Goal: Information Seeking & Learning: Find specific fact

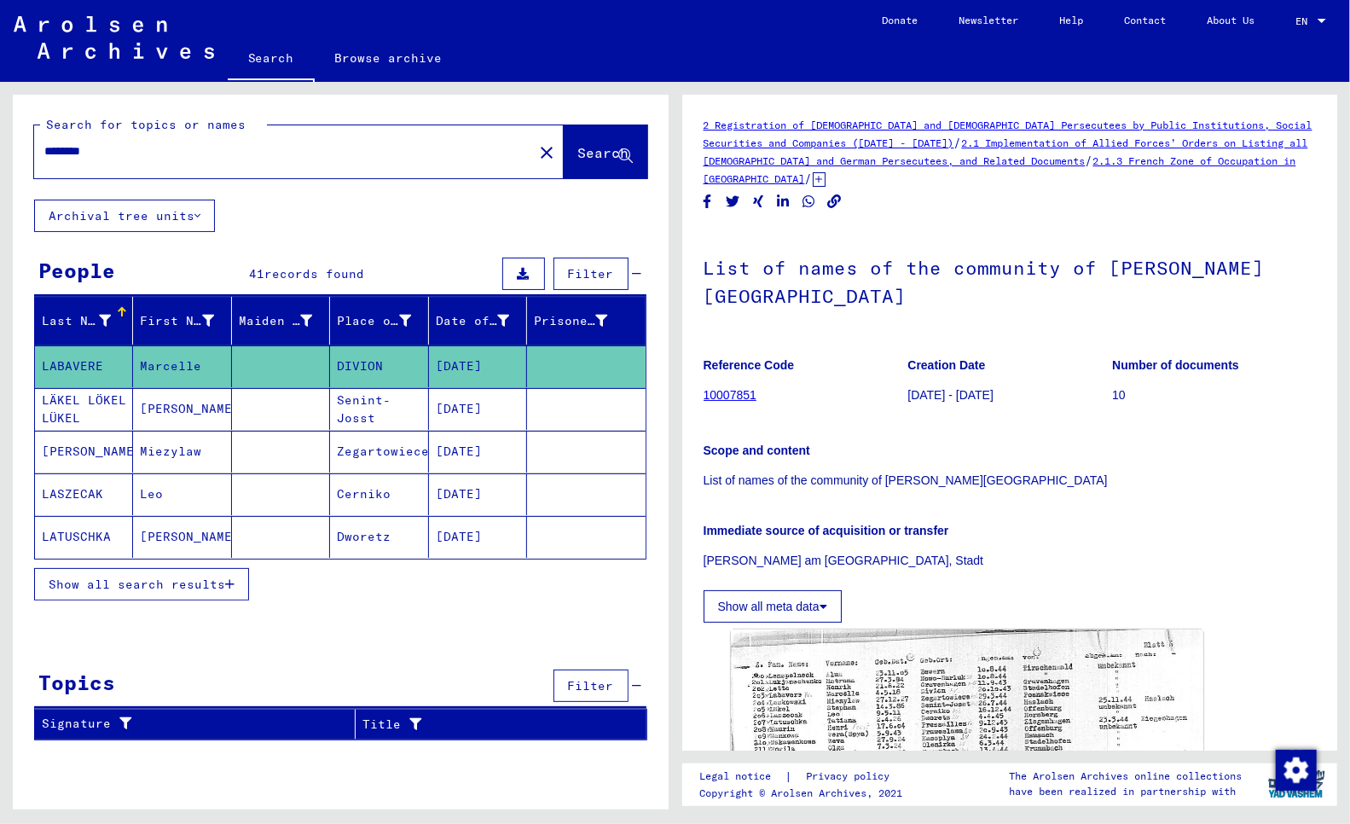
drag, startPoint x: 90, startPoint y: 148, endPoint x: 14, endPoint y: 148, distance: 75.0
click at [14, 148] on div "Search for topics or names ******** close Search" at bounding box center [341, 147] width 656 height 105
type input "**********"
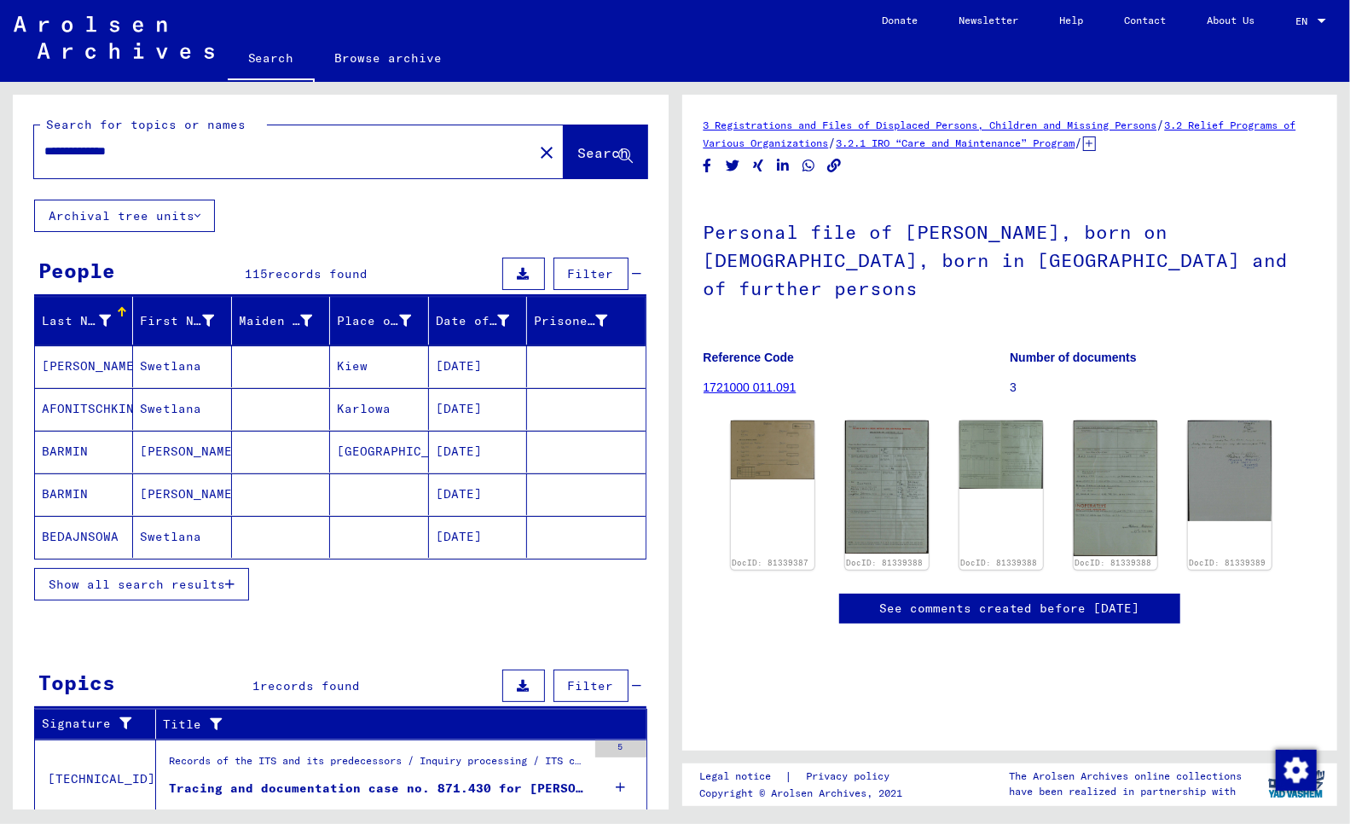
click at [129, 586] on span "Show all search results" at bounding box center [137, 583] width 177 height 15
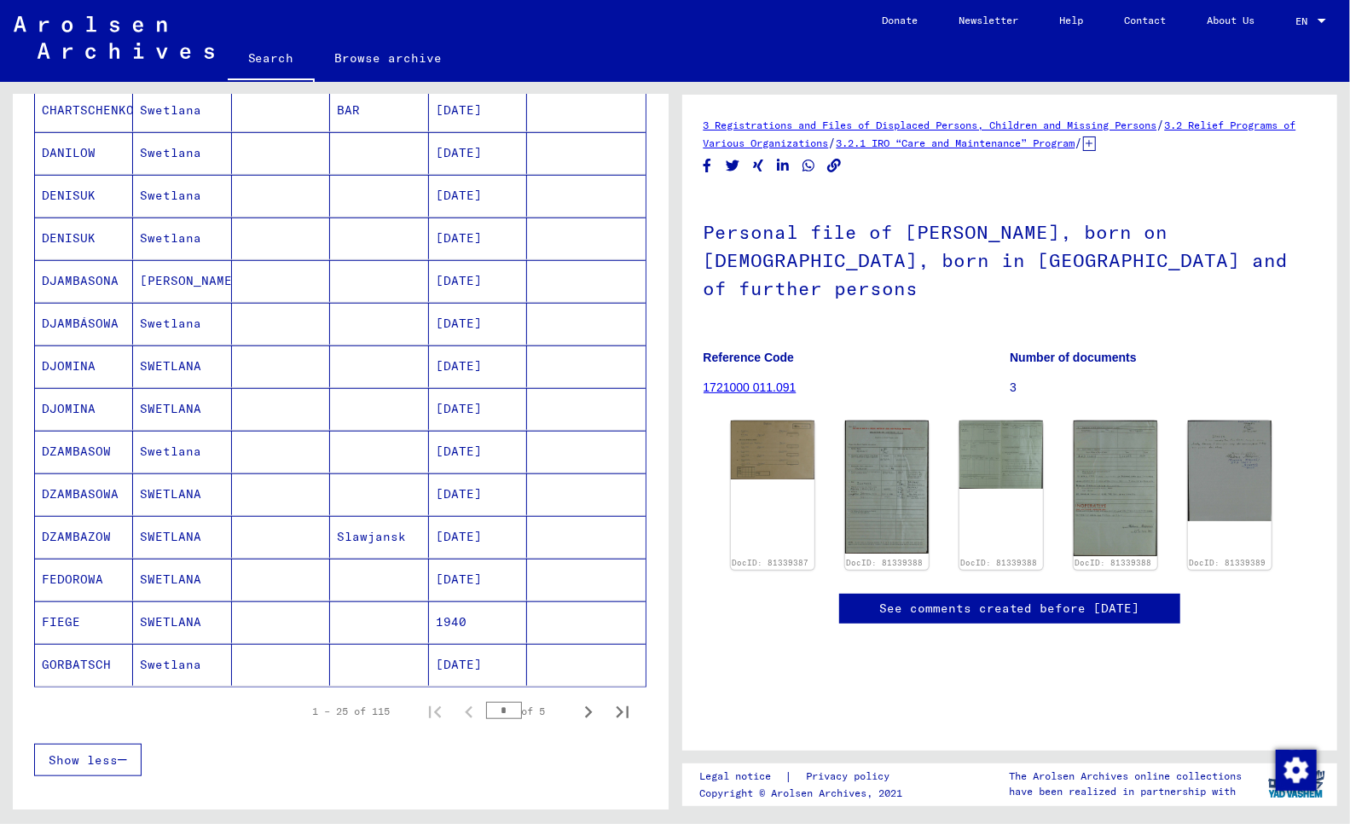
scroll to position [947, 0]
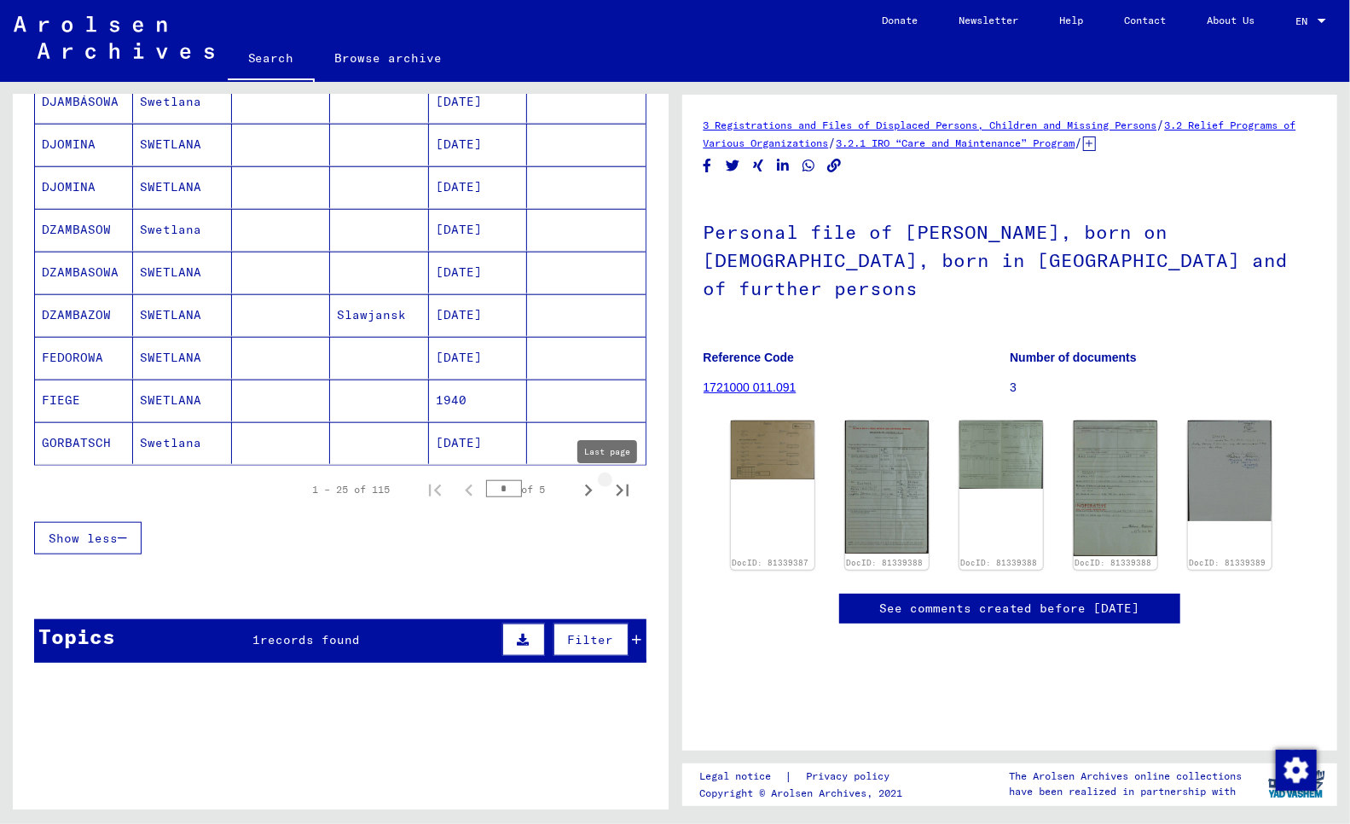
click at [611, 498] on icon "Last page" at bounding box center [623, 490] width 24 height 24
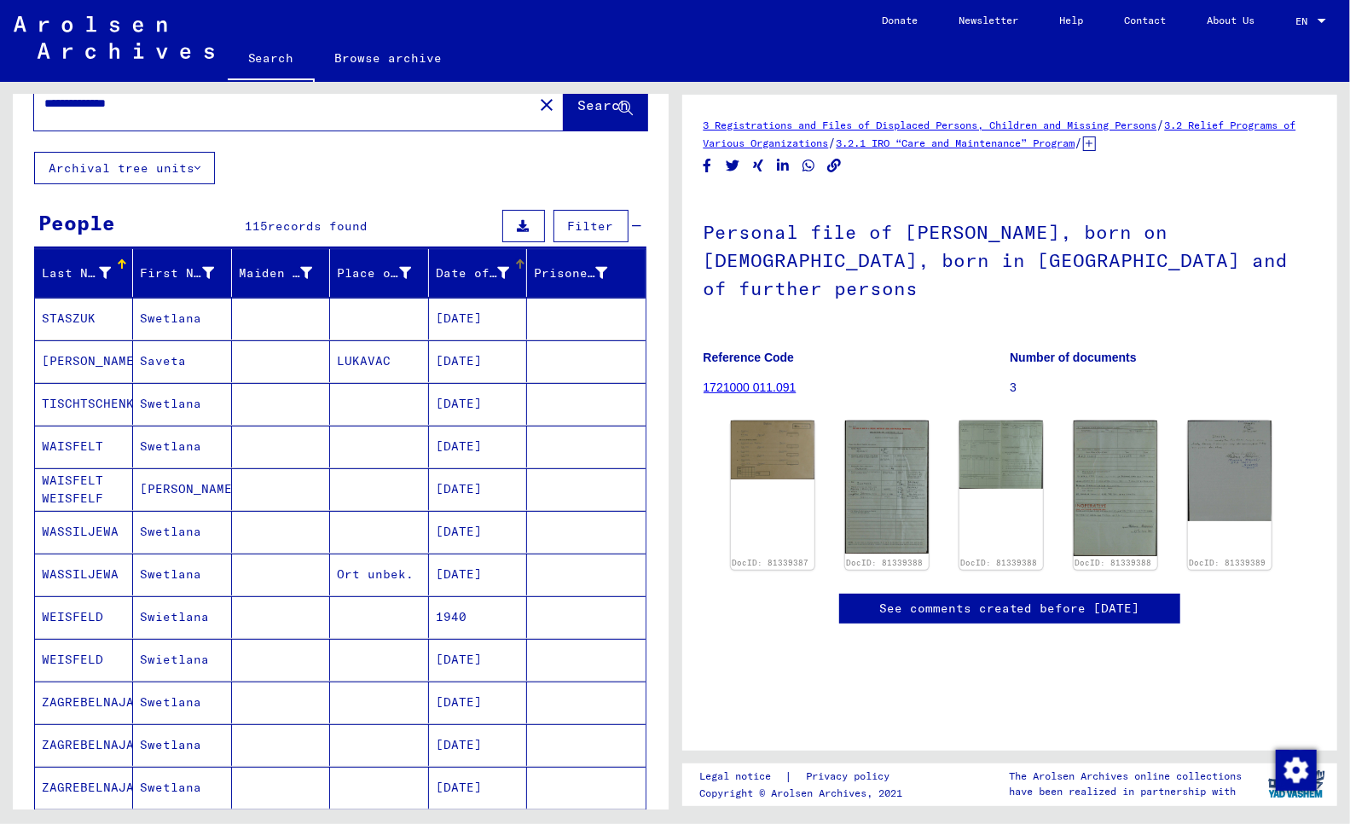
click at [454, 270] on div "Date of Birth" at bounding box center [472, 273] width 73 height 18
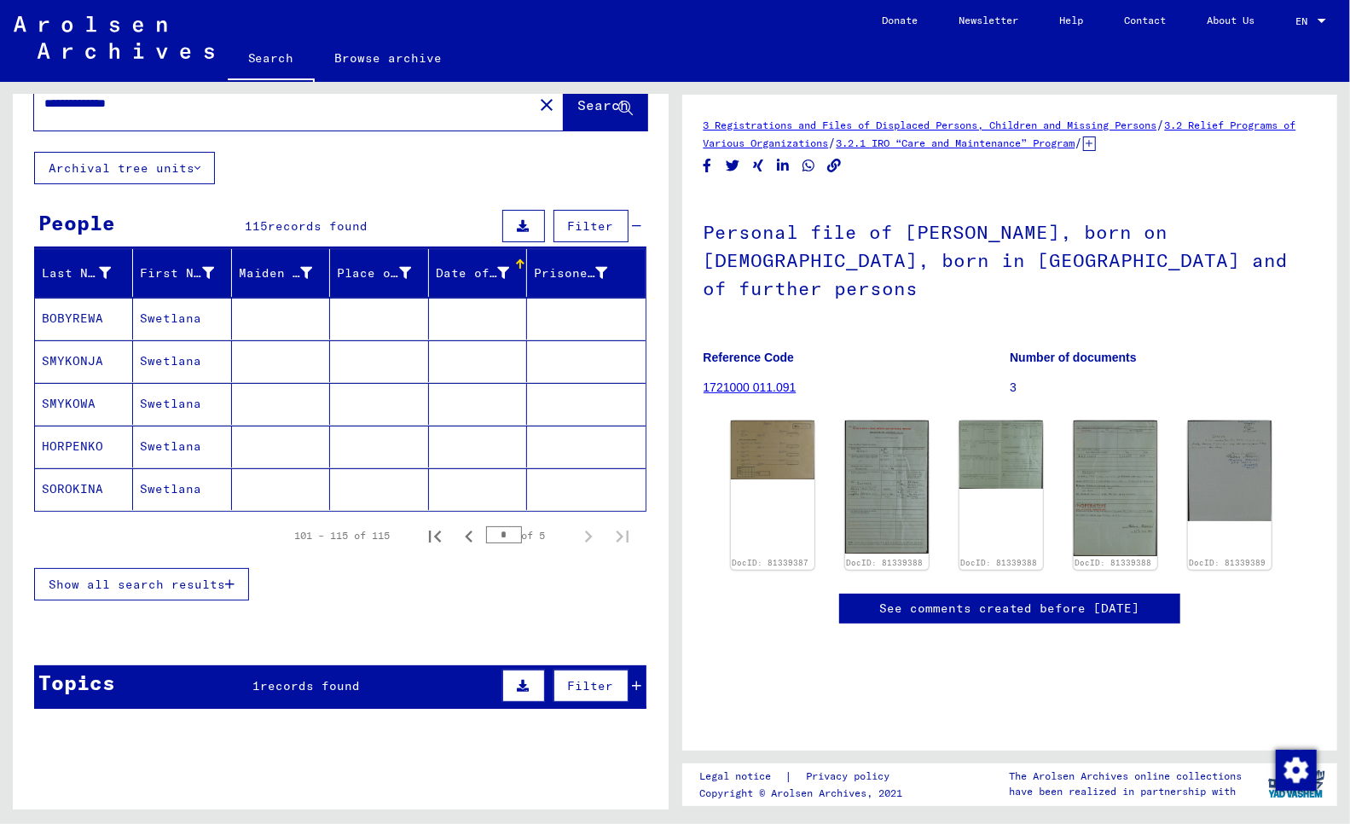
click at [63, 486] on mat-cell "SOROKINA" at bounding box center [84, 489] width 98 height 42
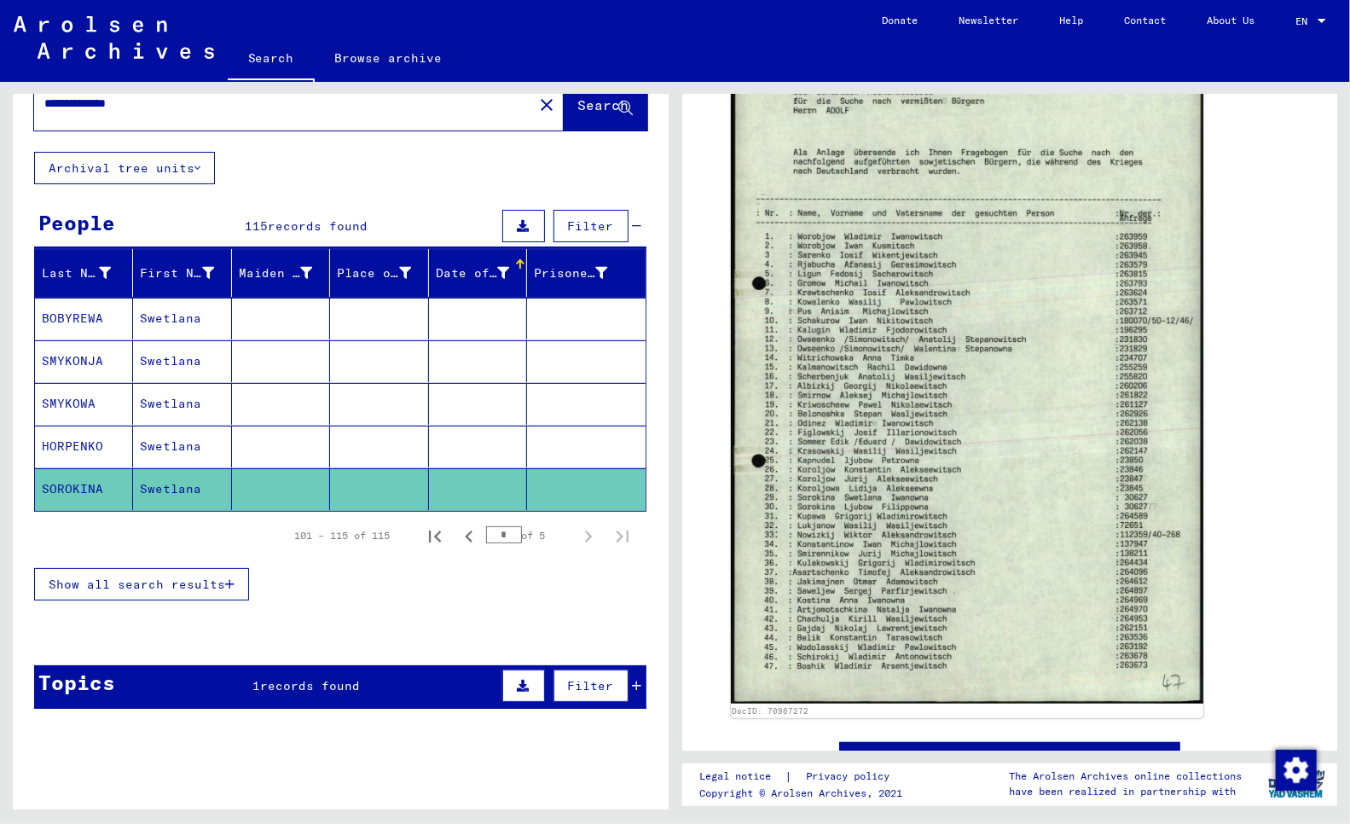
scroll to position [619, 0]
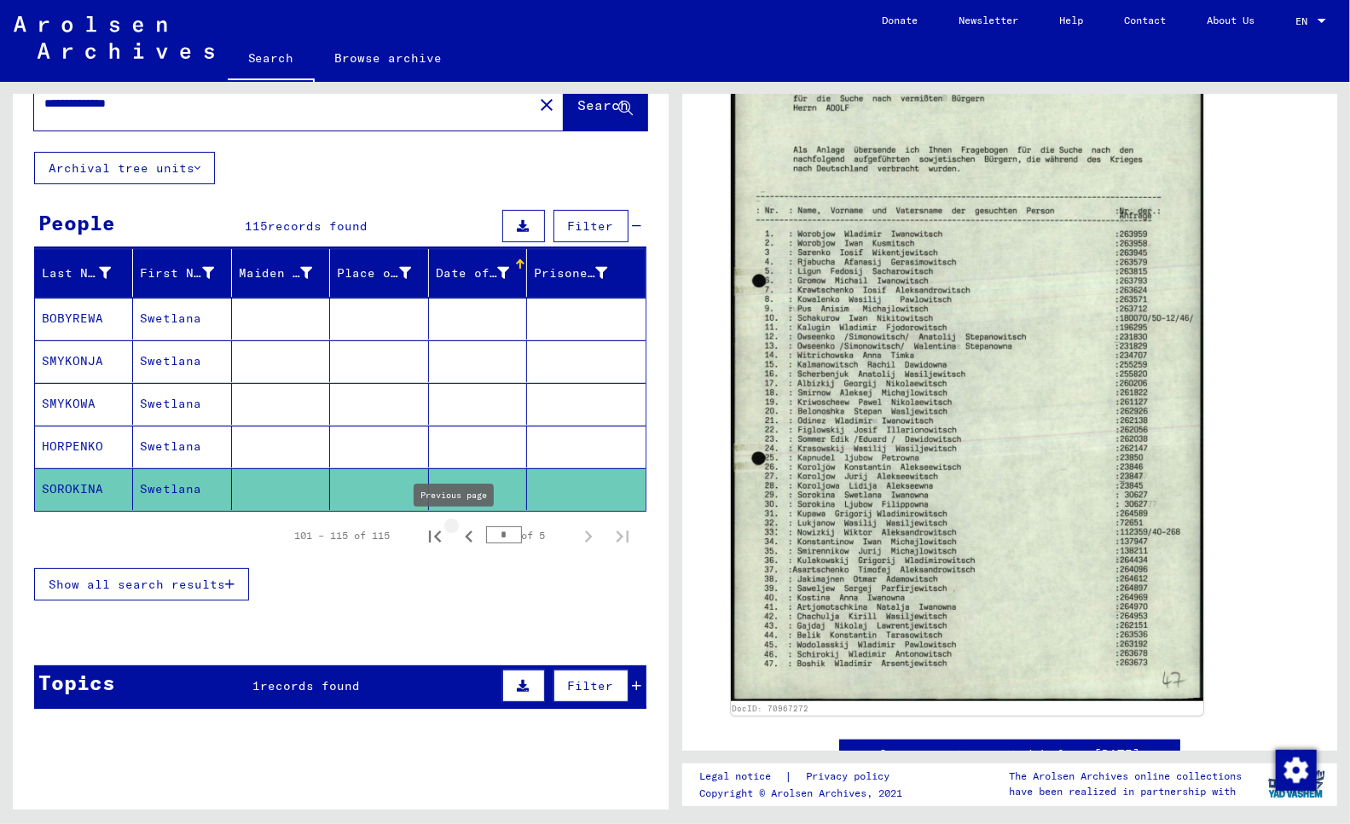
click at [465, 535] on icon "Previous page" at bounding box center [469, 536] width 8 height 12
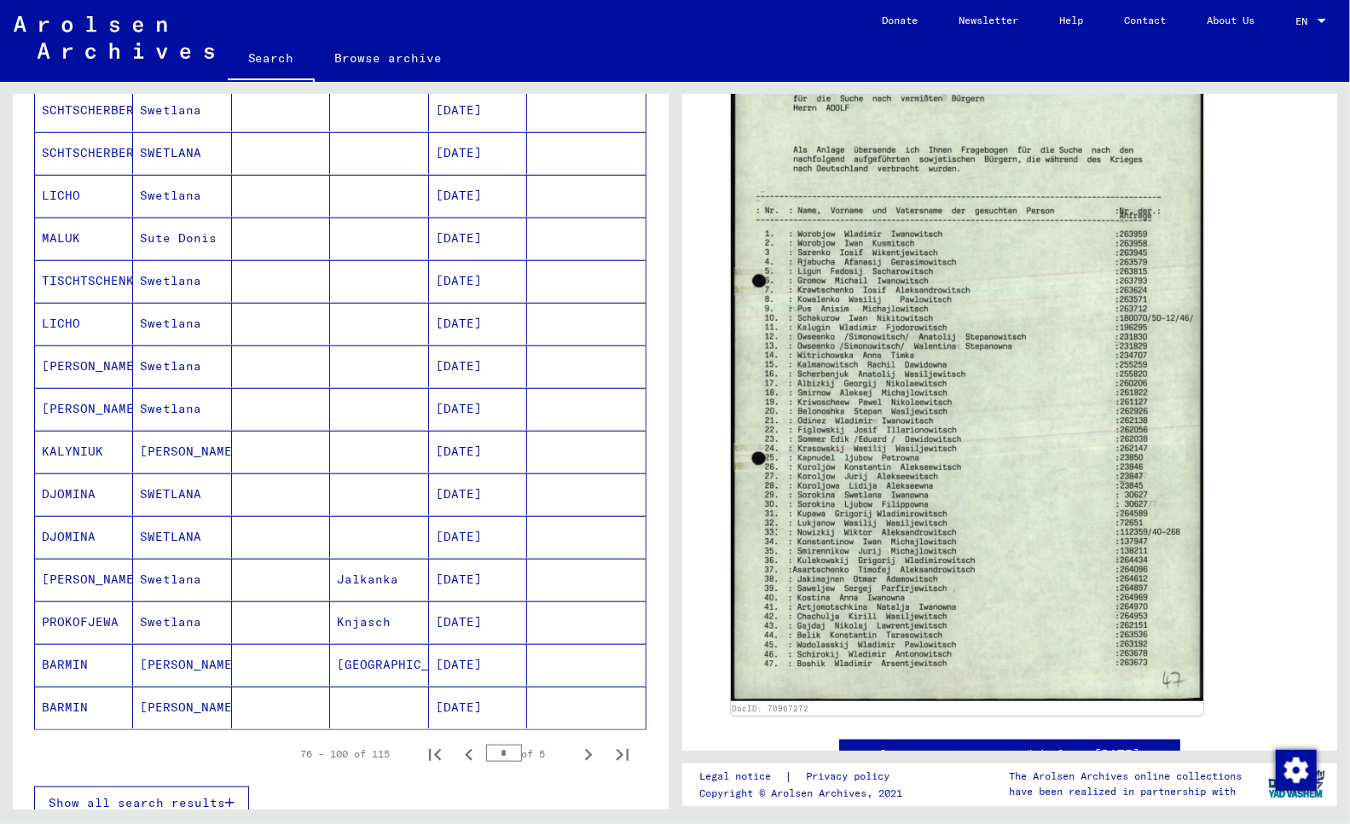
scroll to position [675, 0]
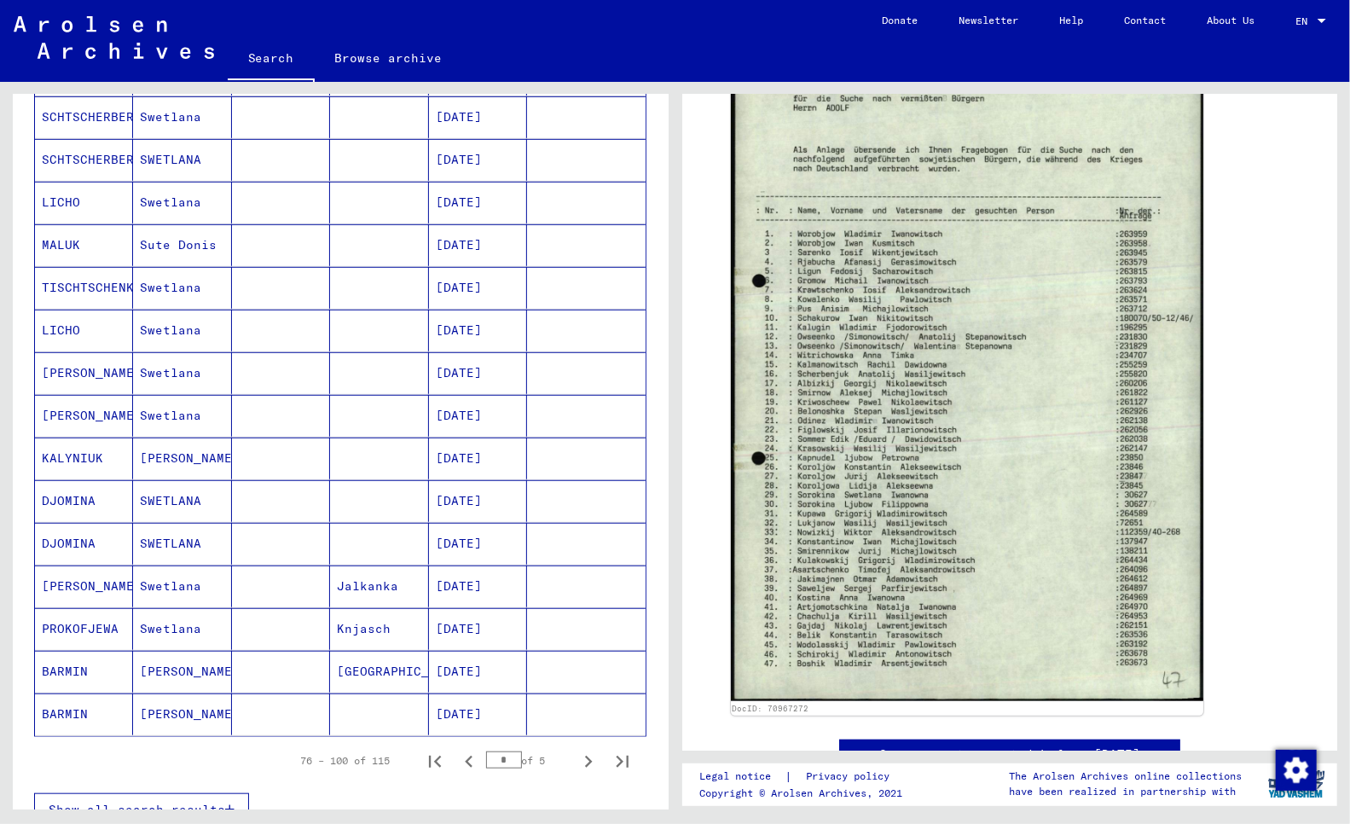
click at [89, 631] on mat-cell "PROKOFJEWA" at bounding box center [84, 629] width 98 height 42
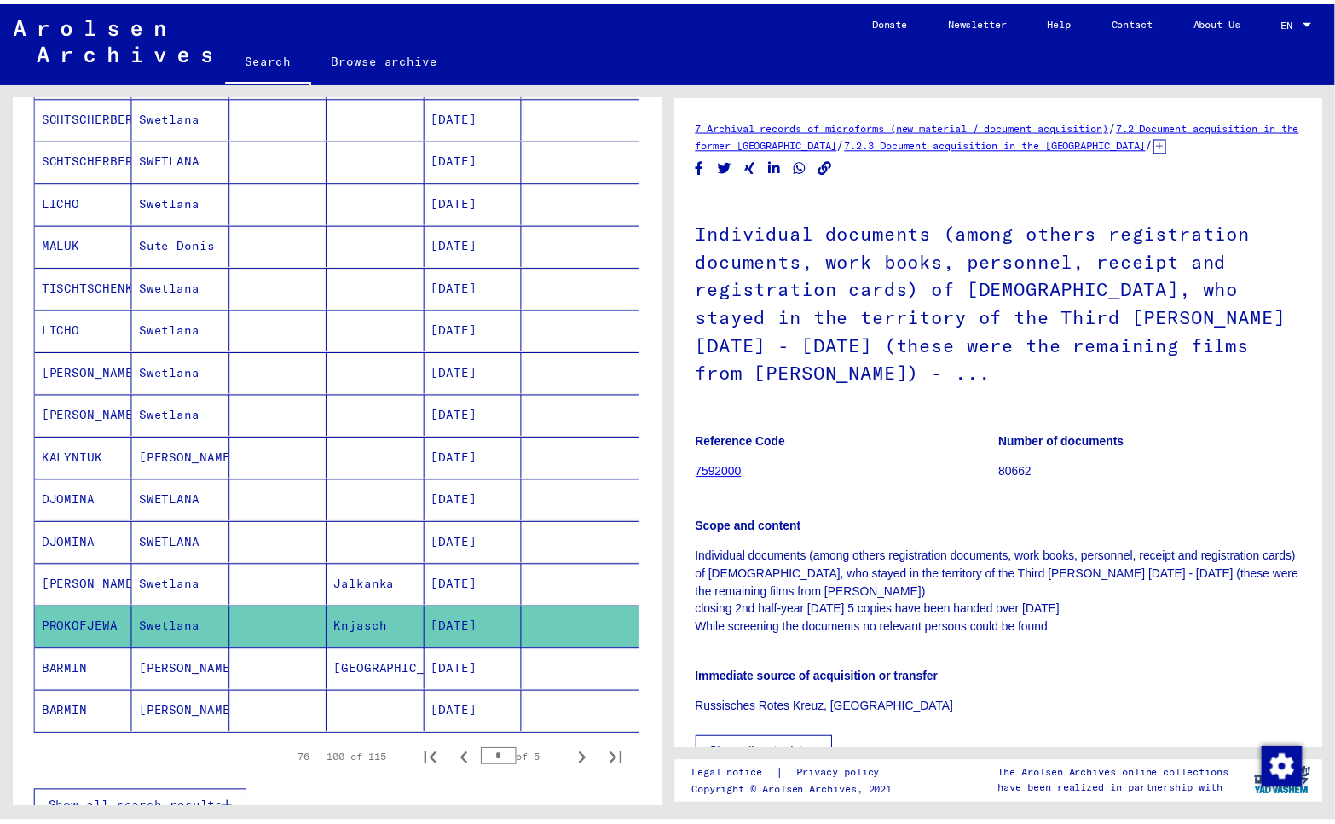
scroll to position [473, 0]
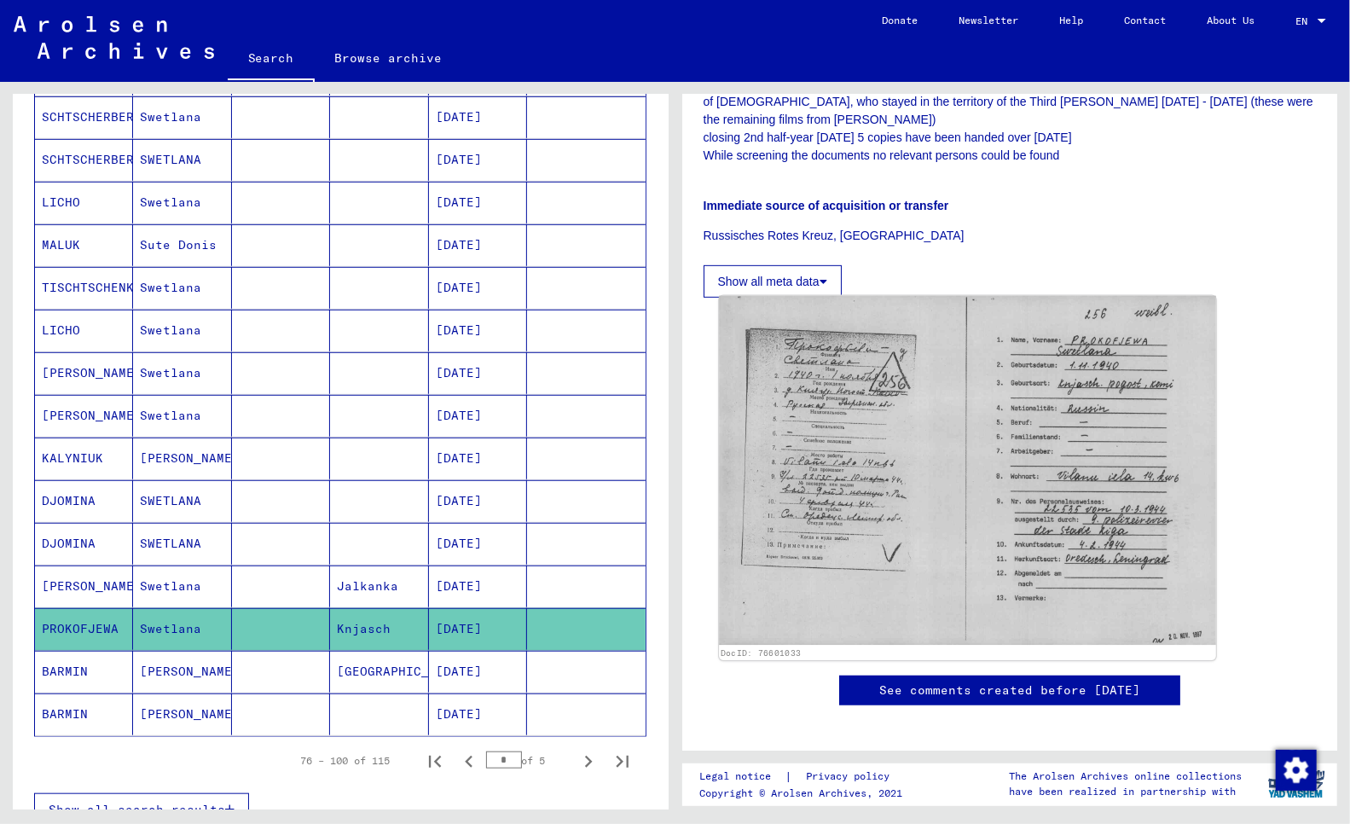
click at [836, 407] on img at bounding box center [967, 471] width 496 height 350
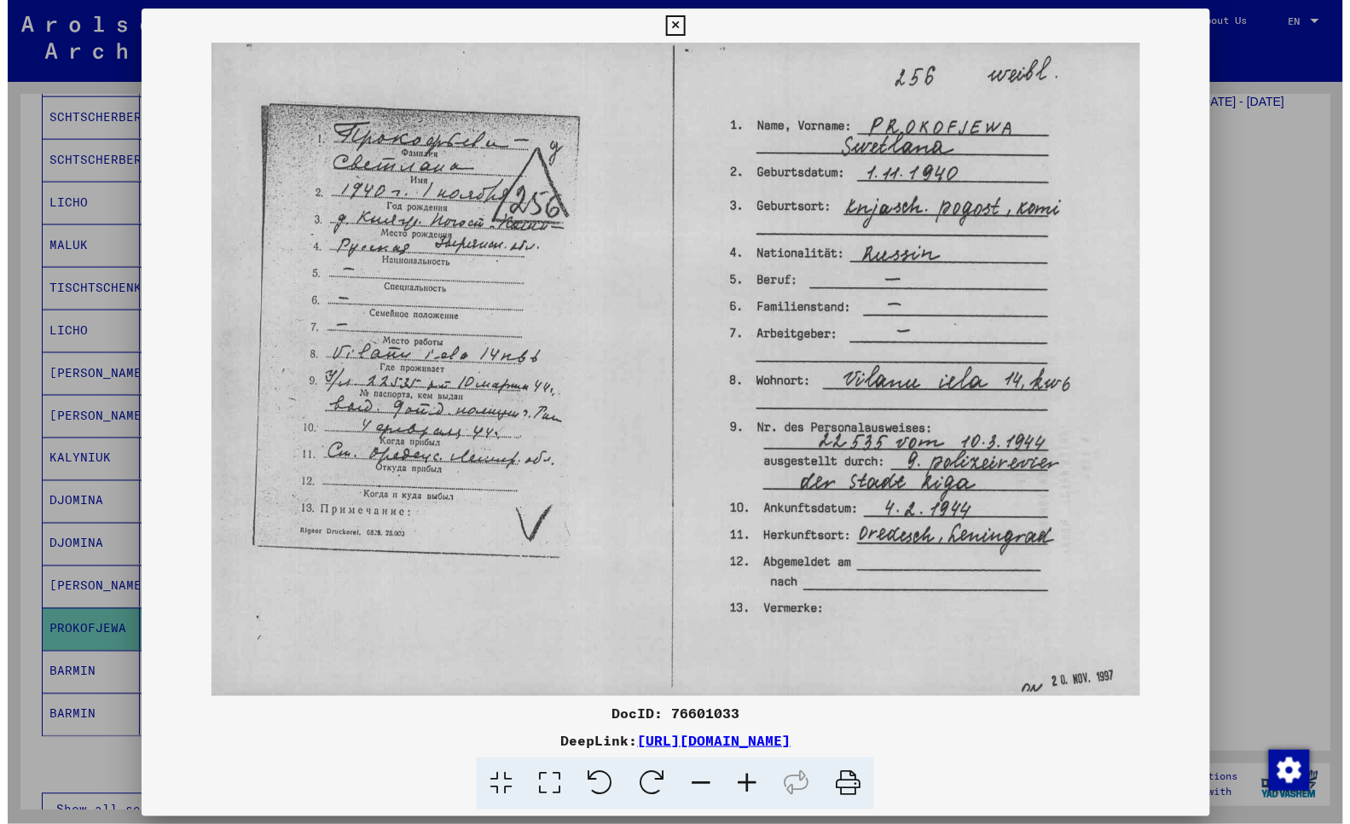
scroll to position [501, 0]
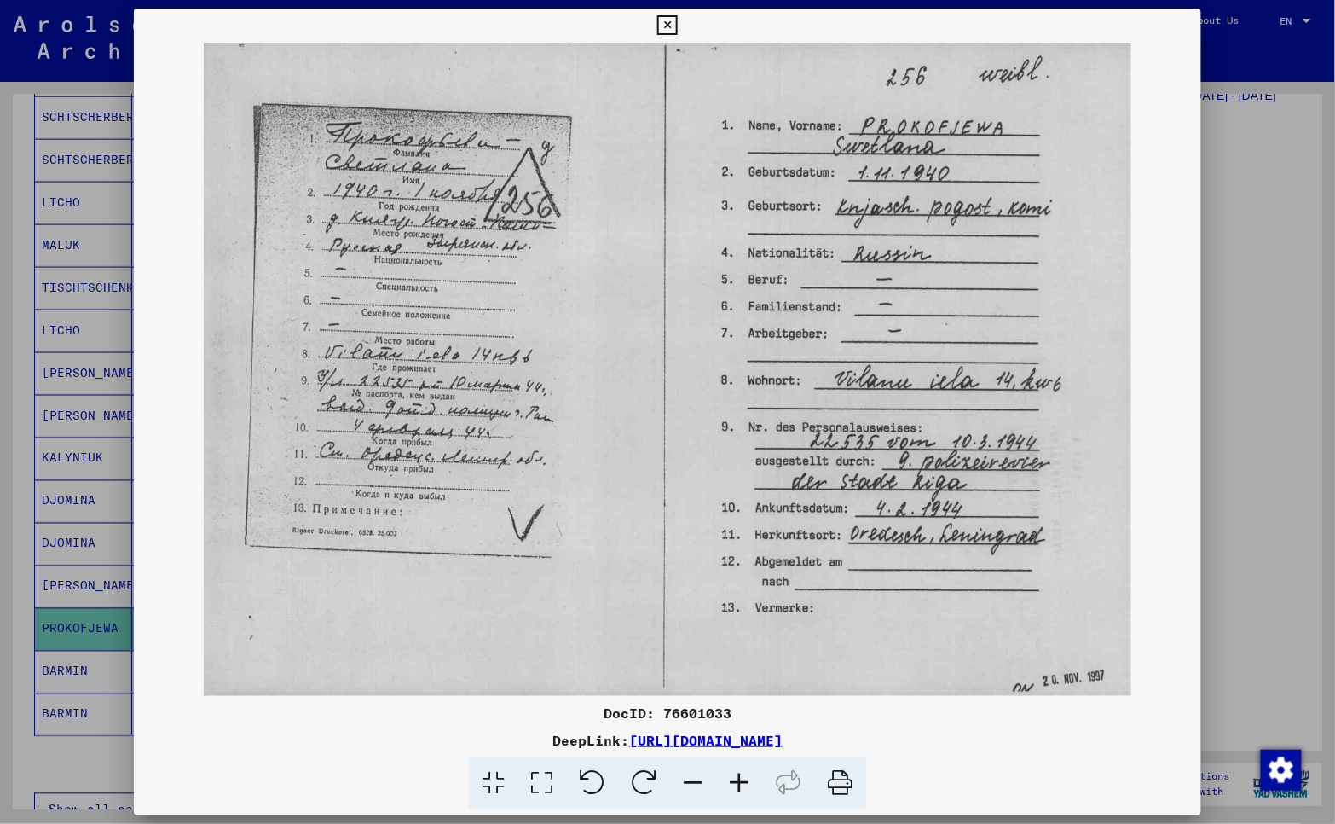
click at [669, 26] on icon at bounding box center [667, 25] width 20 height 20
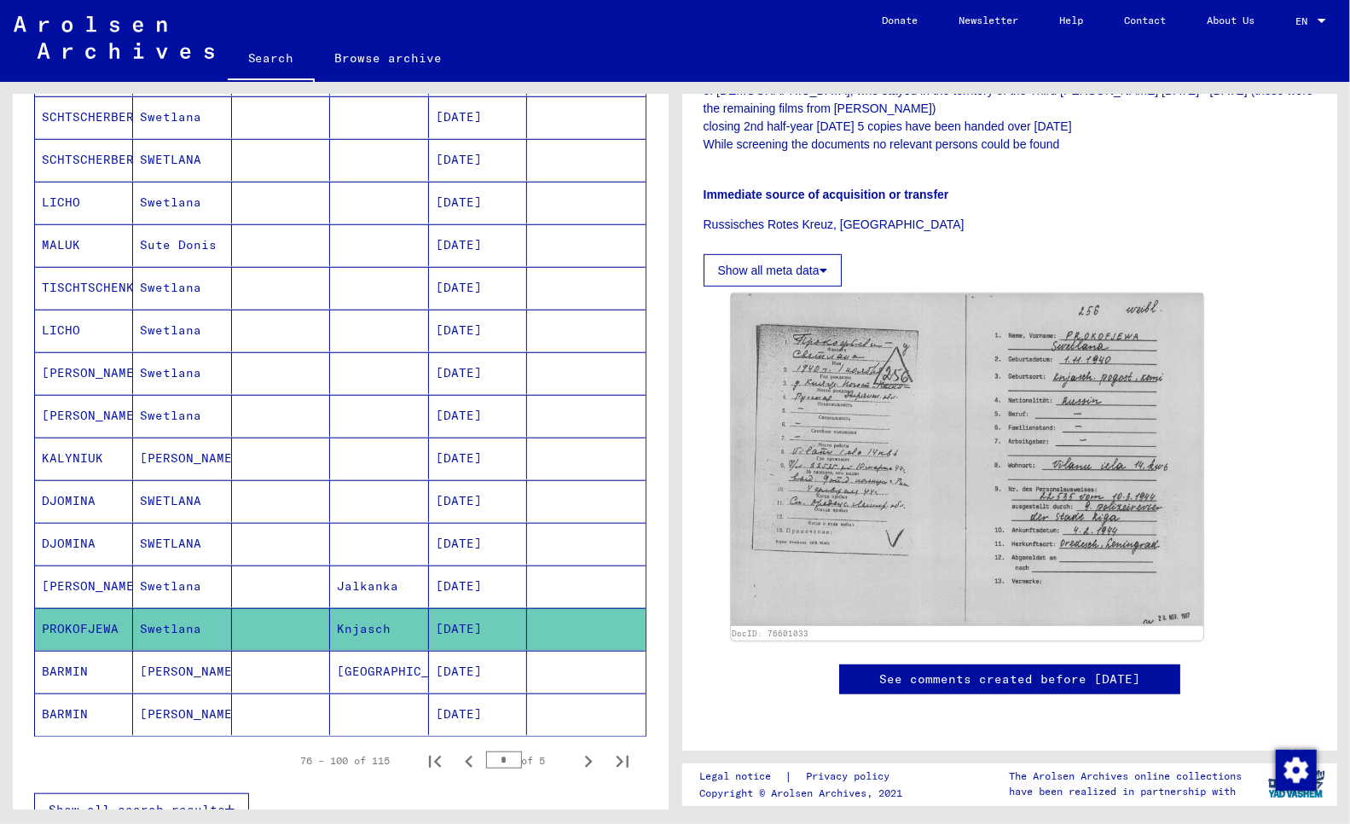
scroll to position [473, 0]
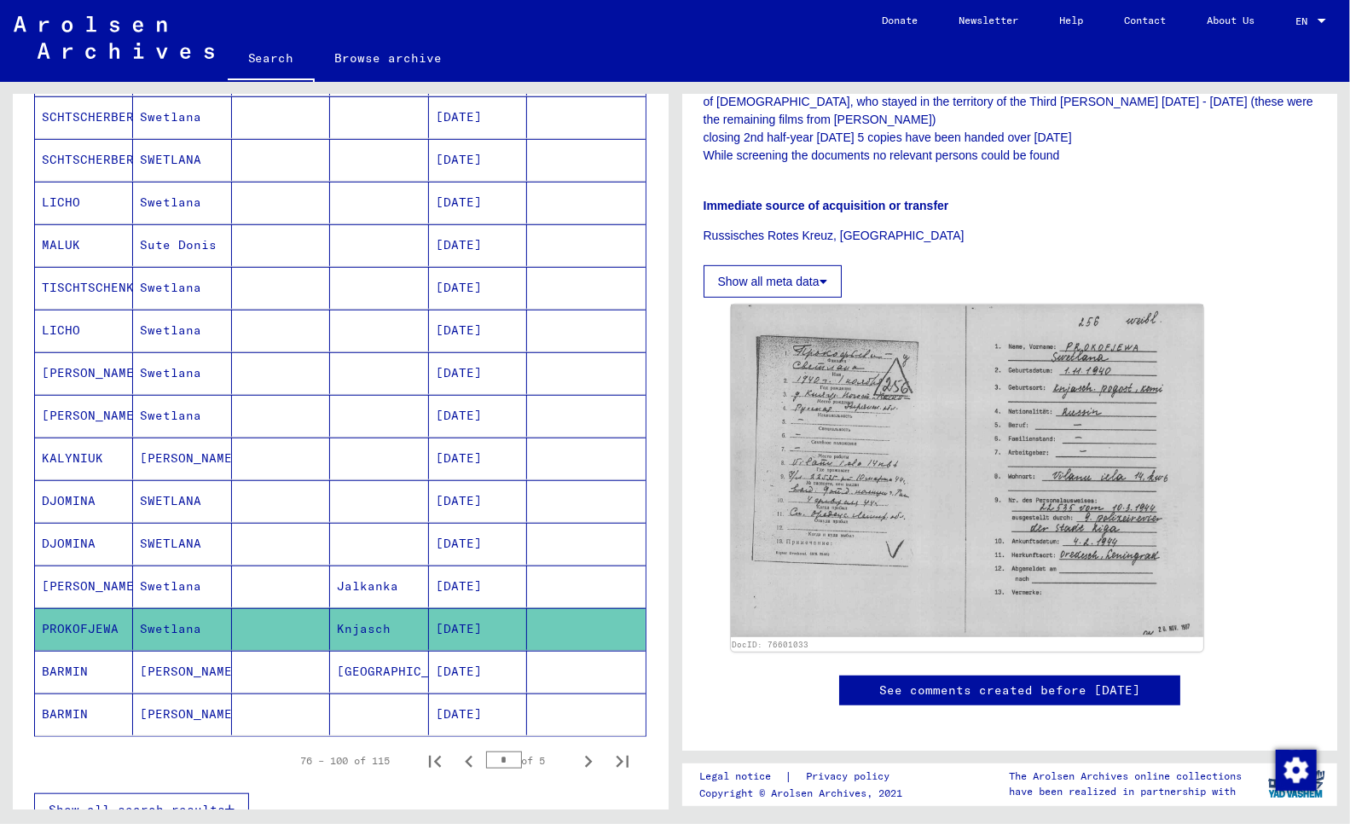
click at [61, 547] on mat-cell "DJOMINA" at bounding box center [84, 544] width 98 height 42
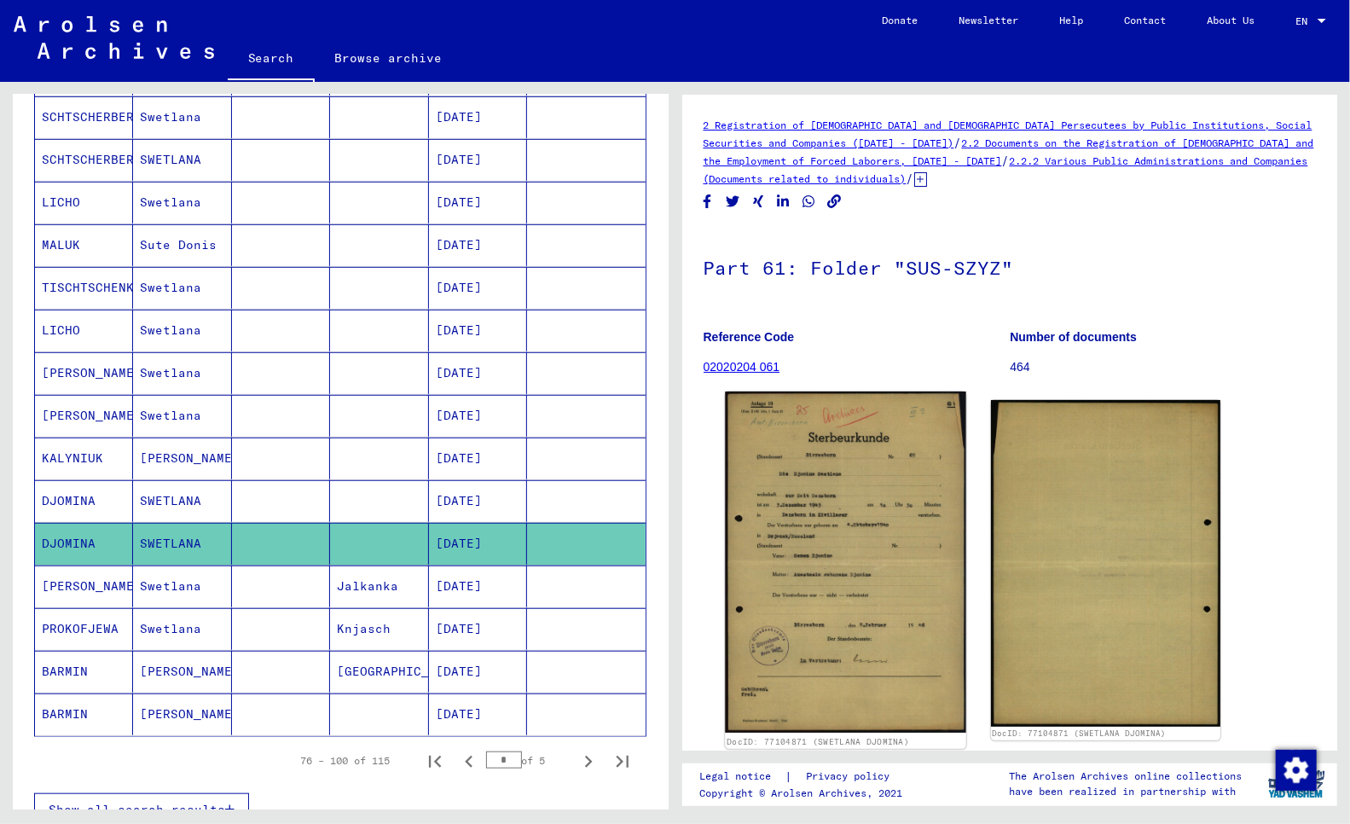
click at [857, 555] on img at bounding box center [845, 561] width 241 height 341
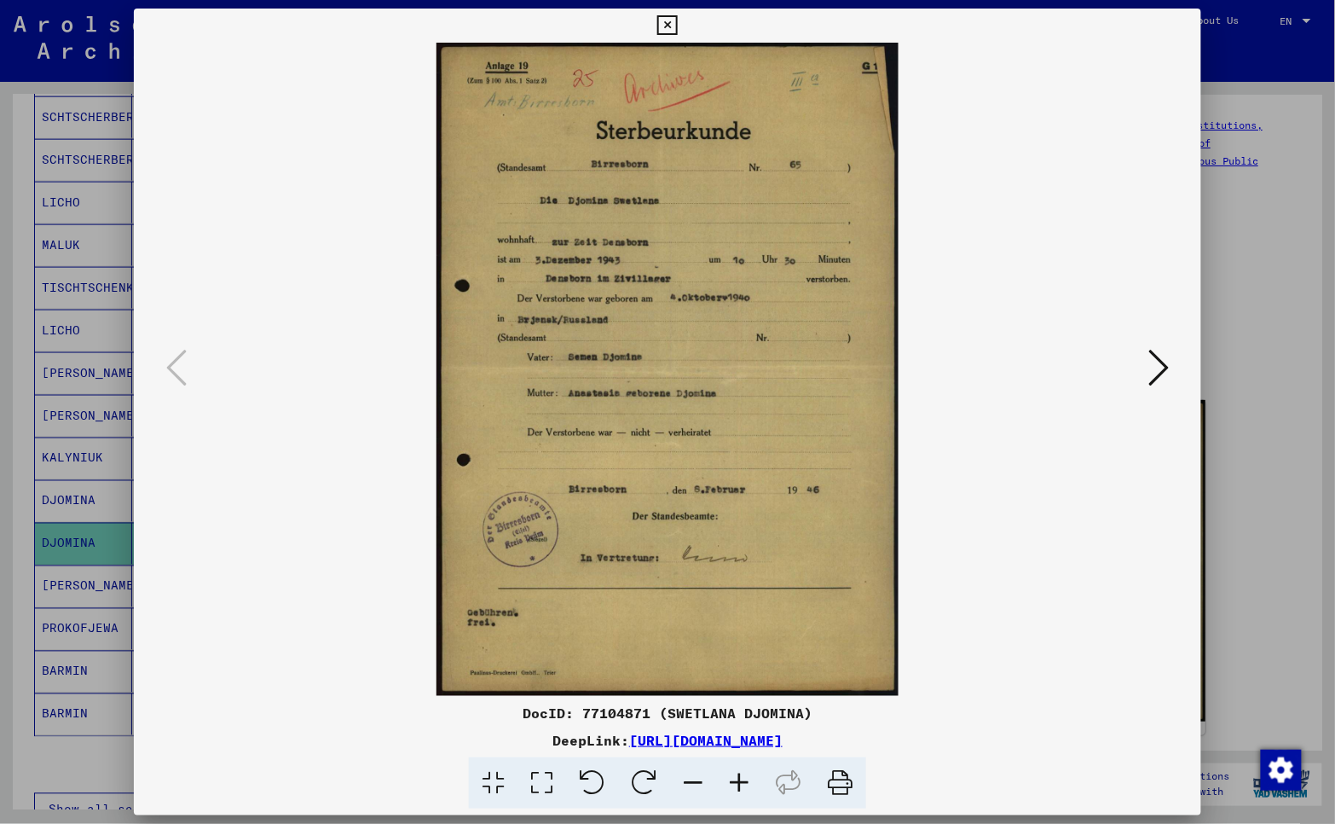
click at [6, 661] on div at bounding box center [667, 412] width 1335 height 824
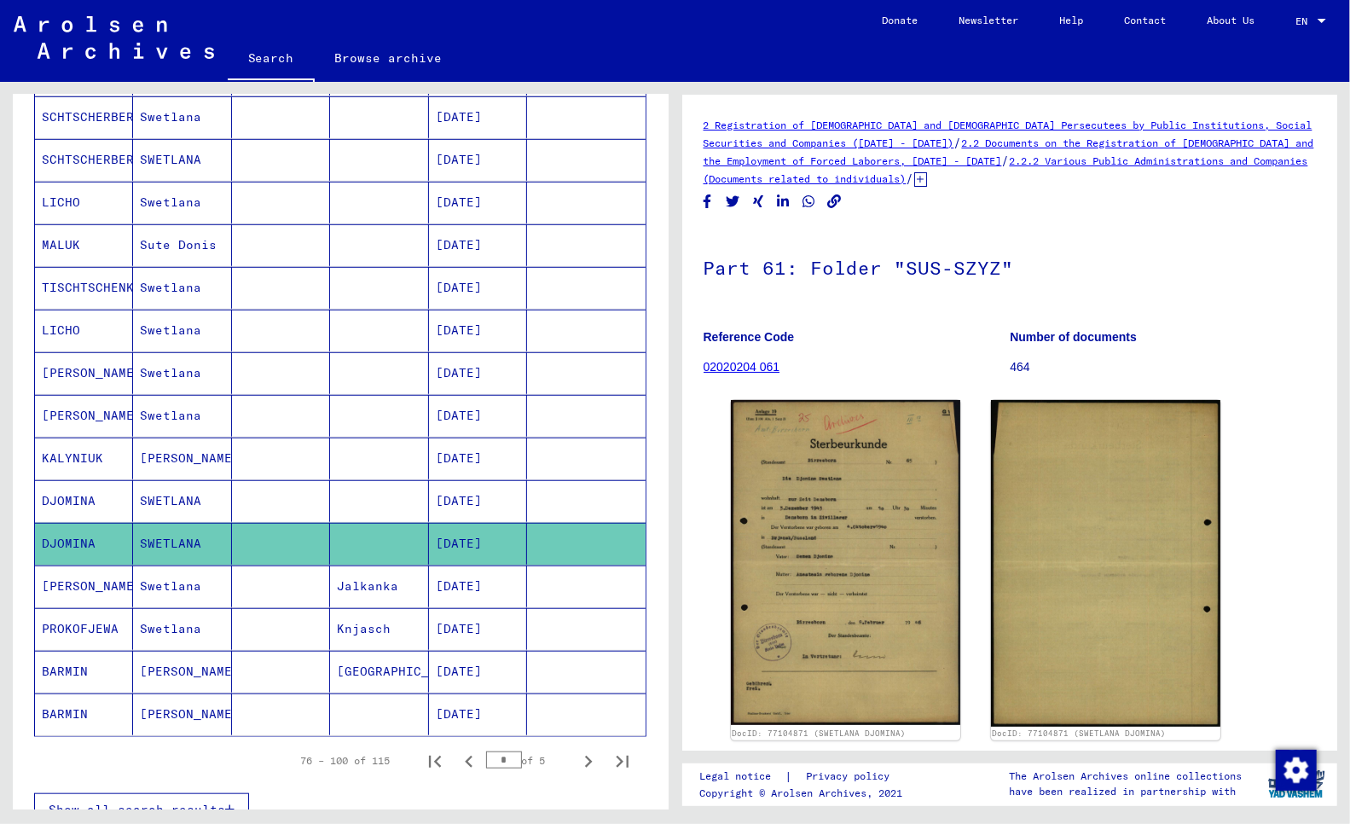
click at [72, 506] on mat-cell "DJOMINA" at bounding box center [84, 501] width 98 height 42
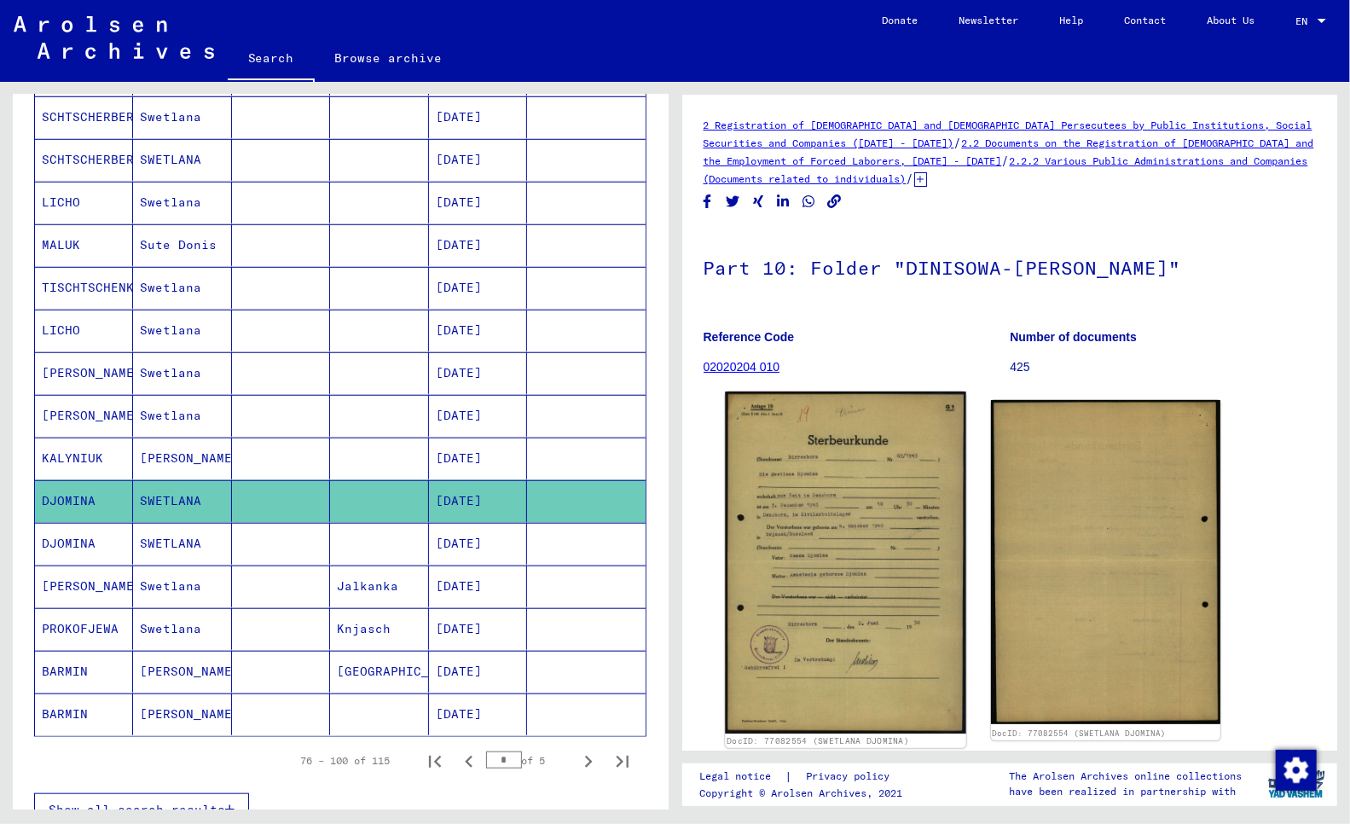
click at [856, 508] on img at bounding box center [845, 562] width 241 height 342
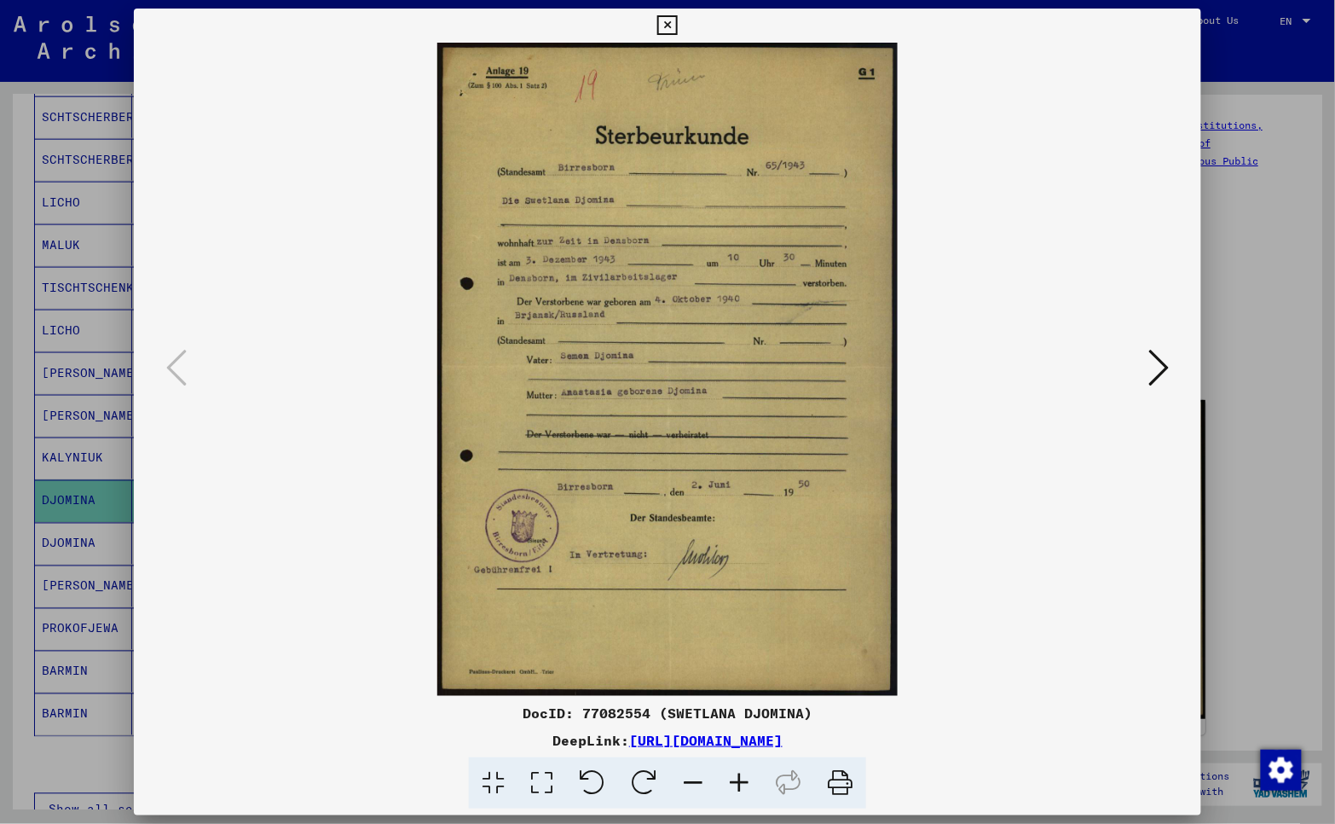
click at [12, 500] on div at bounding box center [667, 412] width 1335 height 824
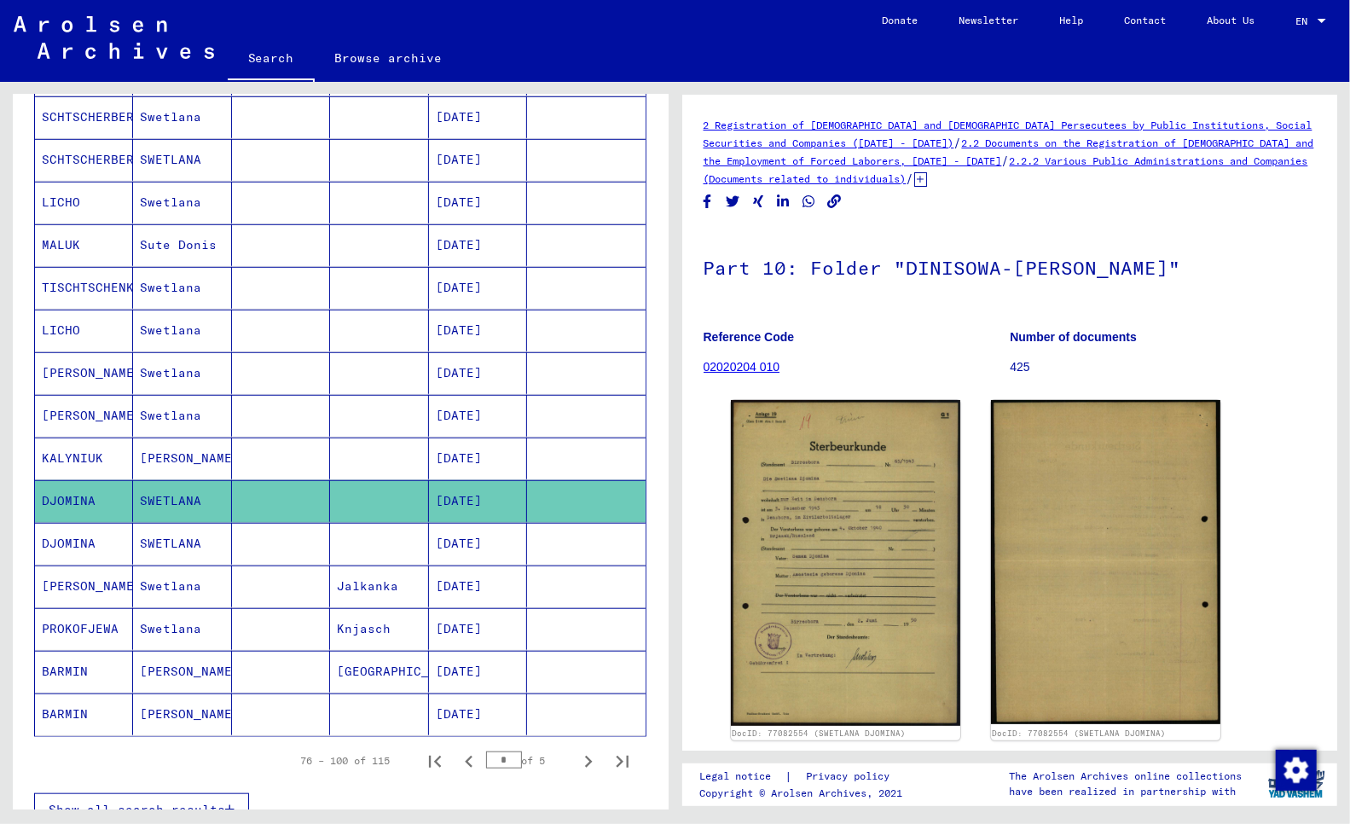
click at [69, 543] on mat-cell "DJOMINA" at bounding box center [84, 544] width 98 height 42
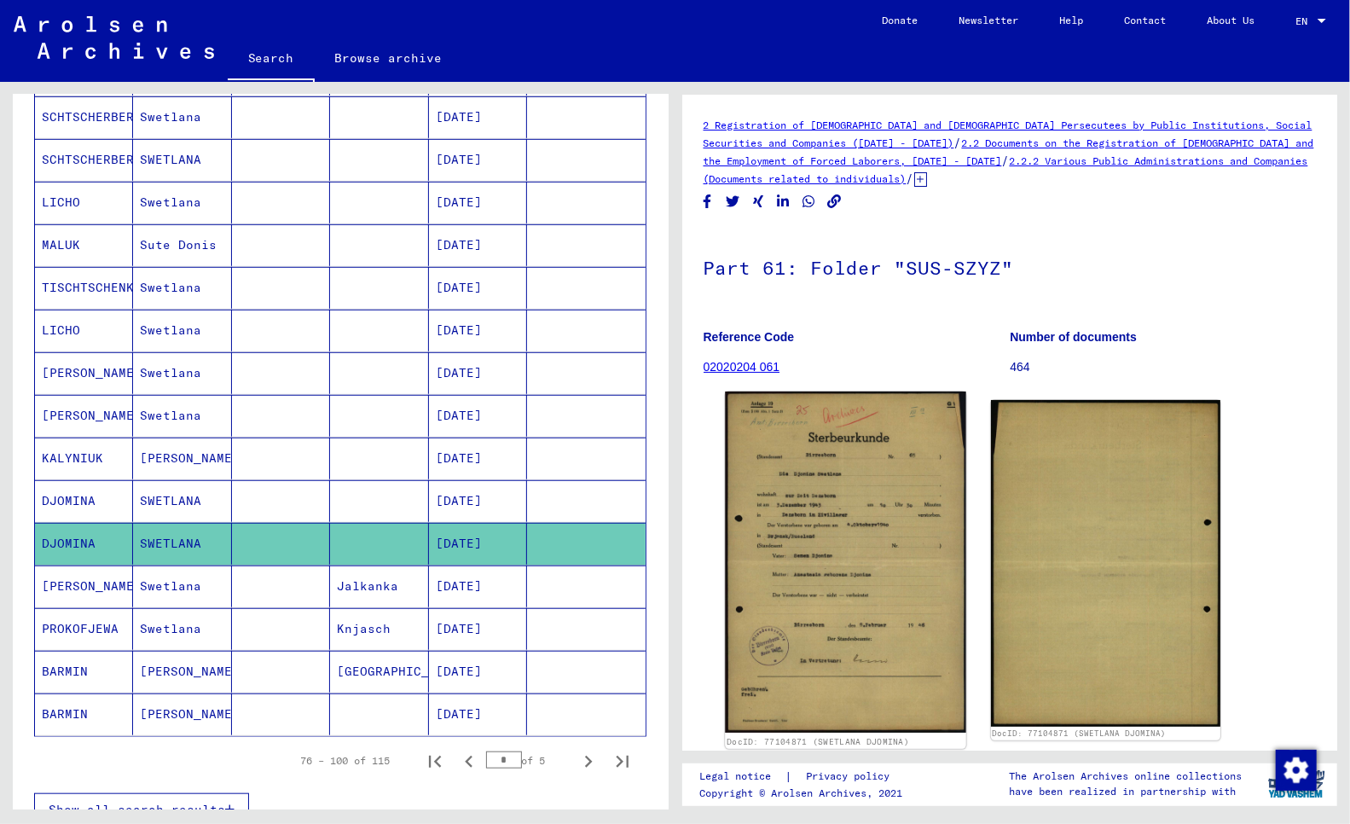
click at [842, 595] on img at bounding box center [845, 561] width 241 height 341
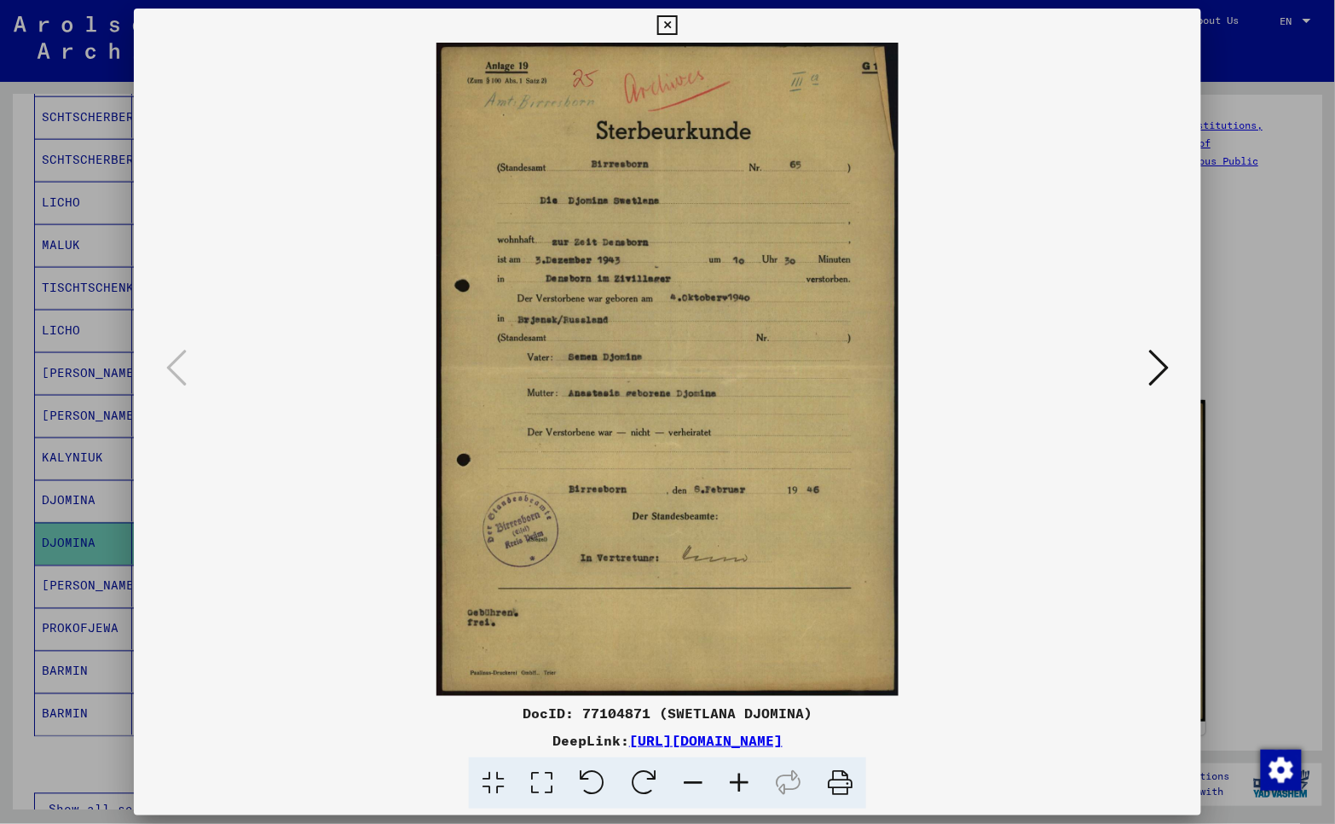
click at [20, 602] on div at bounding box center [667, 412] width 1335 height 824
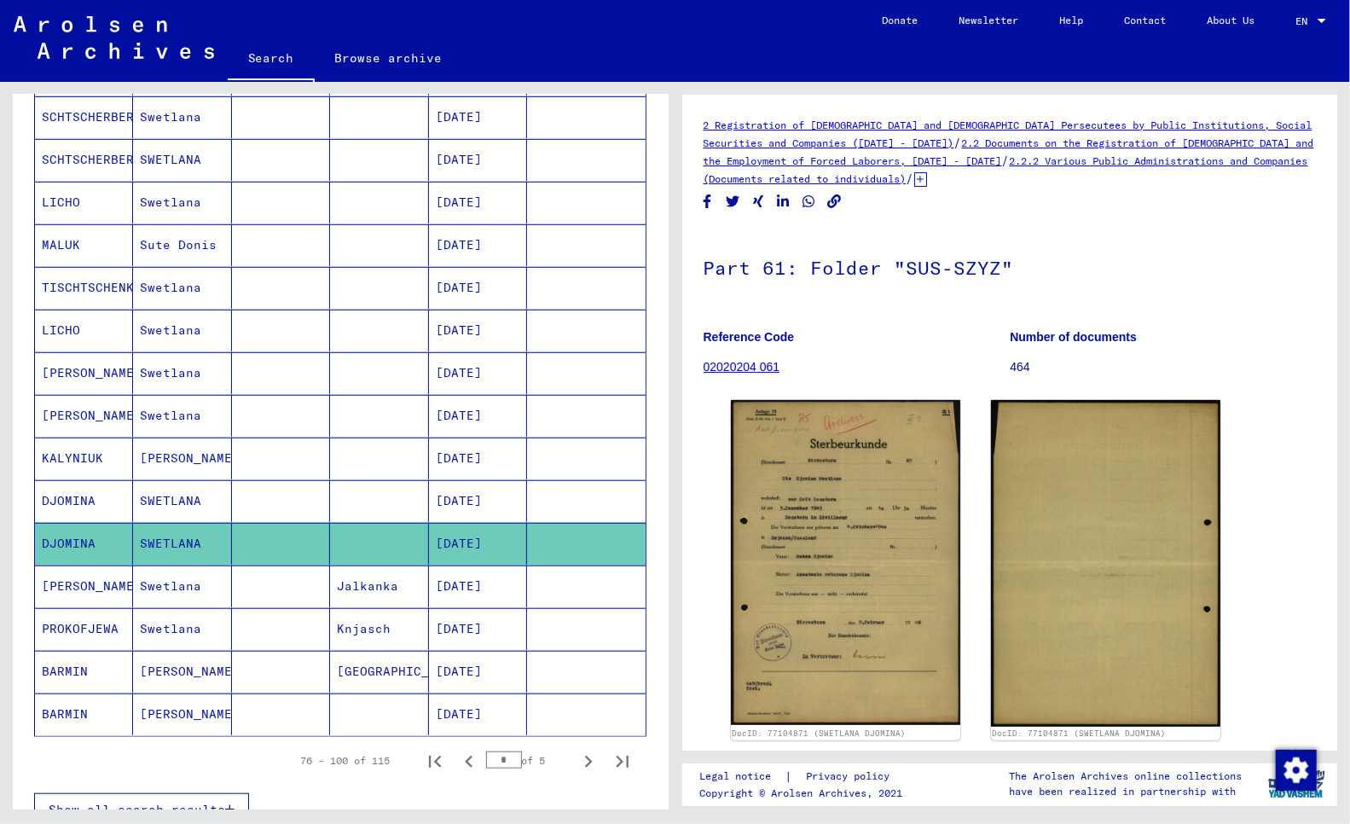
click at [71, 458] on mat-cell "KALYNIUK" at bounding box center [84, 458] width 98 height 42
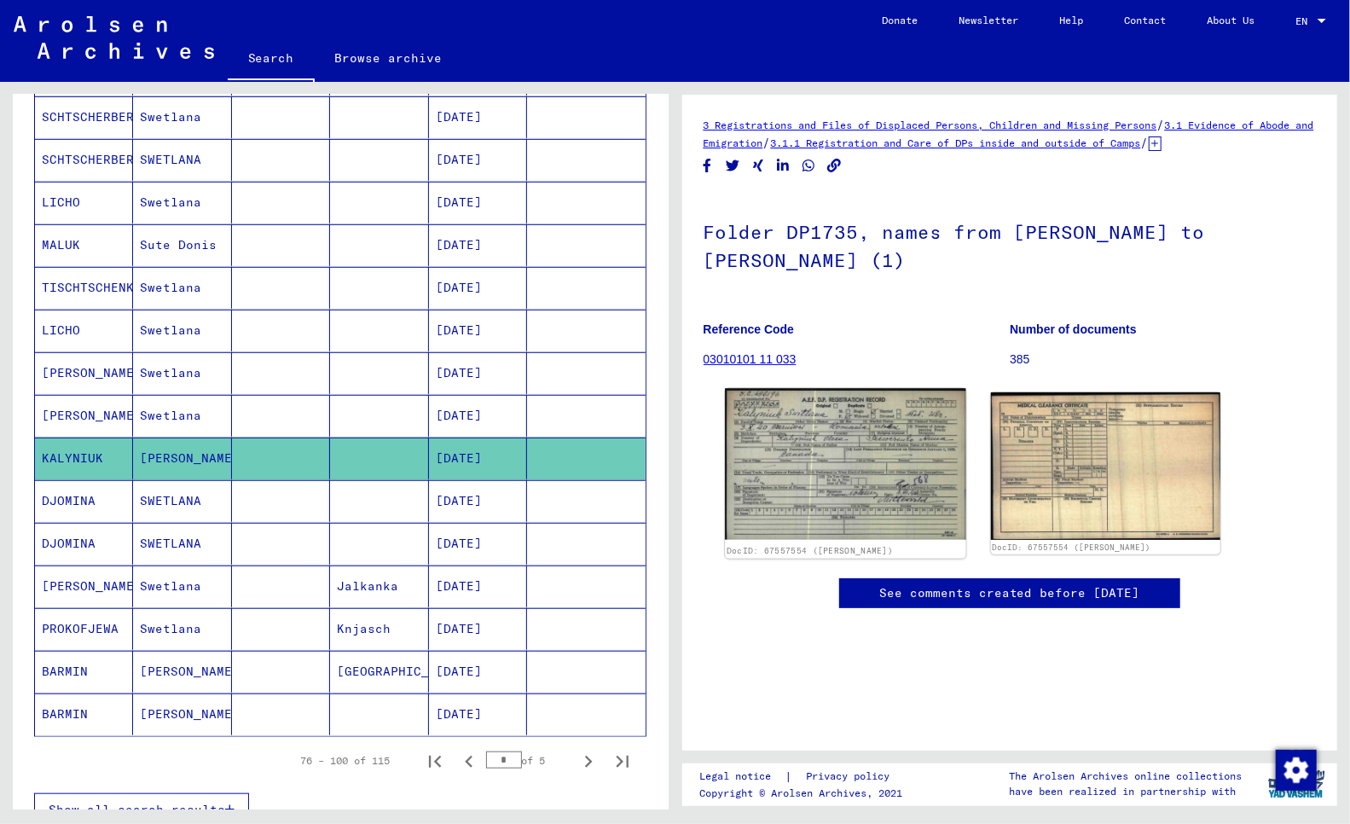
click at [849, 433] on img at bounding box center [845, 464] width 241 height 152
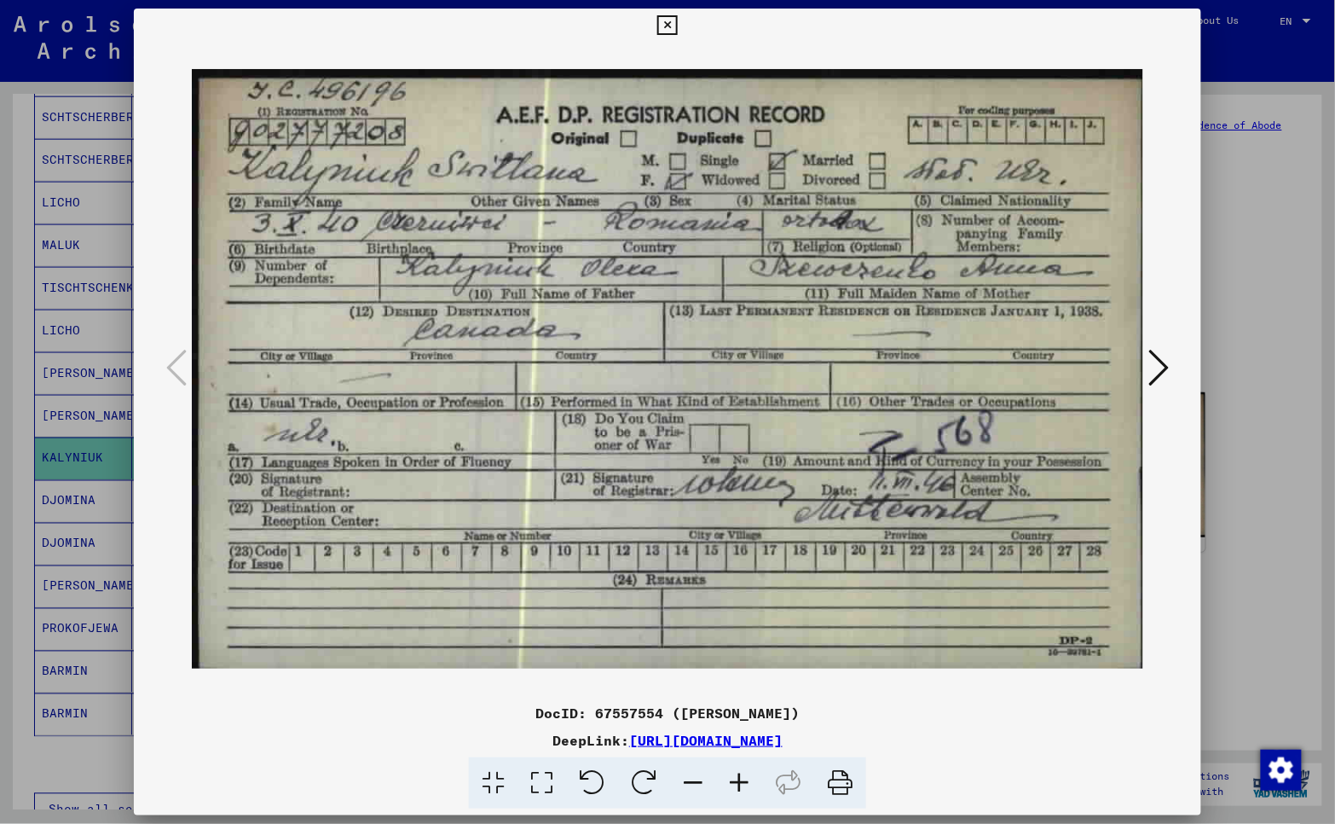
click at [15, 661] on div at bounding box center [667, 412] width 1335 height 824
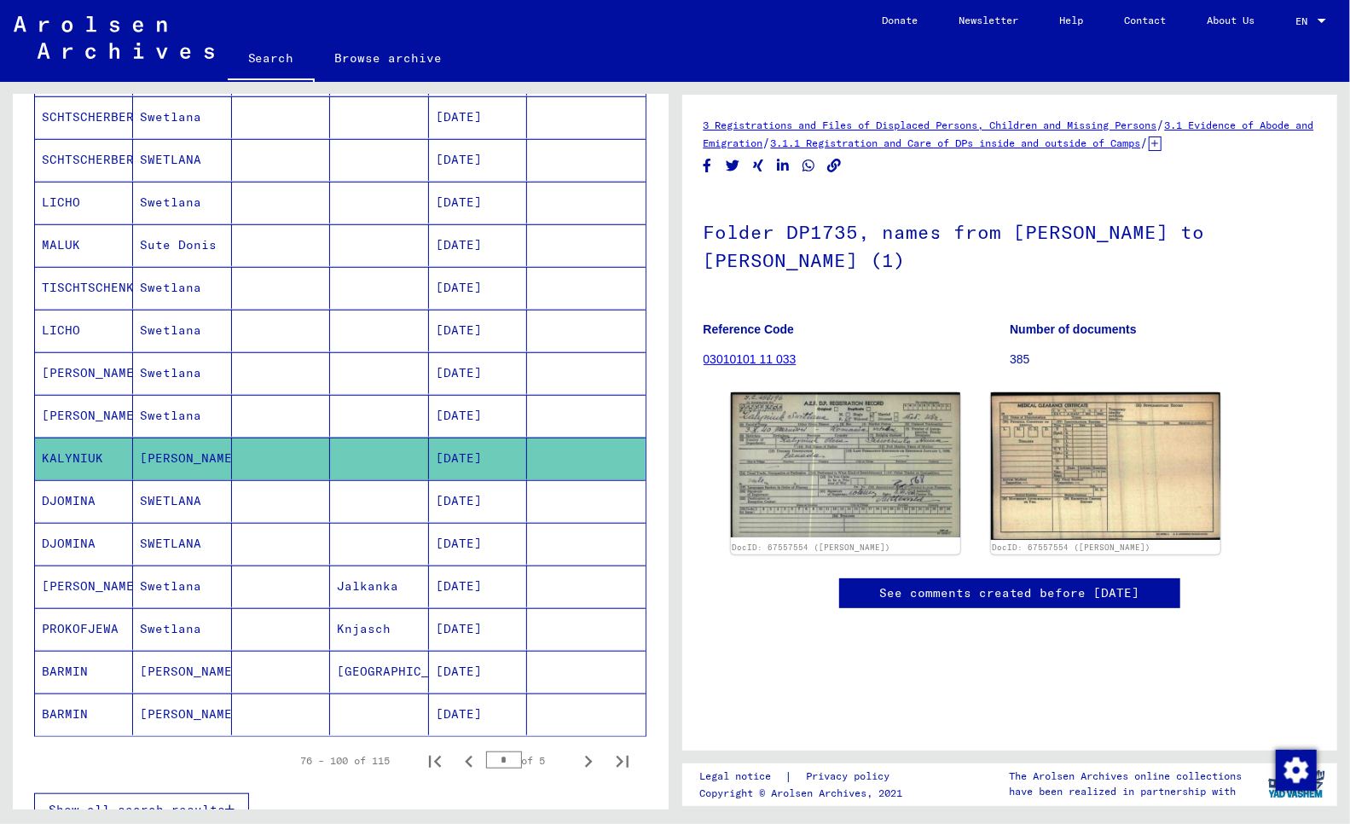
click at [95, 373] on mat-cell "[PERSON_NAME]" at bounding box center [84, 373] width 98 height 42
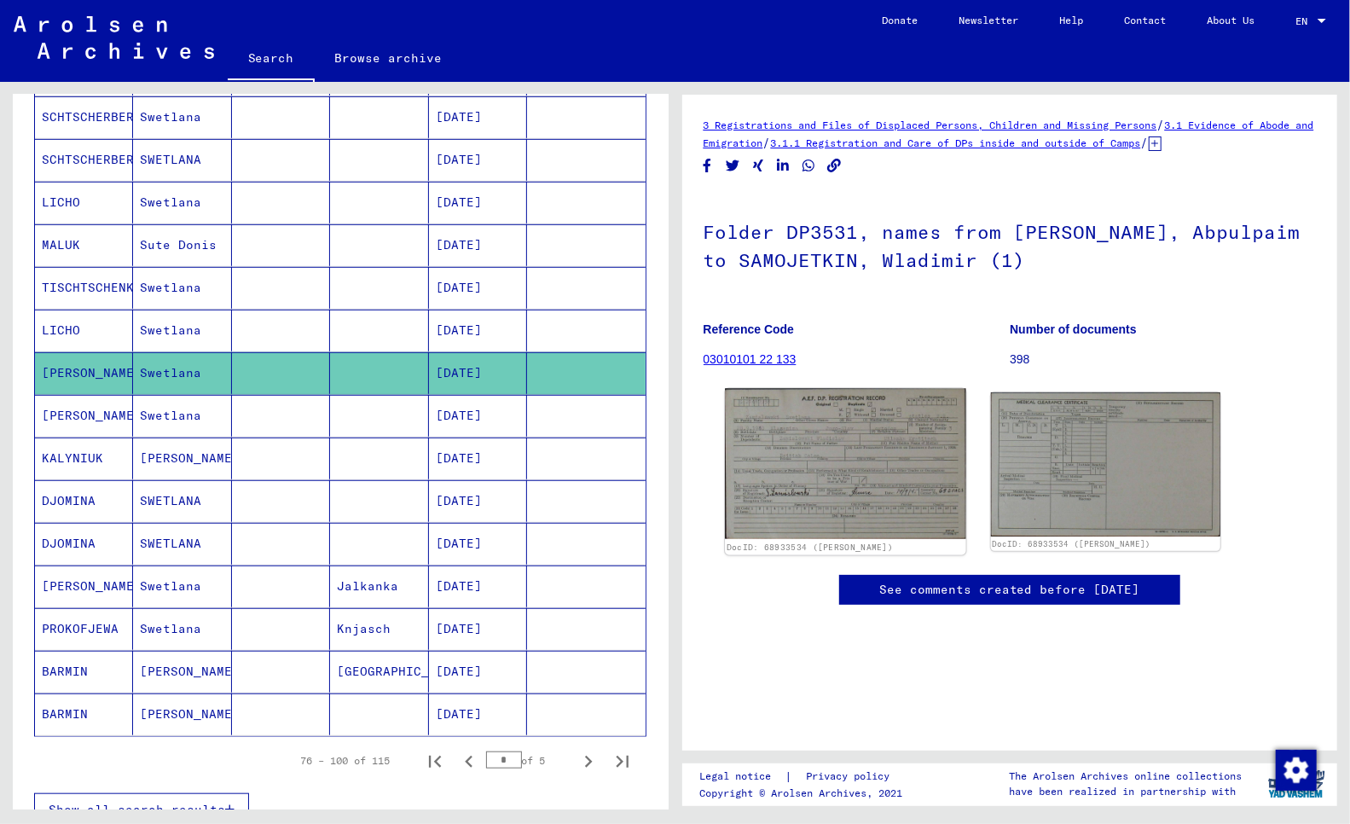
click at [856, 444] on img at bounding box center [845, 464] width 241 height 151
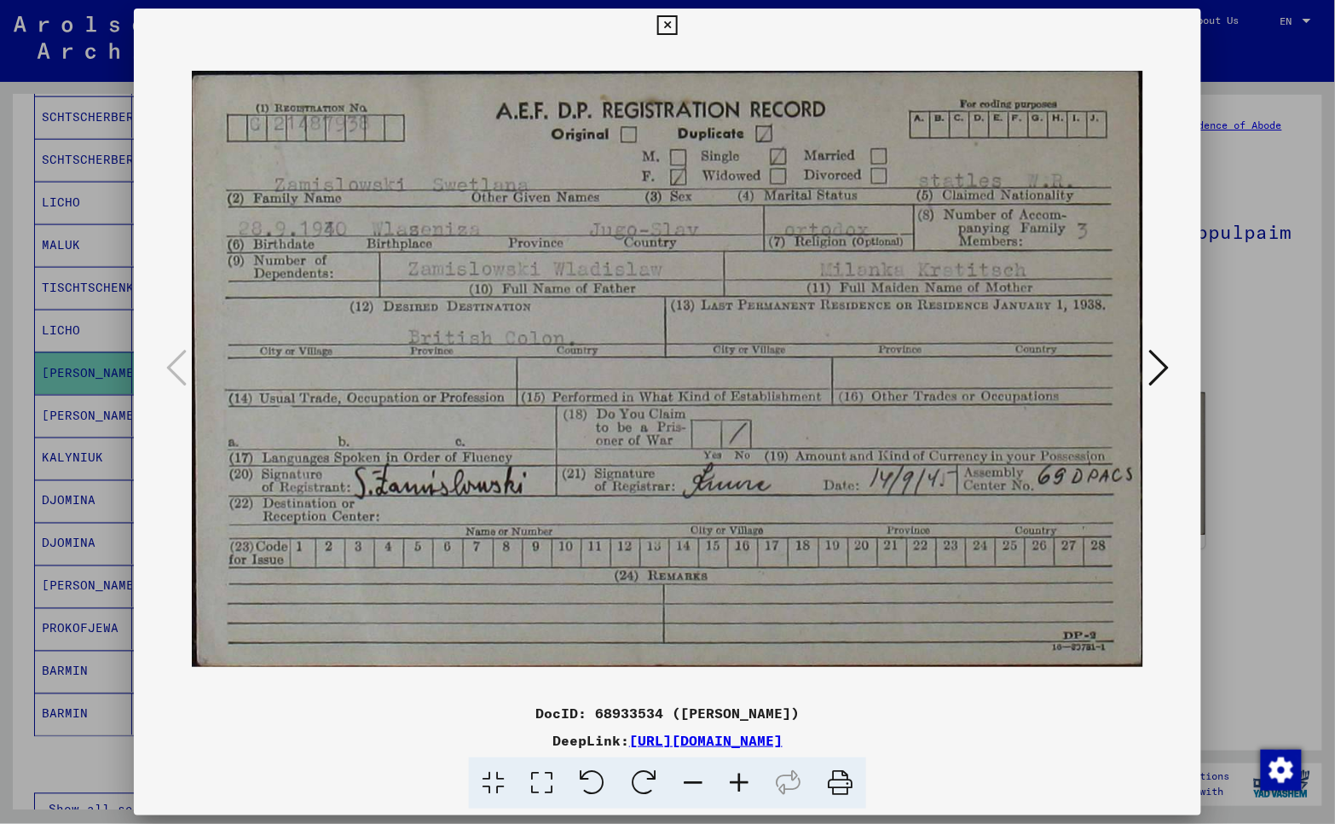
click at [20, 674] on div at bounding box center [667, 412] width 1335 height 824
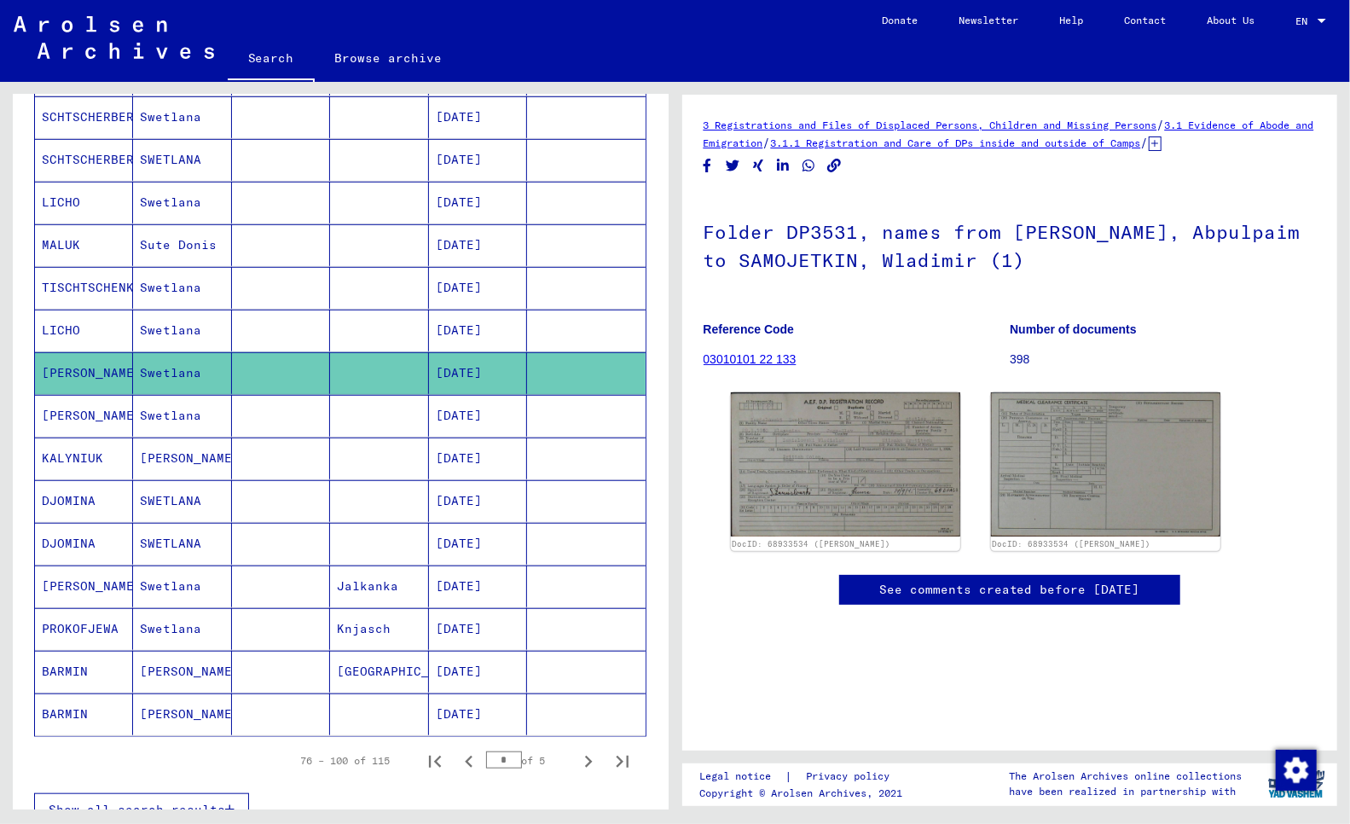
click at [85, 292] on mat-cell "TISCHTSCHENKO" at bounding box center [84, 288] width 98 height 42
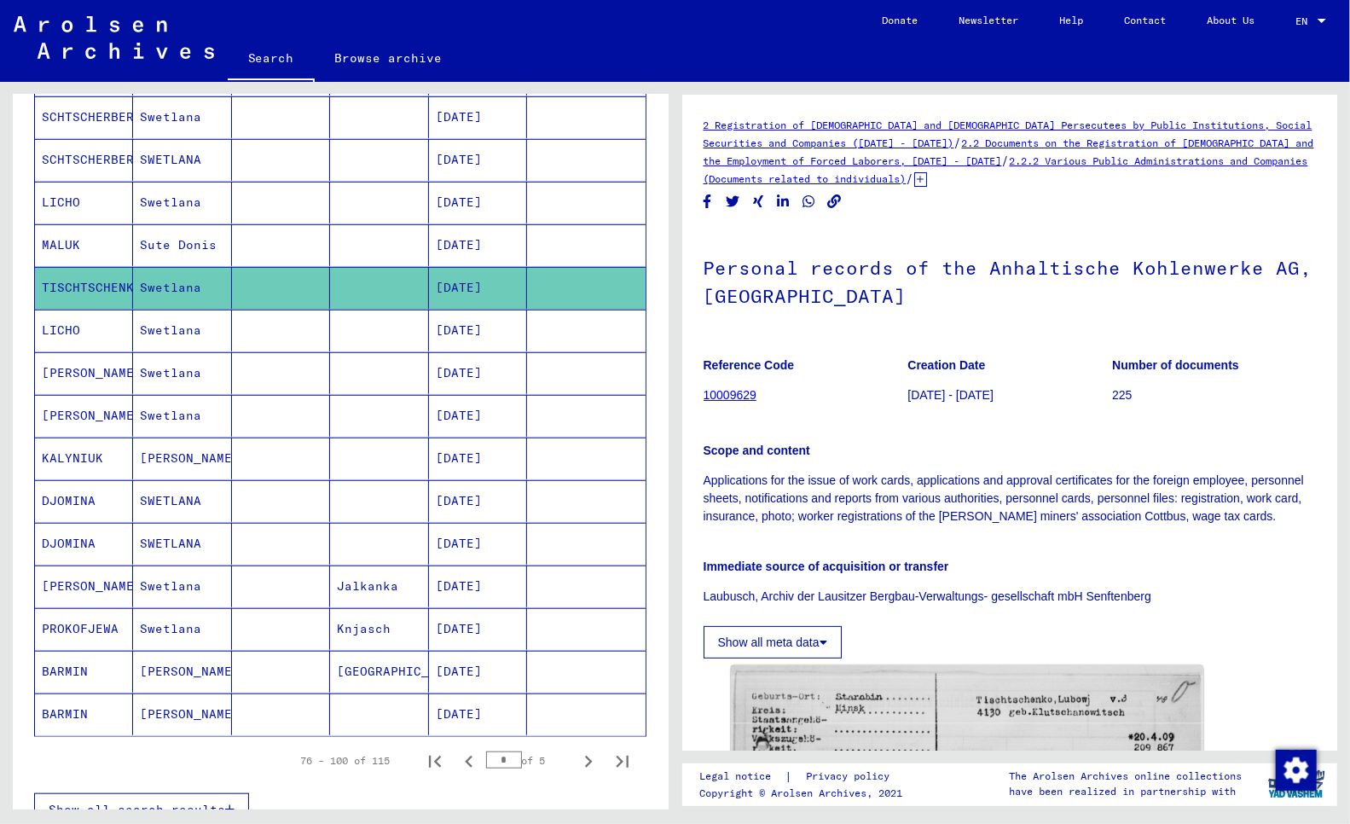
scroll to position [473, 0]
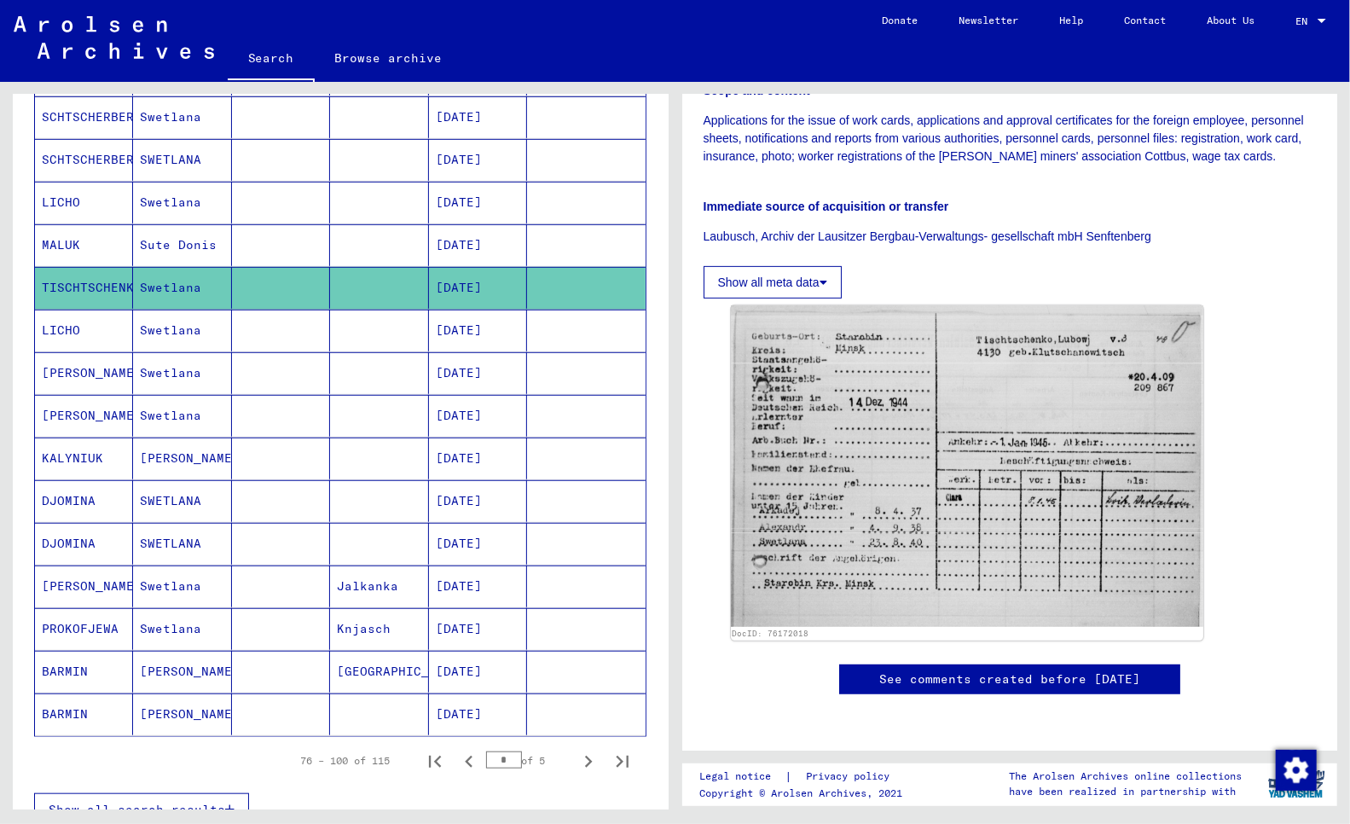
click at [75, 164] on mat-cell "SCHTSCHERBER" at bounding box center [84, 160] width 98 height 42
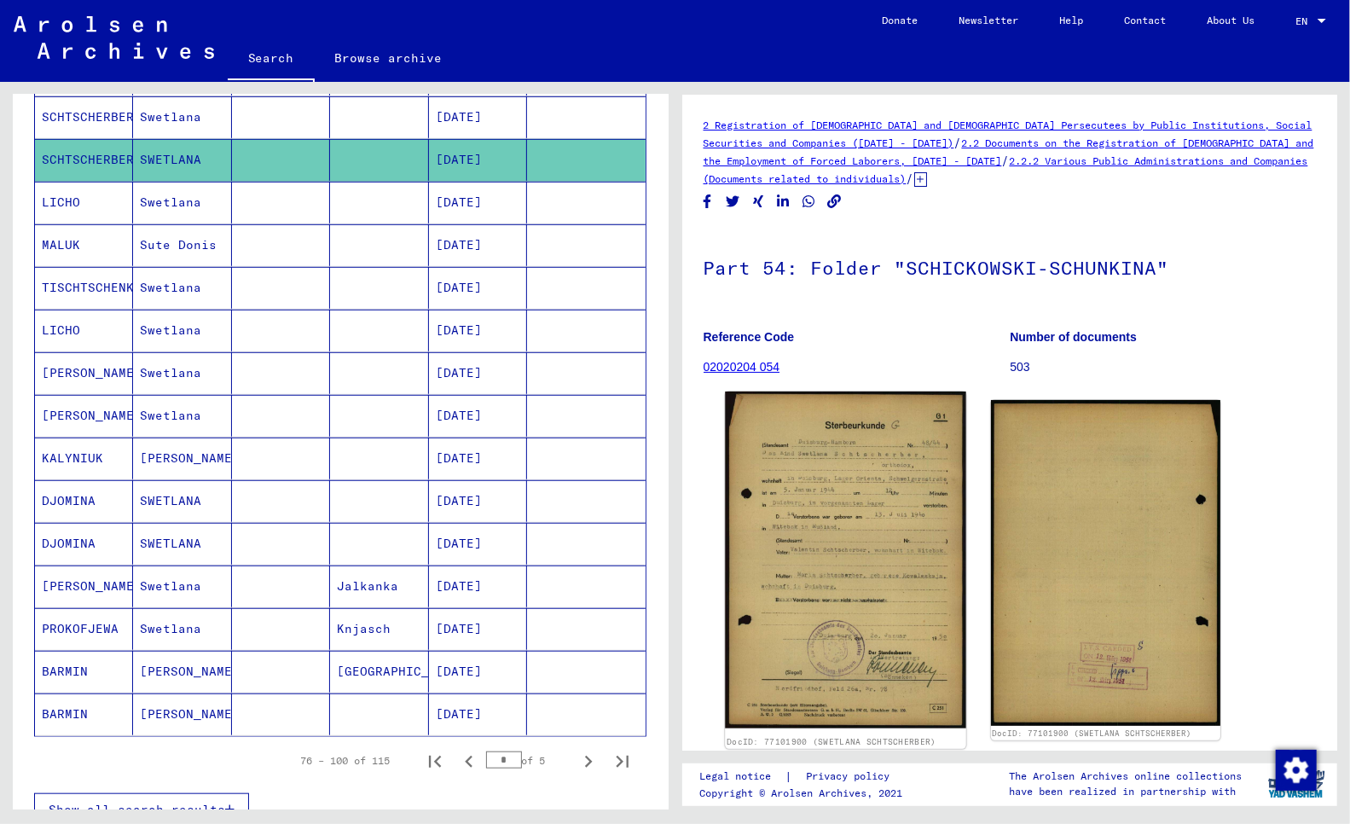
click at [862, 495] on img at bounding box center [845, 559] width 241 height 337
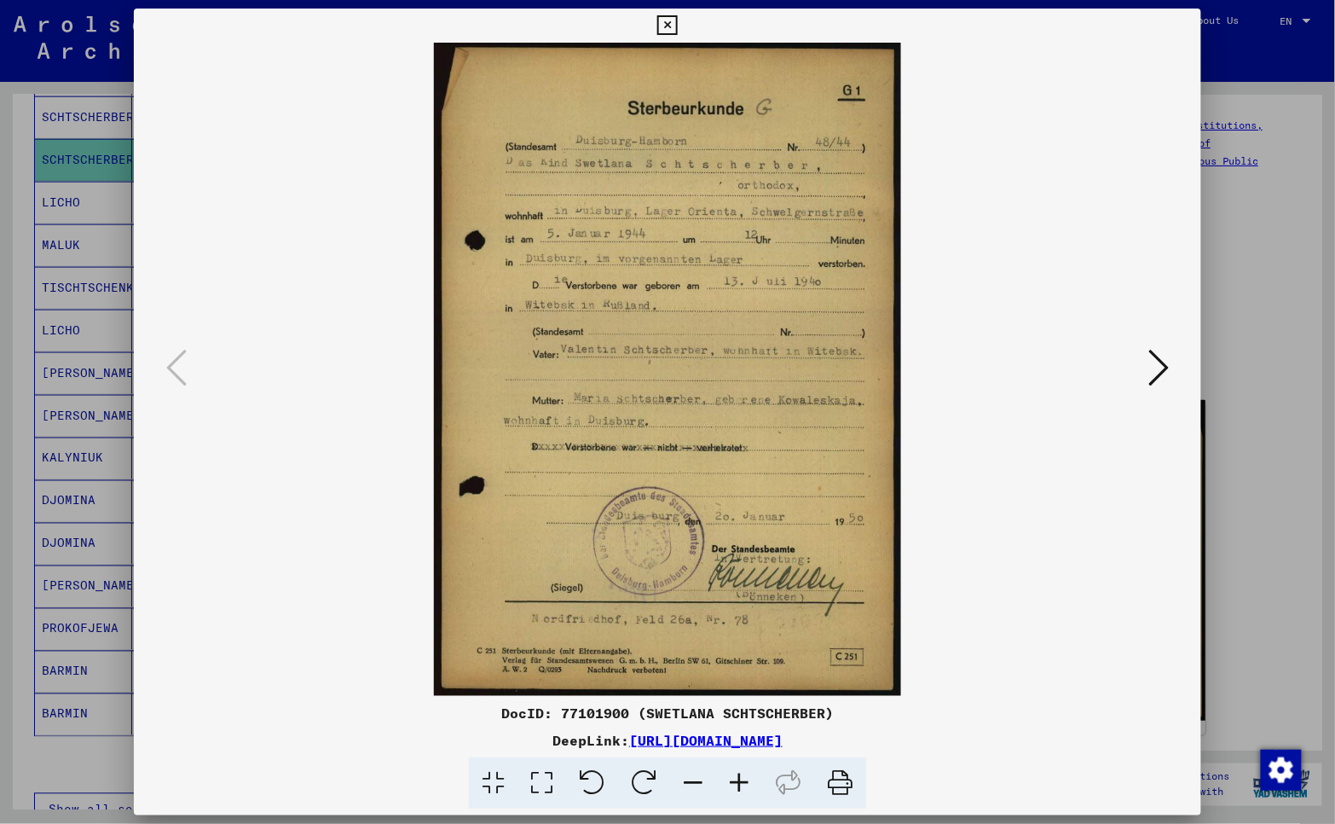
click at [17, 463] on div at bounding box center [667, 412] width 1335 height 824
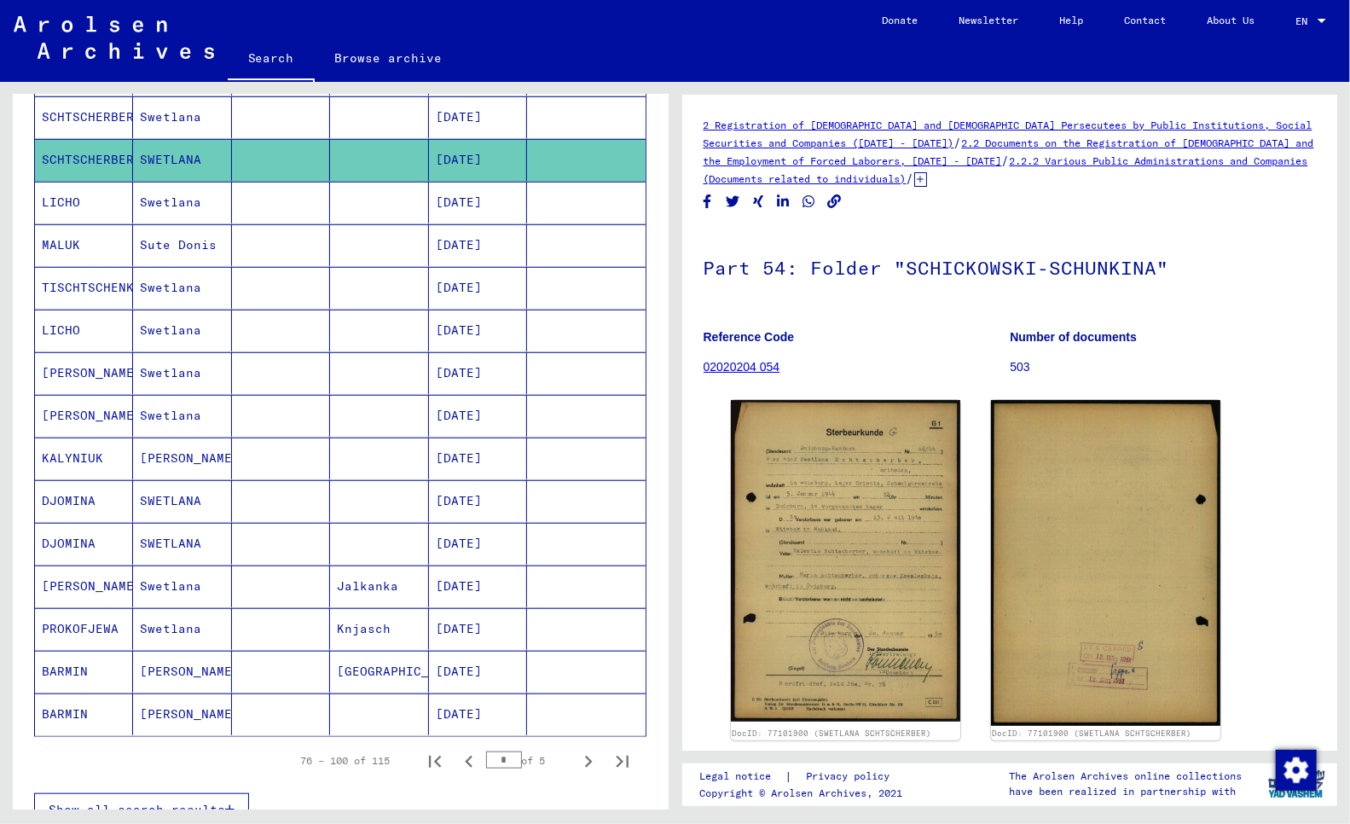
click at [87, 119] on mat-cell "SCHTSCHERBER" at bounding box center [84, 117] width 98 height 42
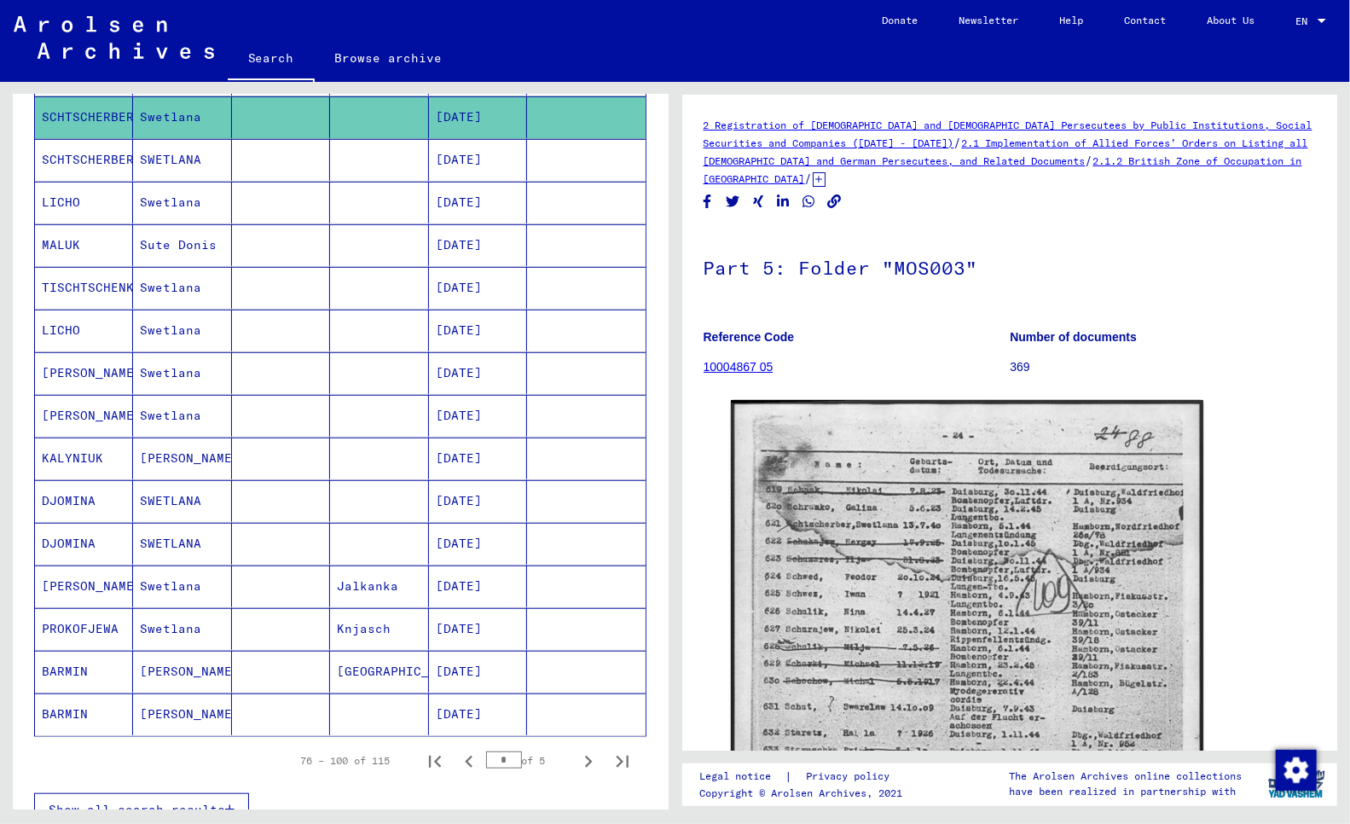
scroll to position [950, 0]
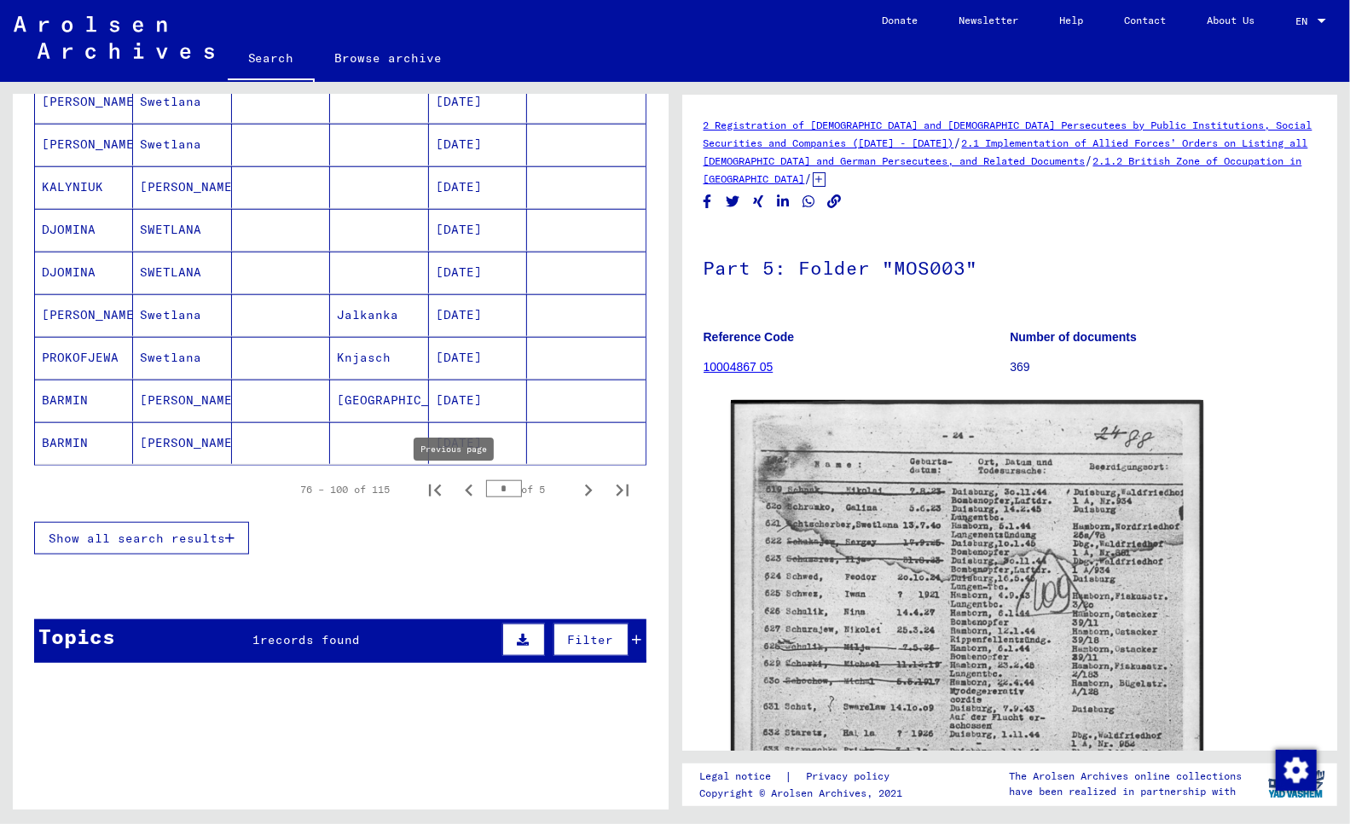
click at [465, 486] on icon "Previous page" at bounding box center [469, 490] width 8 height 12
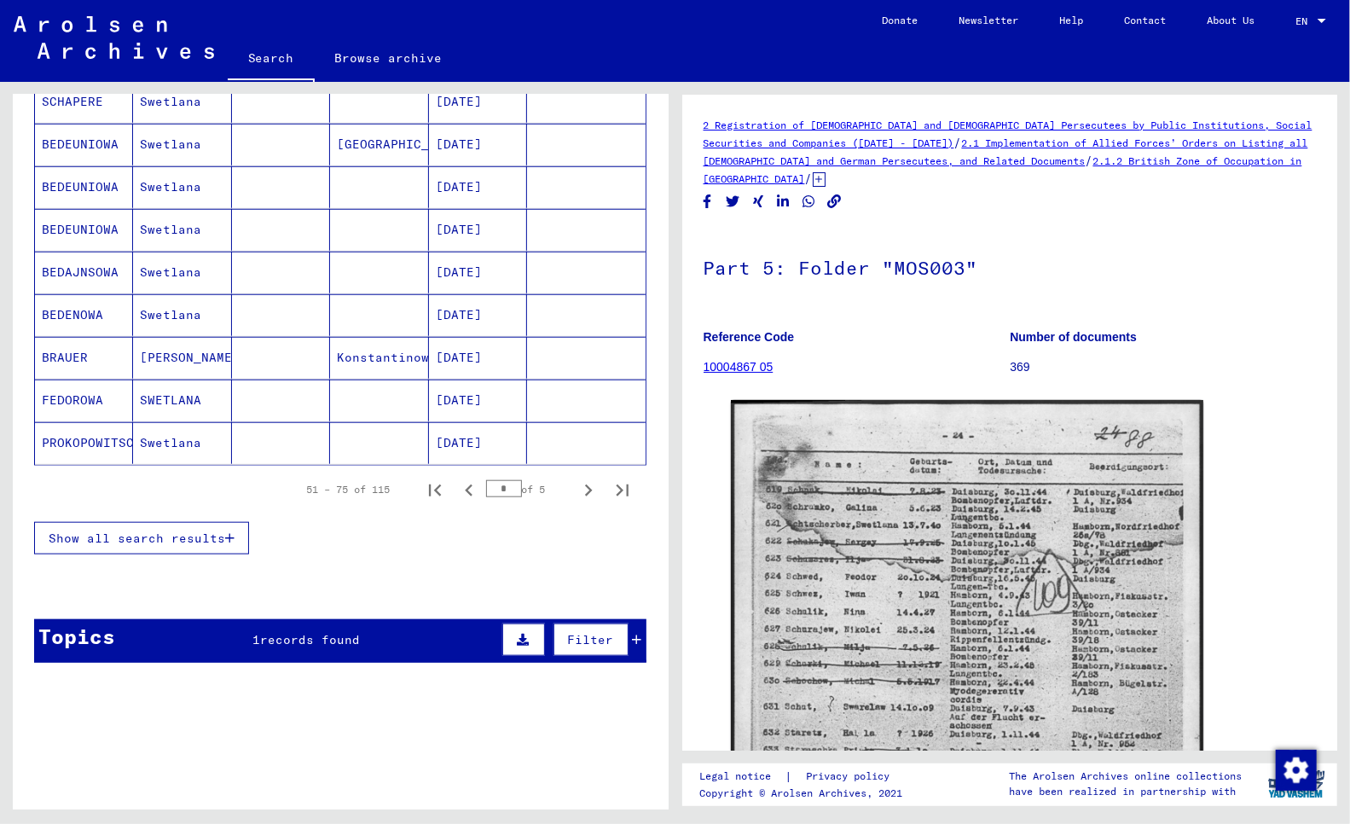
click at [82, 441] on mat-cell "PROKOPOWITSCH" at bounding box center [84, 443] width 98 height 42
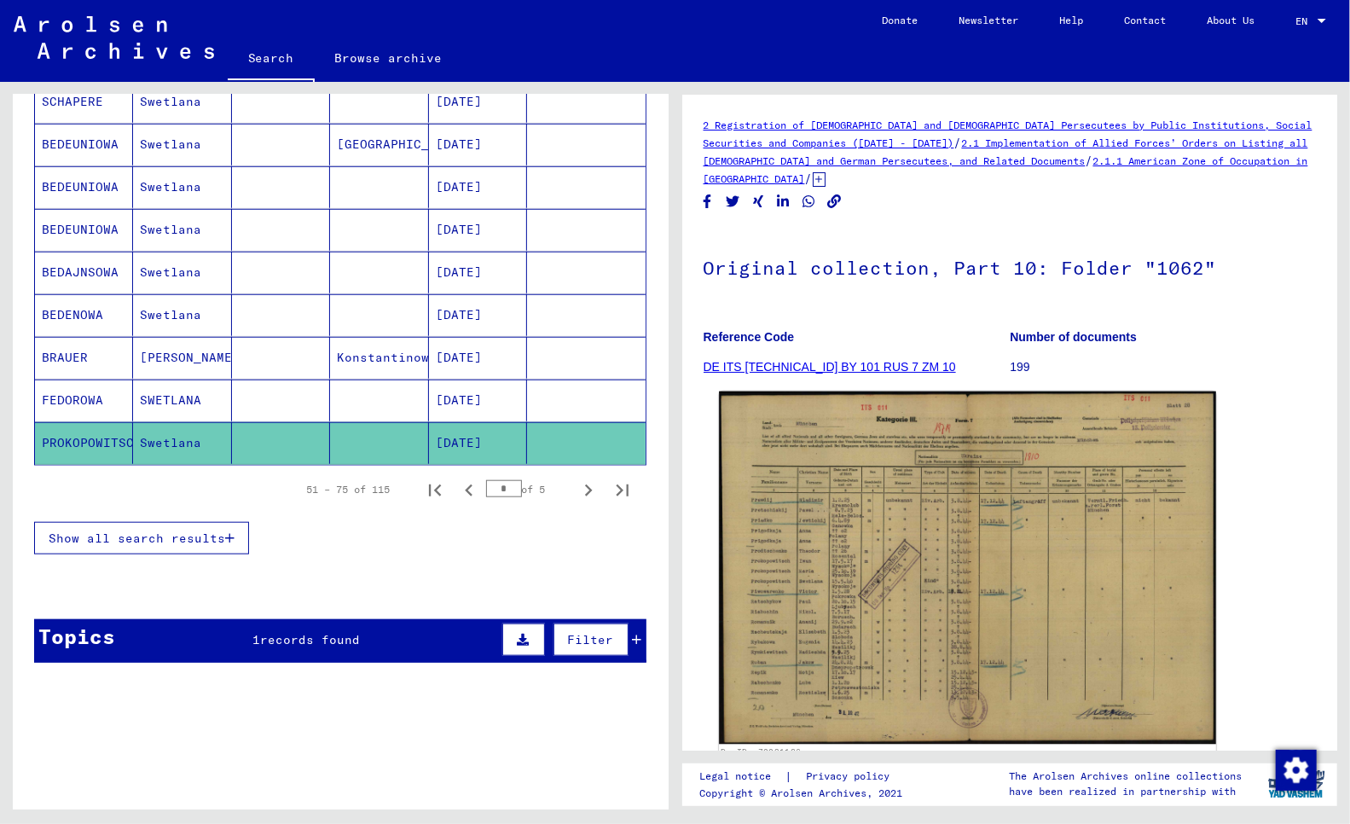
click at [862, 606] on img at bounding box center [967, 567] width 496 height 353
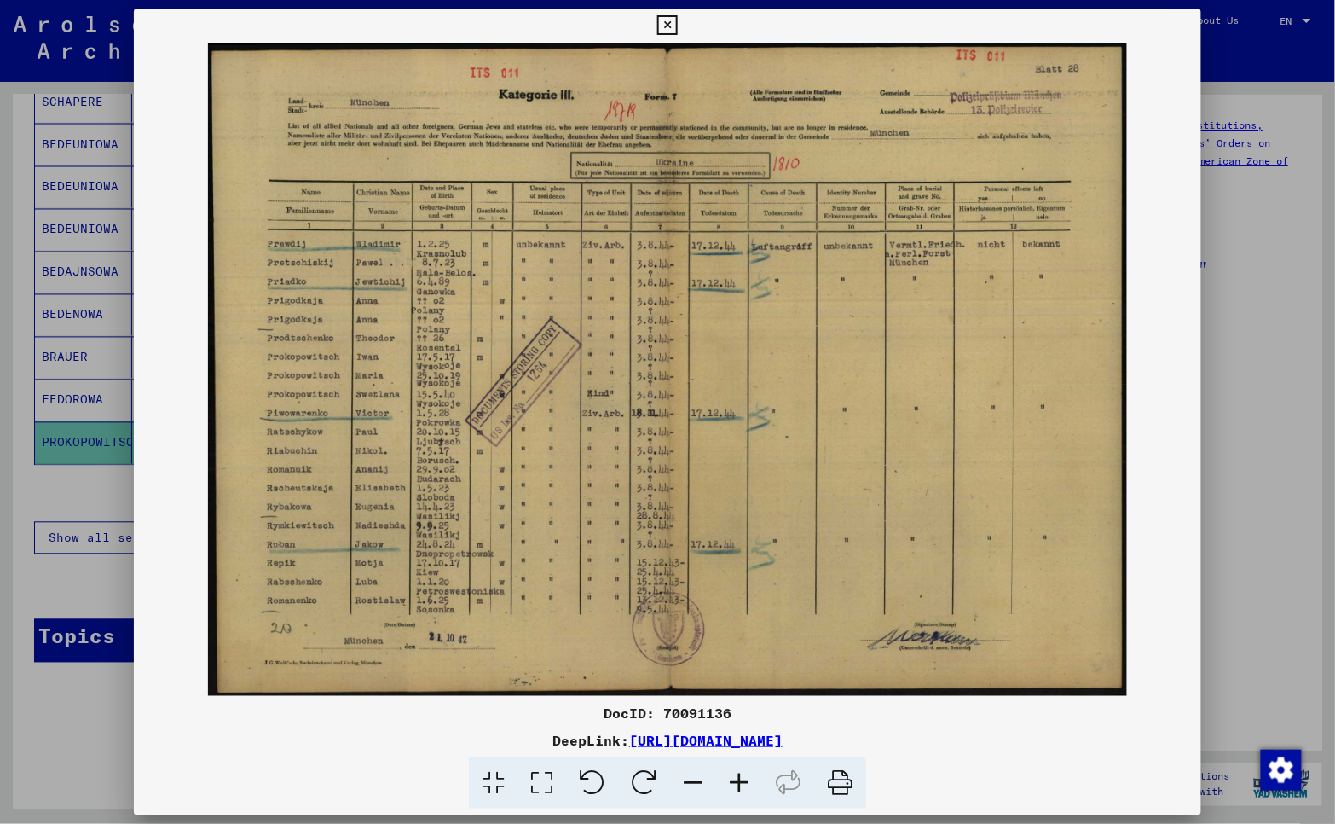
click at [661, 24] on icon at bounding box center [667, 25] width 20 height 20
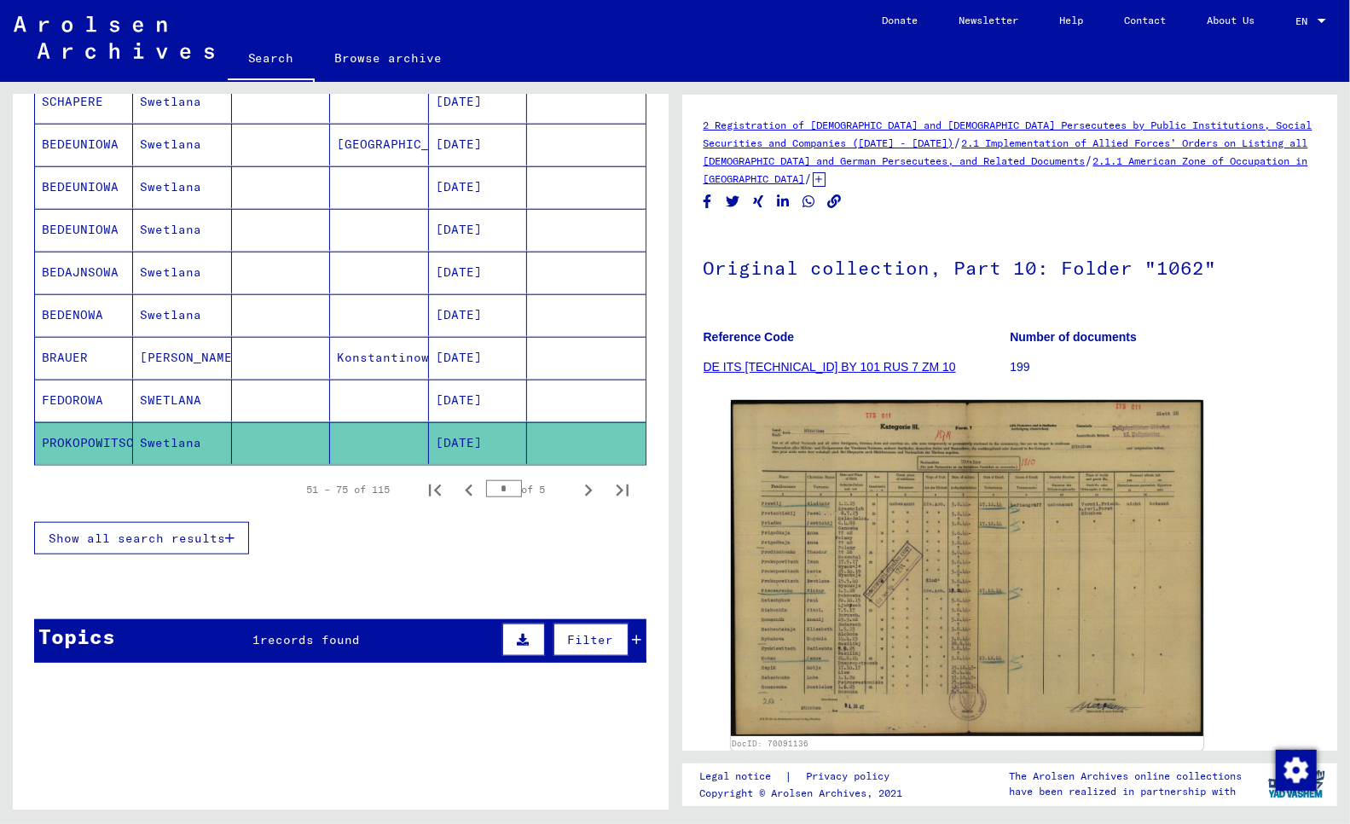
click at [85, 398] on mat-cell "FEDOROWA" at bounding box center [84, 400] width 98 height 42
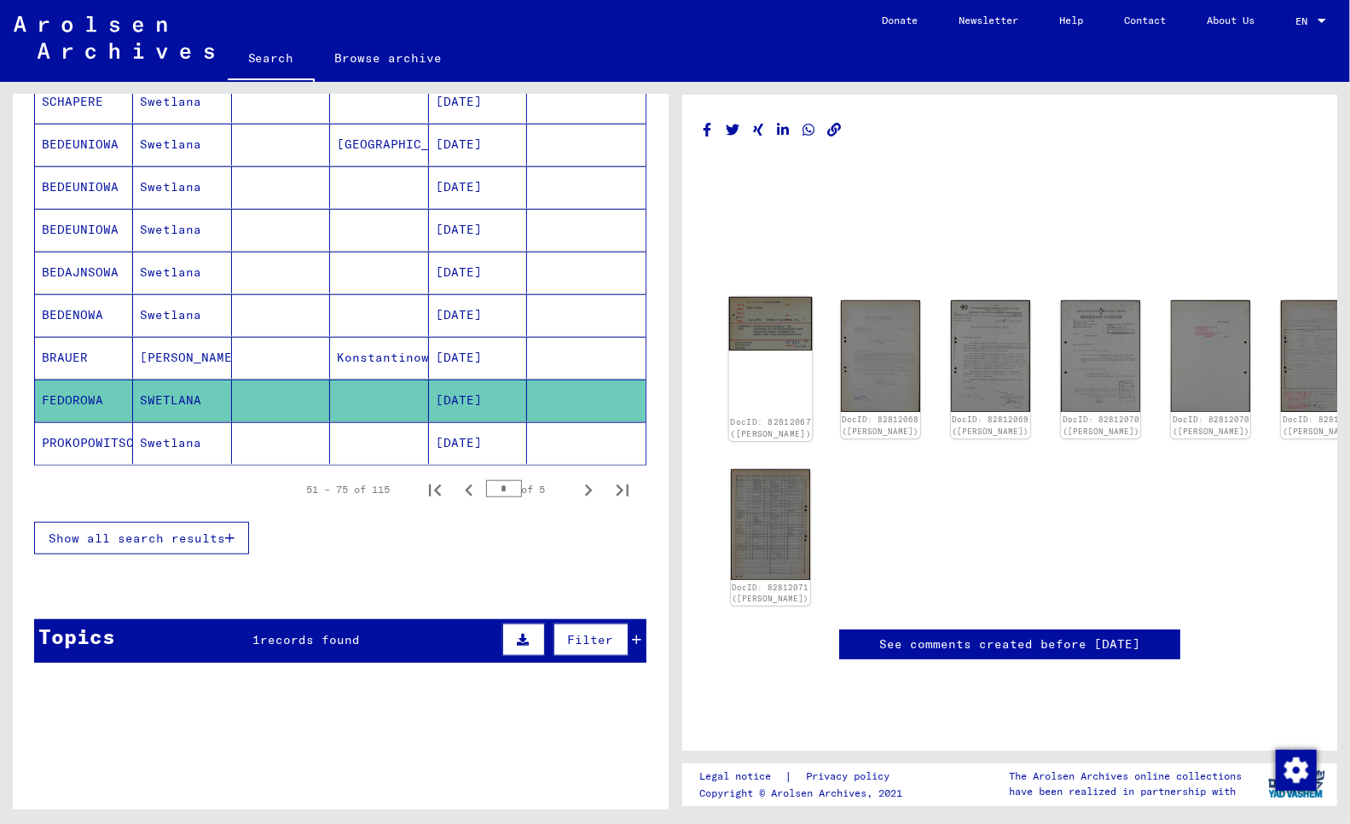
click at [769, 327] on img at bounding box center [770, 324] width 84 height 54
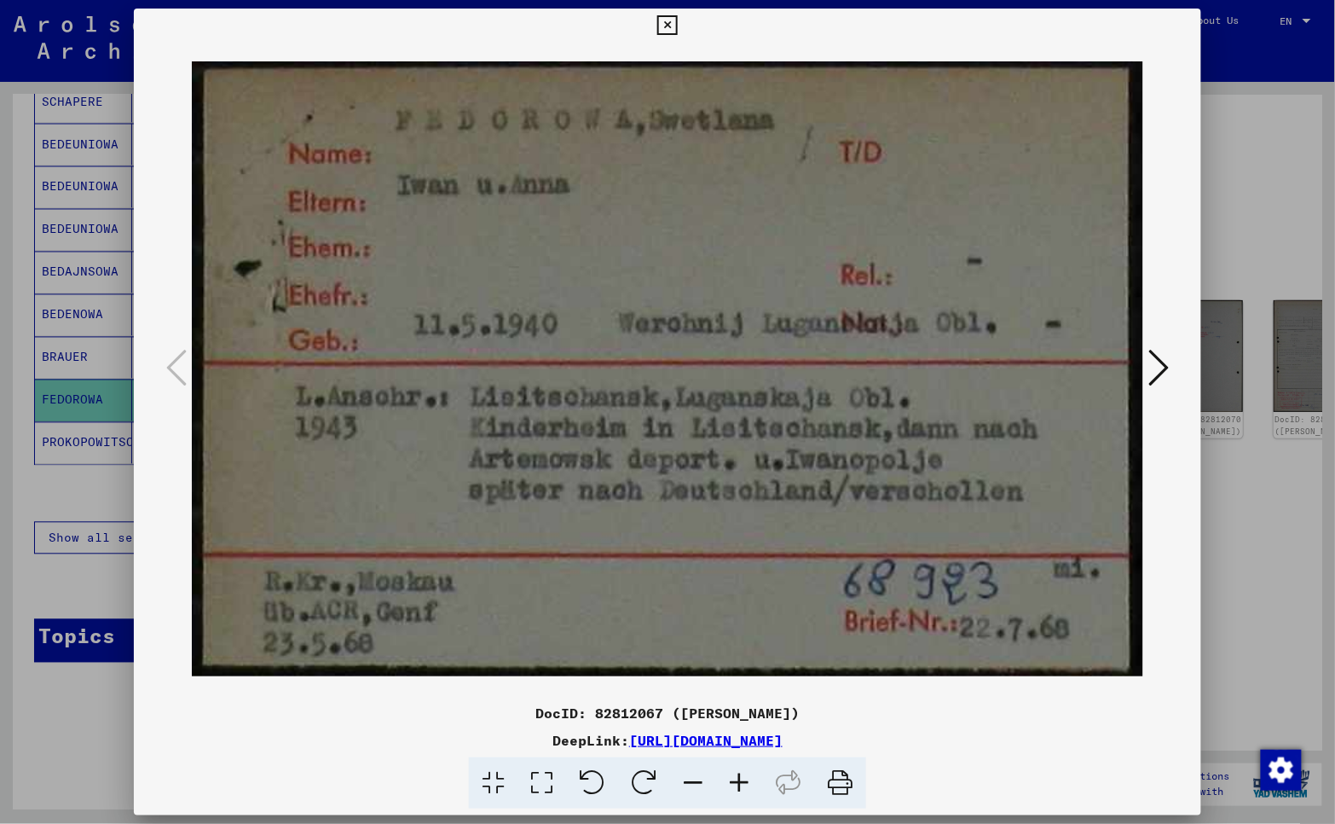
click at [96, 736] on div at bounding box center [667, 412] width 1335 height 824
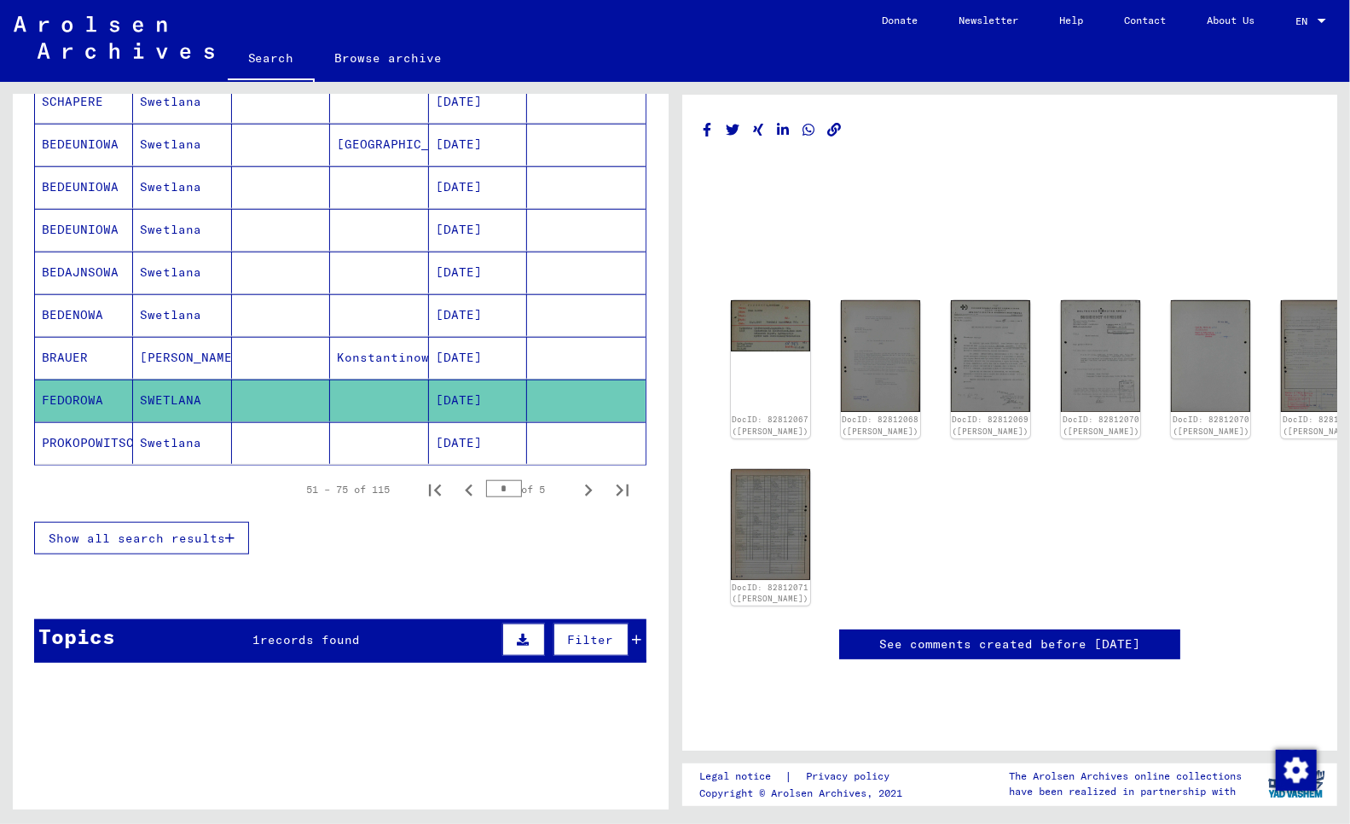
click at [75, 316] on mat-cell "BEDENOWA" at bounding box center [84, 315] width 98 height 42
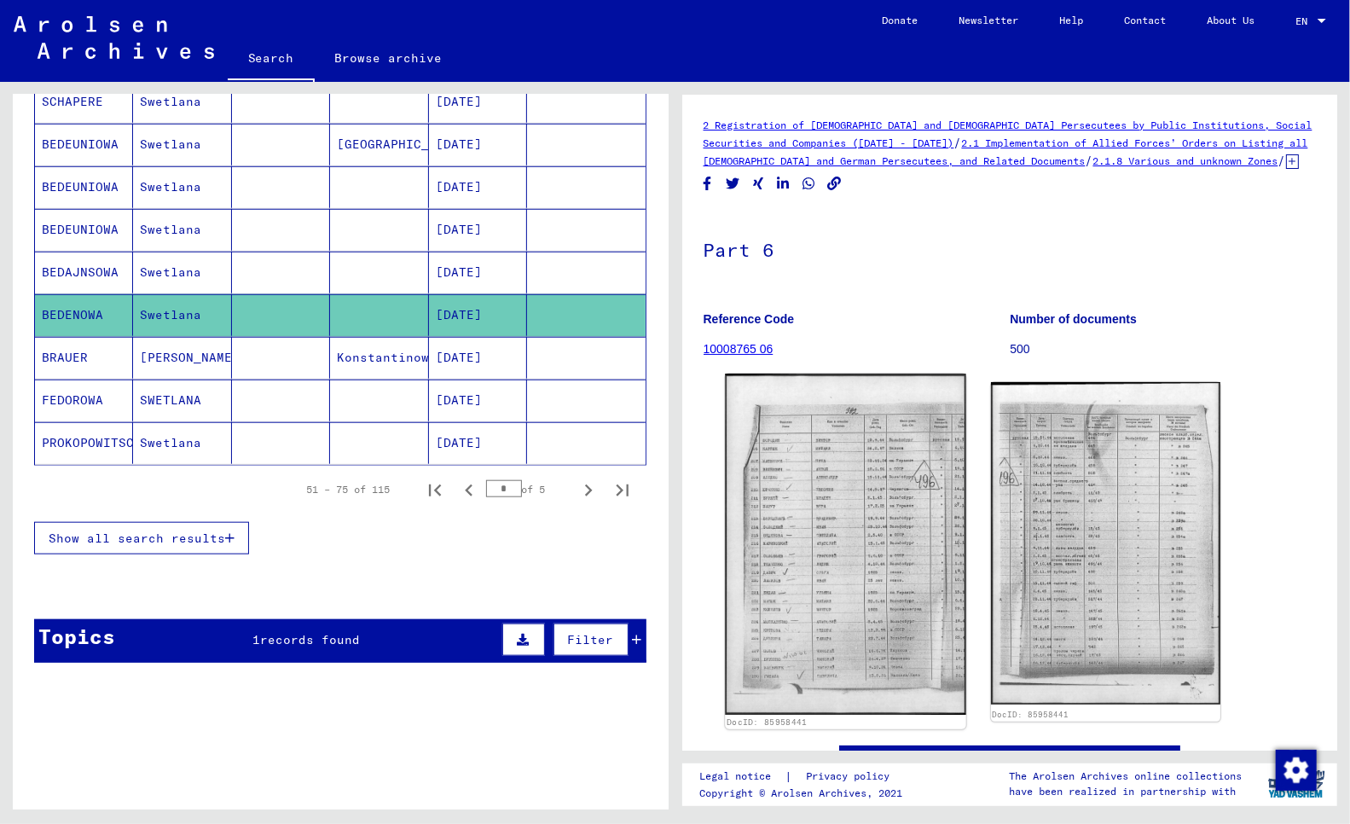
click at [864, 571] on img at bounding box center [845, 543] width 241 height 341
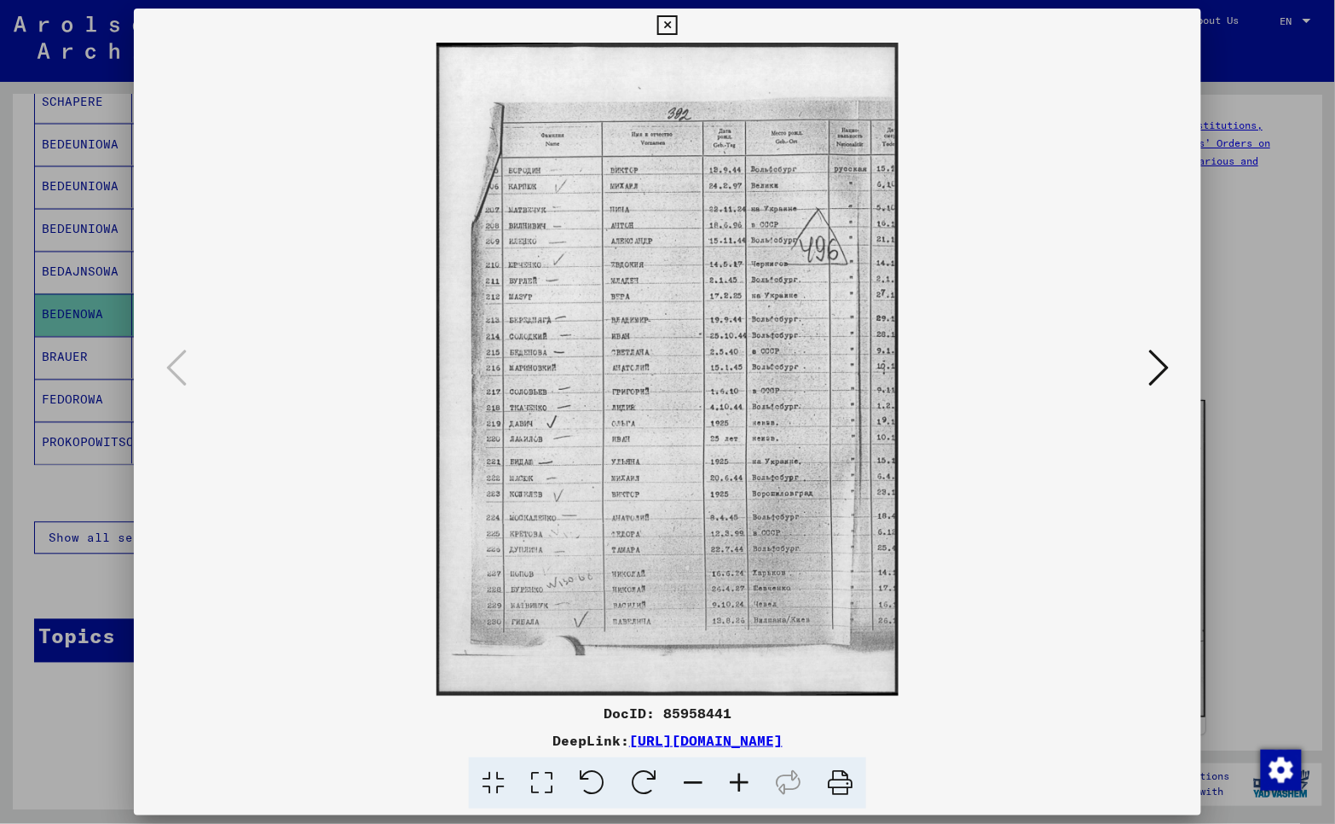
click at [75, 755] on div at bounding box center [667, 412] width 1335 height 824
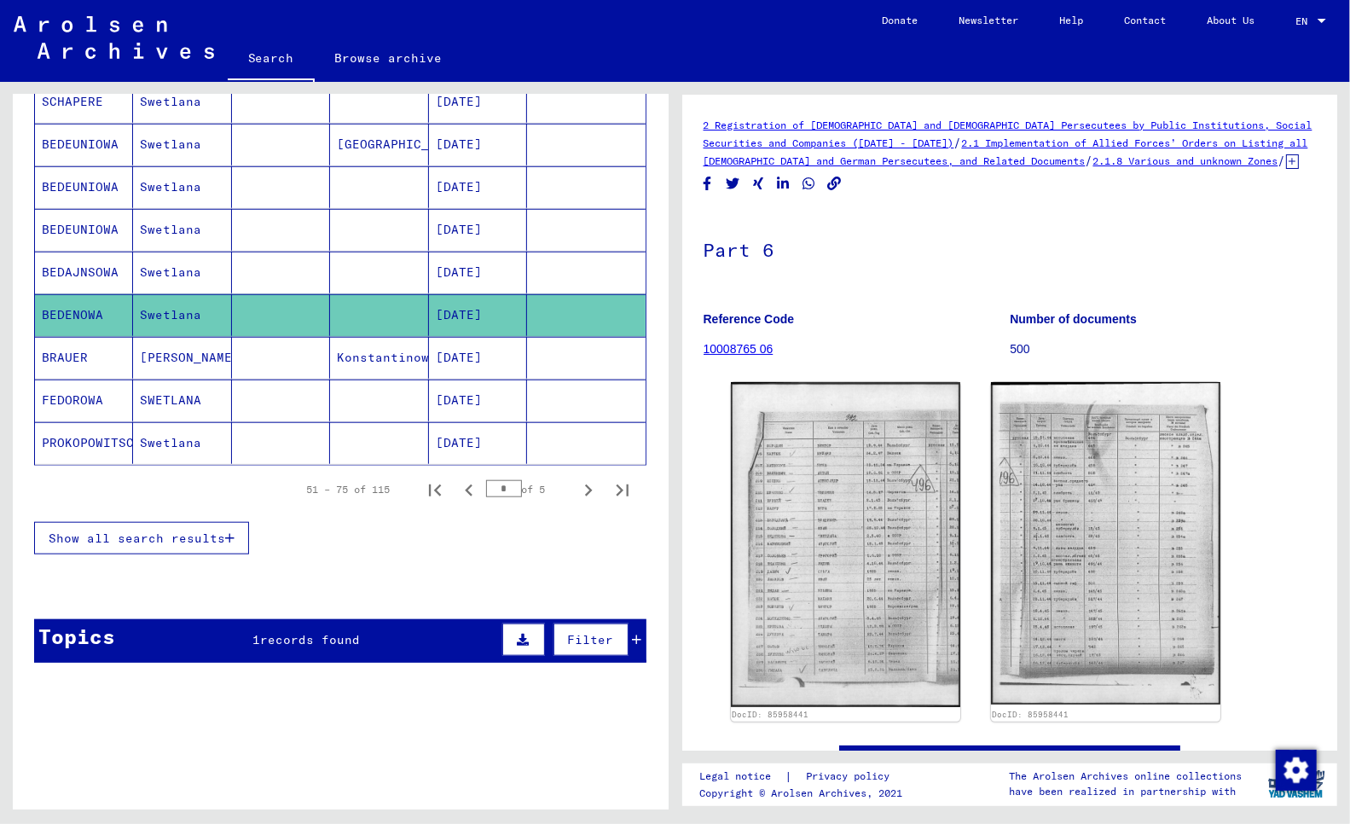
click at [60, 273] on mat-cell "BEDAJNSOWA" at bounding box center [84, 273] width 98 height 42
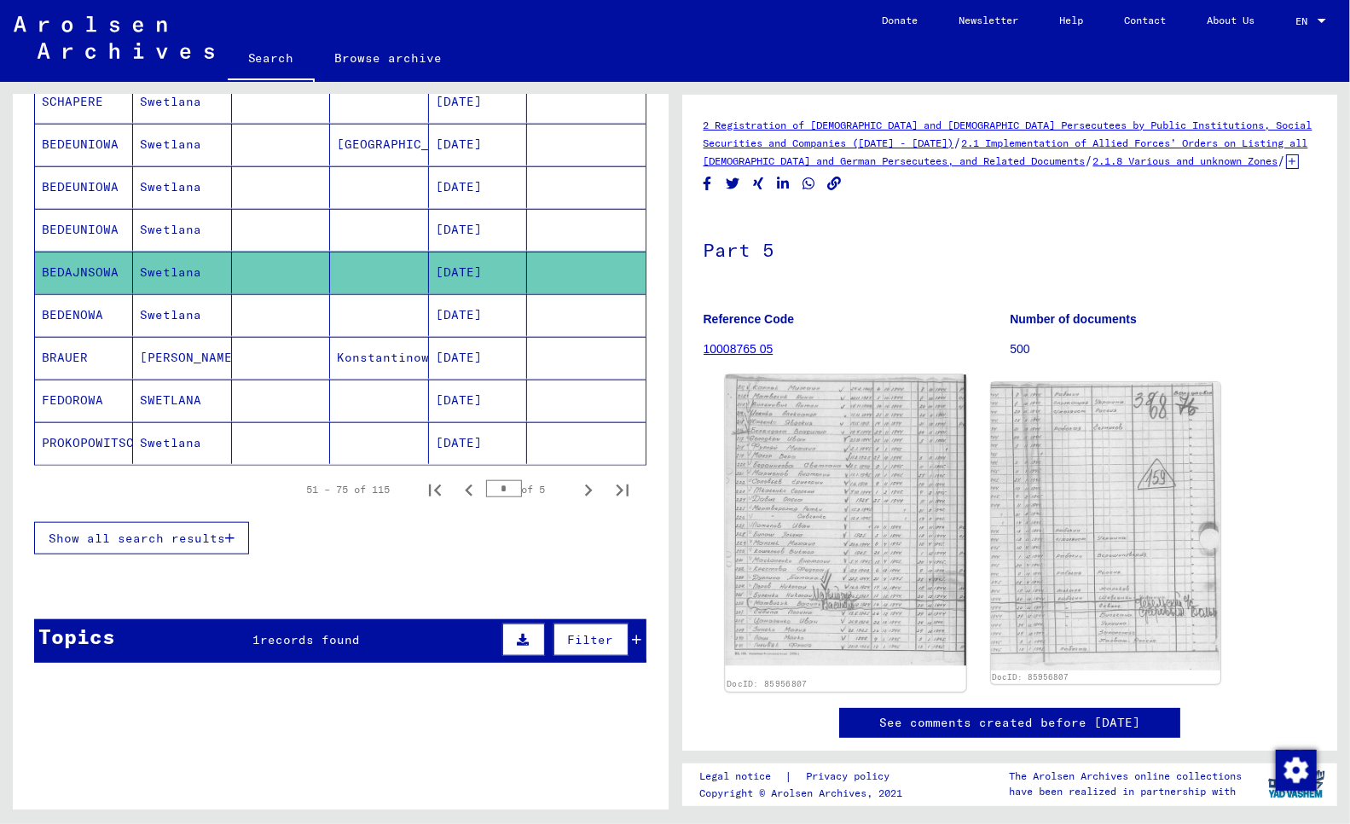
click at [840, 547] on img at bounding box center [845, 519] width 241 height 291
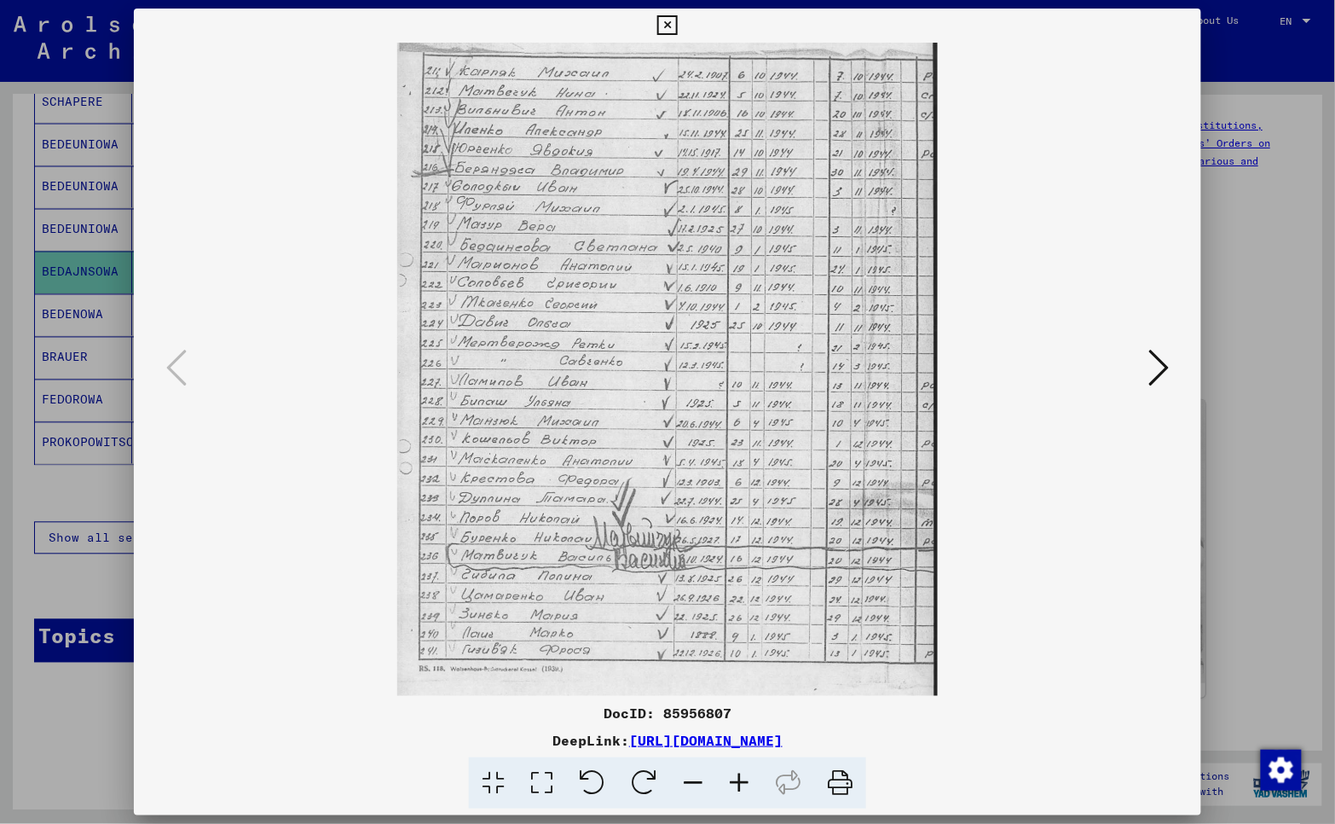
drag, startPoint x: 71, startPoint y: 729, endPoint x: 211, endPoint y: 512, distance: 257.8
click at [70, 729] on div at bounding box center [667, 412] width 1335 height 824
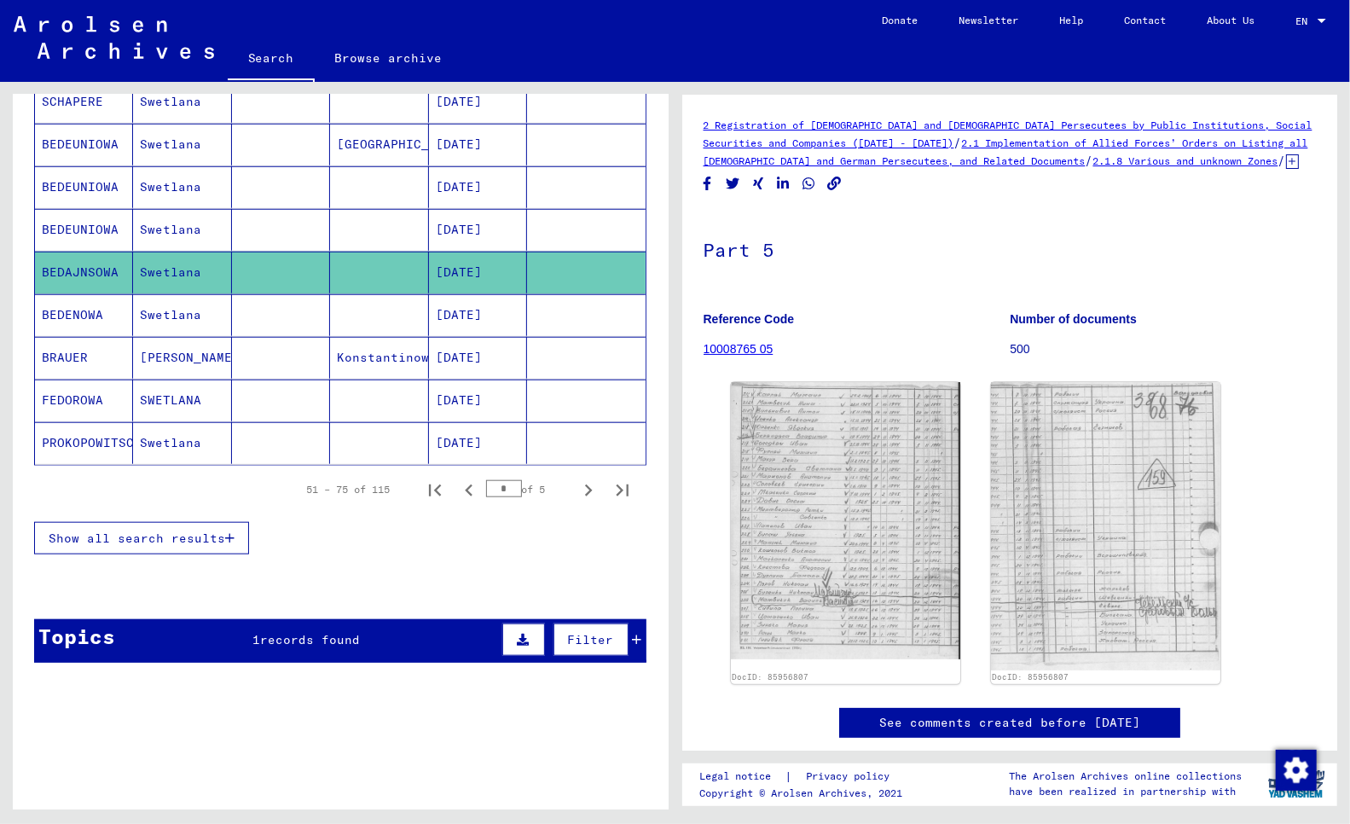
click at [77, 186] on mat-cell "BEDEUNIOWA" at bounding box center [84, 187] width 98 height 42
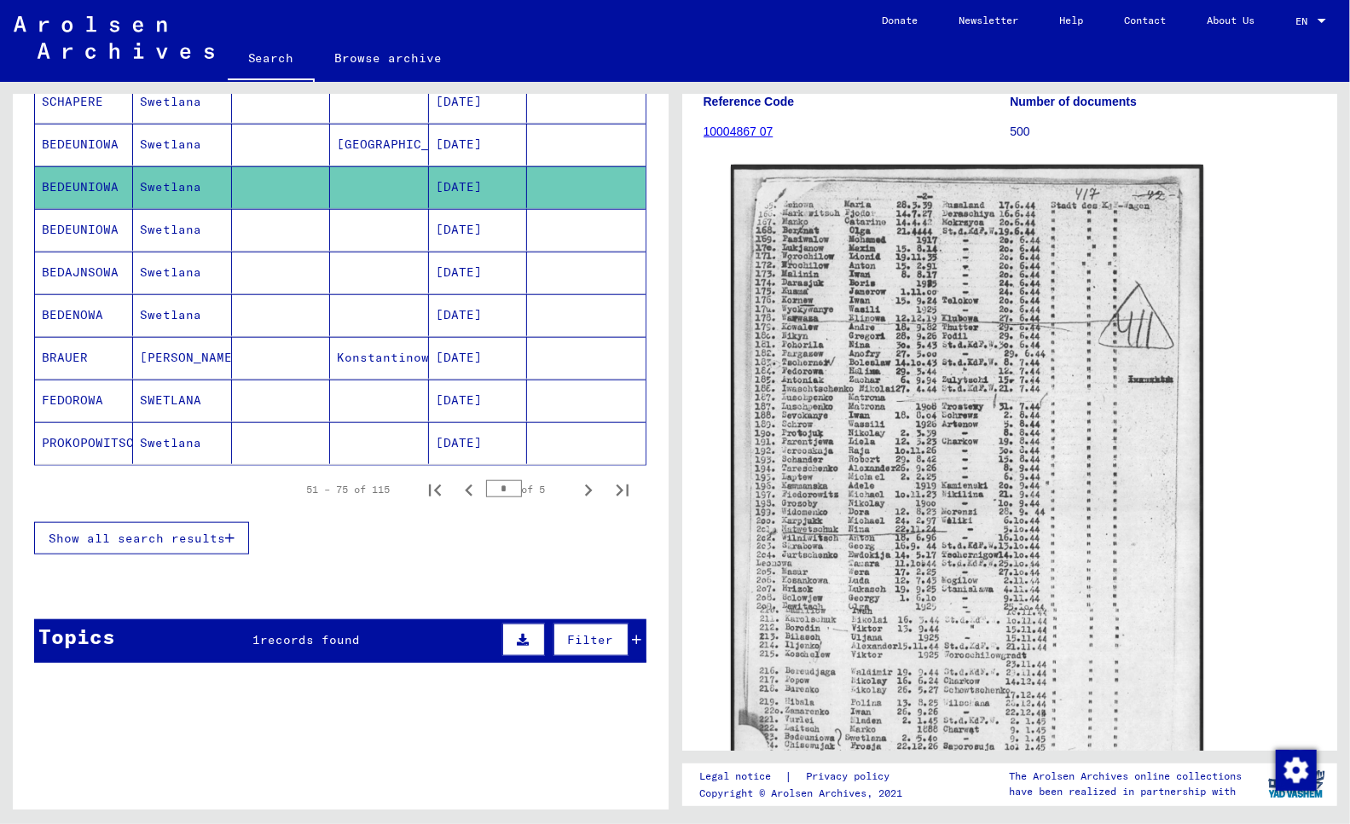
scroll to position [476, 0]
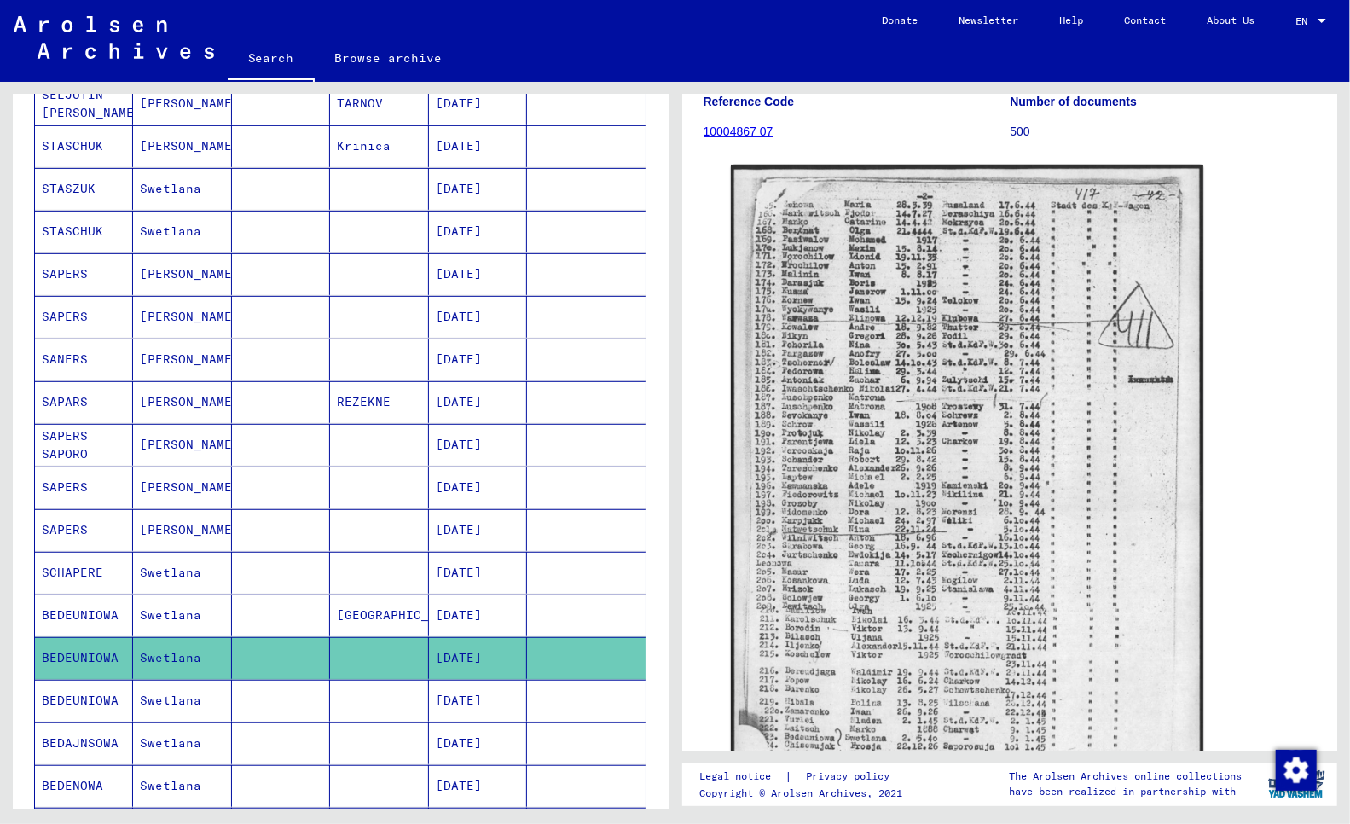
click at [85, 615] on mat-cell "BEDEUNIOWA" at bounding box center [84, 615] width 98 height 42
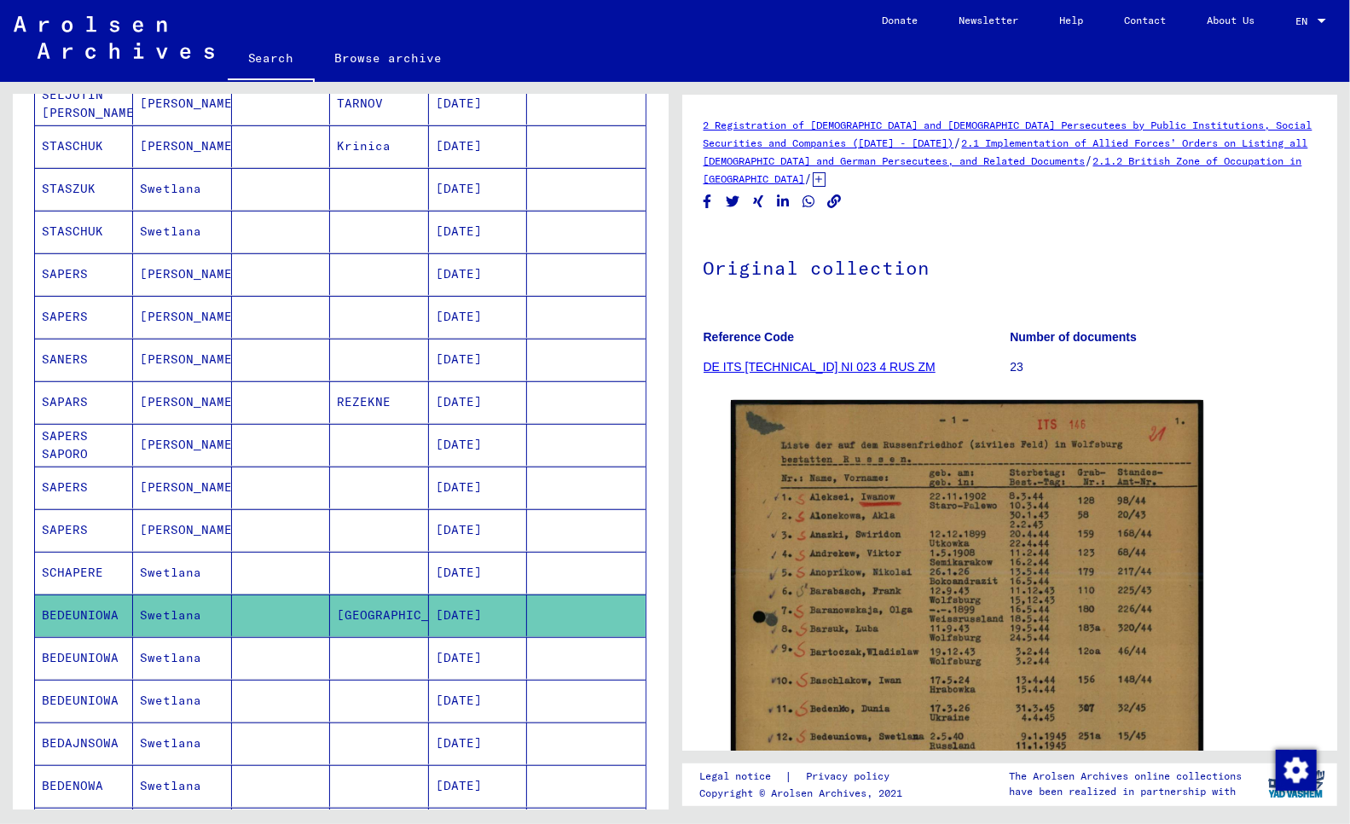
click at [71, 578] on mat-cell "SCHAPERE" at bounding box center [84, 573] width 98 height 42
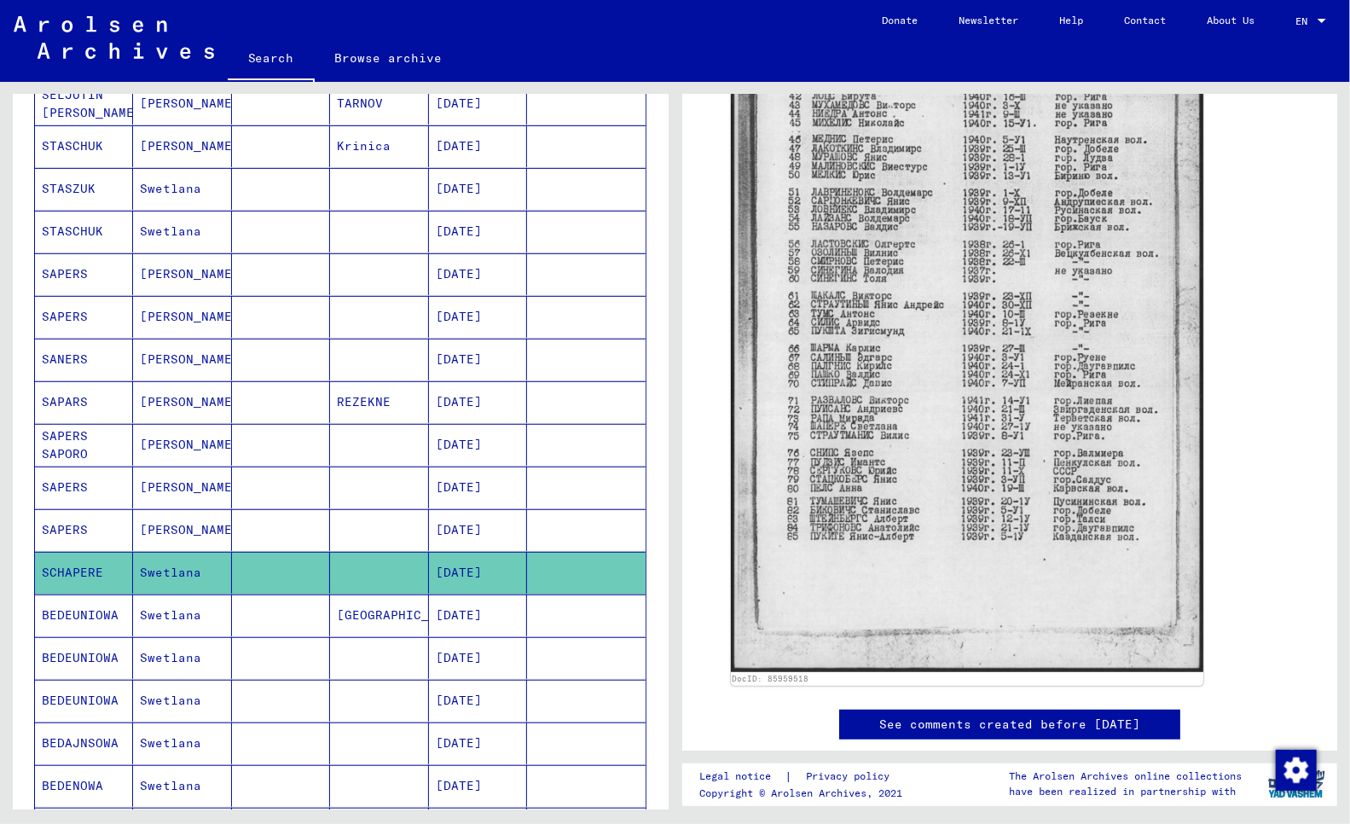
scroll to position [360, 0]
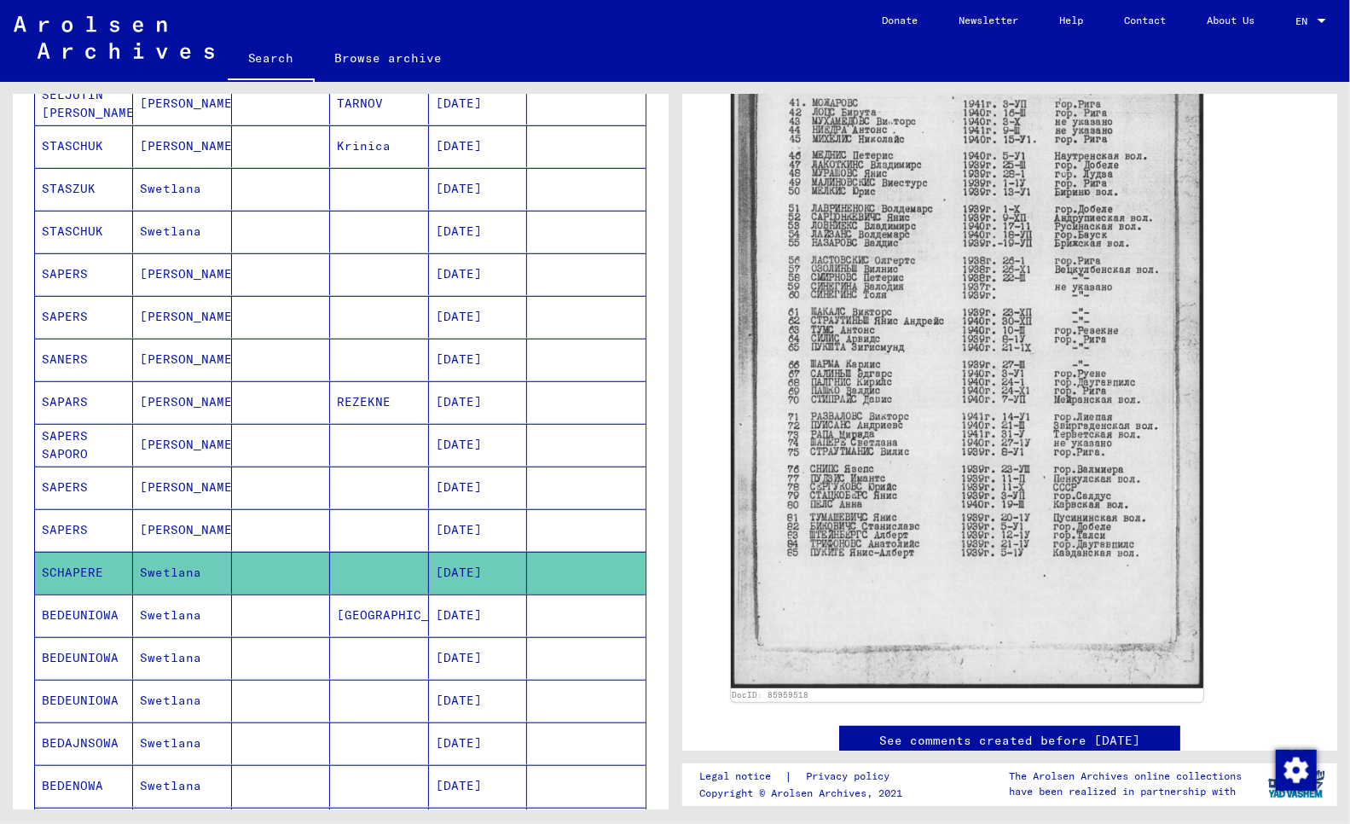
click at [57, 526] on mat-cell "SAPERS" at bounding box center [84, 530] width 98 height 42
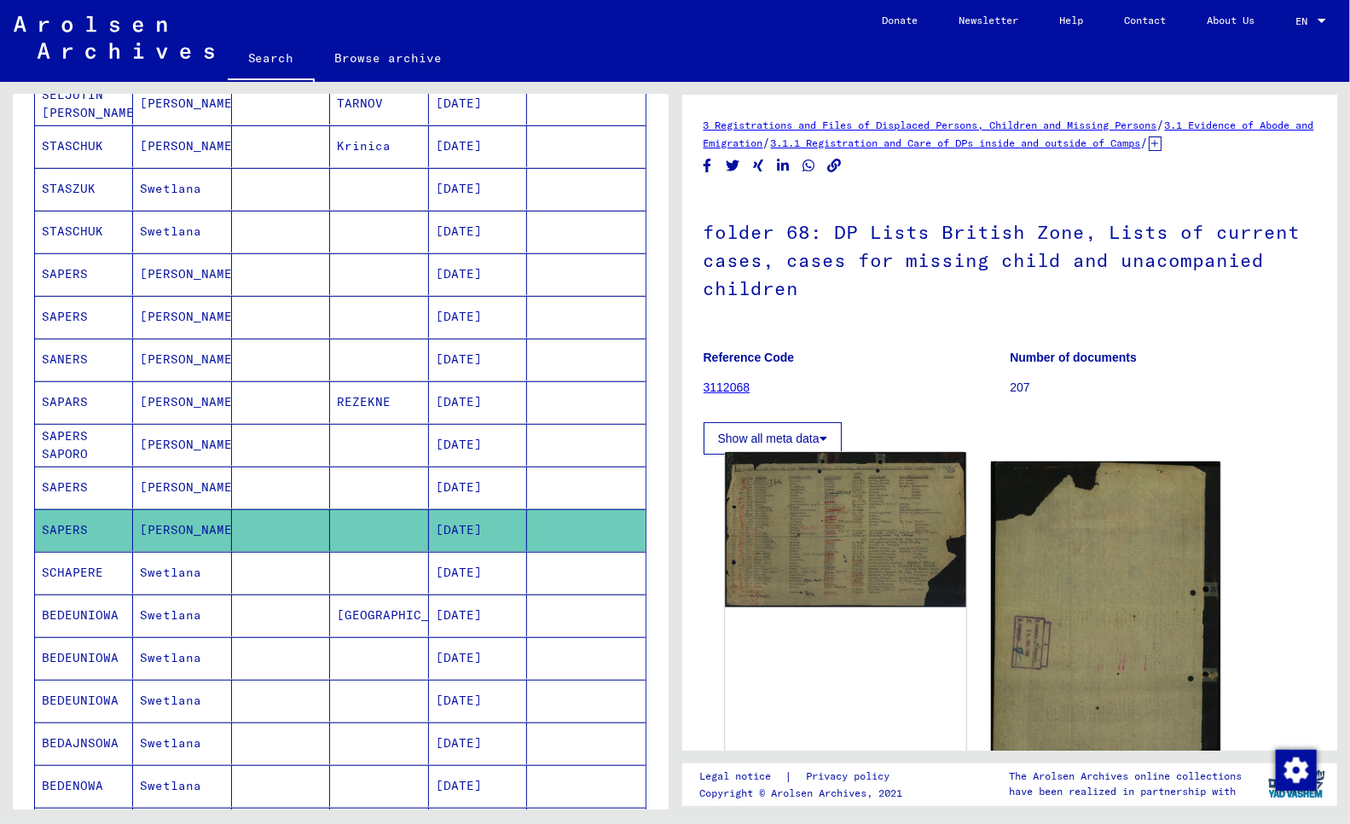
click at [845, 549] on img at bounding box center [845, 529] width 241 height 155
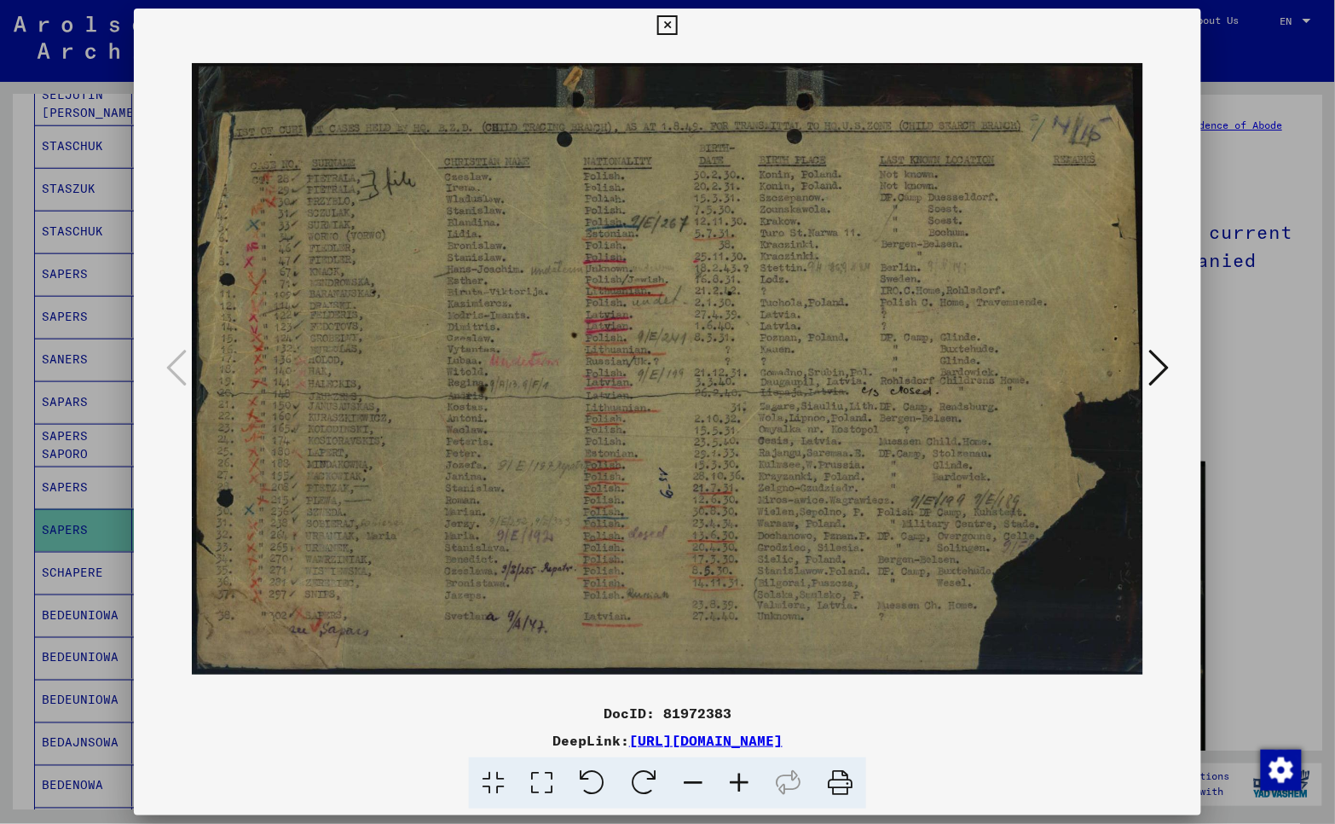
drag, startPoint x: 286, startPoint y: 657, endPoint x: 807, endPoint y: 645, distance: 522.0
click at [858, 671] on img at bounding box center [668, 369] width 952 height 653
click at [672, 20] on icon at bounding box center [667, 25] width 20 height 20
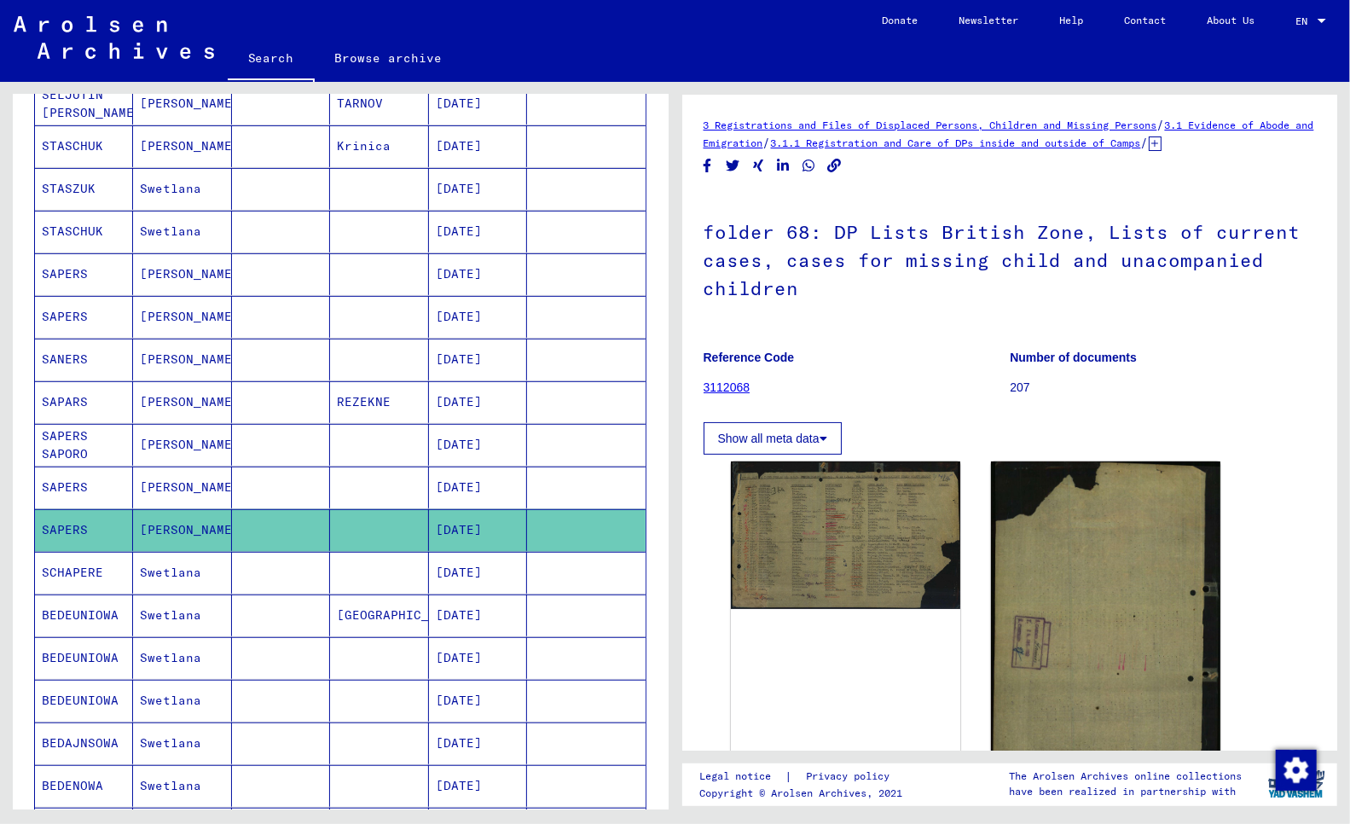
click at [60, 486] on mat-cell "SAPERS" at bounding box center [84, 487] width 98 height 42
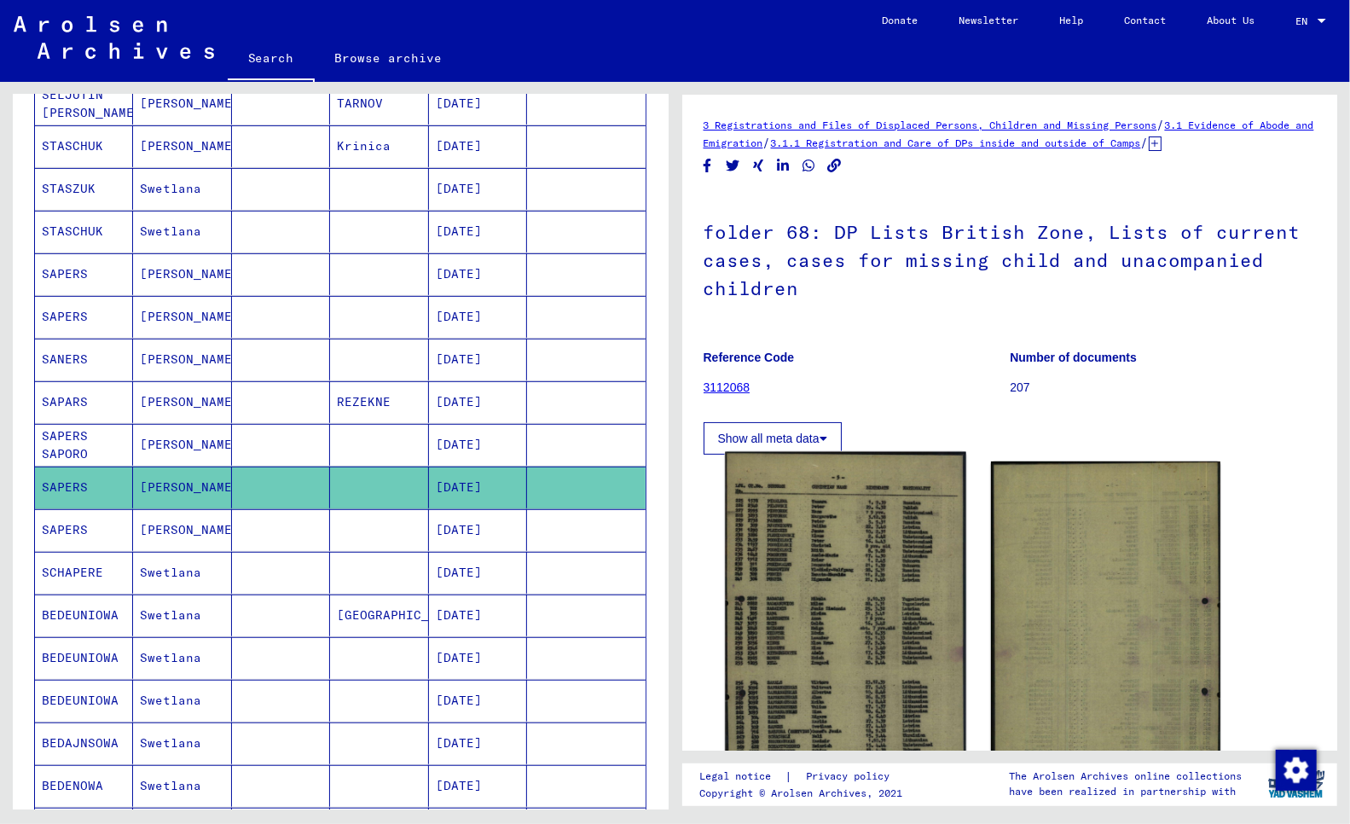
click at [779, 570] on img at bounding box center [845, 649] width 241 height 394
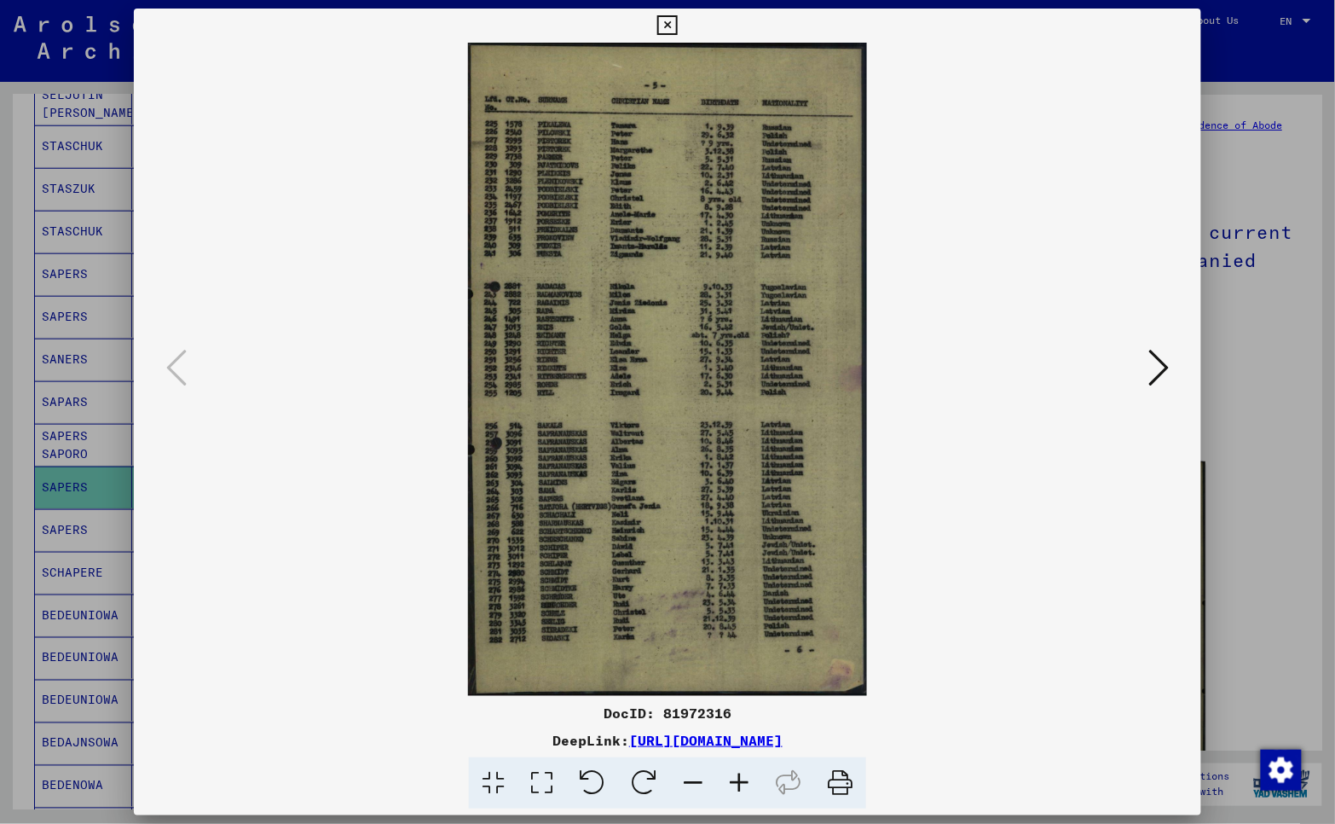
click at [10, 597] on div at bounding box center [667, 412] width 1335 height 824
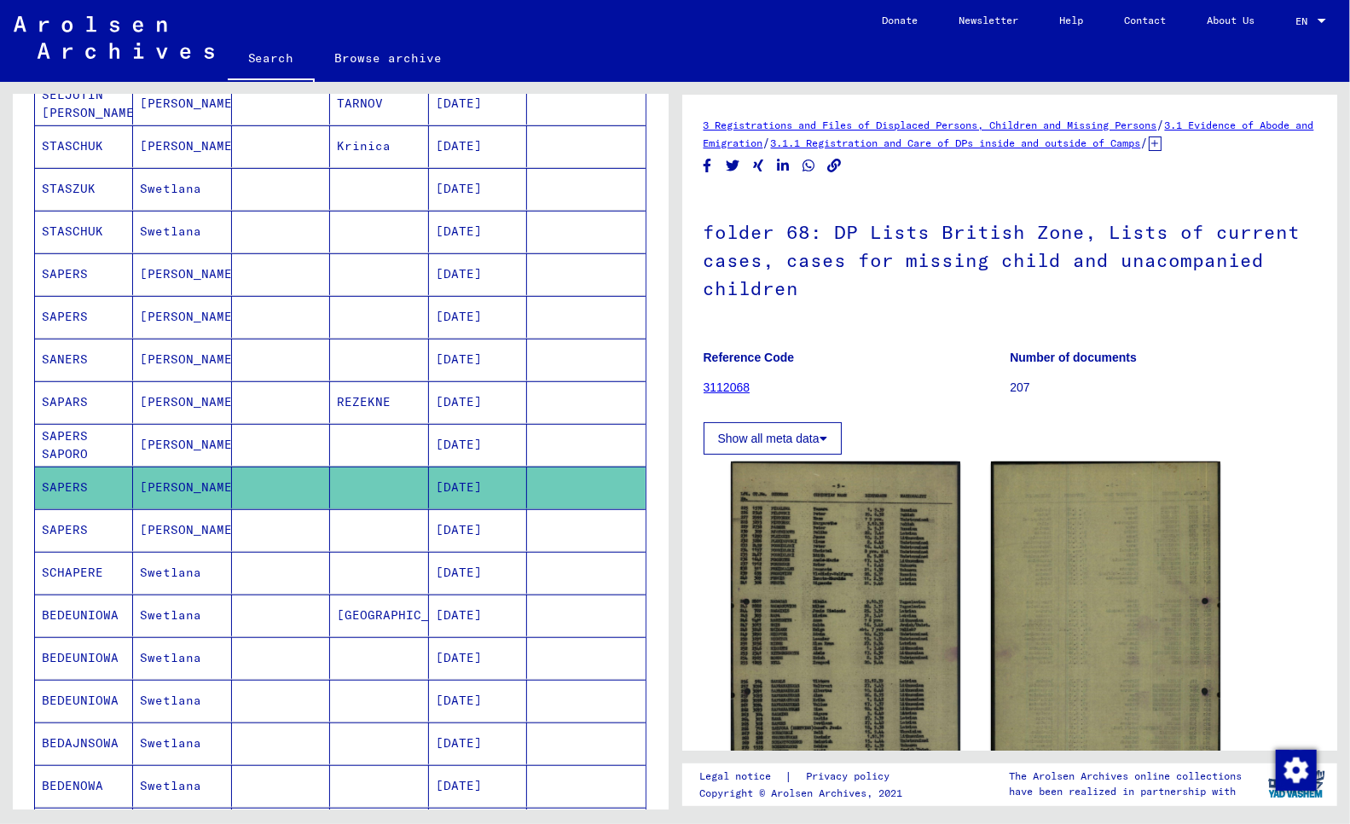
click at [69, 432] on mat-cell "SAPERS SAPORO" at bounding box center [84, 445] width 98 height 42
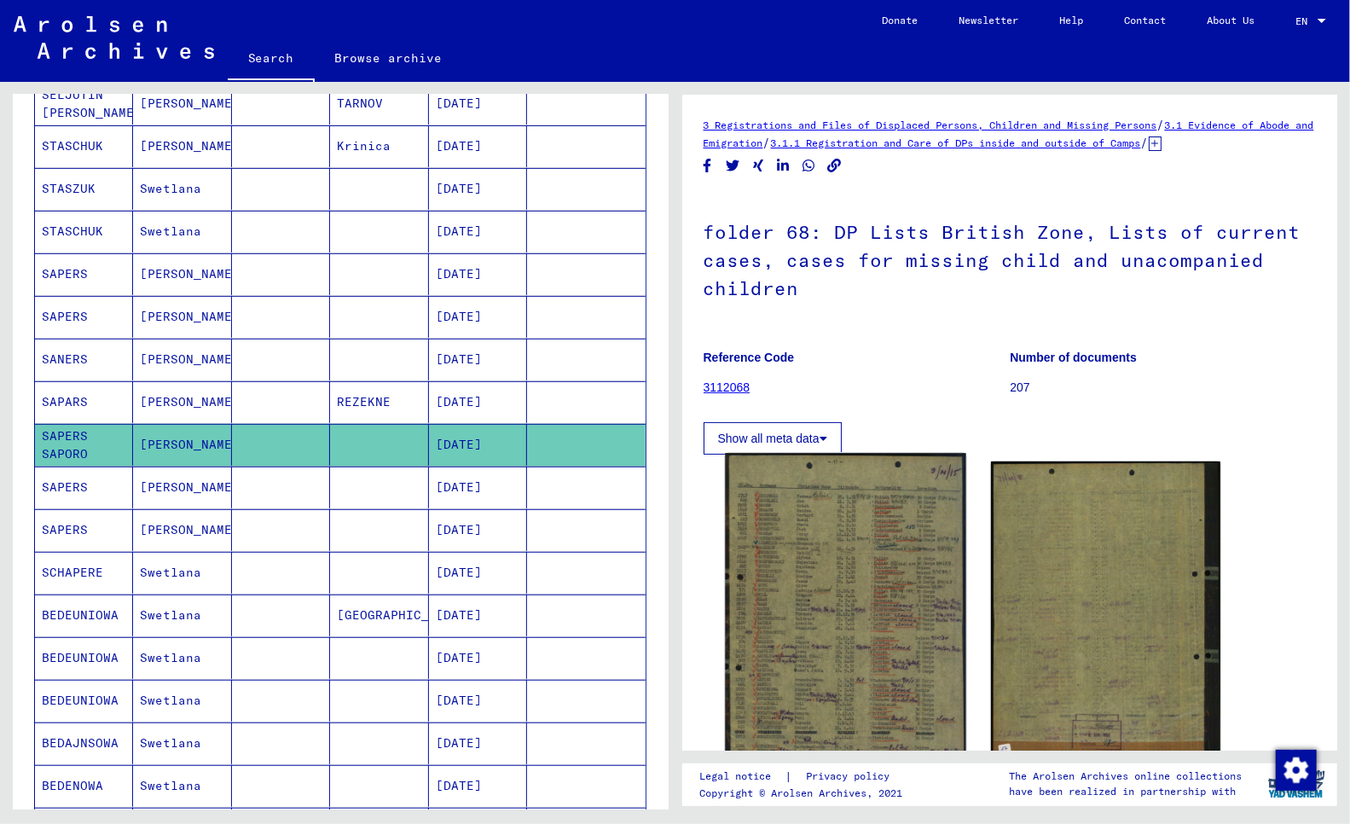
click at [833, 660] on img at bounding box center [845, 620] width 241 height 335
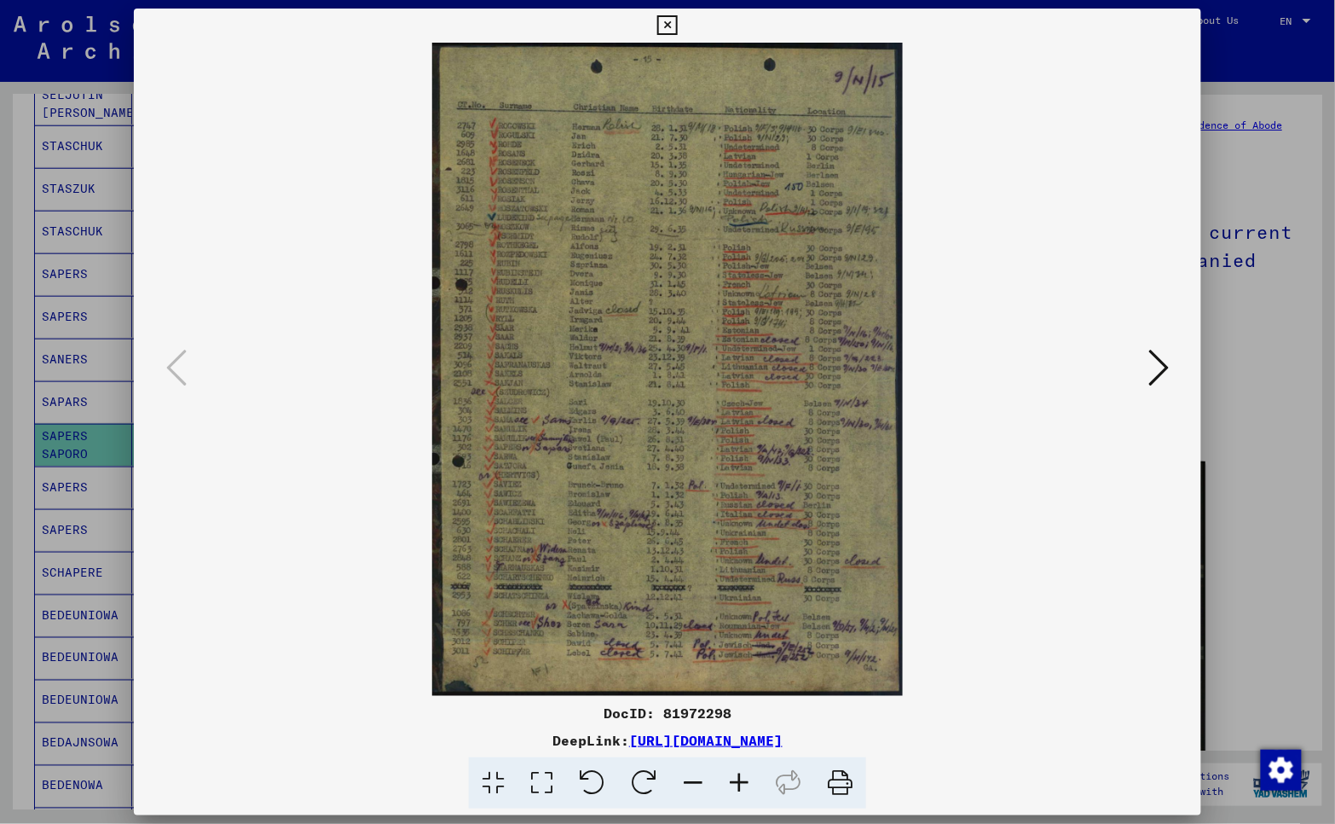
click at [17, 474] on div at bounding box center [667, 412] width 1335 height 824
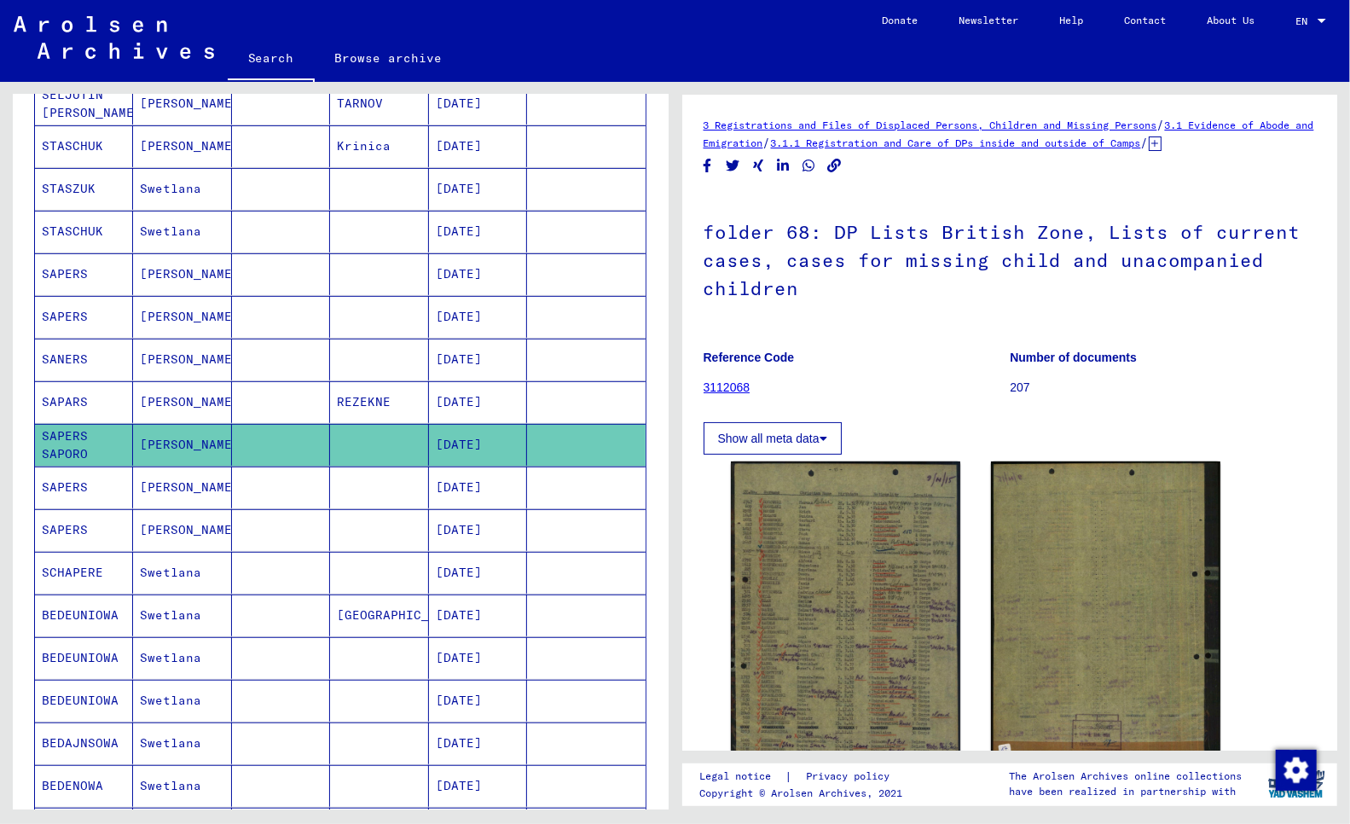
click at [68, 402] on mat-cell "SAPARS" at bounding box center [84, 402] width 98 height 42
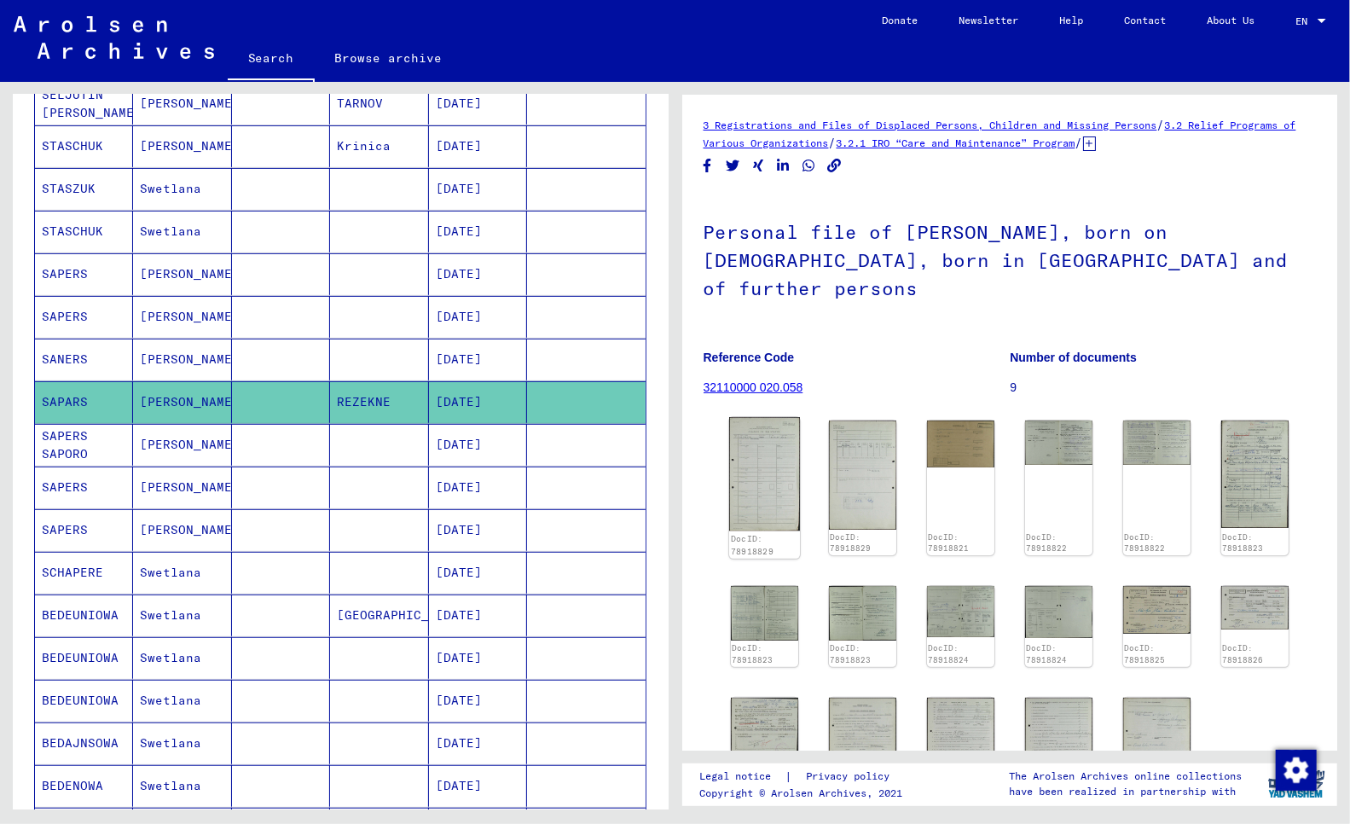
click at [759, 439] on img at bounding box center [764, 473] width 71 height 113
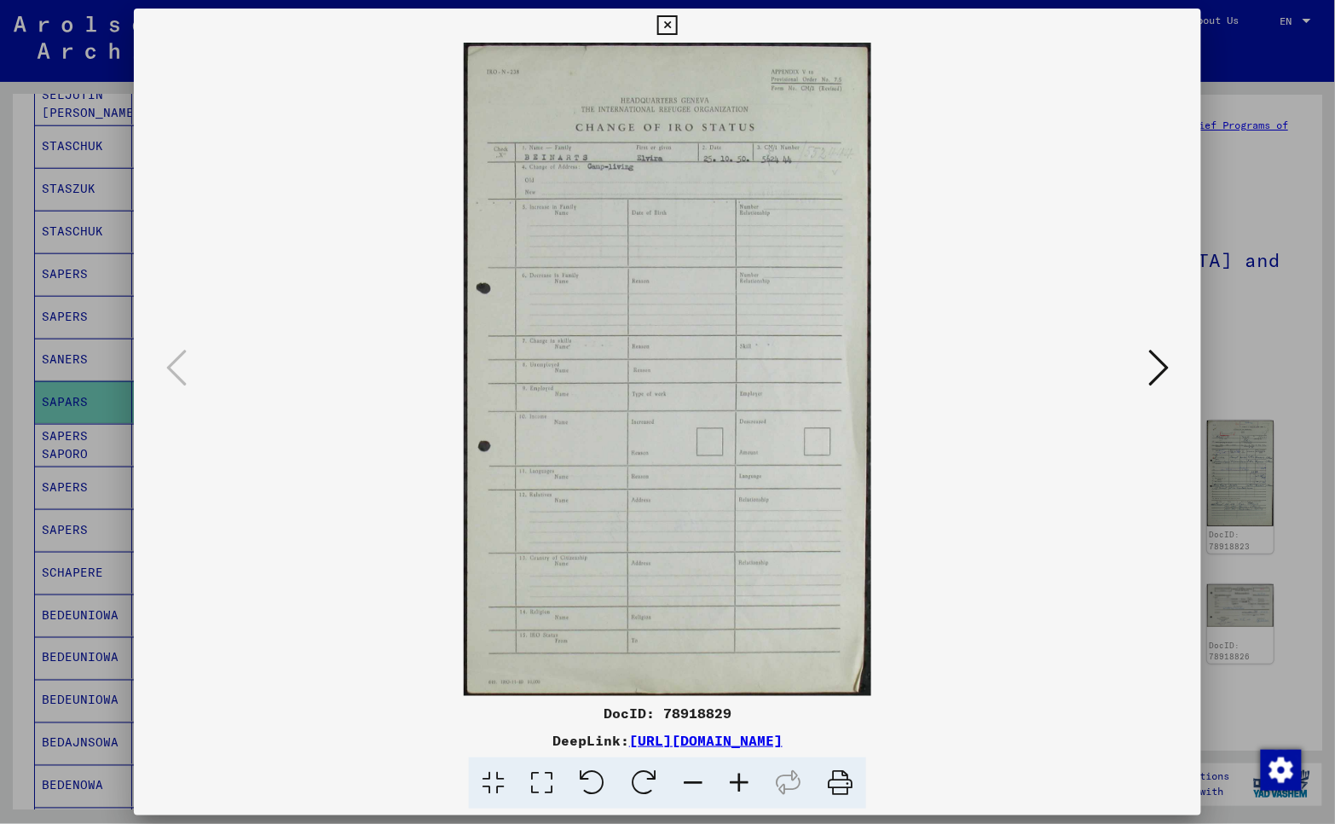
click at [1166, 372] on icon at bounding box center [1159, 367] width 20 height 41
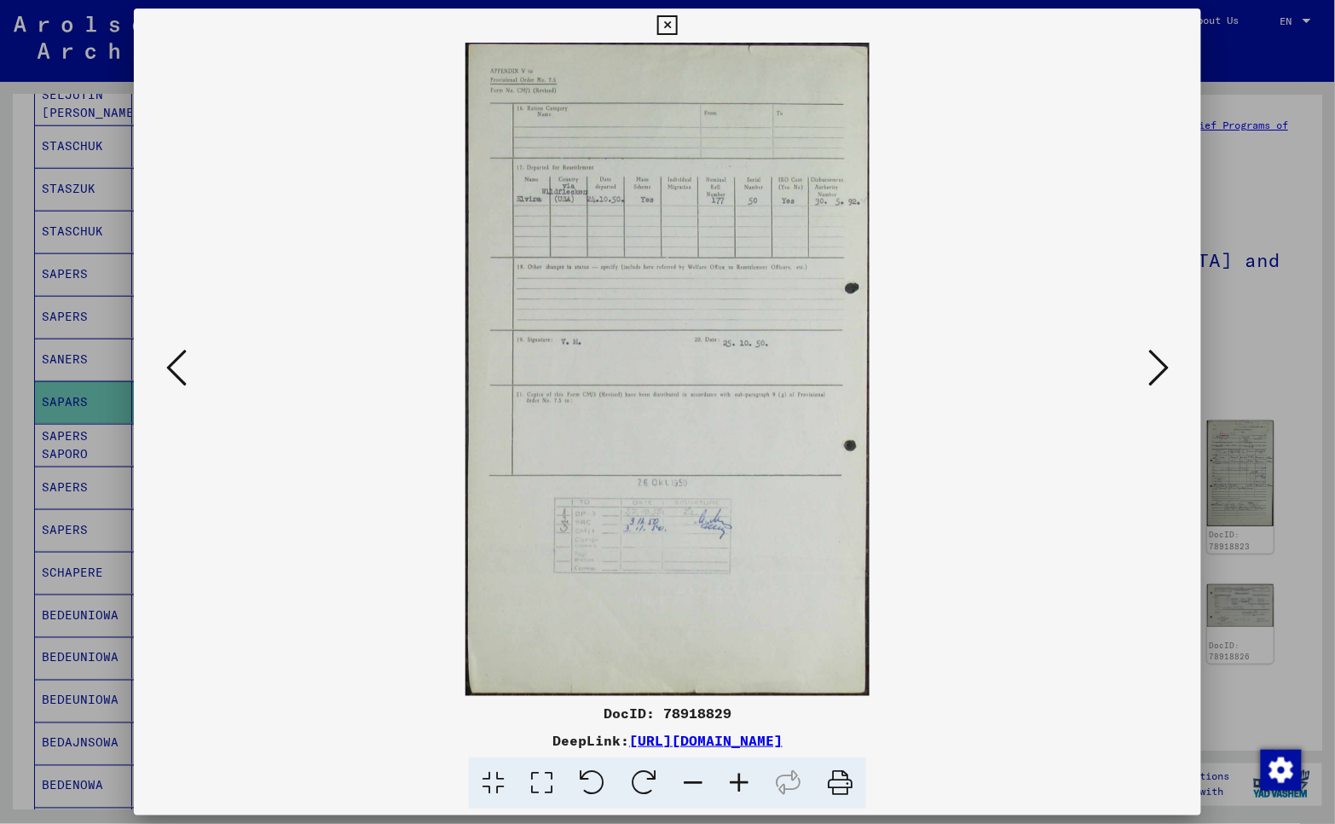
click at [1166, 372] on icon at bounding box center [1159, 367] width 20 height 41
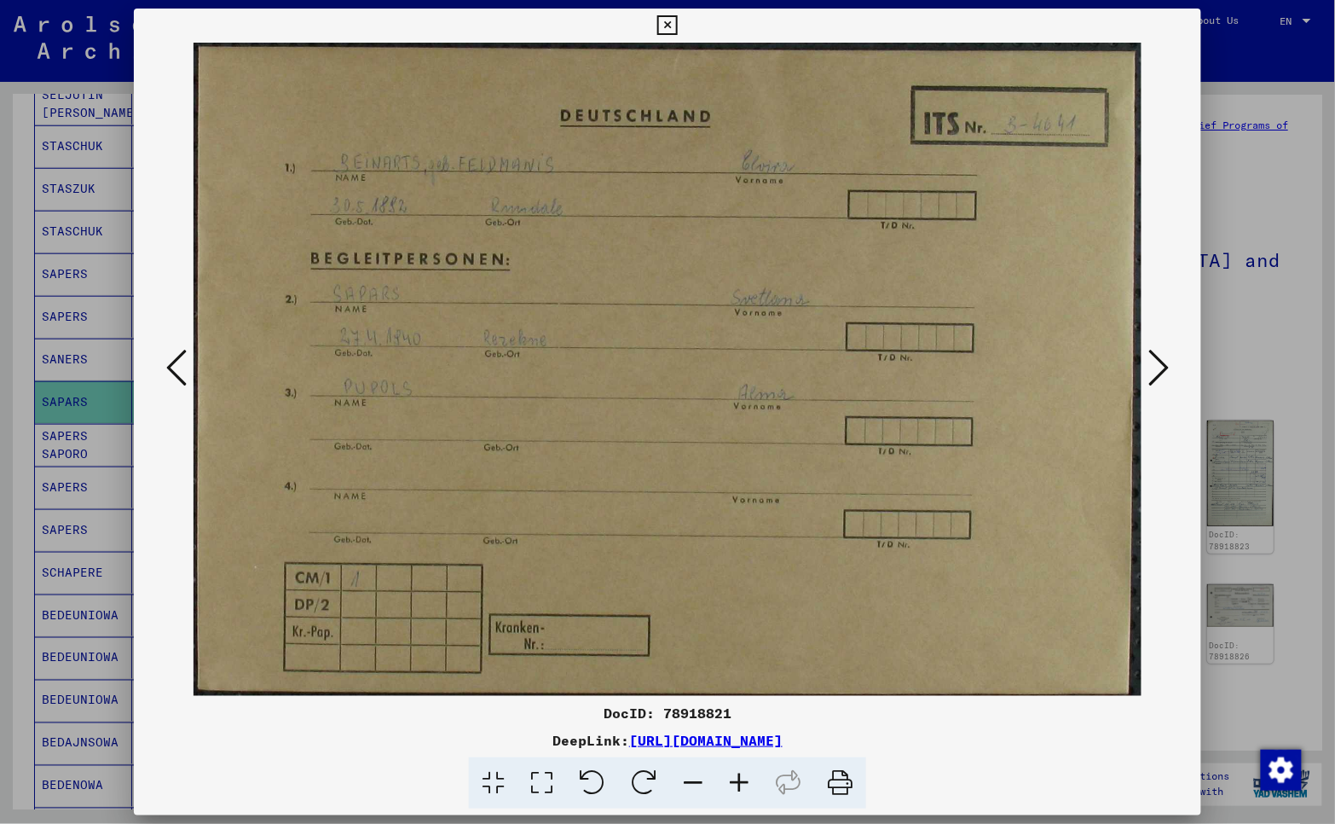
click at [1165, 367] on icon at bounding box center [1159, 367] width 20 height 41
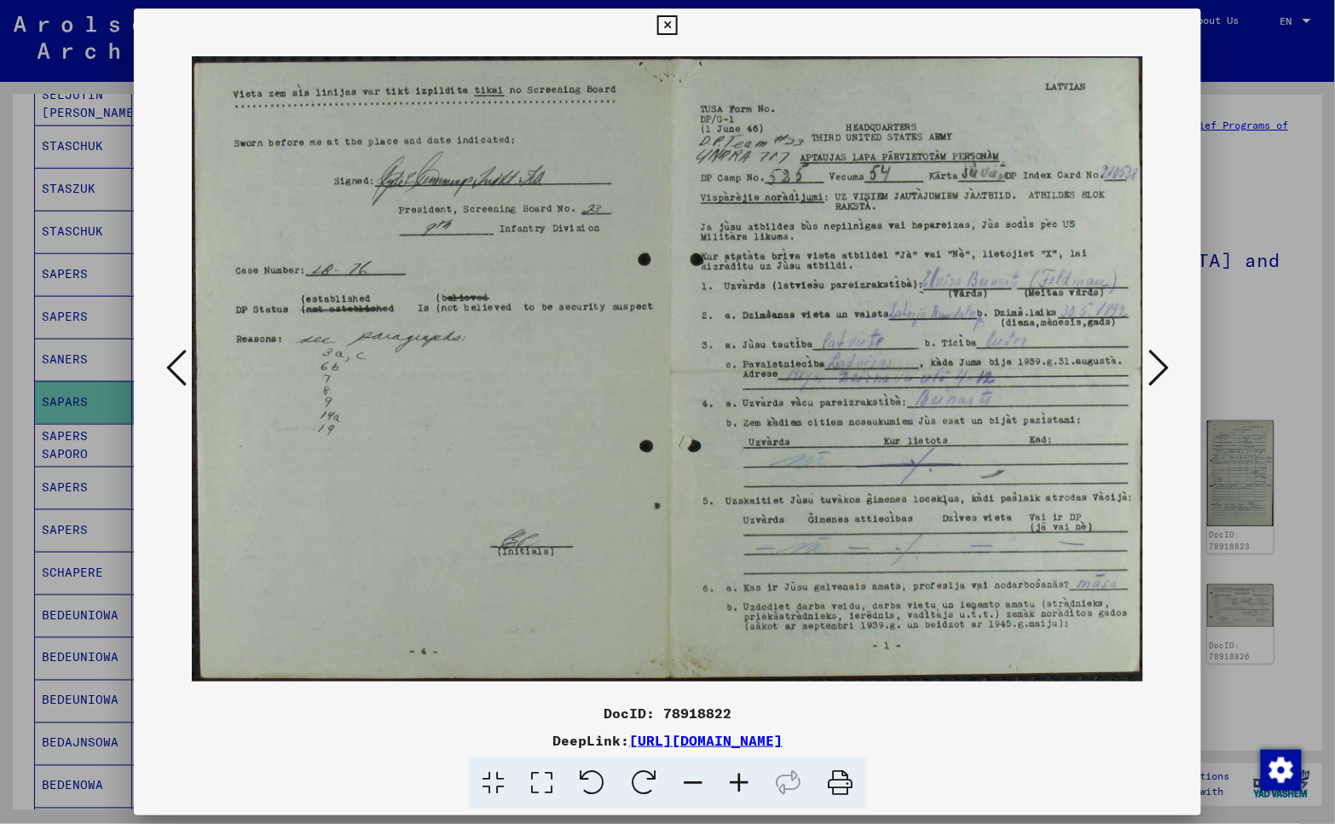
click at [1169, 358] on icon at bounding box center [1159, 367] width 20 height 41
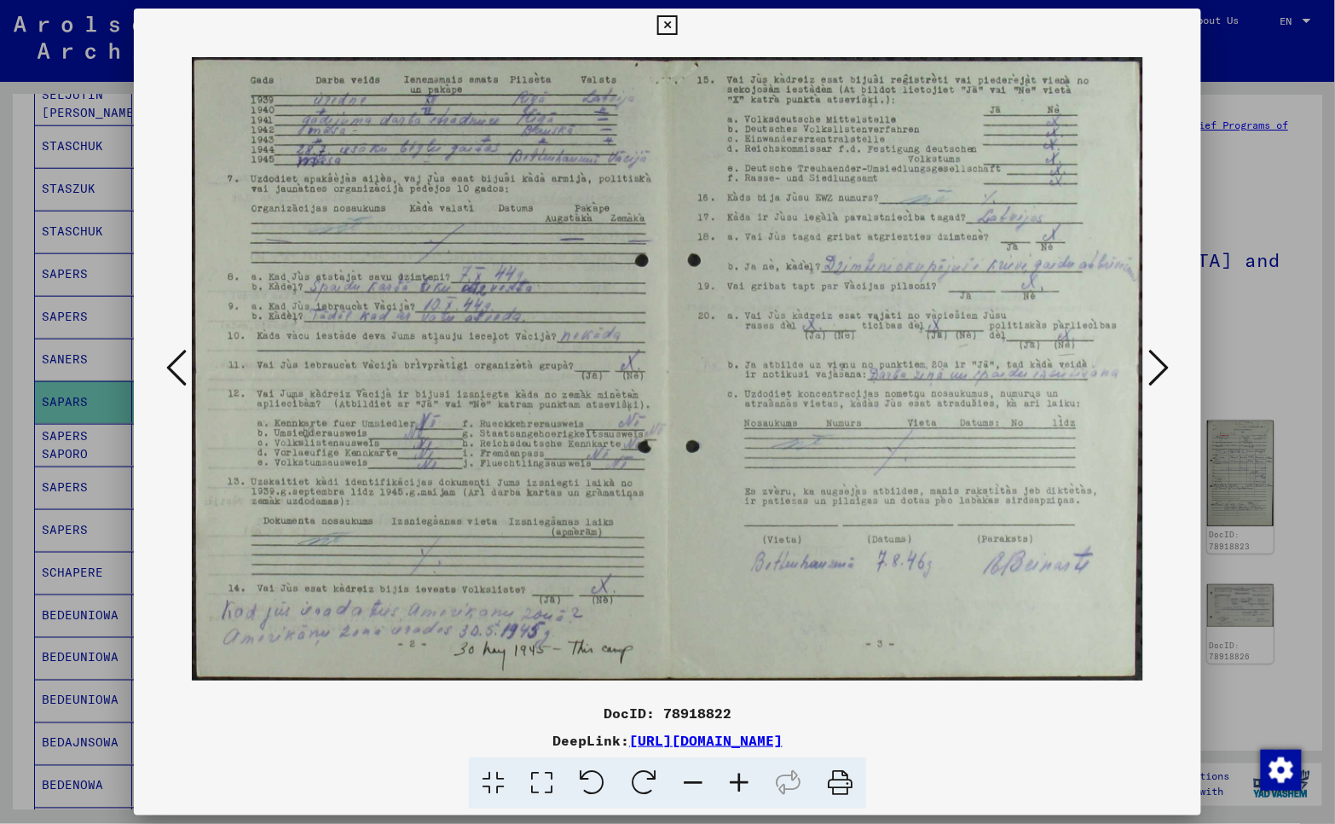
click at [1160, 369] on icon at bounding box center [1159, 367] width 20 height 41
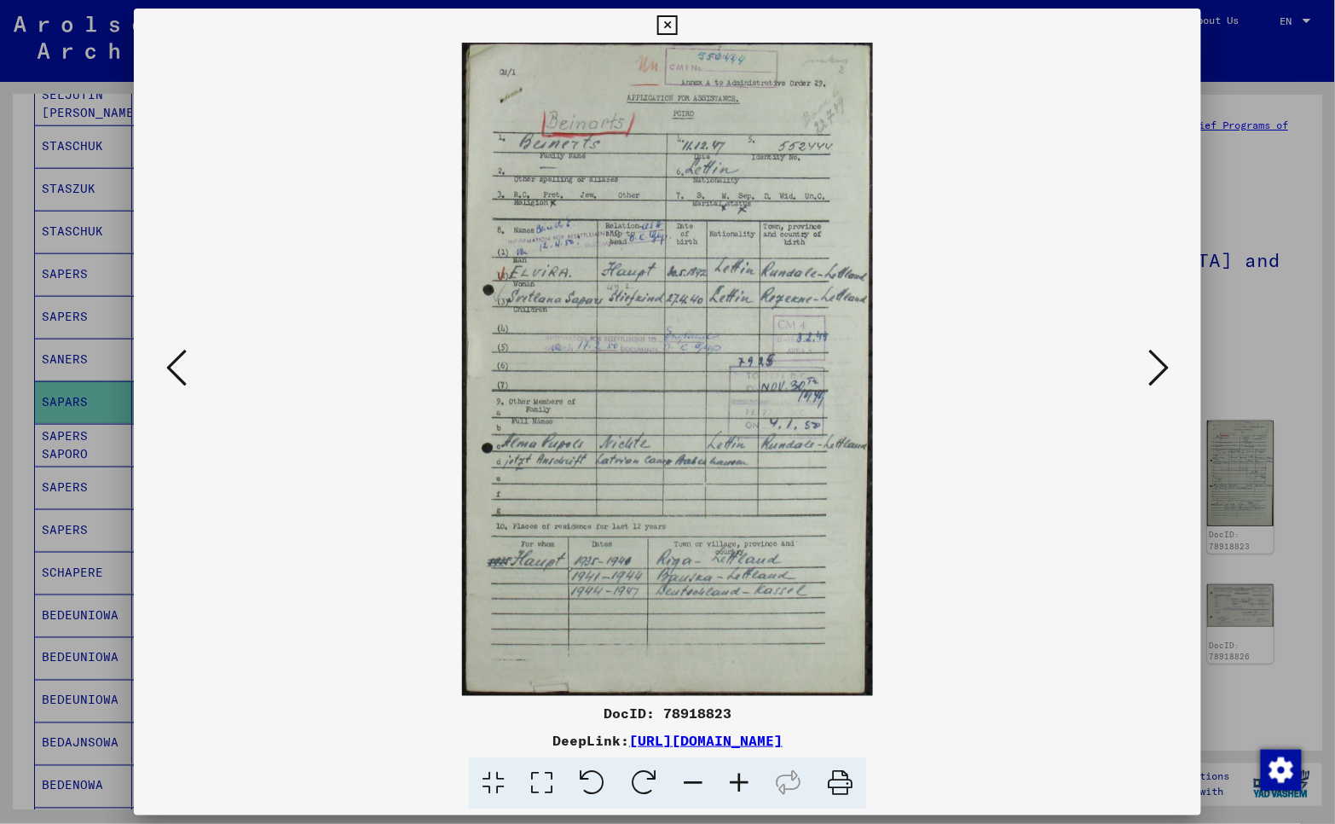
click at [1166, 372] on icon at bounding box center [1159, 367] width 20 height 41
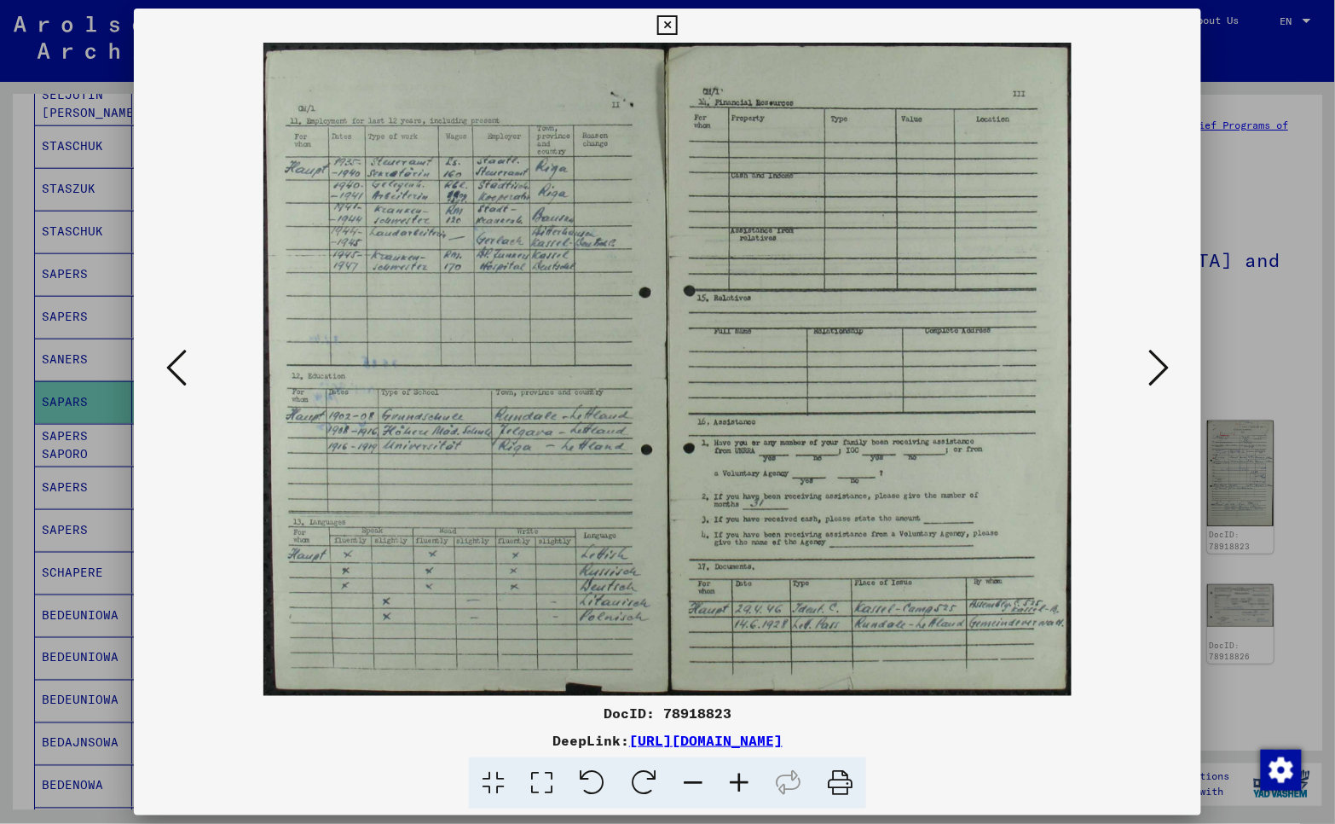
click at [1169, 373] on icon at bounding box center [1159, 367] width 20 height 41
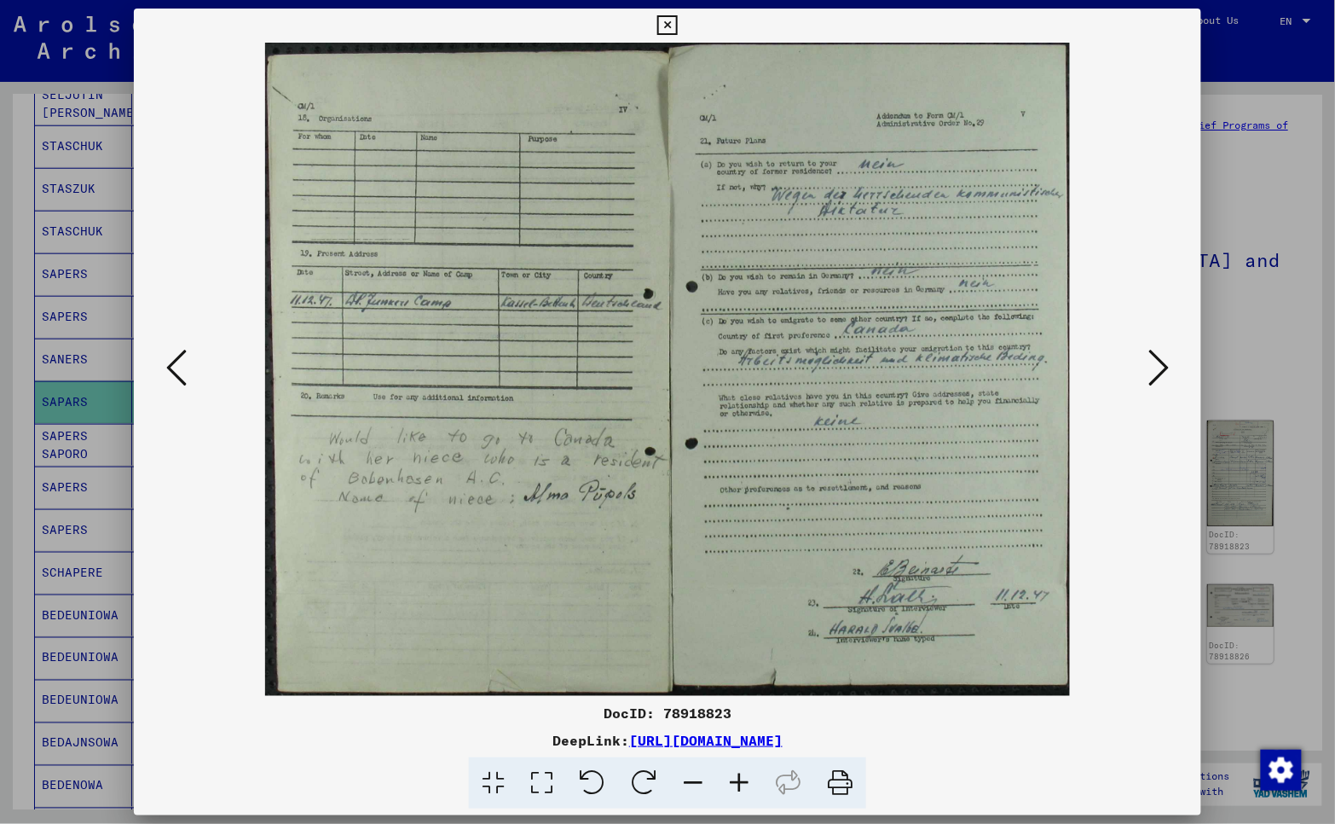
click at [1164, 370] on icon at bounding box center [1159, 367] width 20 height 41
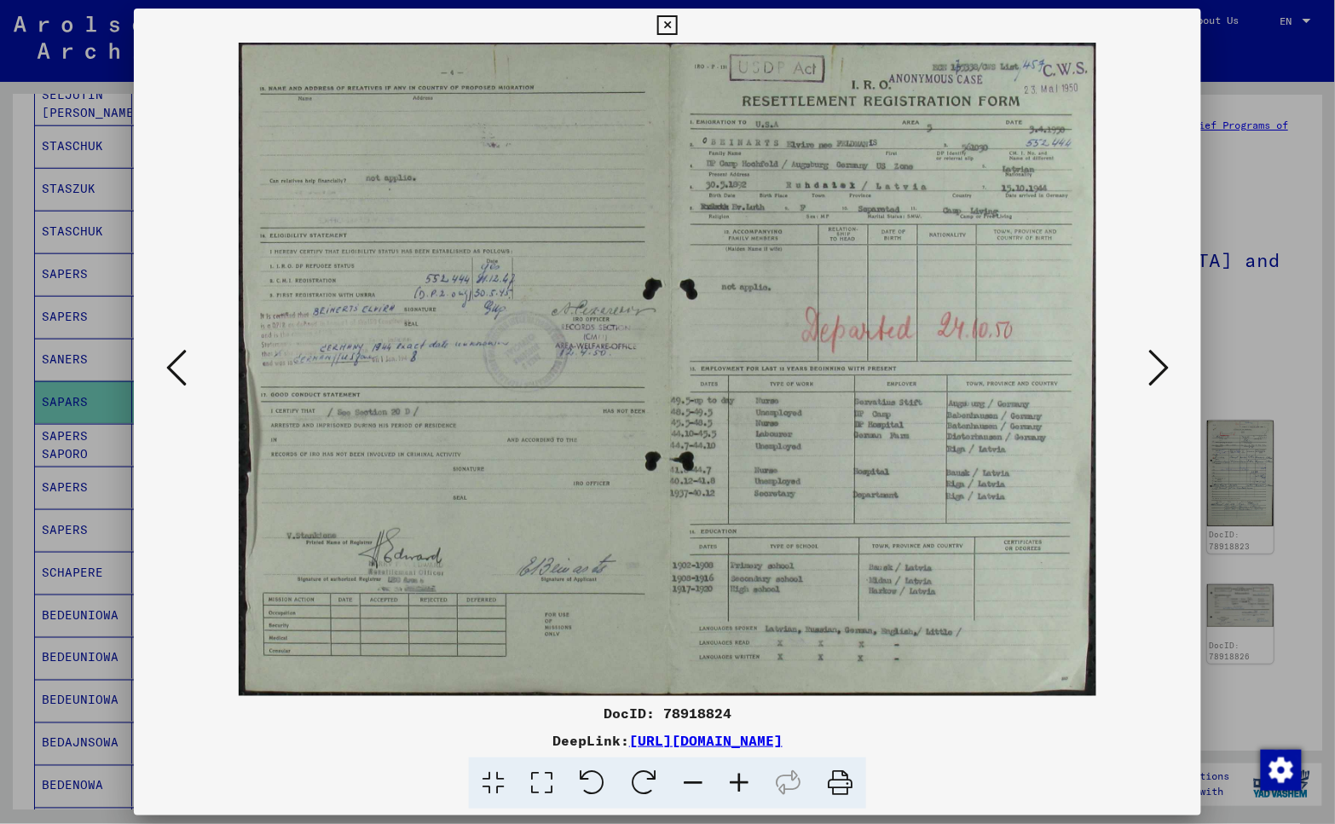
click at [1155, 365] on icon at bounding box center [1159, 367] width 20 height 41
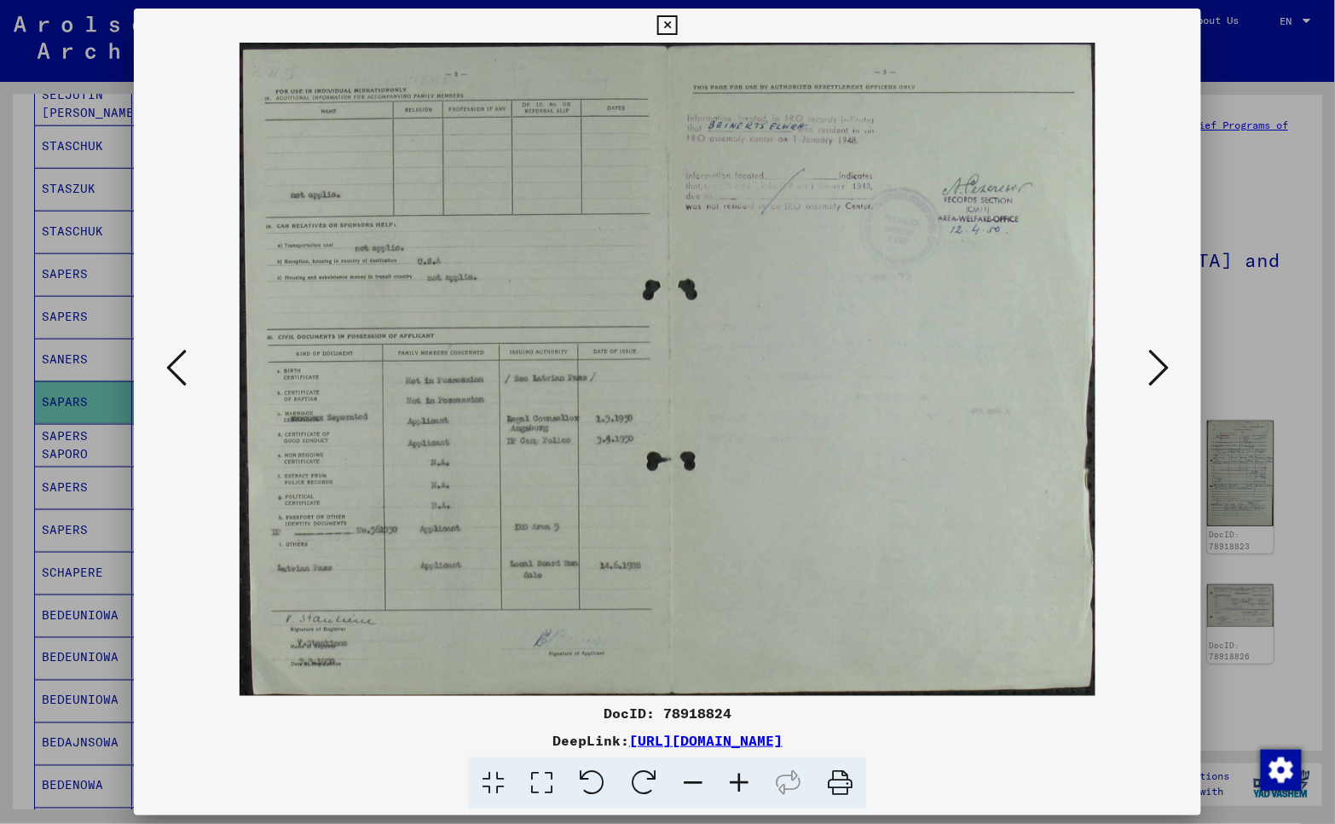
drag, startPoint x: 671, startPoint y: 27, endPoint x: 657, endPoint y: 46, distance: 23.2
click at [671, 28] on icon at bounding box center [667, 25] width 20 height 20
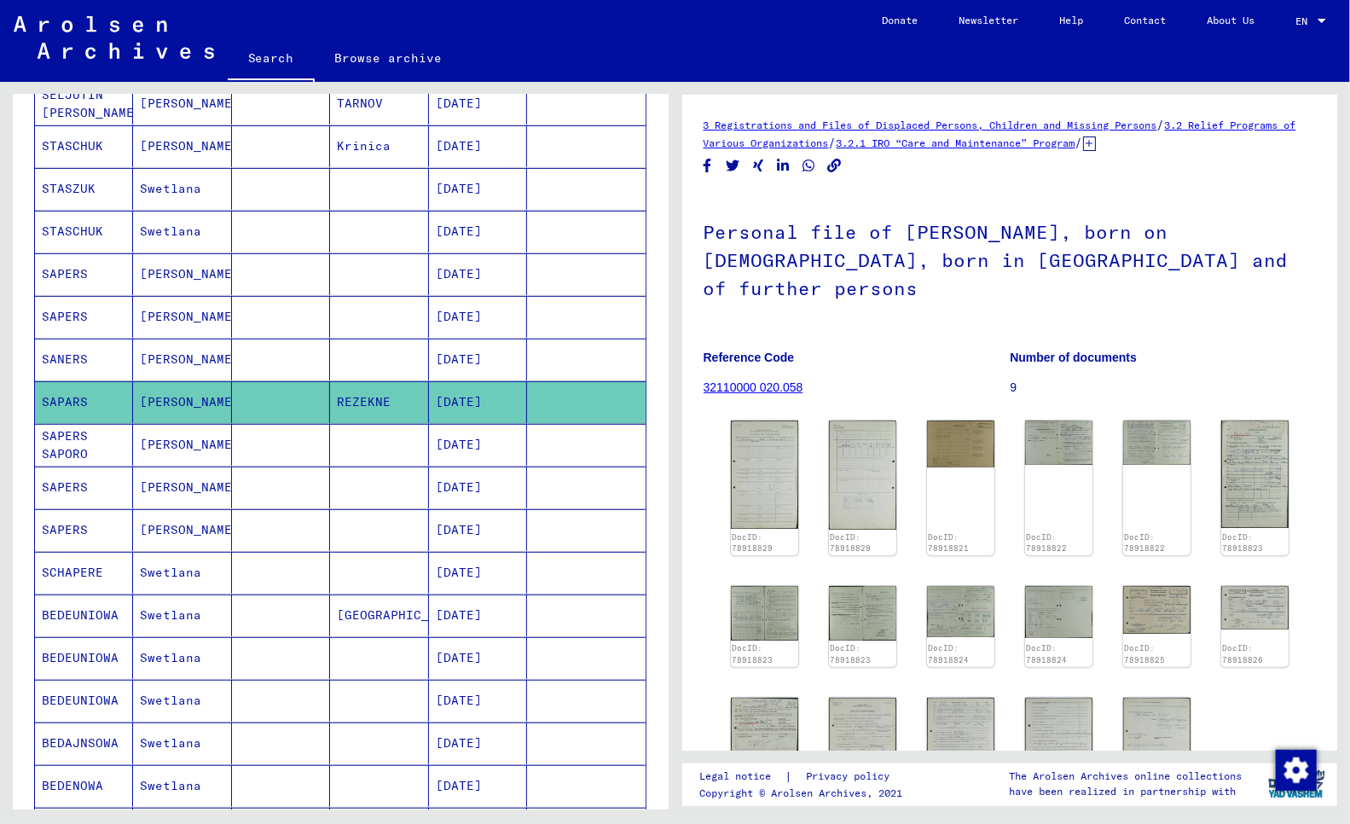
click at [62, 354] on mat-cell "SANERS" at bounding box center [84, 360] width 98 height 42
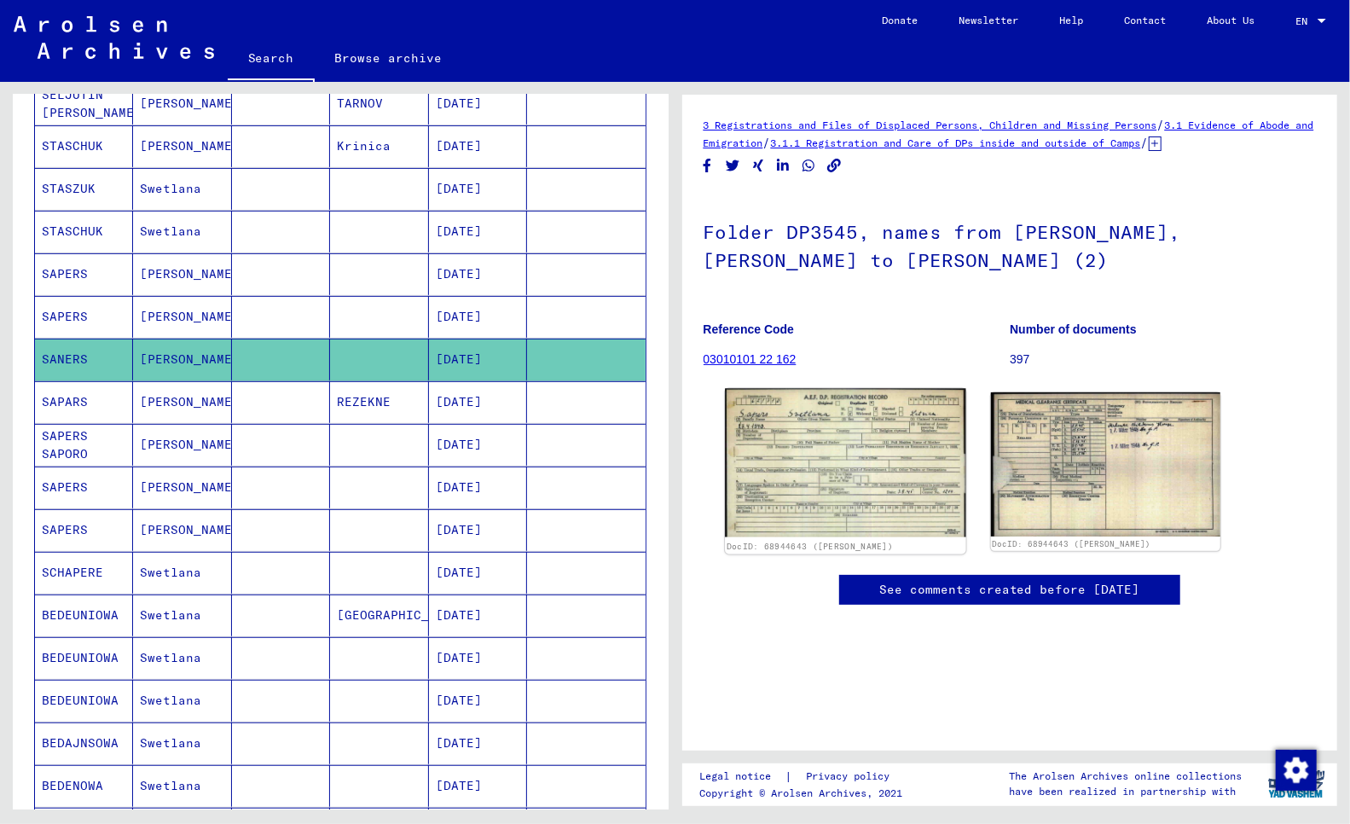
click at [825, 473] on img at bounding box center [845, 463] width 241 height 148
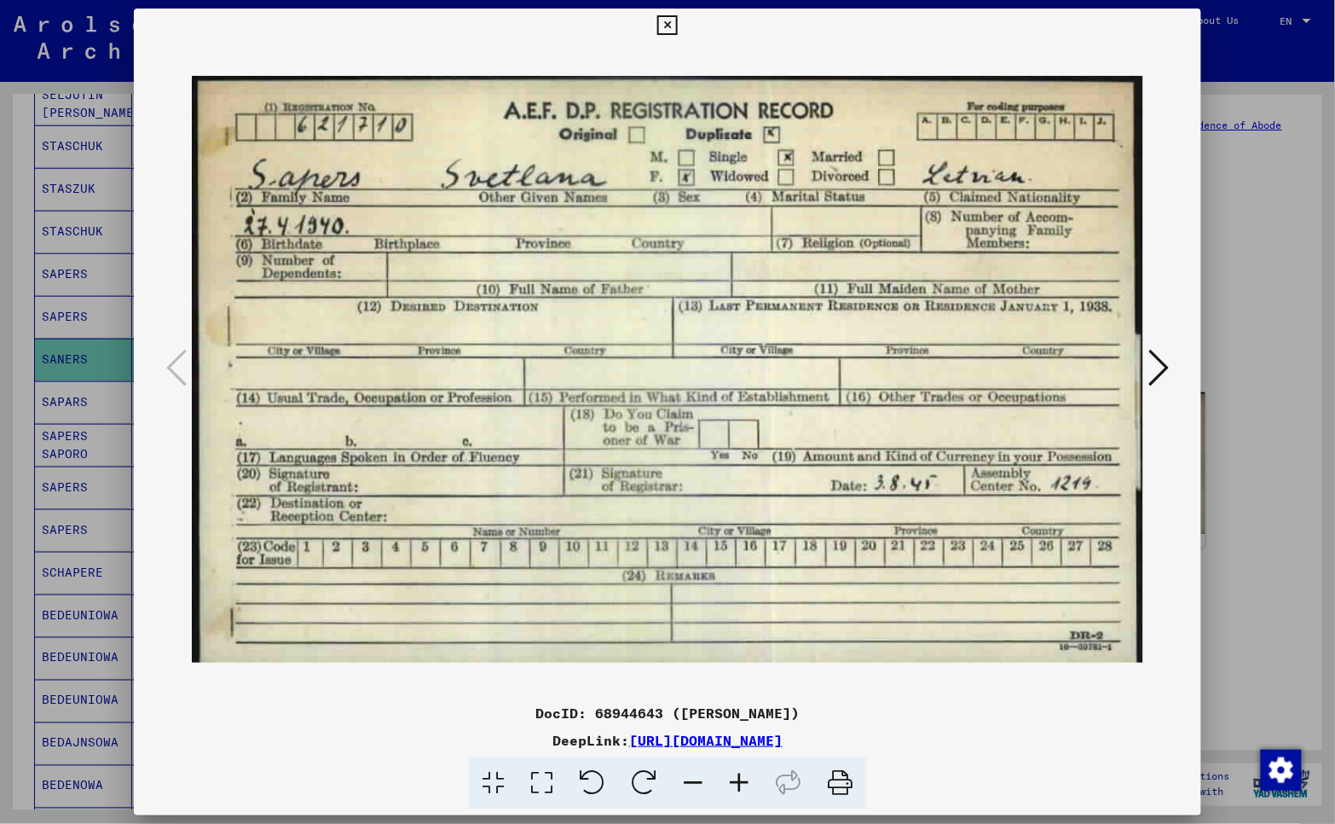
click at [1212, 141] on div at bounding box center [667, 412] width 1335 height 824
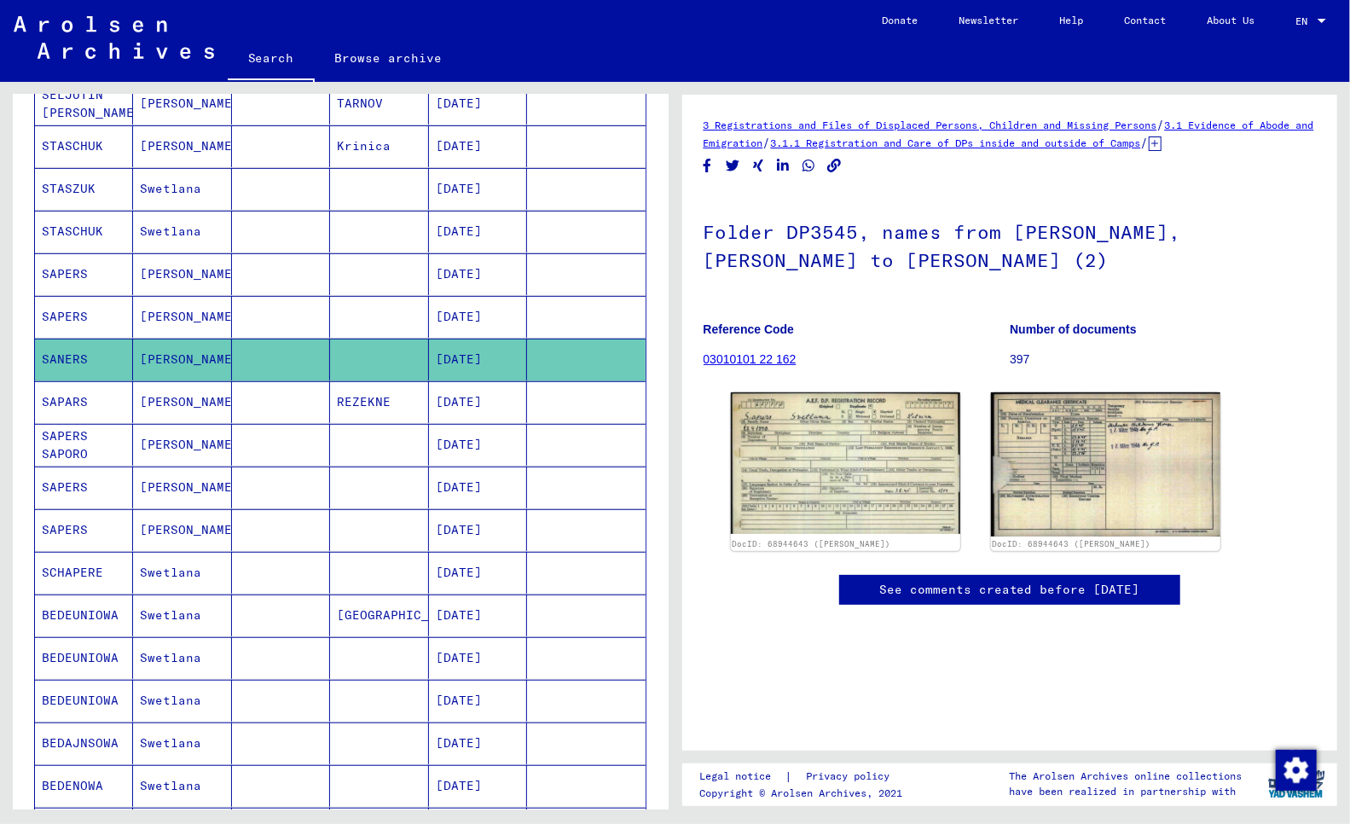
click at [53, 310] on mat-cell "SAPERS" at bounding box center [84, 317] width 98 height 42
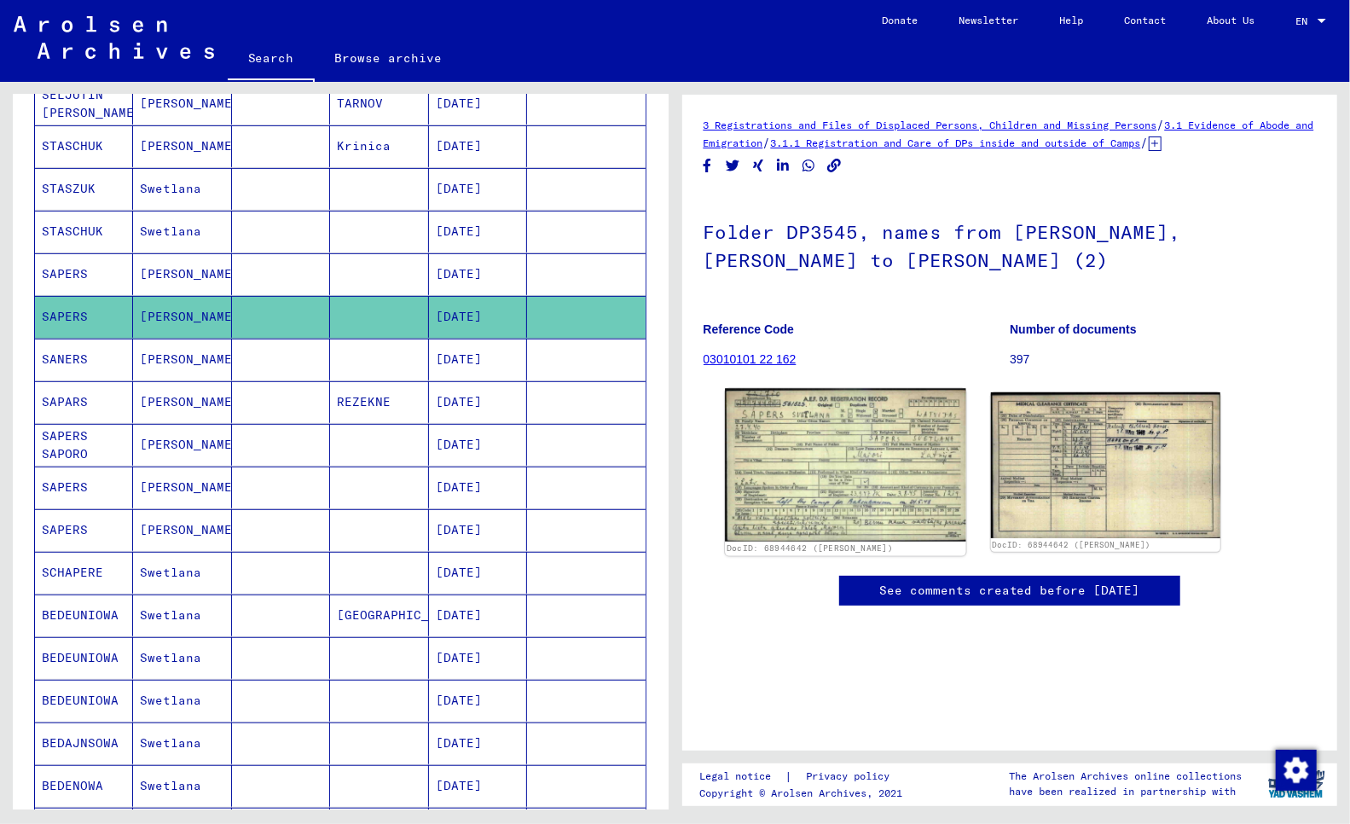
click at [773, 458] on img at bounding box center [845, 465] width 241 height 153
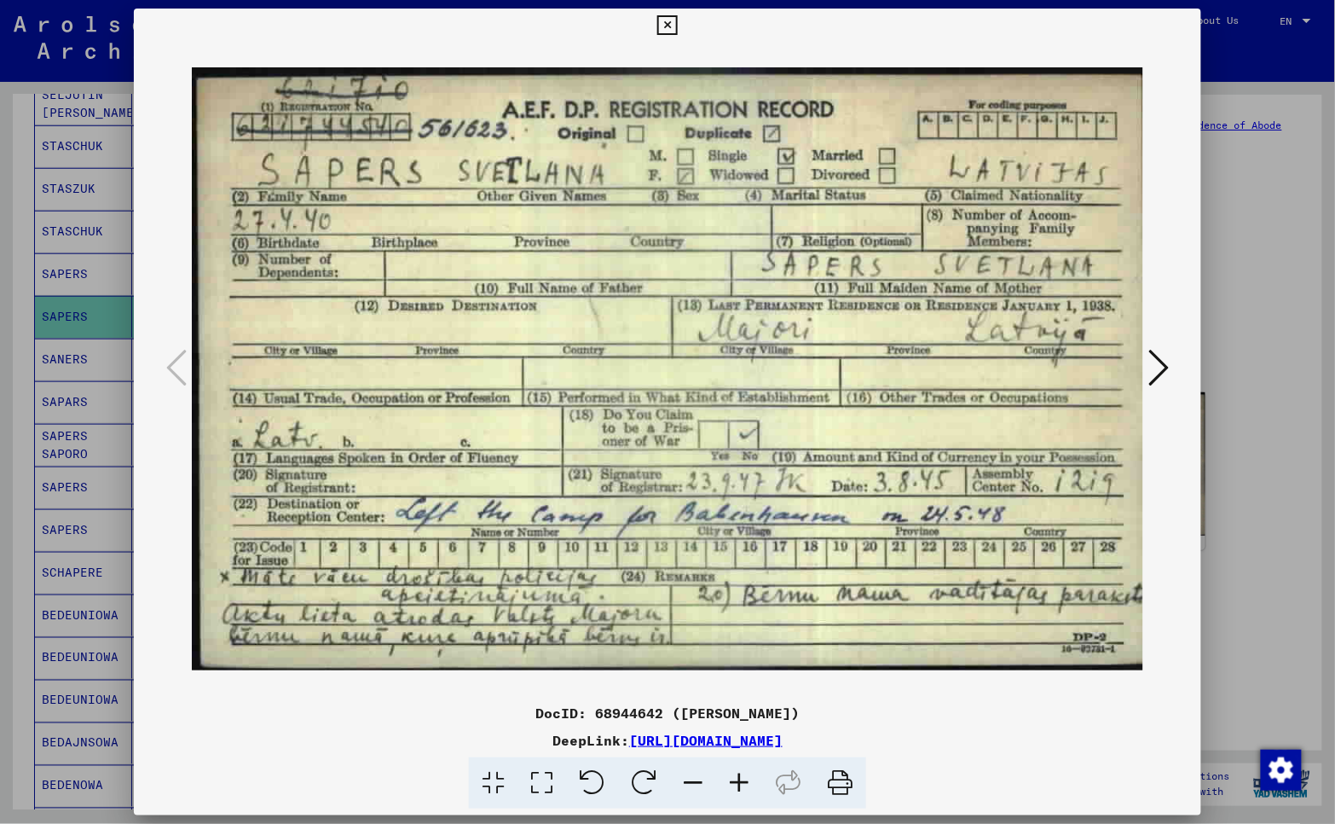
click at [1155, 367] on icon at bounding box center [1159, 367] width 20 height 41
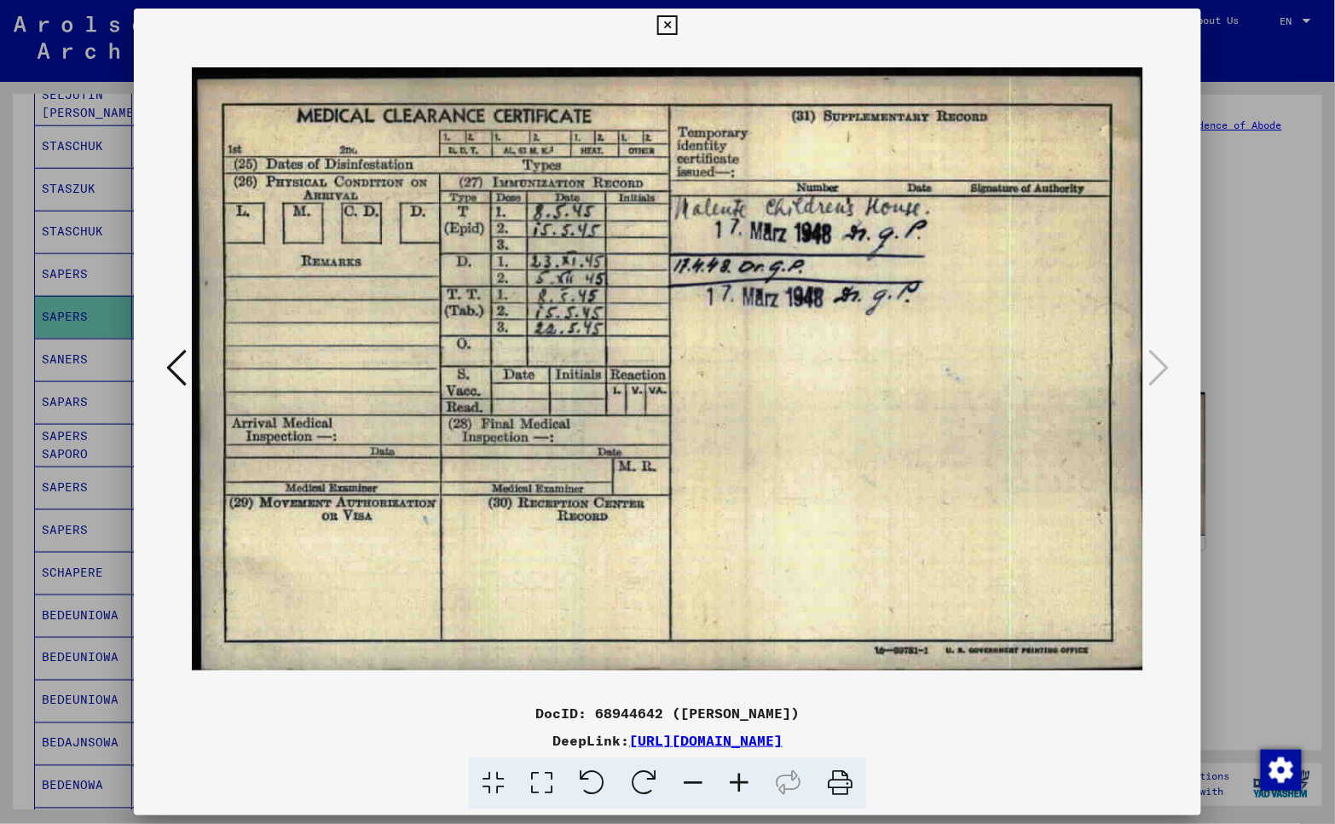
click at [166, 372] on icon at bounding box center [176, 367] width 20 height 41
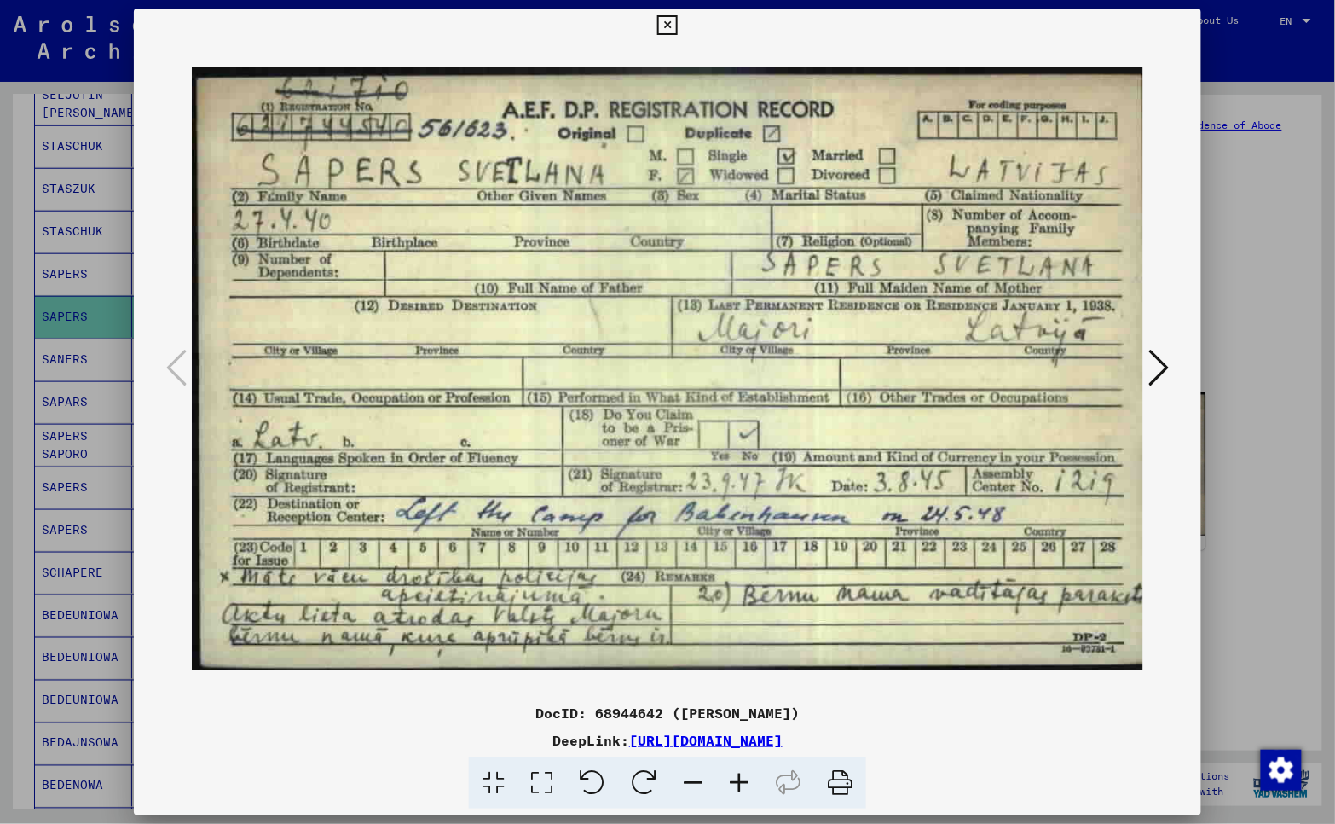
click at [1162, 362] on icon at bounding box center [1159, 367] width 20 height 41
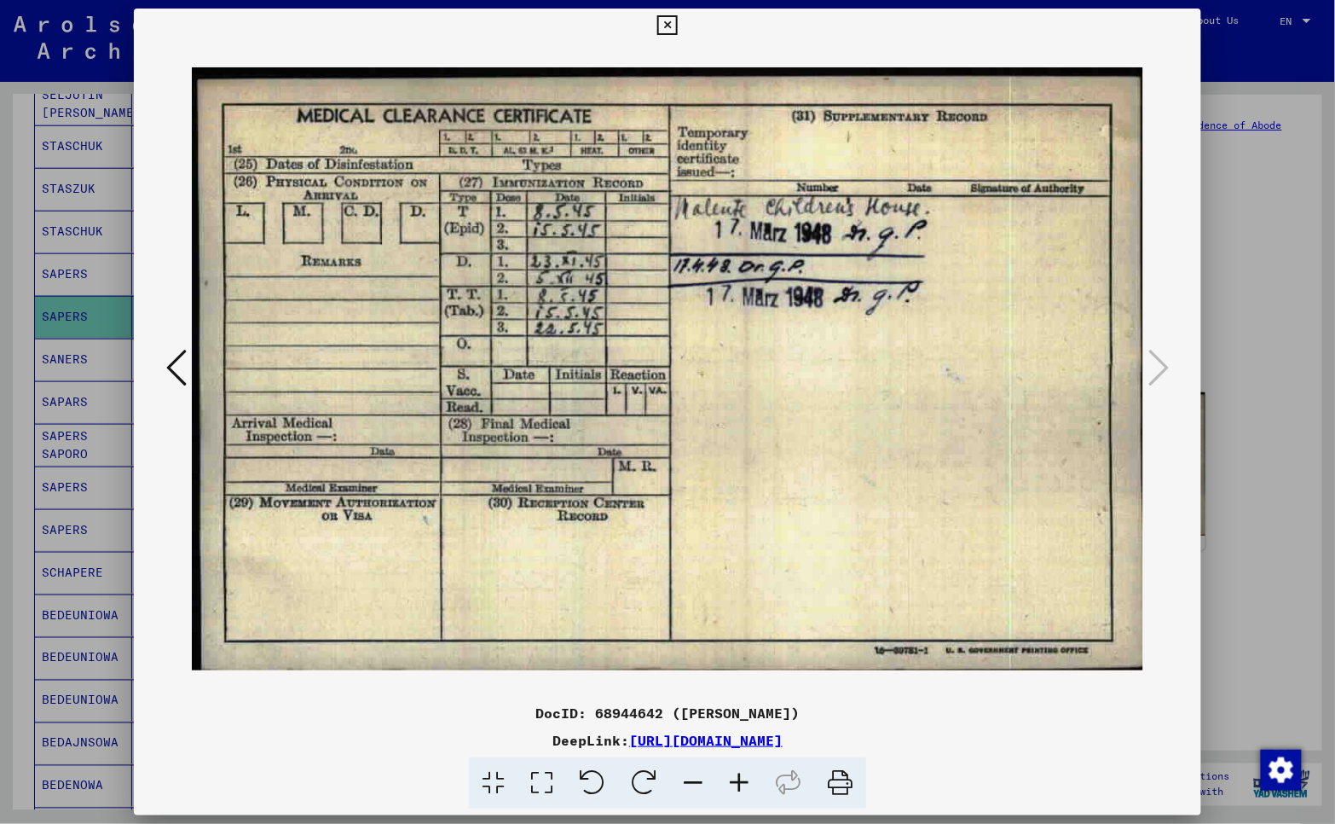
click at [177, 372] on icon at bounding box center [176, 367] width 20 height 41
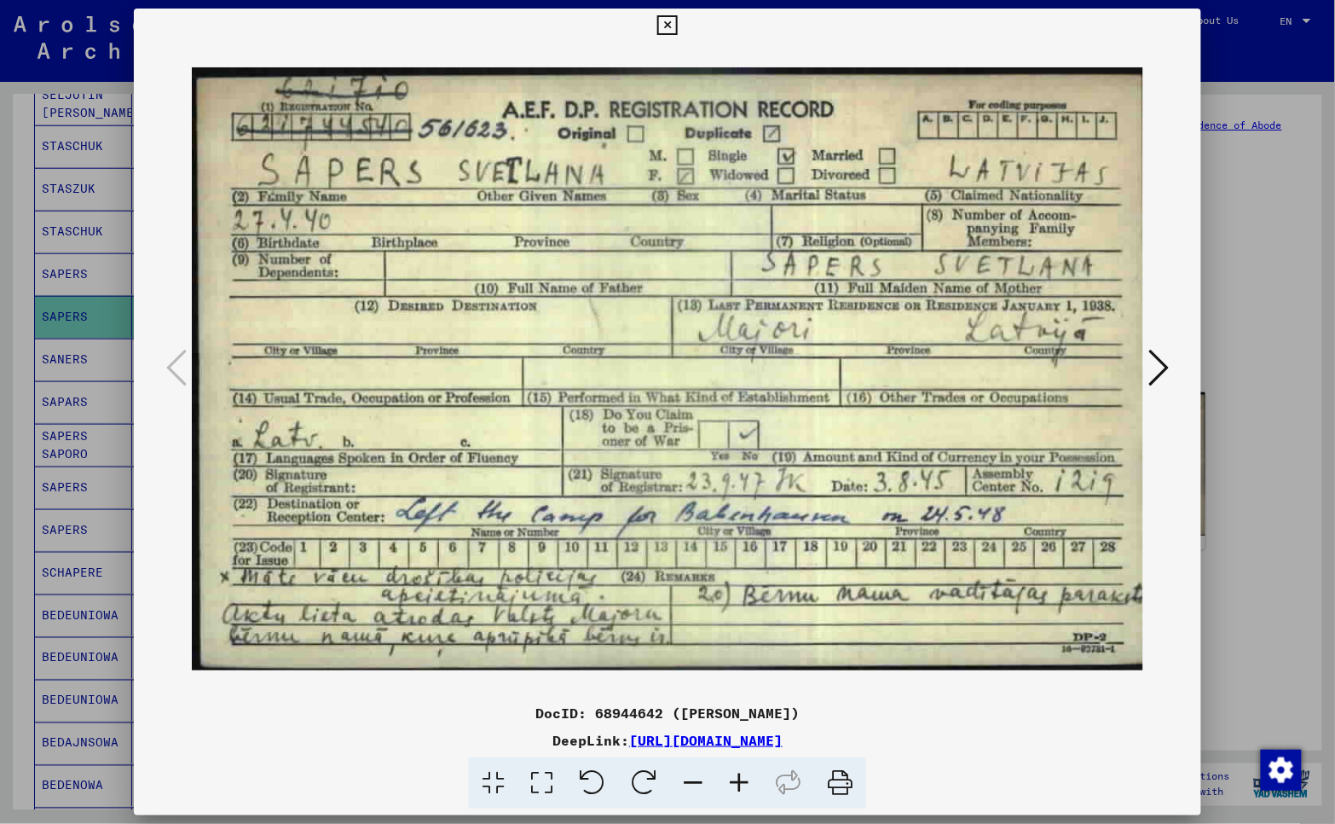
click at [668, 28] on icon at bounding box center [667, 25] width 20 height 20
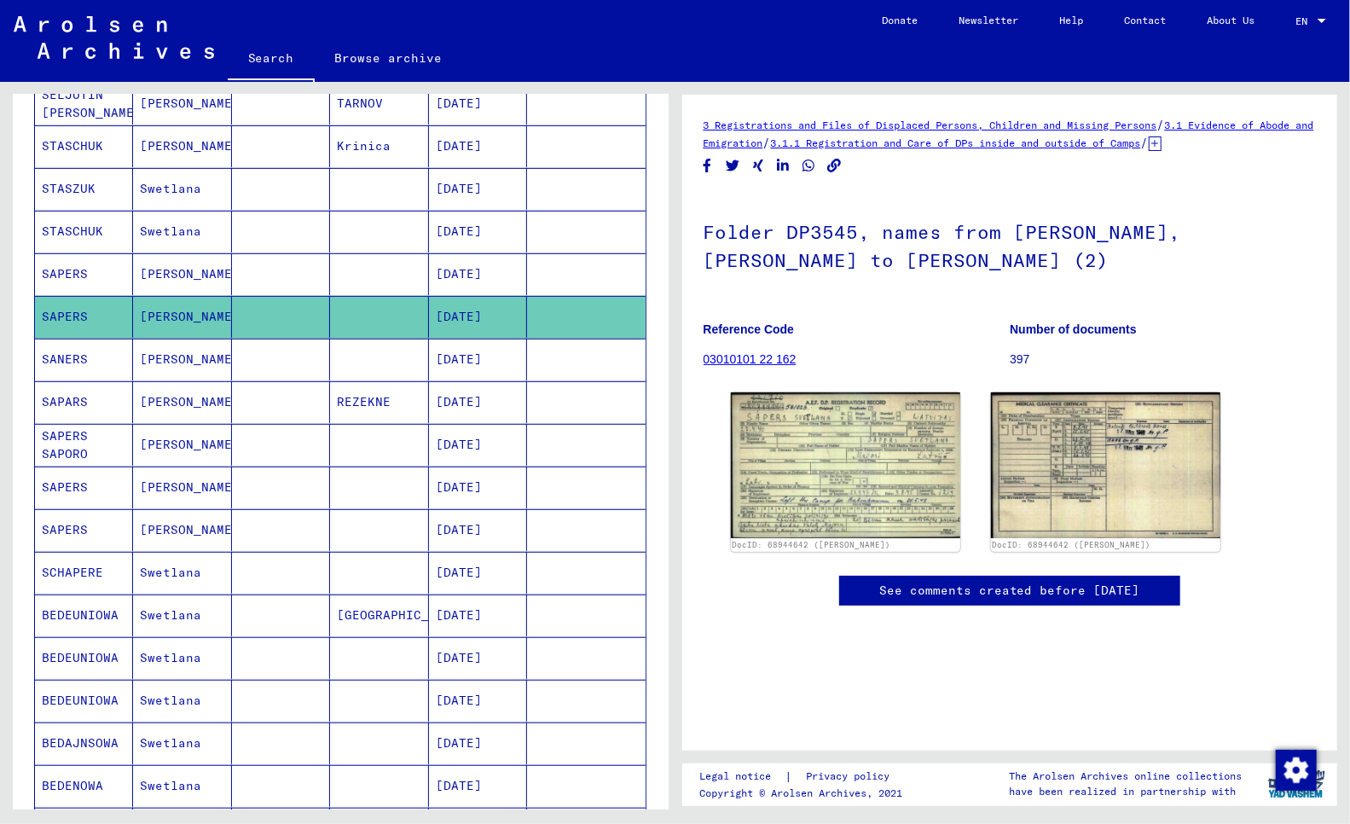
click at [57, 270] on mat-cell "SAPERS" at bounding box center [84, 274] width 98 height 42
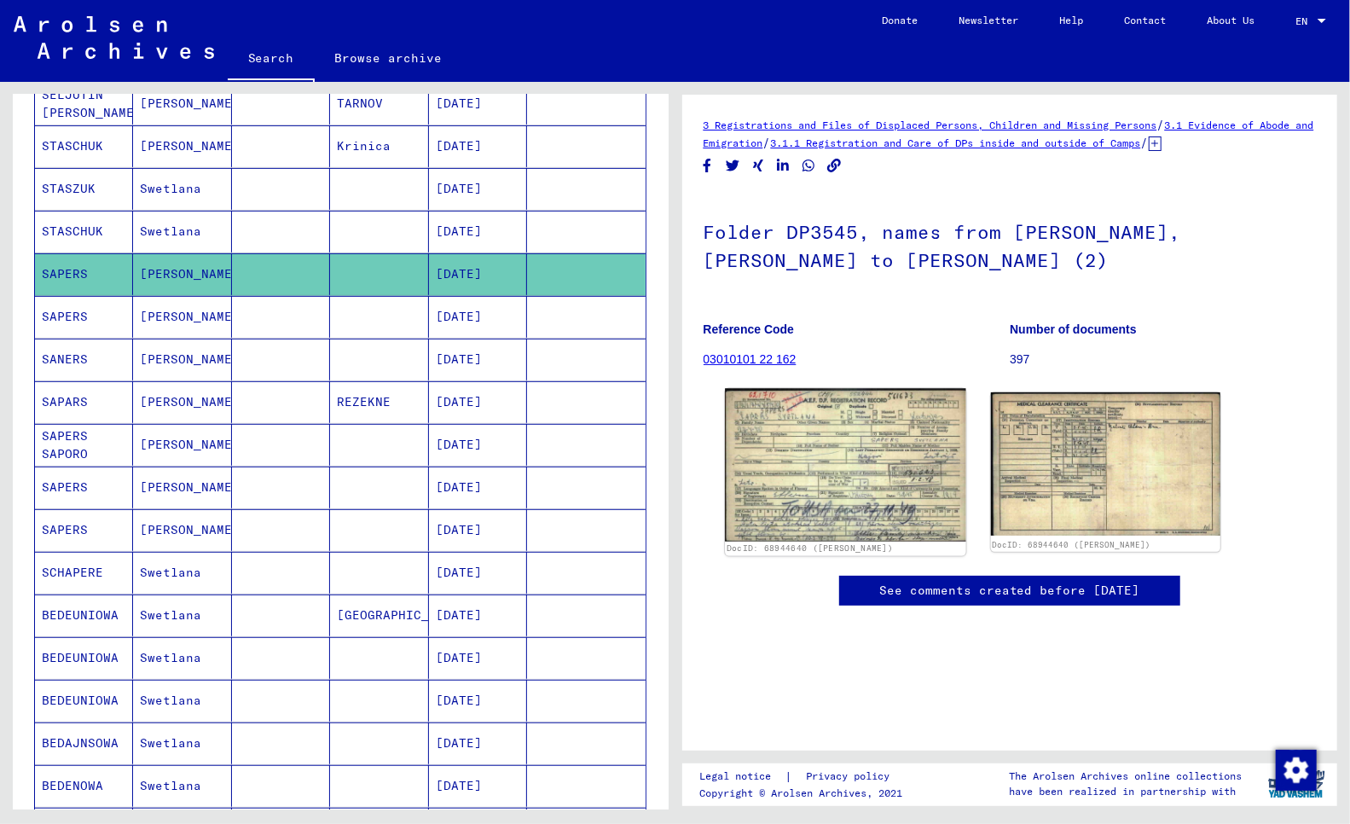
click at [883, 467] on img at bounding box center [845, 465] width 241 height 153
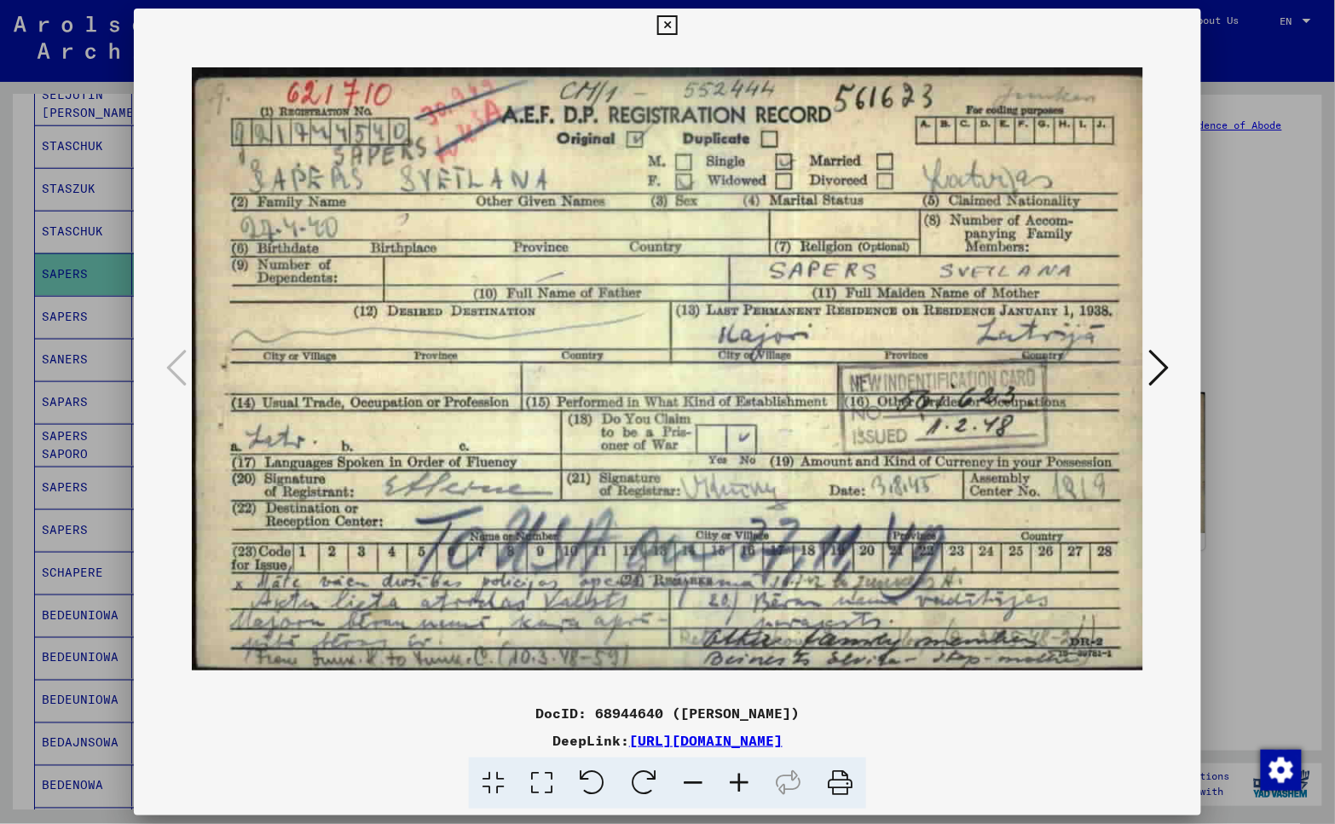
click at [1274, 239] on div at bounding box center [667, 412] width 1335 height 824
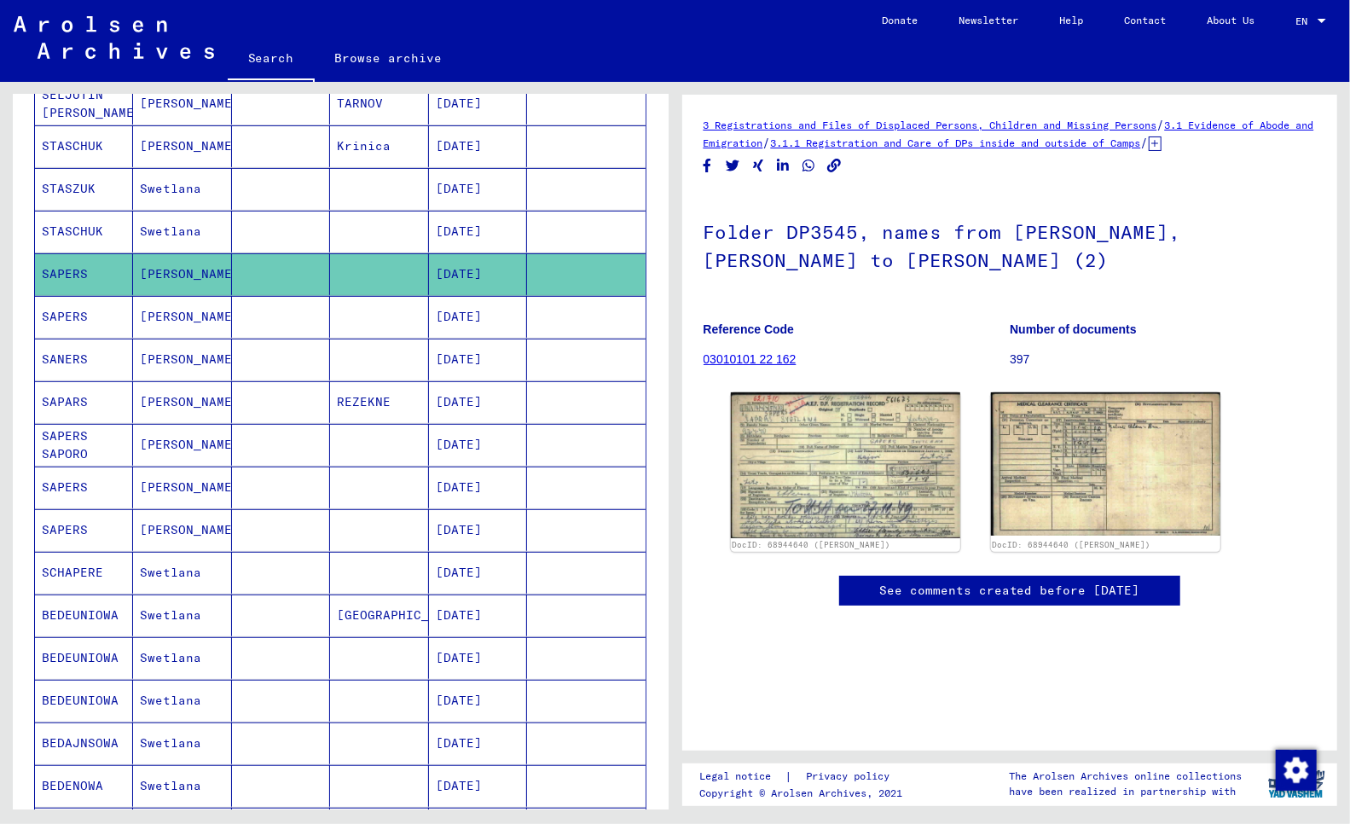
click at [58, 235] on mat-cell "STASCHUK" at bounding box center [84, 232] width 98 height 42
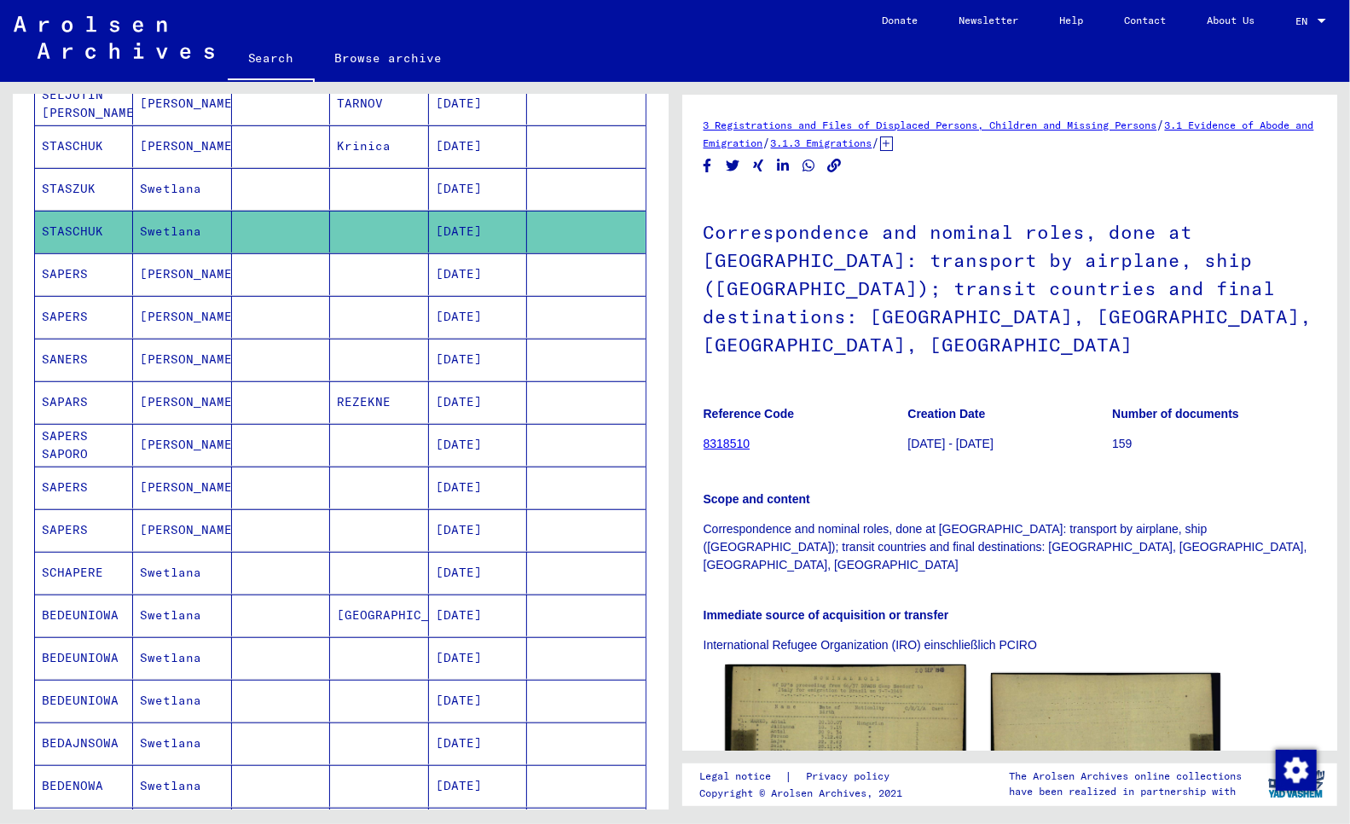
click at [847, 687] on img at bounding box center [845, 834] width 241 height 340
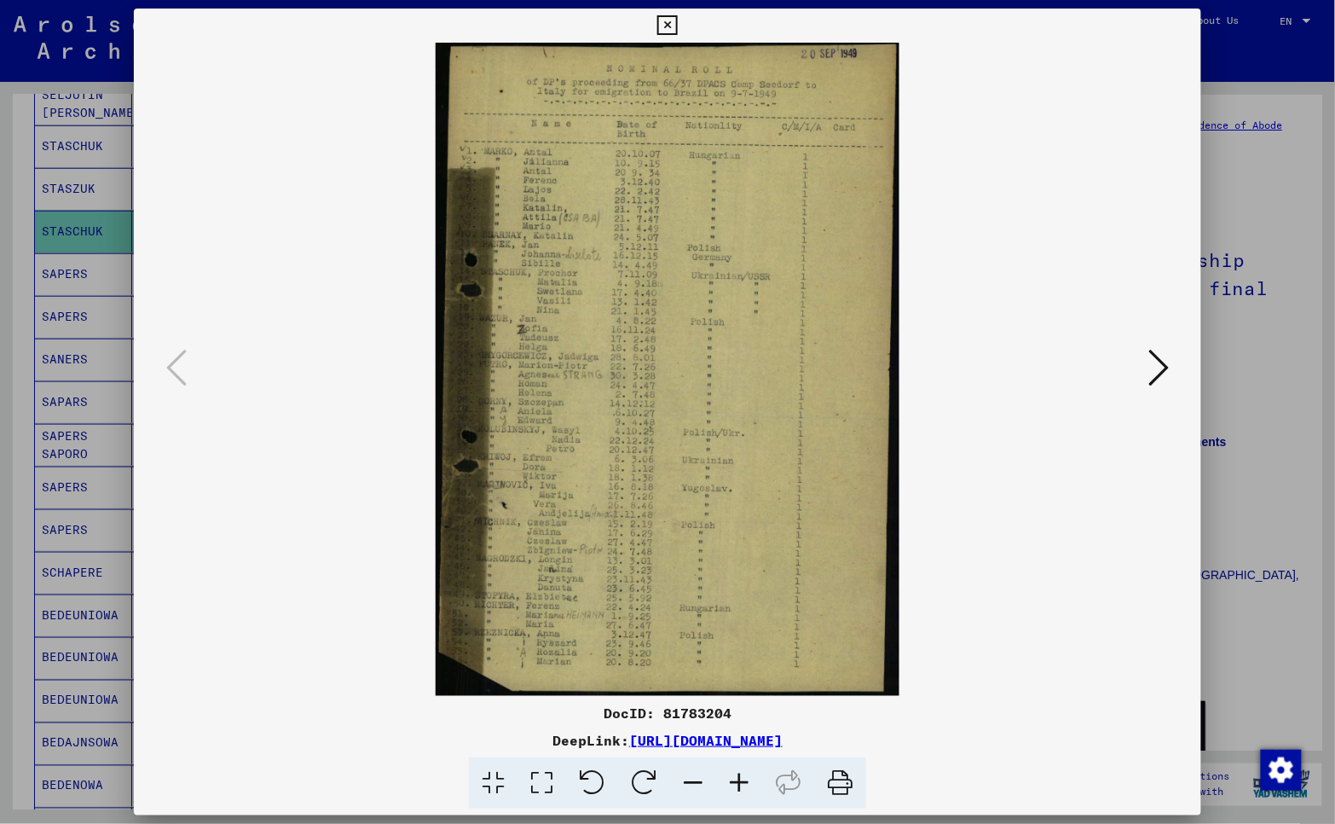
click at [667, 26] on icon at bounding box center [667, 25] width 20 height 20
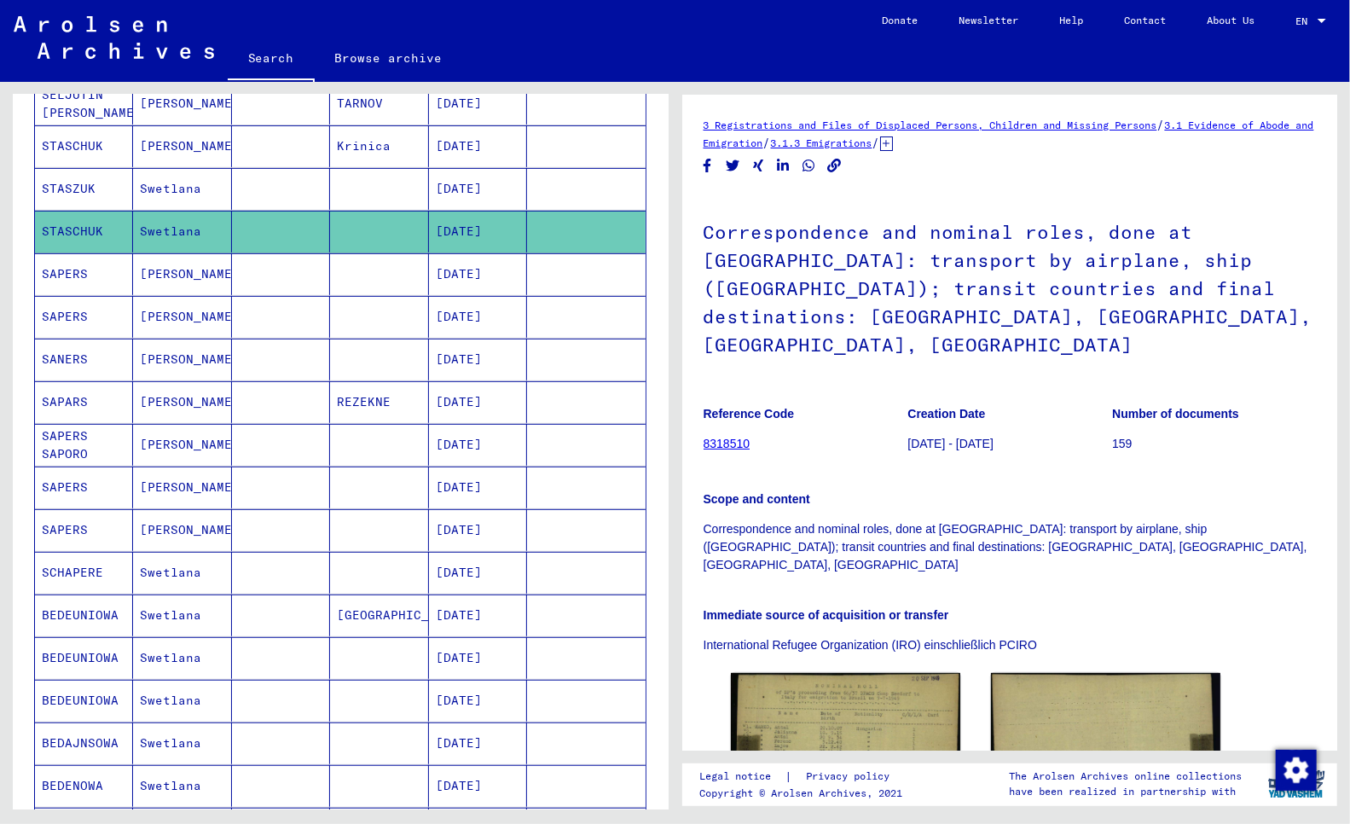
scroll to position [3, 0]
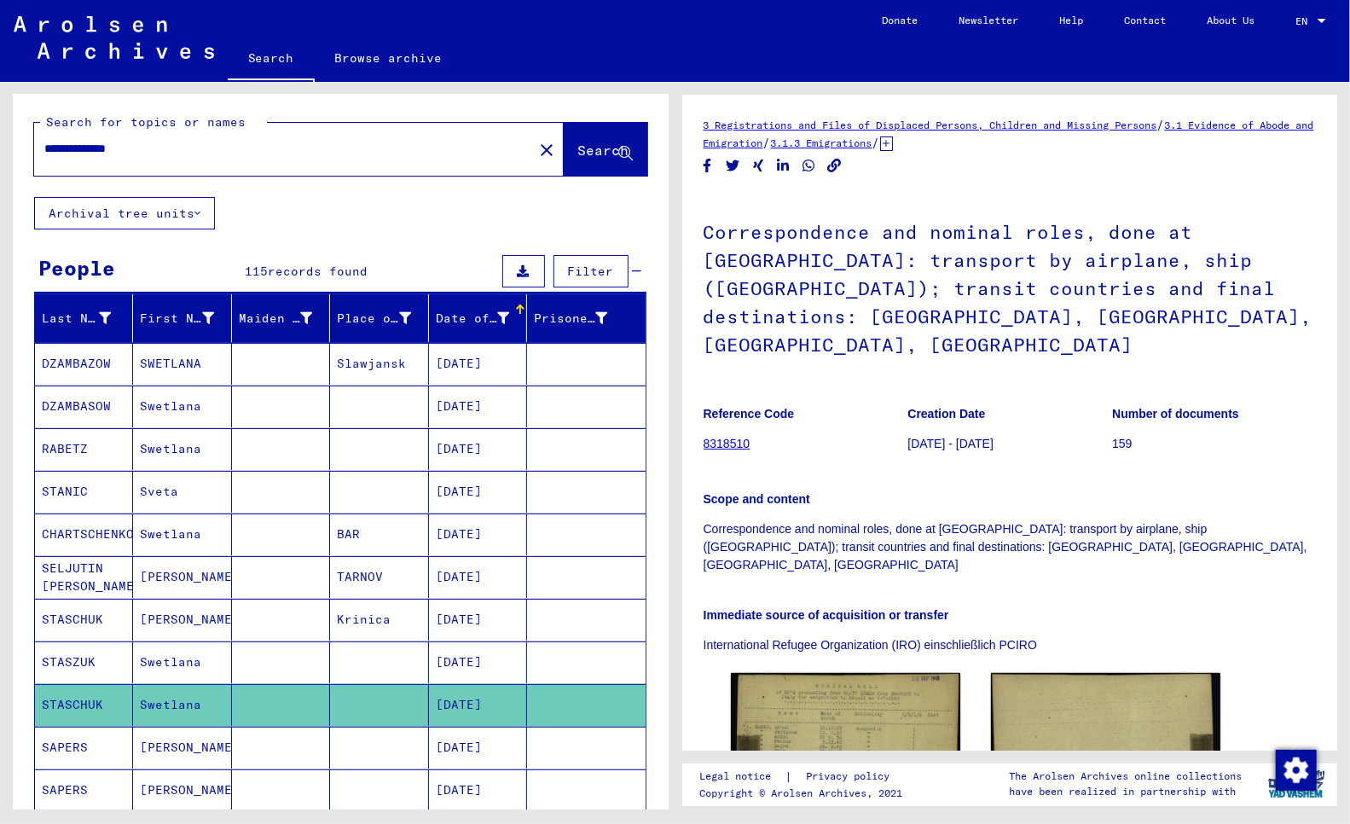
click at [70, 586] on mat-cell "SELJUTIN [PERSON_NAME]" at bounding box center [84, 577] width 98 height 42
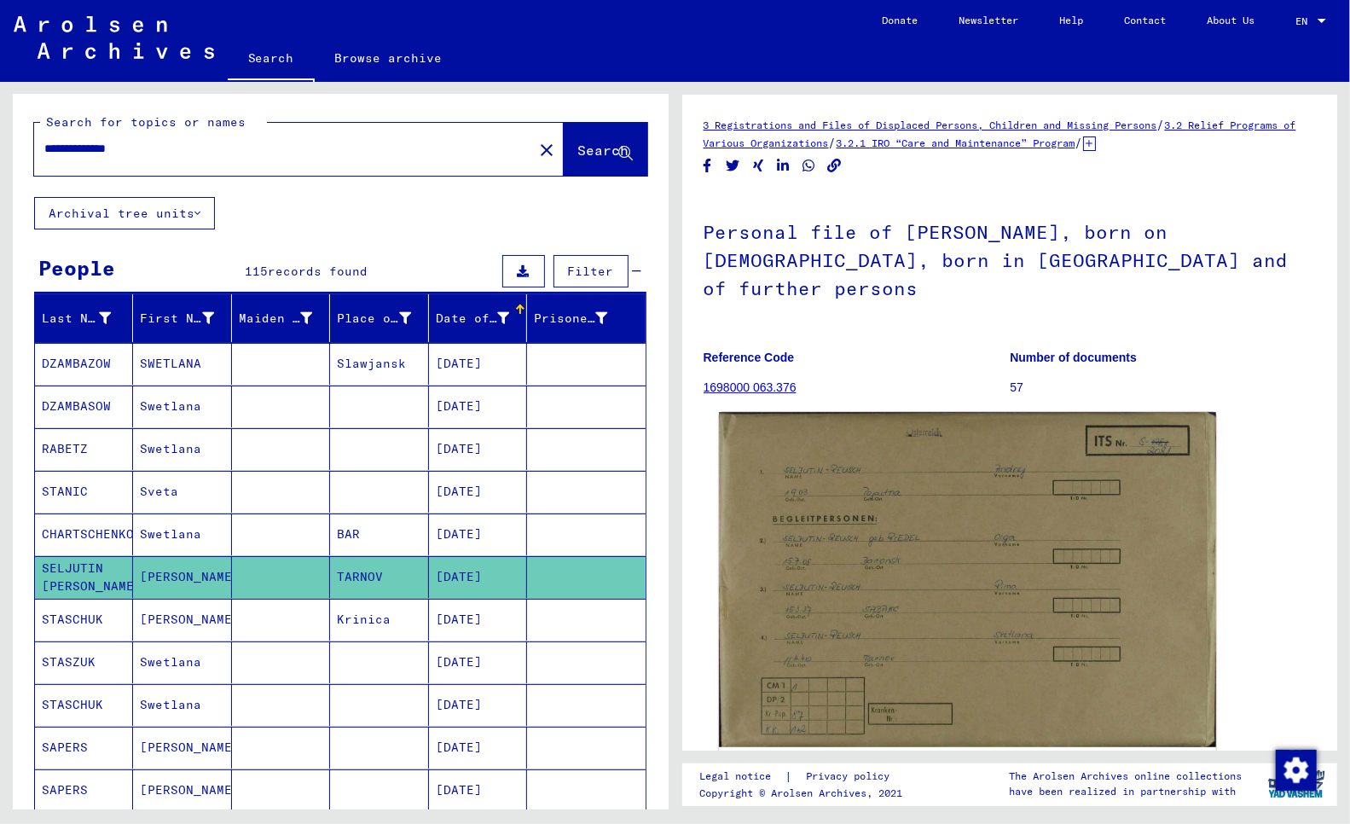
click at [916, 546] on img at bounding box center [967, 579] width 496 height 335
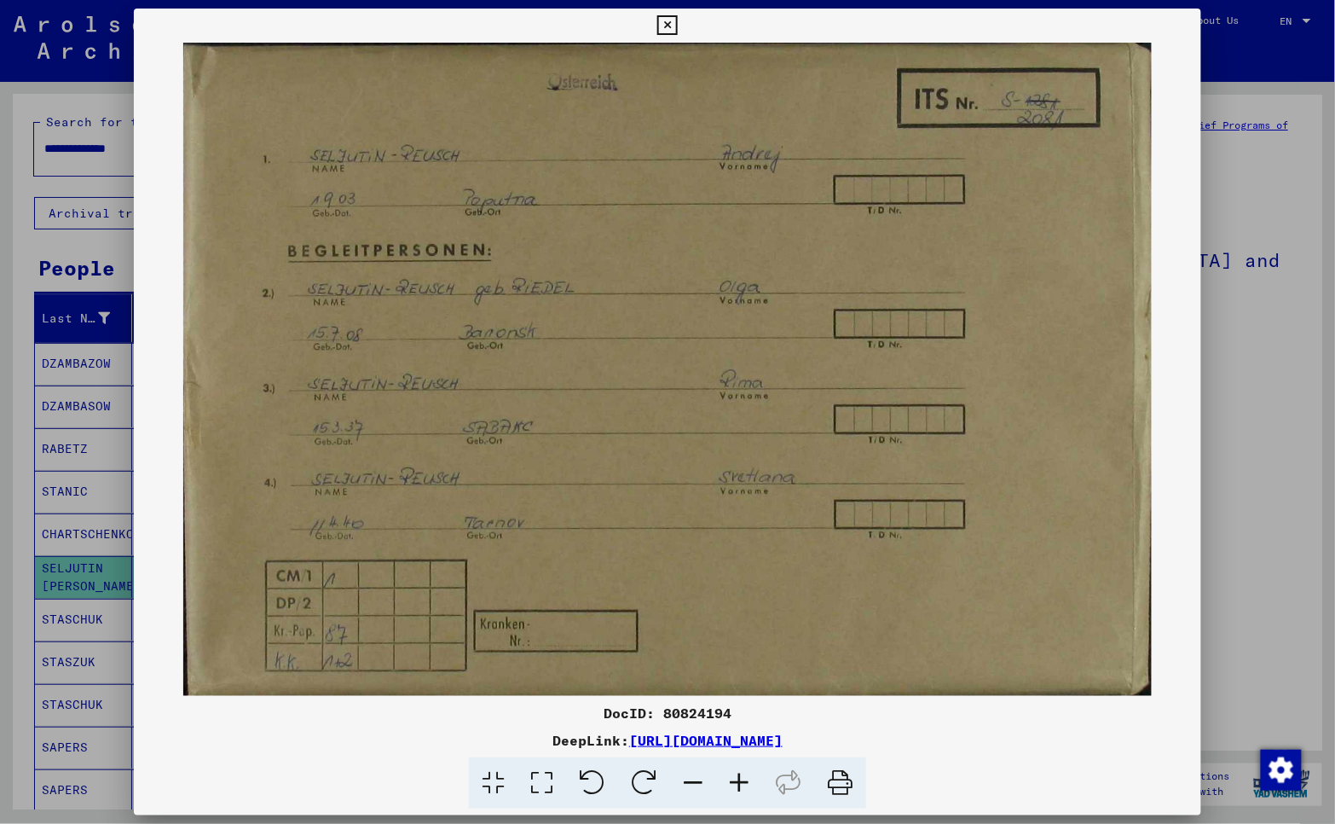
click at [10, 379] on div at bounding box center [667, 412] width 1335 height 824
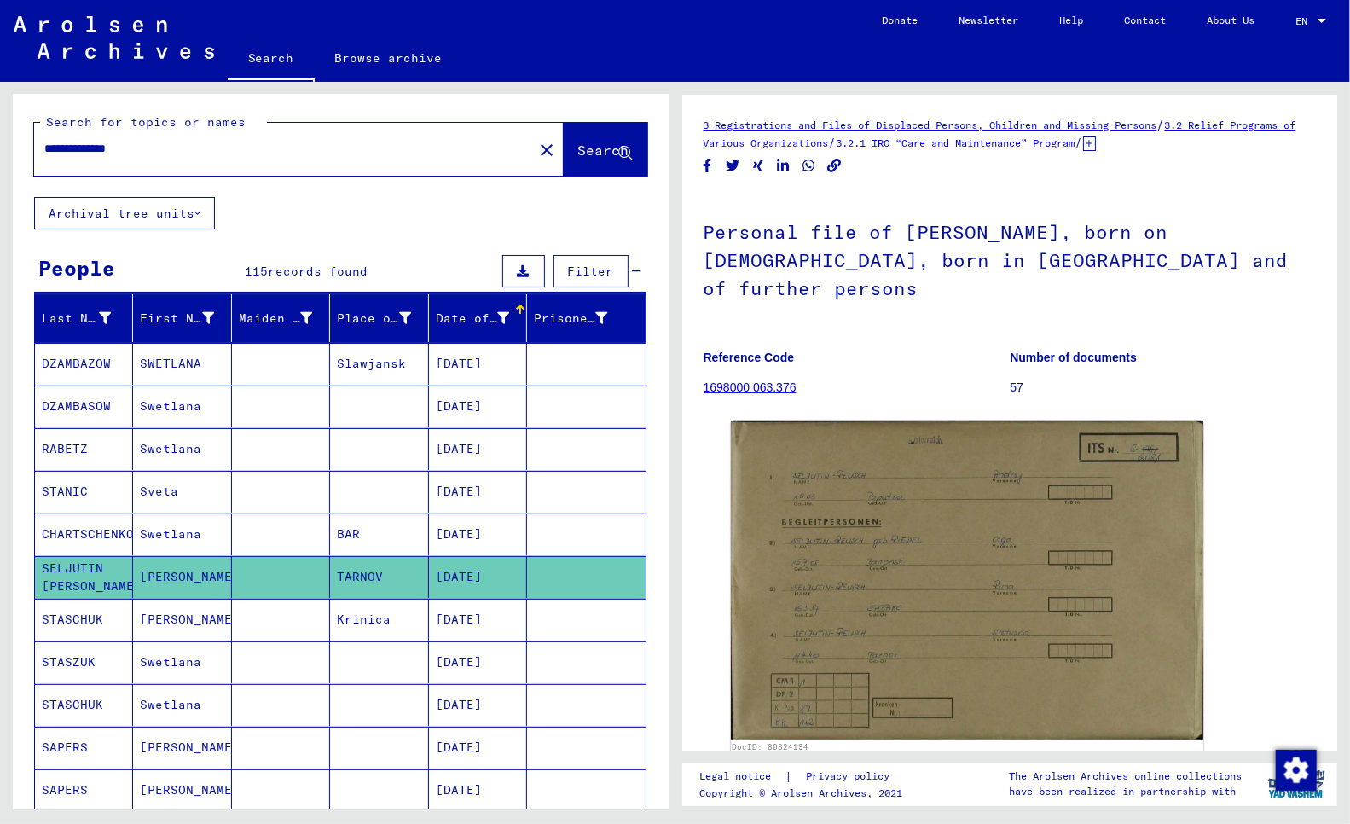
click at [68, 533] on mat-cell "CHARTSCHENKO" at bounding box center [84, 534] width 98 height 42
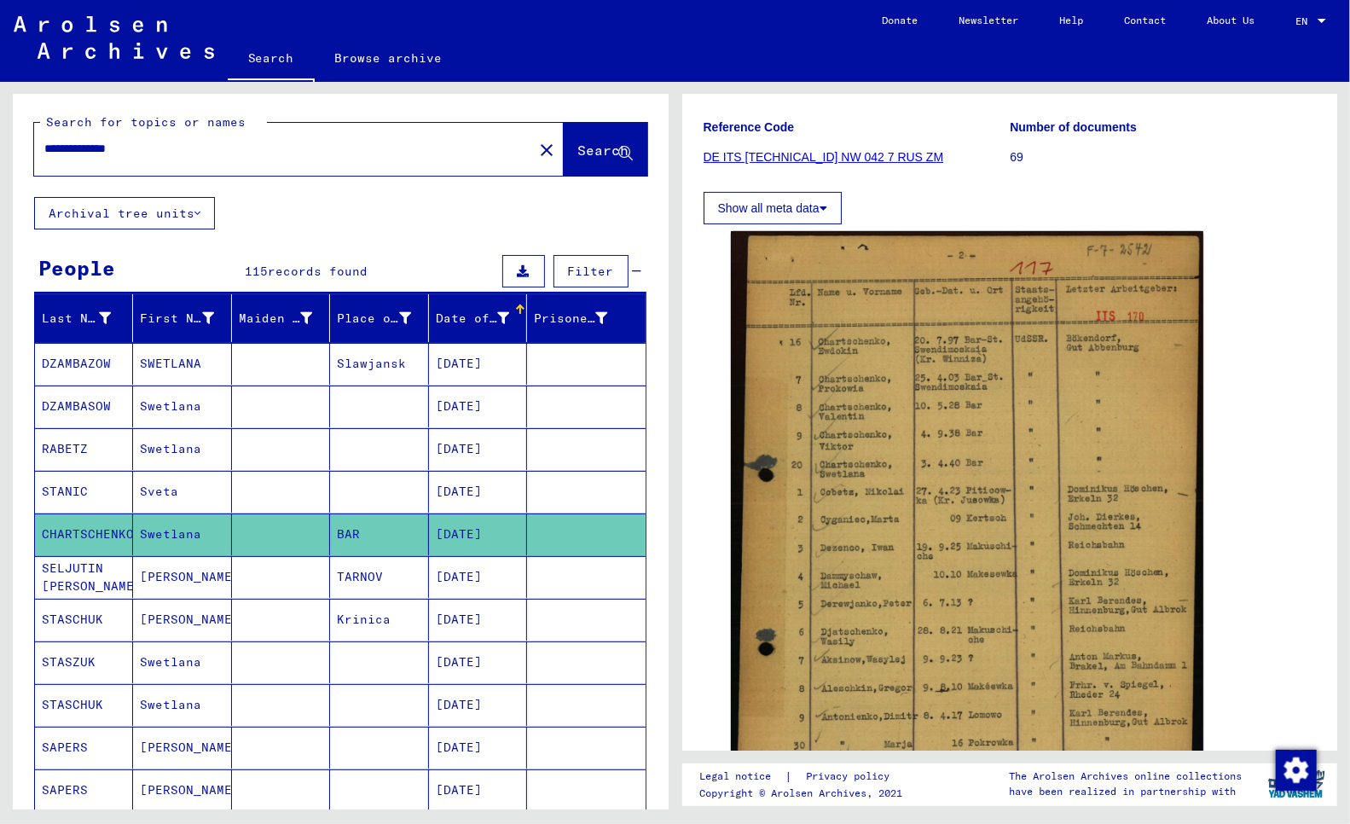
scroll to position [213, 0]
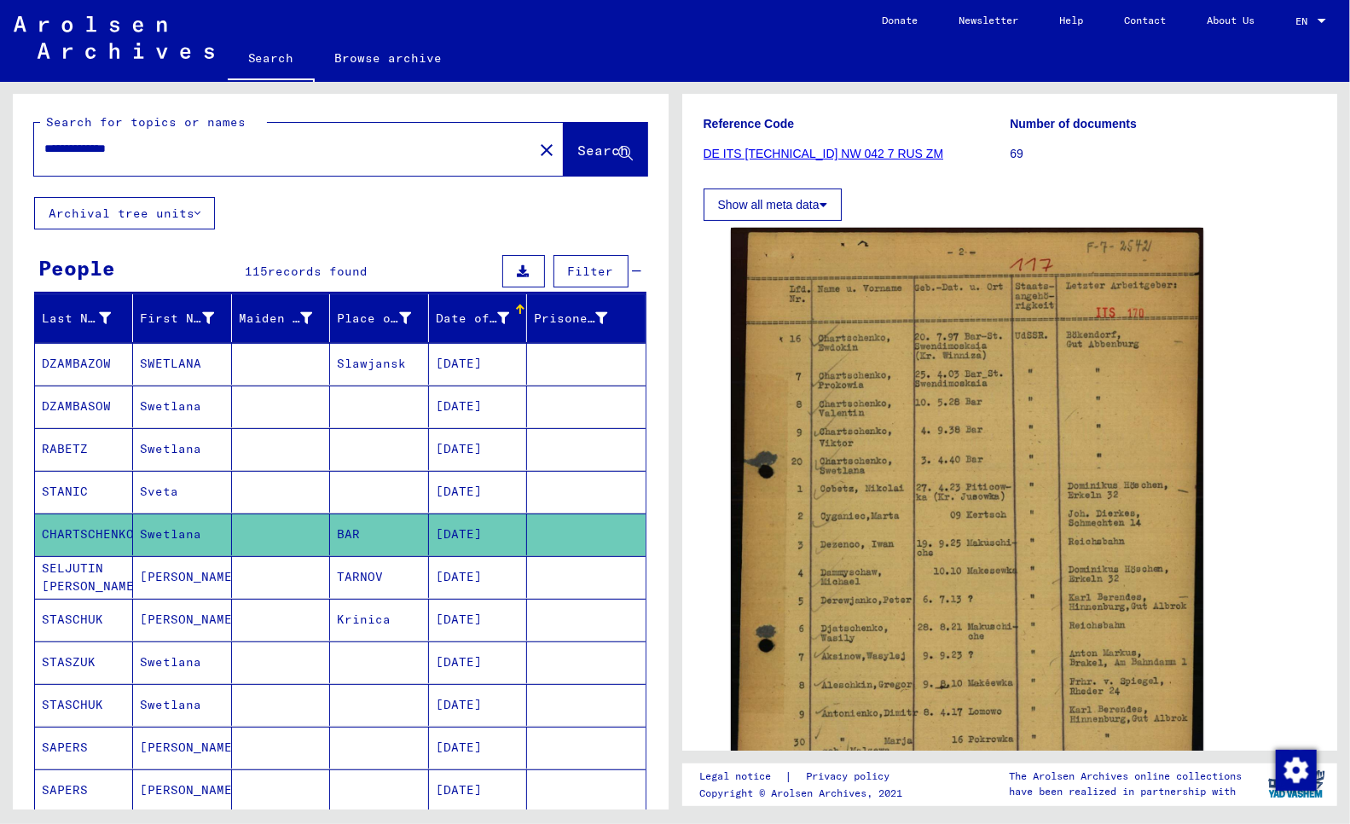
click at [48, 486] on mat-cell "STANIC" at bounding box center [84, 492] width 98 height 42
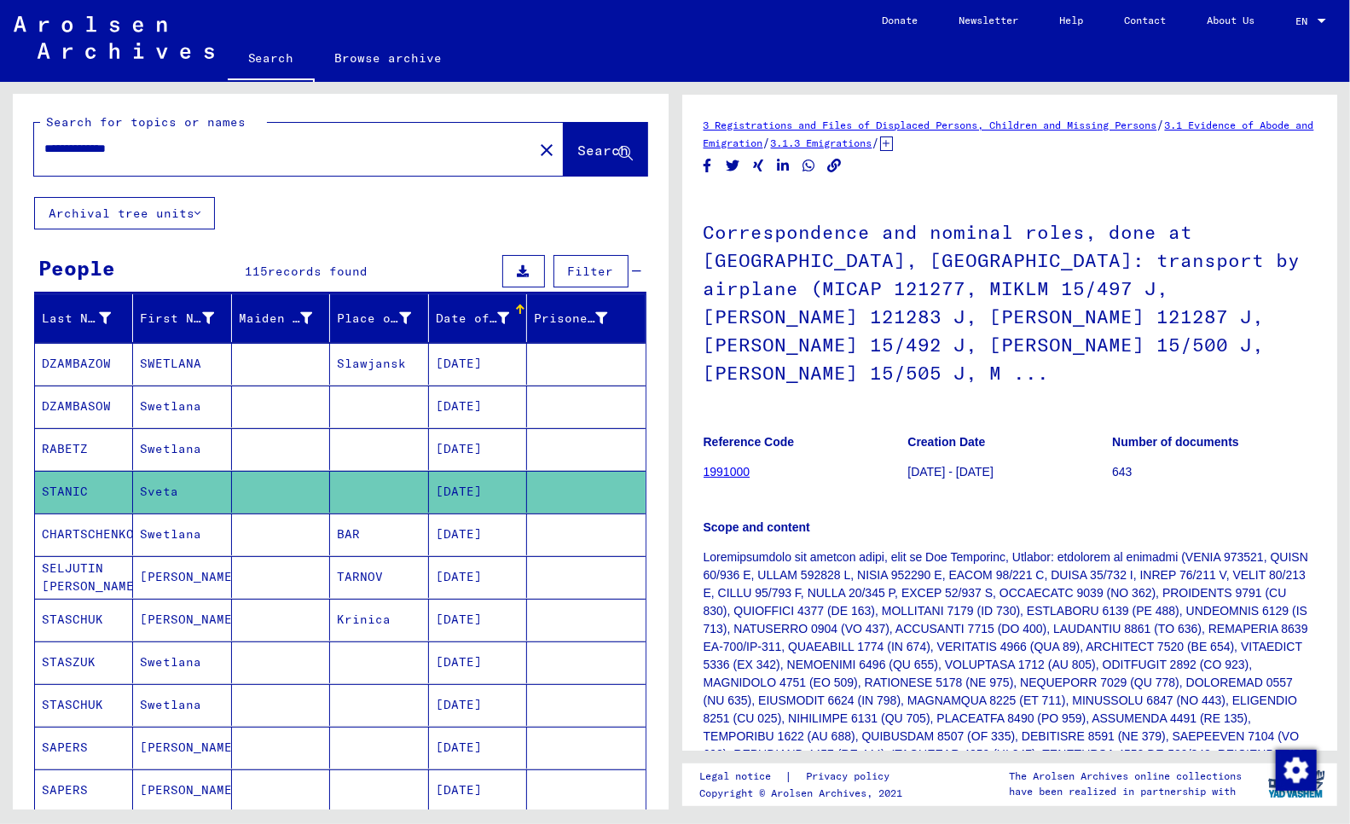
scroll to position [473, 0]
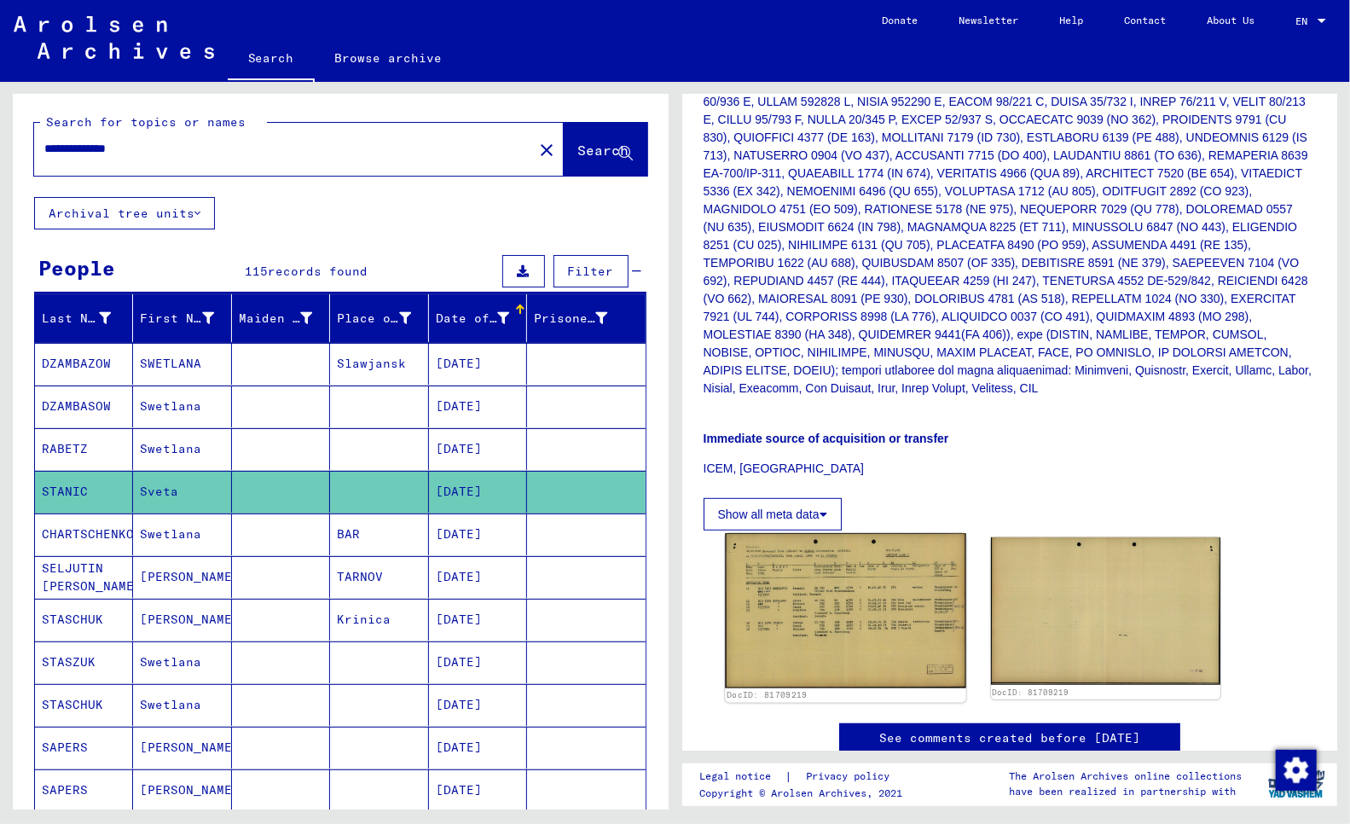
click at [829, 606] on img at bounding box center [845, 610] width 241 height 154
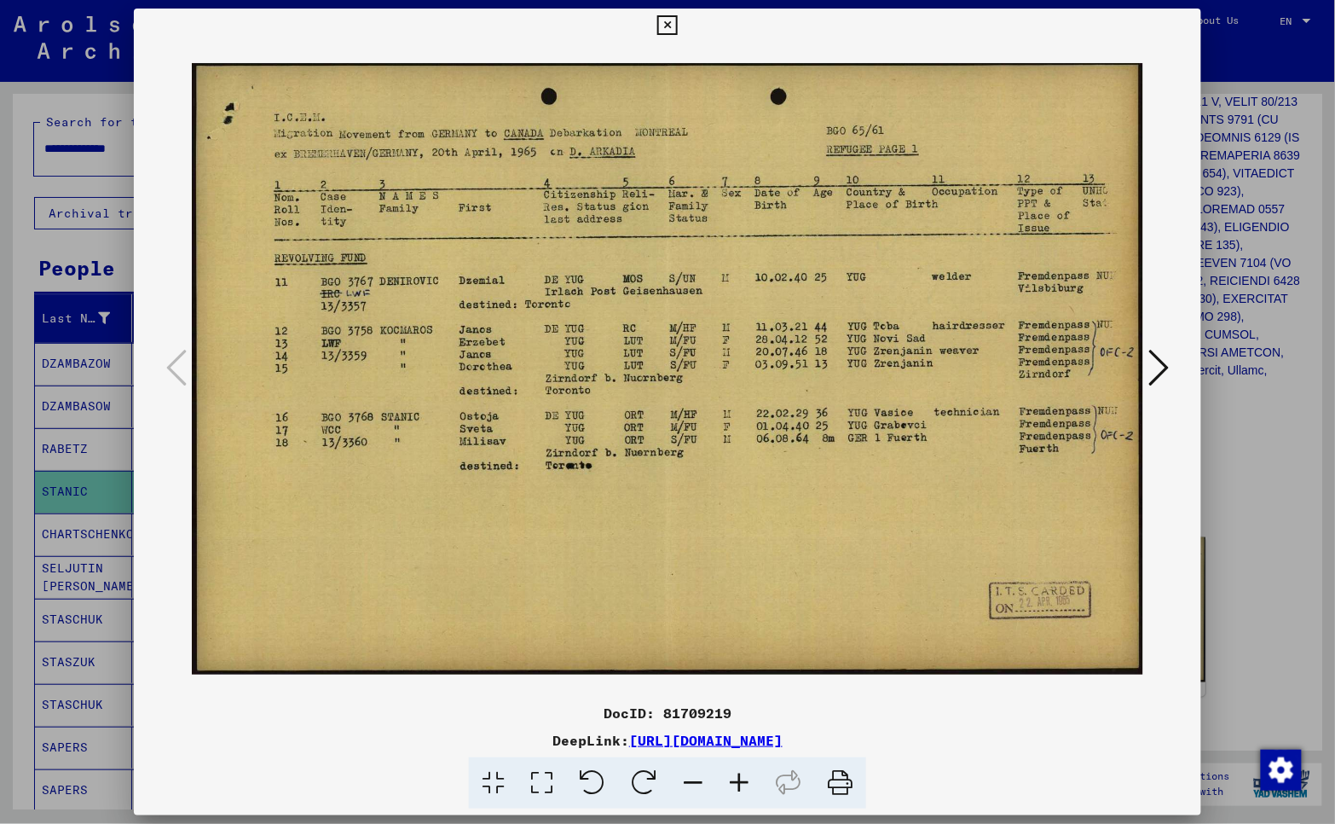
click at [668, 21] on icon at bounding box center [667, 25] width 20 height 20
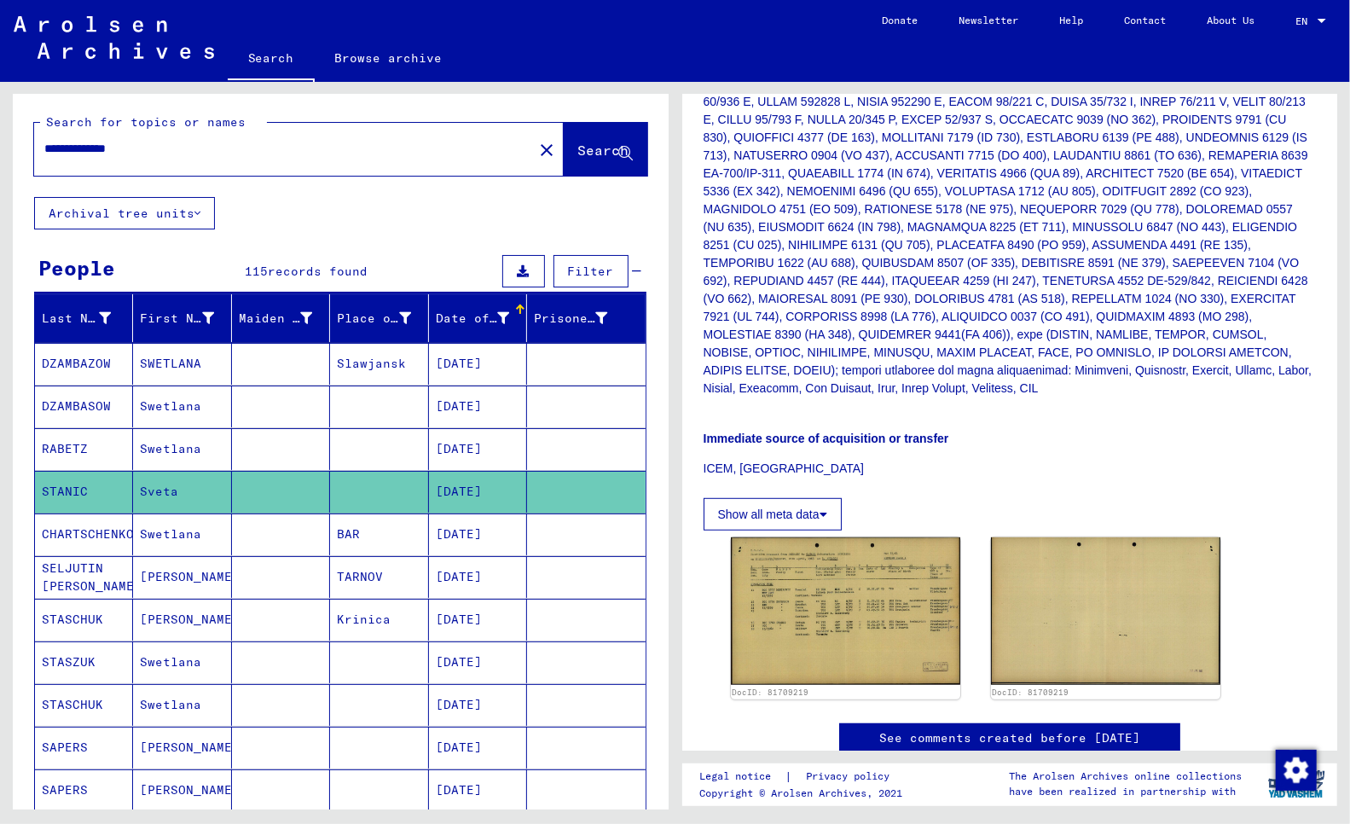
click at [66, 447] on mat-cell "RABETZ" at bounding box center [84, 449] width 98 height 42
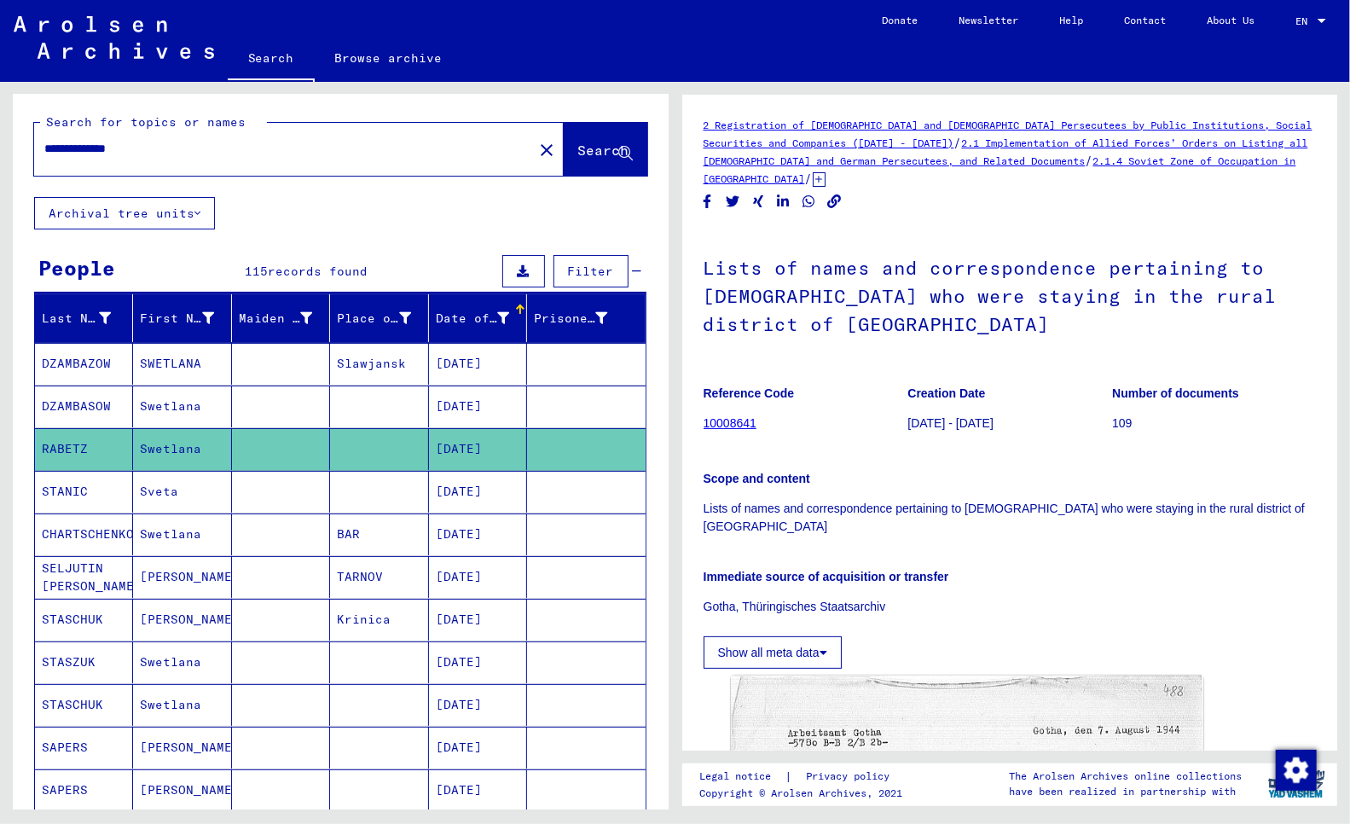
scroll to position [473, 0]
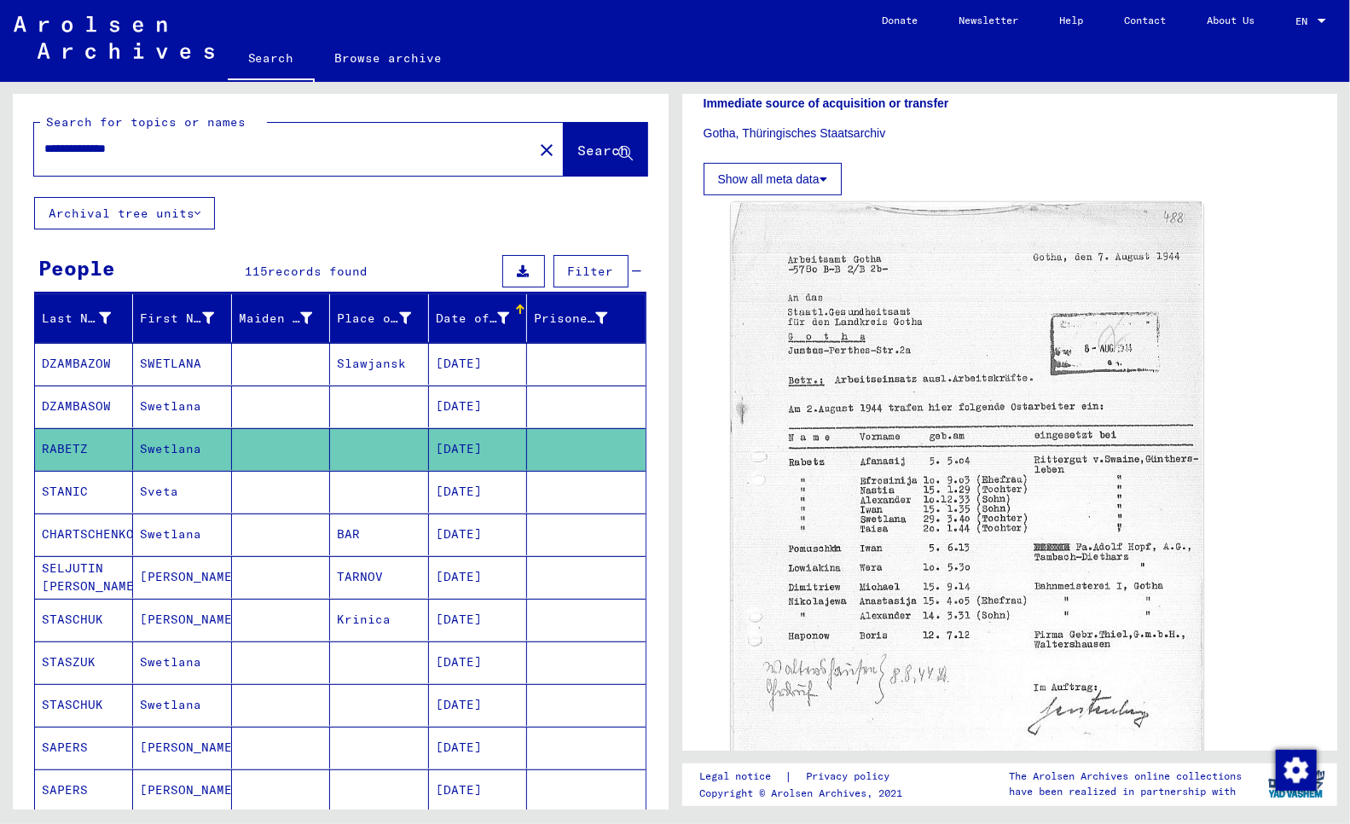
click at [75, 404] on mat-cell "DZAMBASOW" at bounding box center [84, 406] width 98 height 42
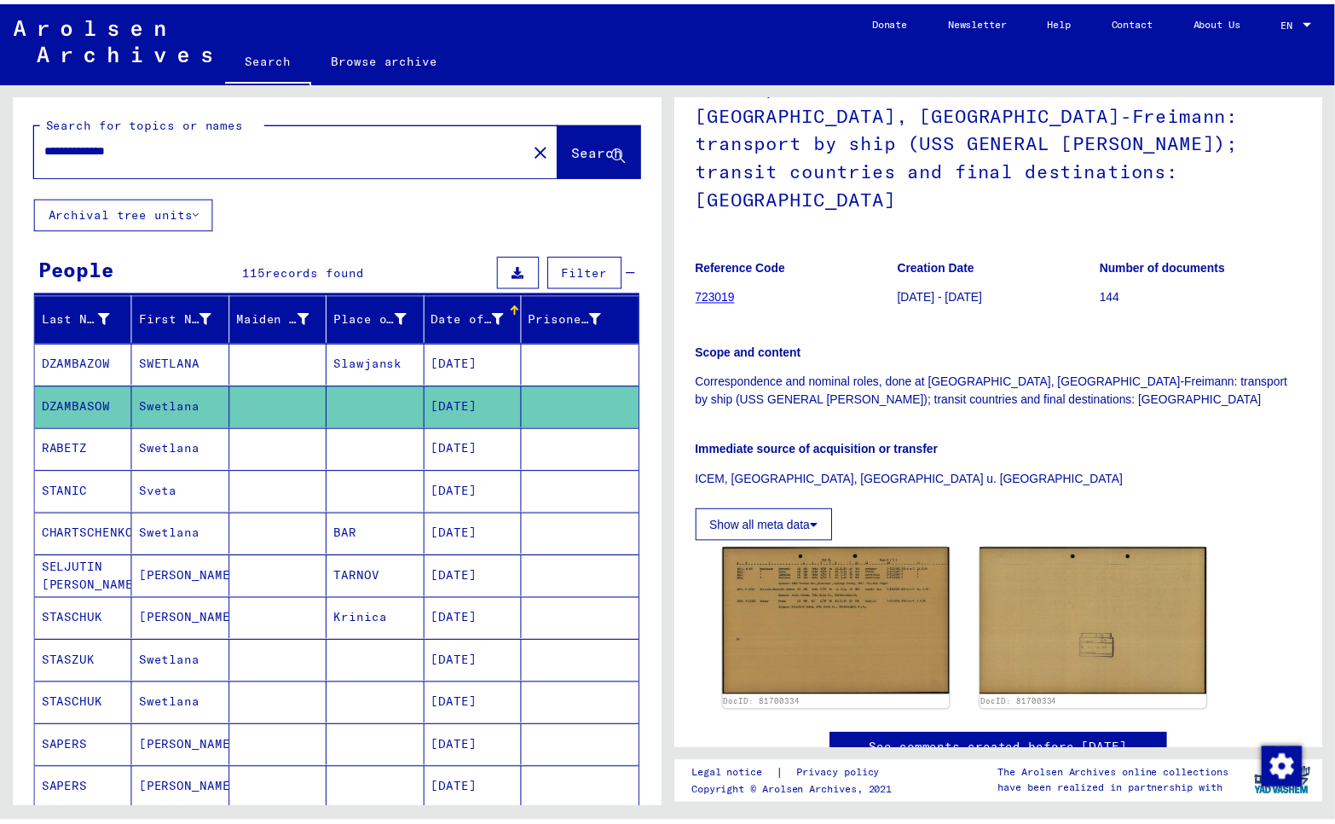
scroll to position [213, 0]
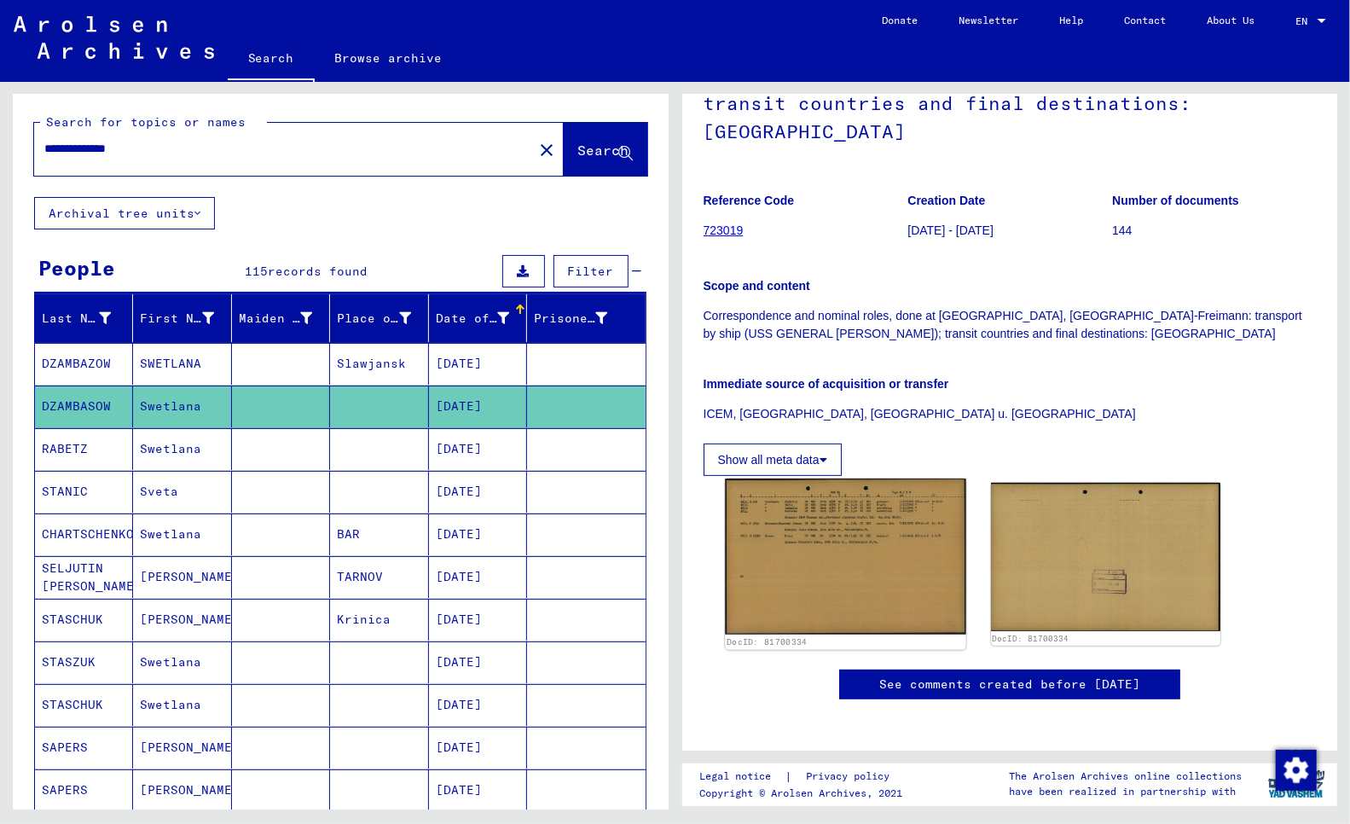
click at [819, 534] on img at bounding box center [845, 556] width 241 height 156
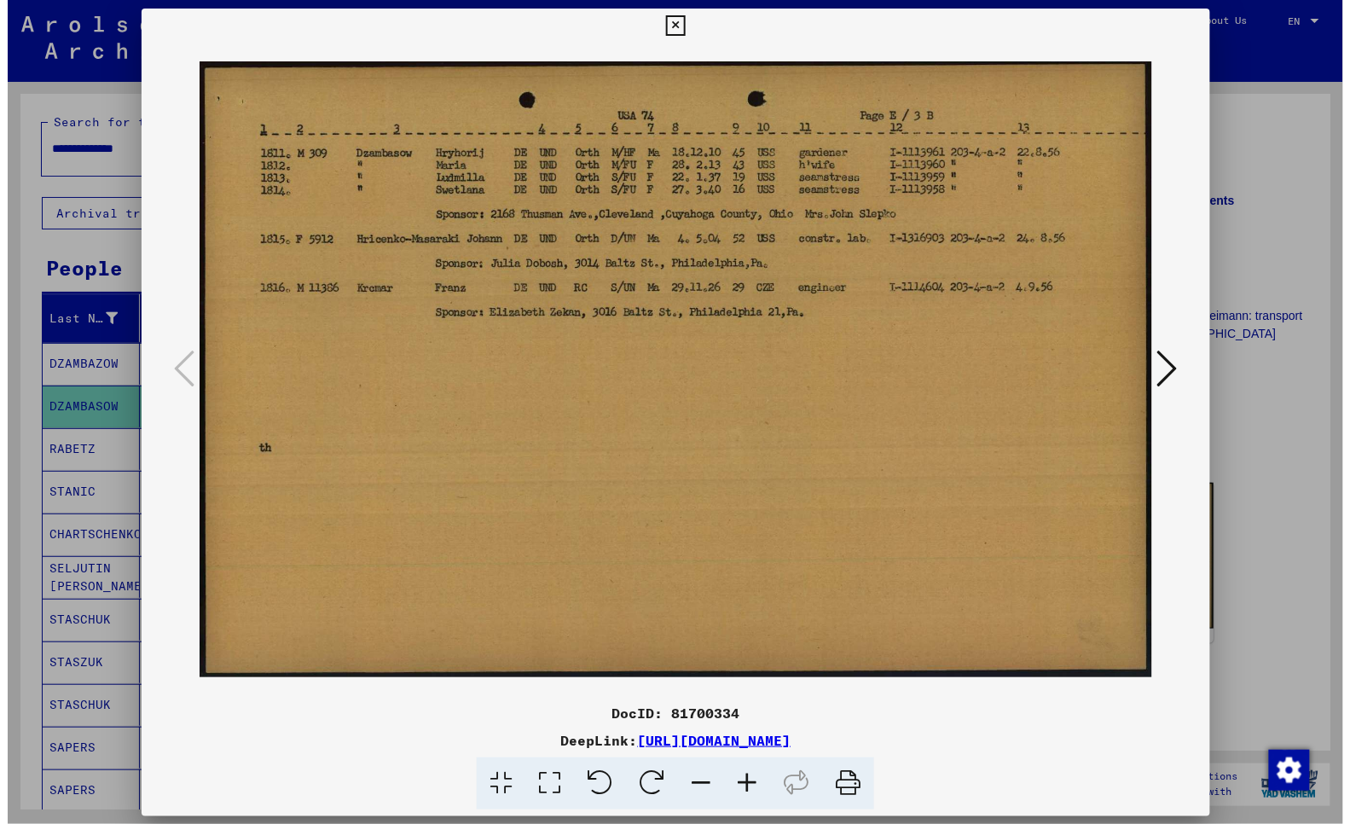
scroll to position [210, 0]
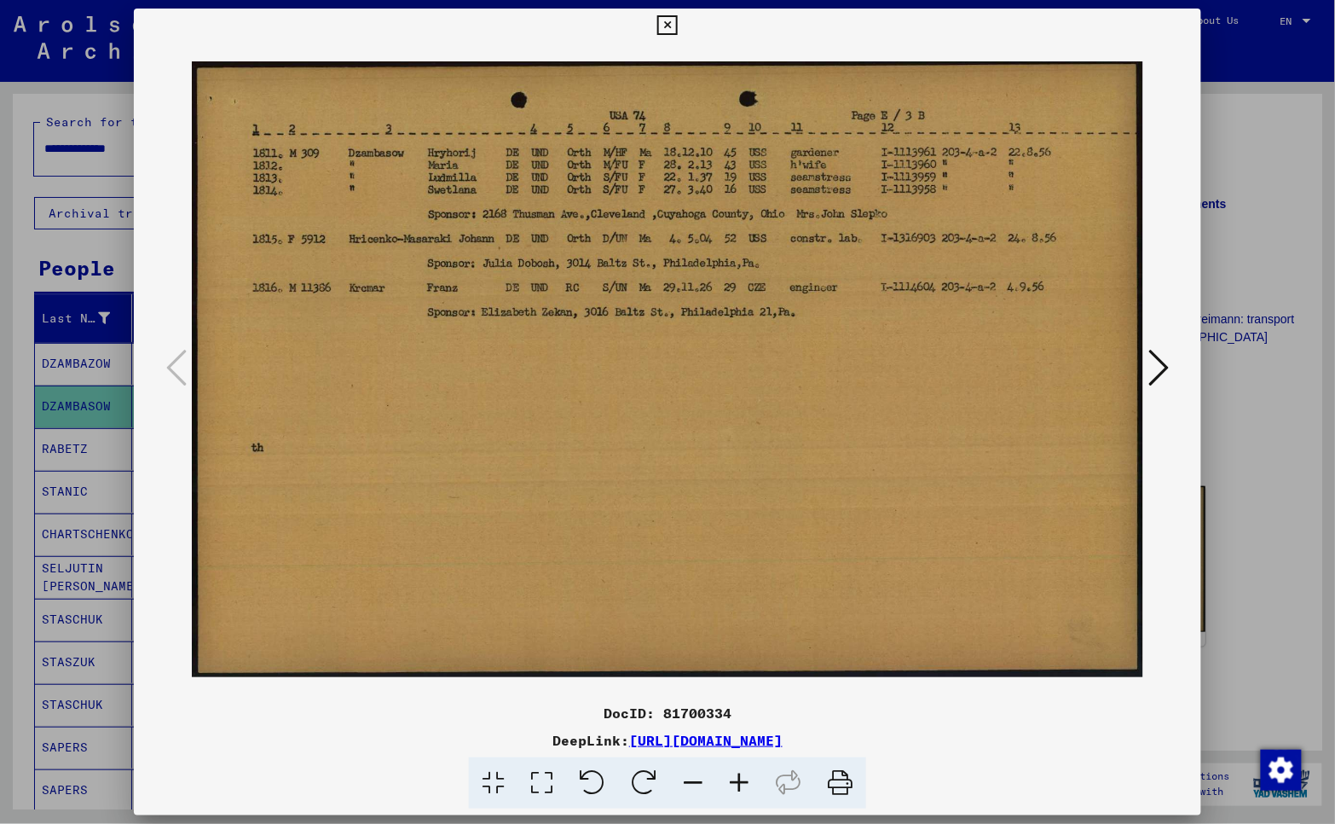
drag, startPoint x: 22, startPoint y: 244, endPoint x: 12, endPoint y: 246, distance: 10.4
click at [20, 246] on div at bounding box center [667, 412] width 1335 height 824
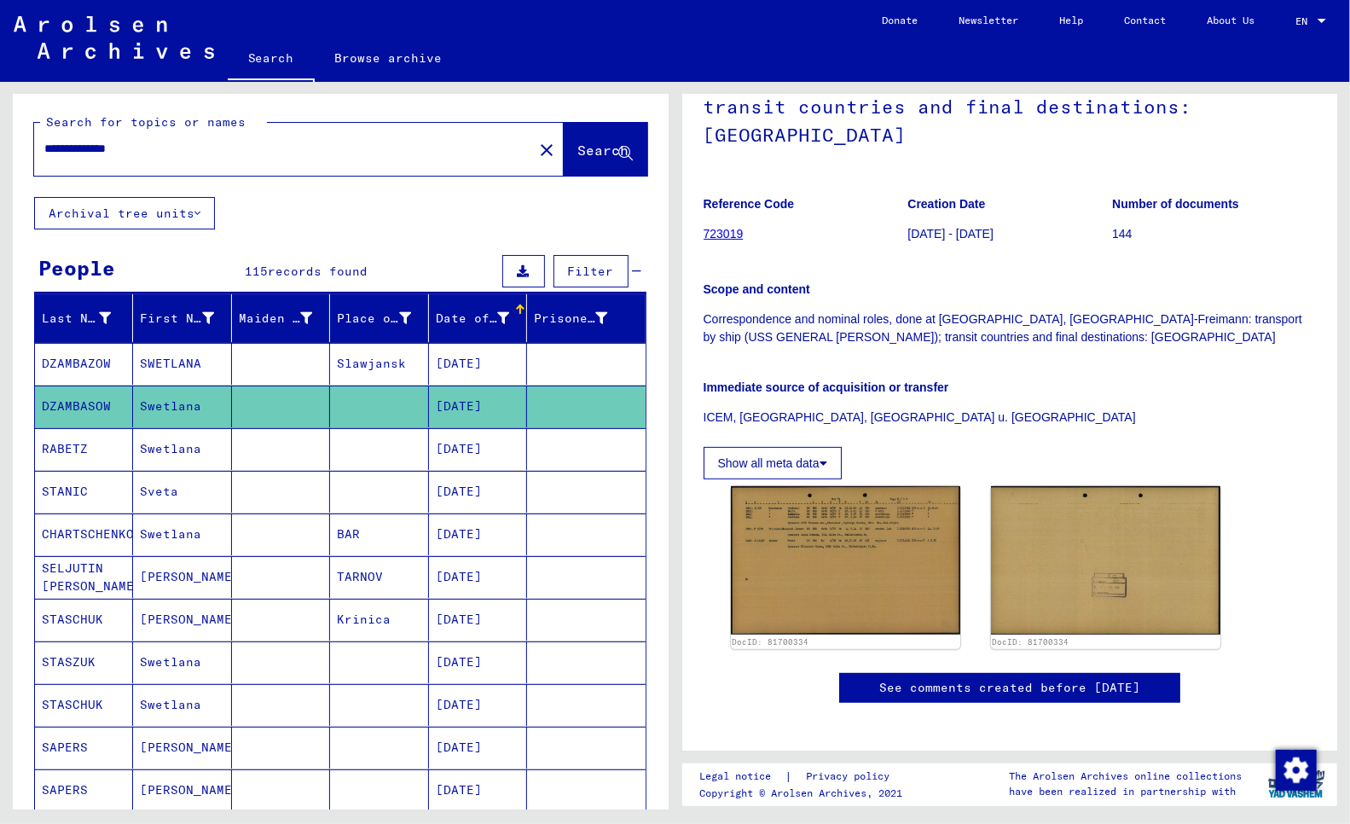
scroll to position [213, 0]
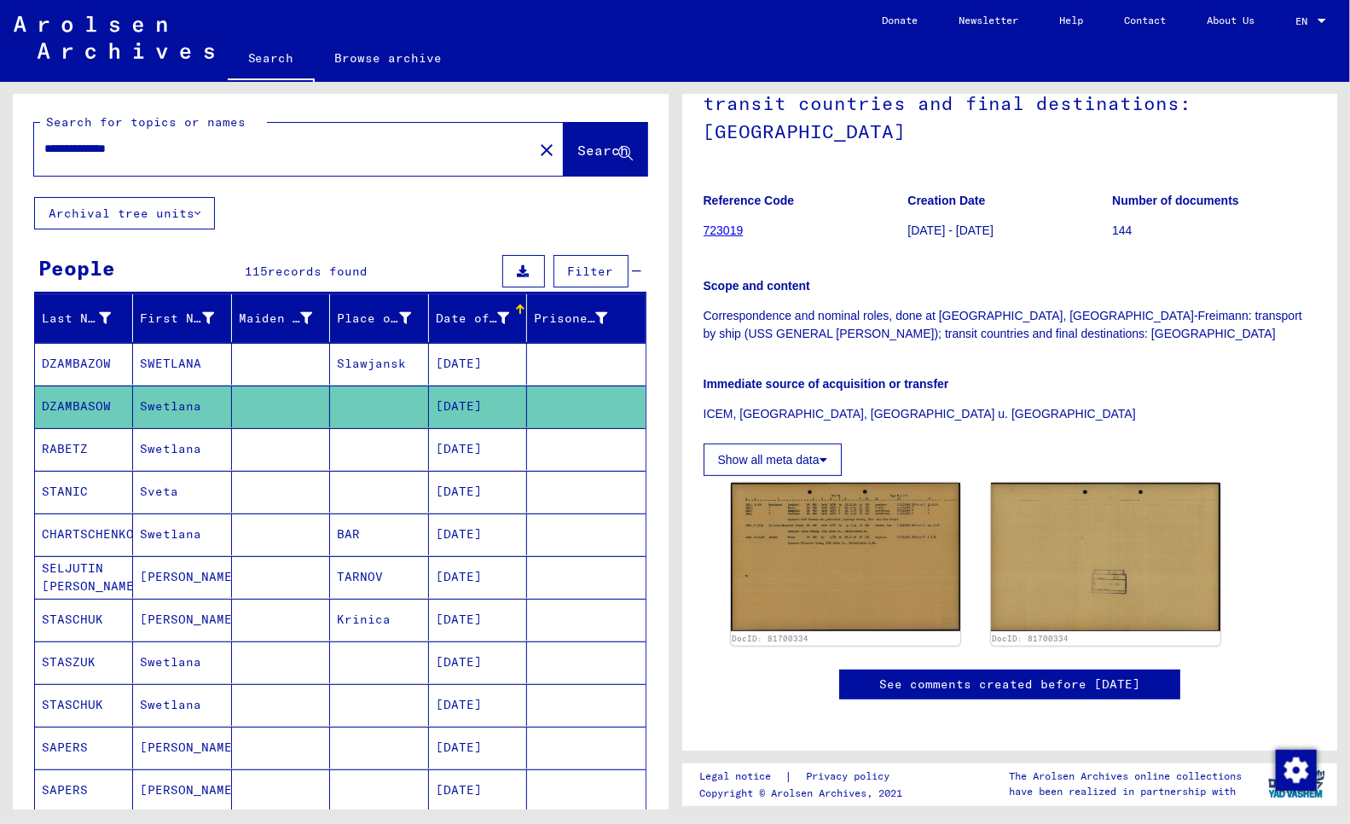
click at [72, 364] on mat-cell "DZAMBAZOW" at bounding box center [84, 364] width 98 height 42
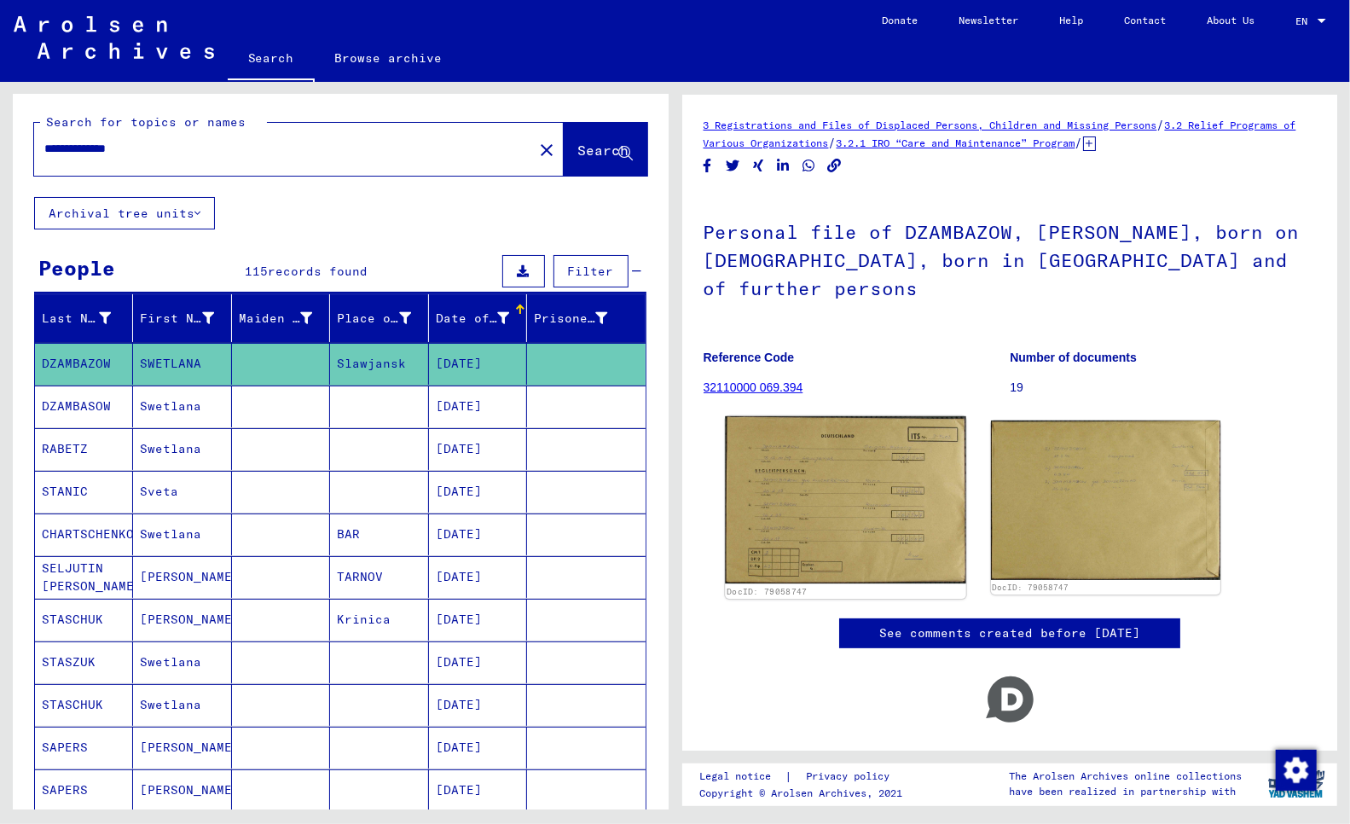
click at [836, 454] on img at bounding box center [845, 500] width 241 height 168
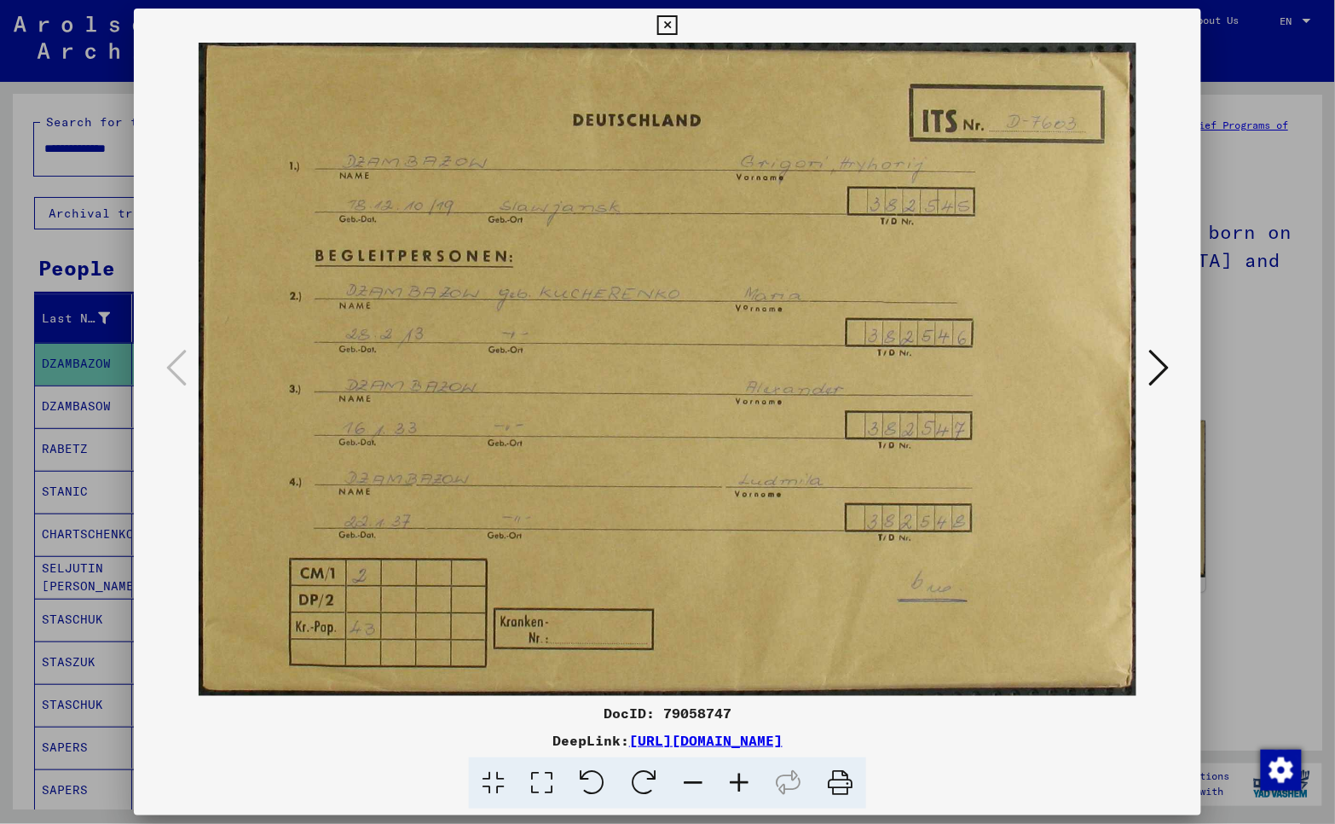
click at [1158, 364] on icon at bounding box center [1159, 367] width 20 height 41
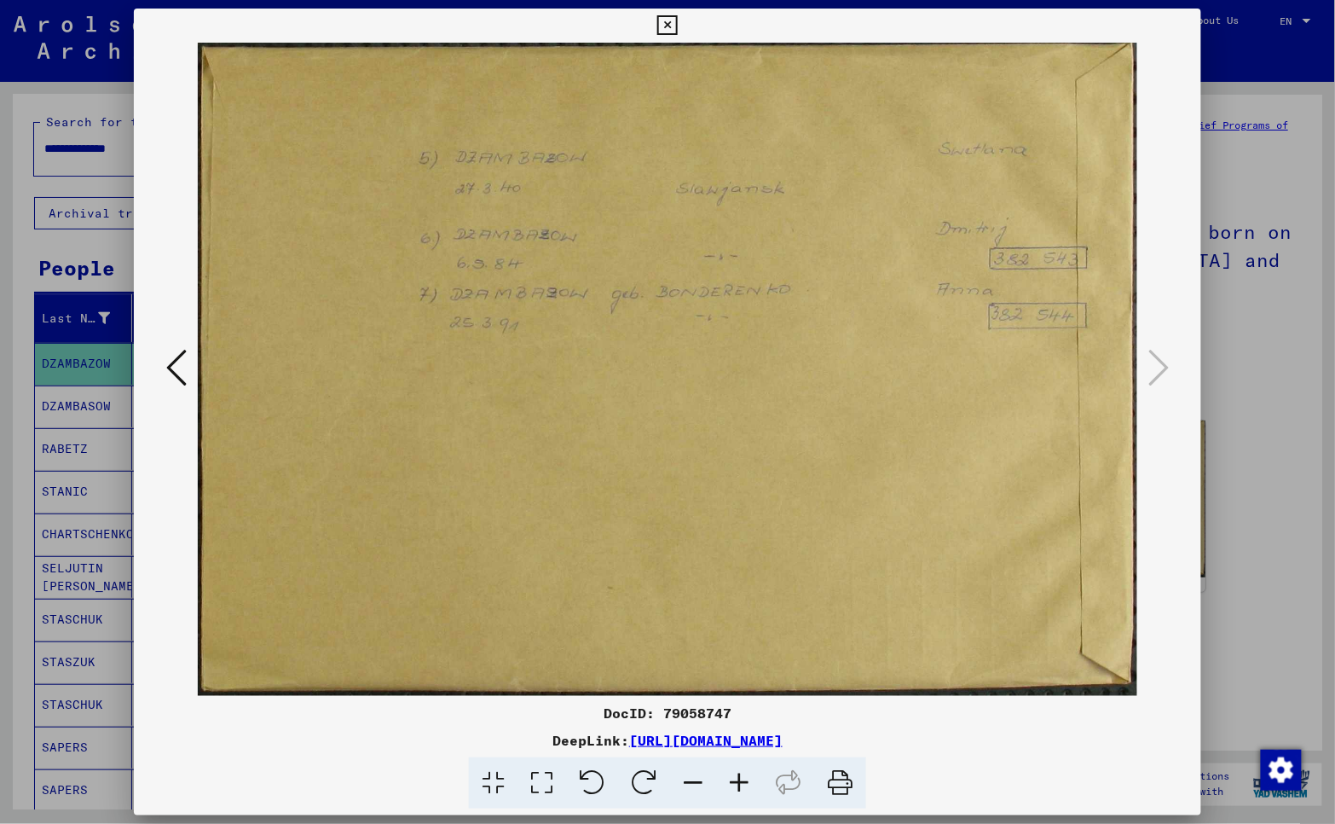
click at [663, 24] on icon at bounding box center [667, 25] width 20 height 20
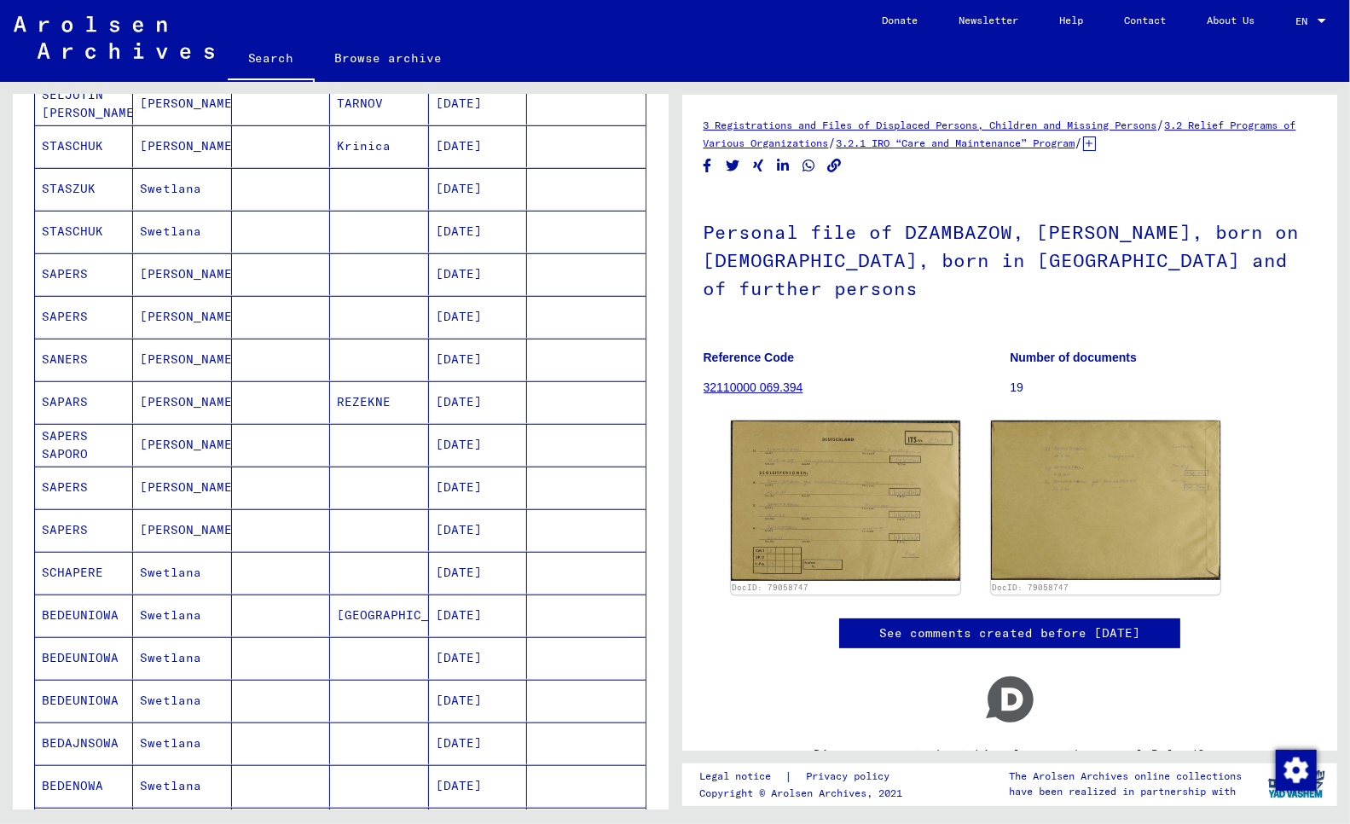
scroll to position [950, 0]
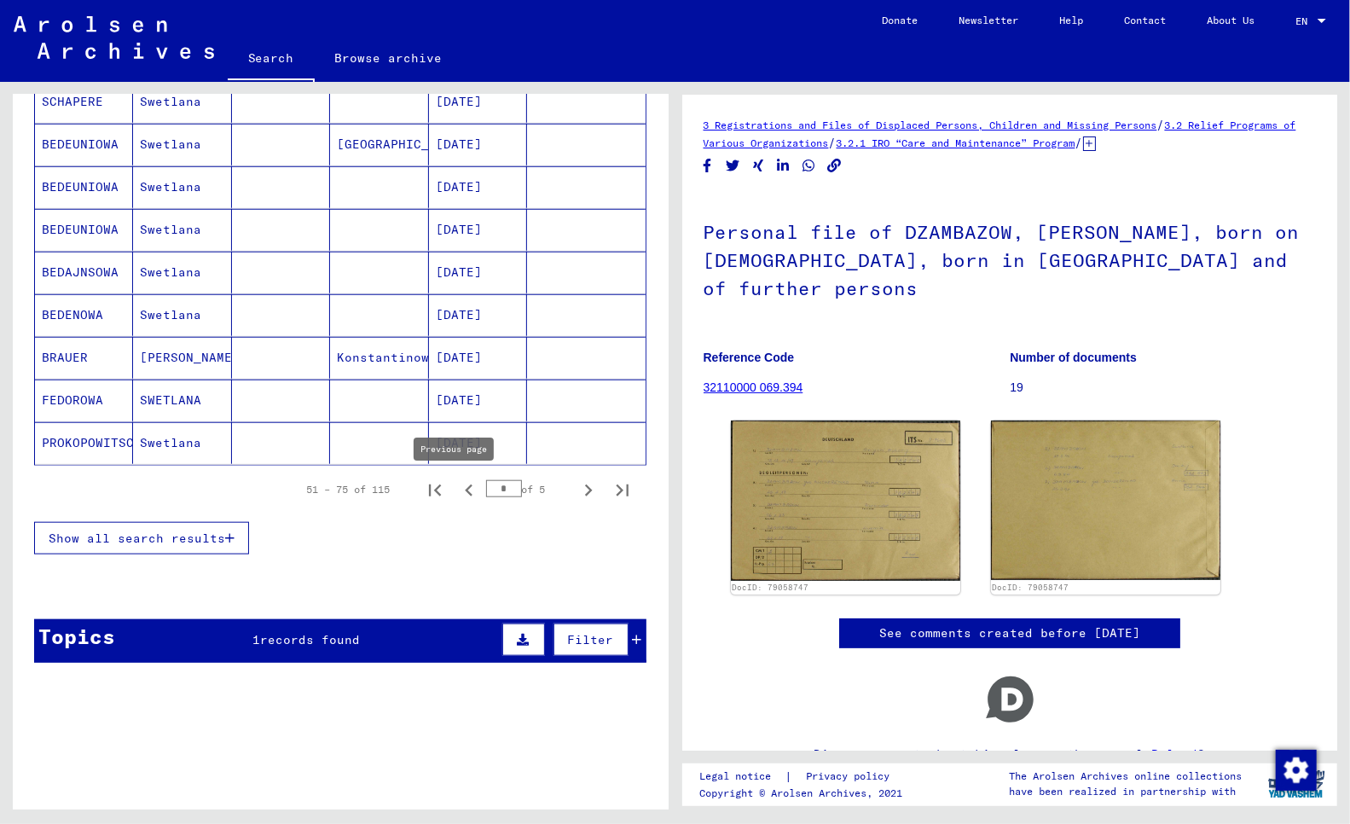
click at [452, 484] on button "Previous page" at bounding box center [469, 489] width 34 height 34
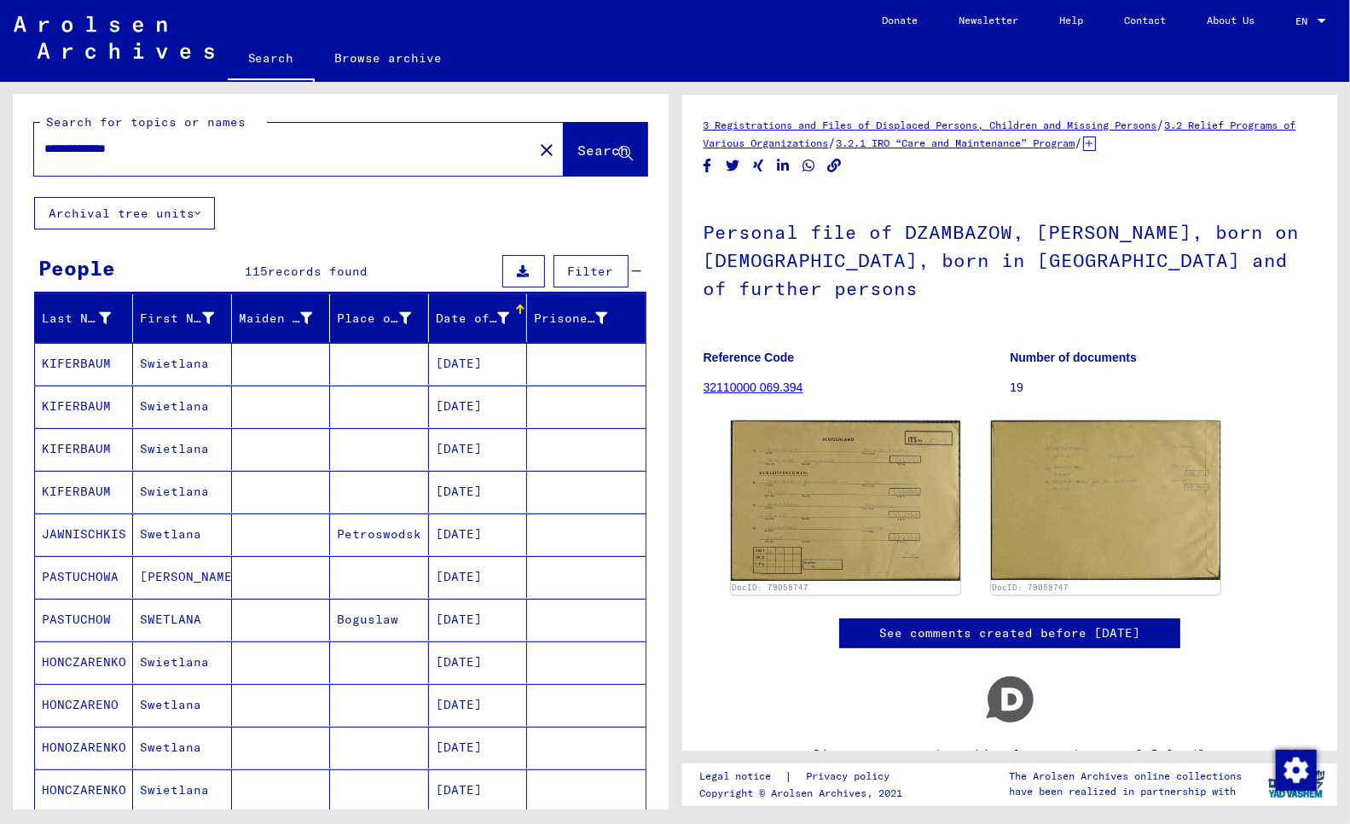
click at [84, 535] on mat-cell "JAWNISCHKIS" at bounding box center [84, 534] width 98 height 42
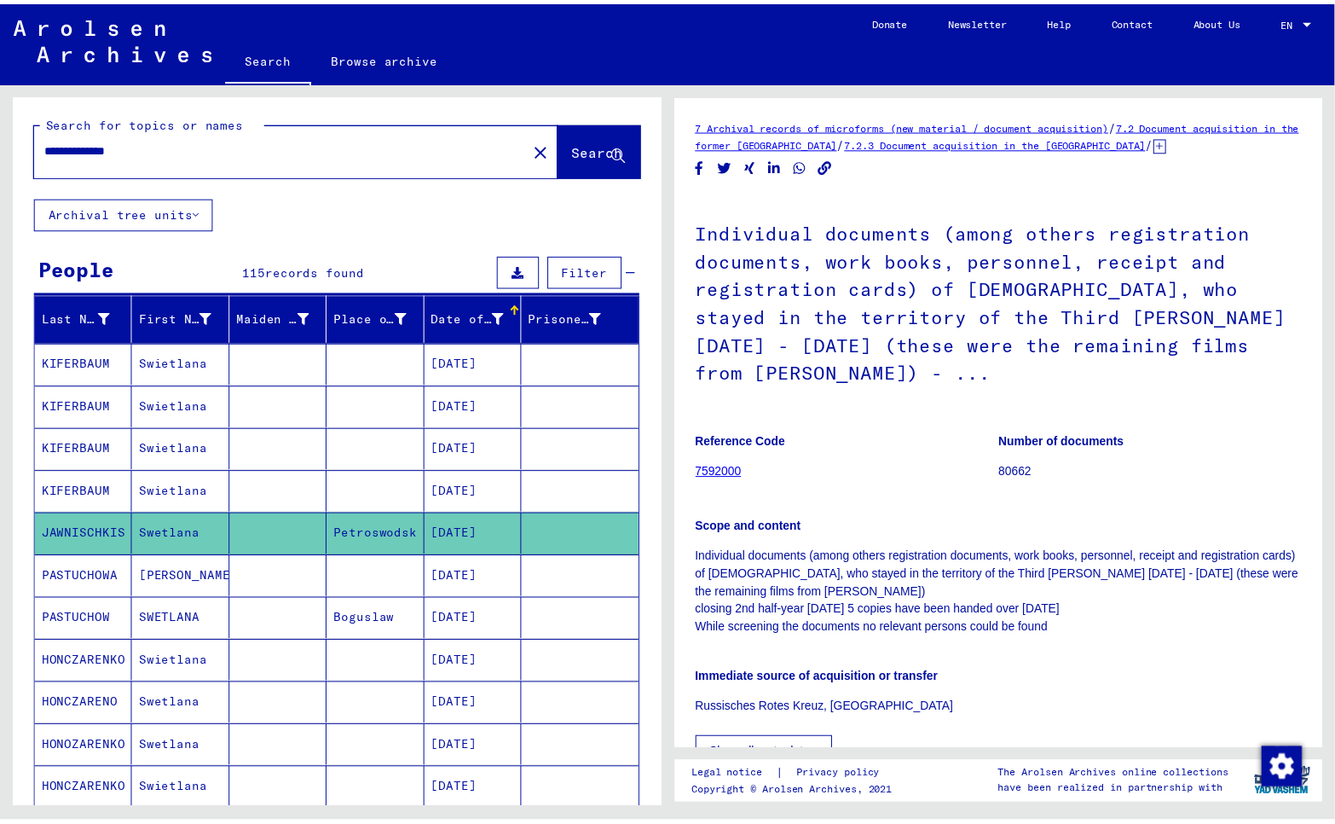
scroll to position [473, 0]
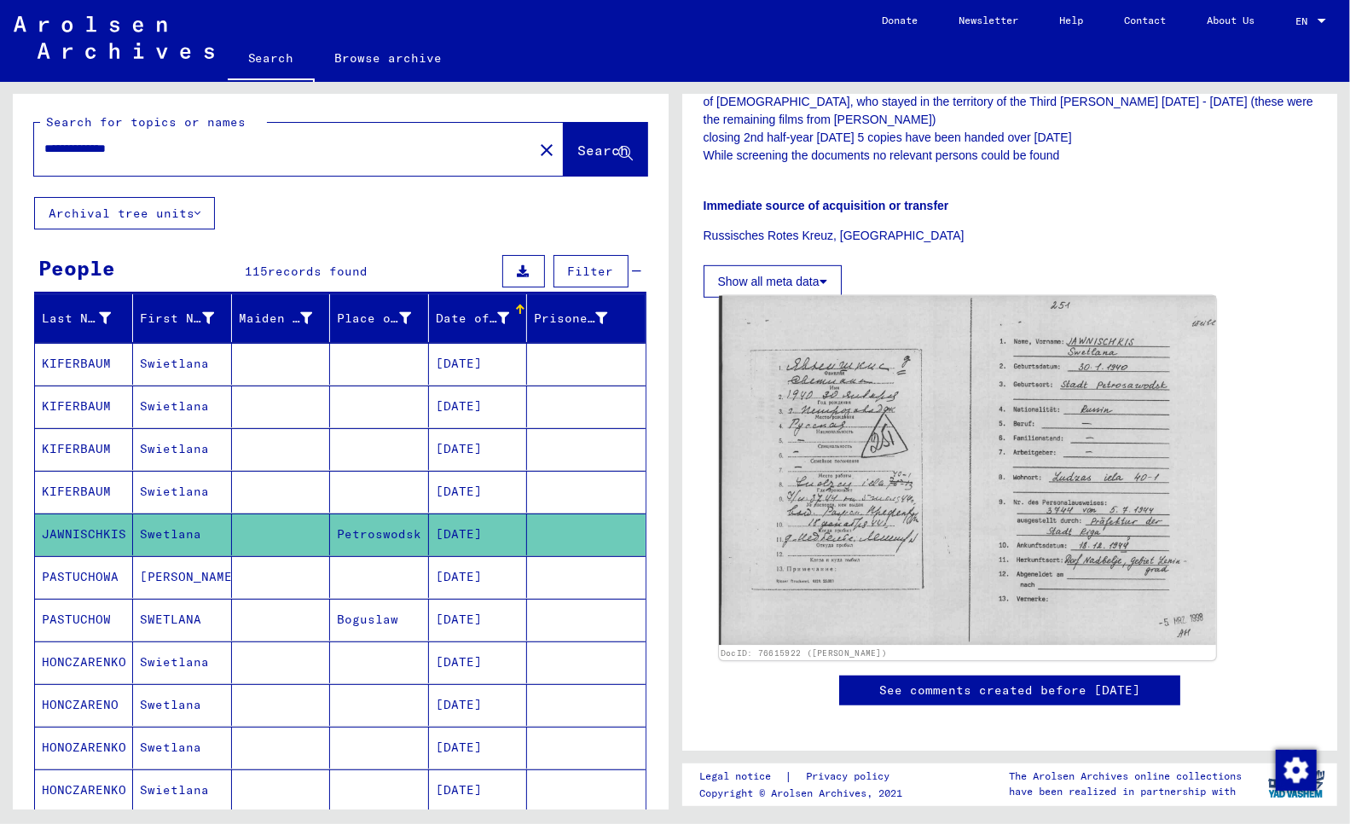
click at [828, 405] on img at bounding box center [967, 471] width 496 height 350
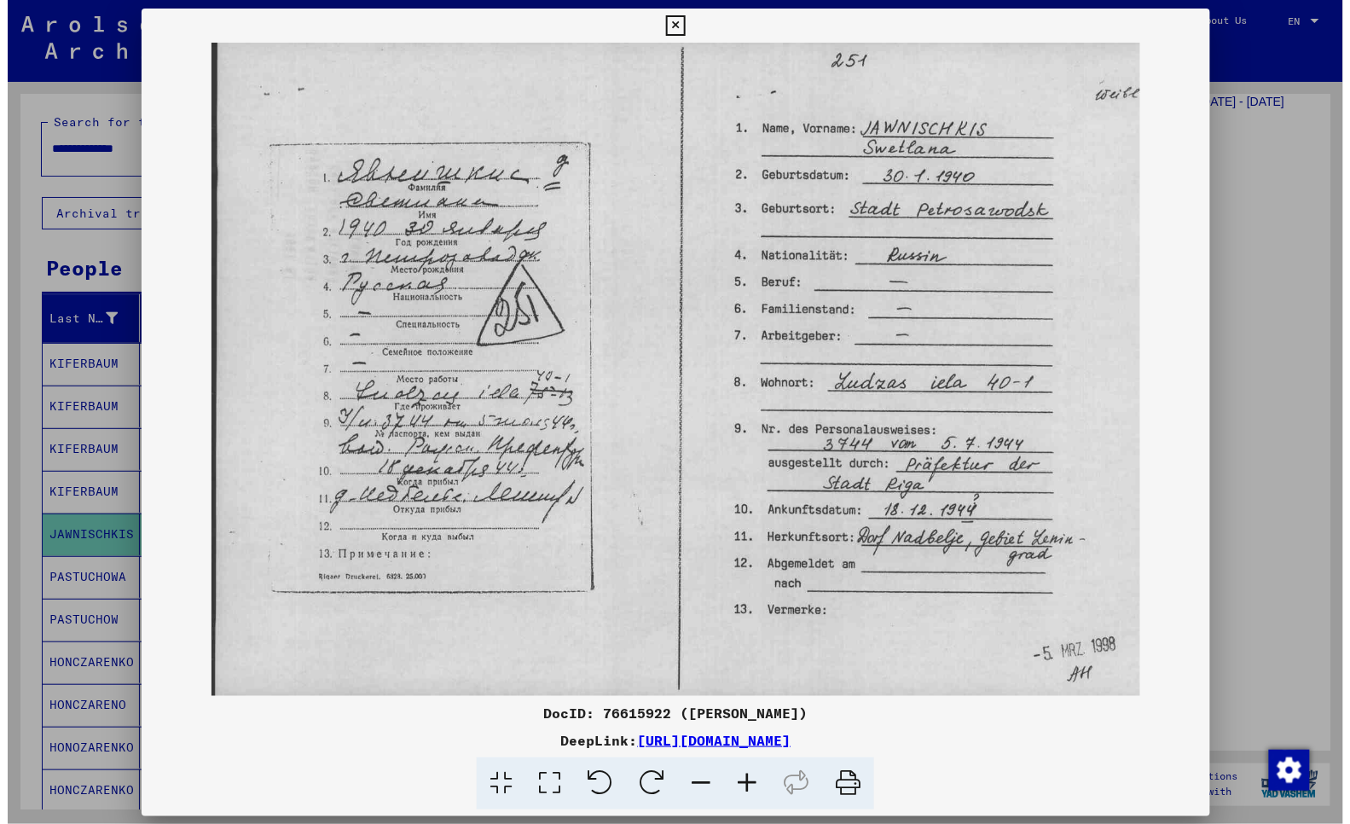
scroll to position [501, 0]
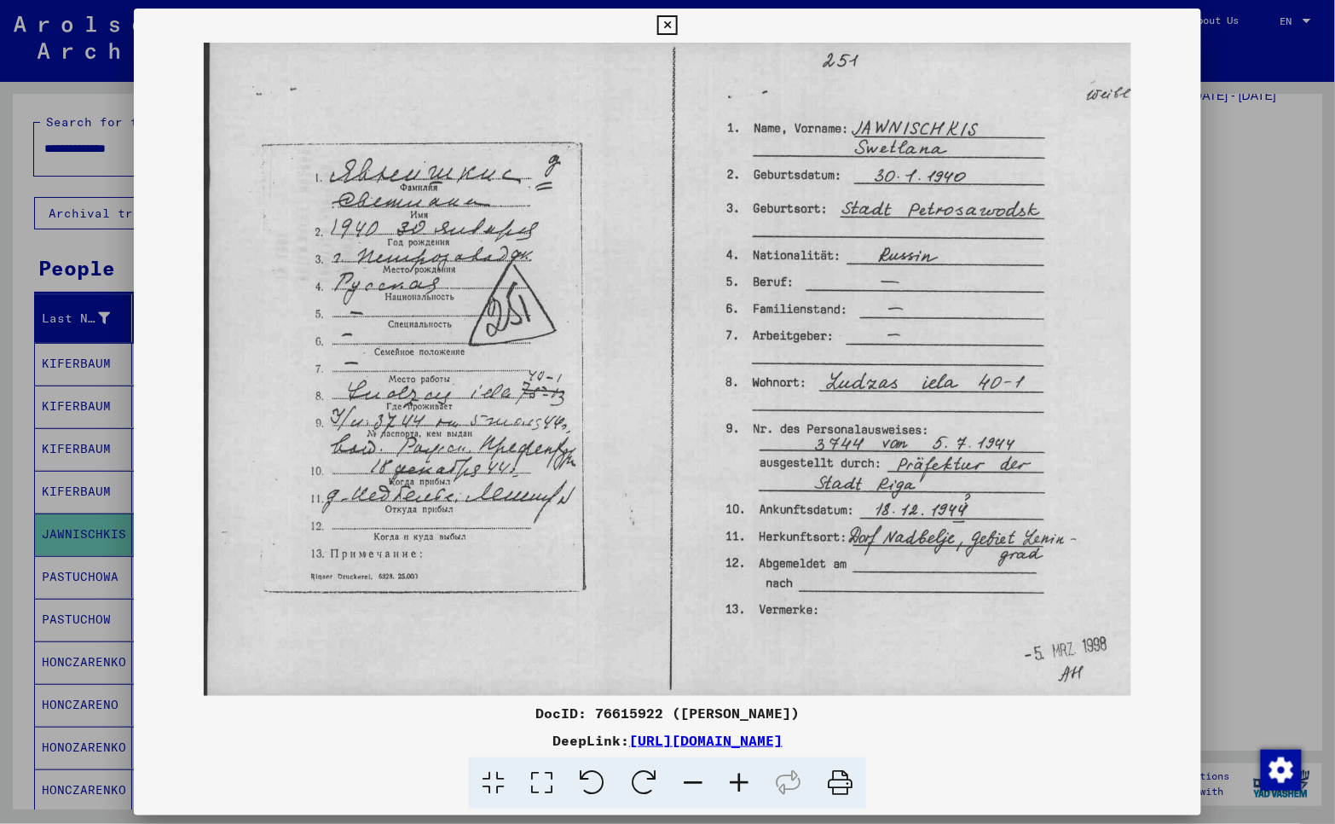
drag, startPoint x: 665, startPoint y: 23, endPoint x: 508, endPoint y: 92, distance: 171.4
click at [665, 24] on icon at bounding box center [667, 25] width 20 height 20
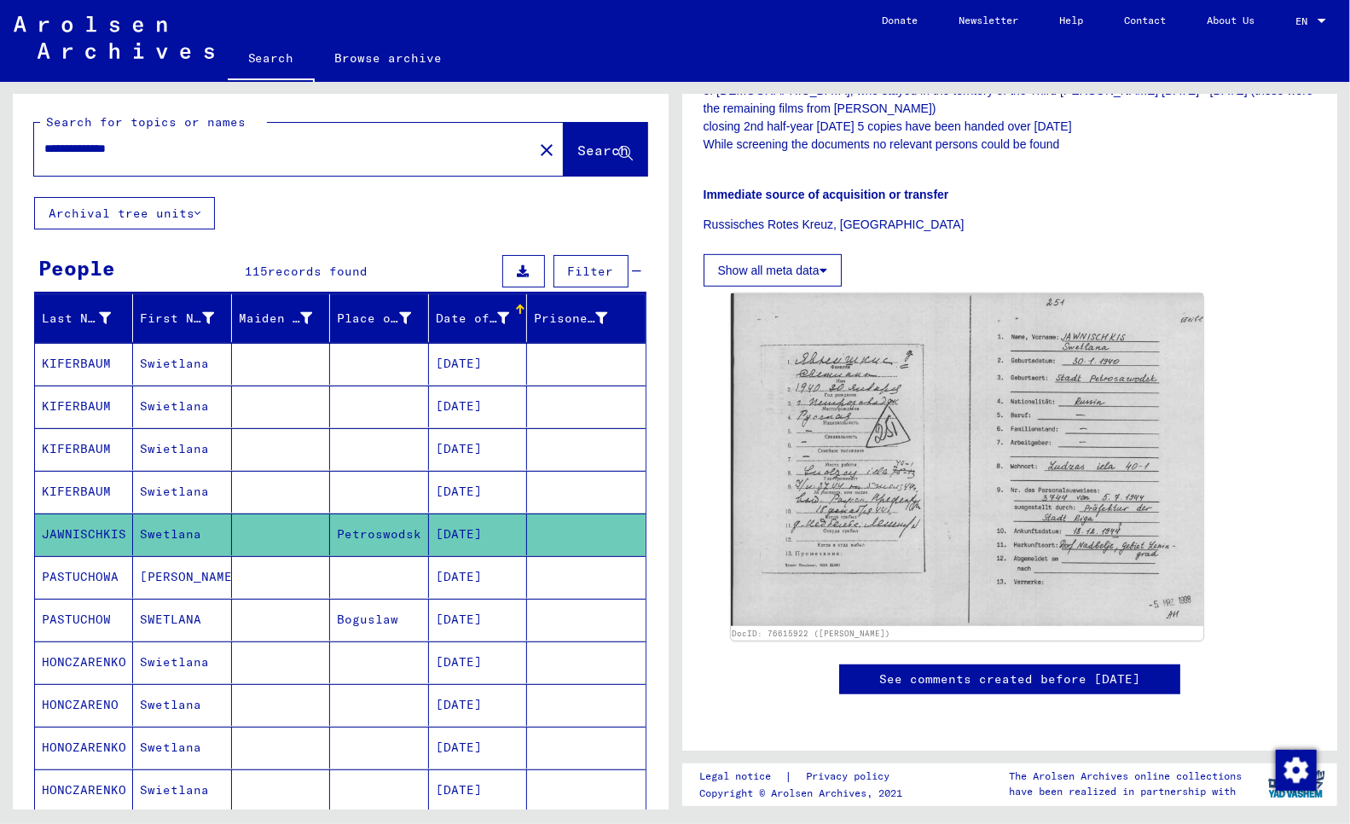
scroll to position [473, 0]
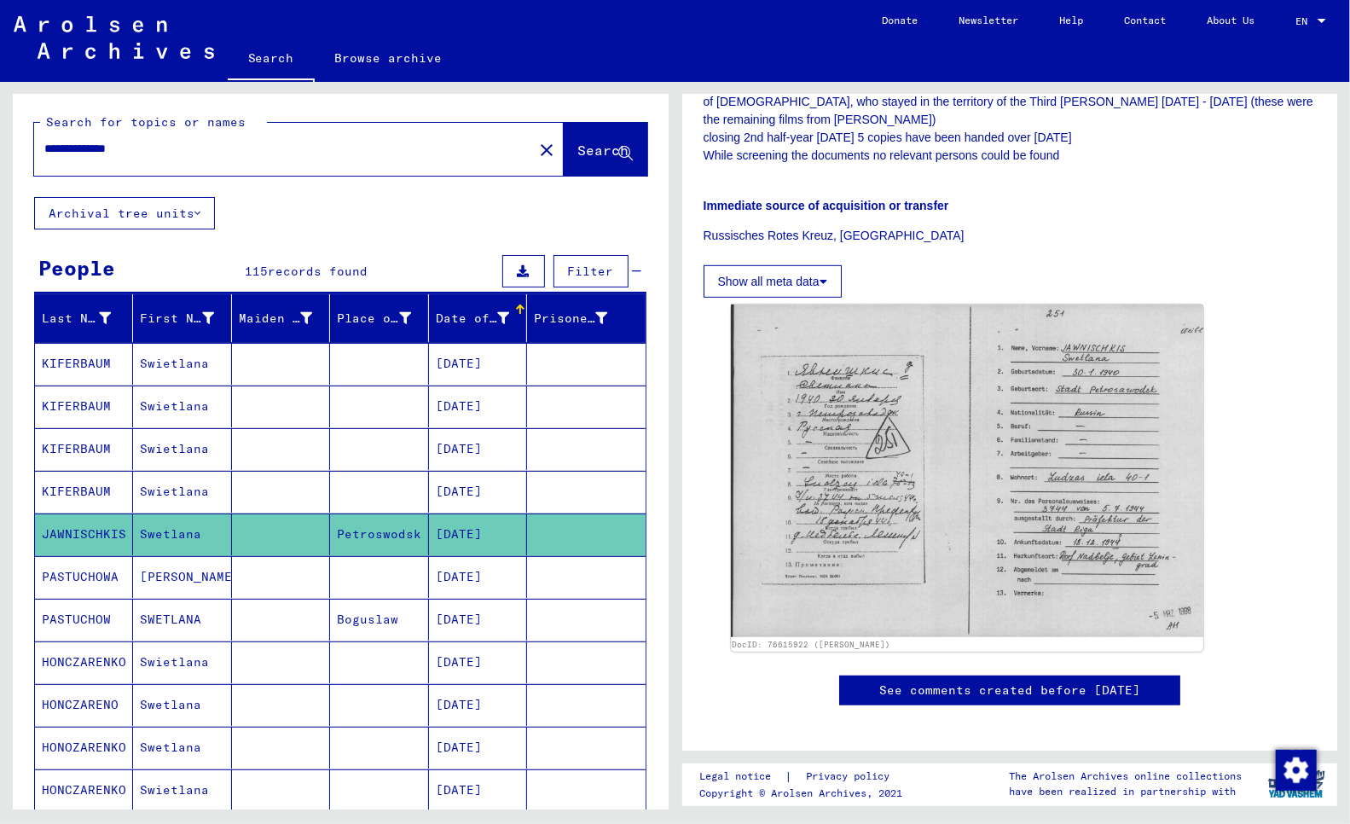
click at [92, 576] on mat-cell "PASTUCHOWA" at bounding box center [84, 577] width 98 height 42
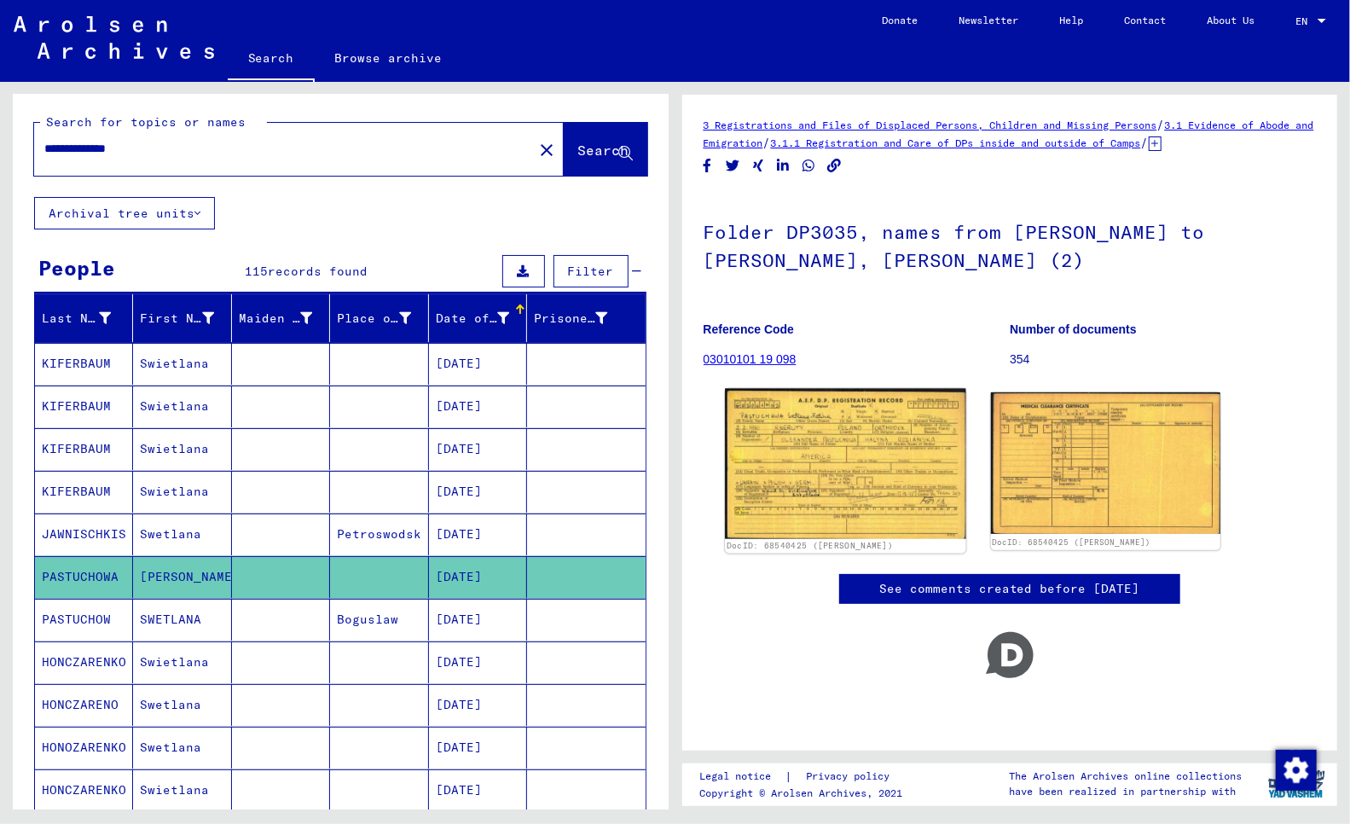
click at [888, 453] on img at bounding box center [845, 464] width 241 height 150
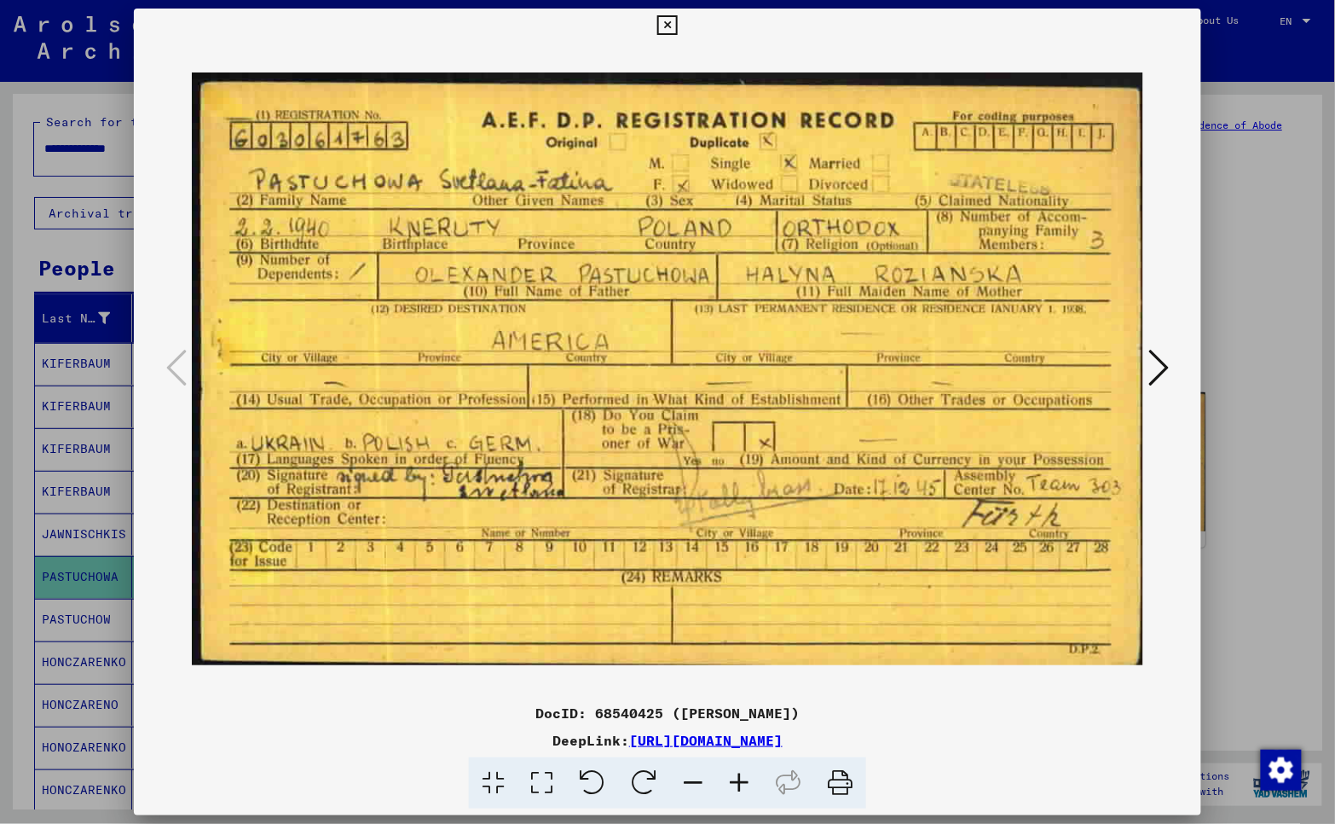
click at [1238, 310] on div at bounding box center [667, 412] width 1335 height 824
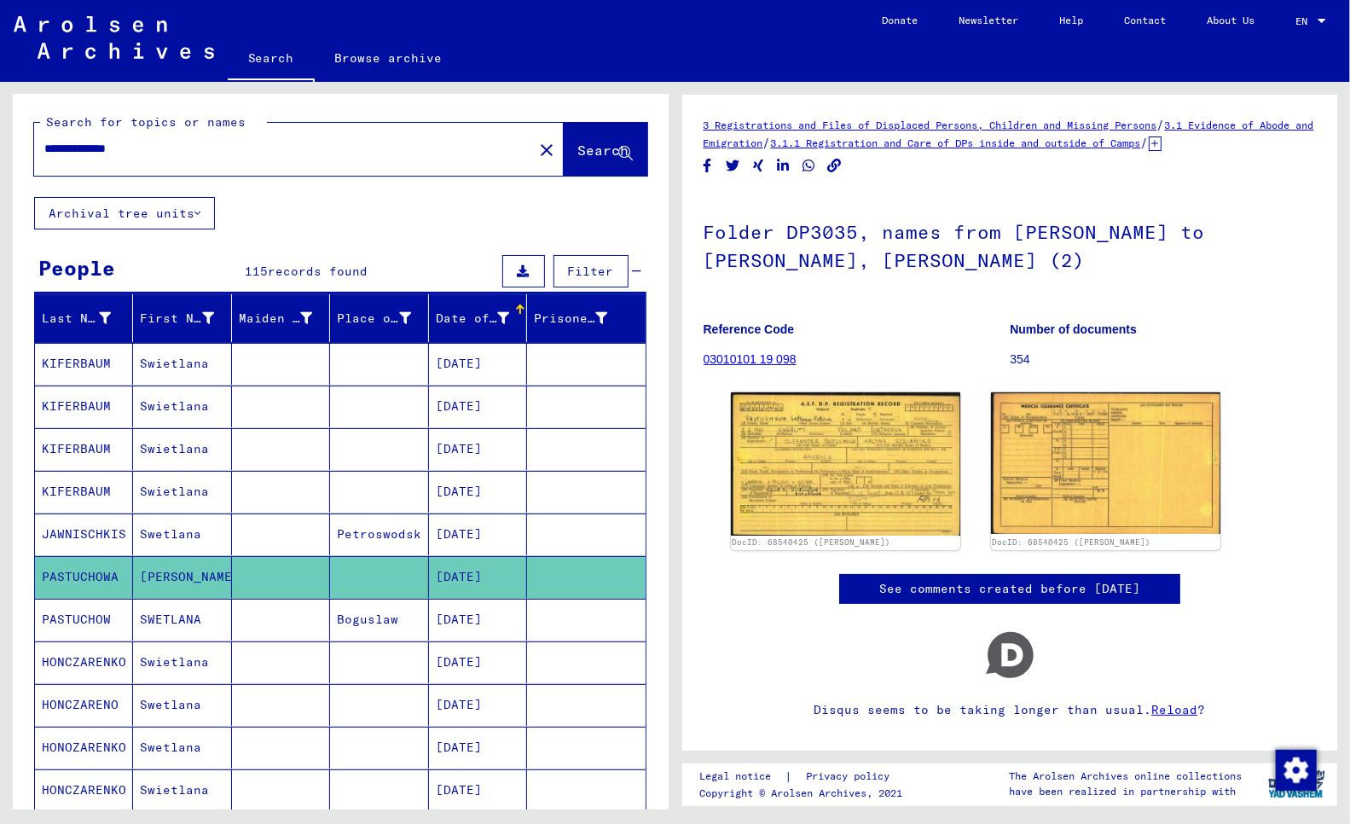
click at [75, 617] on mat-cell "PASTUCHOW" at bounding box center [84, 620] width 98 height 42
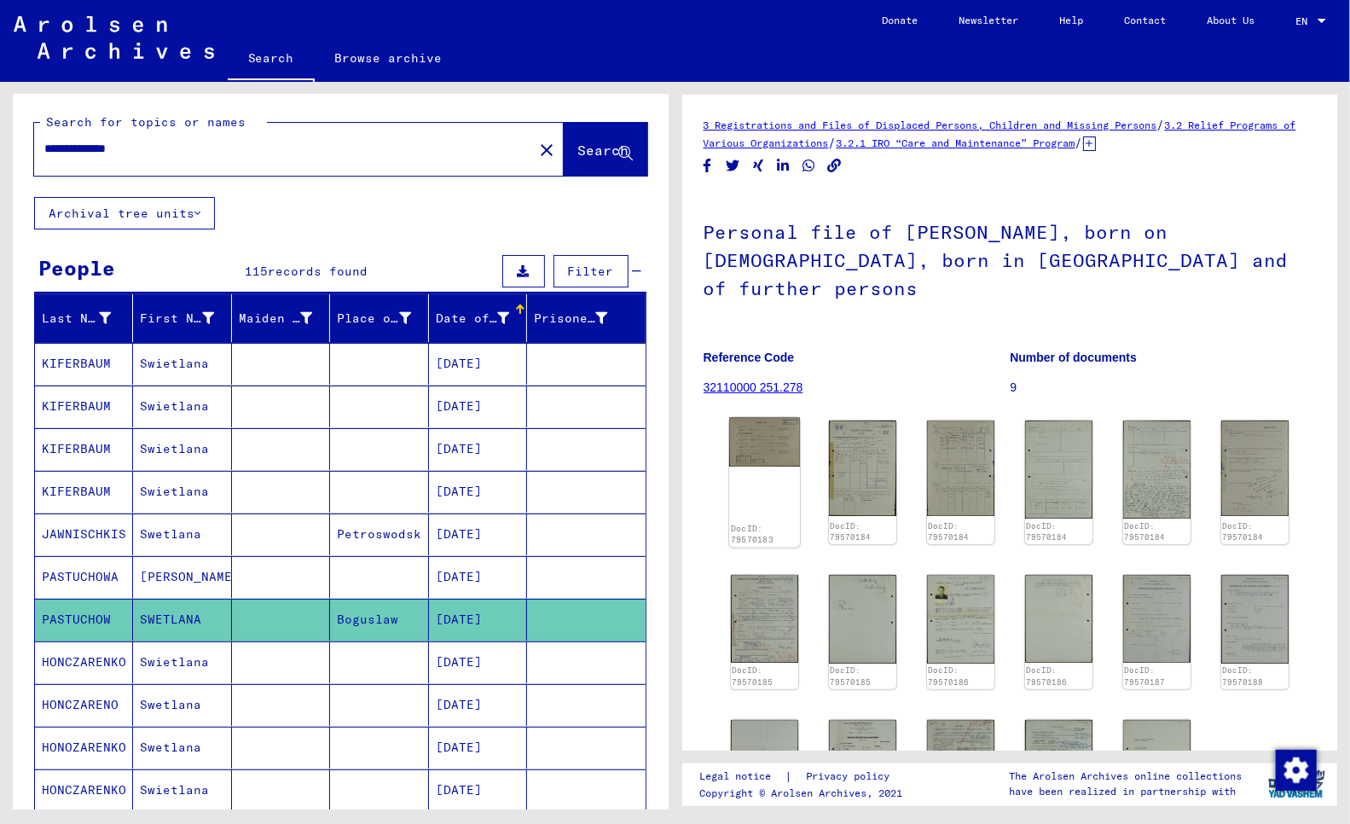
click at [773, 425] on img at bounding box center [764, 442] width 71 height 49
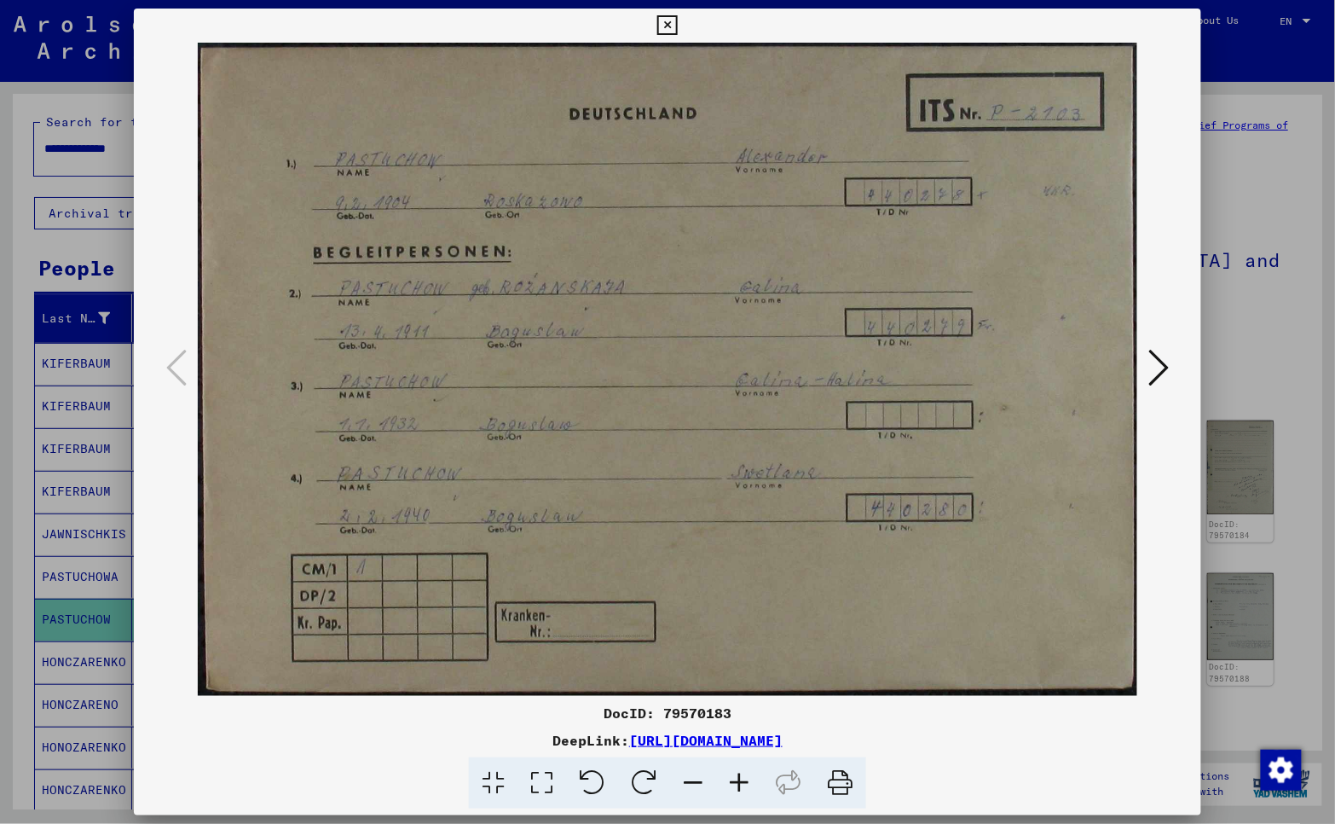
click at [9, 604] on div at bounding box center [667, 412] width 1335 height 824
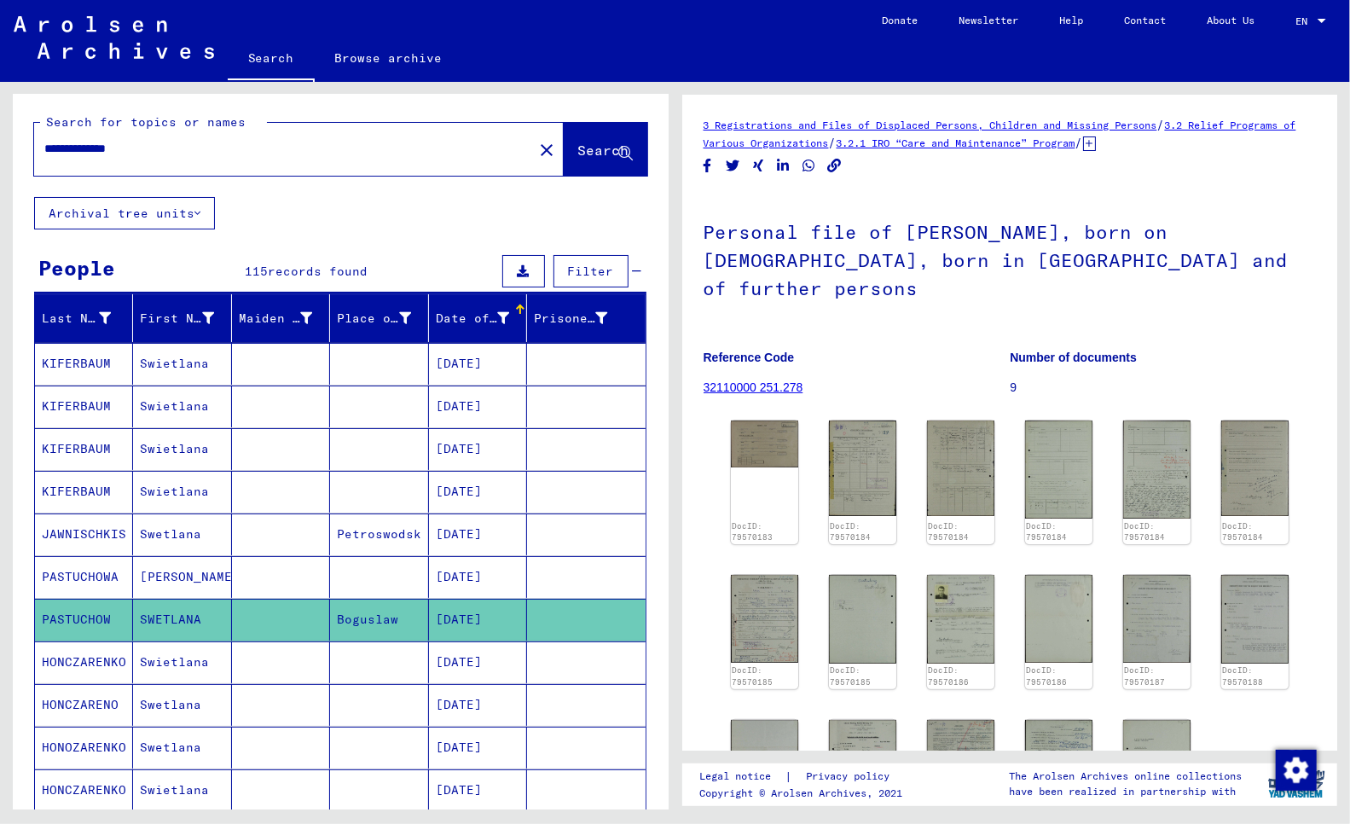
click at [91, 663] on mat-cell "HONCZARENKO" at bounding box center [84, 662] width 98 height 42
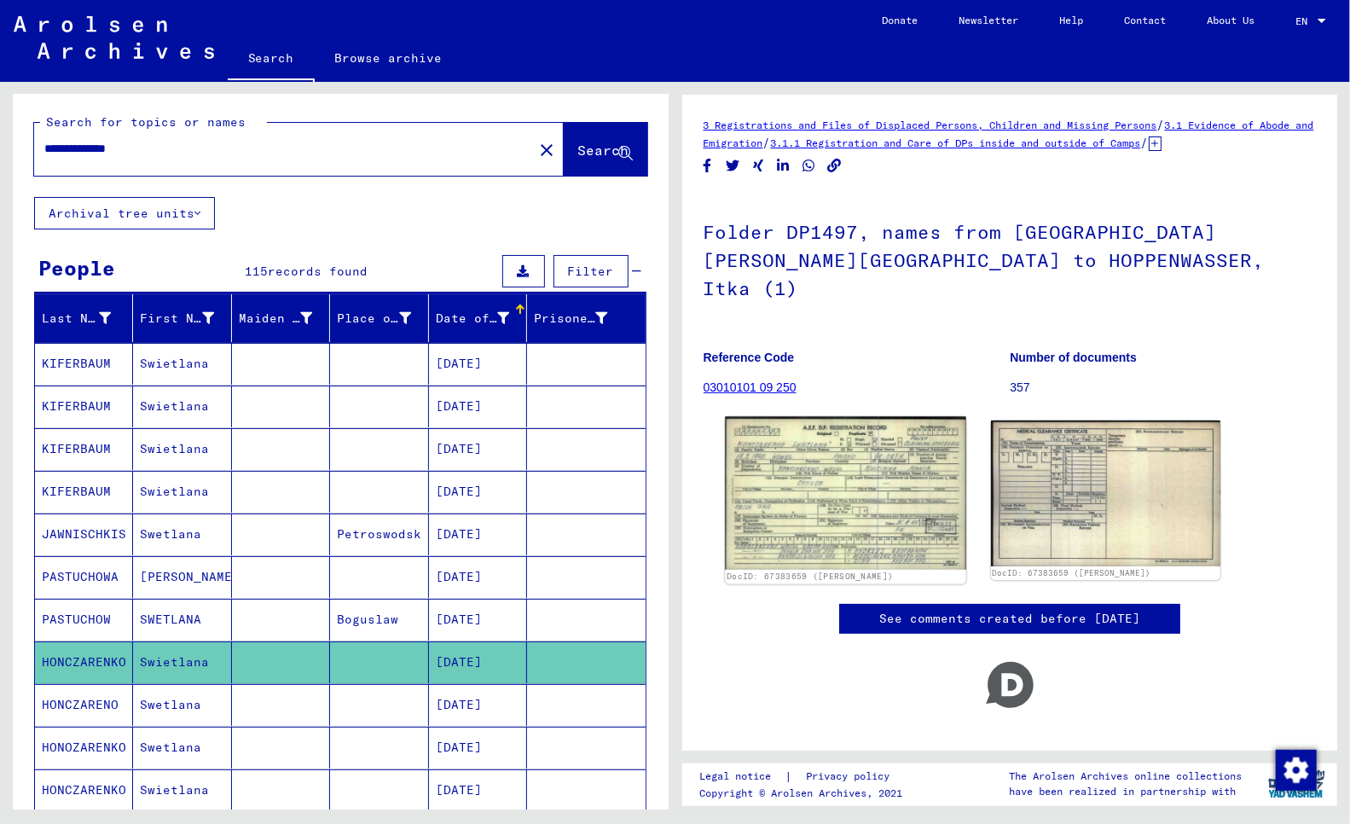
click at [847, 449] on img at bounding box center [845, 493] width 241 height 153
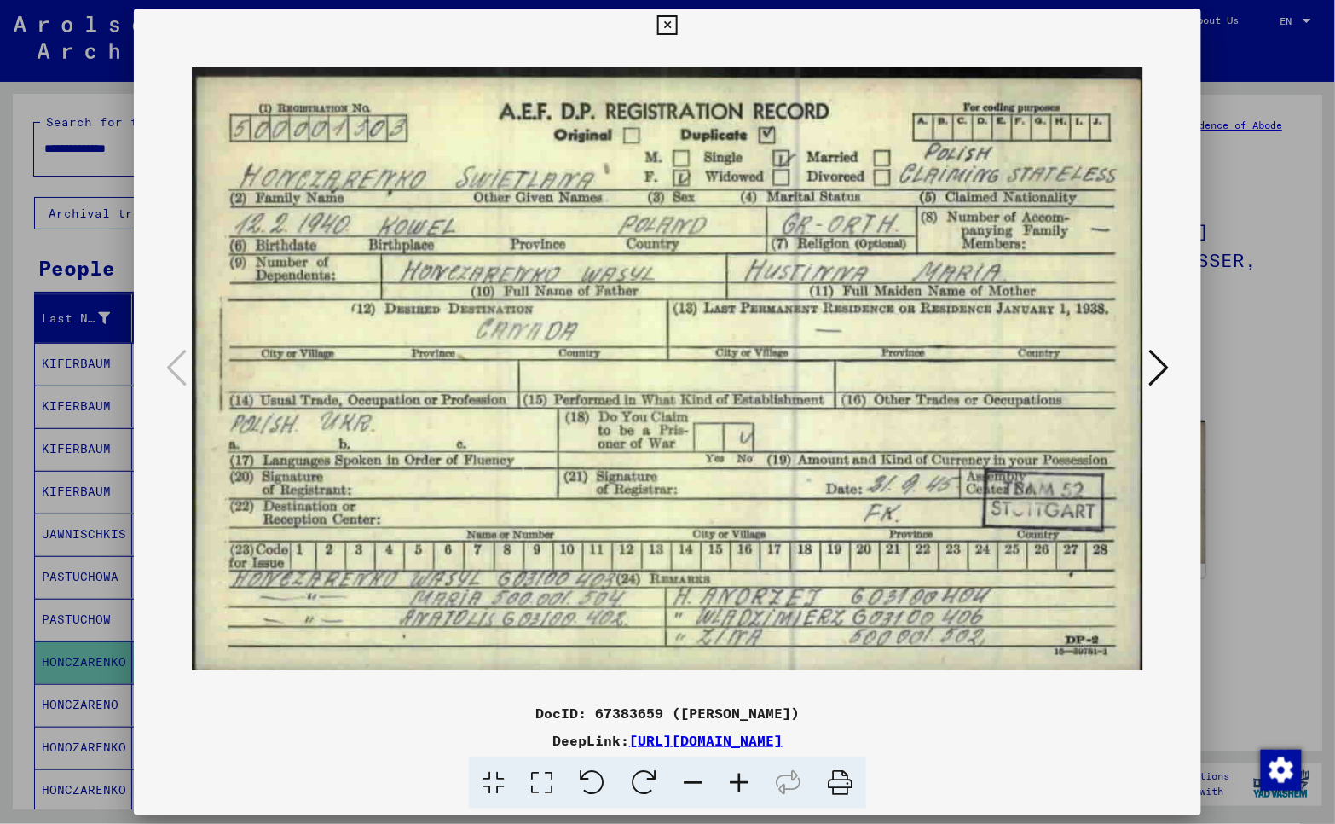
click at [9, 727] on div at bounding box center [667, 412] width 1335 height 824
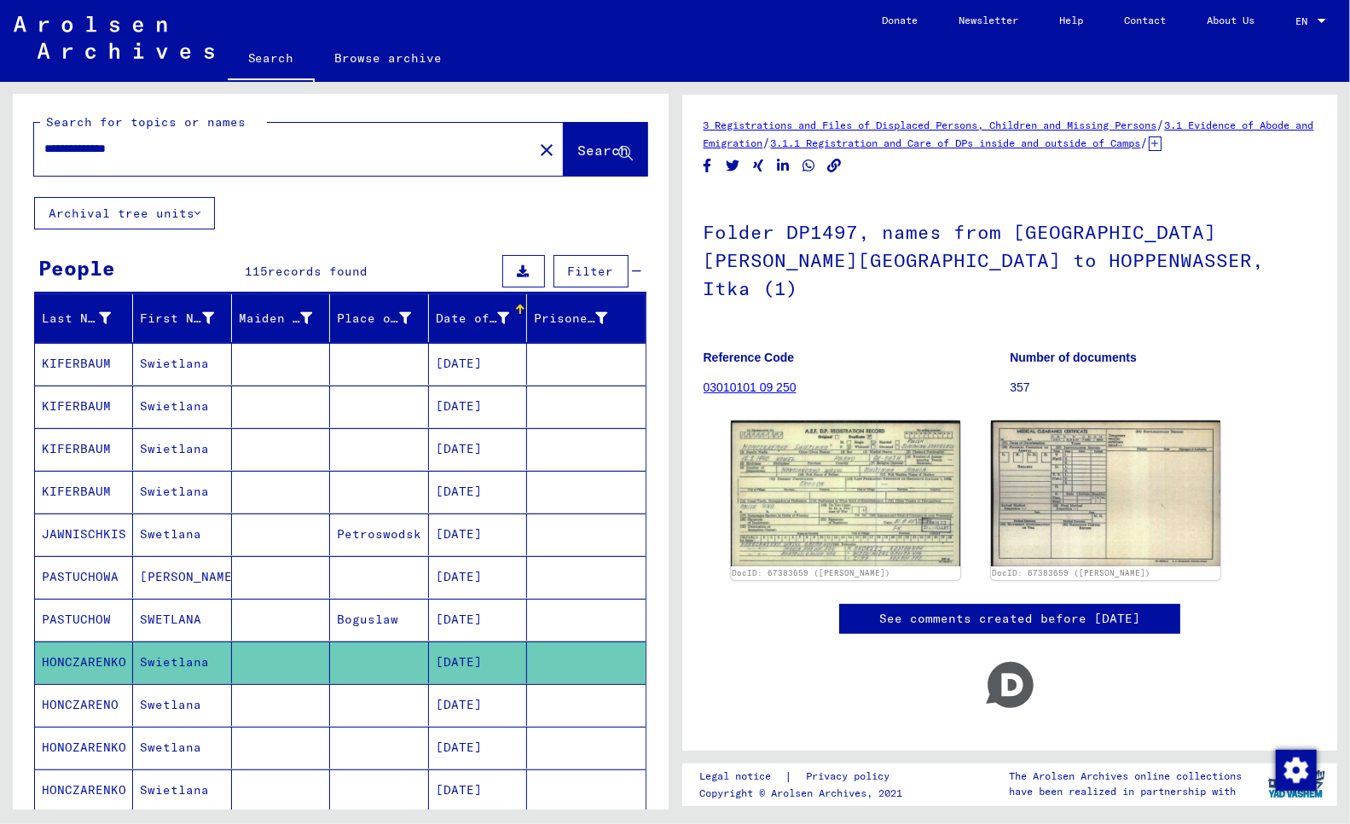
scroll to position [476, 0]
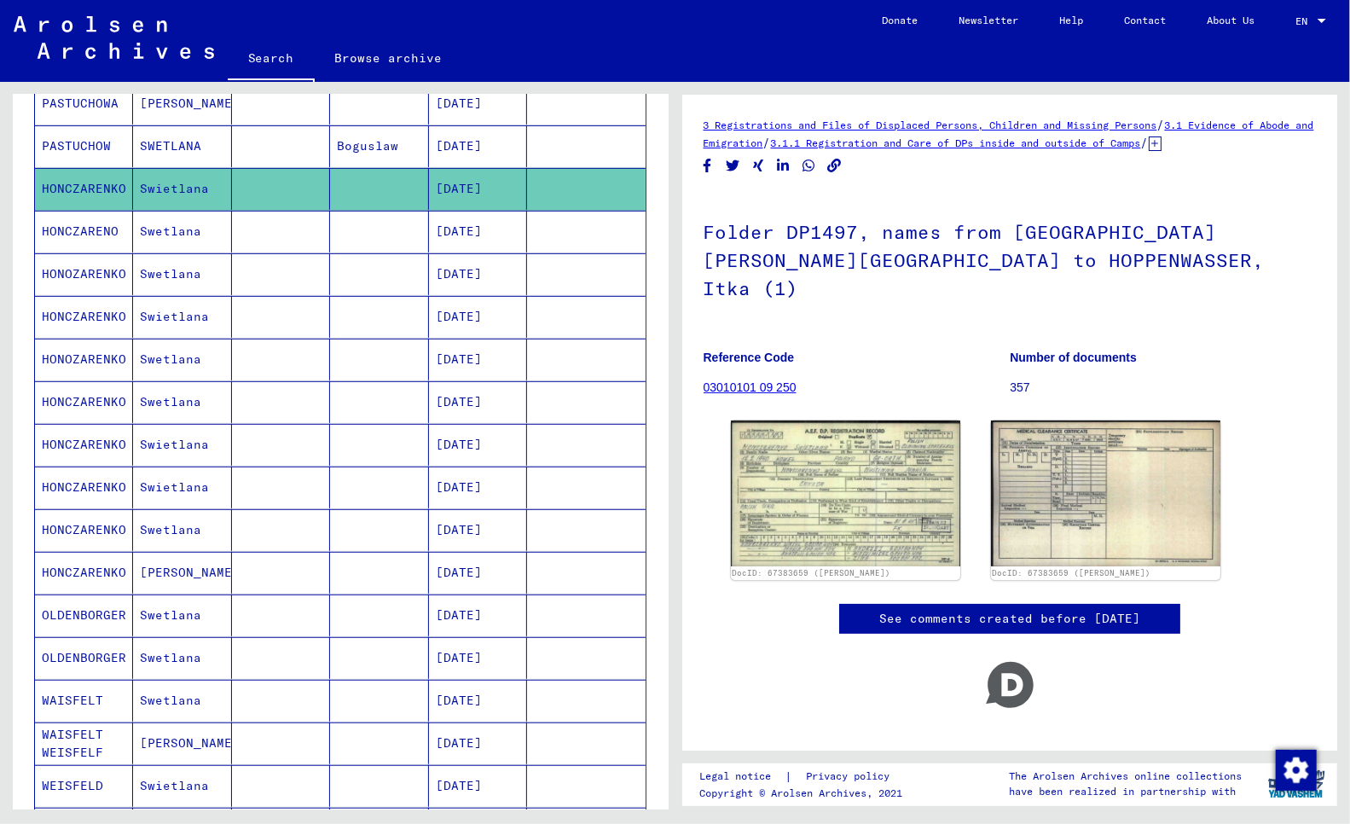
click at [86, 231] on mat-cell "HONCZARENO" at bounding box center [84, 232] width 98 height 42
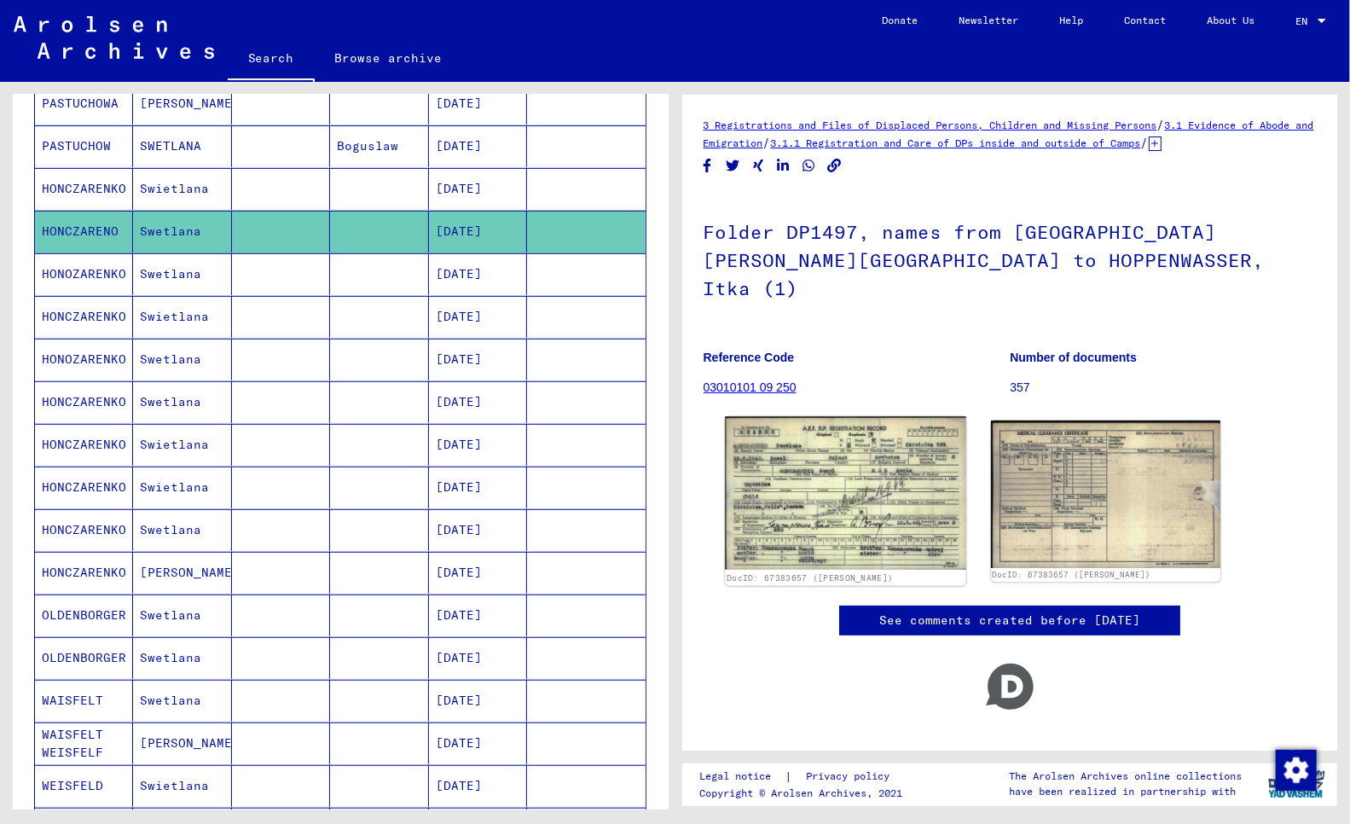
click at [862, 439] on img at bounding box center [845, 492] width 241 height 153
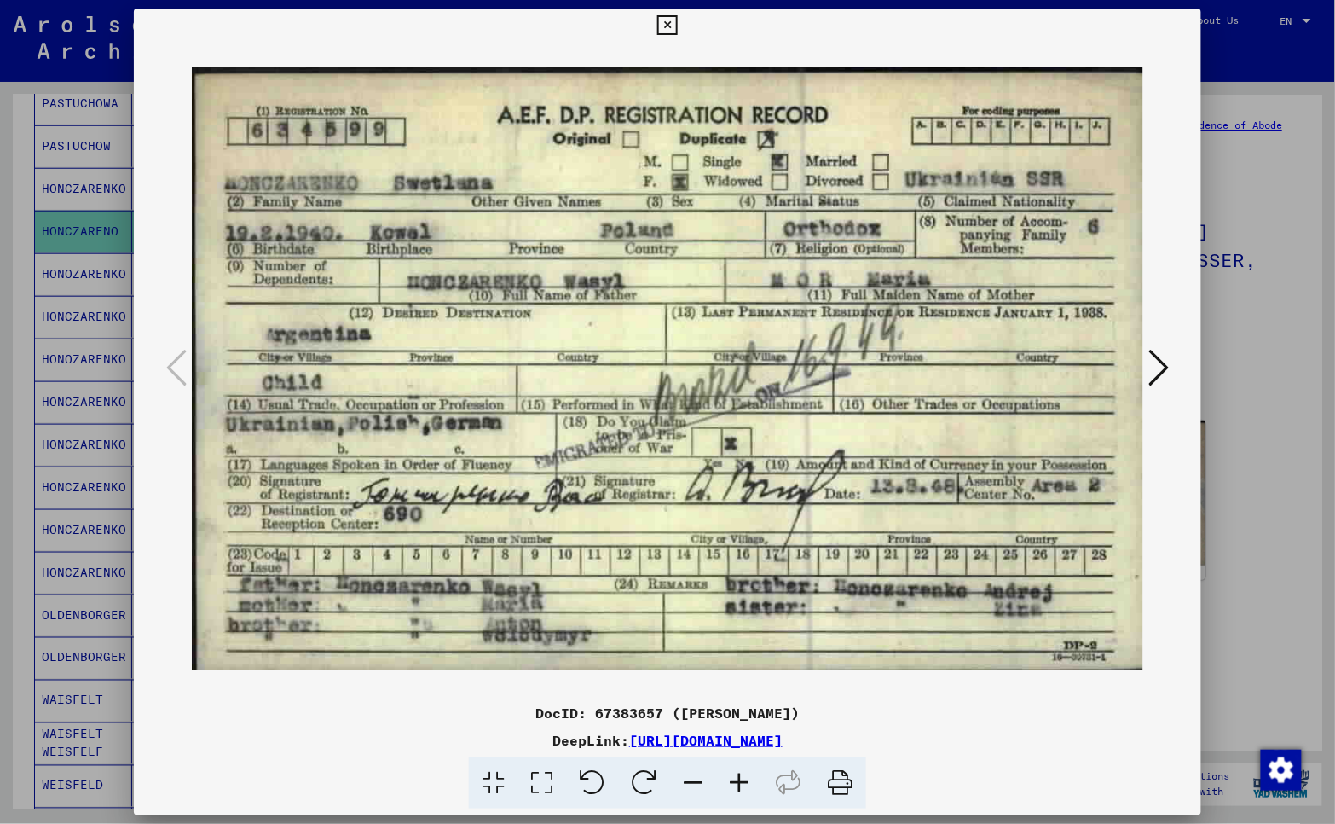
click at [20, 623] on div at bounding box center [667, 412] width 1335 height 824
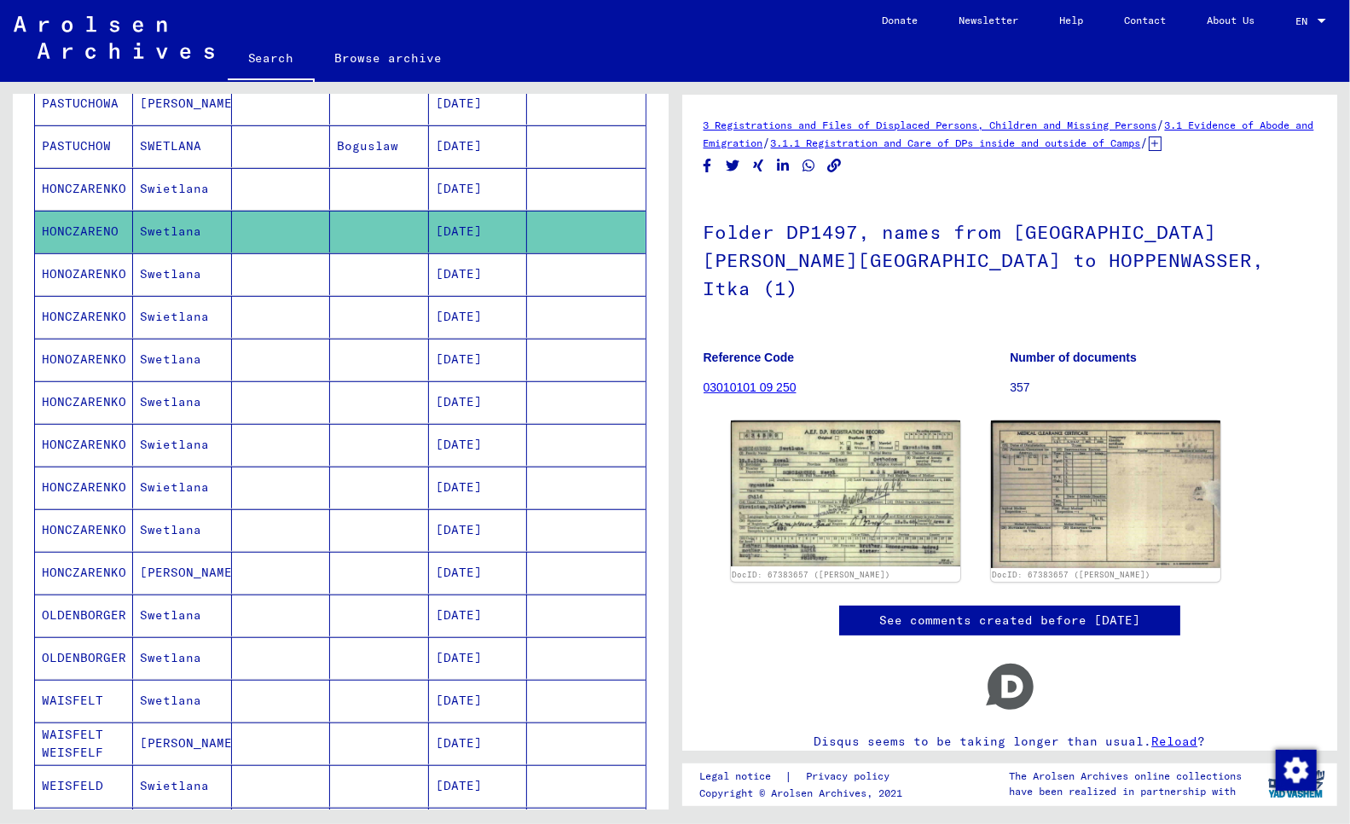
click at [63, 279] on mat-cell "HONOZARENKO" at bounding box center [84, 274] width 98 height 42
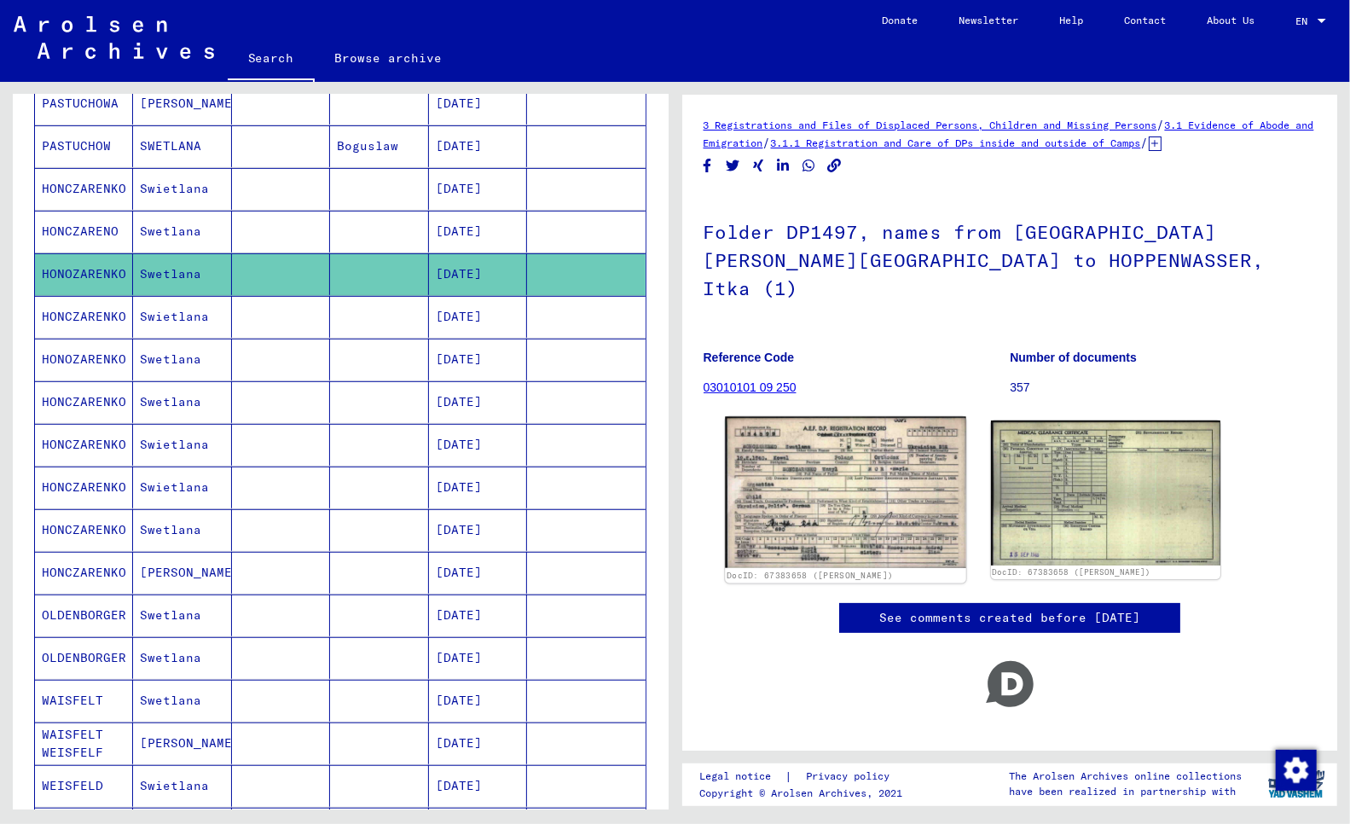
click at [878, 454] on img at bounding box center [845, 493] width 241 height 152
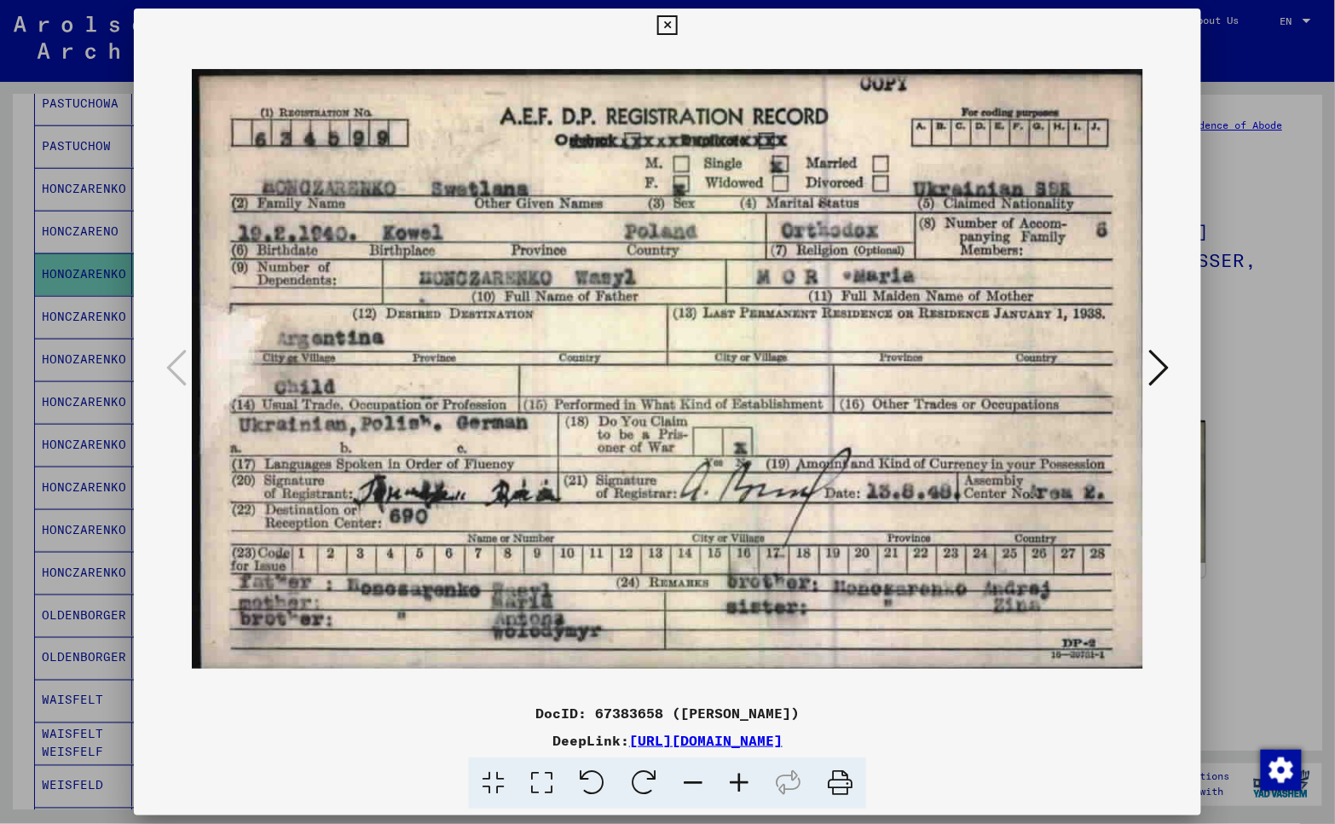
drag, startPoint x: 1, startPoint y: 541, endPoint x: 9, endPoint y: 535, distance: 9.2
click at [9, 535] on div at bounding box center [667, 412] width 1335 height 824
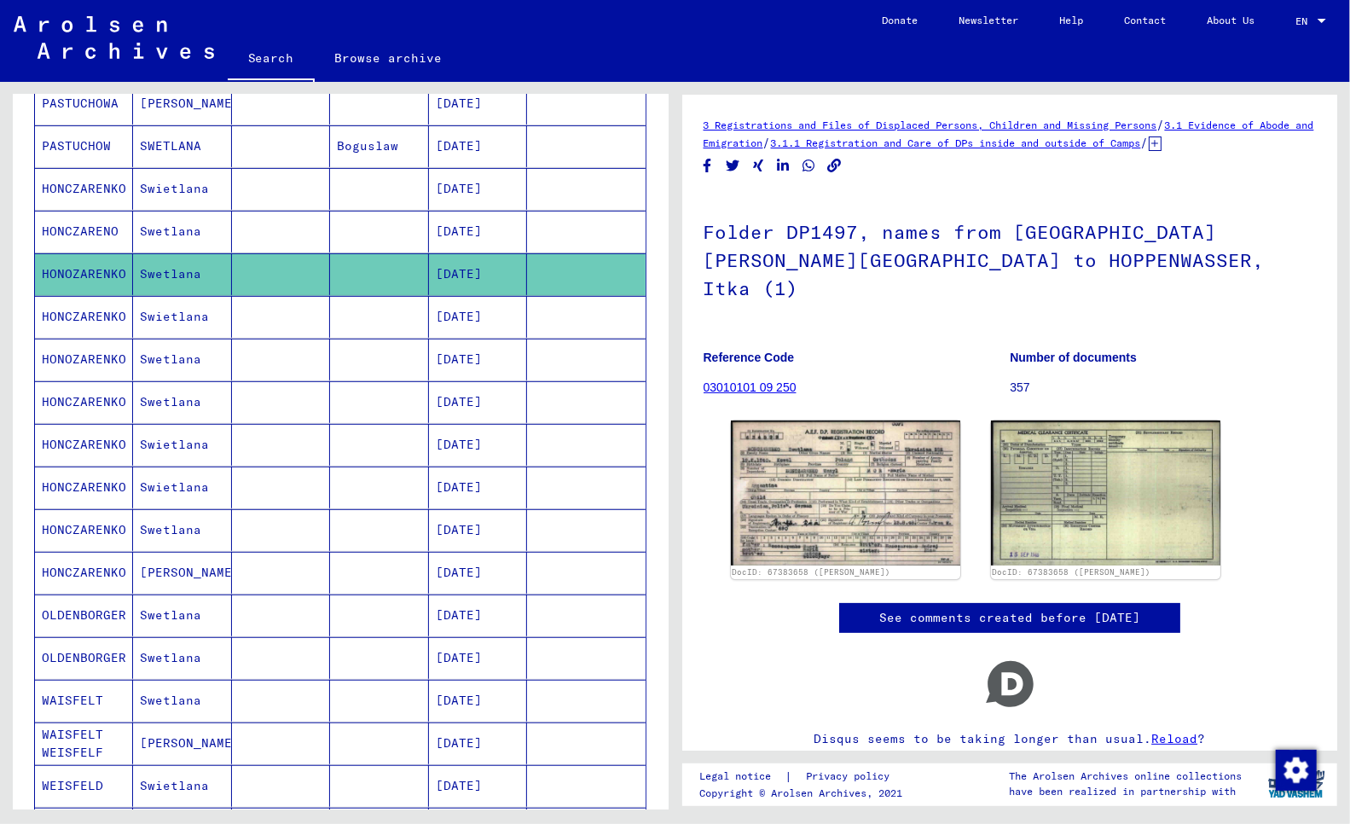
click at [57, 316] on mat-cell "HONCZARENKO" at bounding box center [84, 317] width 98 height 42
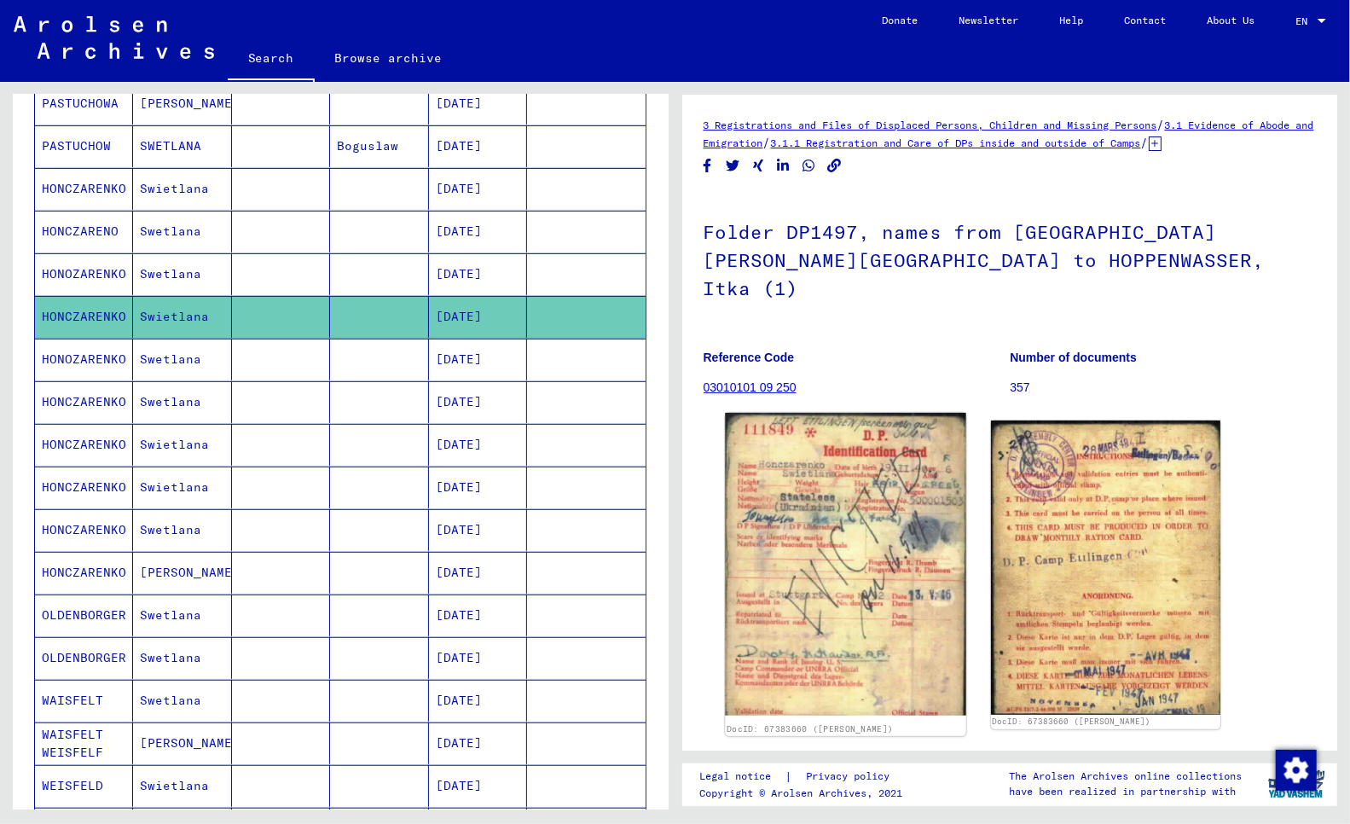
click at [908, 514] on img at bounding box center [845, 564] width 241 height 303
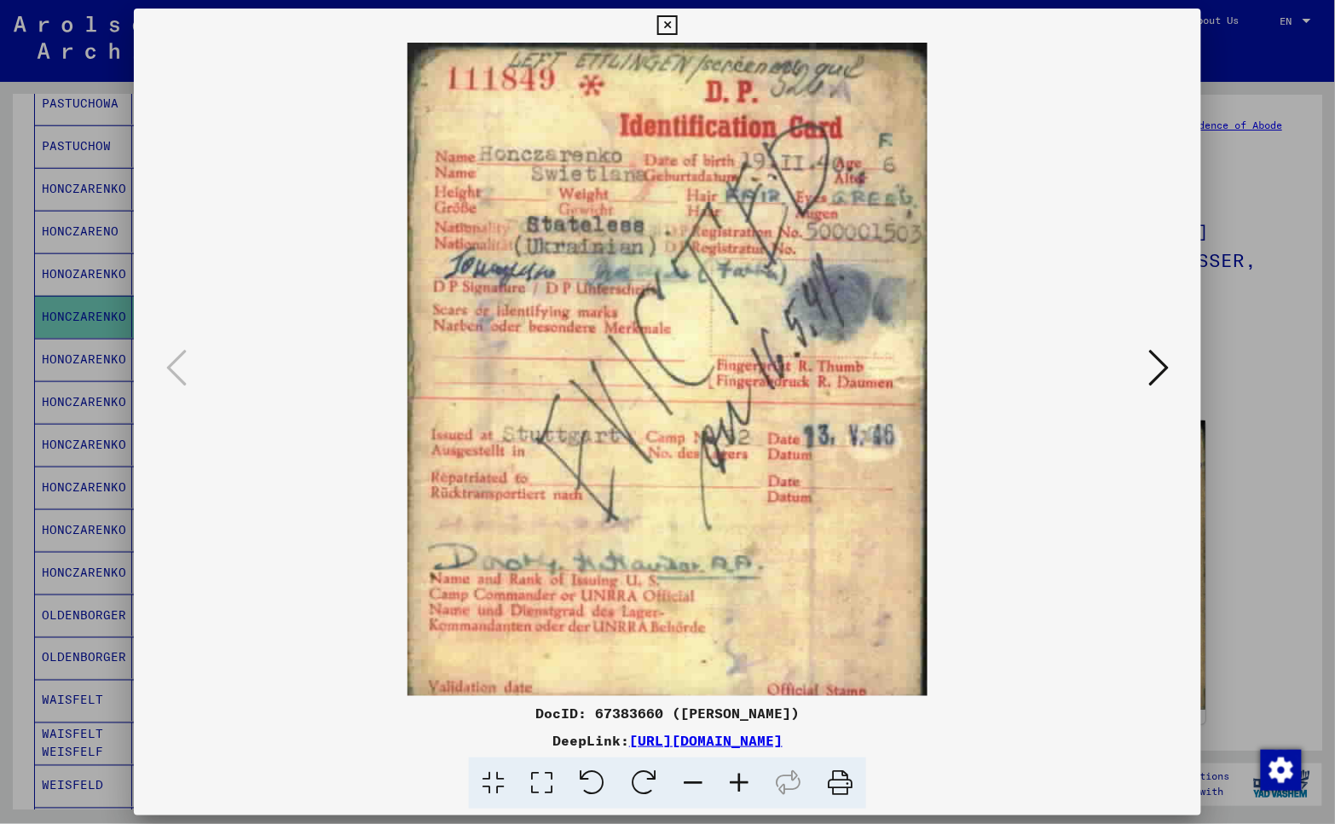
click at [15, 642] on div at bounding box center [667, 412] width 1335 height 824
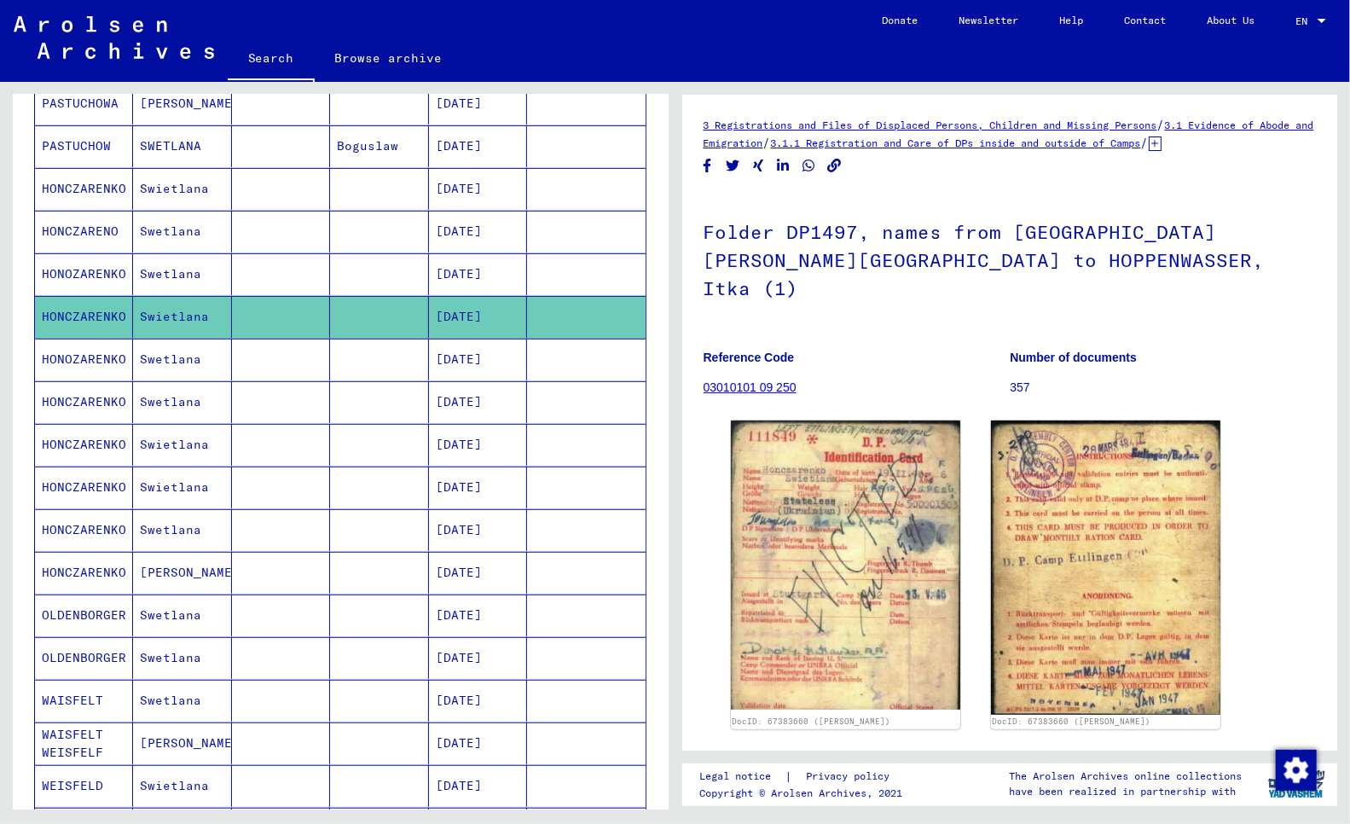
click at [74, 362] on mat-cell "HONOZARENKO" at bounding box center [84, 360] width 98 height 42
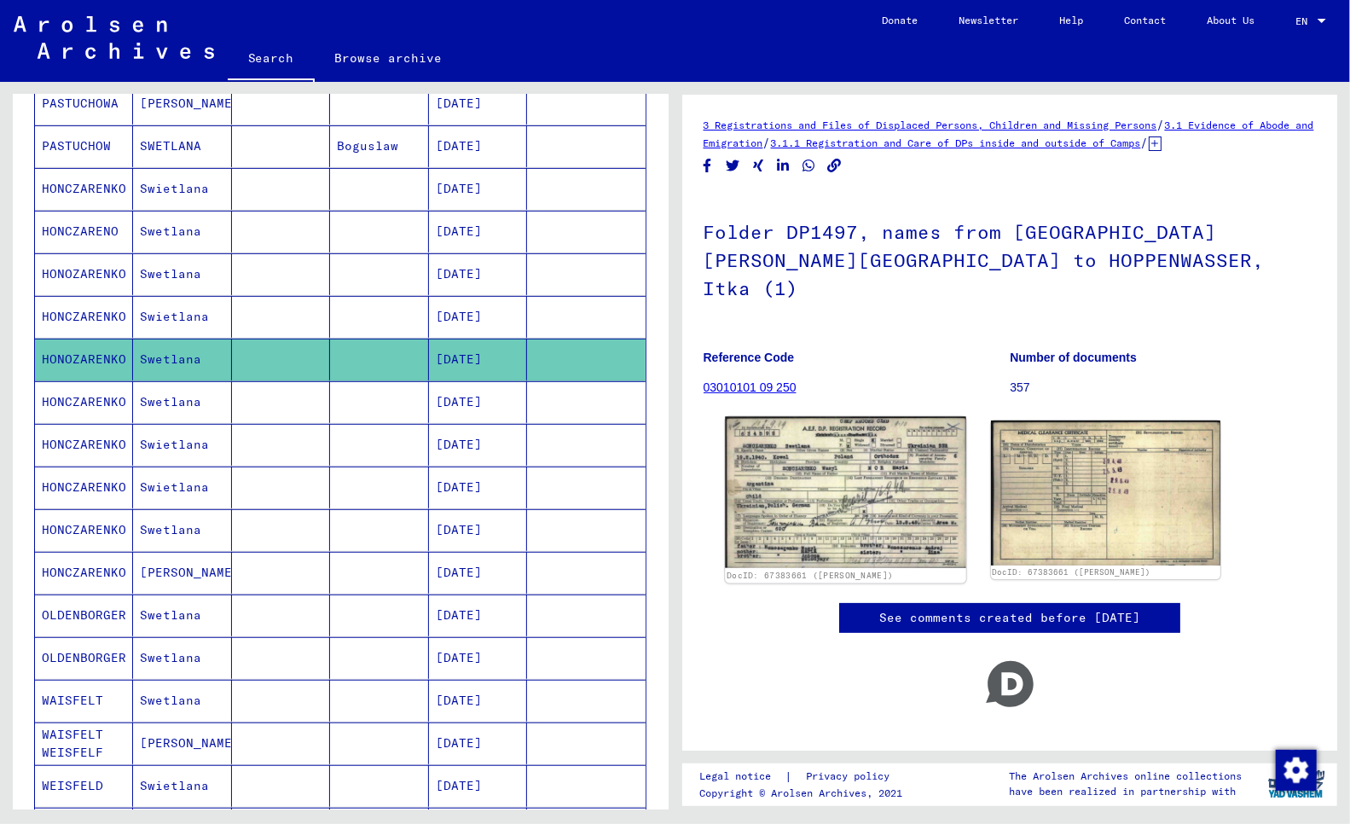
click at [842, 417] on img at bounding box center [845, 493] width 241 height 152
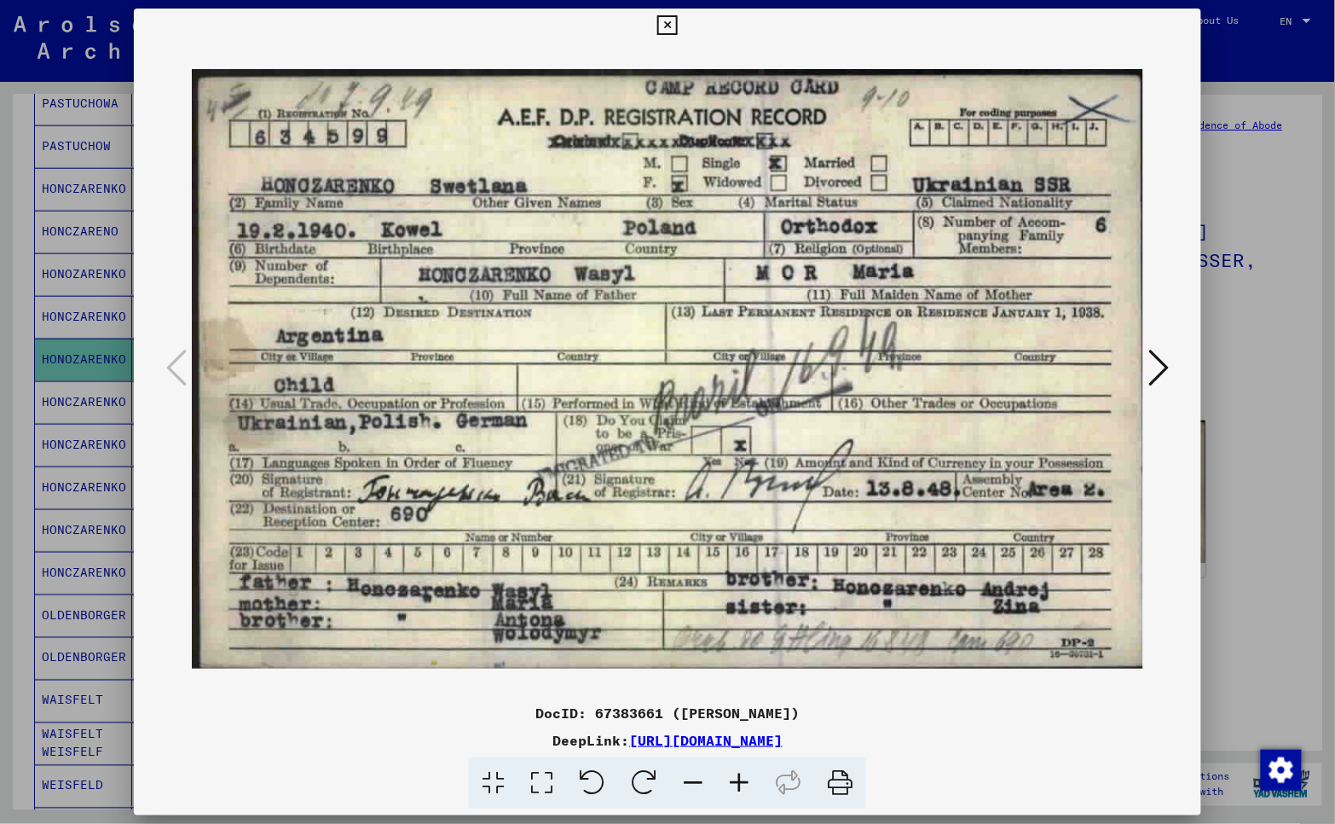
click at [19, 662] on div at bounding box center [667, 412] width 1335 height 824
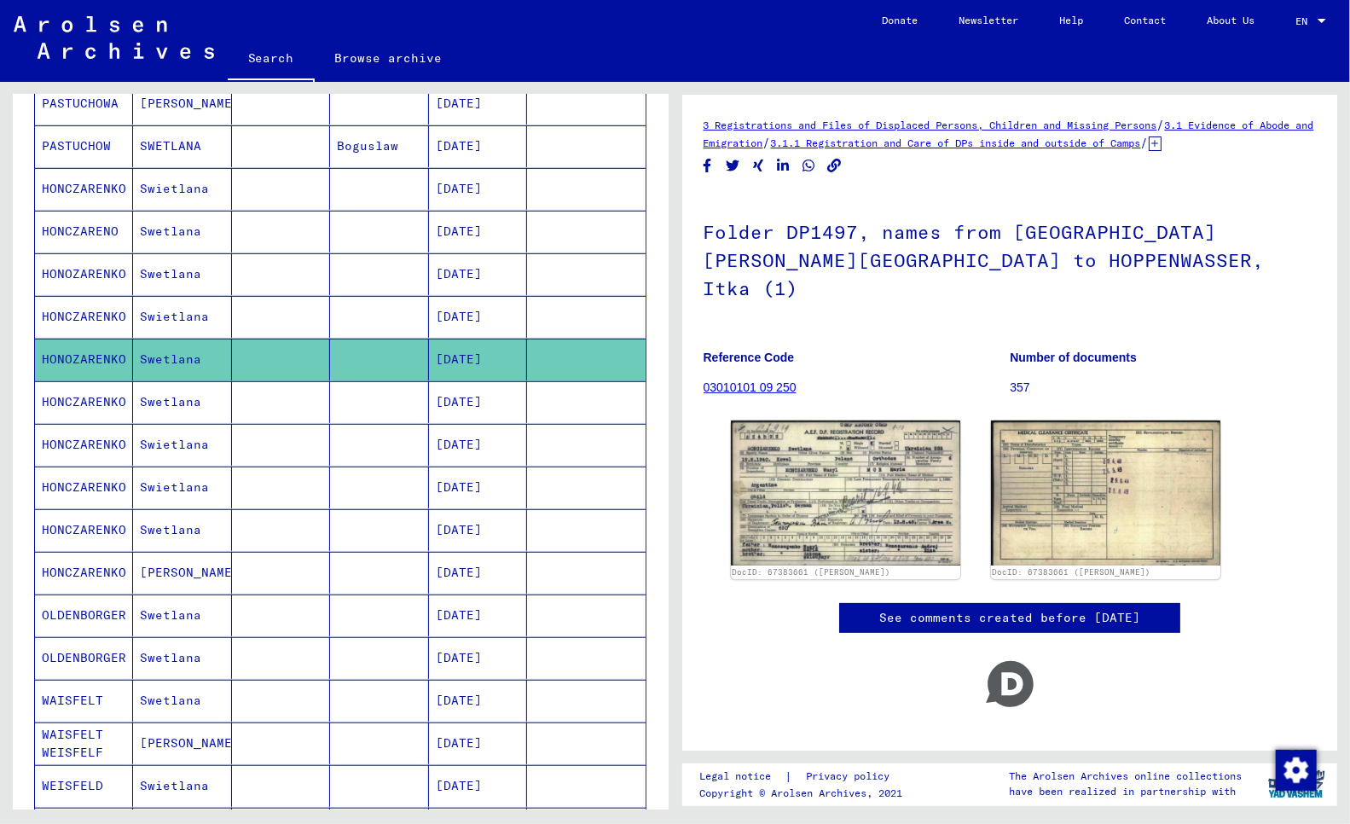
click at [71, 398] on mat-cell "HONCZARENKO" at bounding box center [84, 402] width 98 height 42
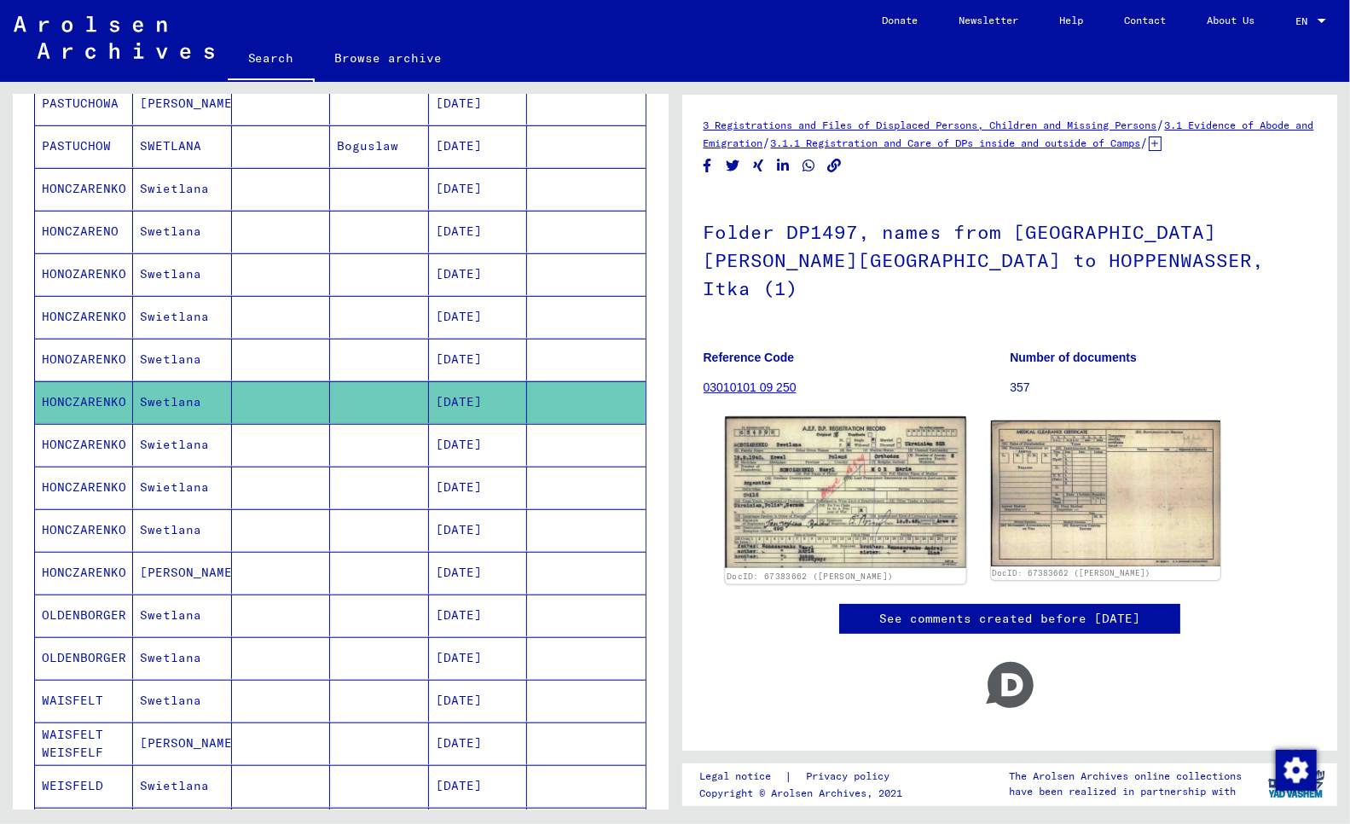
click at [815, 471] on img at bounding box center [845, 493] width 241 height 152
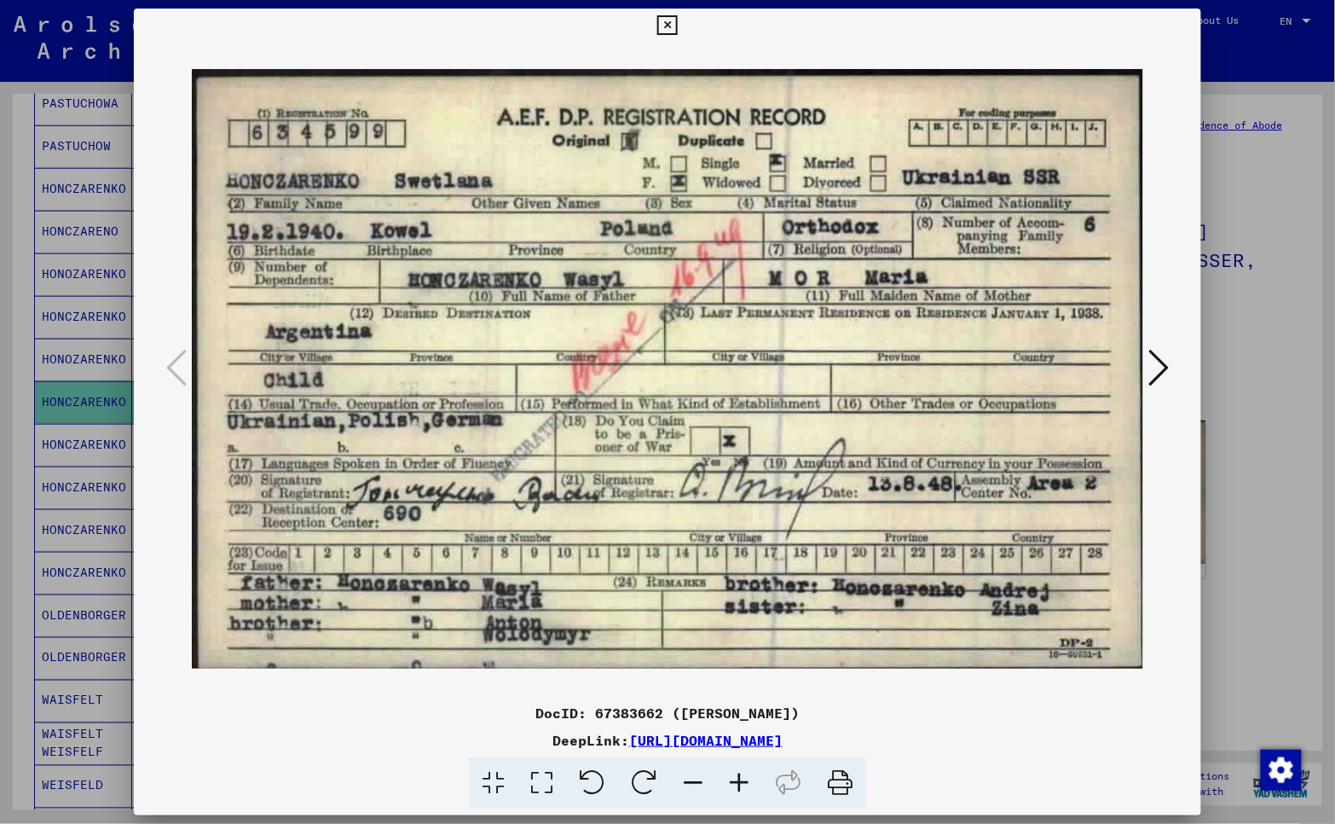
click at [15, 692] on div at bounding box center [667, 412] width 1335 height 824
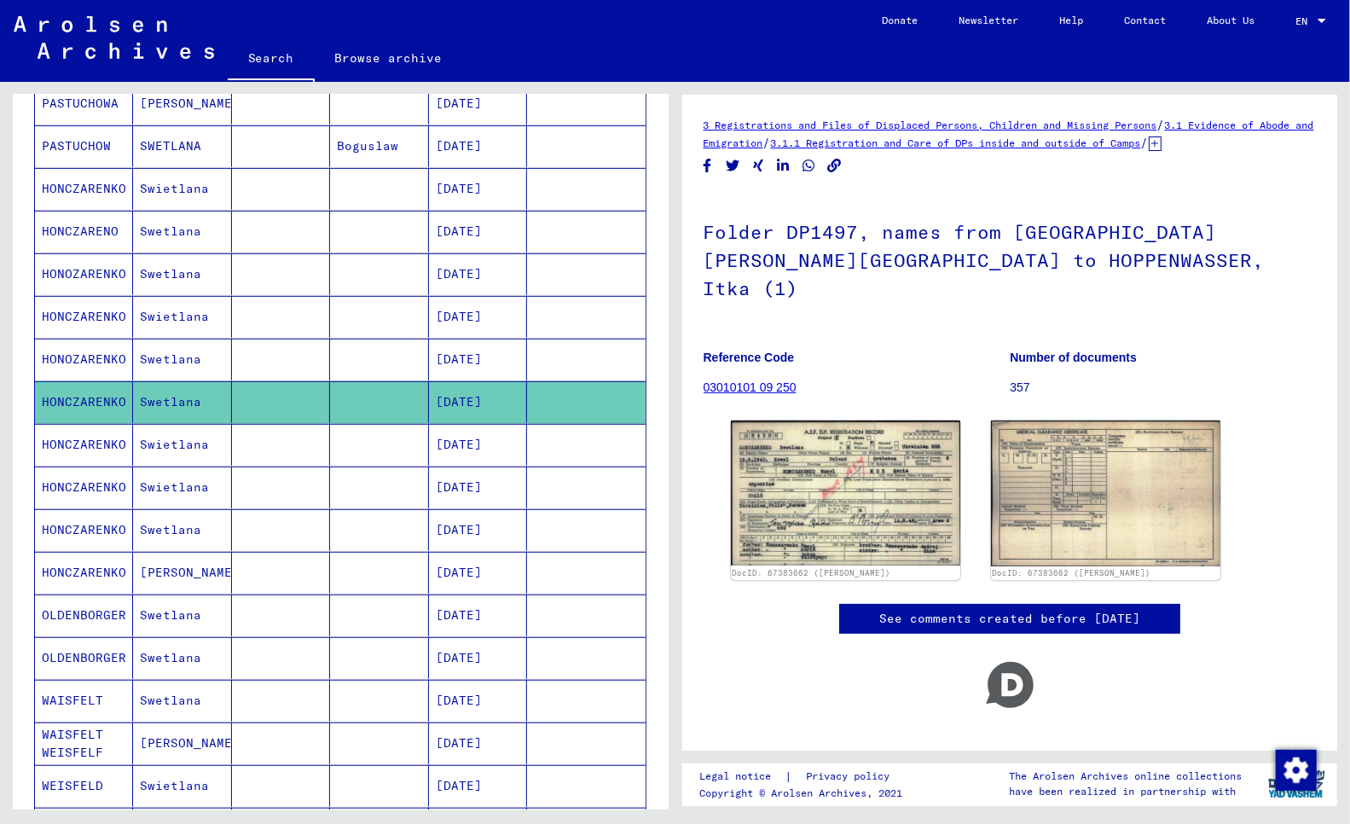
click at [82, 448] on mat-cell "HONCZARENKO" at bounding box center [84, 445] width 98 height 42
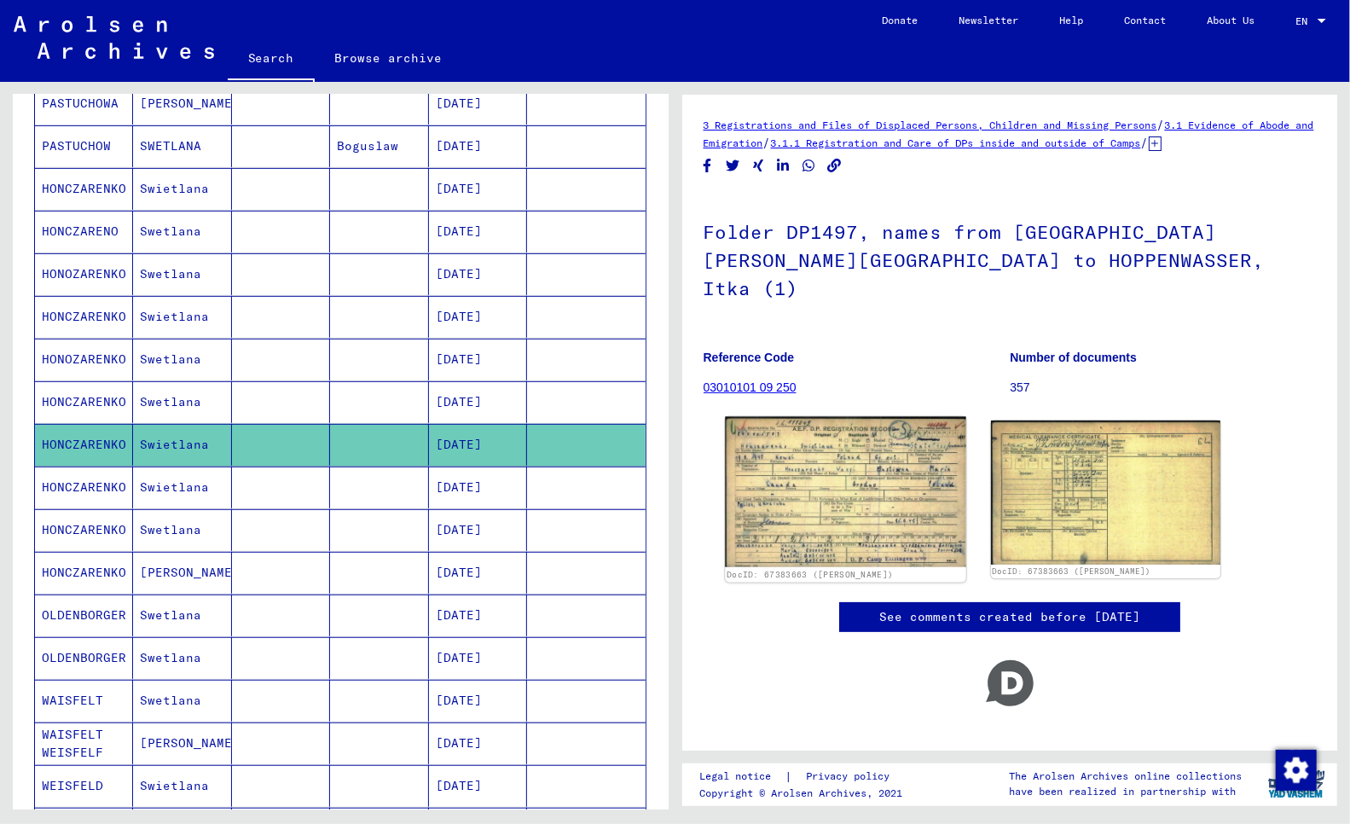
click at [802, 483] on img at bounding box center [845, 492] width 241 height 151
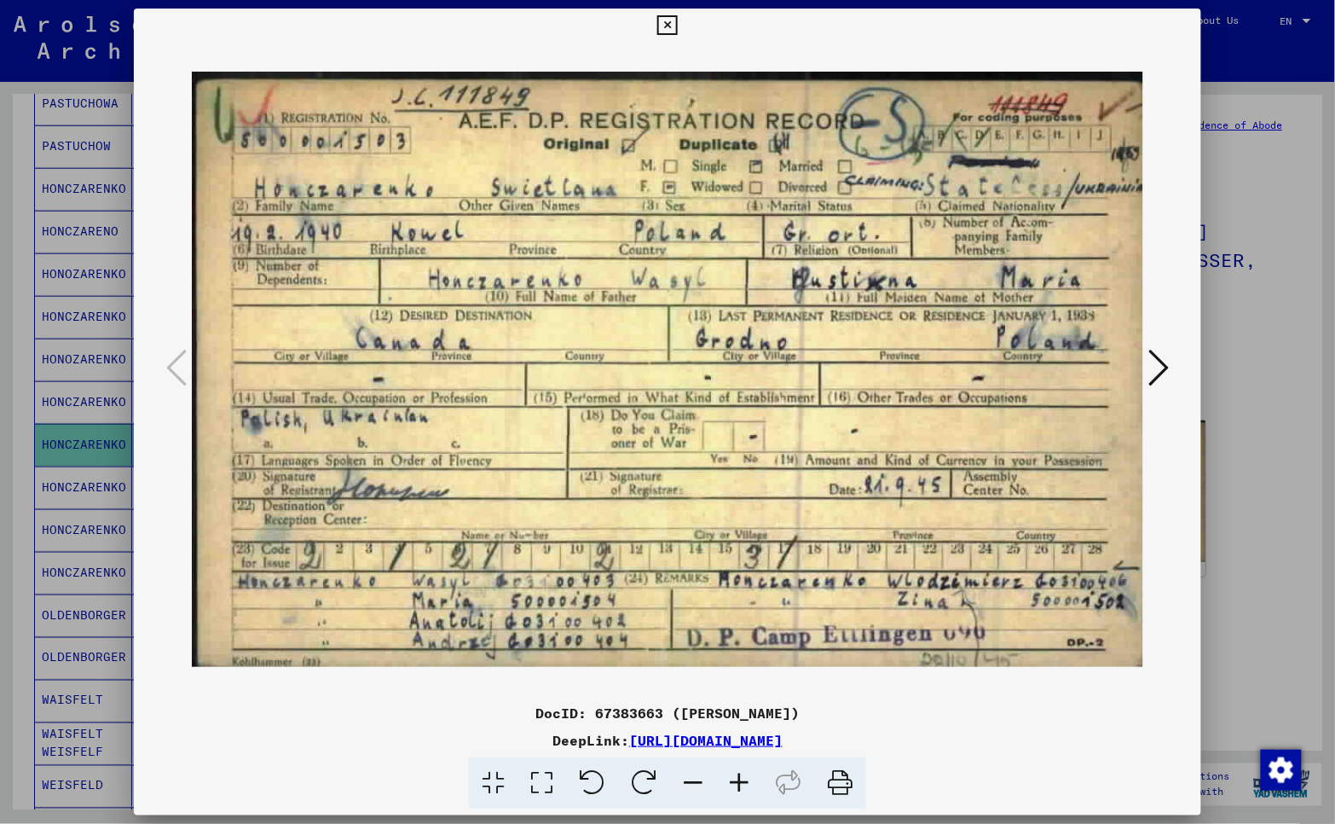
click at [136, 713] on div "DocID: 67383663 ([PERSON_NAME])" at bounding box center [668, 713] width 1068 height 20
click at [4, 668] on div at bounding box center [667, 412] width 1335 height 824
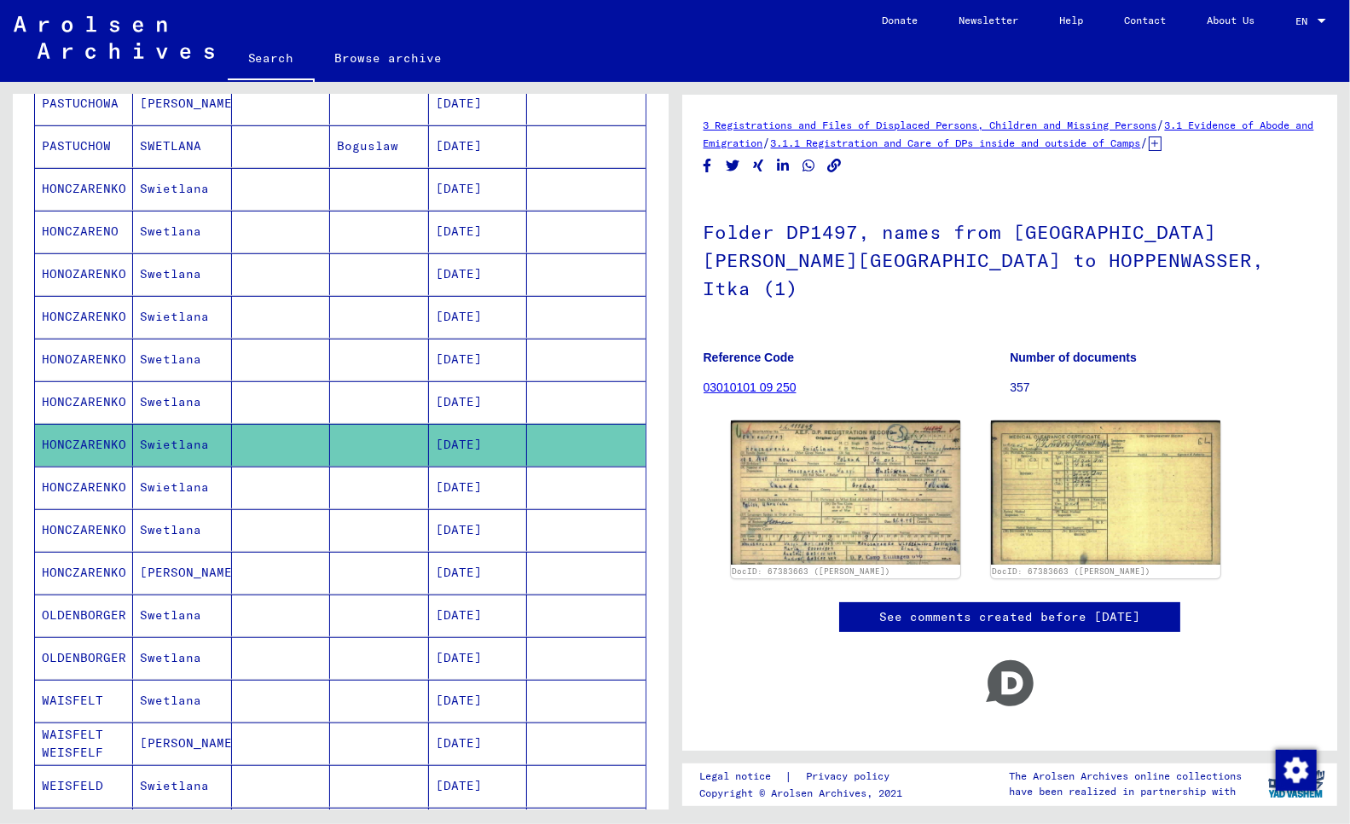
click at [71, 488] on mat-cell "HONCZARENKO" at bounding box center [84, 487] width 98 height 42
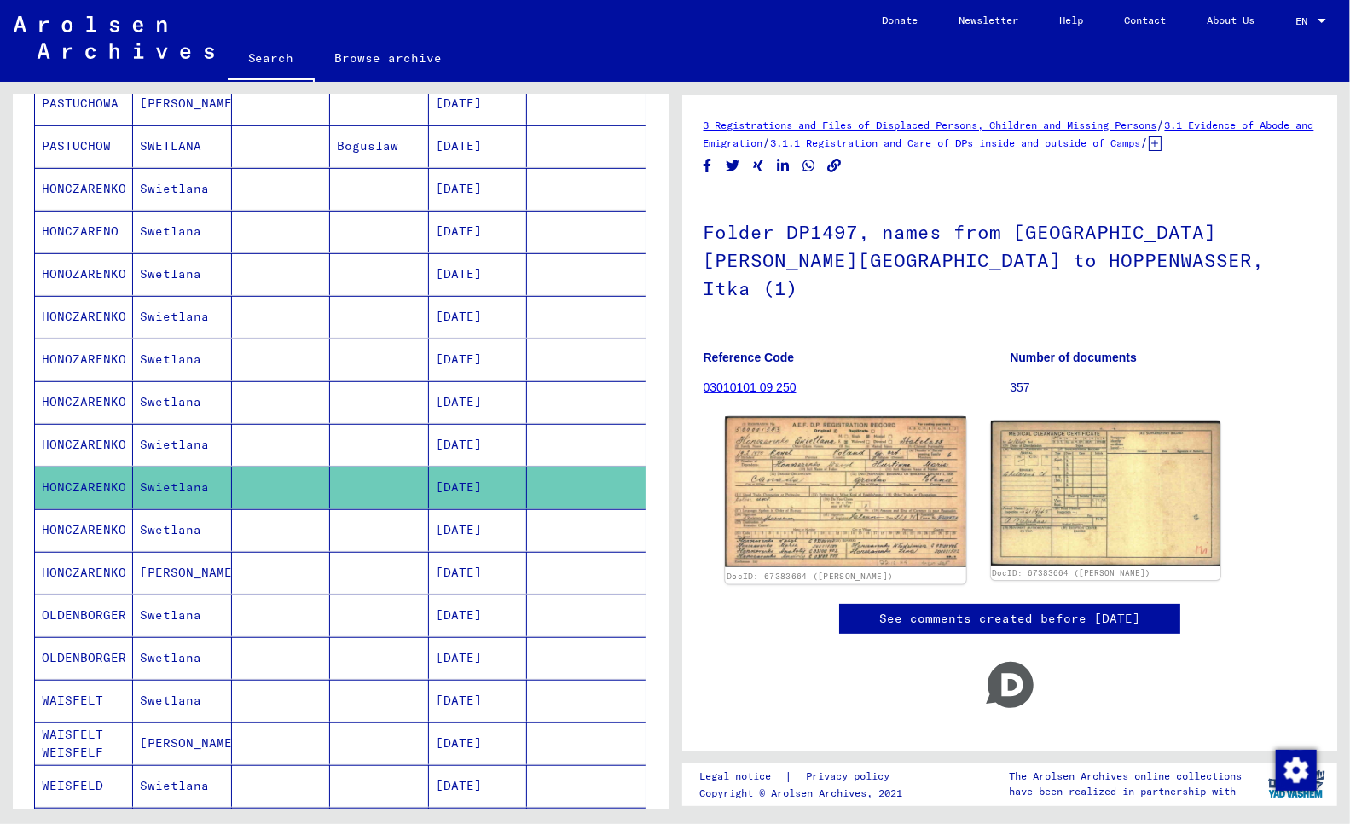
click at [846, 459] on img at bounding box center [845, 492] width 241 height 151
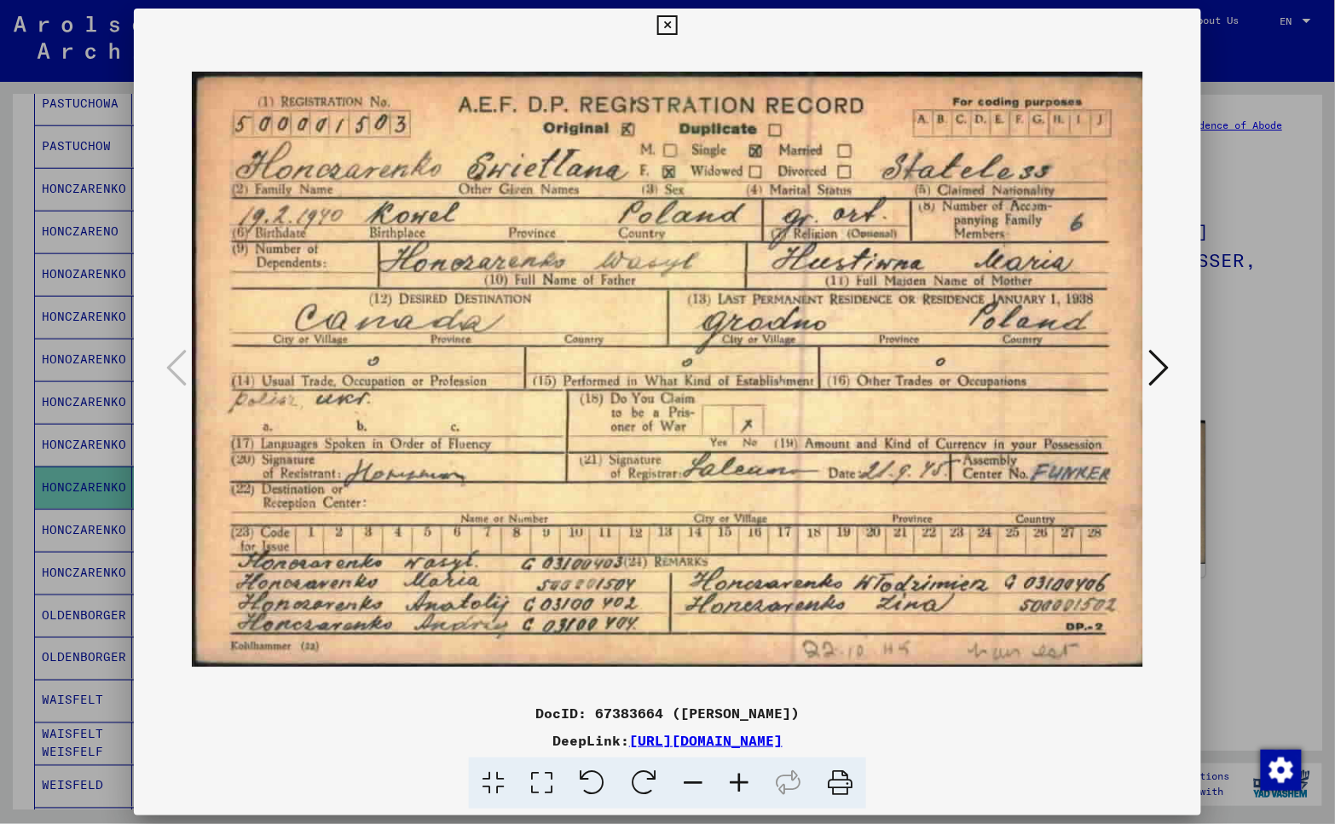
click at [19, 642] on div at bounding box center [667, 412] width 1335 height 824
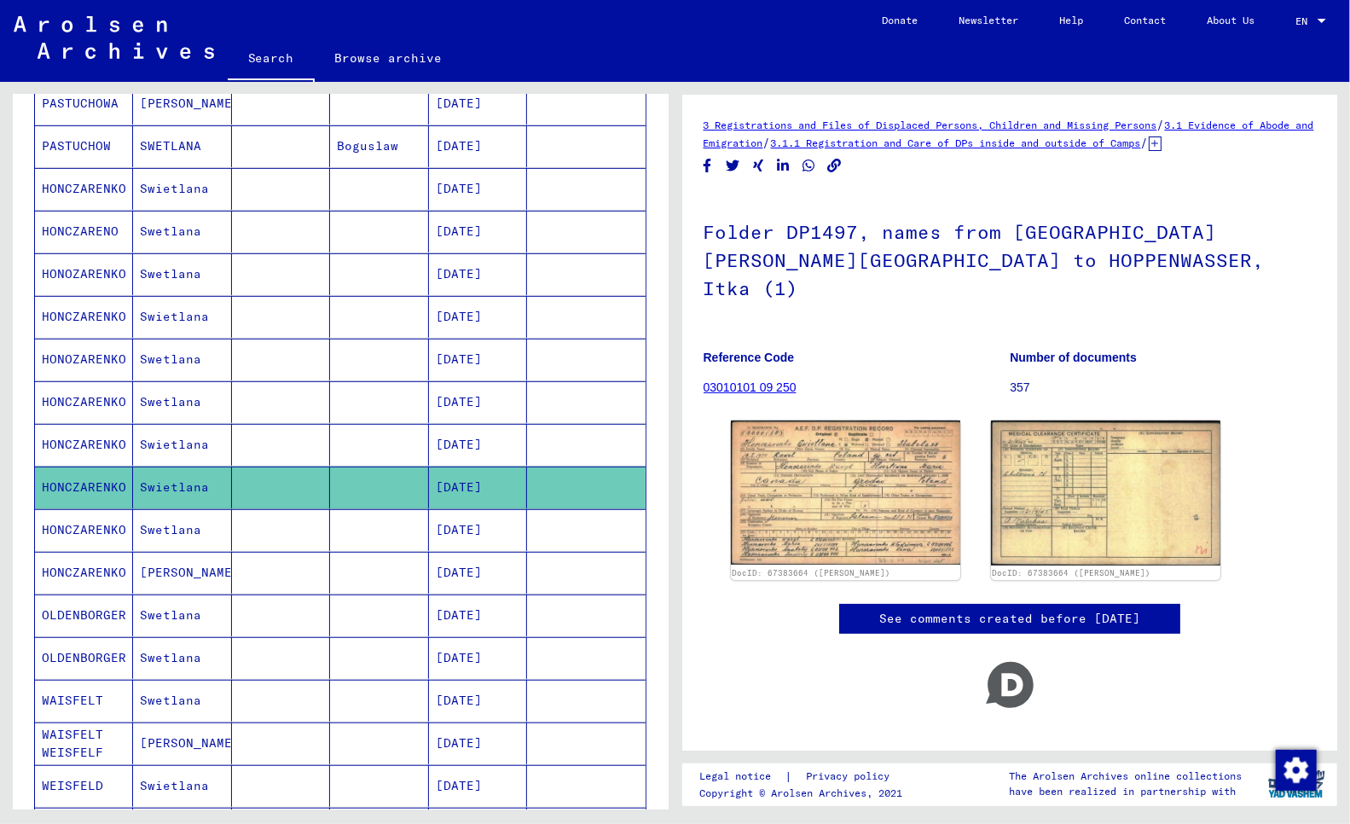
click at [84, 533] on mat-cell "HONCZARENKO" at bounding box center [84, 530] width 98 height 42
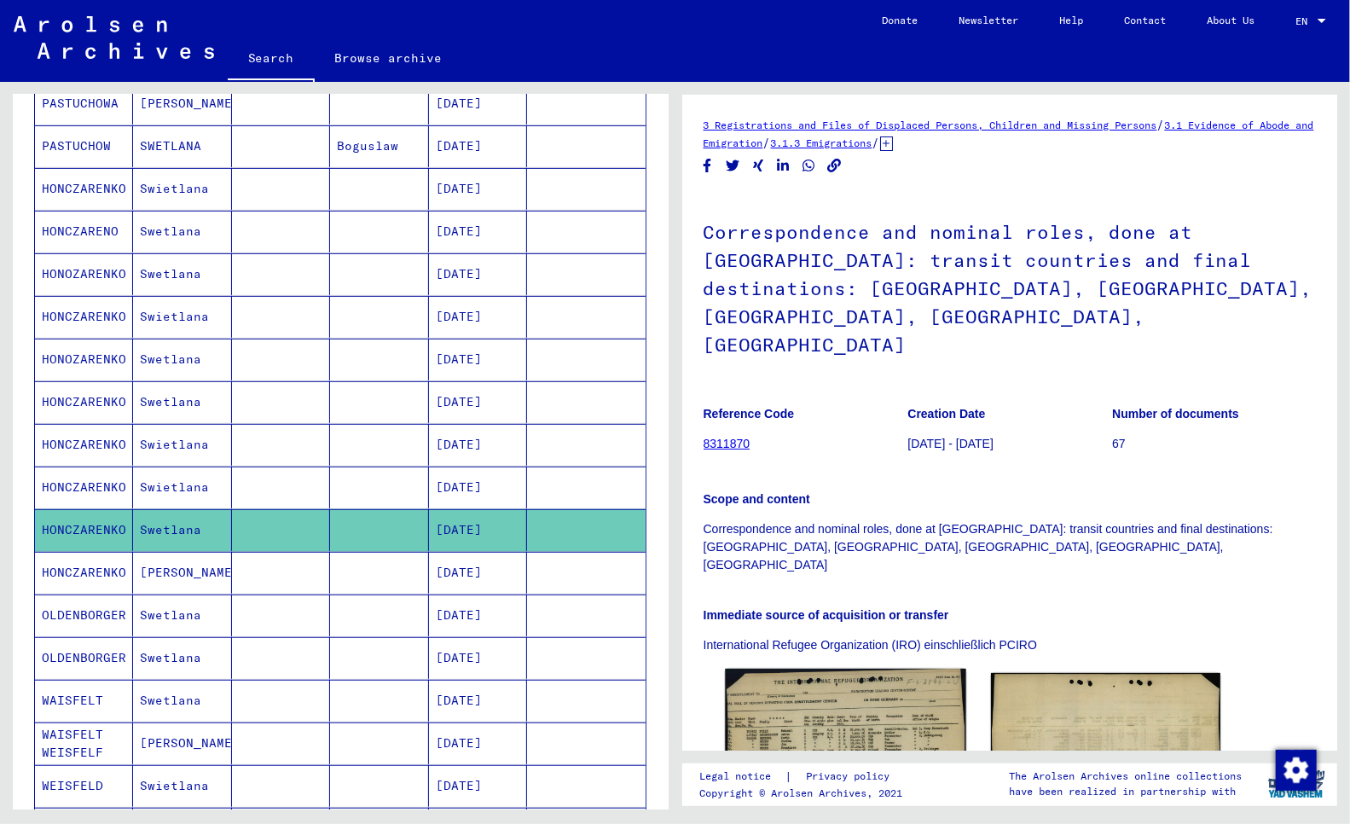
click at [865, 668] on img at bounding box center [845, 750] width 241 height 165
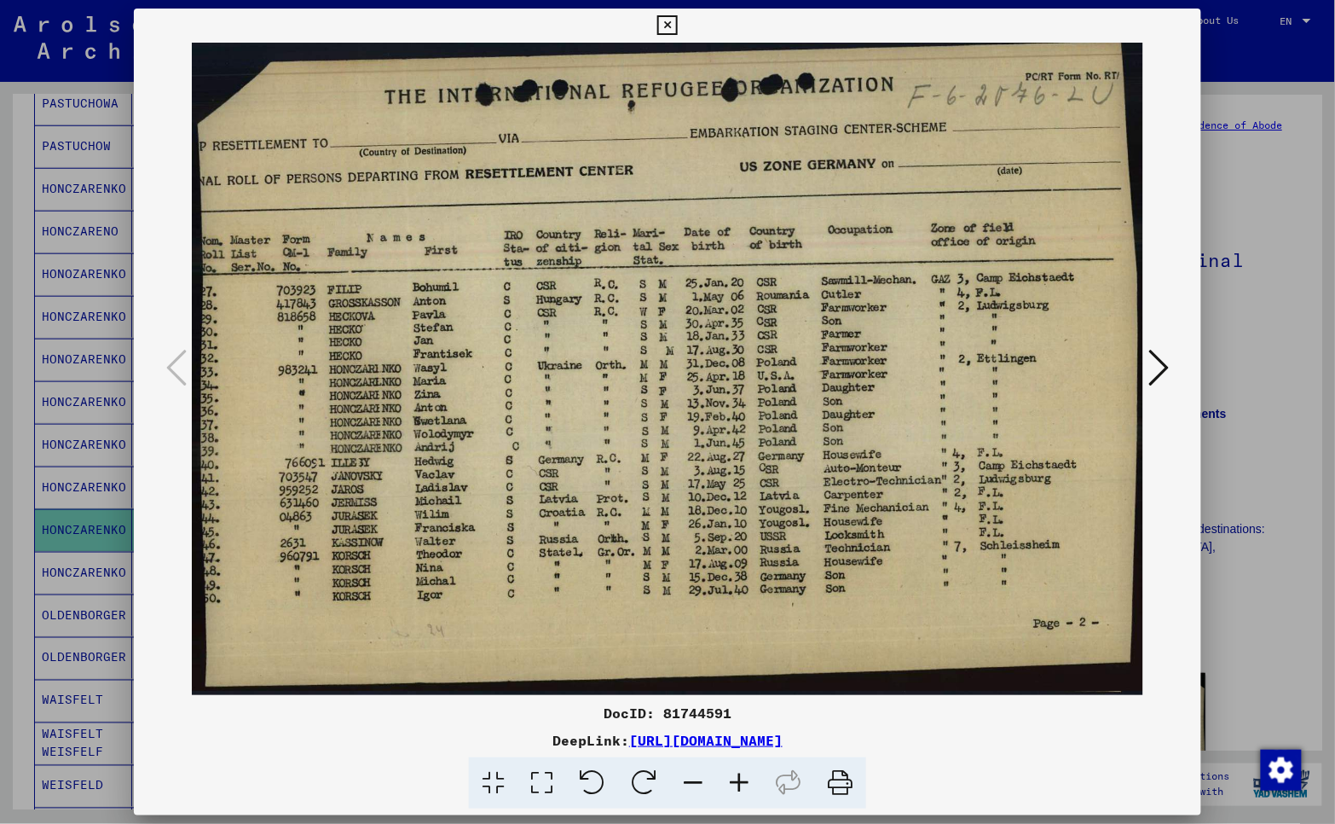
click at [21, 561] on div at bounding box center [667, 412] width 1335 height 824
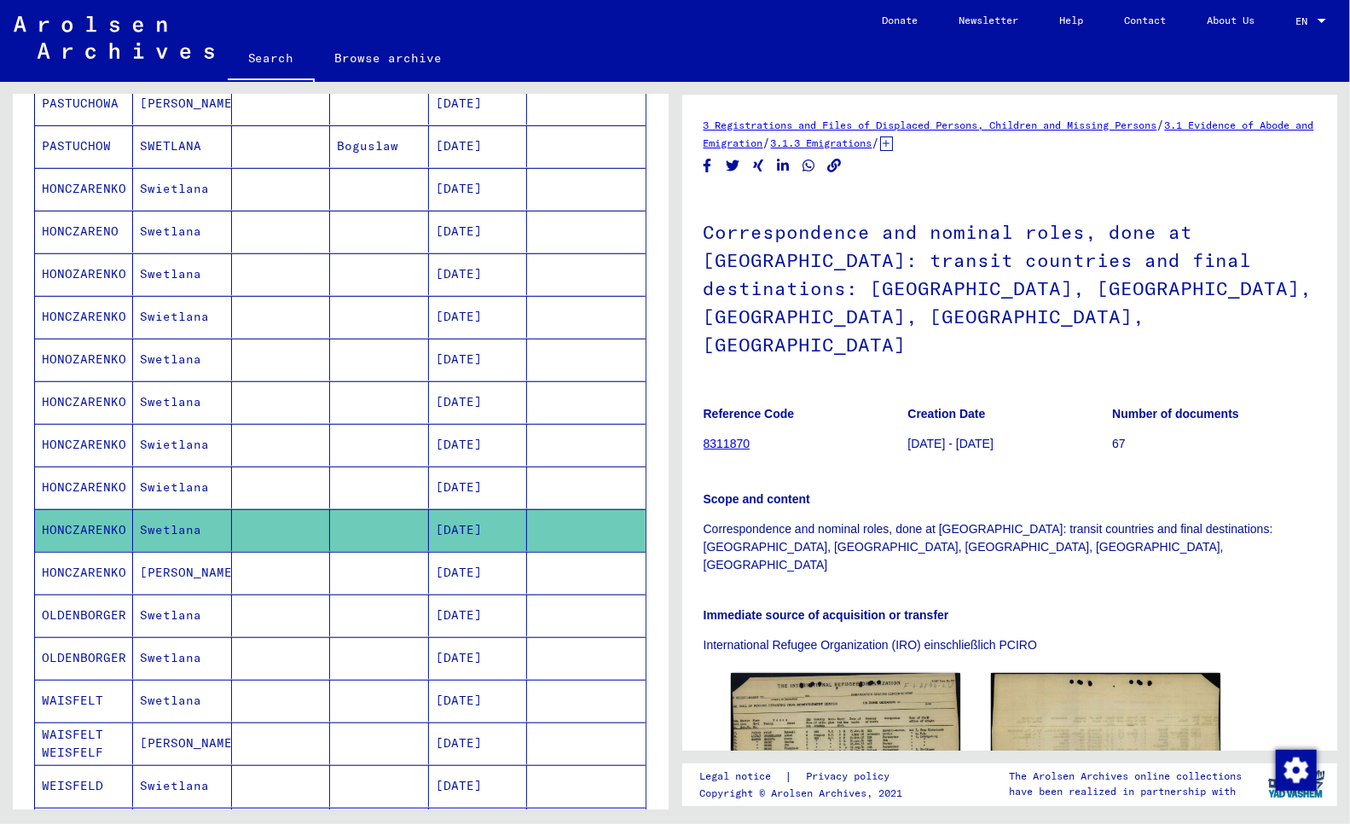
click at [72, 571] on mat-cell "HONCZARENKO" at bounding box center [84, 573] width 98 height 42
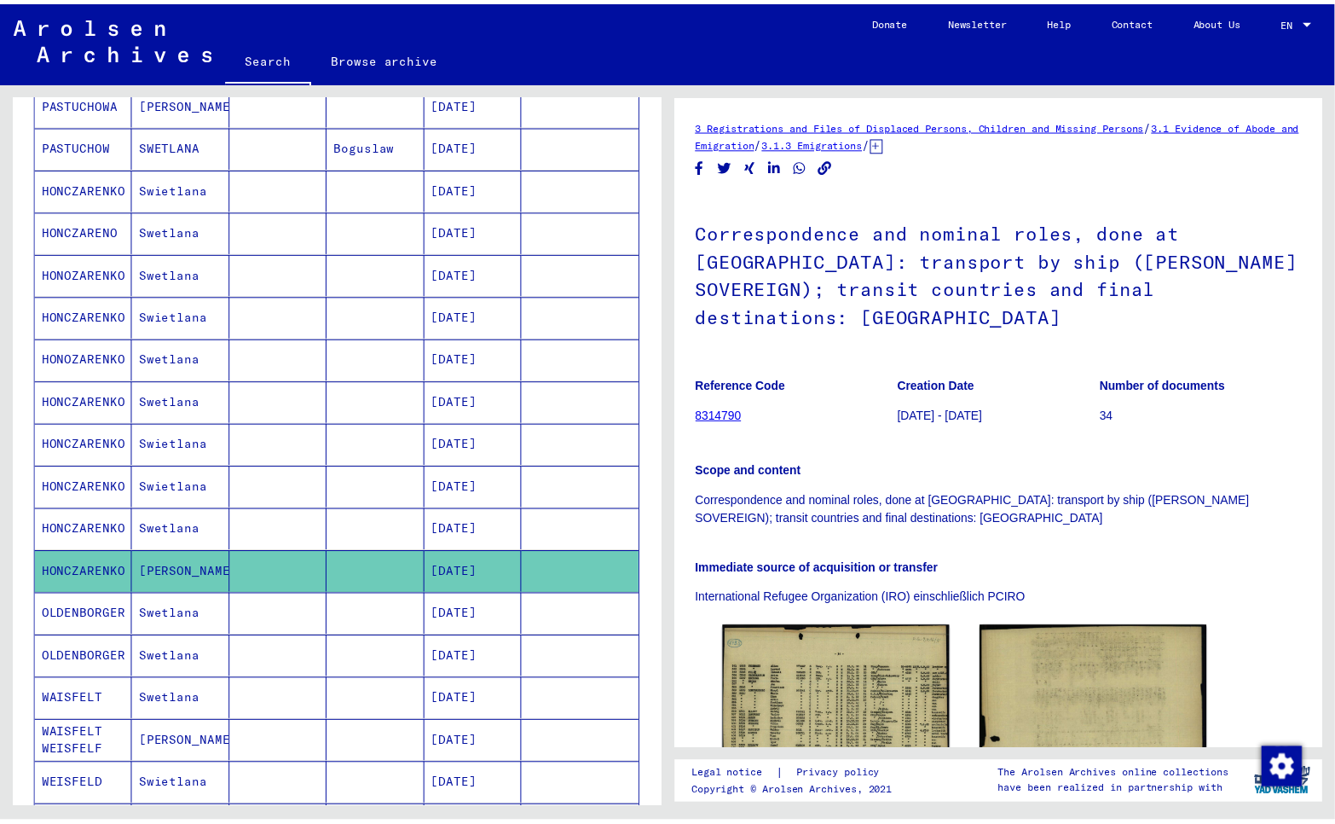
scroll to position [385, 0]
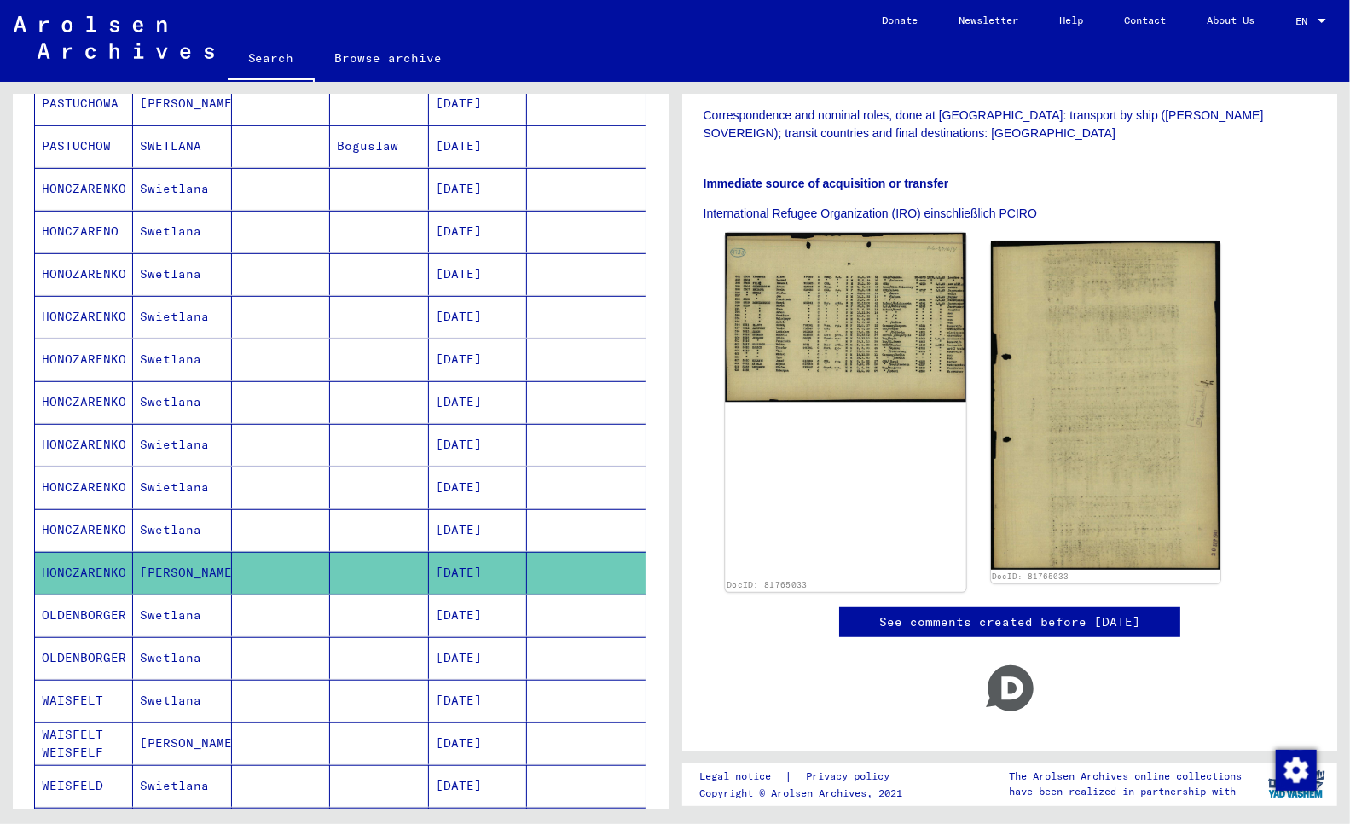
click at [816, 309] on img at bounding box center [845, 317] width 241 height 169
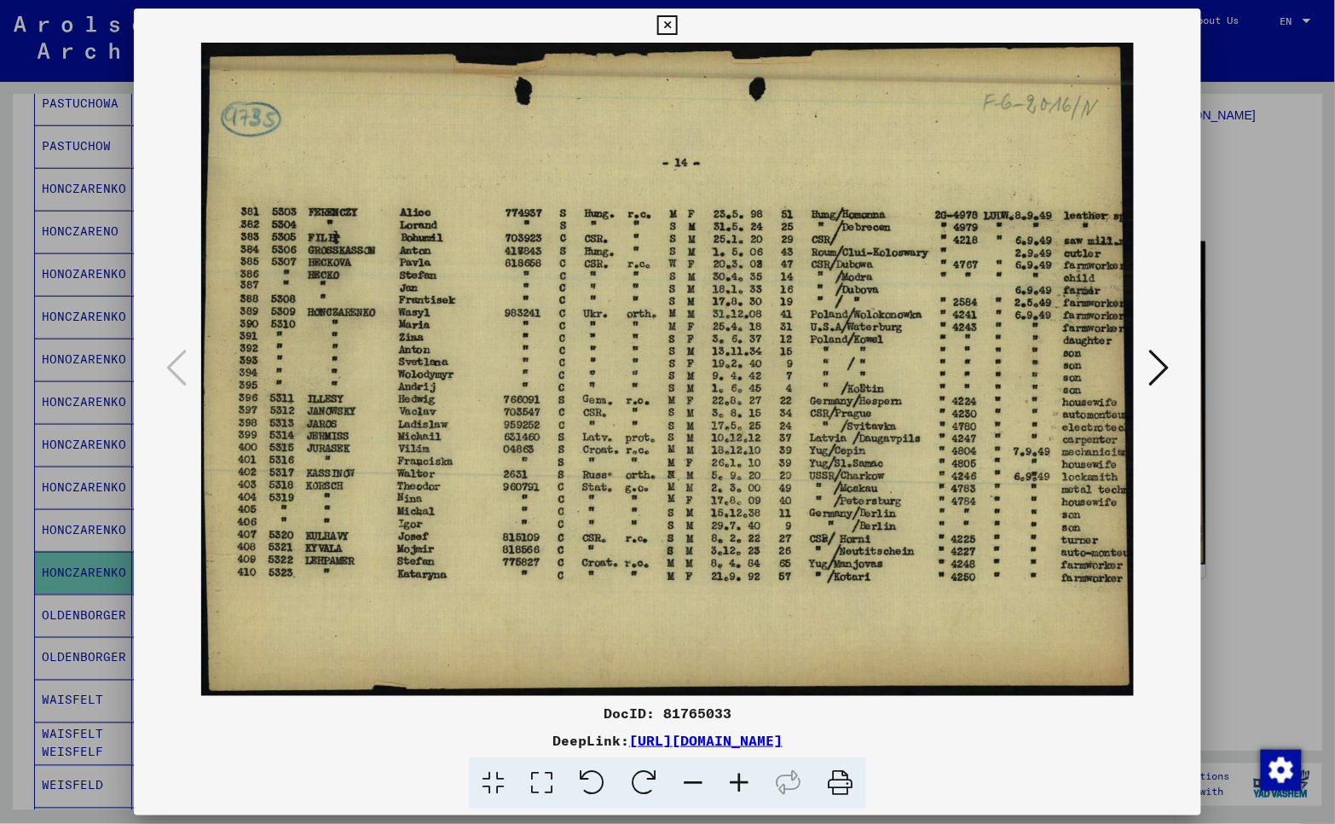
click at [24, 495] on div at bounding box center [667, 412] width 1335 height 824
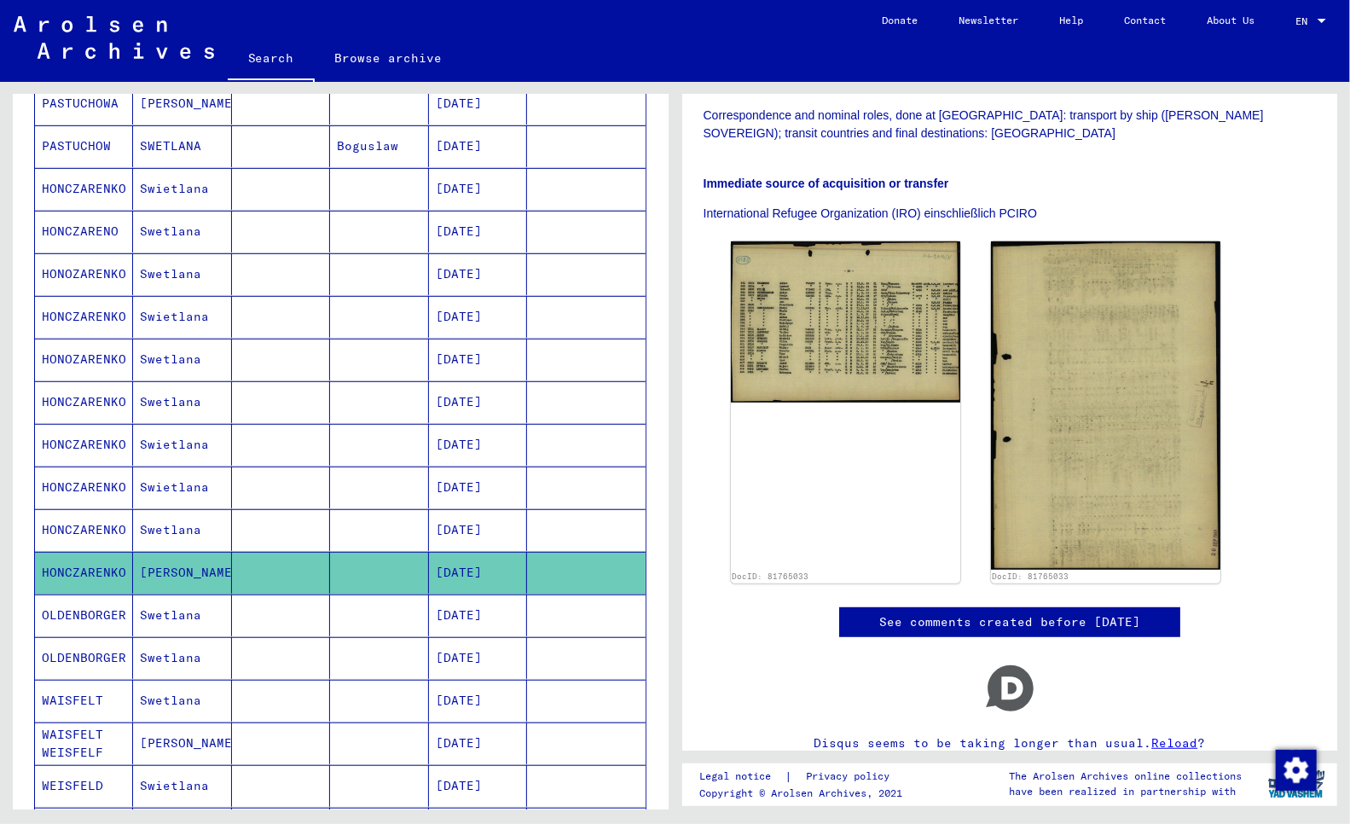
click at [67, 616] on mat-cell "OLDENBORGER" at bounding box center [84, 615] width 98 height 42
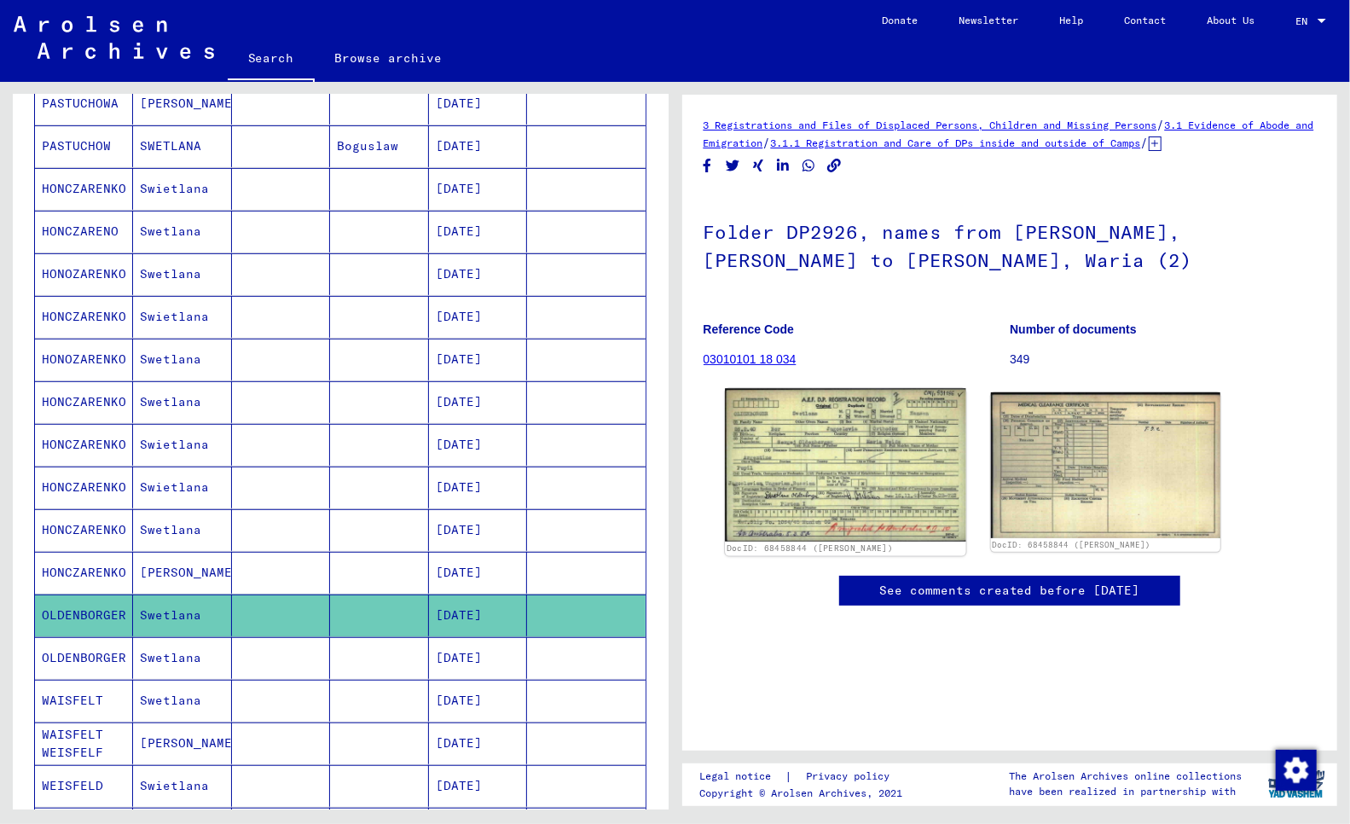
click at [794, 479] on img at bounding box center [845, 465] width 241 height 153
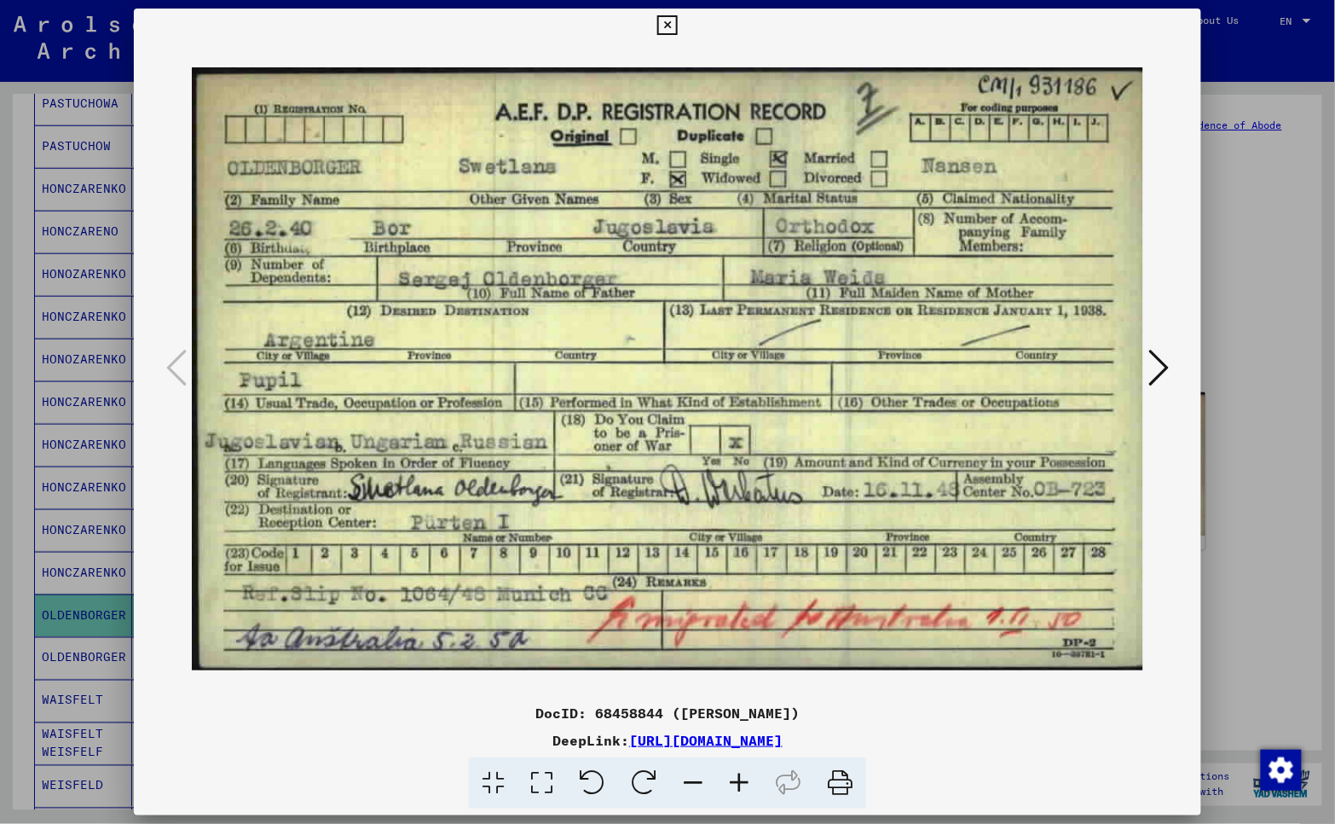
drag, startPoint x: 667, startPoint y: 19, endPoint x: 628, endPoint y: 58, distance: 54.9
click at [667, 20] on icon at bounding box center [667, 25] width 20 height 20
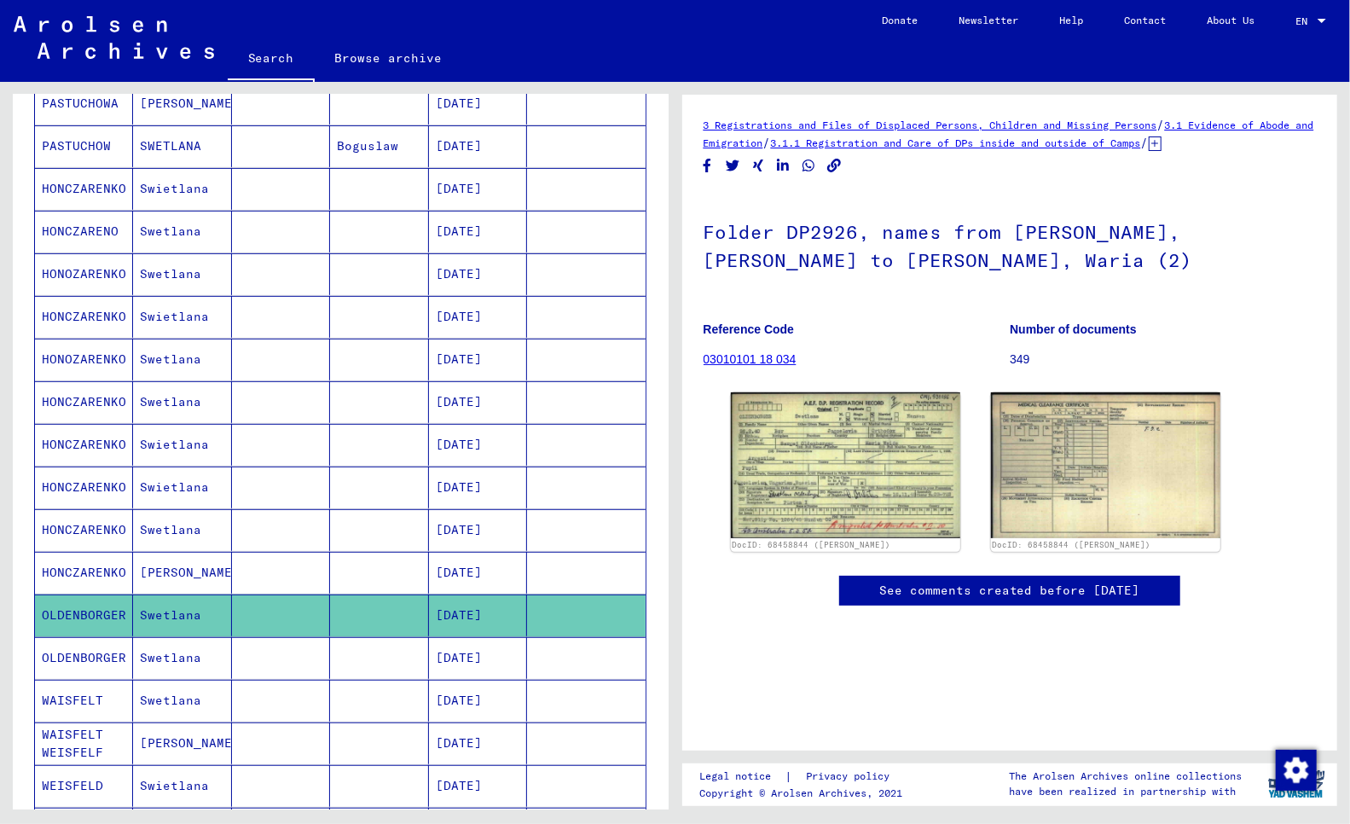
click at [56, 702] on mat-cell "WAISFELT" at bounding box center [84, 701] width 98 height 42
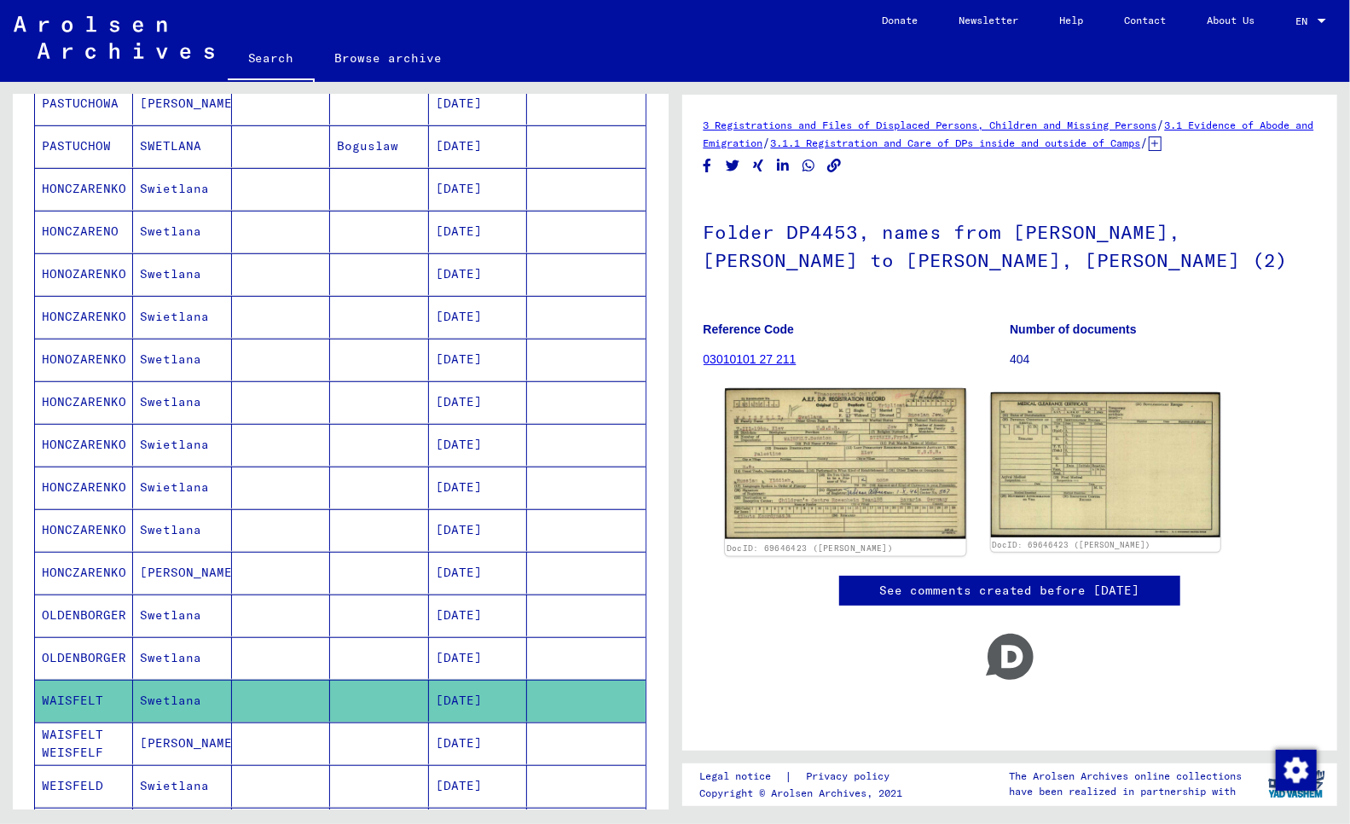
click at [884, 443] on img at bounding box center [845, 464] width 241 height 151
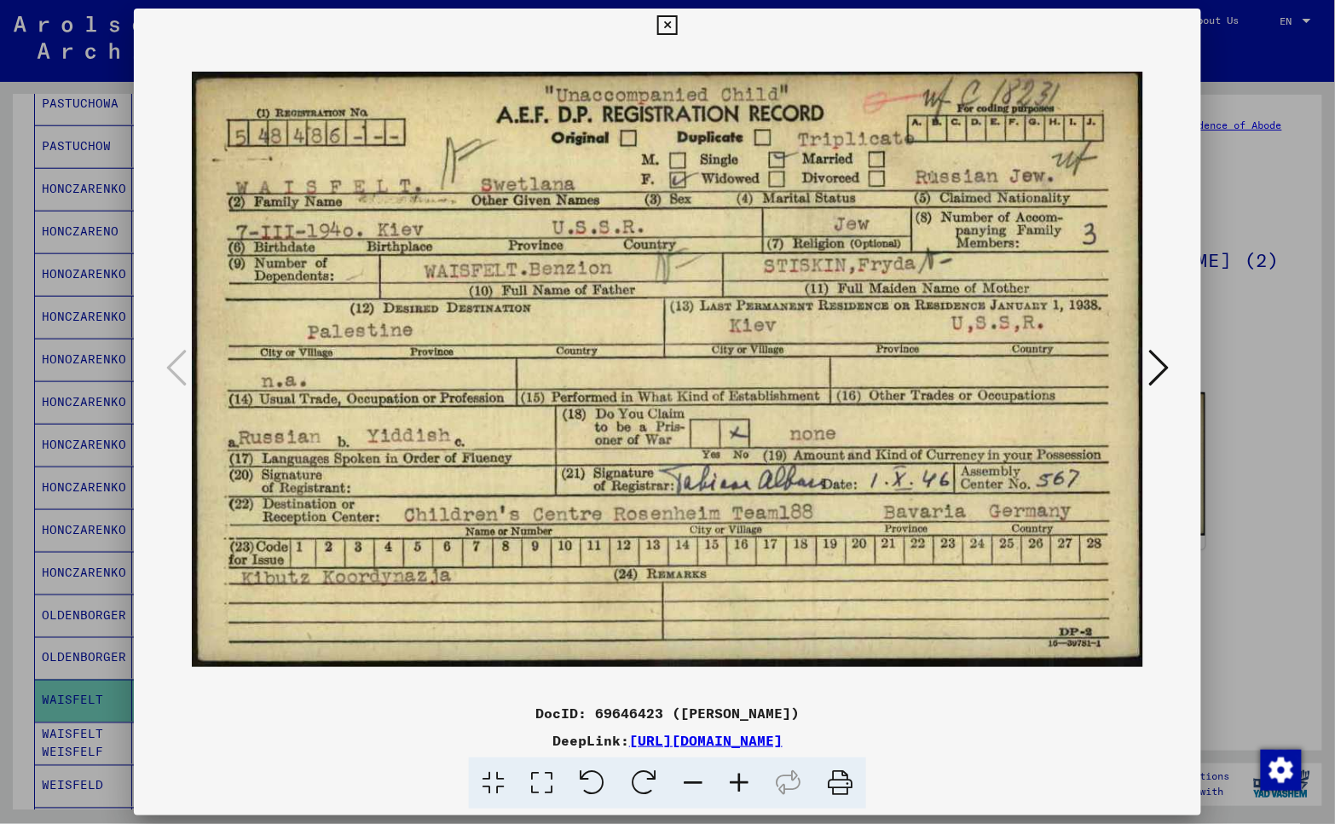
click at [667, 21] on icon at bounding box center [667, 25] width 20 height 20
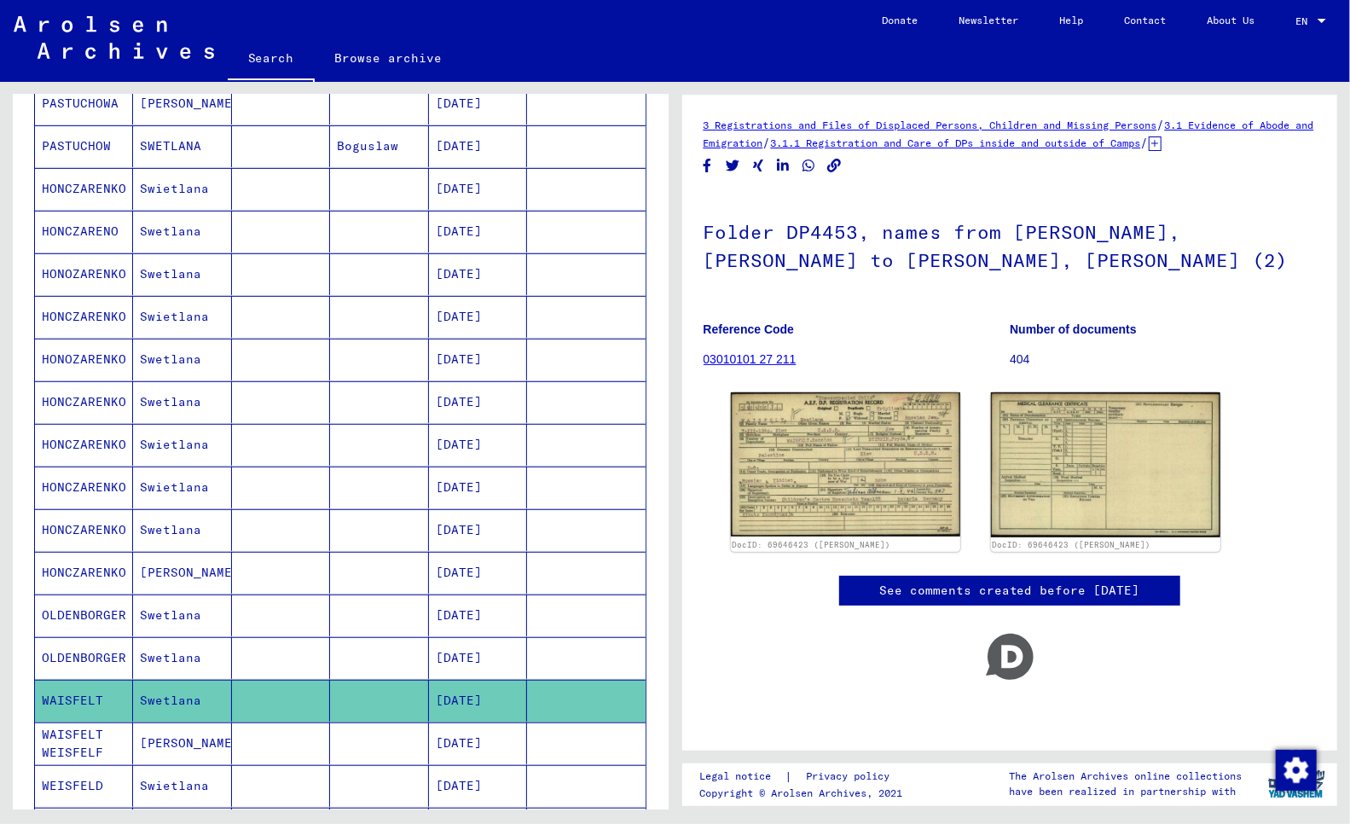
click at [57, 755] on icon at bounding box center [70, 755] width 43 height 68
click at [62, 733] on icon at bounding box center [70, 755] width 43 height 68
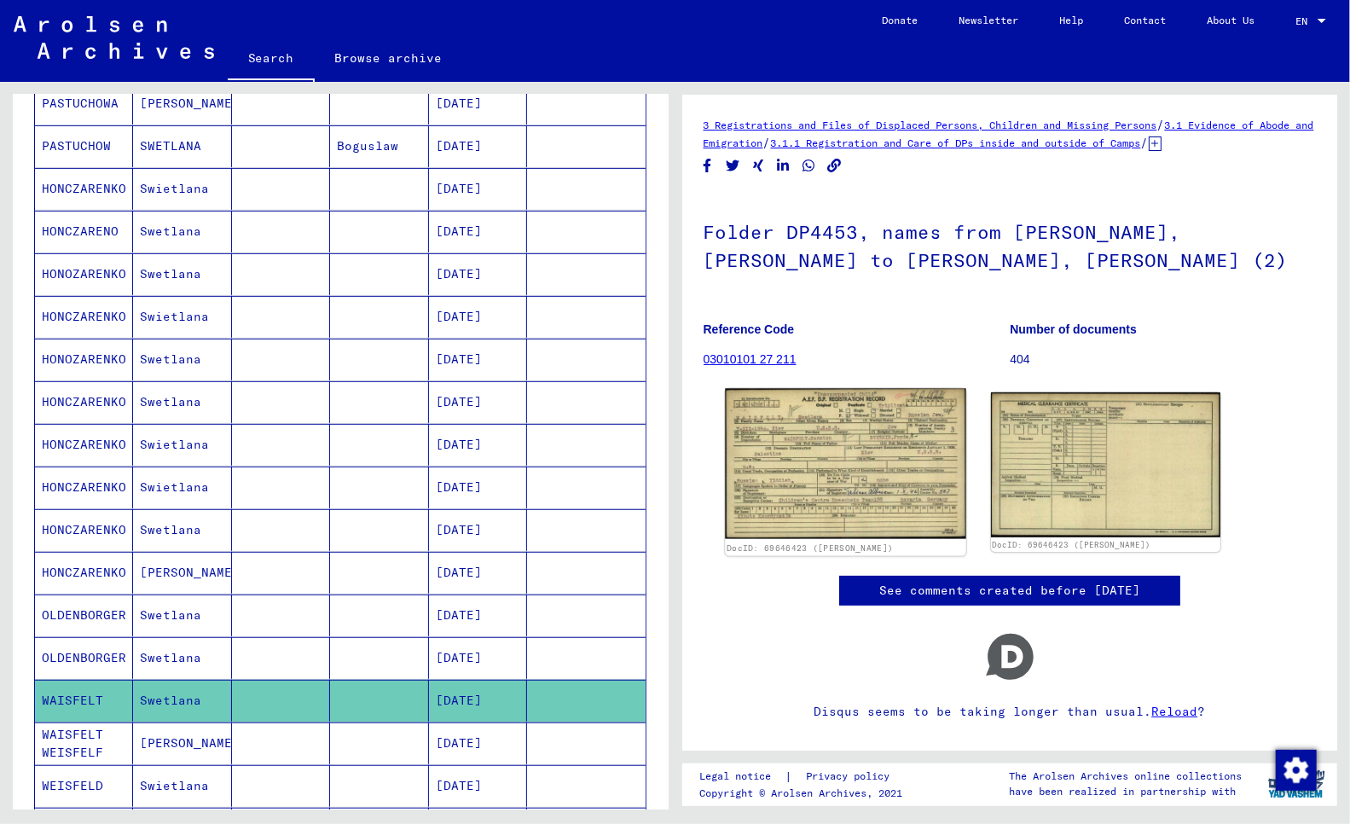
scroll to position [43, 0]
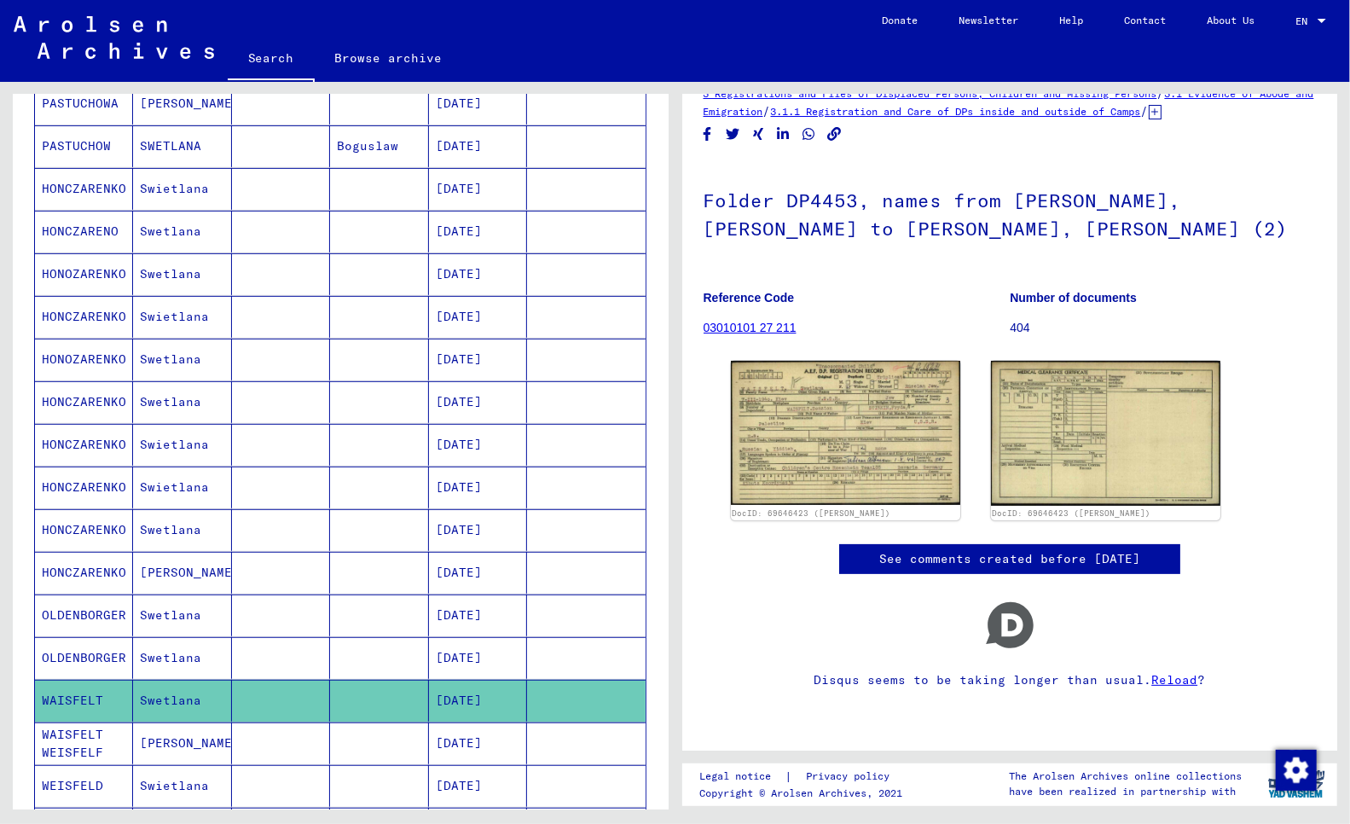
click at [82, 734] on icon at bounding box center [70, 755] width 43 height 68
click at [816, 412] on img at bounding box center [845, 432] width 241 height 151
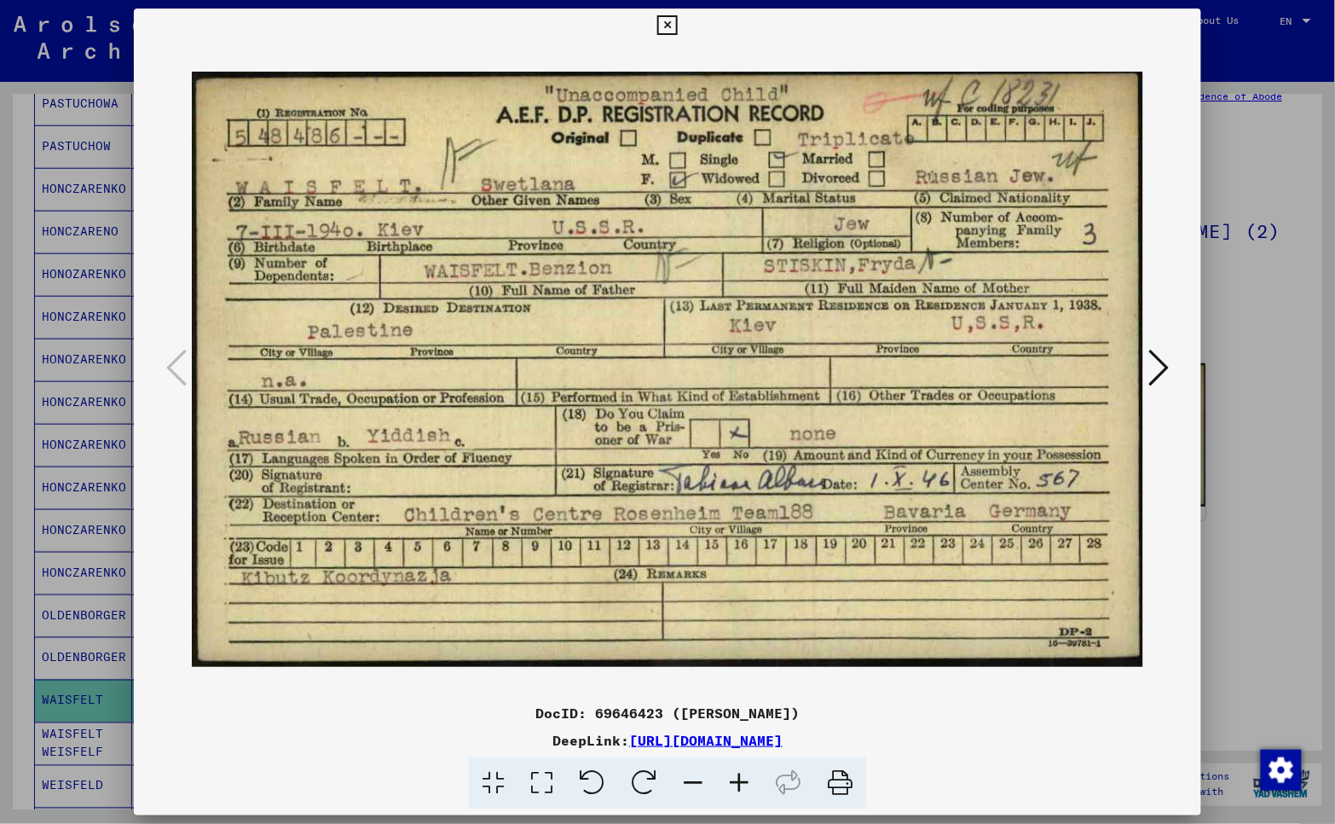
click at [670, 24] on icon at bounding box center [667, 25] width 20 height 20
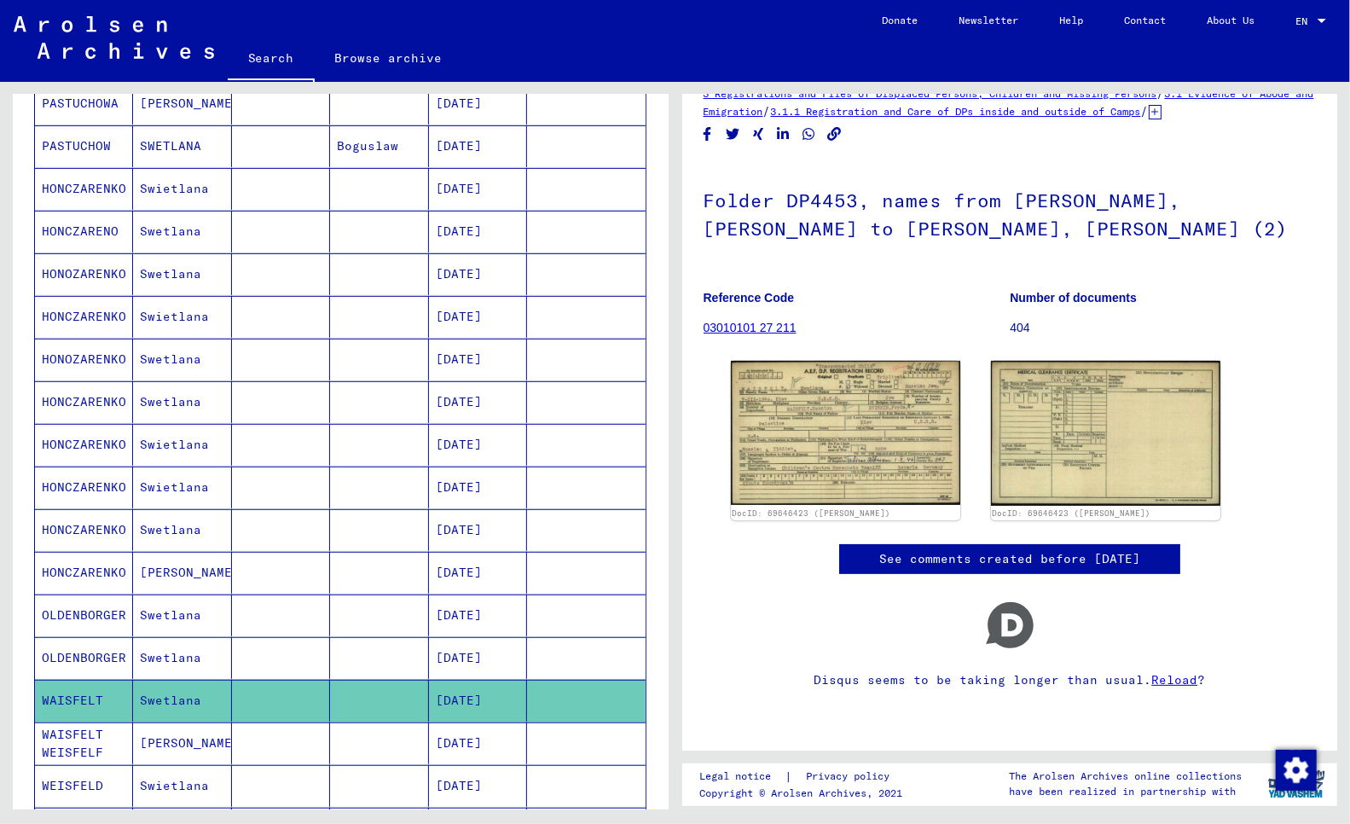
click at [142, 754] on mat-cell "[PERSON_NAME]" at bounding box center [182, 743] width 98 height 42
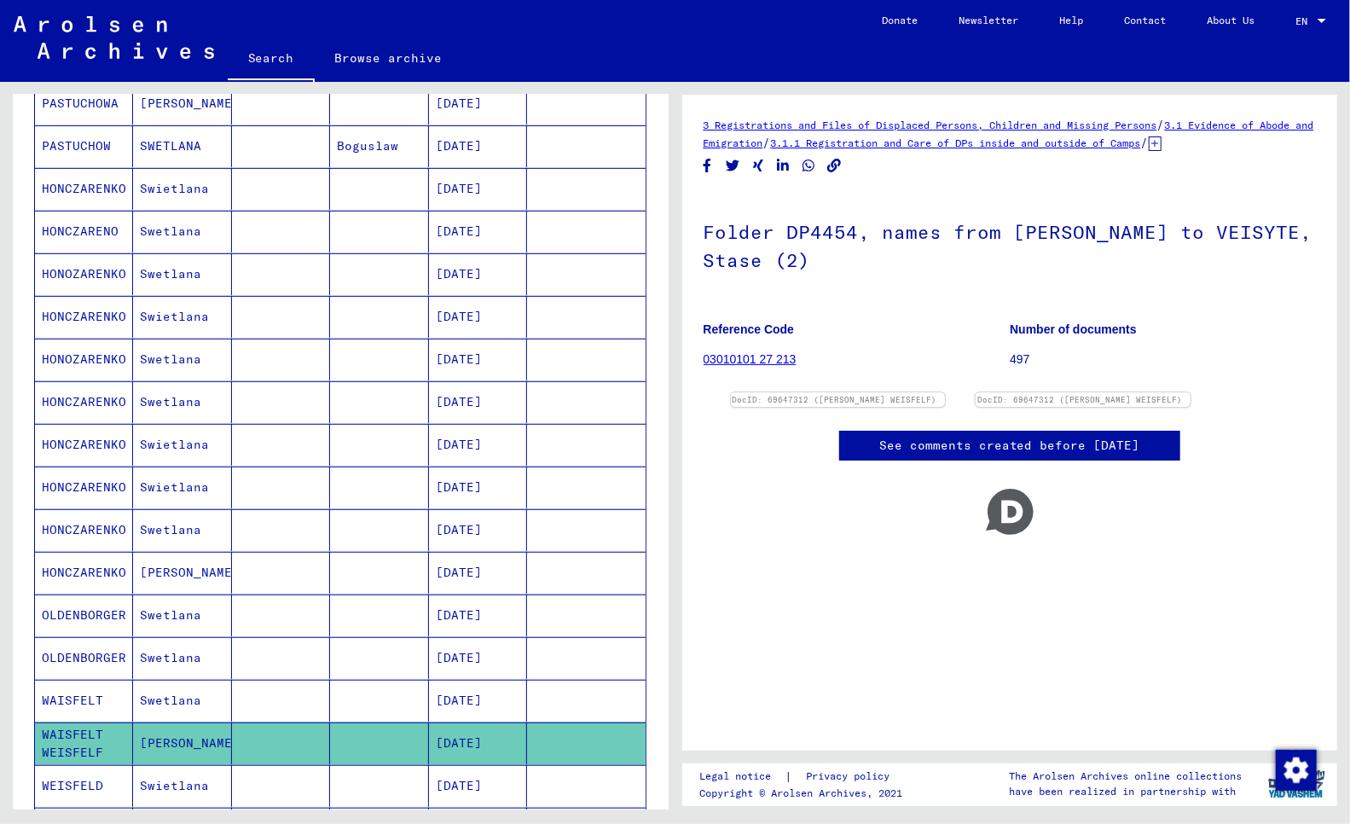
scroll to position [950, 0]
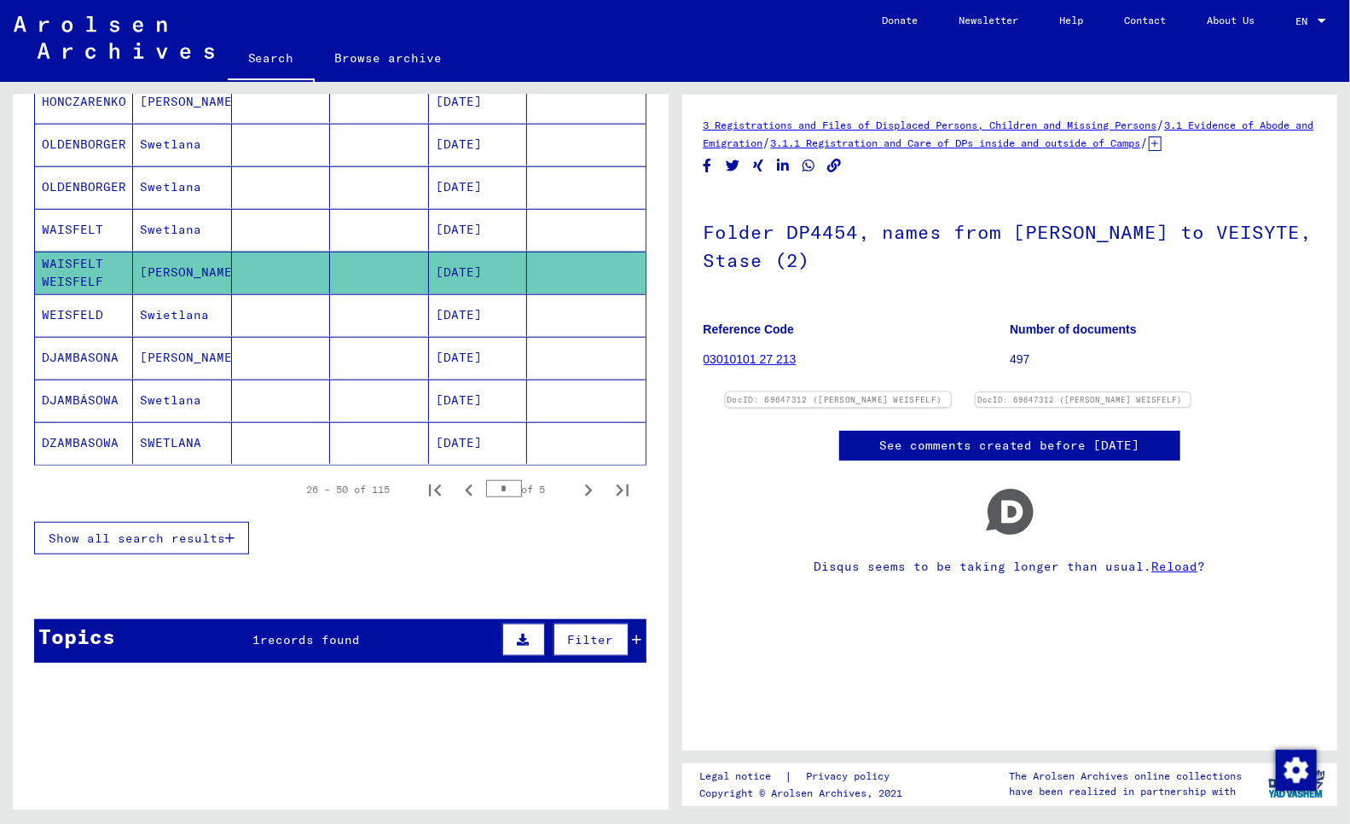
click at [808, 403] on link "DocID: 69647312 ([PERSON_NAME] WEISFELF)" at bounding box center [833, 400] width 215 height 10
click at [55, 318] on mat-cell "WEISFELD" at bounding box center [84, 315] width 98 height 42
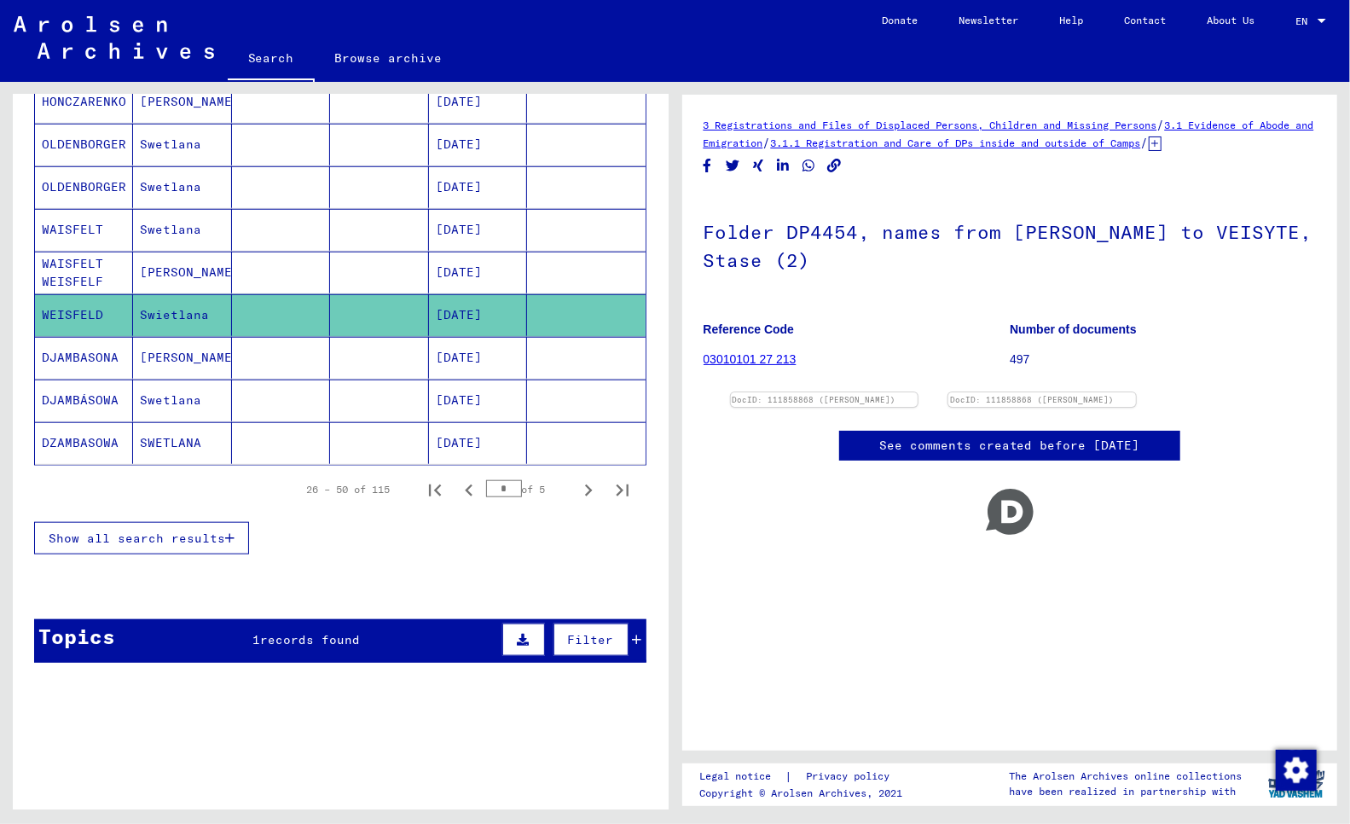
click at [73, 358] on mat-cell "DJAMBASONA" at bounding box center [84, 358] width 98 height 42
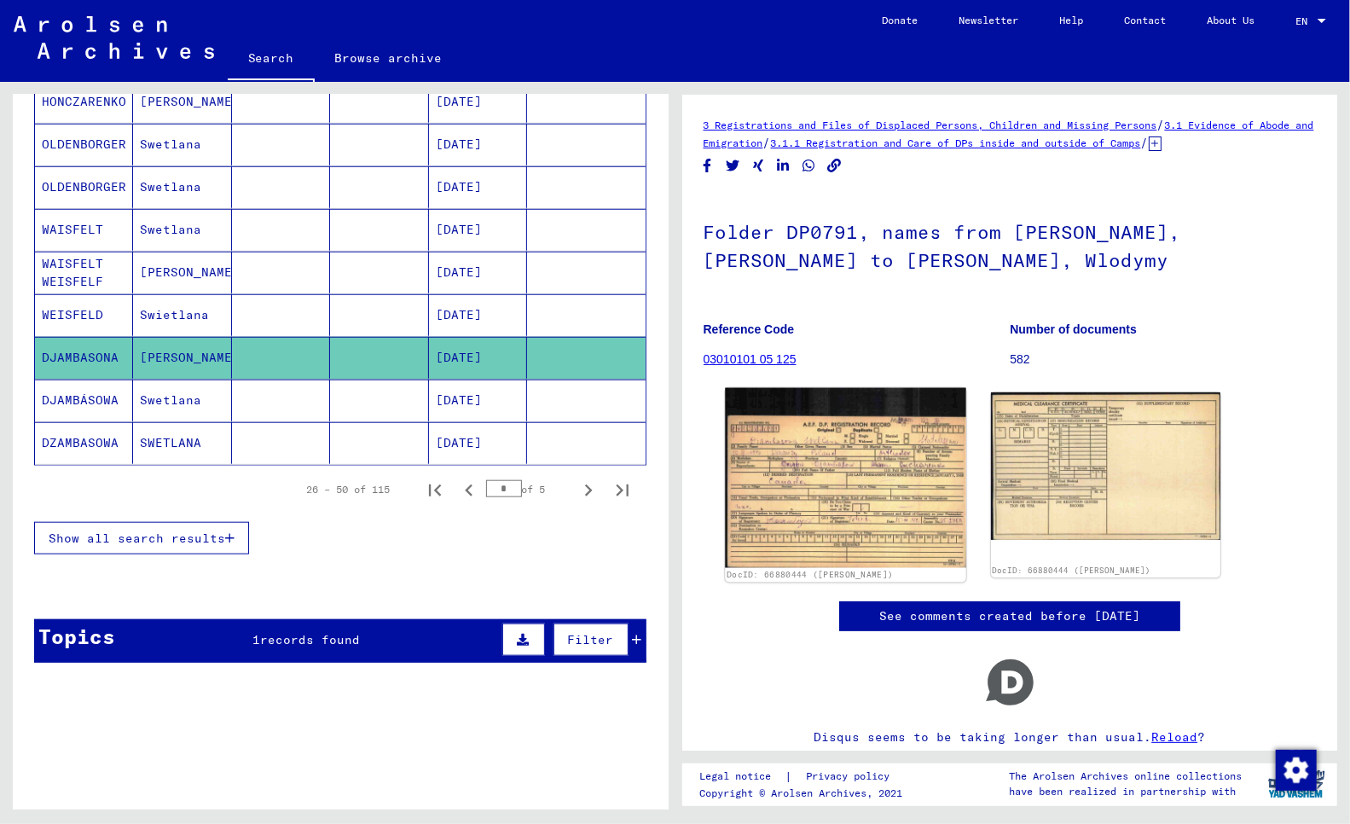
click at [884, 491] on img at bounding box center [845, 478] width 241 height 180
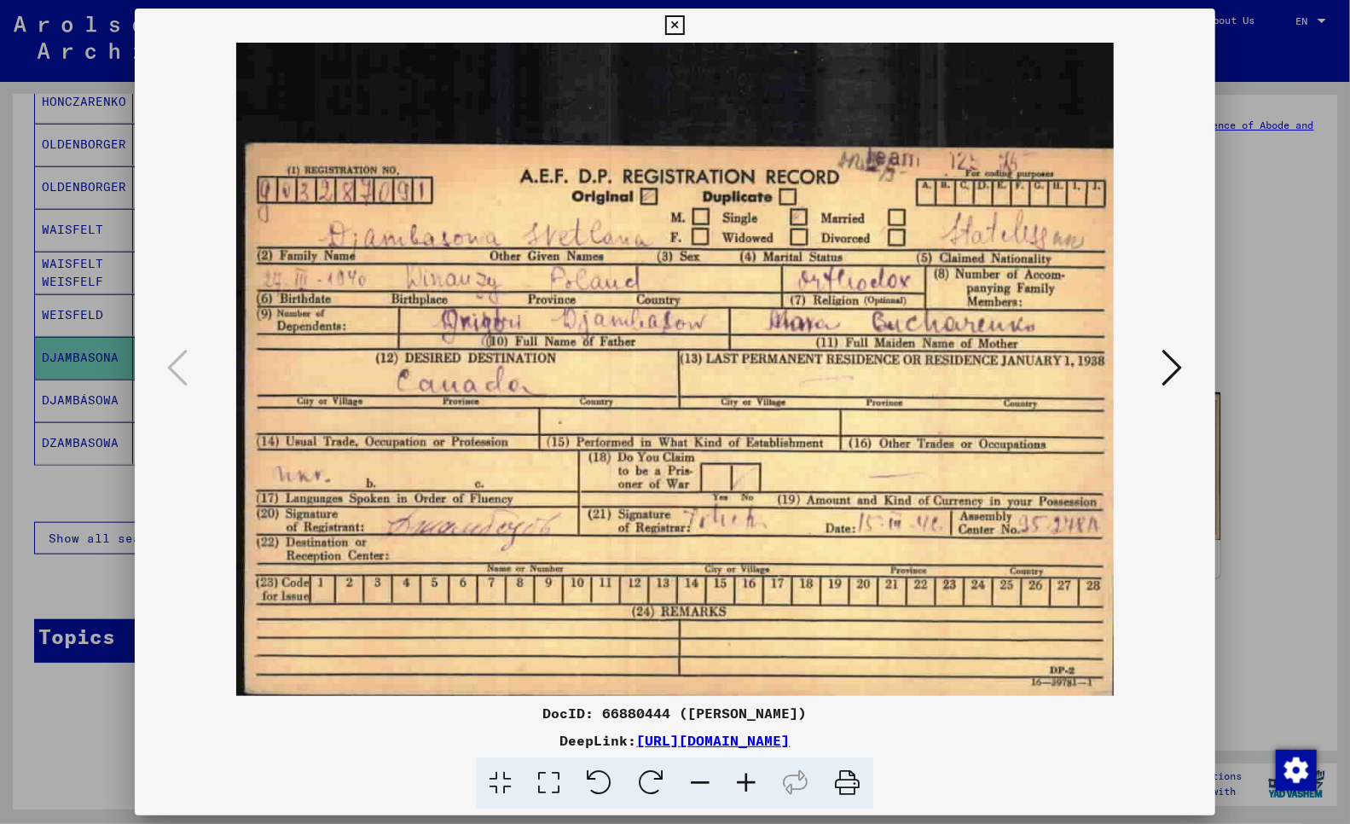
click at [48, 760] on div at bounding box center [675, 412] width 1350 height 824
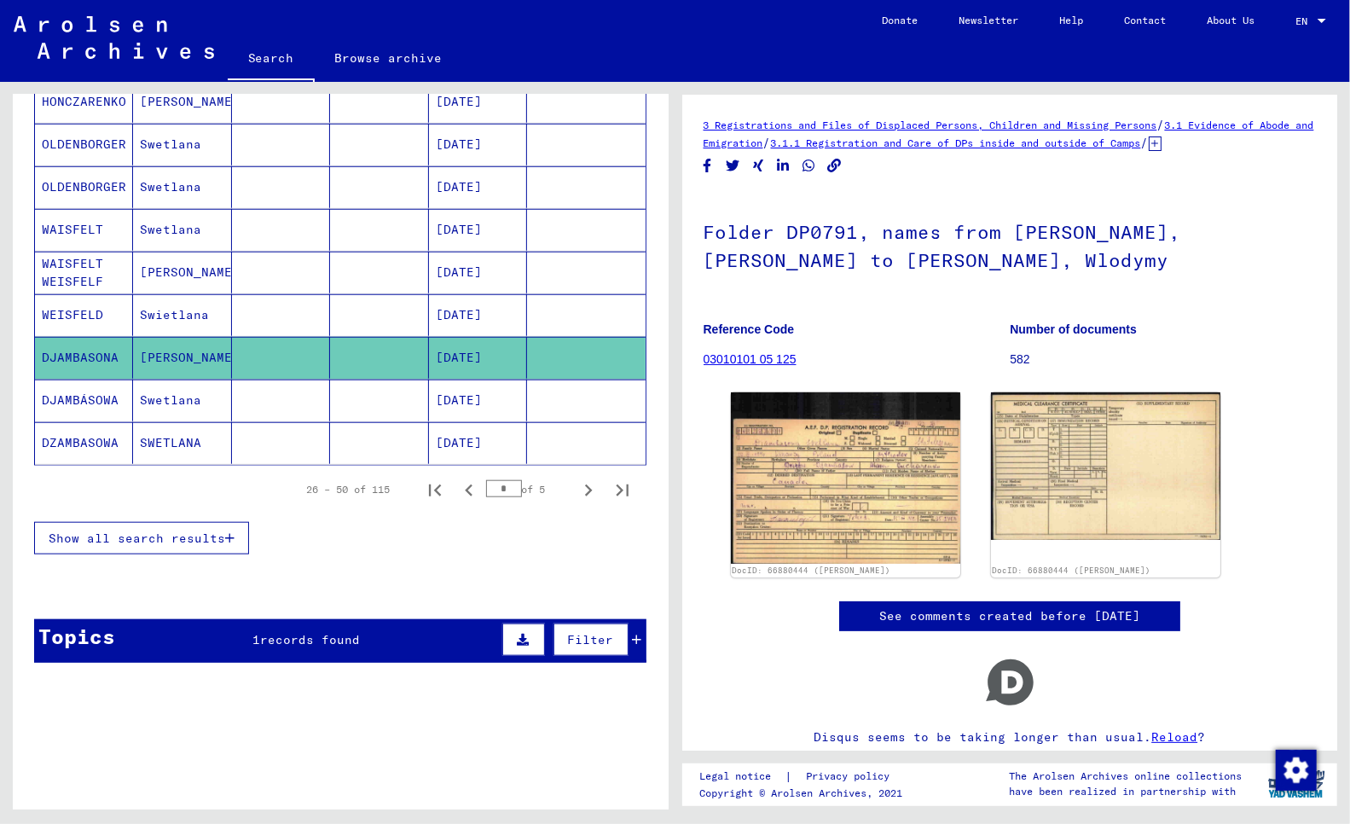
click at [66, 399] on mat-cell "DJAMBÁSOWA" at bounding box center [84, 400] width 98 height 42
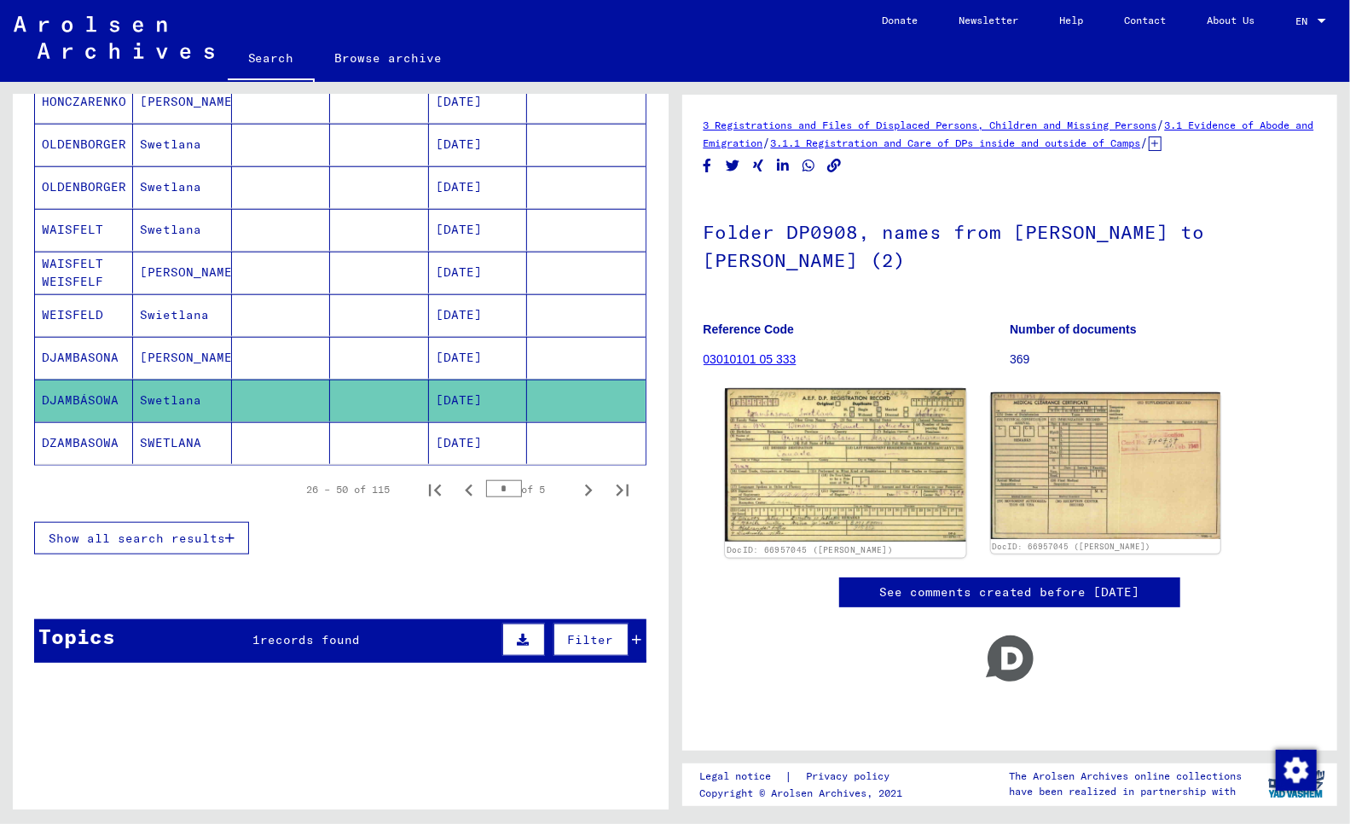
click at [845, 448] on img at bounding box center [845, 465] width 241 height 153
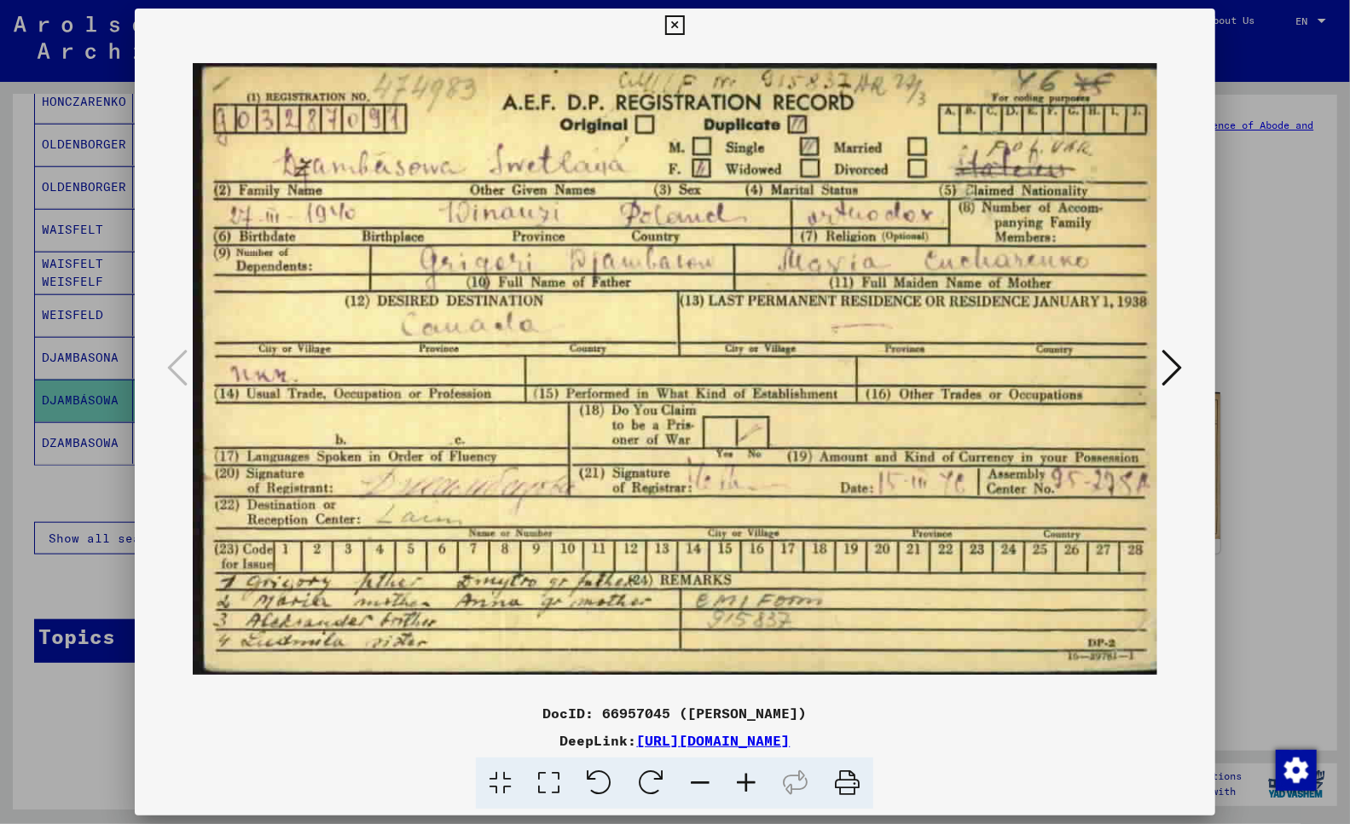
drag, startPoint x: 73, startPoint y: 743, endPoint x: 73, endPoint y: 712, distance: 30.7
click at [73, 739] on div at bounding box center [675, 412] width 1350 height 824
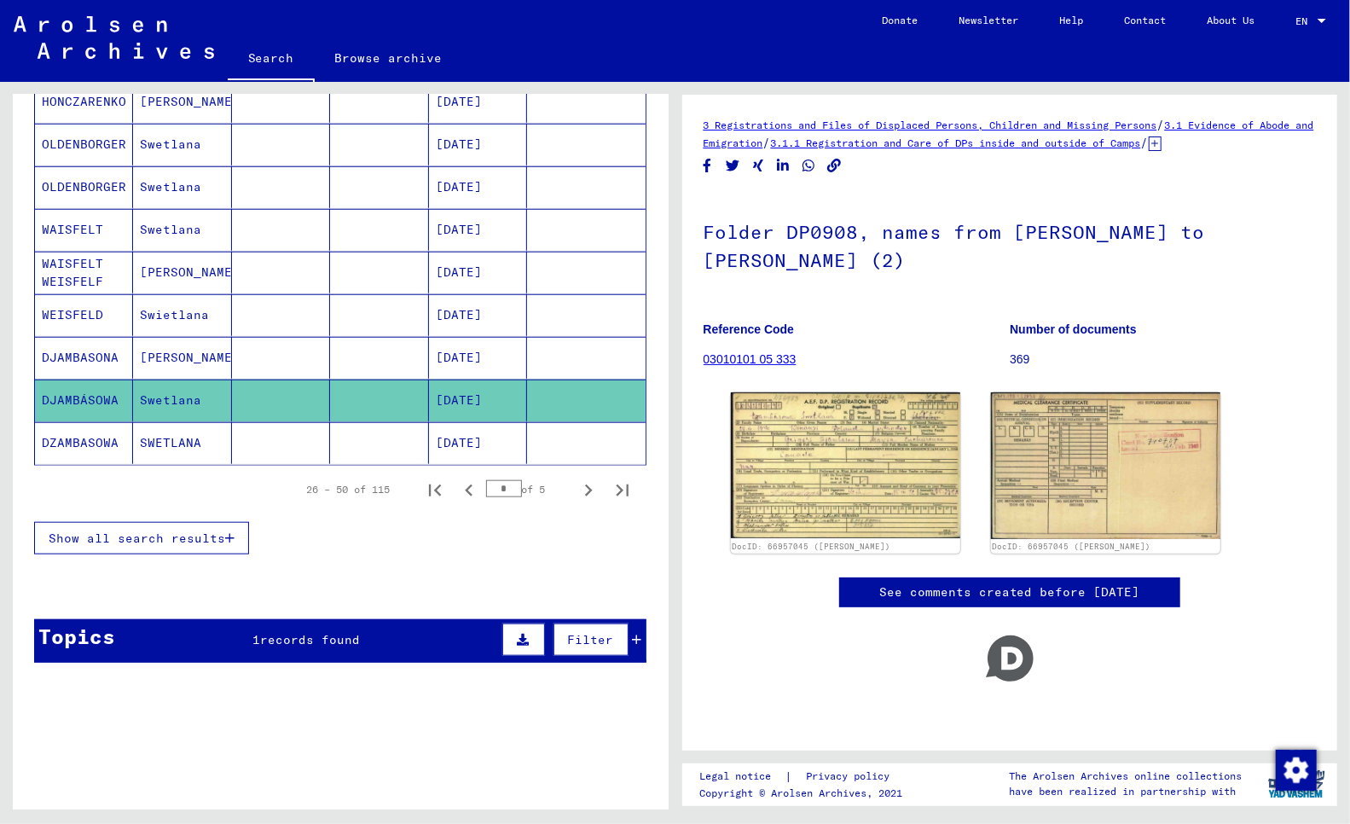
click at [68, 442] on mat-cell "DZAMBASOWA" at bounding box center [84, 443] width 98 height 42
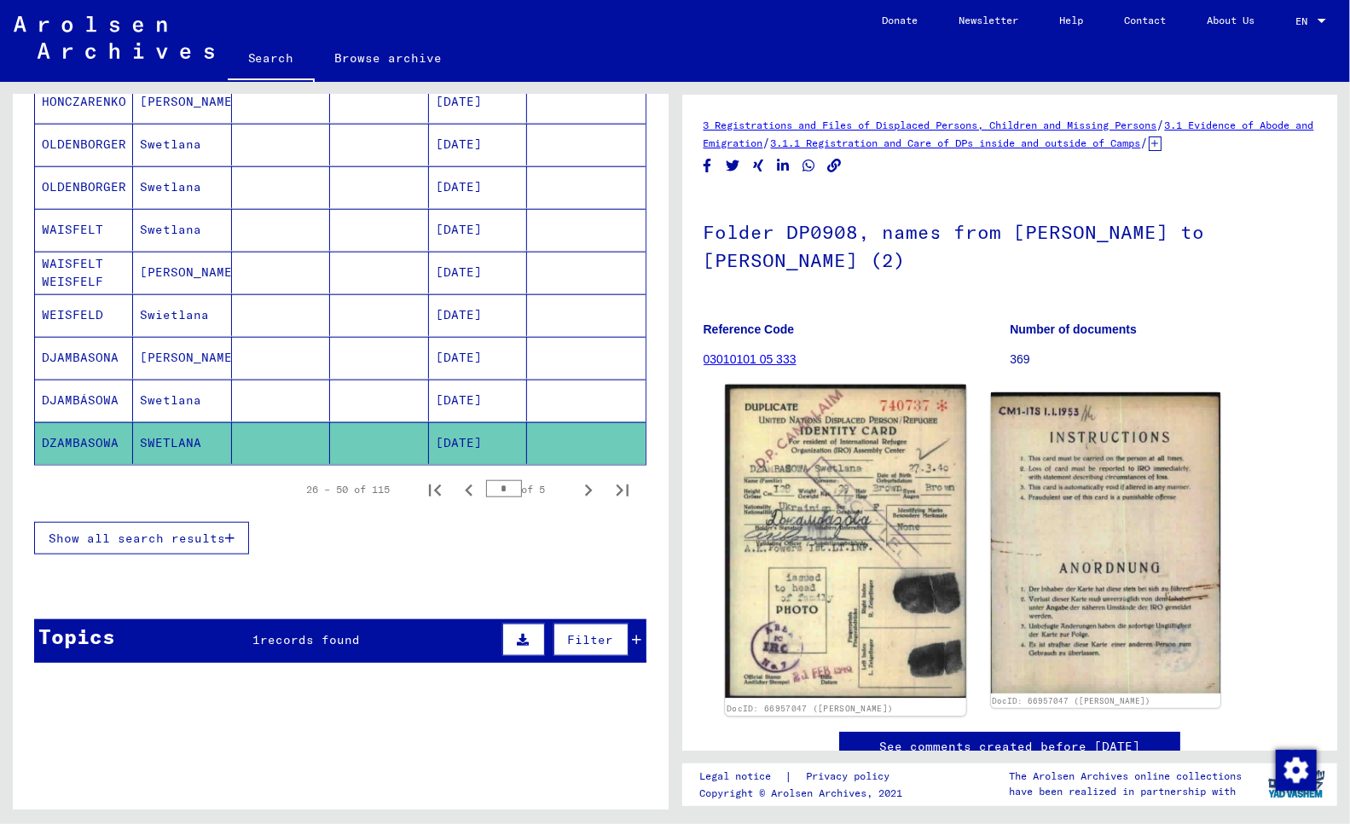
click at [830, 521] on img at bounding box center [845, 541] width 241 height 313
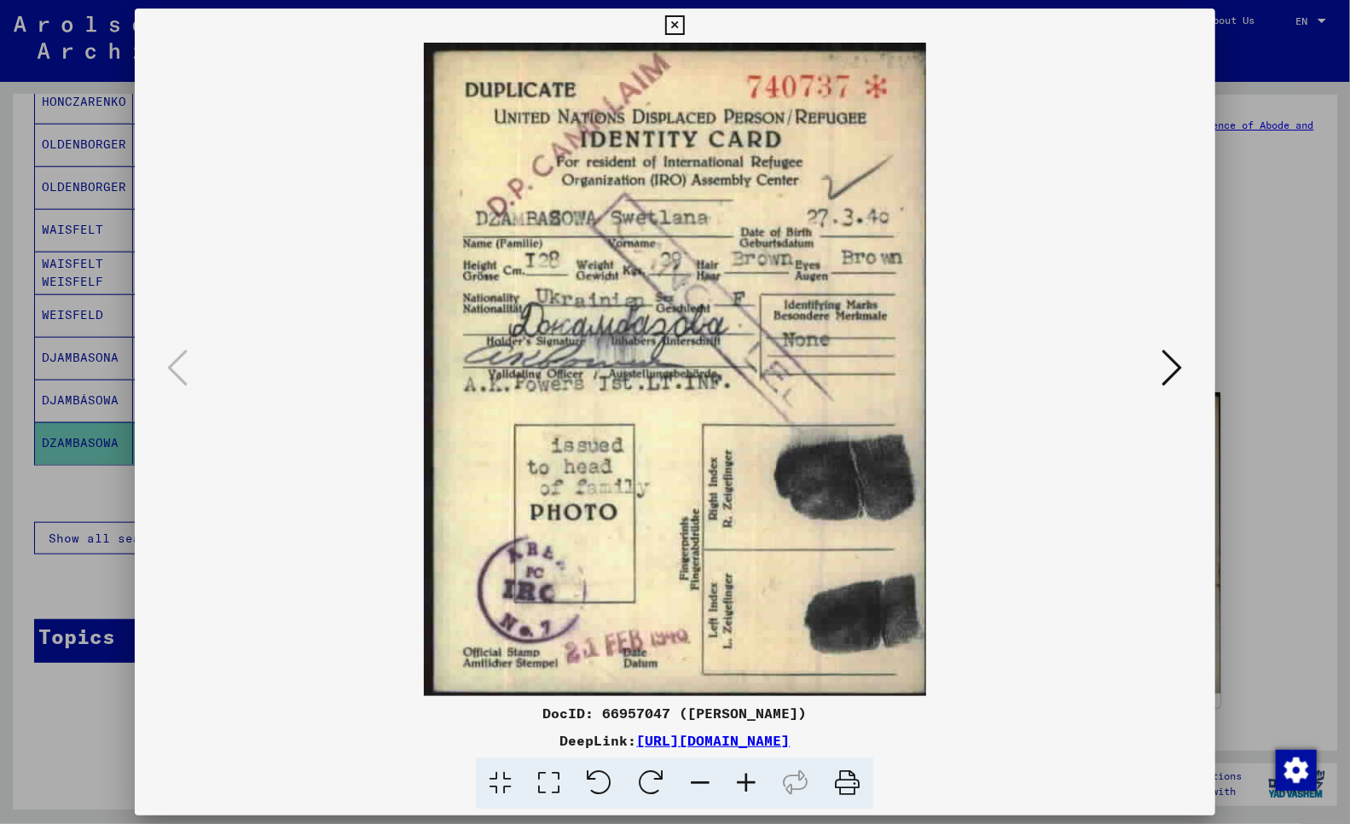
drag, startPoint x: 666, startPoint y: 21, endPoint x: 639, endPoint y: 46, distance: 36.2
click at [666, 23] on icon at bounding box center [675, 25] width 20 height 20
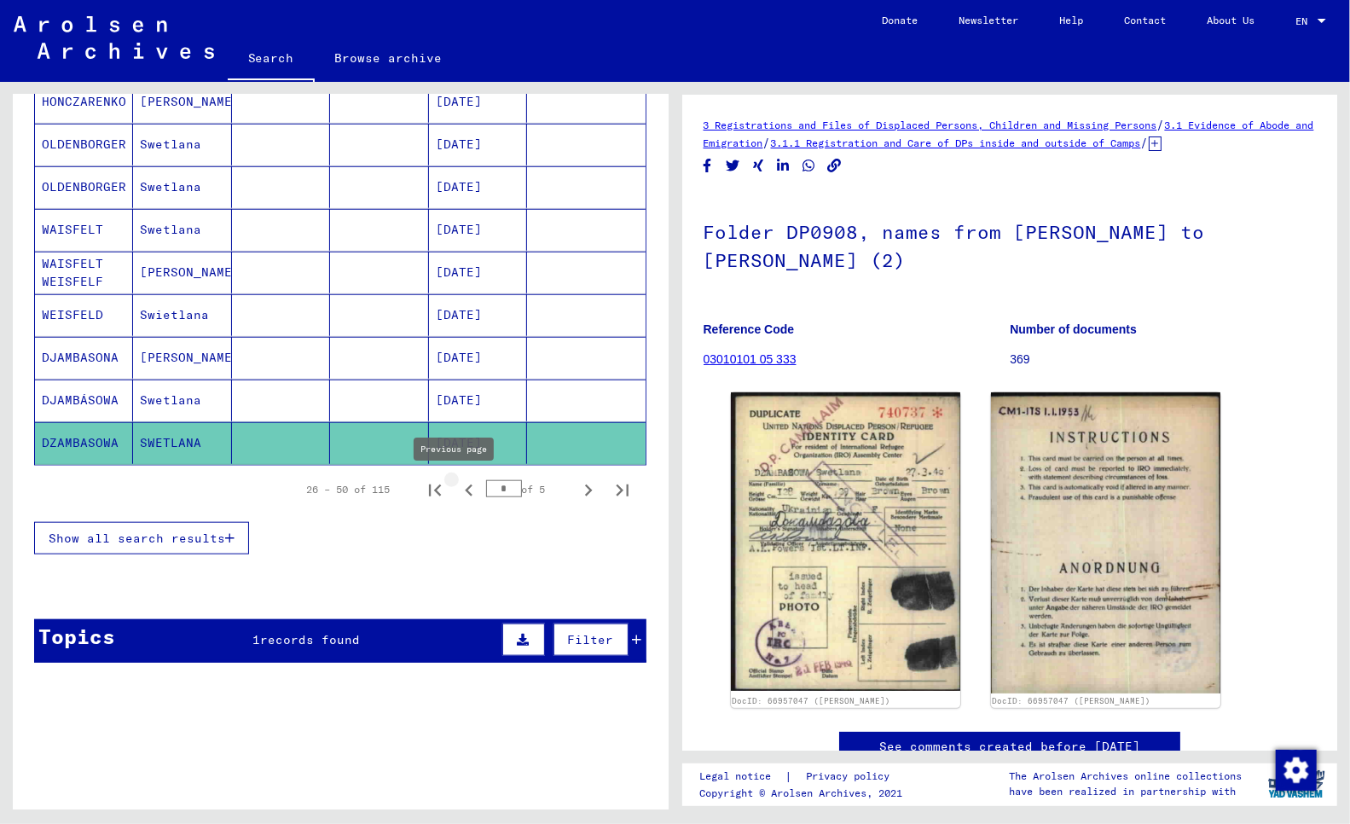
click at [457, 491] on icon "Previous page" at bounding box center [469, 490] width 24 height 24
type input "*"
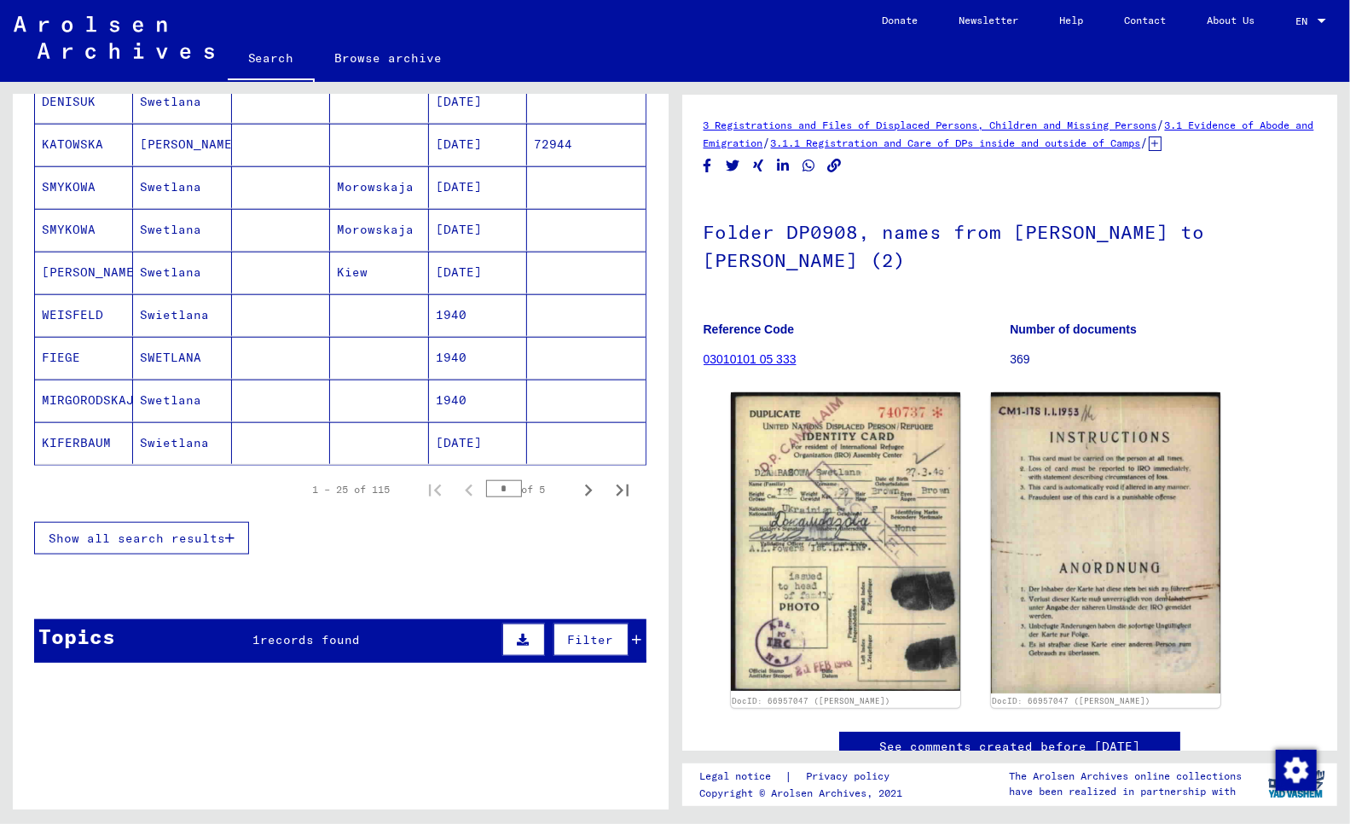
click at [80, 316] on mat-cell "WEISFELD" at bounding box center [84, 315] width 98 height 42
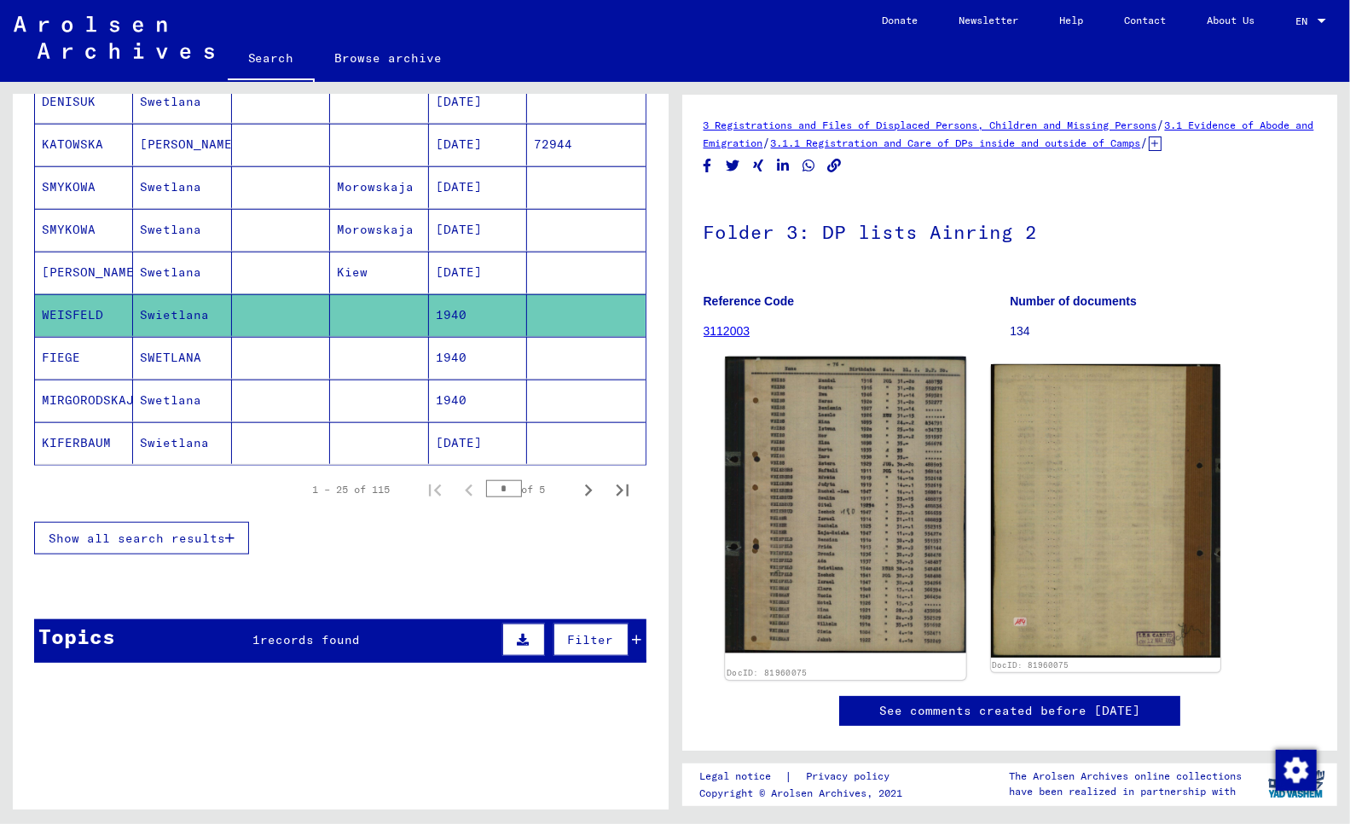
click at [859, 504] on img at bounding box center [845, 504] width 241 height 297
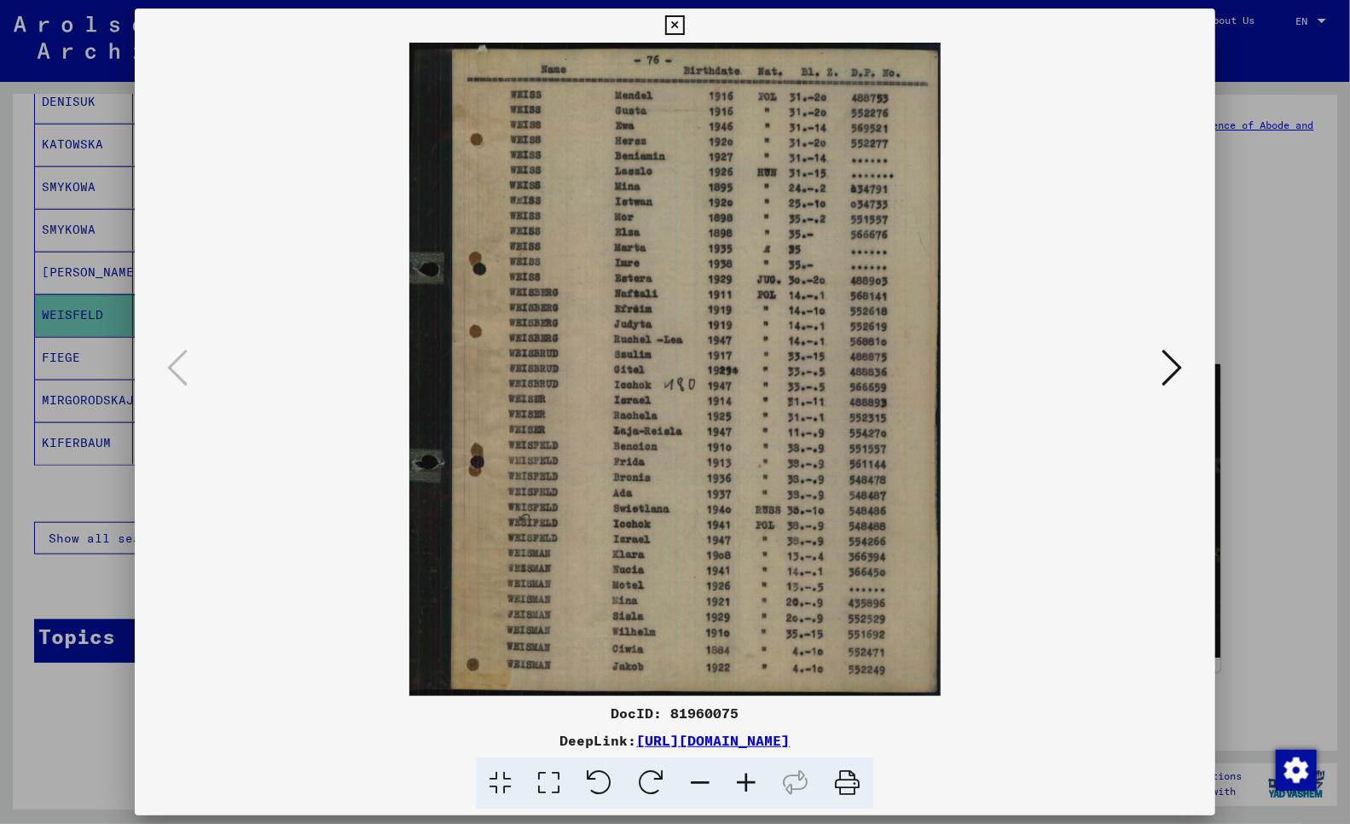
click at [66, 713] on div at bounding box center [675, 412] width 1350 height 824
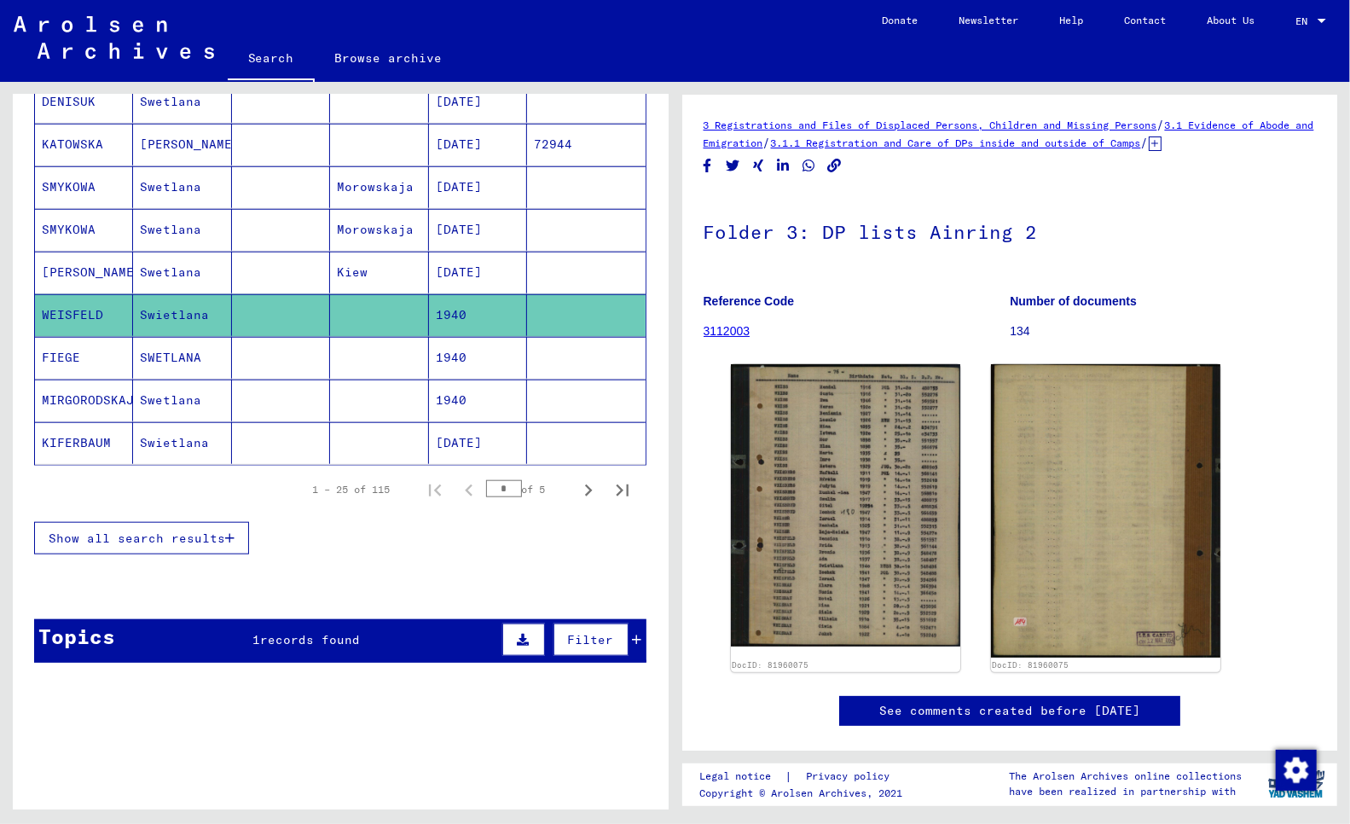
click at [72, 231] on mat-cell "SMYKOWA" at bounding box center [84, 230] width 98 height 42
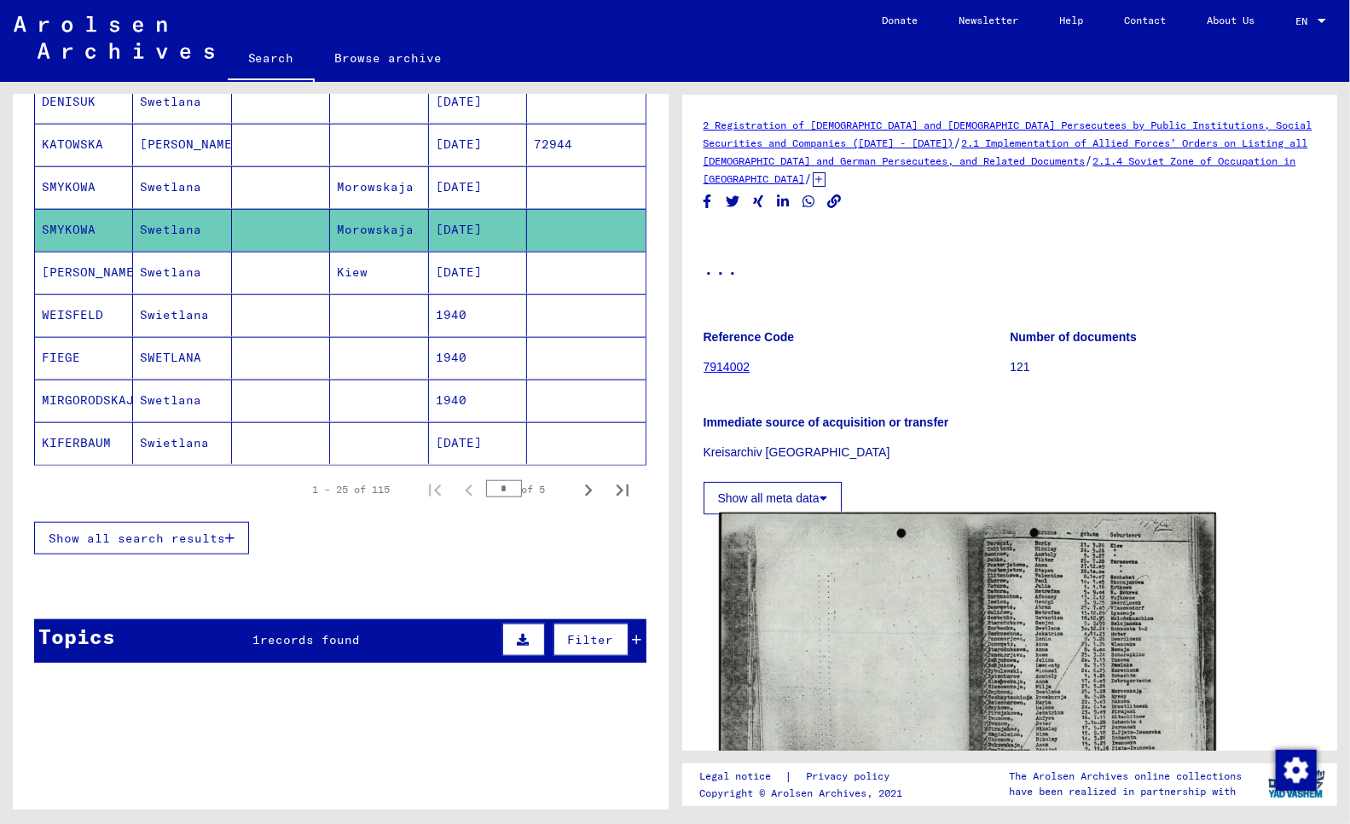
click at [1047, 512] on img at bounding box center [967, 687] width 496 height 350
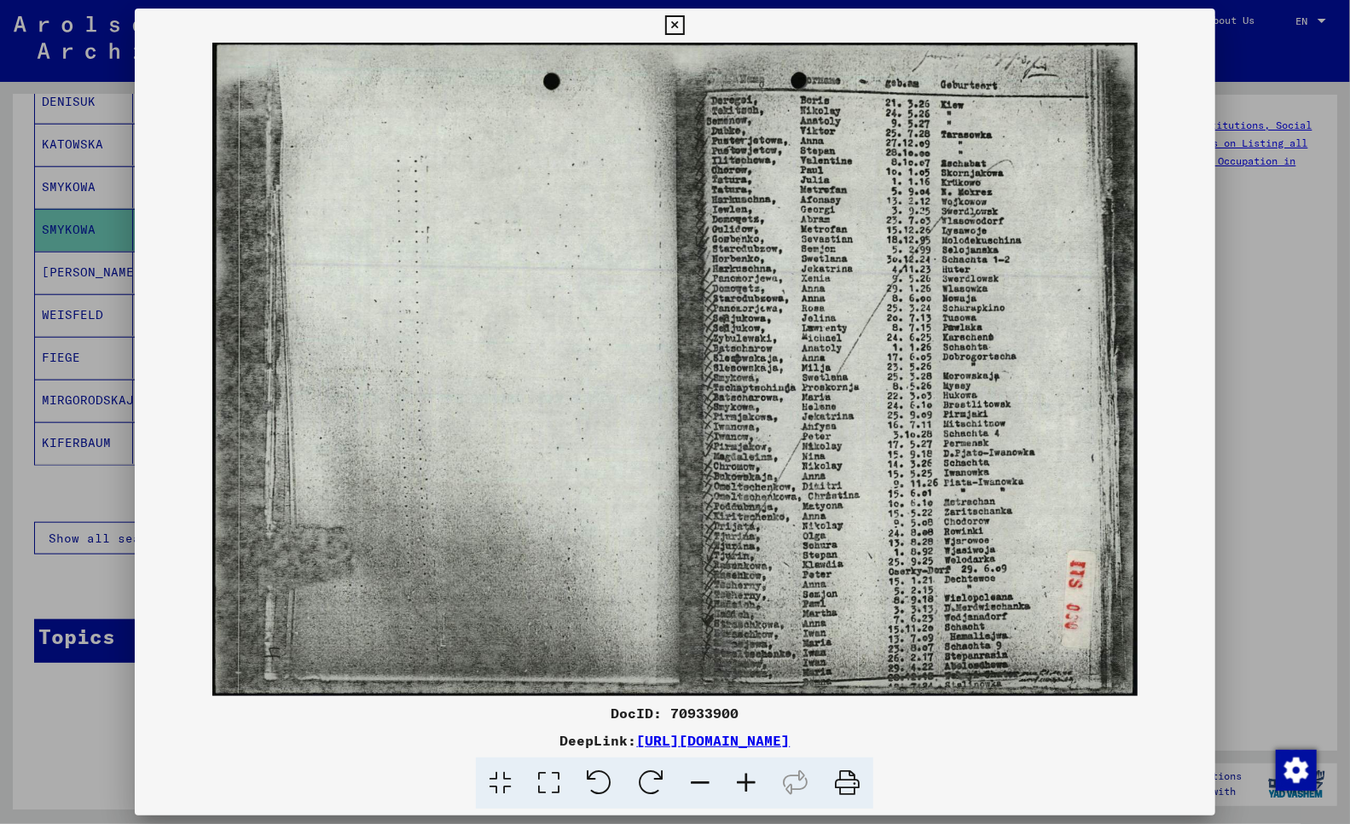
click at [70, 742] on div at bounding box center [675, 412] width 1350 height 824
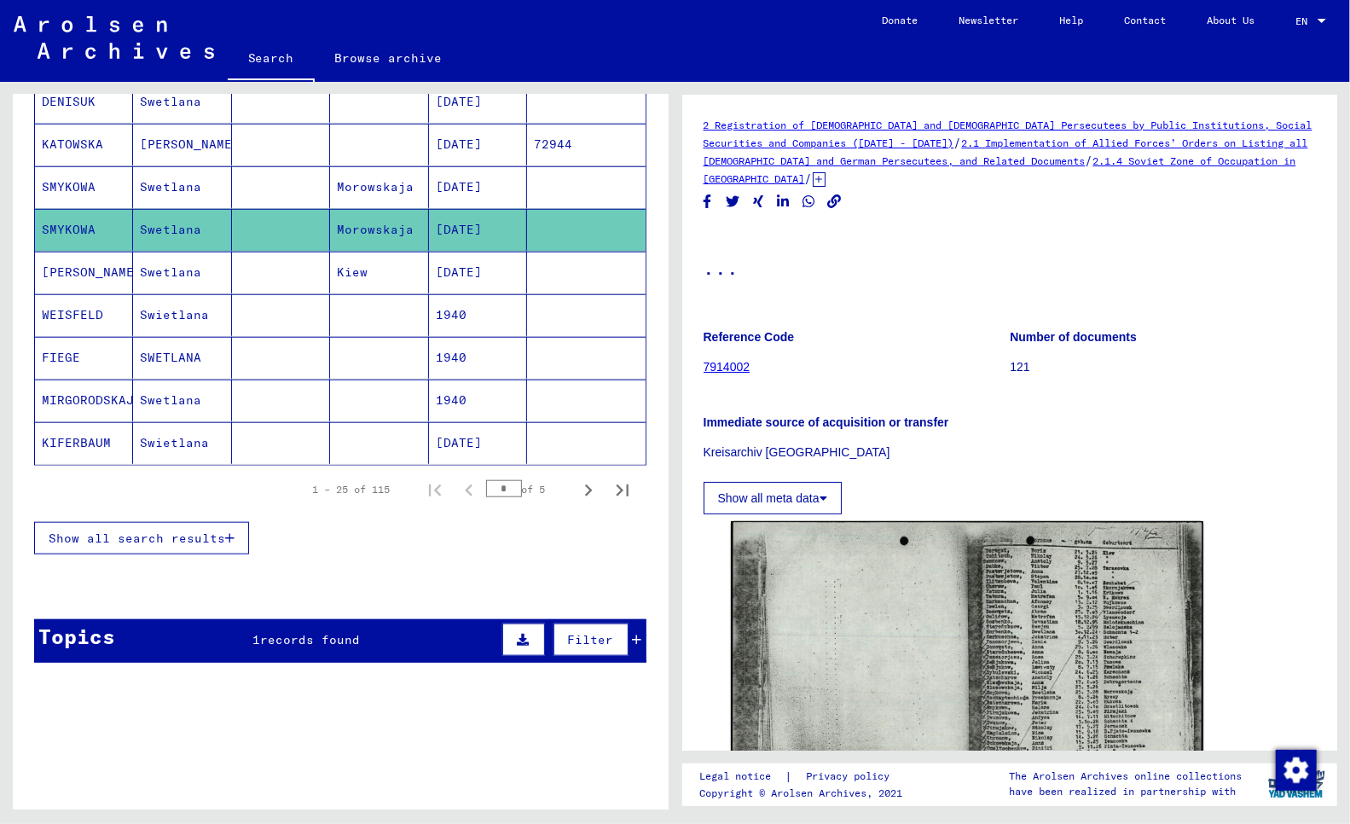
drag, startPoint x: 103, startPoint y: 142, endPoint x: -83, endPoint y: 151, distance: 186.1
click at [0, 151] on html "**********" at bounding box center [675, 412] width 1350 height 824
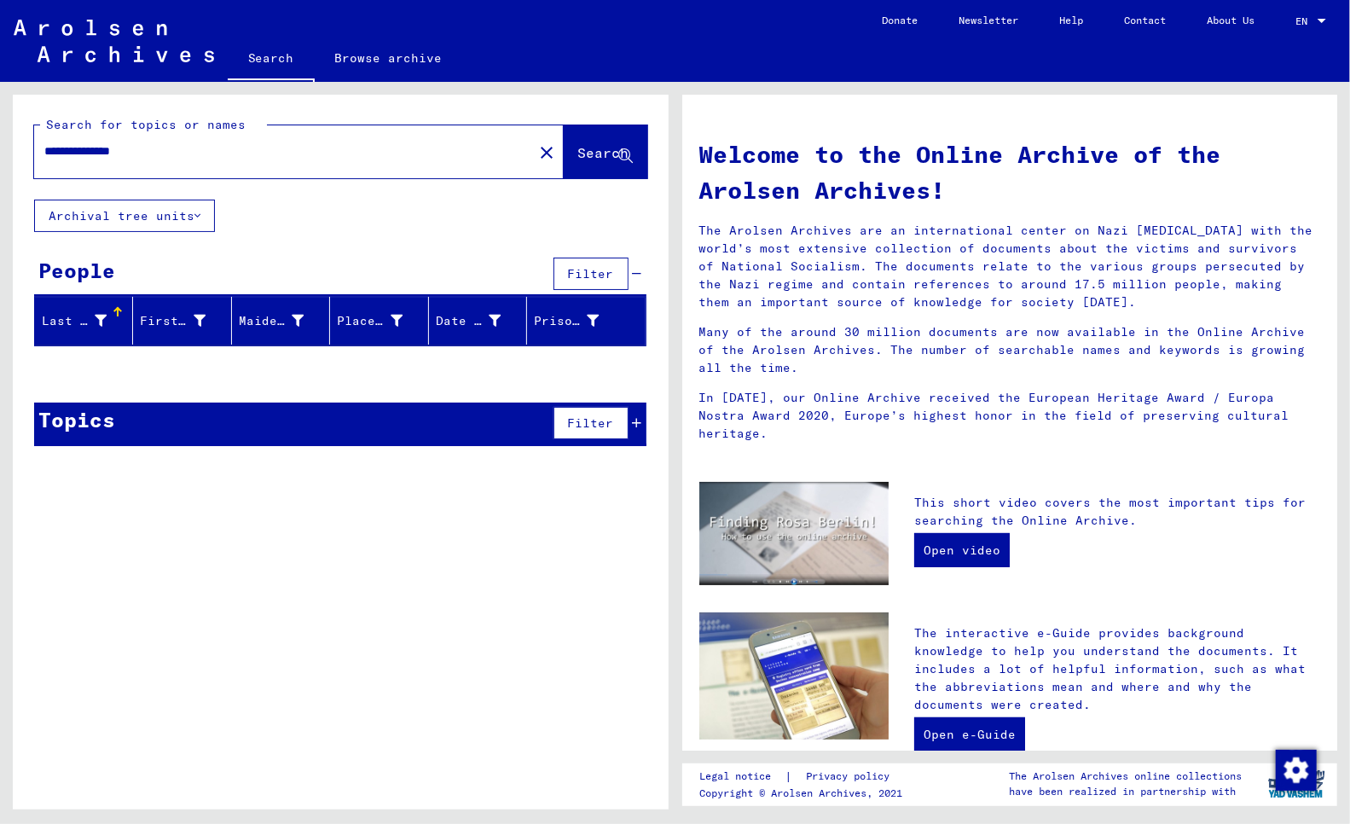
click at [57, 148] on input "**********" at bounding box center [278, 151] width 468 height 18
drag, startPoint x: 49, startPoint y: 148, endPoint x: 32, endPoint y: 148, distance: 16.2
click at [32, 148] on div "**********" at bounding box center [341, 147] width 656 height 105
click at [578, 151] on span "Search" at bounding box center [603, 152] width 51 height 17
click at [56, 322] on div "Last Name" at bounding box center [74, 321] width 65 height 18
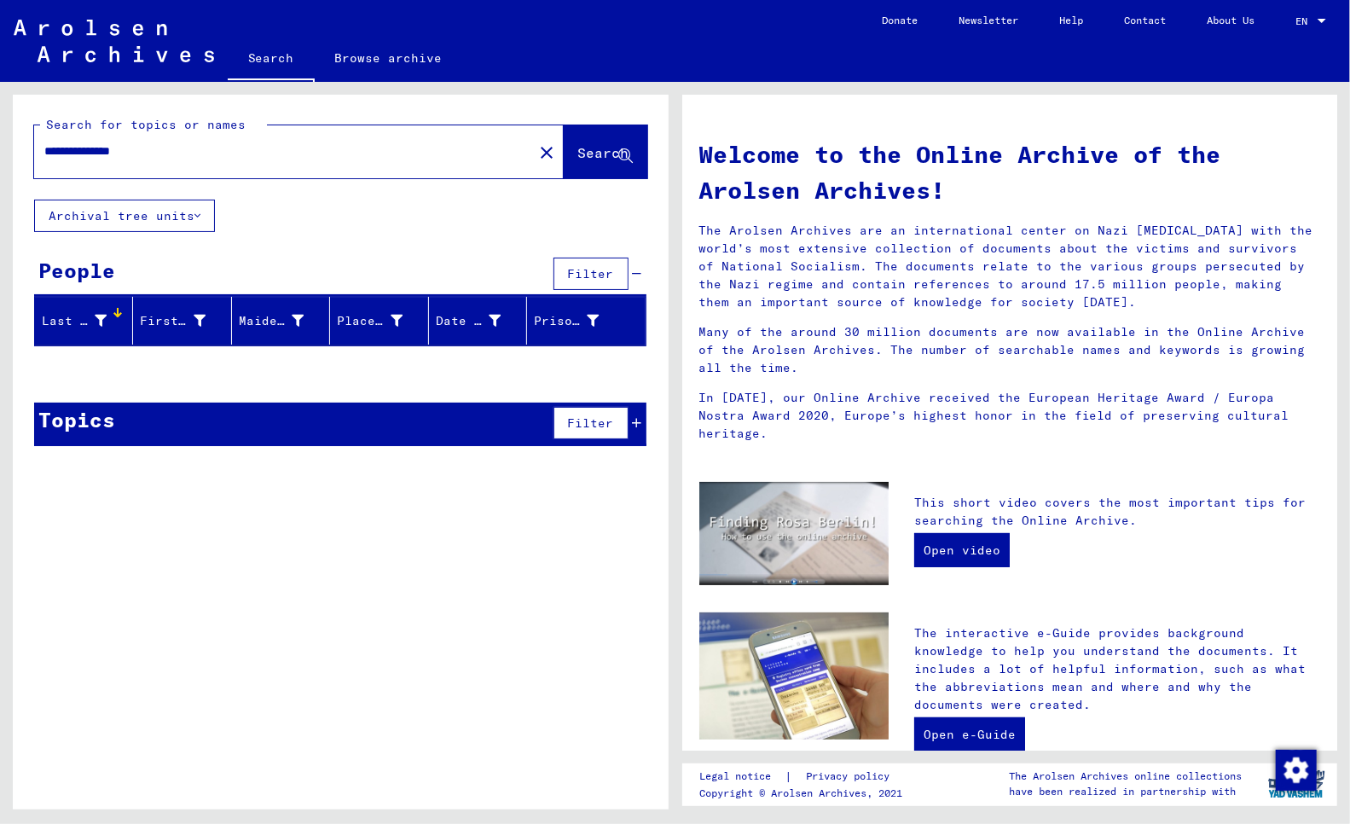
click at [112, 150] on input "**********" at bounding box center [278, 151] width 468 height 18
drag, startPoint x: 49, startPoint y: 148, endPoint x: 26, endPoint y: 148, distance: 23.9
click at [26, 148] on div "**********" at bounding box center [341, 147] width 656 height 105
click at [578, 147] on span "Search" at bounding box center [603, 152] width 51 height 17
drag, startPoint x: 53, startPoint y: 148, endPoint x: 28, endPoint y: 149, distance: 24.7
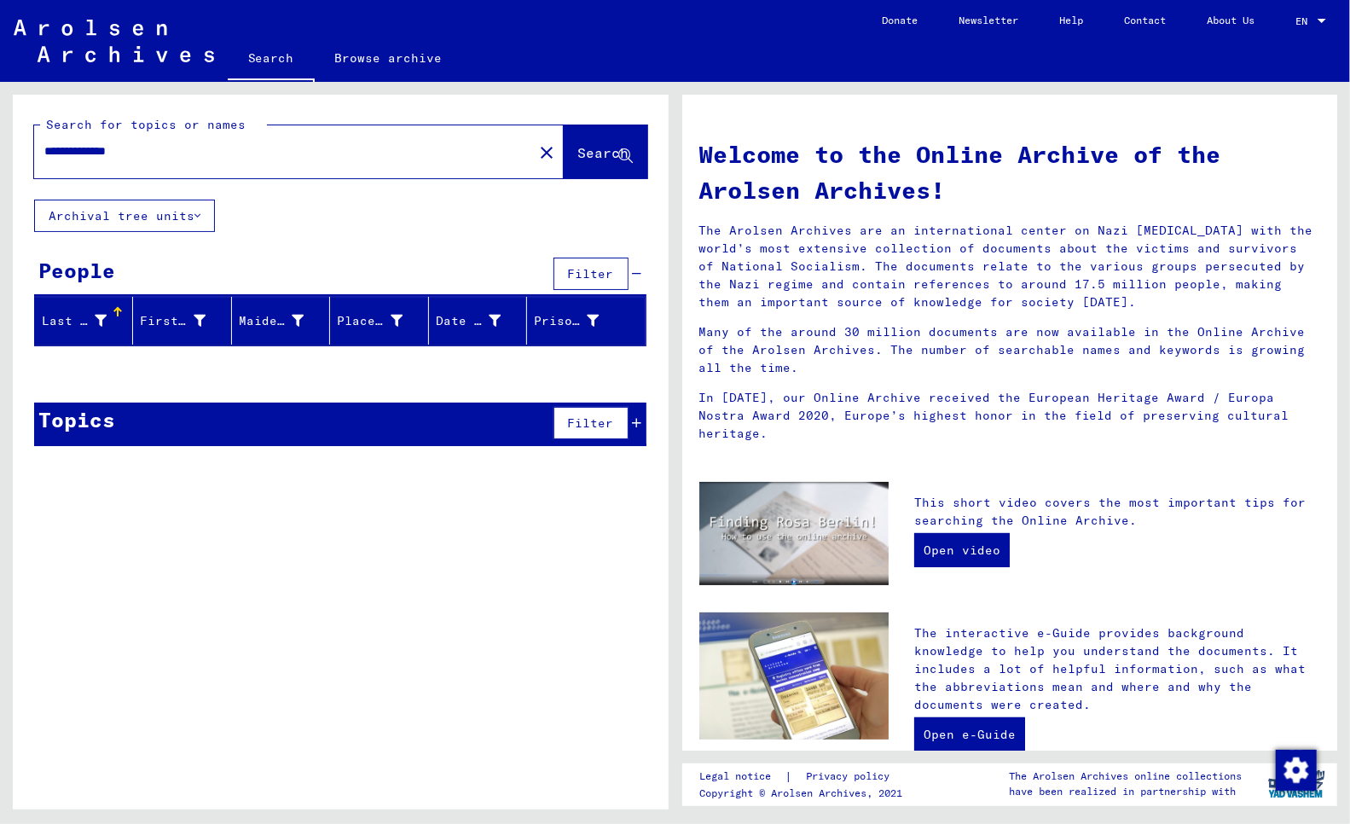
click at [28, 149] on div "**********" at bounding box center [341, 147] width 656 height 105
click at [582, 155] on span "Search" at bounding box center [603, 152] width 51 height 17
click at [44, 152] on input "**********" at bounding box center [278, 151] width 468 height 18
drag, startPoint x: 587, startPoint y: 147, endPoint x: 348, endPoint y: 183, distance: 241.5
click at [582, 149] on span "Search" at bounding box center [603, 152] width 51 height 17
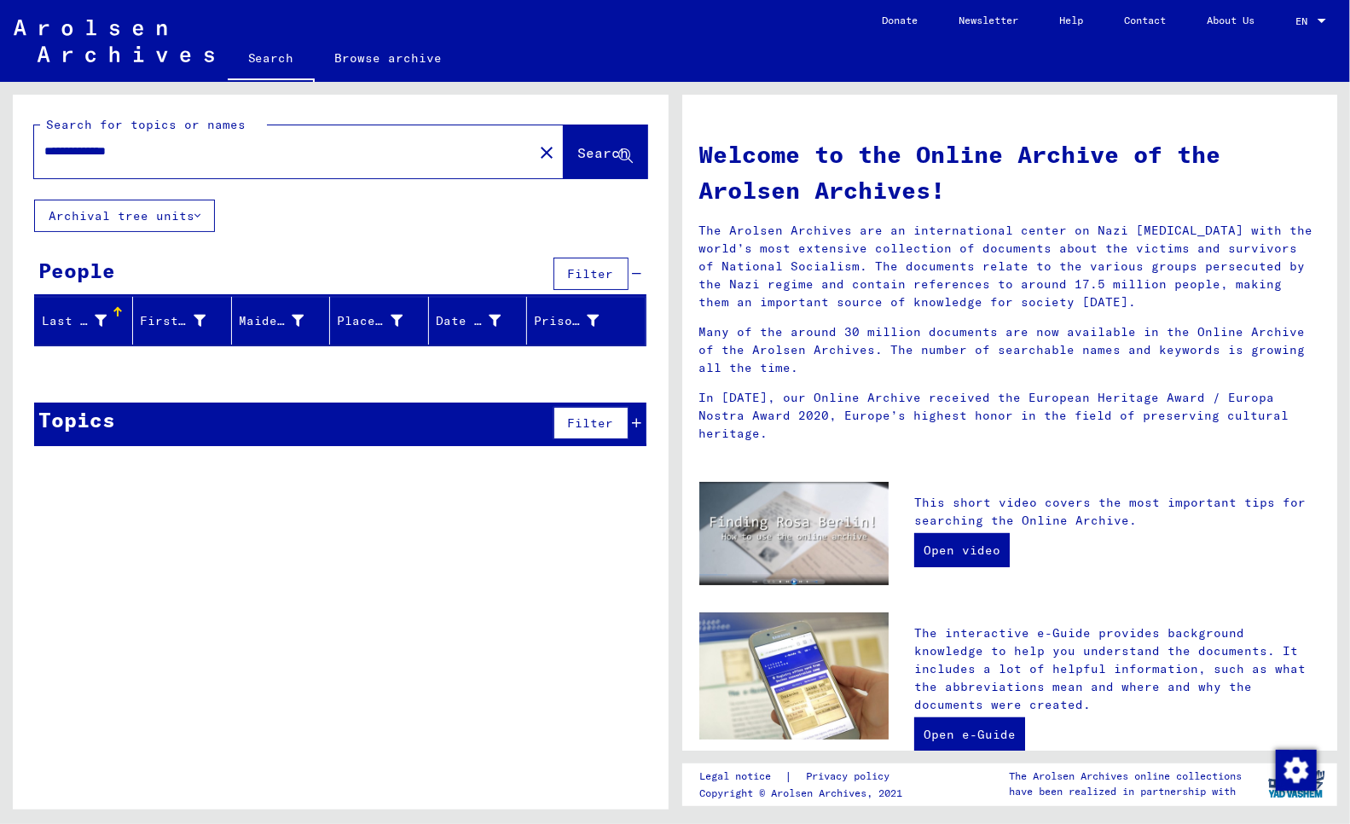
drag, startPoint x: 57, startPoint y: 151, endPoint x: -57, endPoint y: 149, distance: 114.3
click at [0, 149] on html "**********" at bounding box center [675, 412] width 1350 height 824
drag, startPoint x: 98, startPoint y: 152, endPoint x: 108, endPoint y: 182, distance: 32.4
click at [99, 152] on input "**********" at bounding box center [278, 151] width 468 height 18
click at [86, 152] on input "**********" at bounding box center [278, 151] width 468 height 18
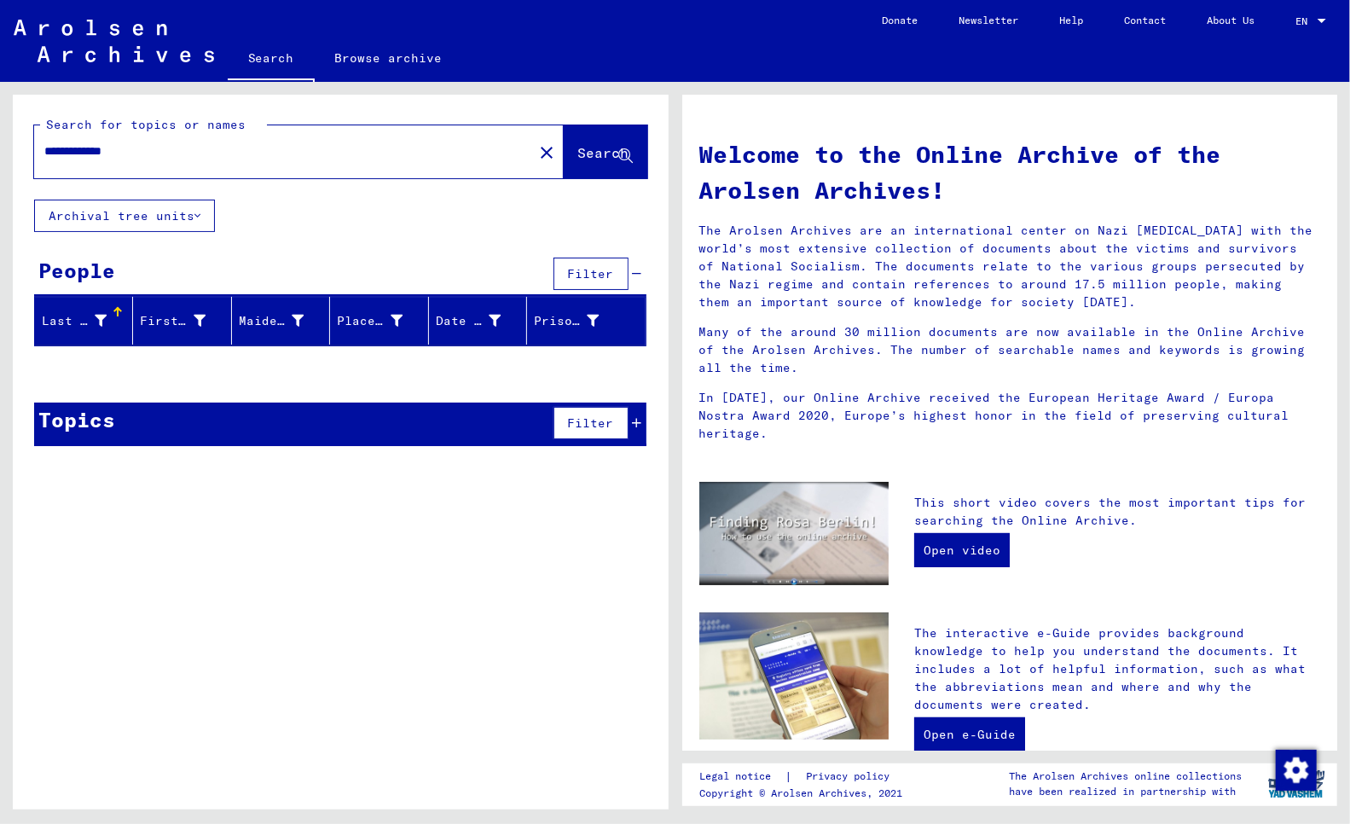
click at [101, 217] on button "Archival tree units" at bounding box center [124, 216] width 181 height 32
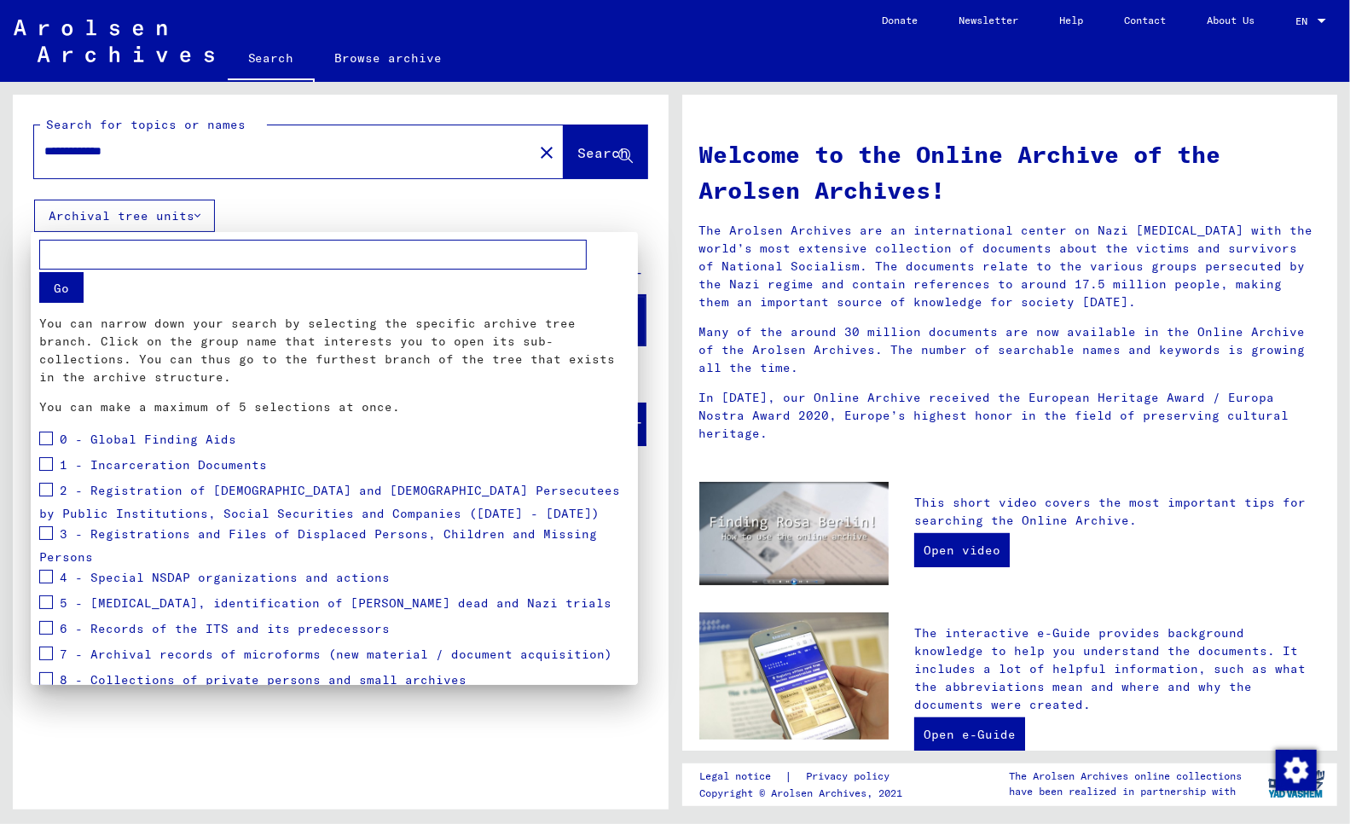
click at [103, 745] on div at bounding box center [675, 412] width 1350 height 824
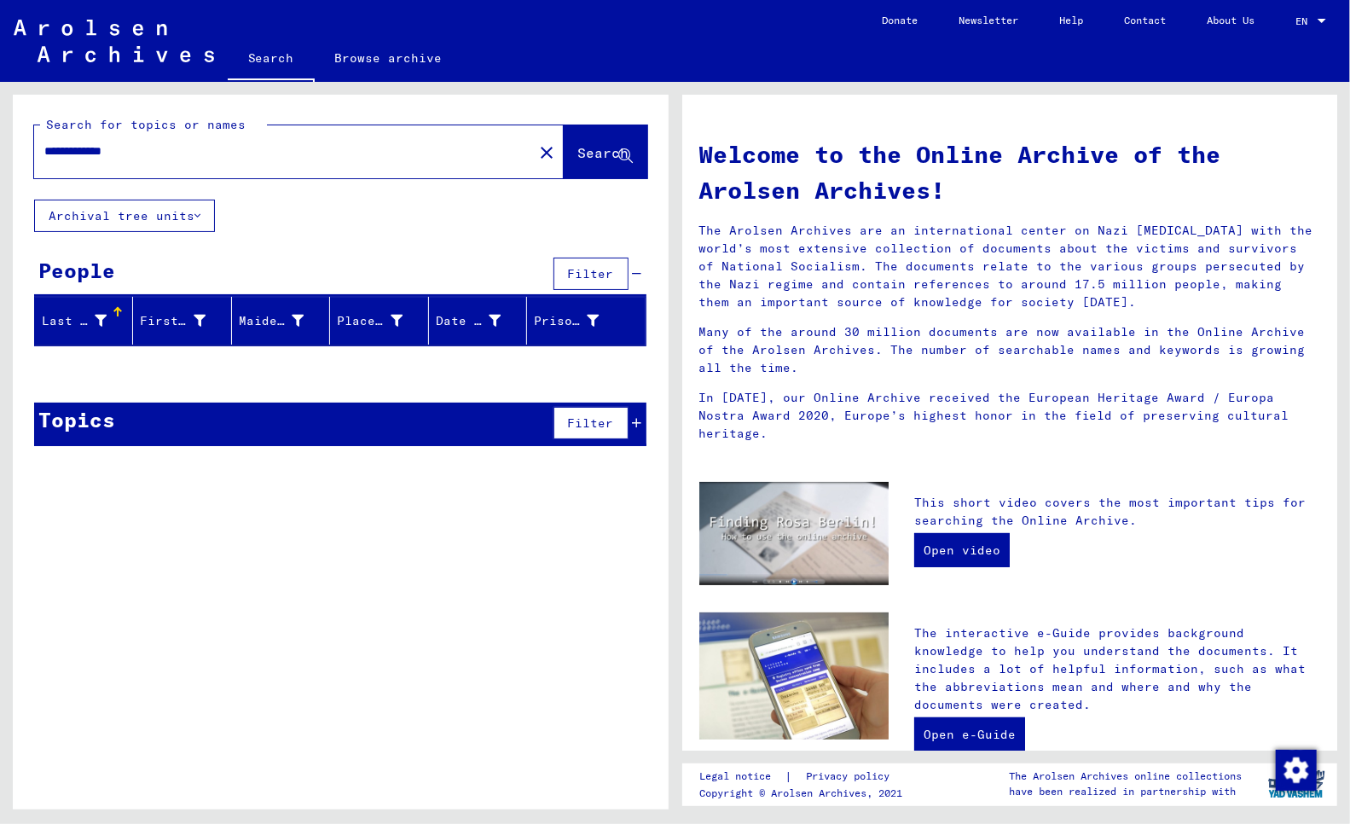
drag, startPoint x: 103, startPoint y: 148, endPoint x: 284, endPoint y: 157, distance: 181.0
click at [284, 157] on input "**********" at bounding box center [278, 151] width 468 height 18
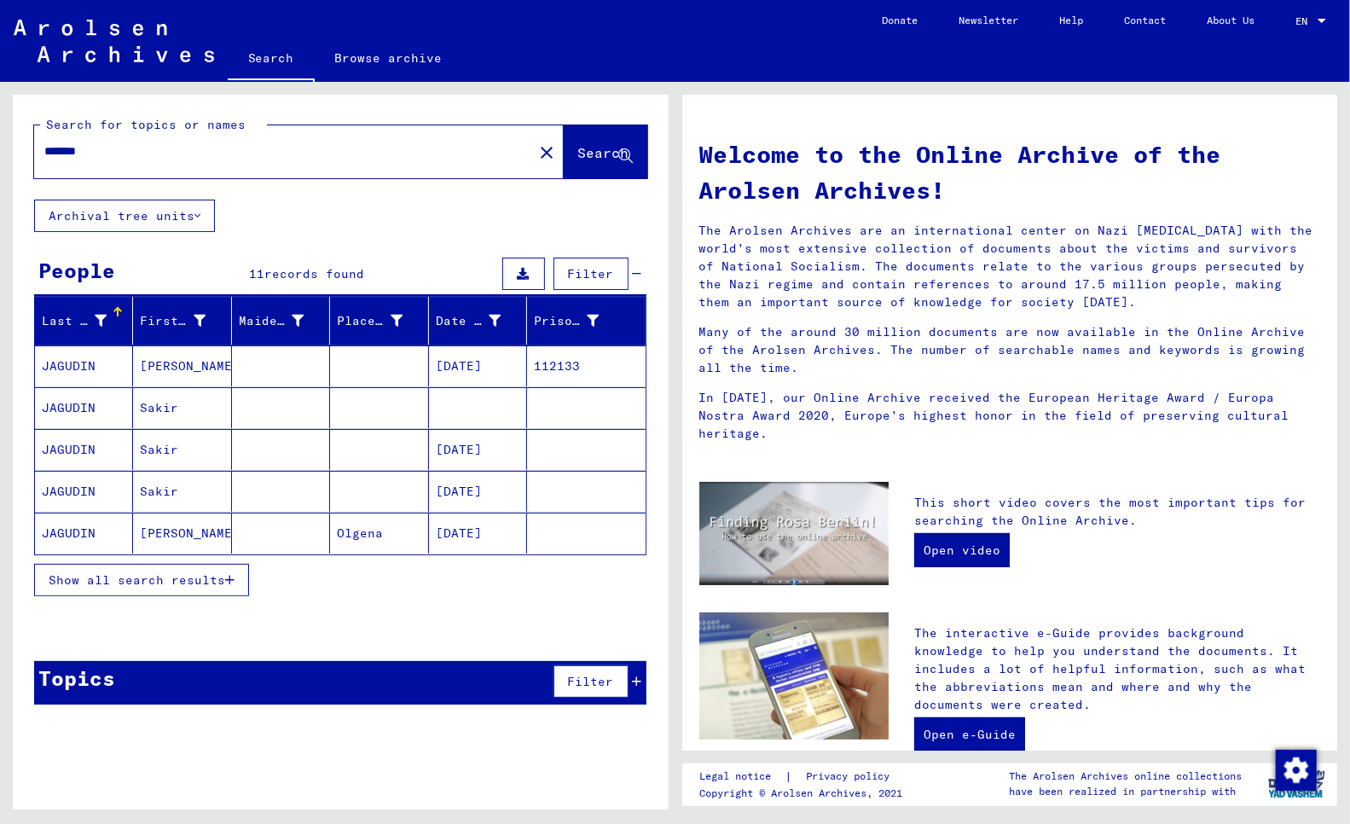
click at [102, 150] on input "*******" at bounding box center [278, 151] width 468 height 18
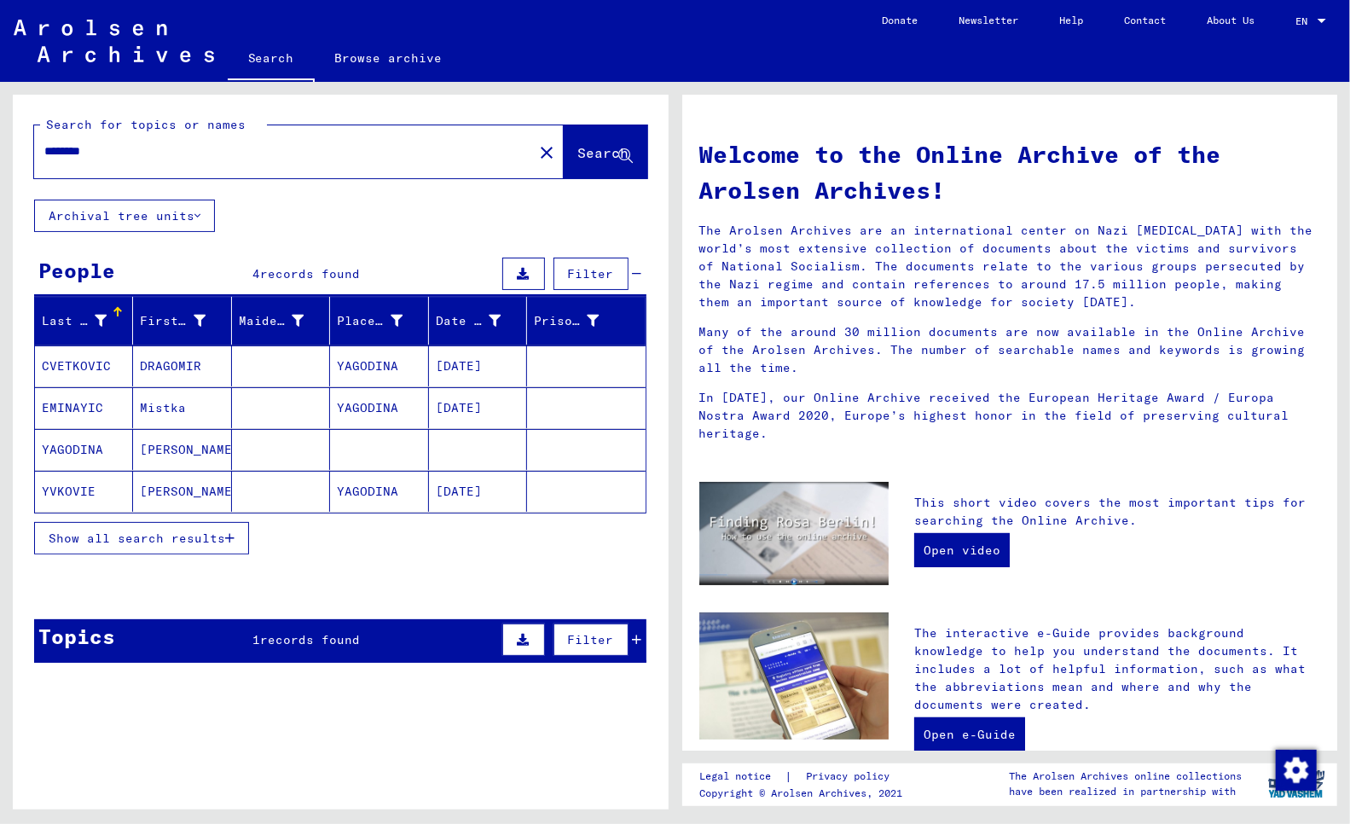
click at [78, 447] on mat-cell "YAGODINA" at bounding box center [84, 449] width 98 height 41
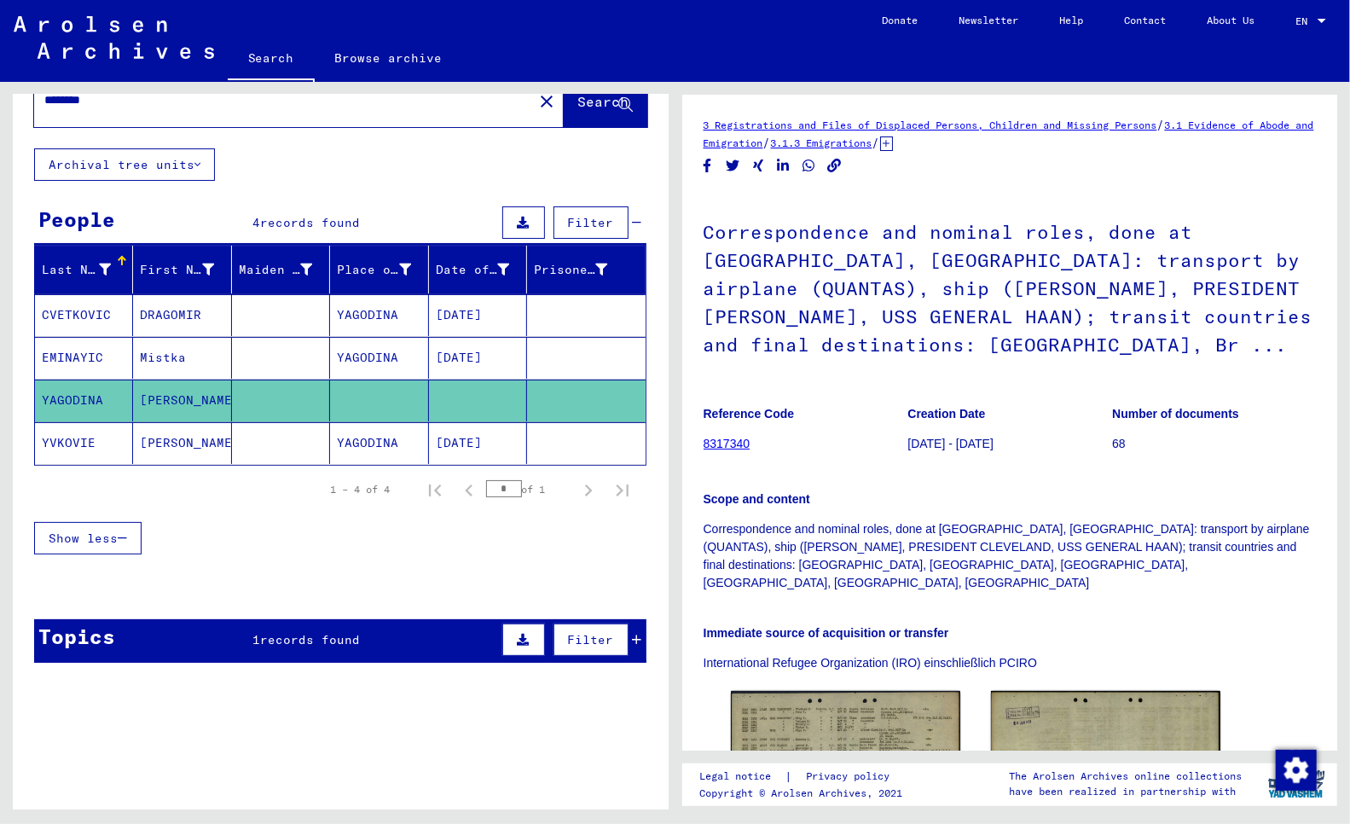
drag, startPoint x: 122, startPoint y: 159, endPoint x: -49, endPoint y: 147, distance: 171.8
click at [0, 147] on html "Search Browse archive Donate Newsletter Help Contact About Us Search Browse arc…" at bounding box center [675, 412] width 1350 height 824
drag, startPoint x: 14, startPoint y: 151, endPoint x: -62, endPoint y: 151, distance: 75.9
click at [0, 151] on html "**********" at bounding box center [675, 412] width 1350 height 824
type input "**********"
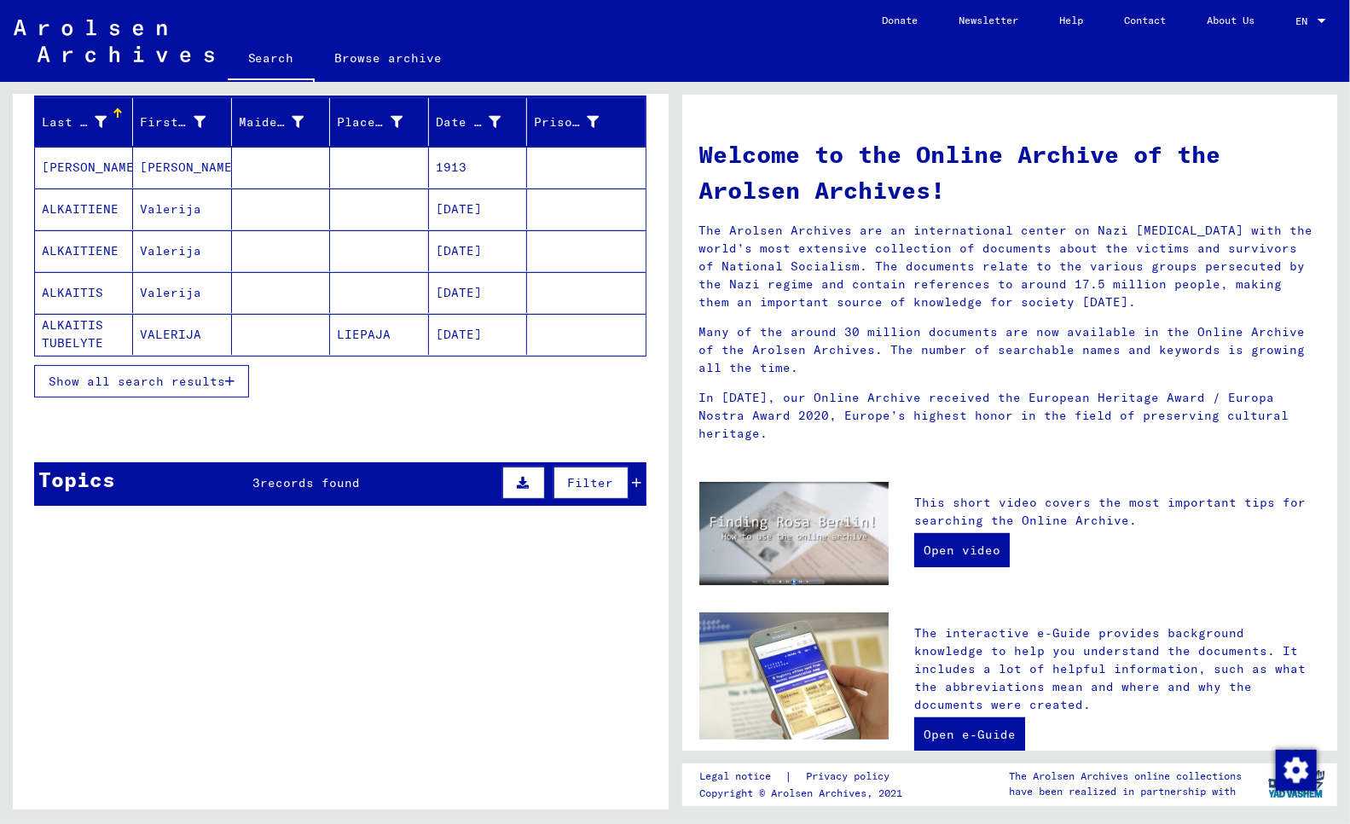
click at [120, 389] on span "Show all search results" at bounding box center [137, 380] width 177 height 15
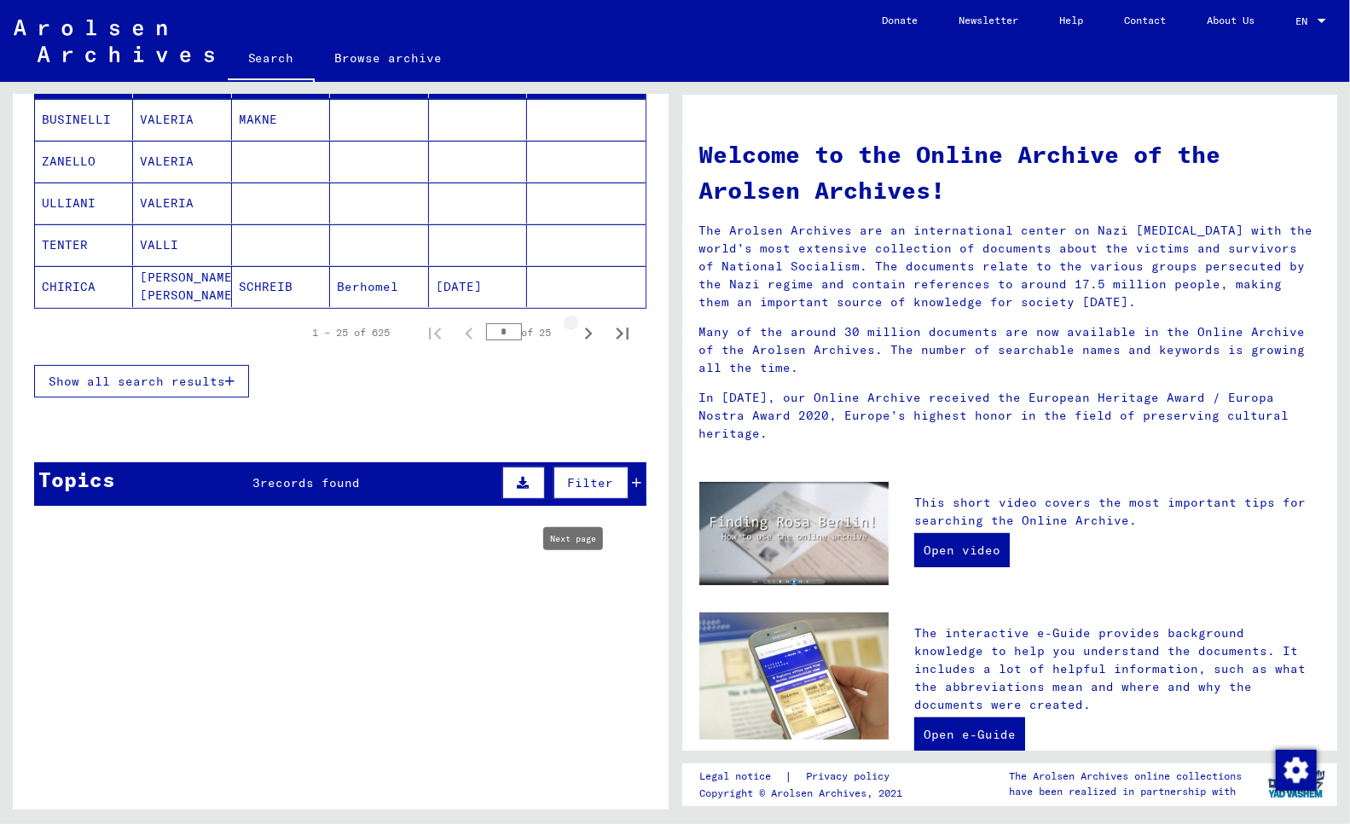
click at [585, 339] on icon "Next page" at bounding box center [589, 333] width 8 height 12
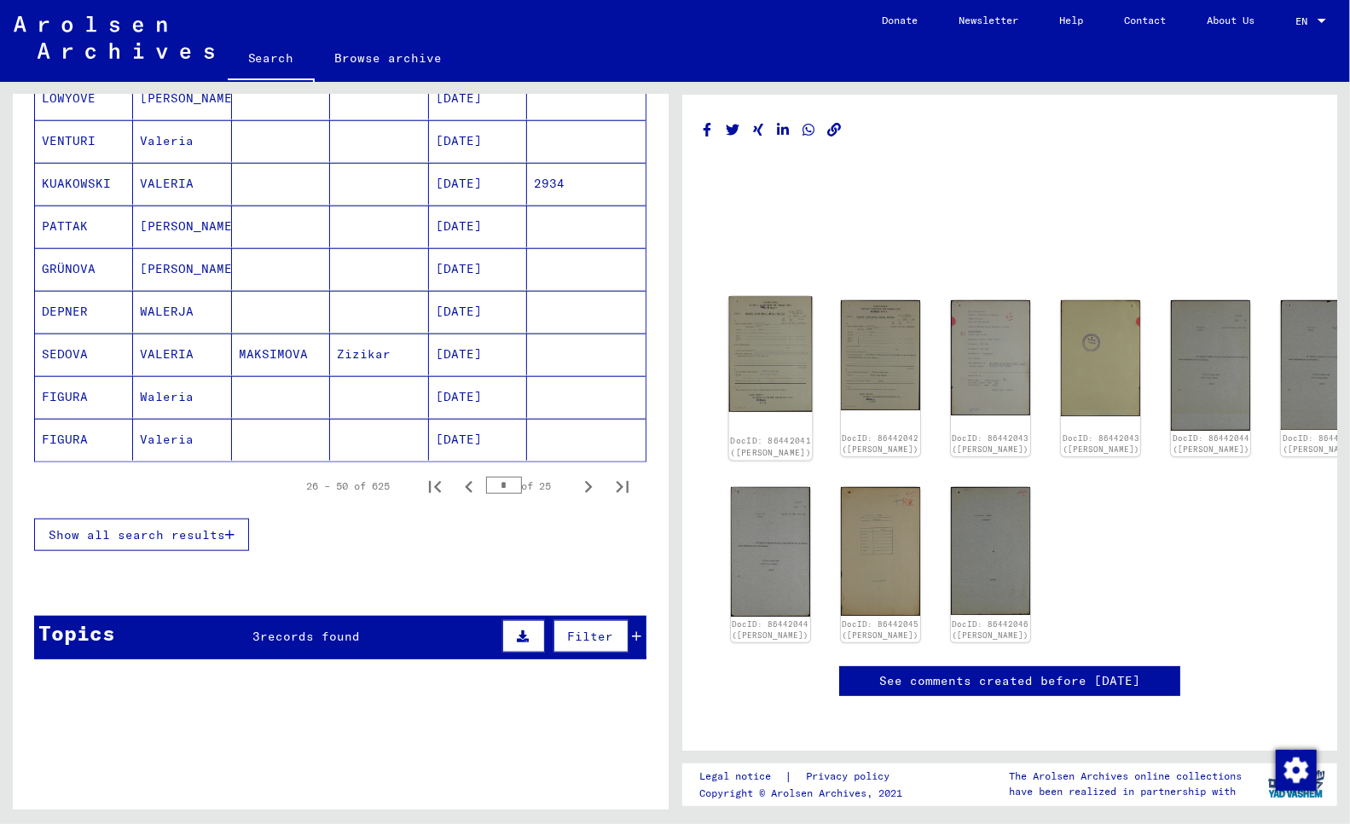
click at [771, 343] on img at bounding box center [770, 355] width 84 height 116
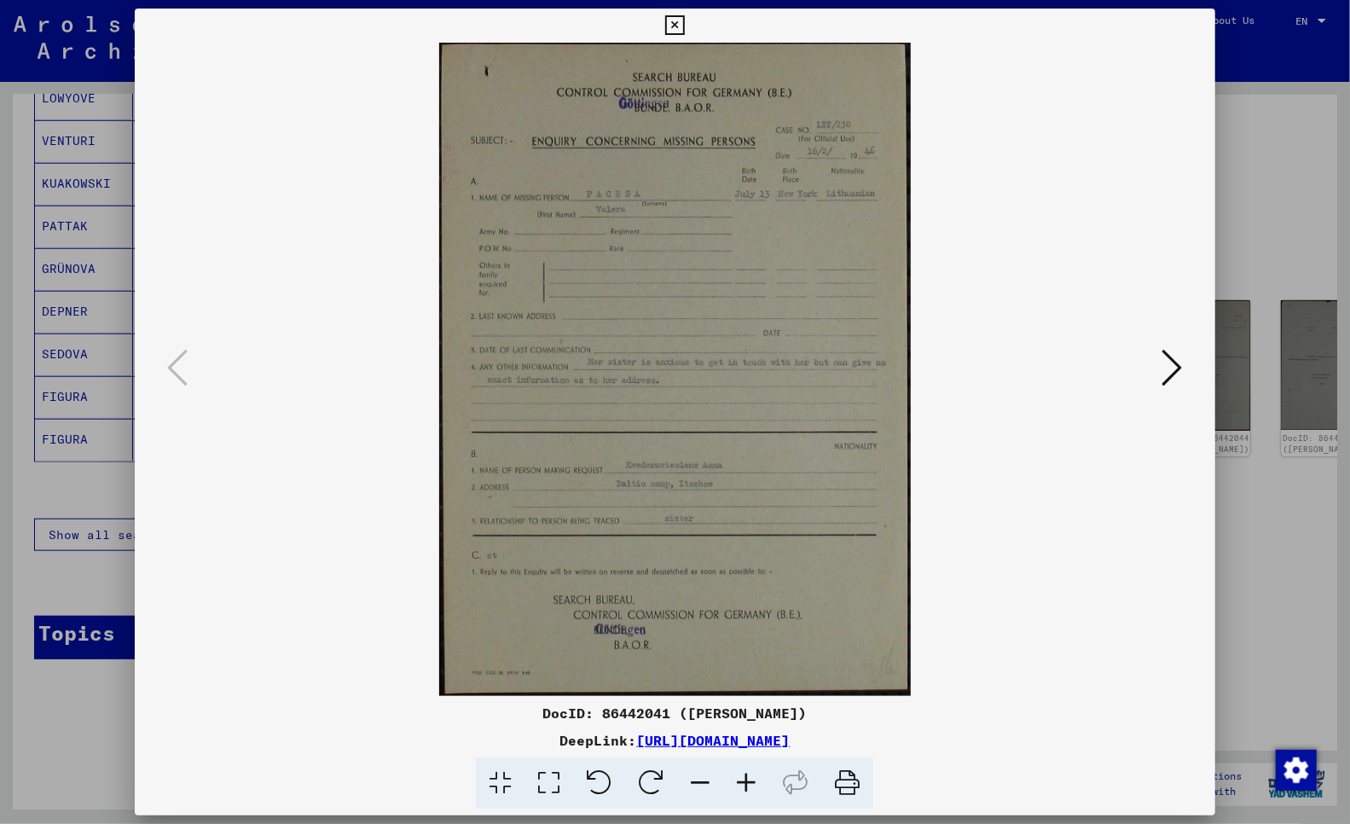
click at [14, 258] on div at bounding box center [675, 412] width 1350 height 824
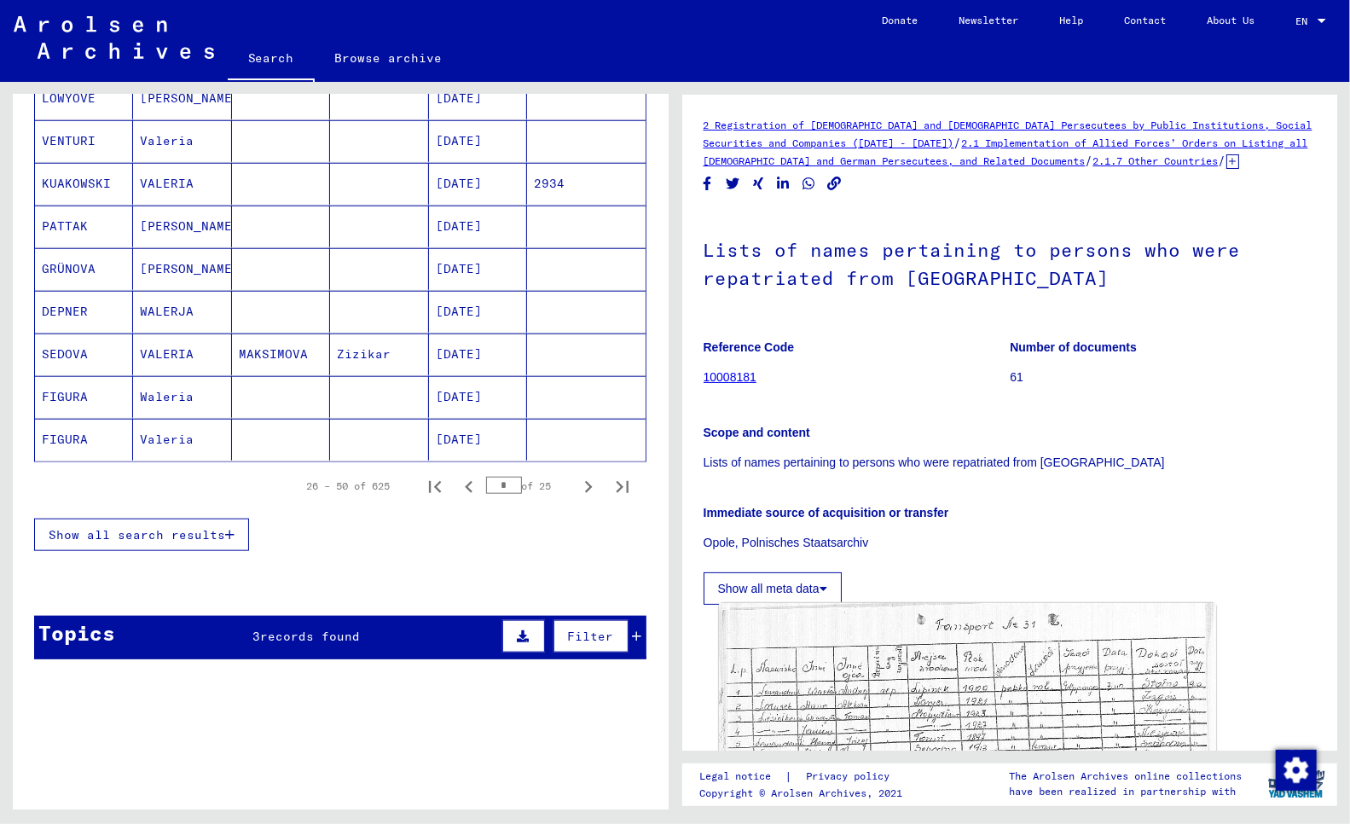
click at [847, 603] on img at bounding box center [967, 774] width 496 height 342
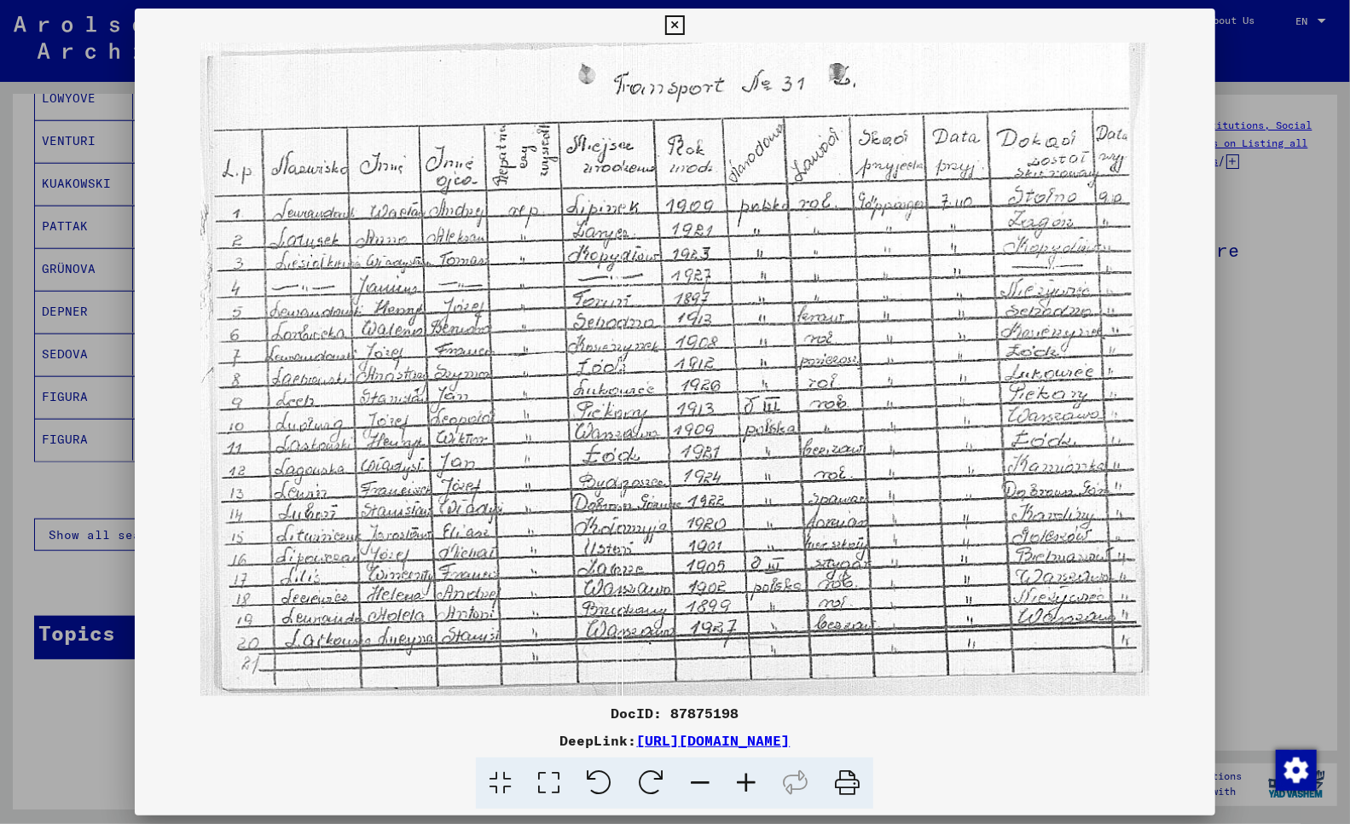
click at [20, 532] on div at bounding box center [675, 412] width 1350 height 824
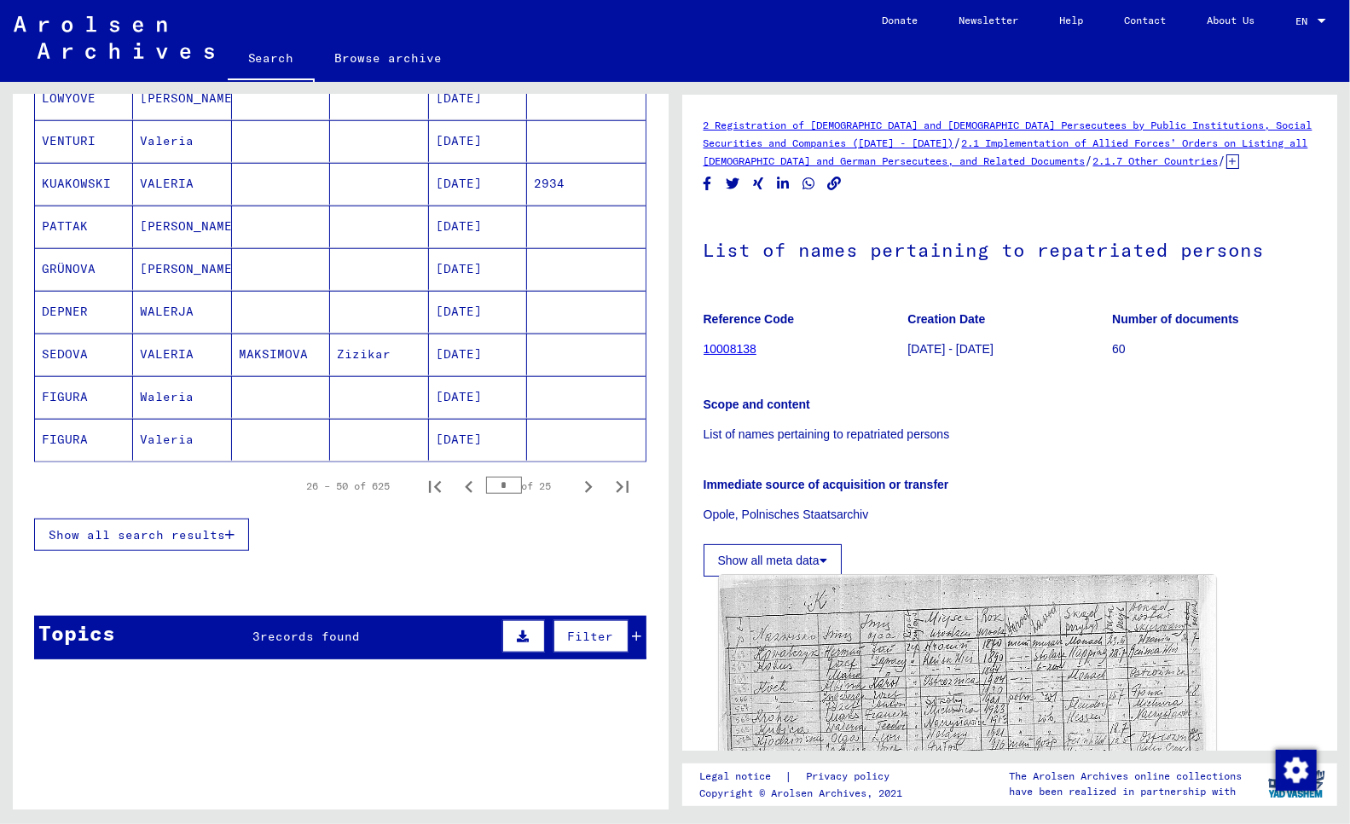
click at [923, 575] on img at bounding box center [967, 743] width 496 height 336
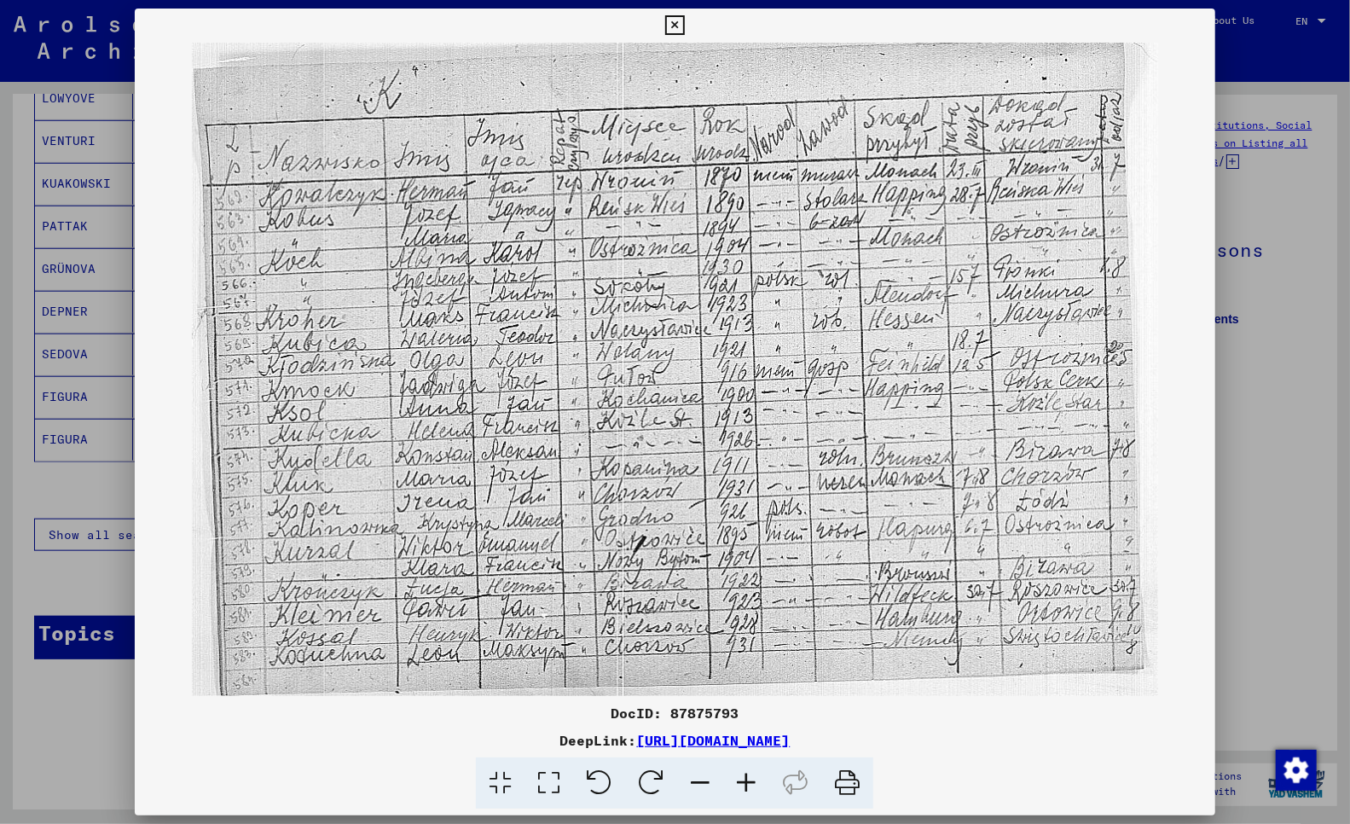
click at [12, 537] on div at bounding box center [675, 412] width 1350 height 824
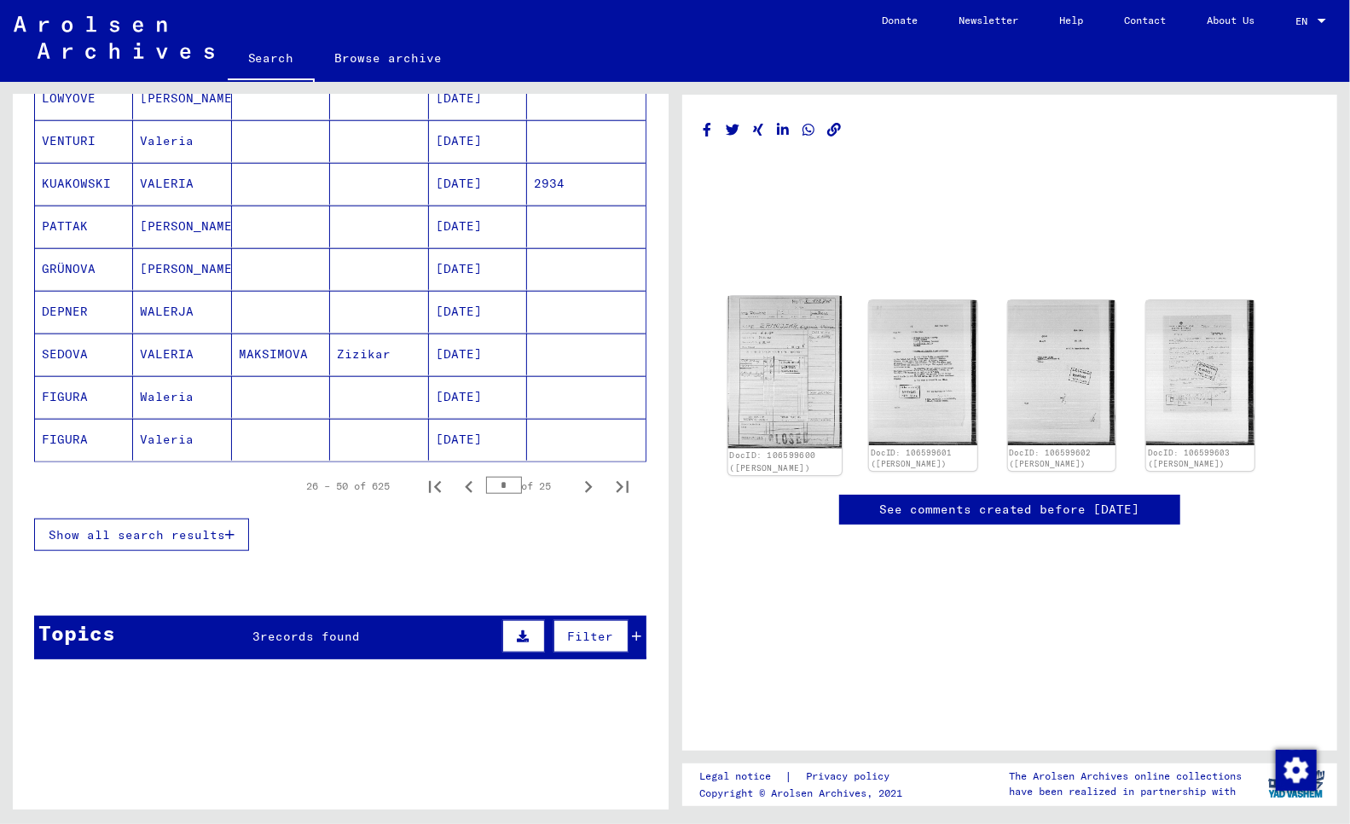
click at [773, 347] on img at bounding box center [783, 372] width 113 height 152
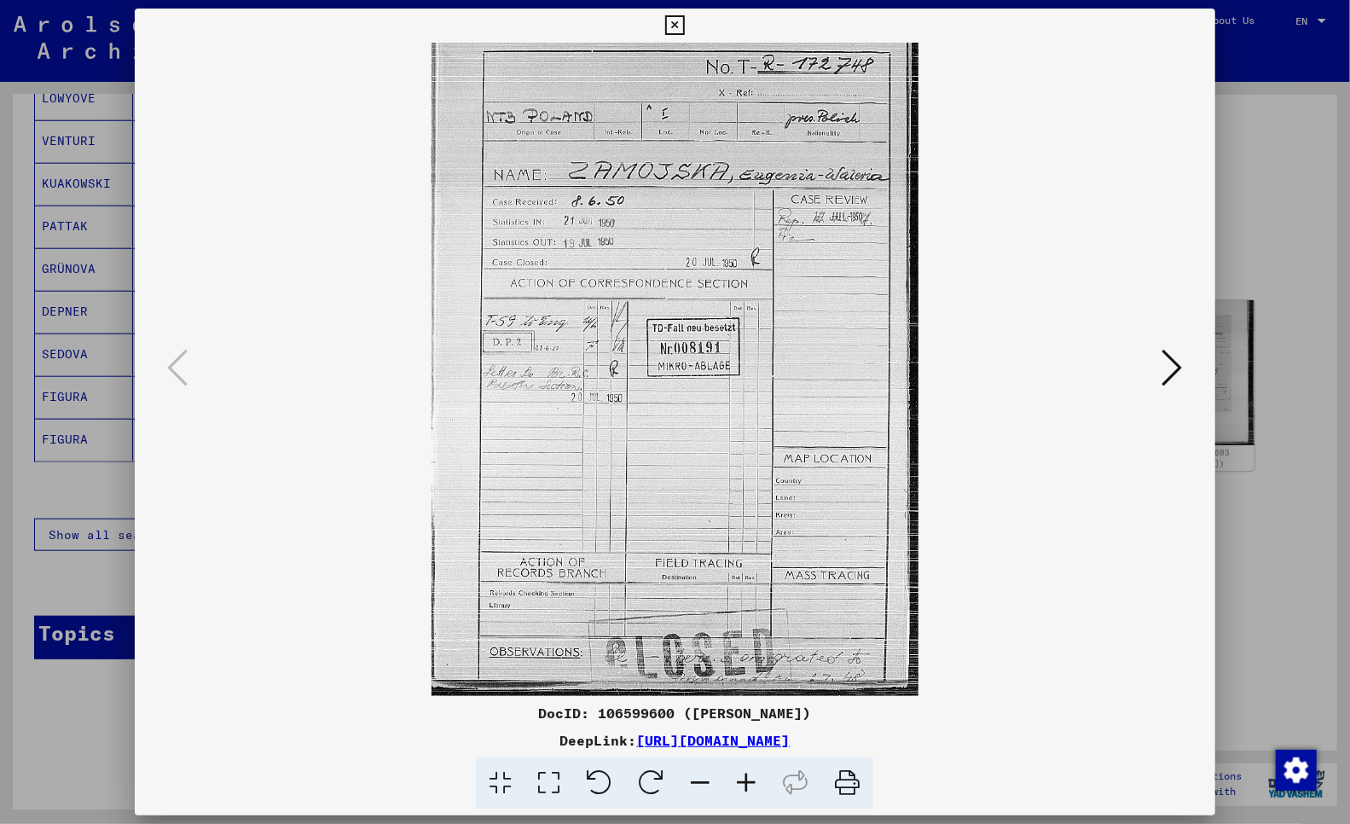
click at [11, 287] on div at bounding box center [675, 412] width 1350 height 824
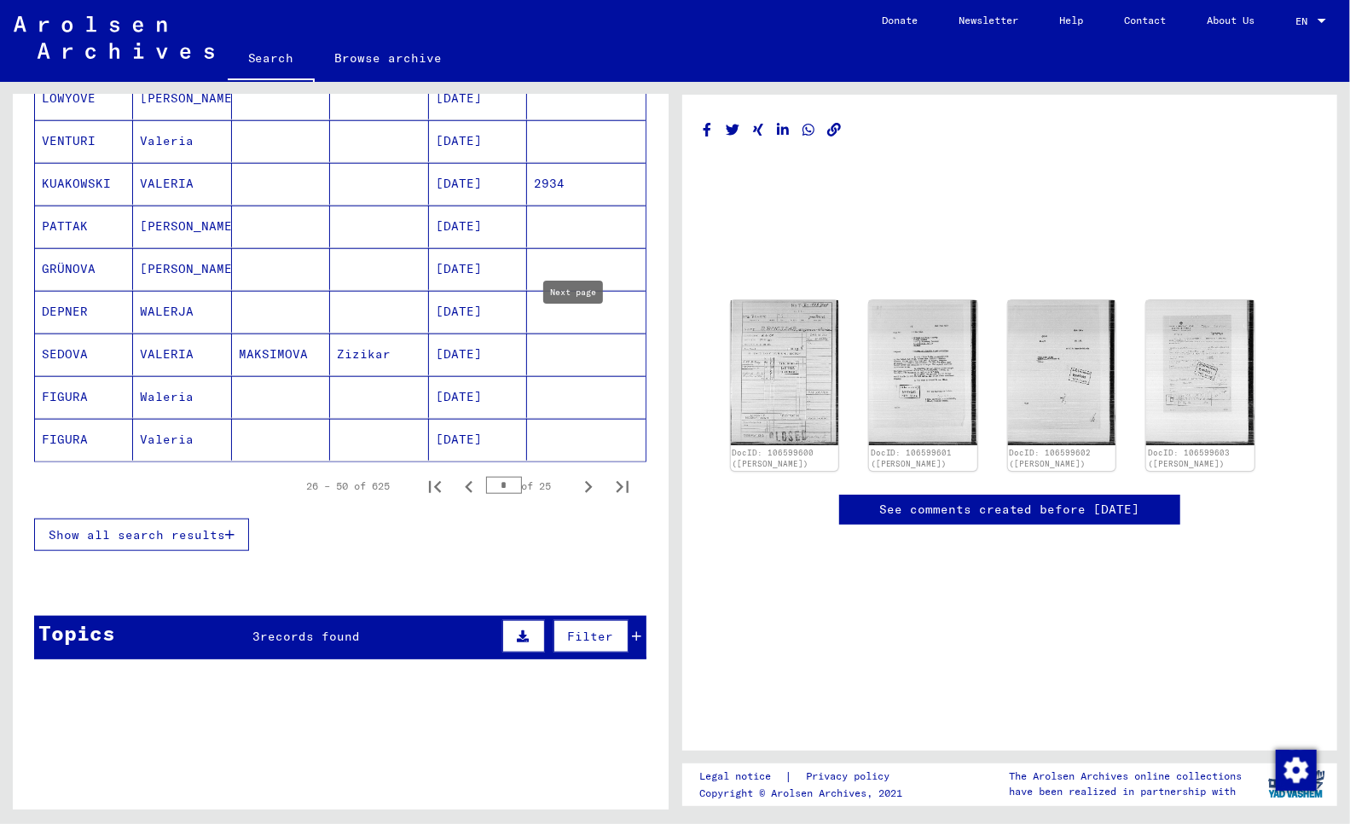
click at [576, 475] on icon "Next page" at bounding box center [588, 487] width 24 height 24
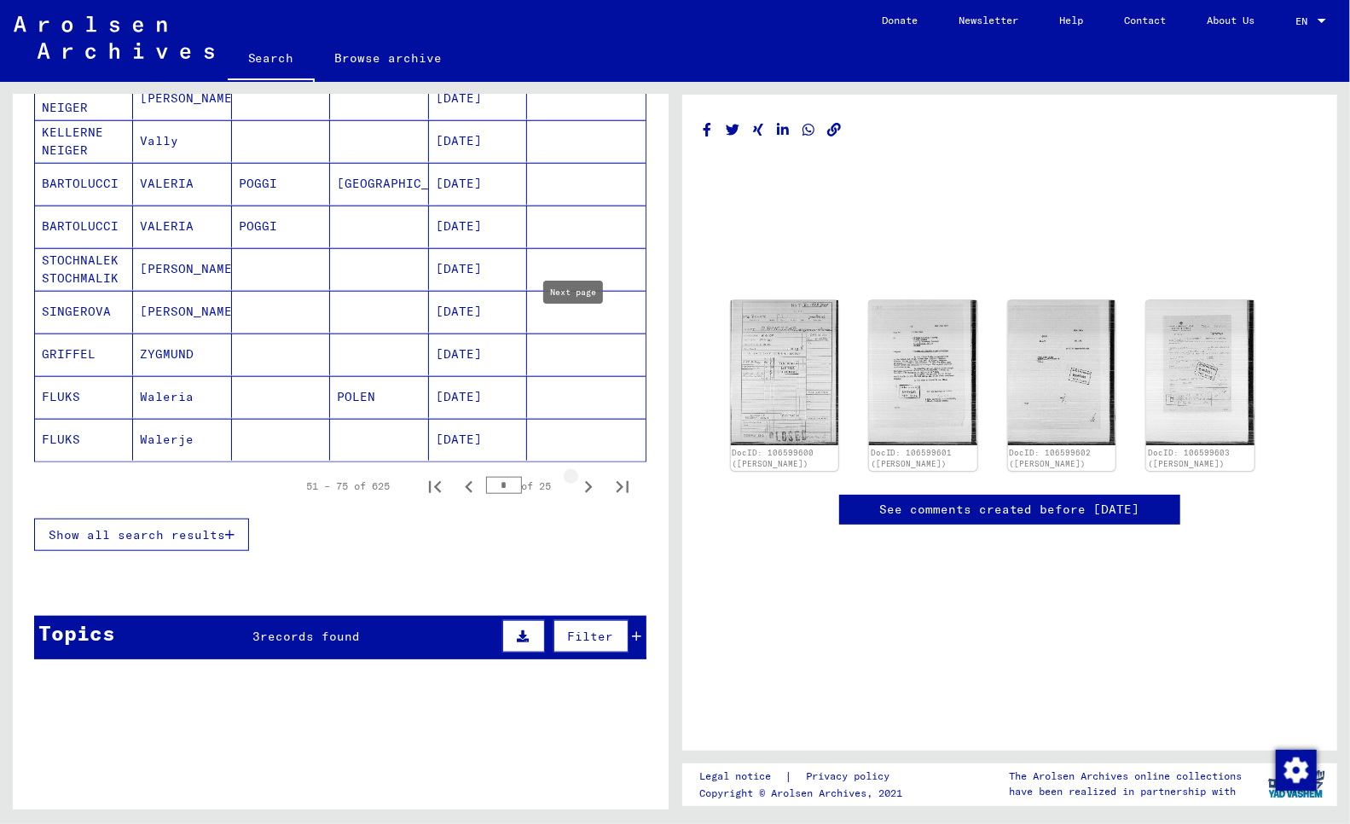
click at [576, 475] on icon "Next page" at bounding box center [588, 487] width 24 height 24
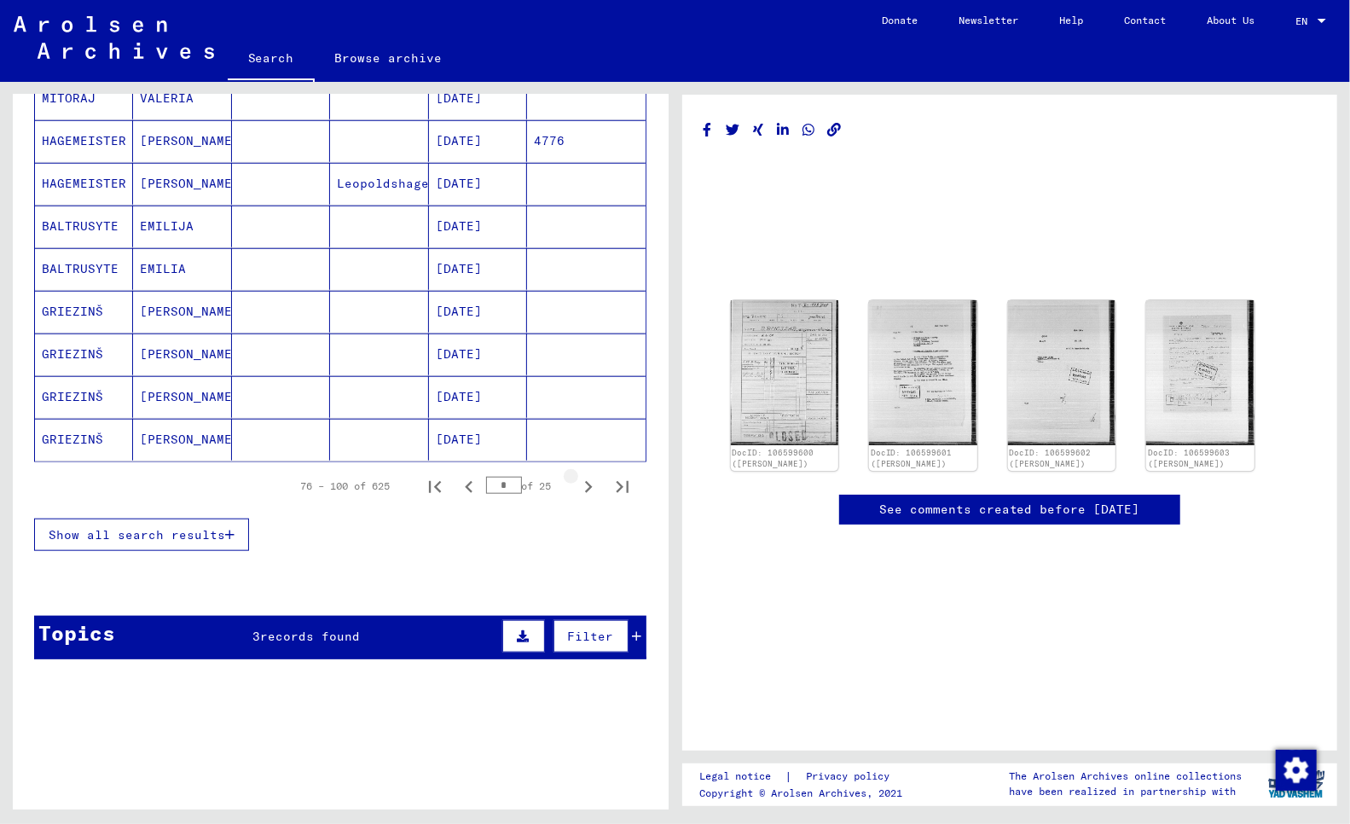
click at [576, 475] on icon "Next page" at bounding box center [588, 487] width 24 height 24
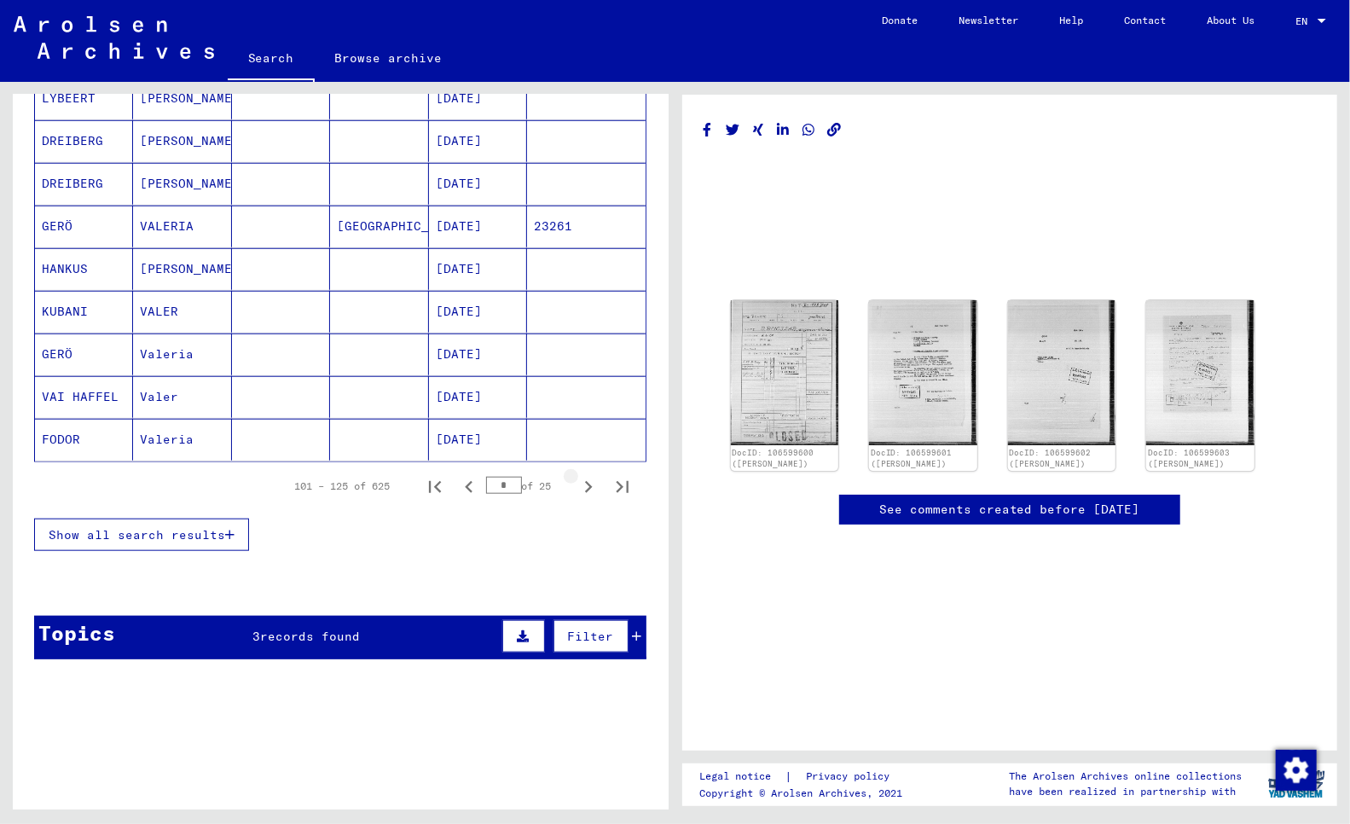
click at [576, 475] on icon "Next page" at bounding box center [588, 487] width 24 height 24
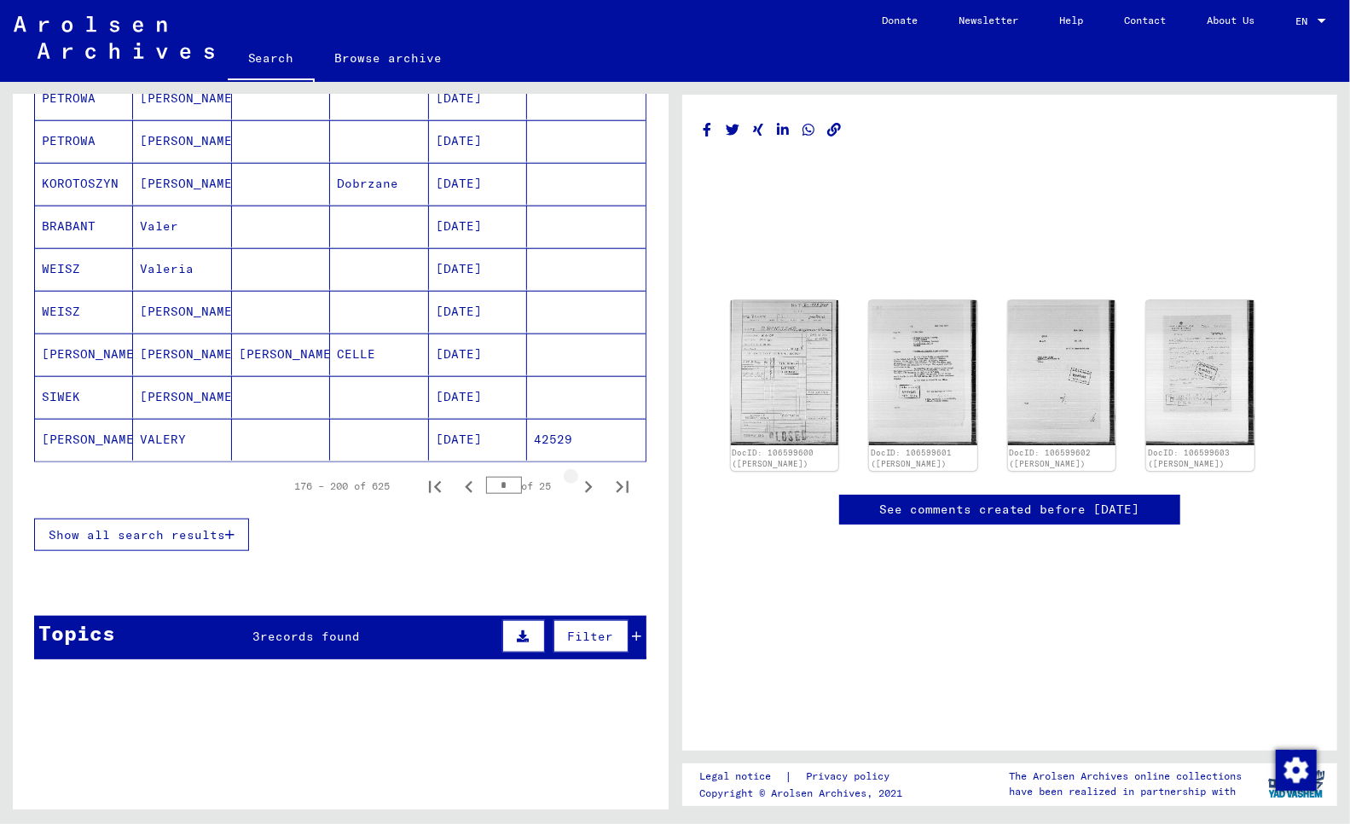
click at [576, 475] on icon "Next page" at bounding box center [588, 487] width 24 height 24
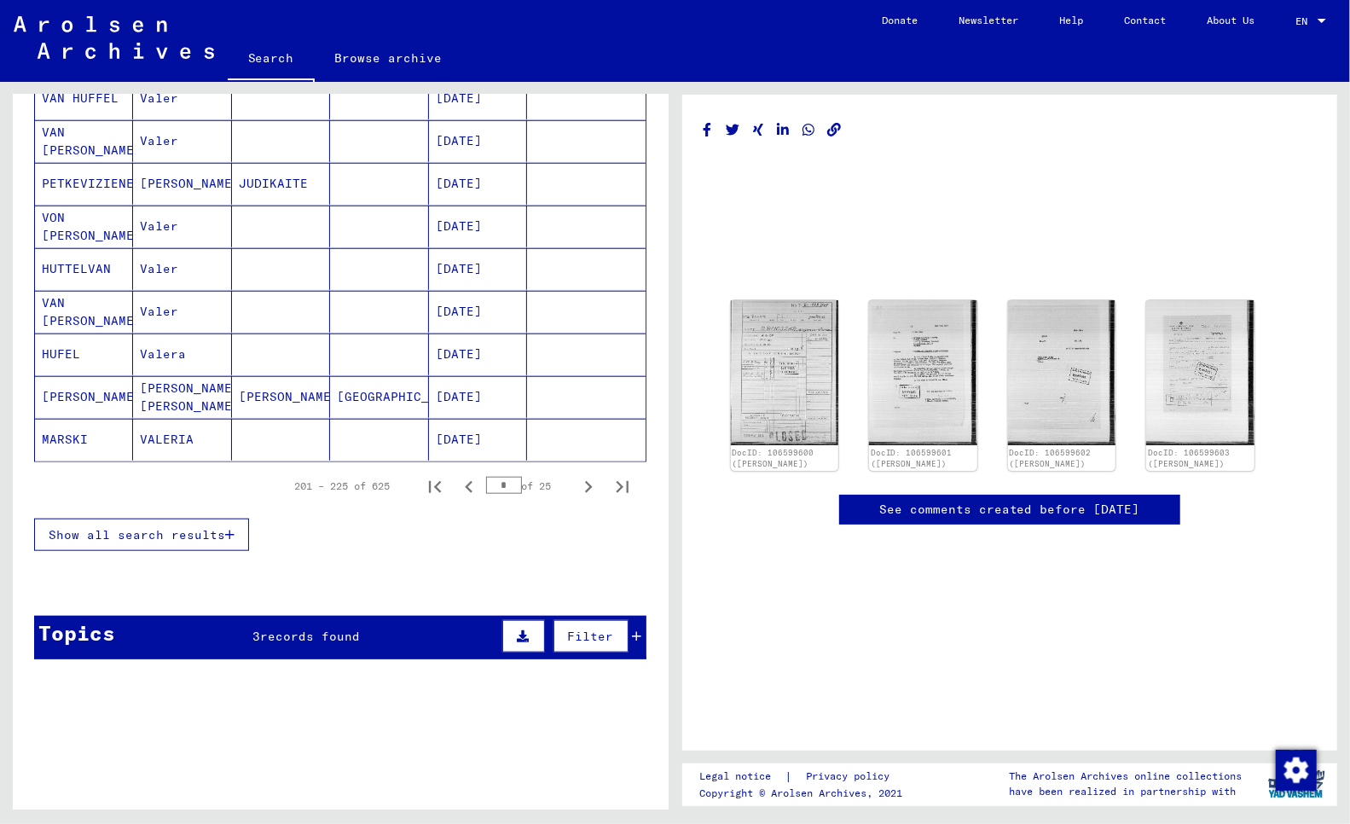
click at [576, 475] on icon "Next page" at bounding box center [588, 487] width 24 height 24
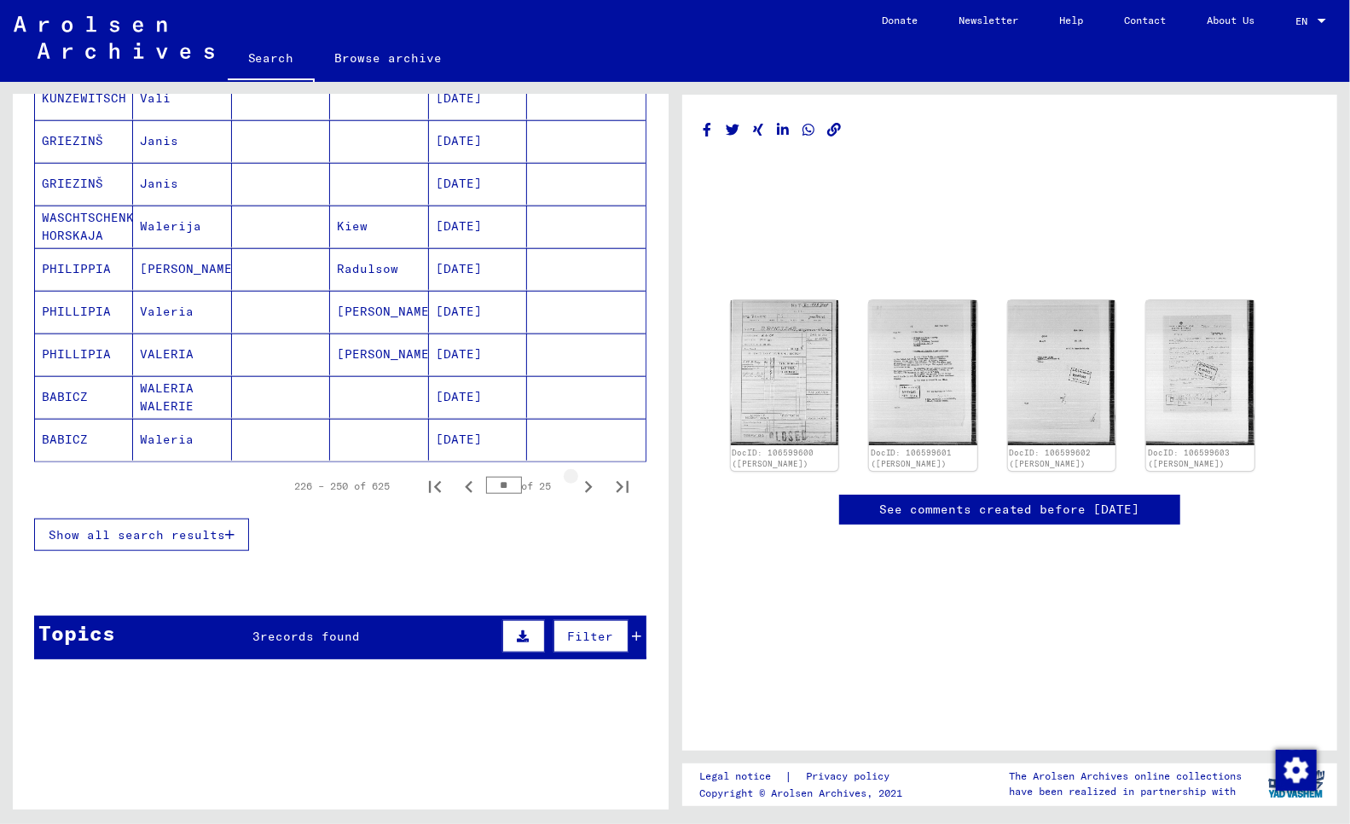
click at [576, 475] on icon "Next page" at bounding box center [588, 487] width 24 height 24
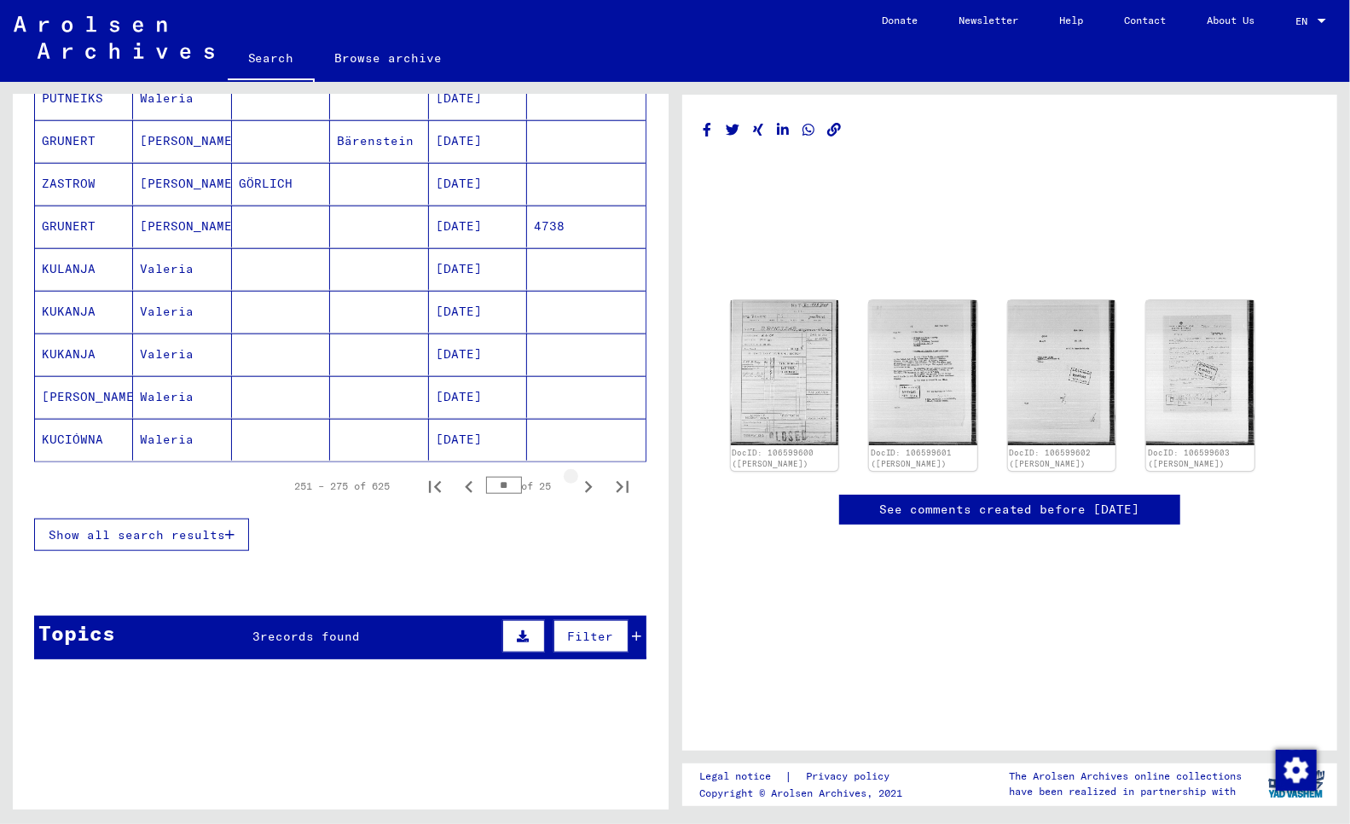
click at [576, 475] on icon "Next page" at bounding box center [588, 487] width 24 height 24
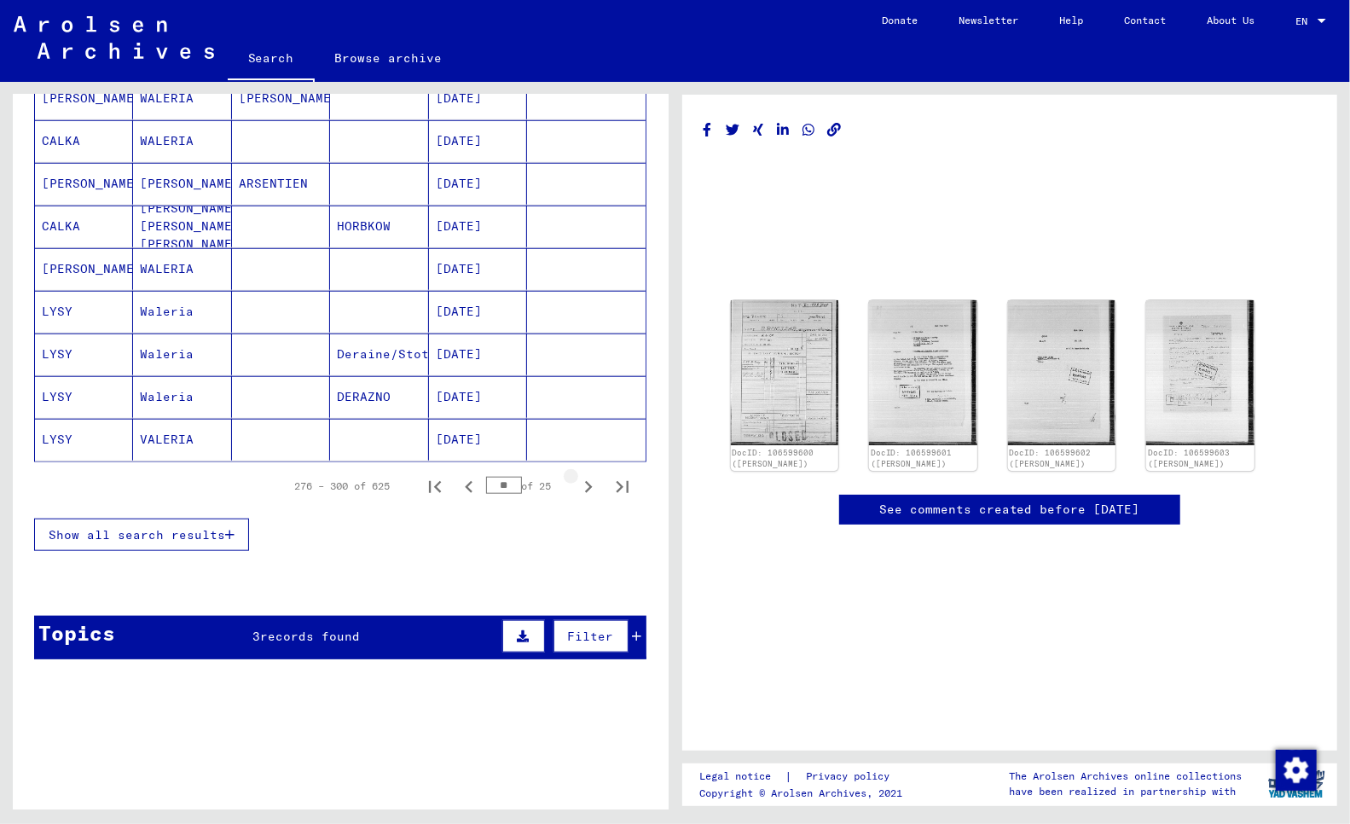
click at [576, 475] on icon "Next page" at bounding box center [588, 487] width 24 height 24
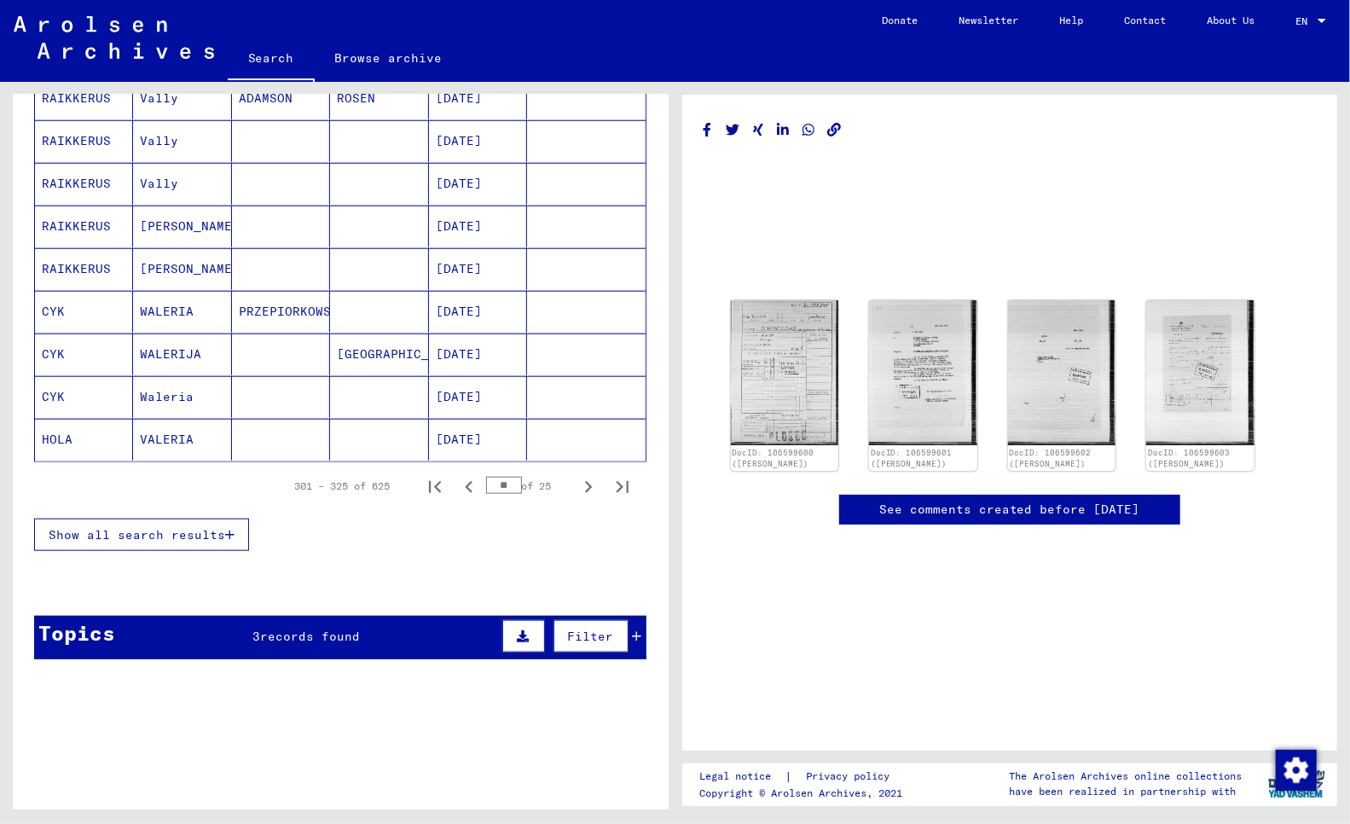
click at [576, 475] on icon "Next page" at bounding box center [588, 487] width 24 height 24
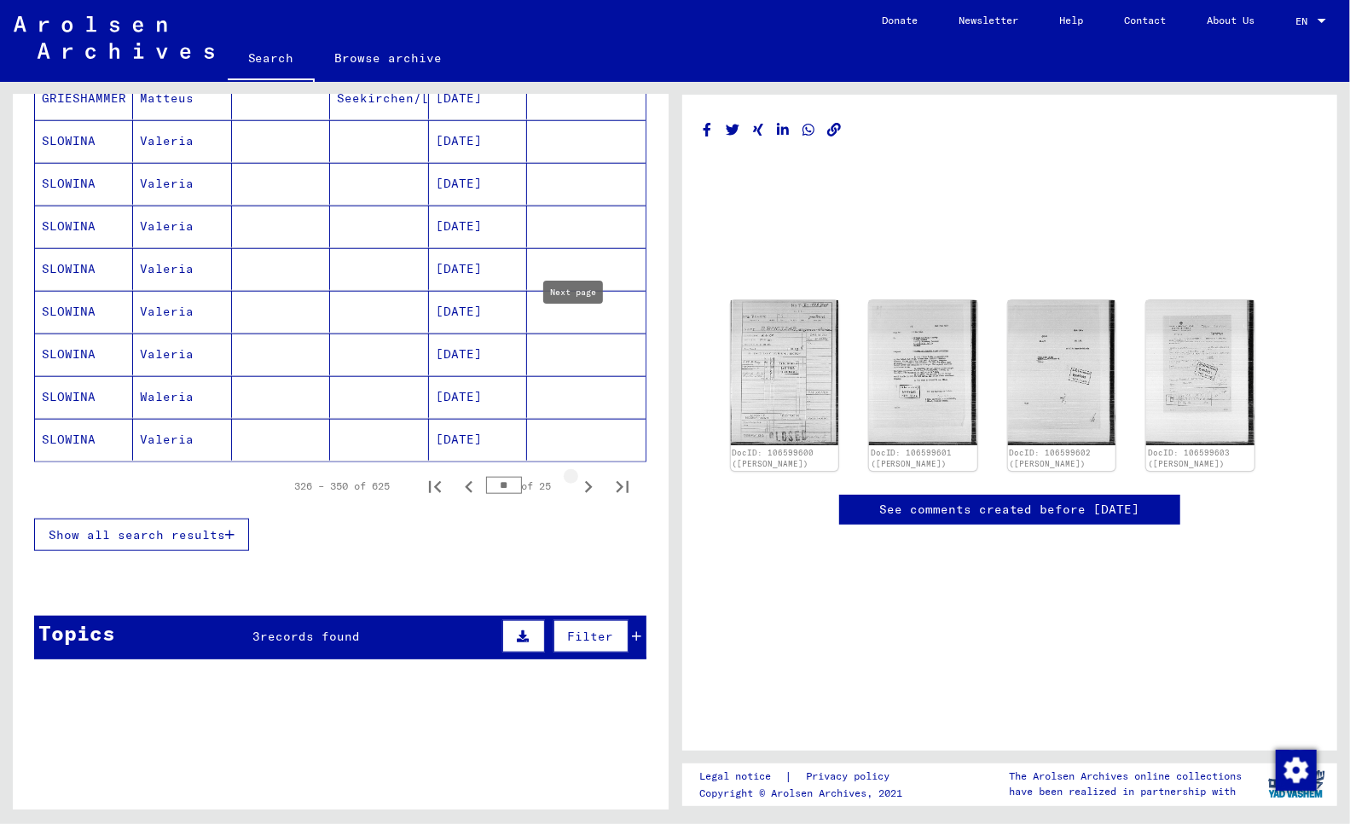
click at [576, 475] on icon "Next page" at bounding box center [588, 487] width 24 height 24
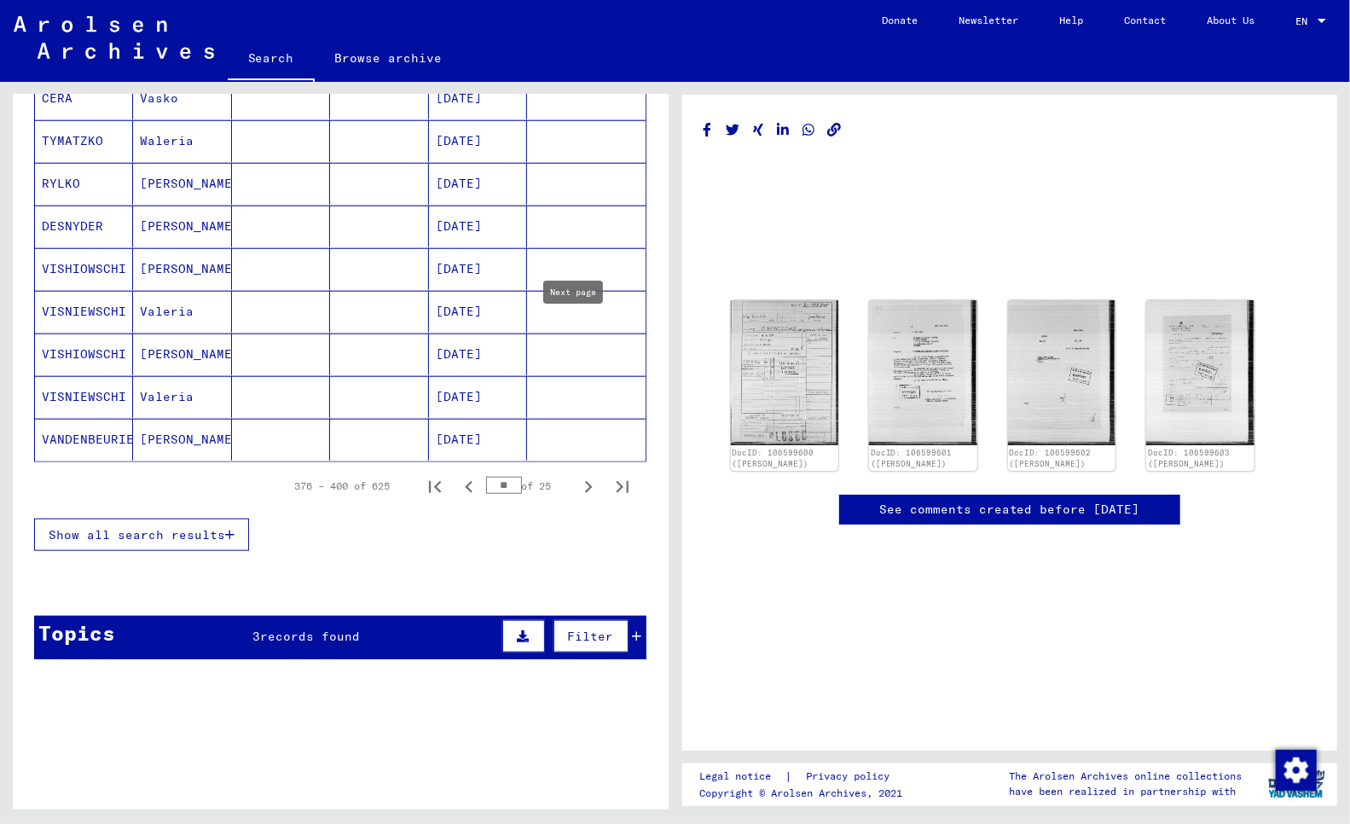
click at [585, 481] on icon "Next page" at bounding box center [589, 487] width 8 height 12
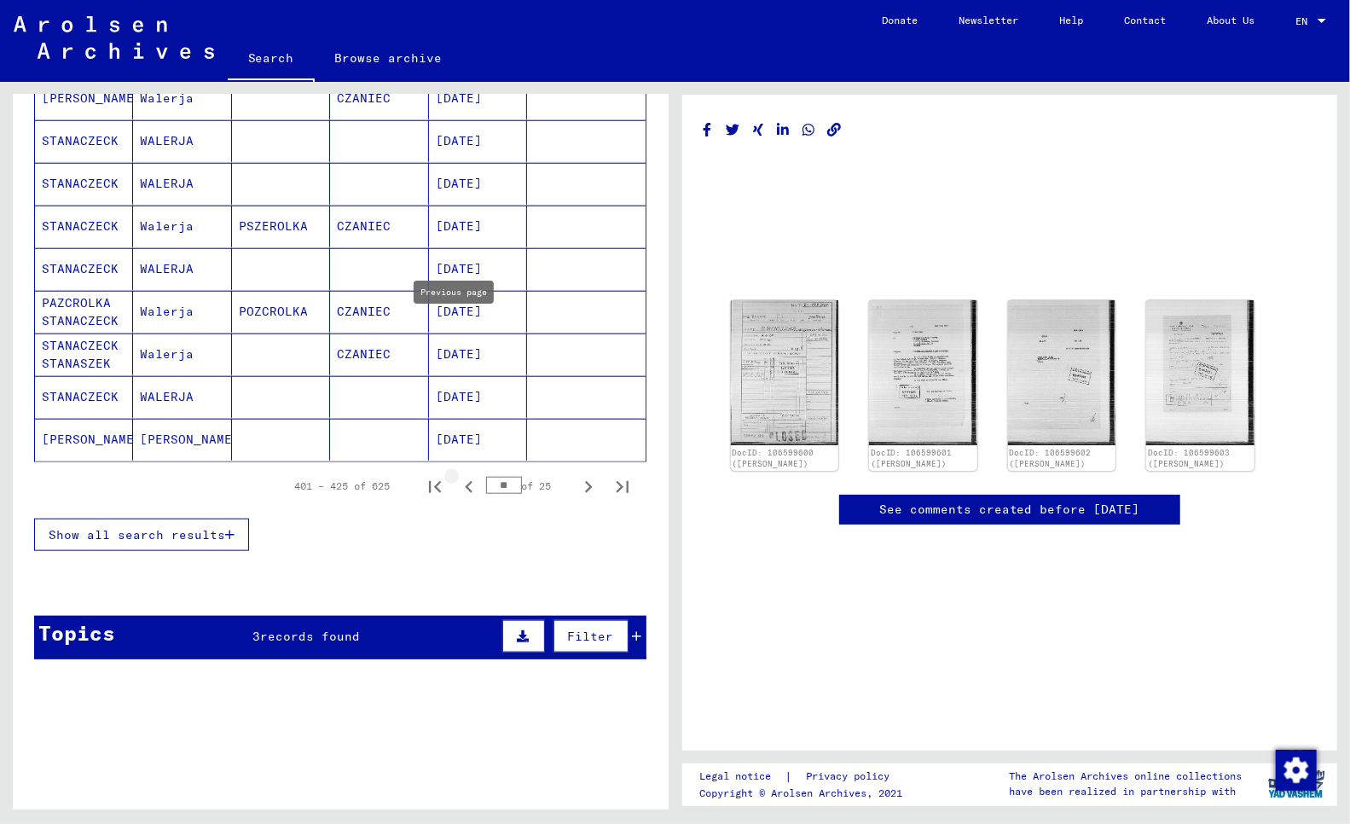
click at [465, 481] on icon "Previous page" at bounding box center [469, 487] width 8 height 12
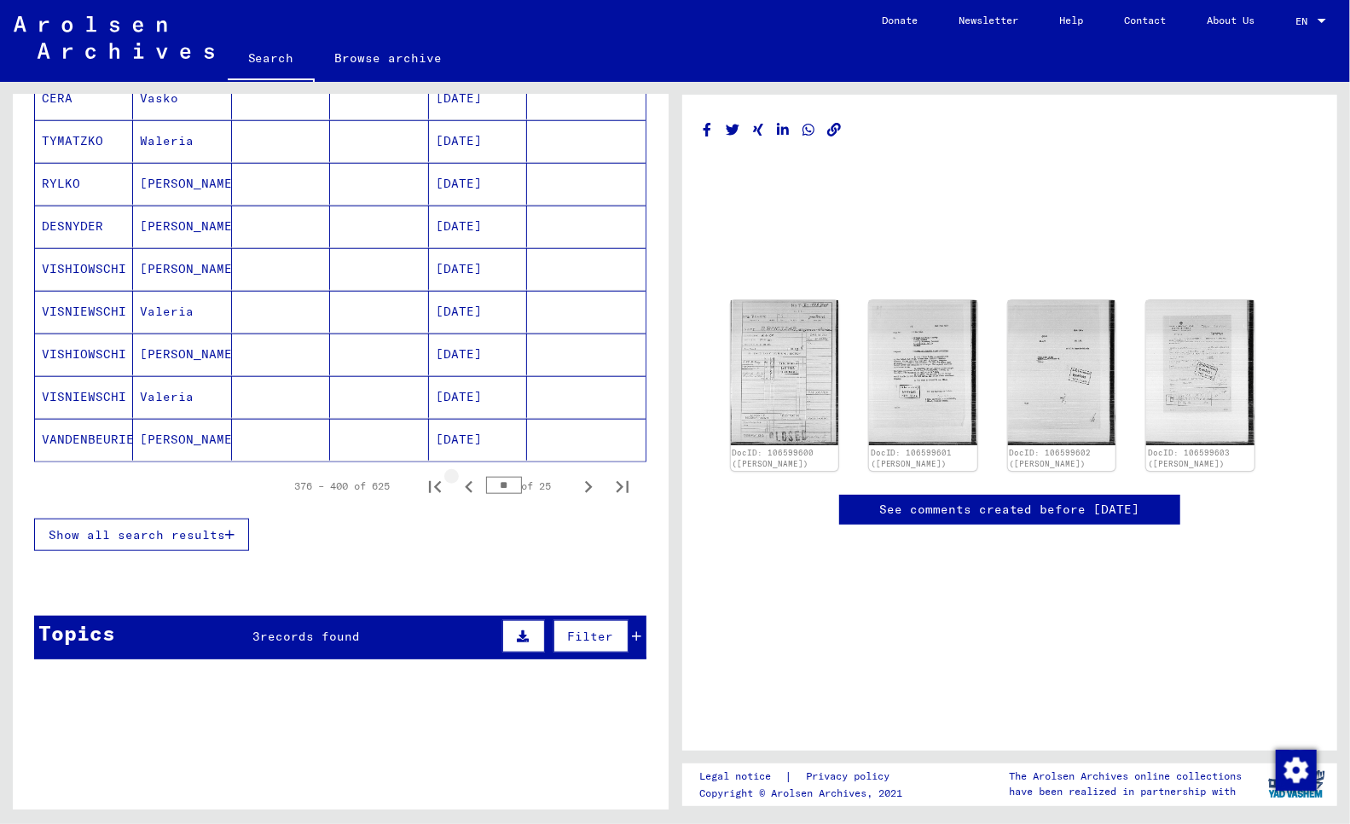
click at [465, 481] on icon "Previous page" at bounding box center [469, 487] width 8 height 12
type input "**"
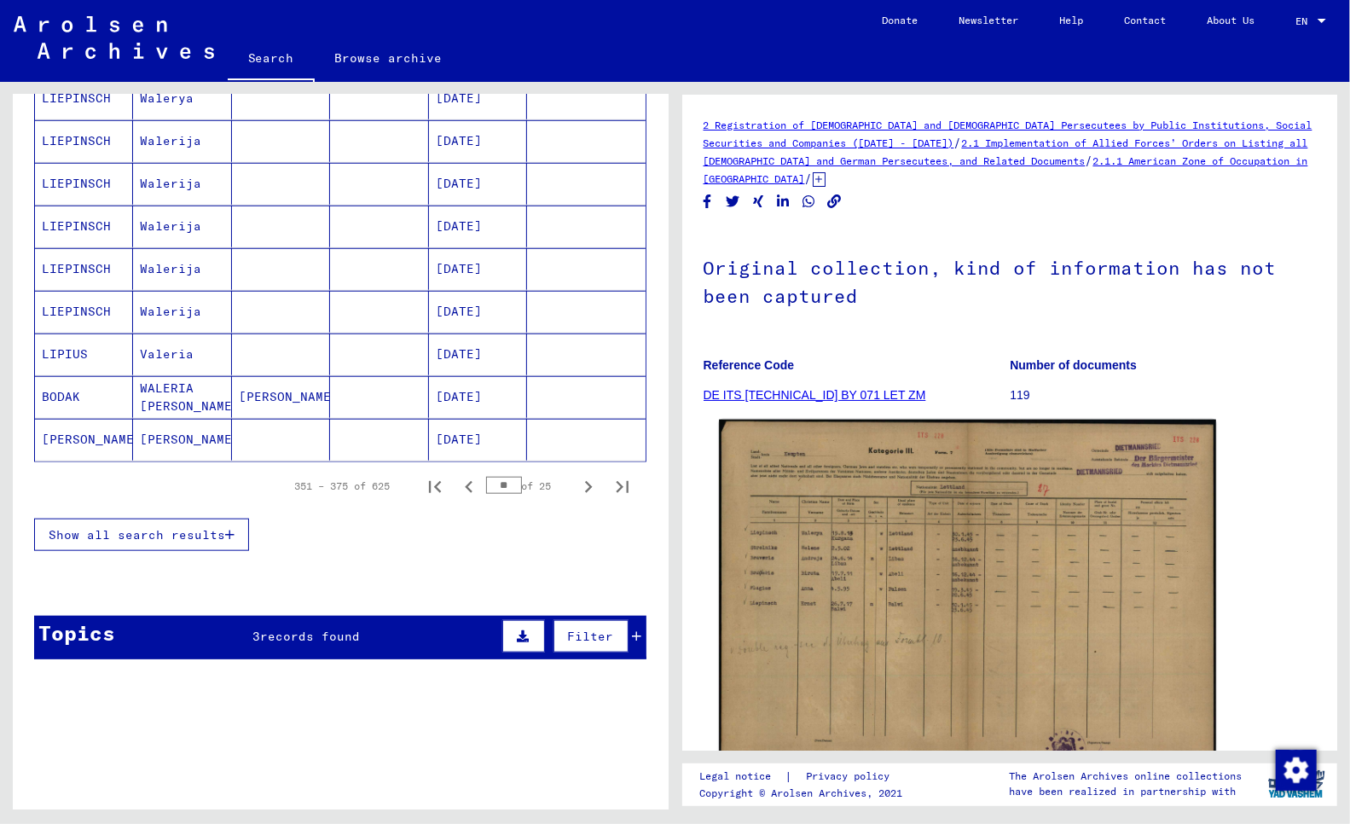
click at [902, 540] on img at bounding box center [967, 596] width 496 height 353
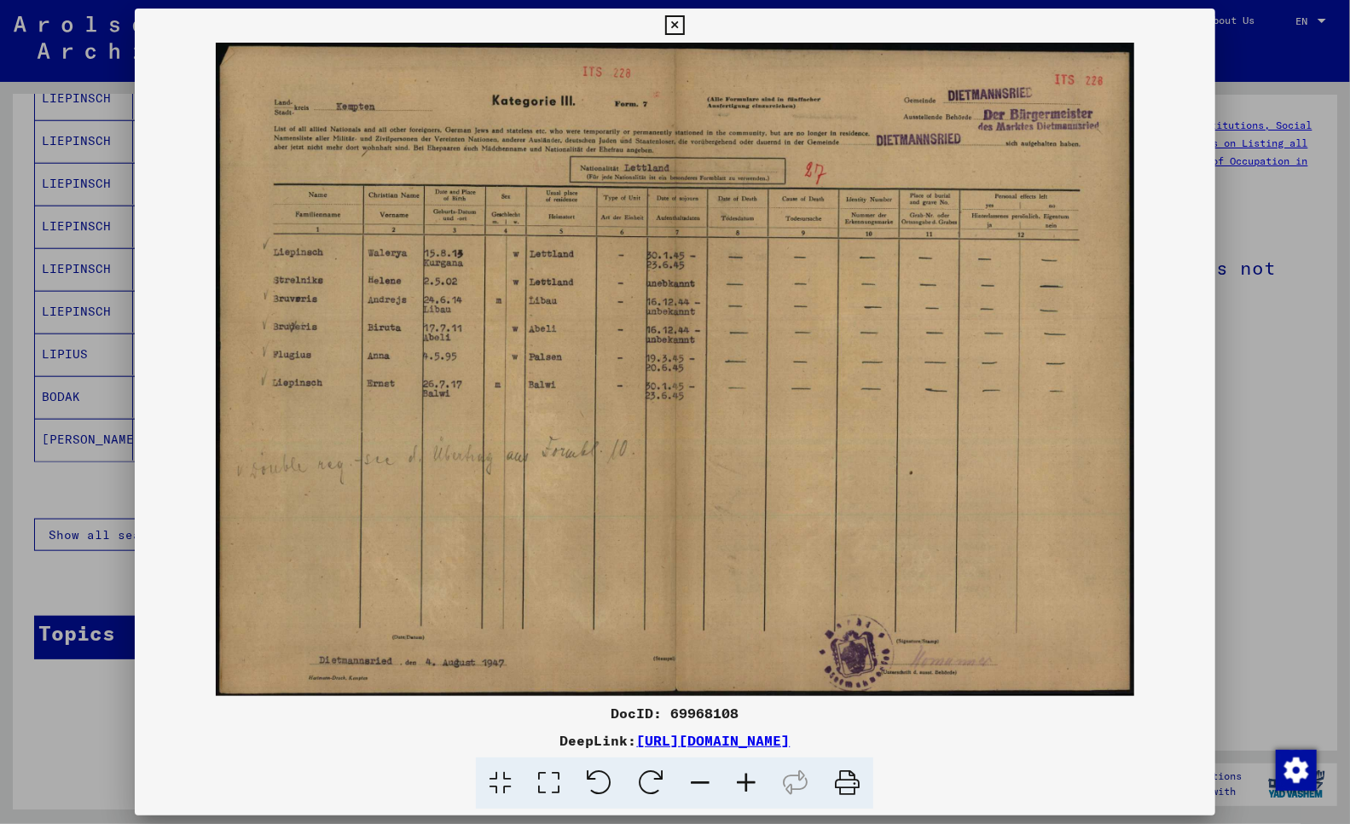
click at [14, 524] on div at bounding box center [675, 412] width 1350 height 824
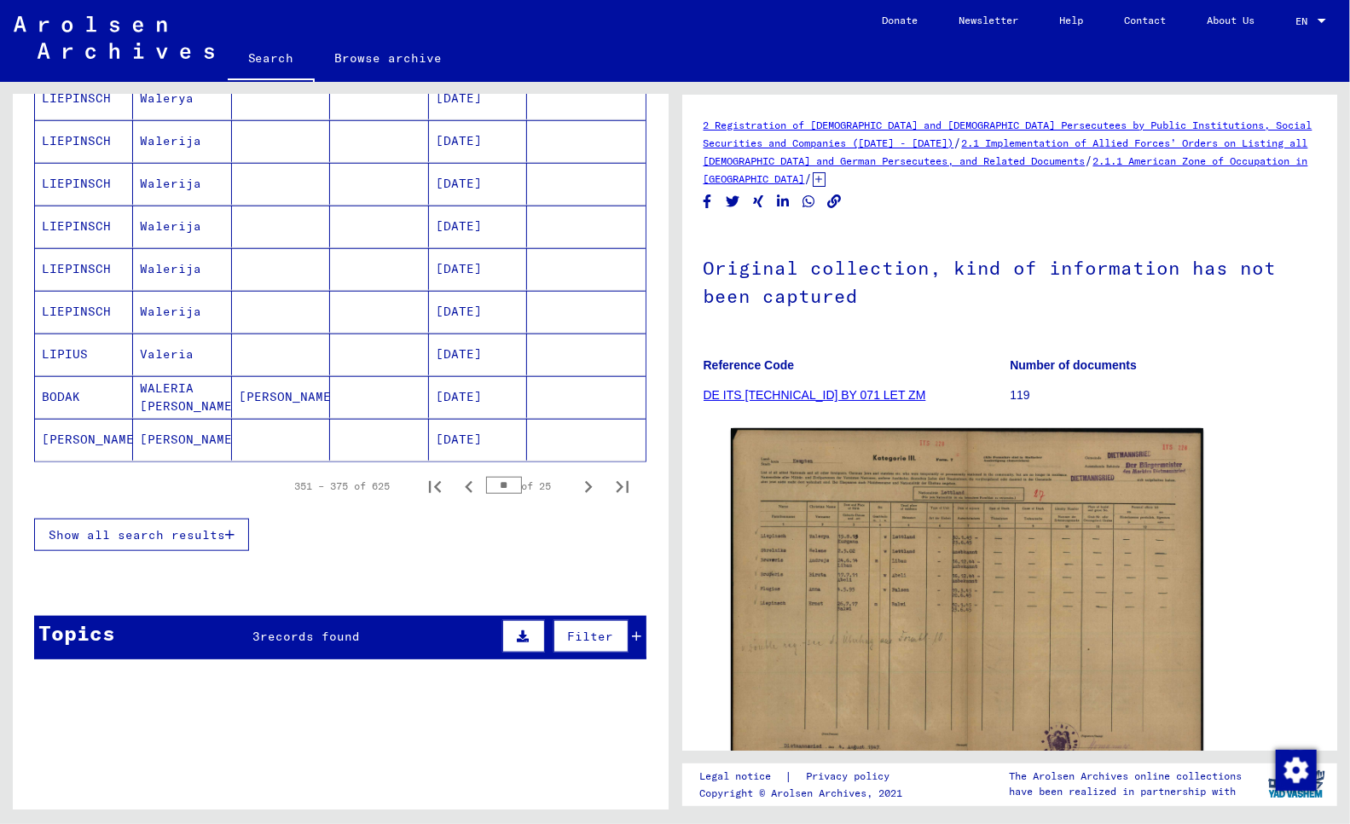
click at [83, 34] on mat-cell "LIEPINSCH" at bounding box center [84, 13] width 98 height 42
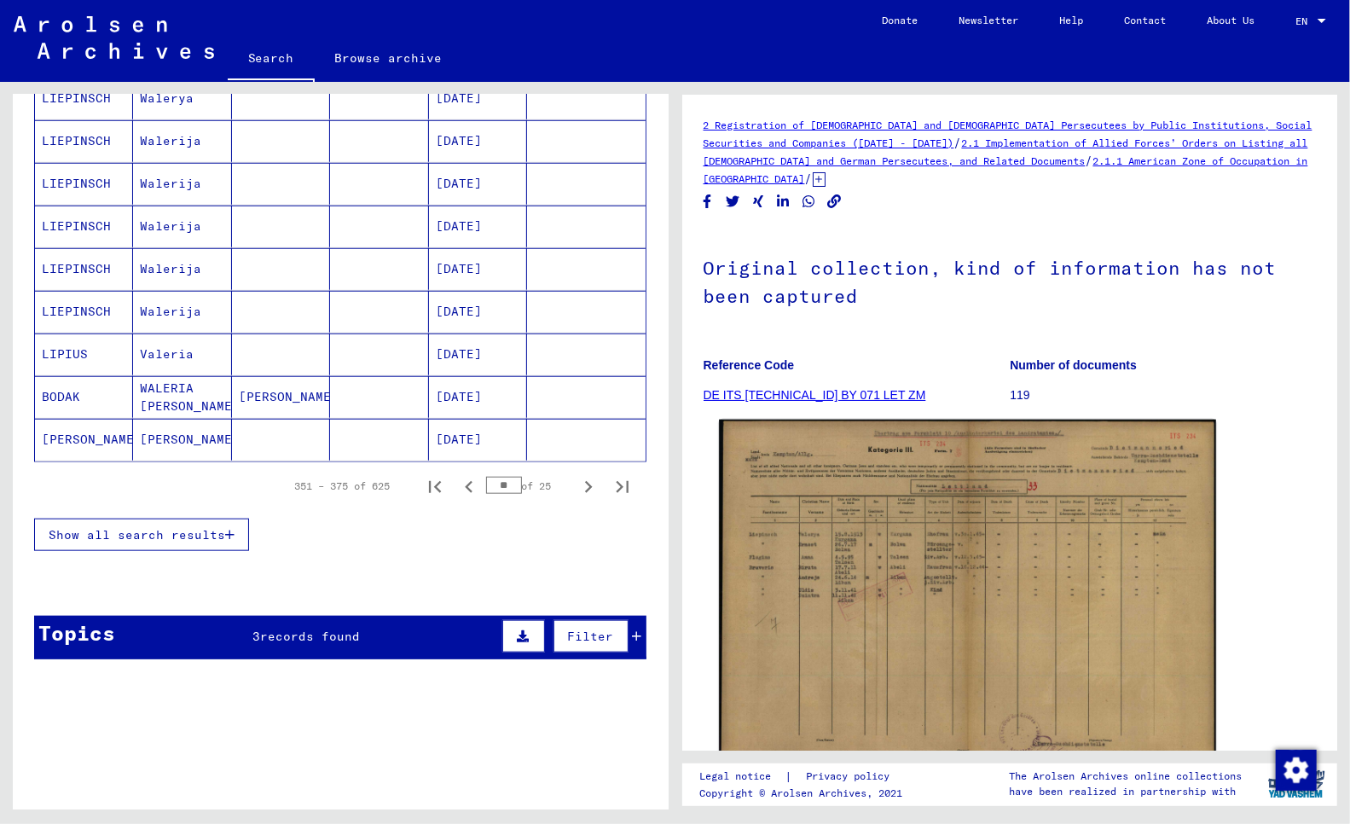
click at [940, 614] on img at bounding box center [967, 596] width 496 height 353
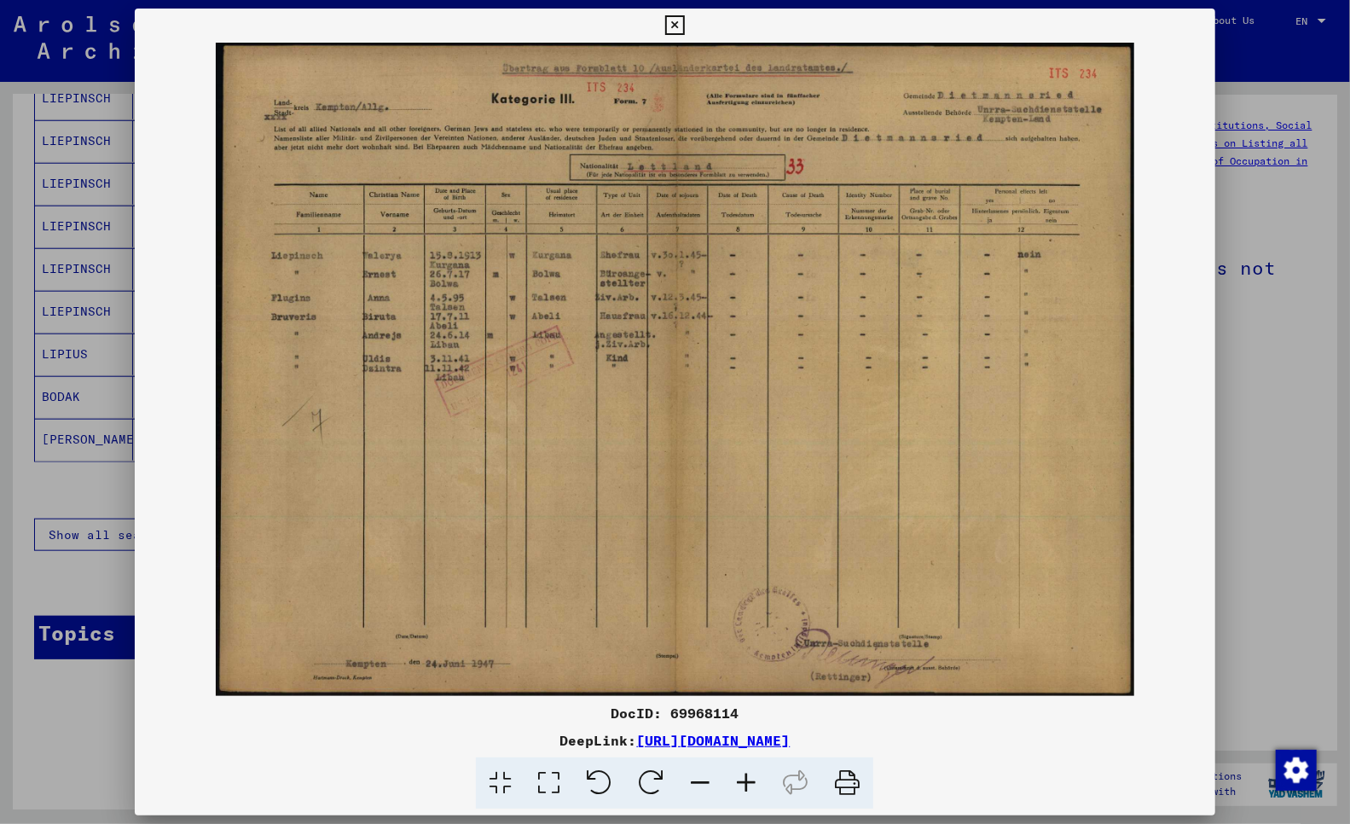
click at [26, 427] on div at bounding box center [675, 412] width 1350 height 824
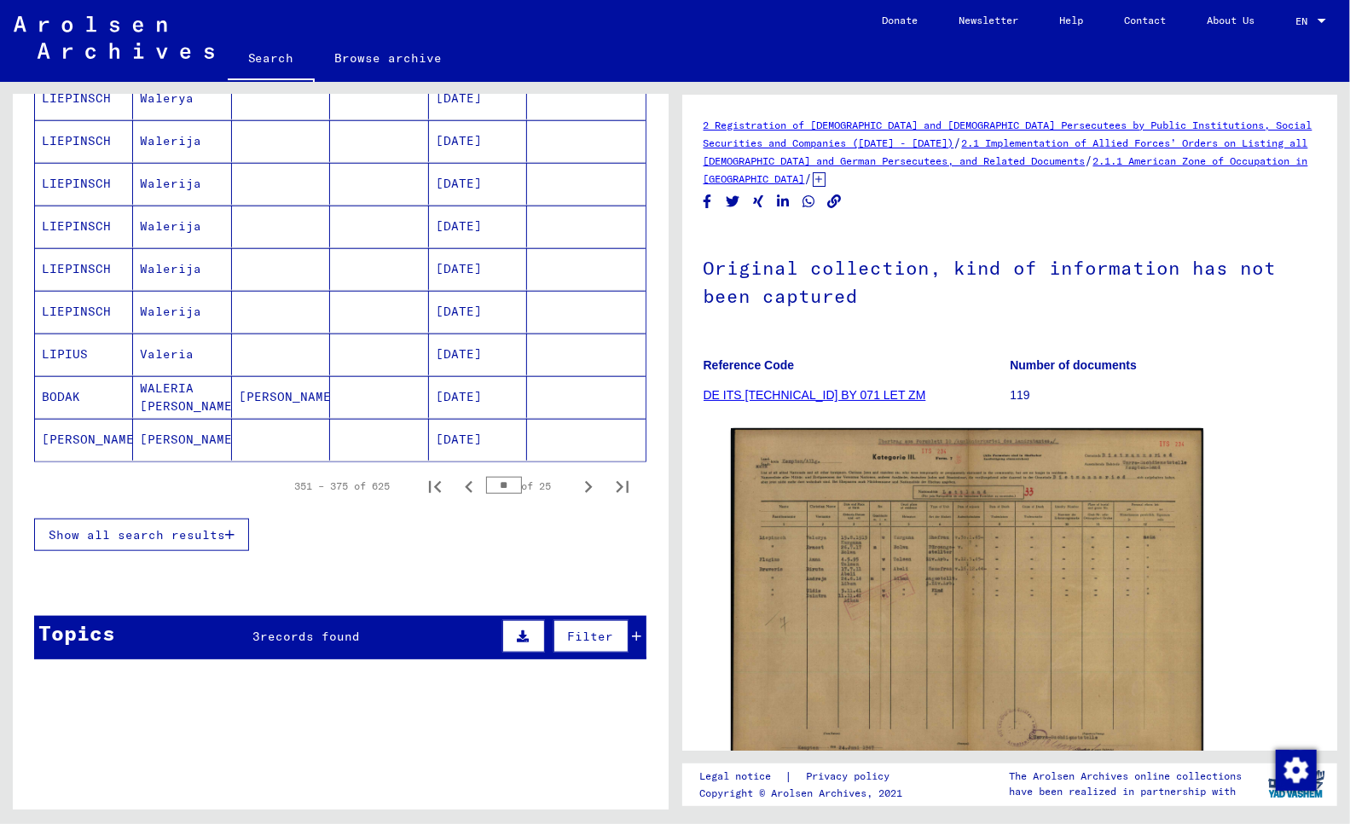
click at [81, 77] on mat-cell "LIEPINSCH" at bounding box center [84, 56] width 98 height 42
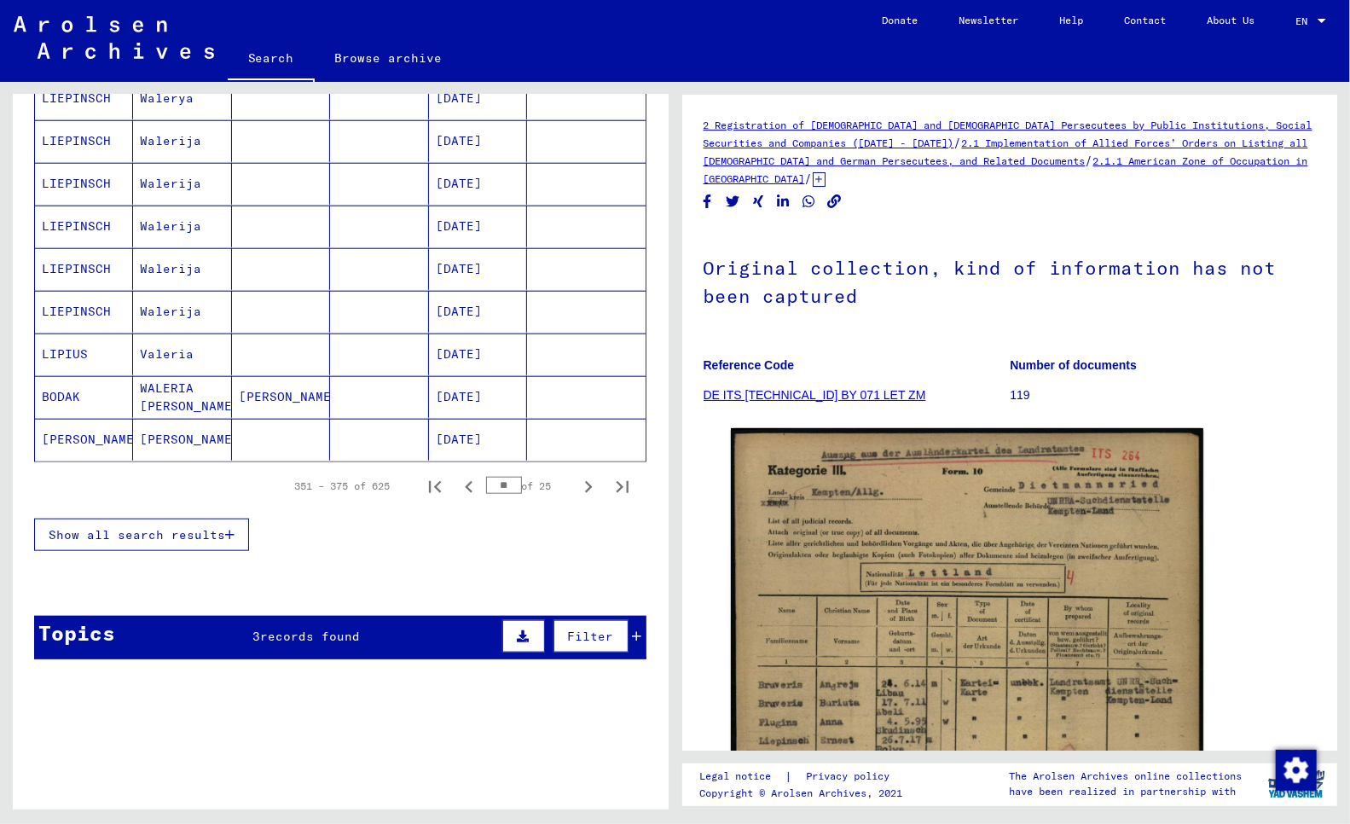
click at [78, 119] on mat-cell "LIEPINSCH" at bounding box center [84, 99] width 98 height 42
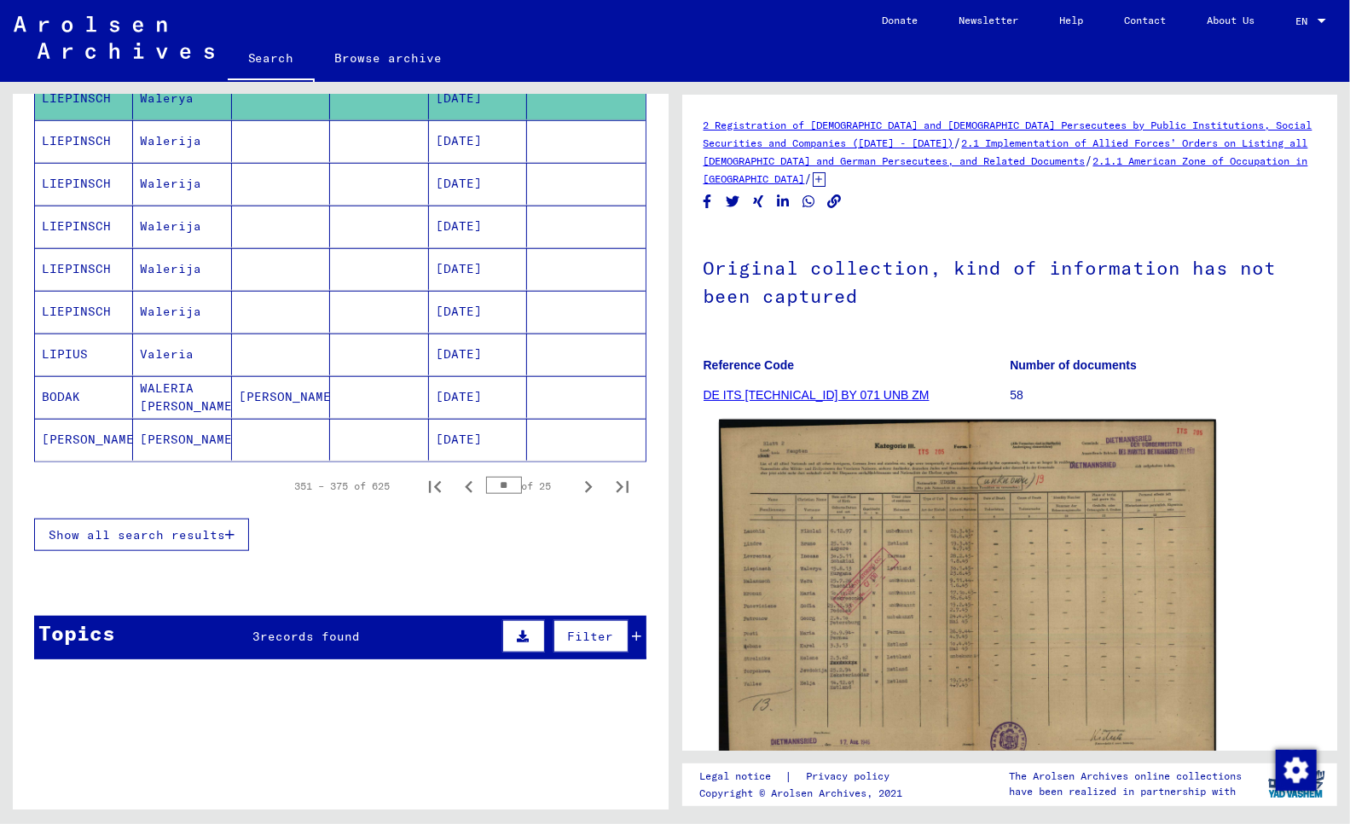
click at [914, 575] on img at bounding box center [967, 598] width 496 height 356
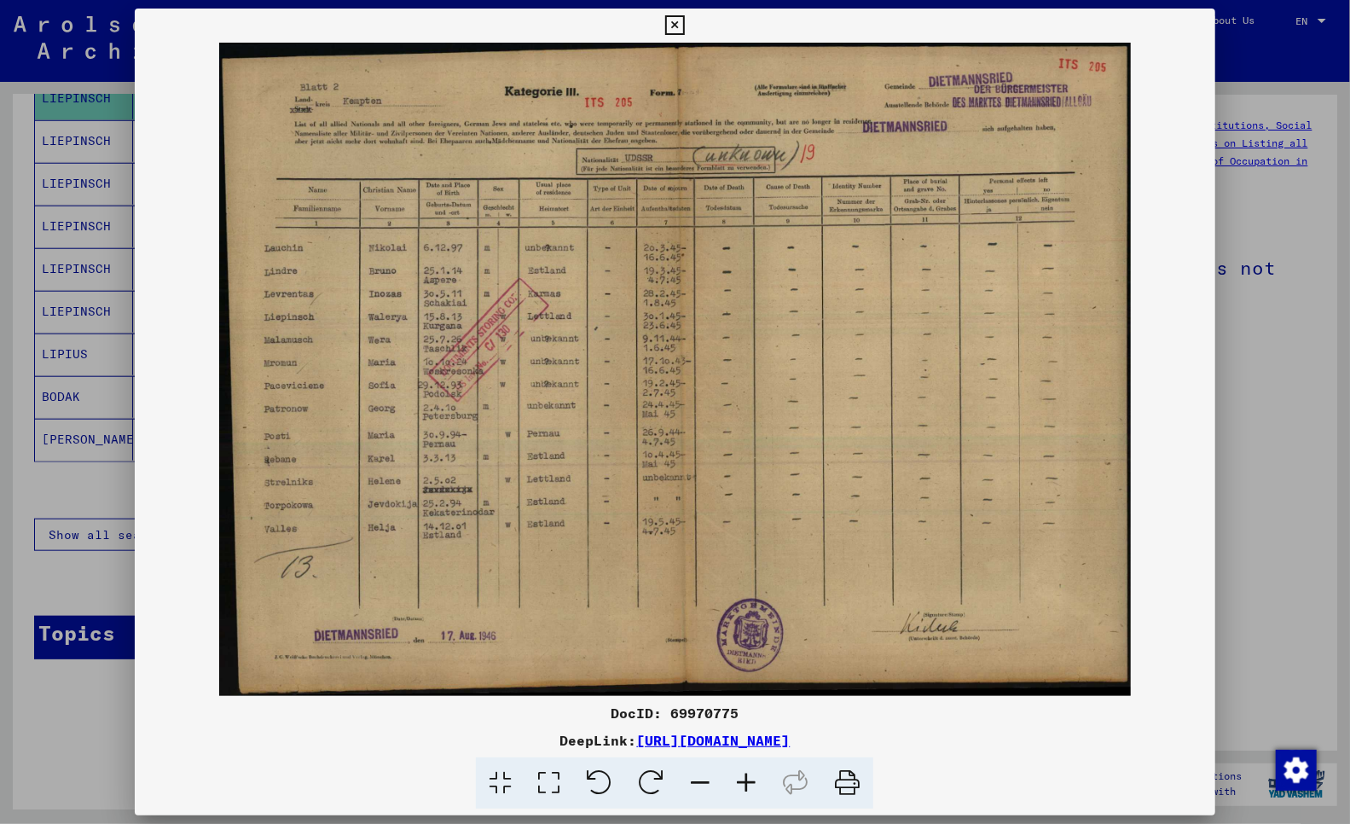
click at [15, 570] on div at bounding box center [675, 412] width 1350 height 824
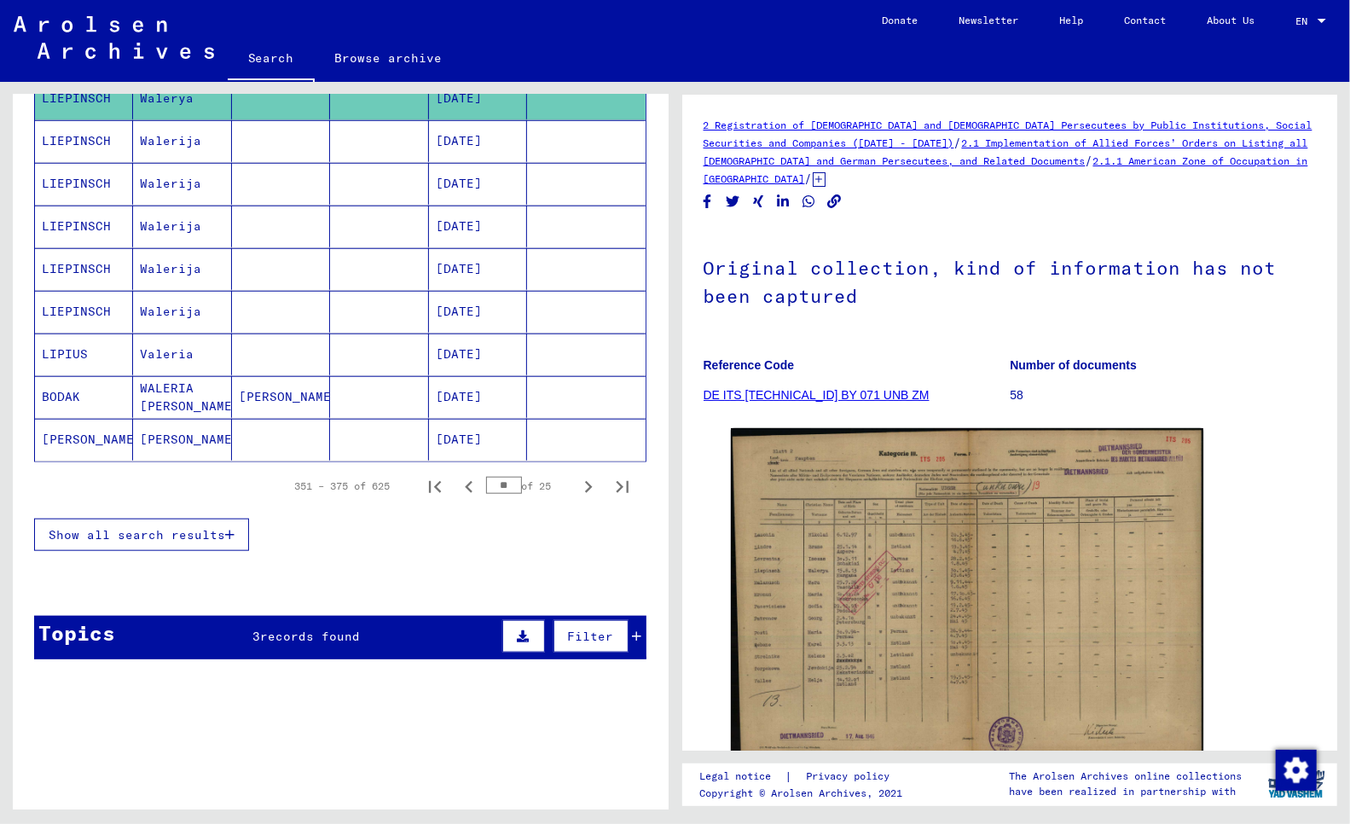
click at [74, 162] on mat-cell "LIEPINSCH" at bounding box center [84, 141] width 98 height 42
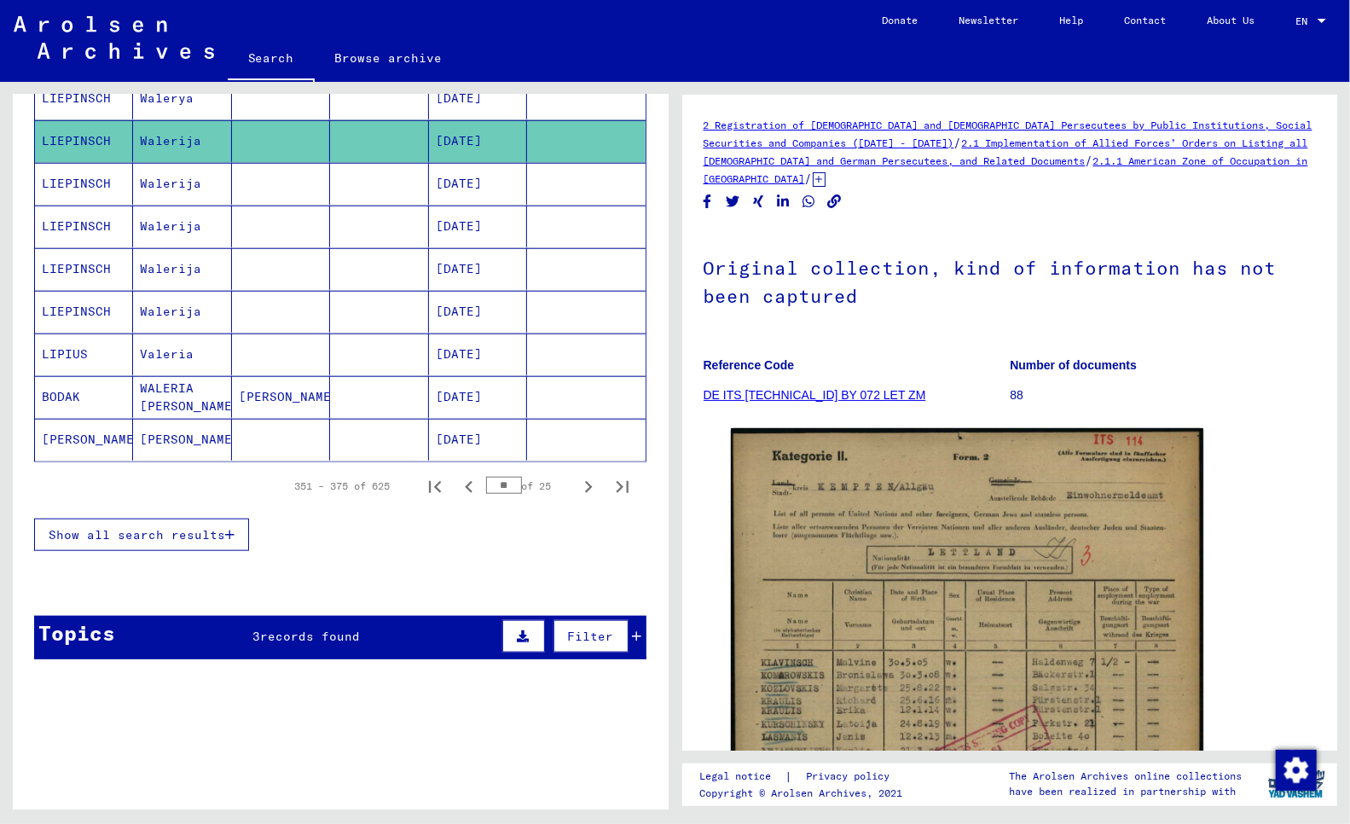
click at [62, 205] on mat-cell "LIEPINSCH" at bounding box center [84, 184] width 98 height 42
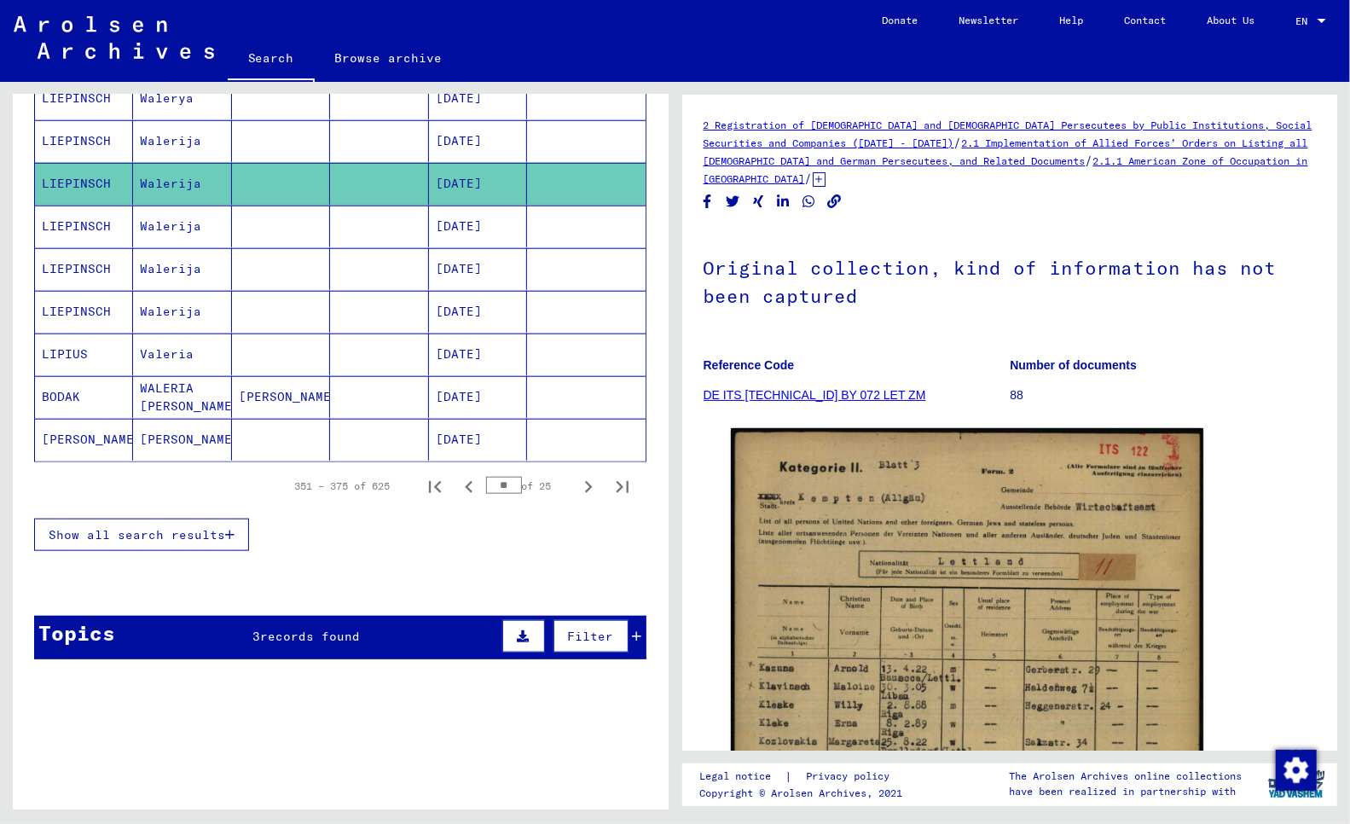
click at [68, 247] on mat-cell "LIEPINSCH" at bounding box center [84, 226] width 98 height 42
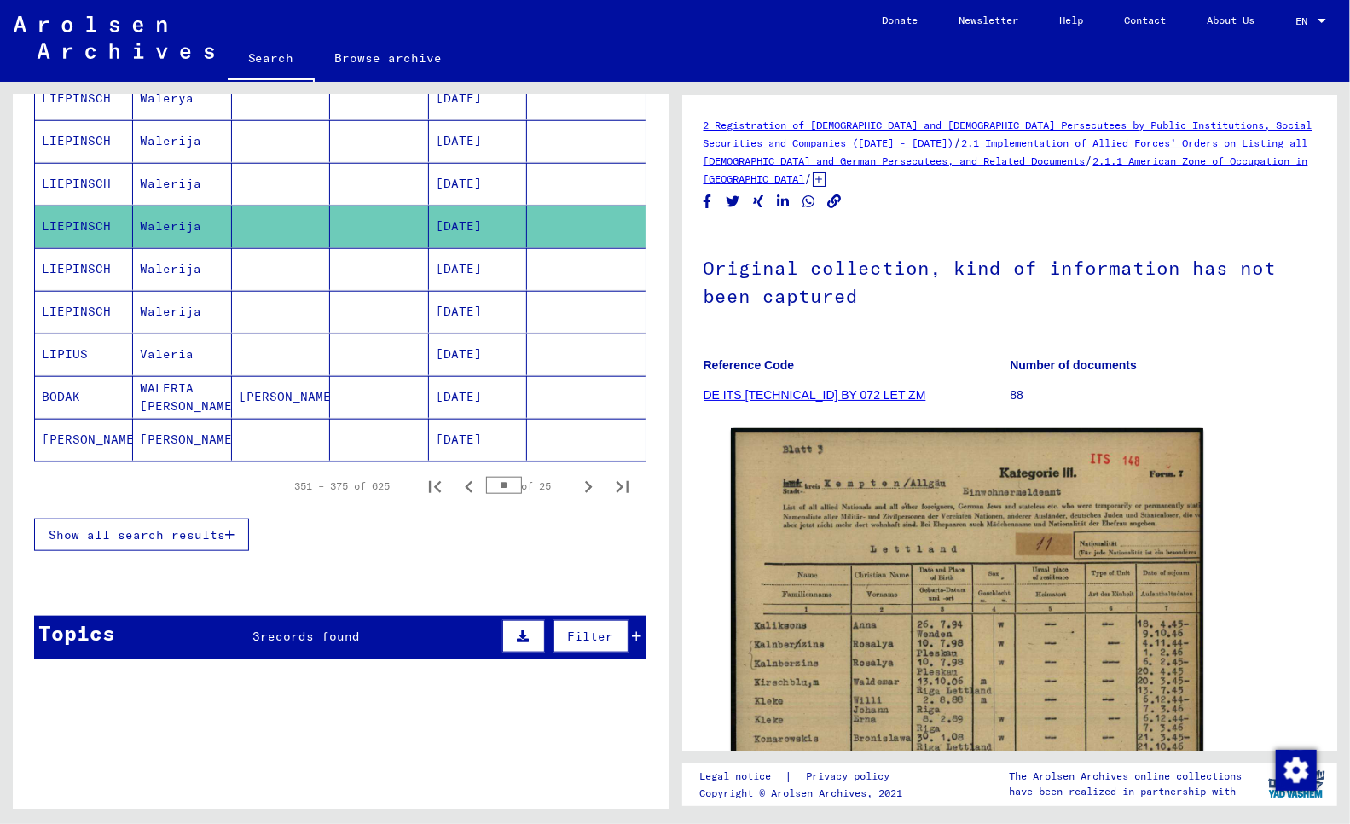
click at [90, 290] on mat-cell "LIEPINSCH" at bounding box center [84, 269] width 98 height 42
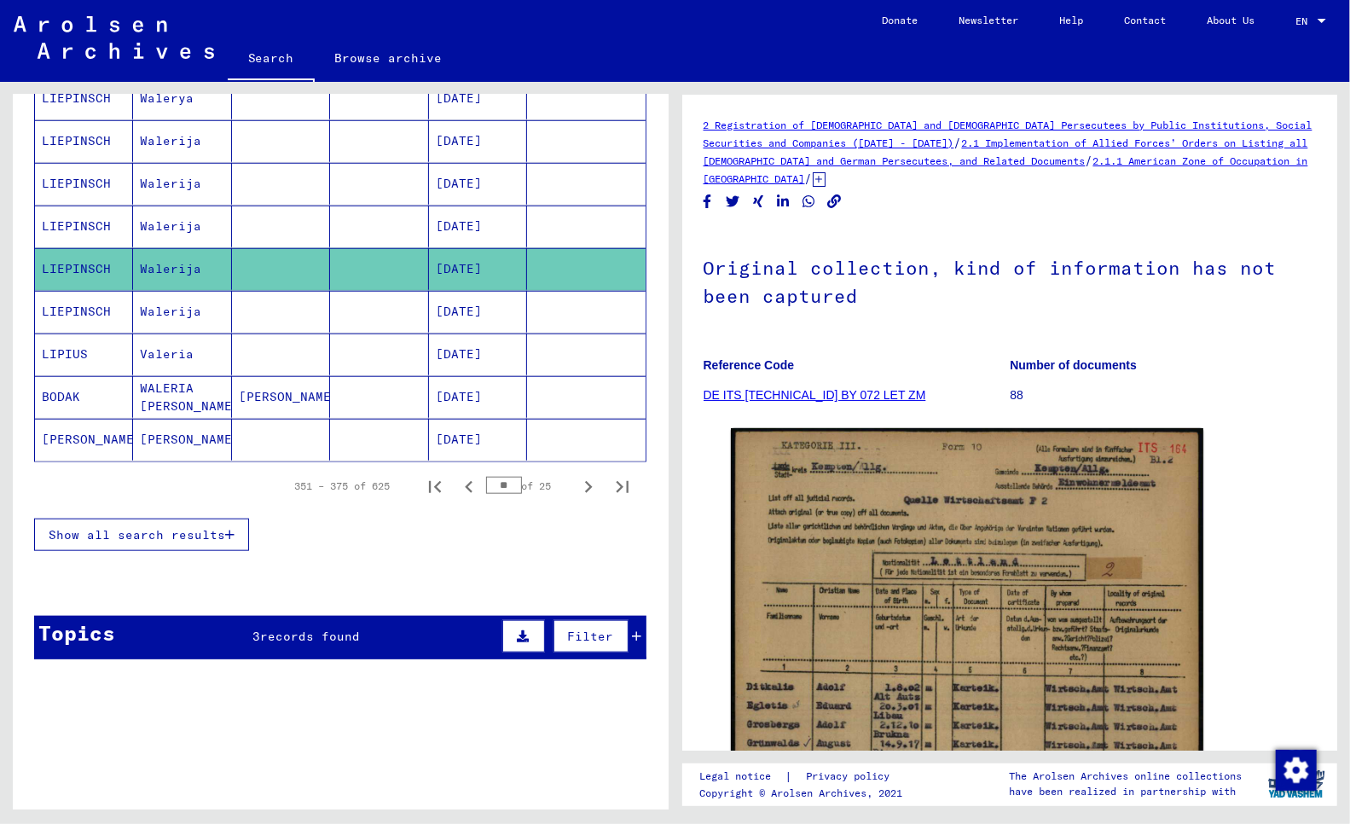
click at [70, 333] on mat-cell "LIEPINSCH" at bounding box center [84, 312] width 98 height 42
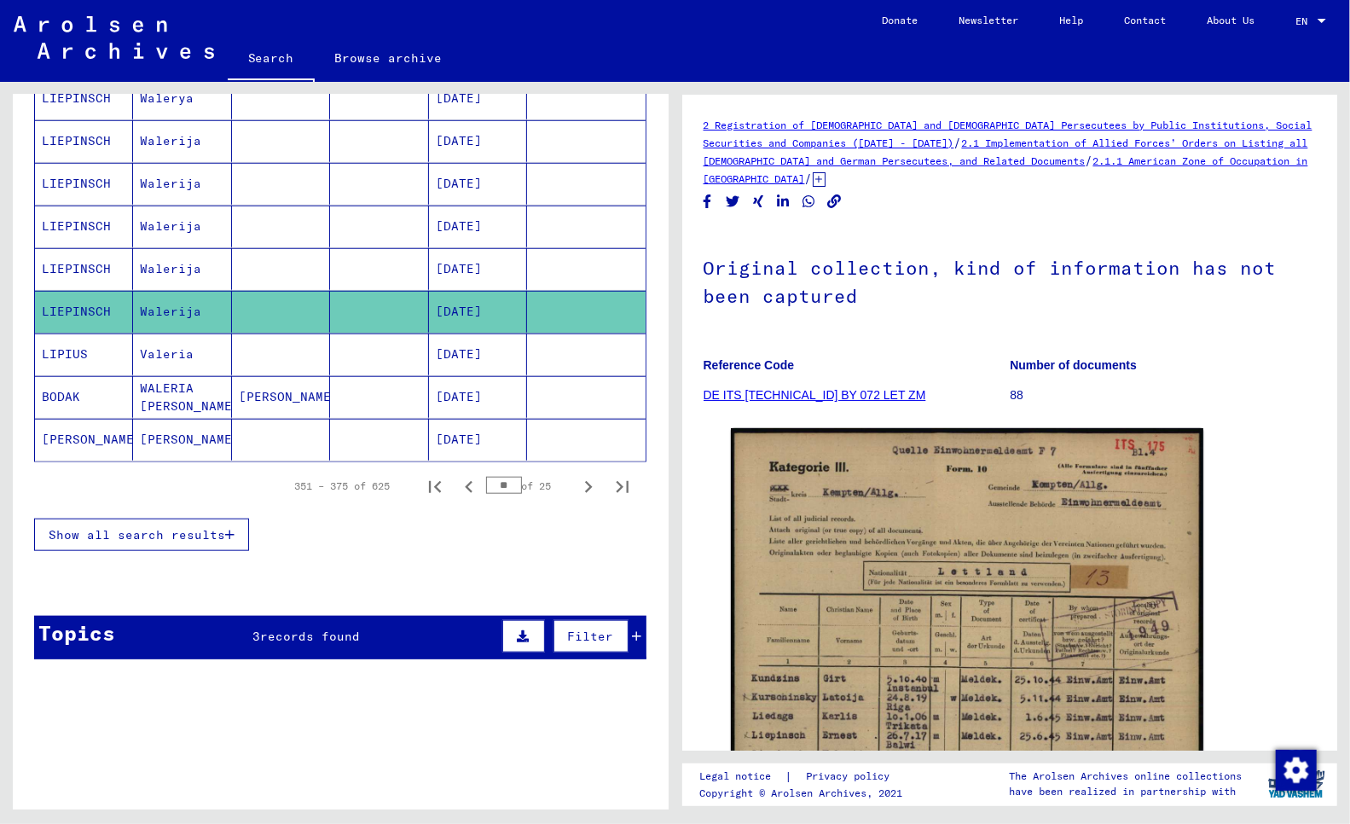
click at [62, 290] on mat-cell "LIEPINSCH" at bounding box center [84, 269] width 98 height 42
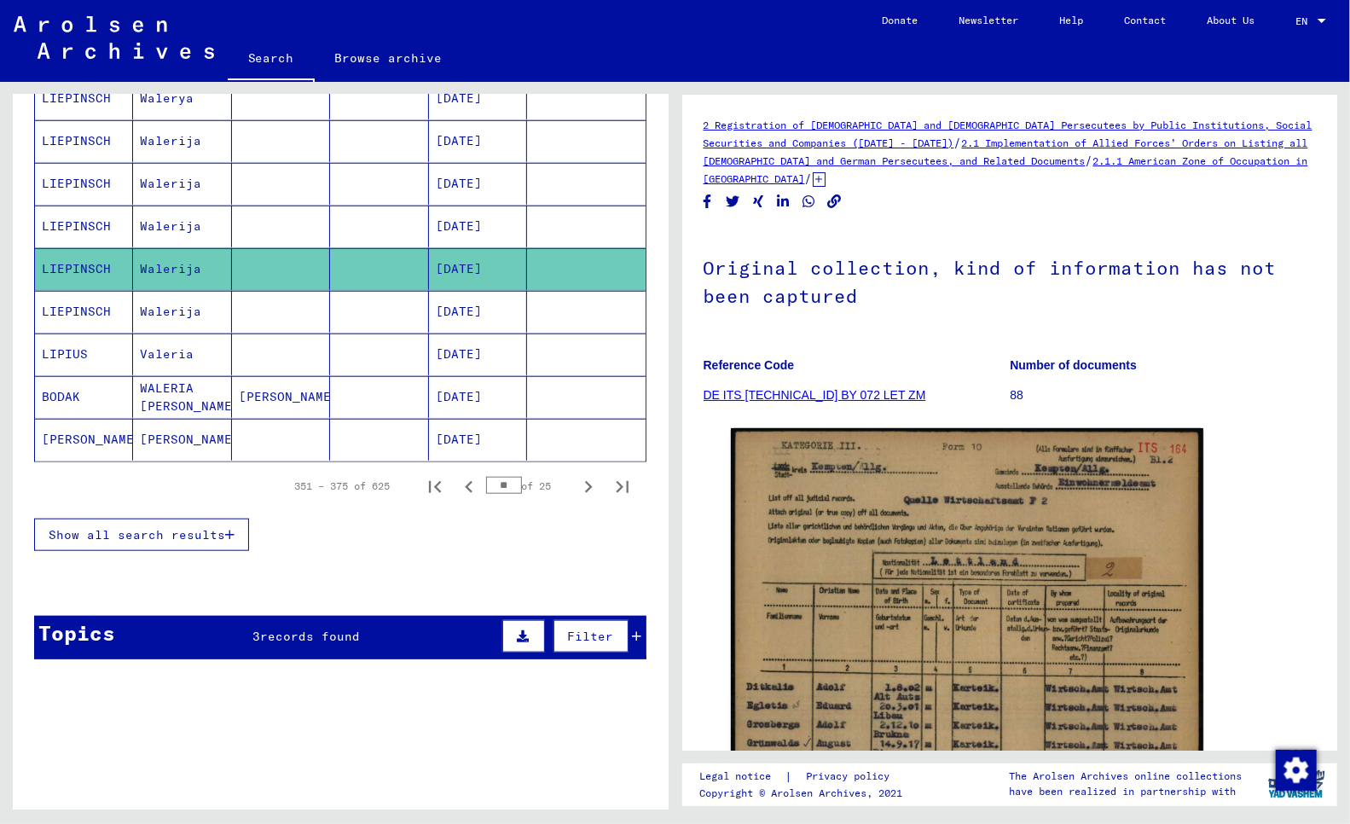
click at [78, 247] on mat-cell "LIEPINSCH" at bounding box center [84, 226] width 98 height 42
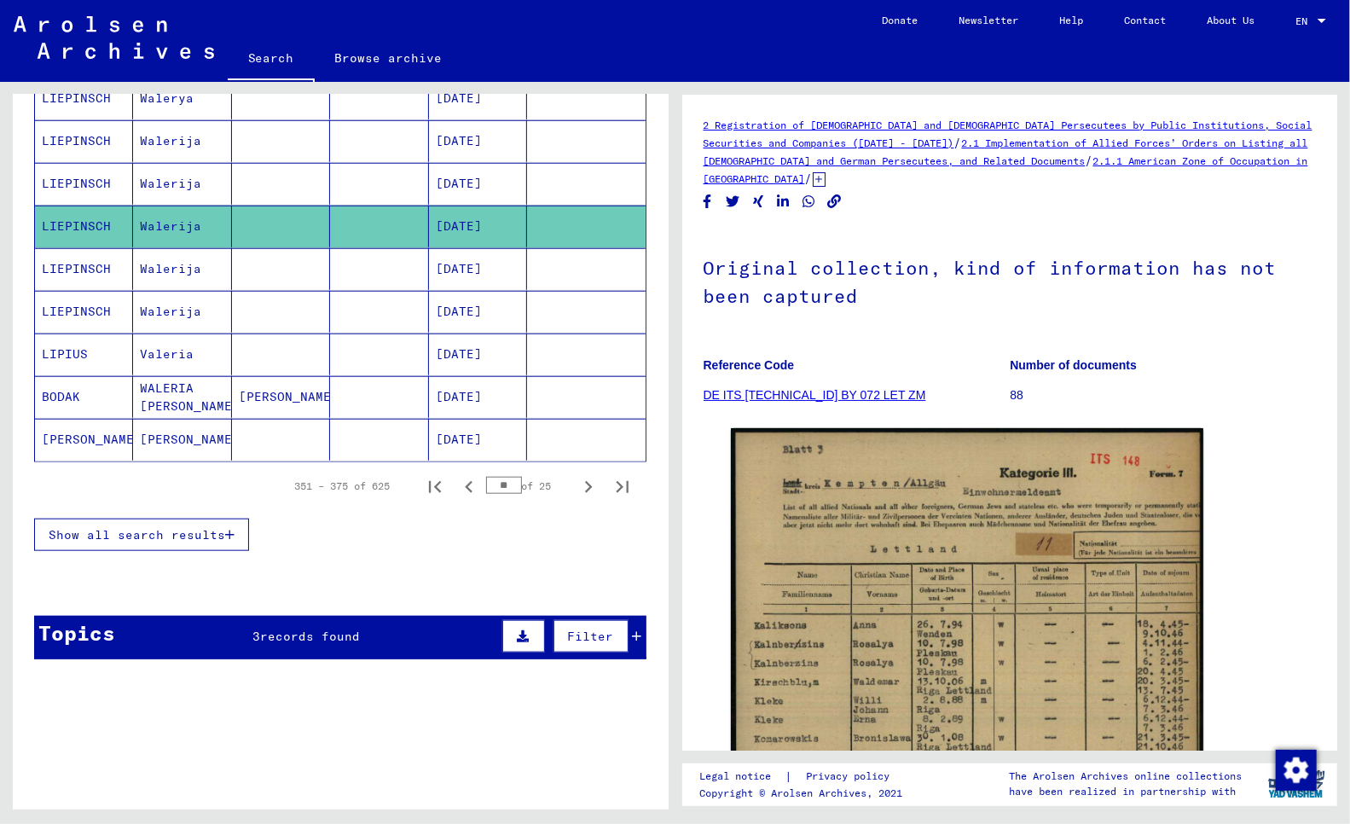
click at [78, 205] on mat-cell "LIEPINSCH" at bounding box center [84, 184] width 98 height 42
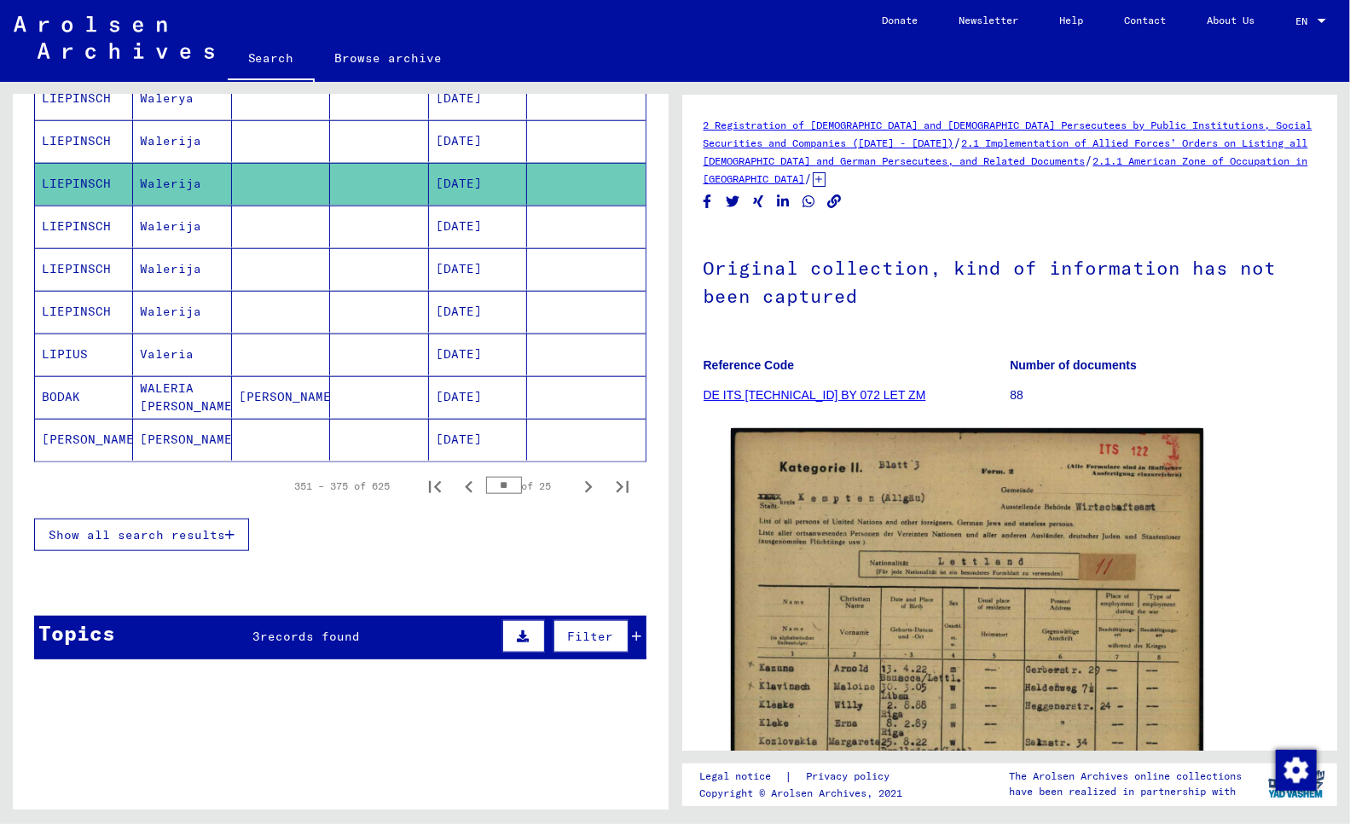
click at [81, 162] on mat-cell "LIEPINSCH" at bounding box center [84, 141] width 98 height 42
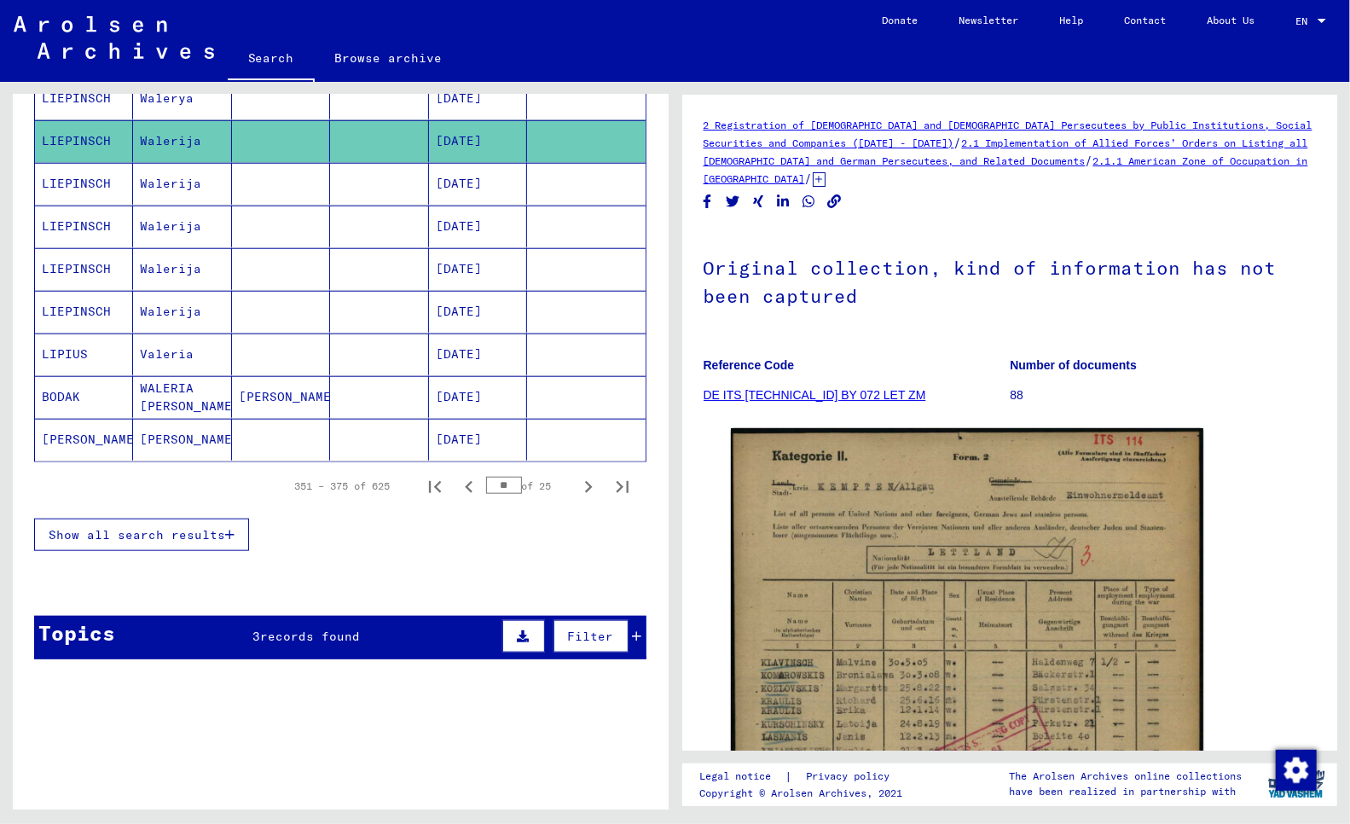
click at [55, 119] on mat-cell "LIEPINSCH" at bounding box center [84, 99] width 98 height 42
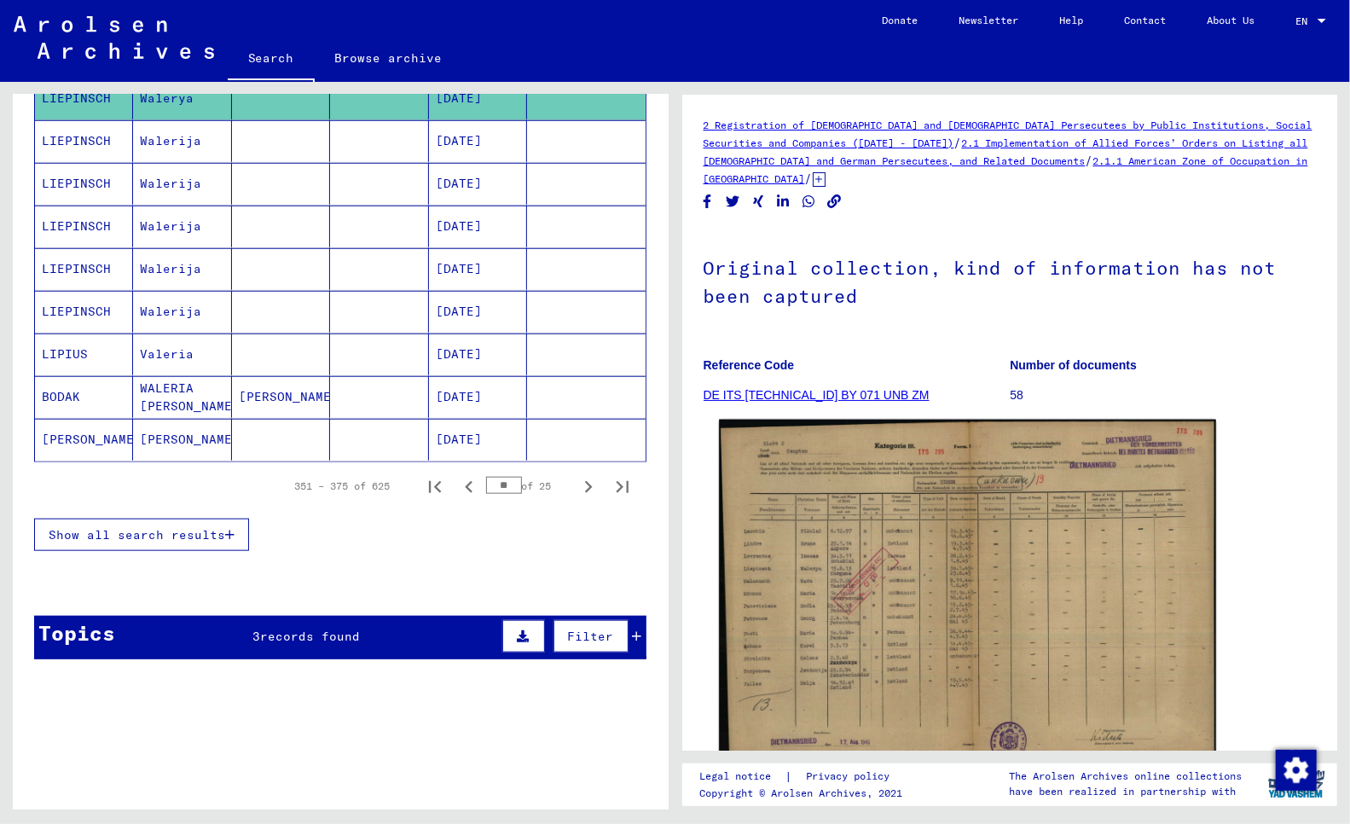
click at [859, 669] on img at bounding box center [967, 598] width 496 height 356
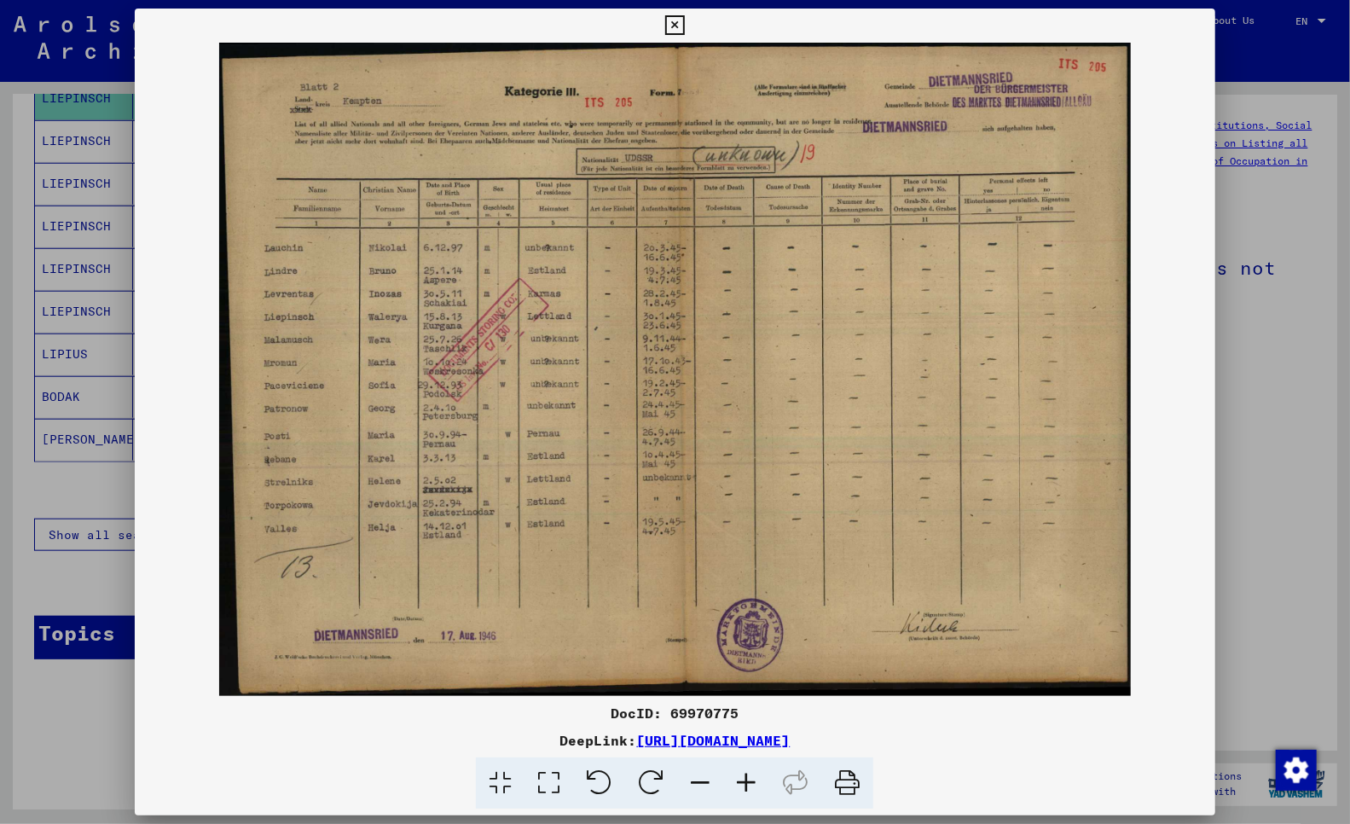
click at [12, 441] on div at bounding box center [675, 412] width 1350 height 824
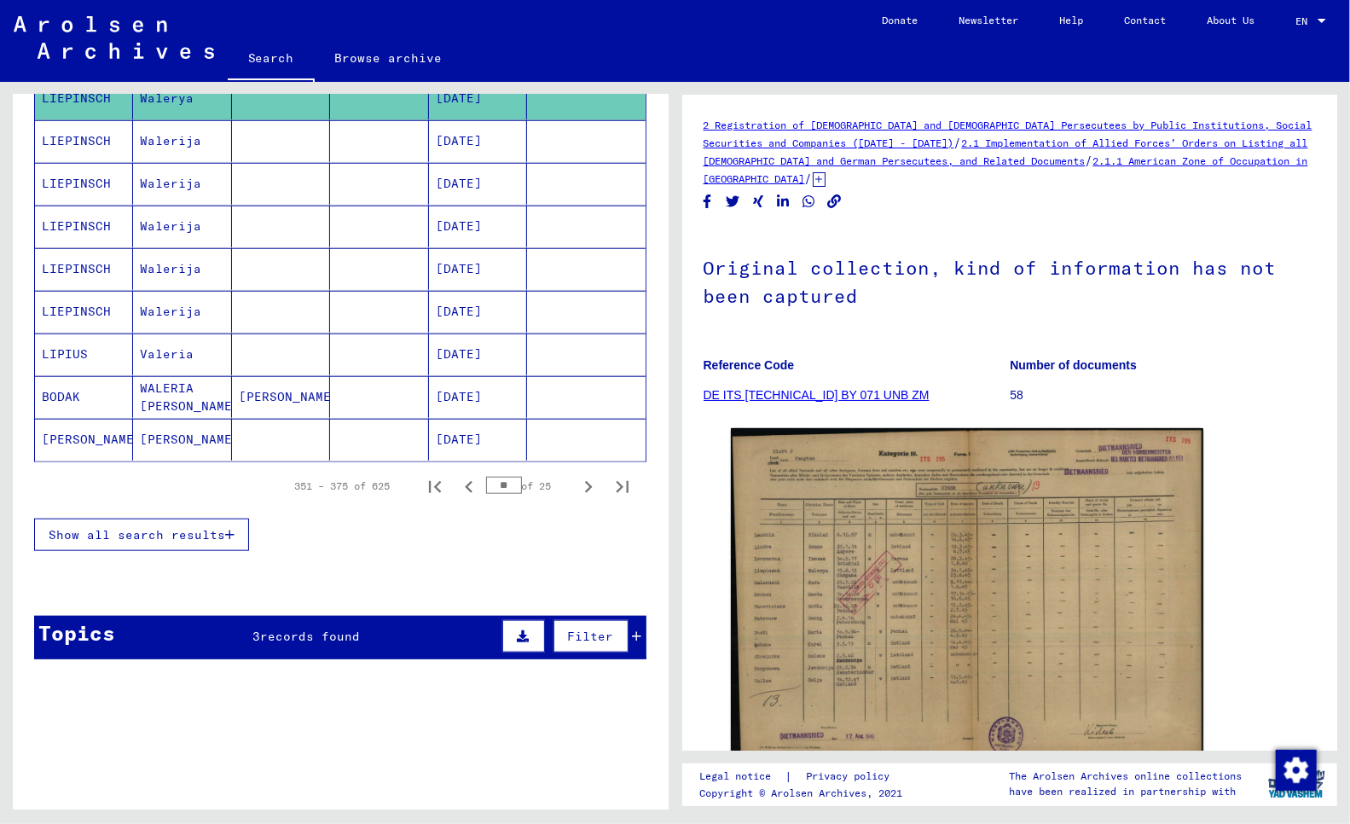
click at [55, 77] on mat-cell "LIEPINSCH" at bounding box center [84, 56] width 98 height 42
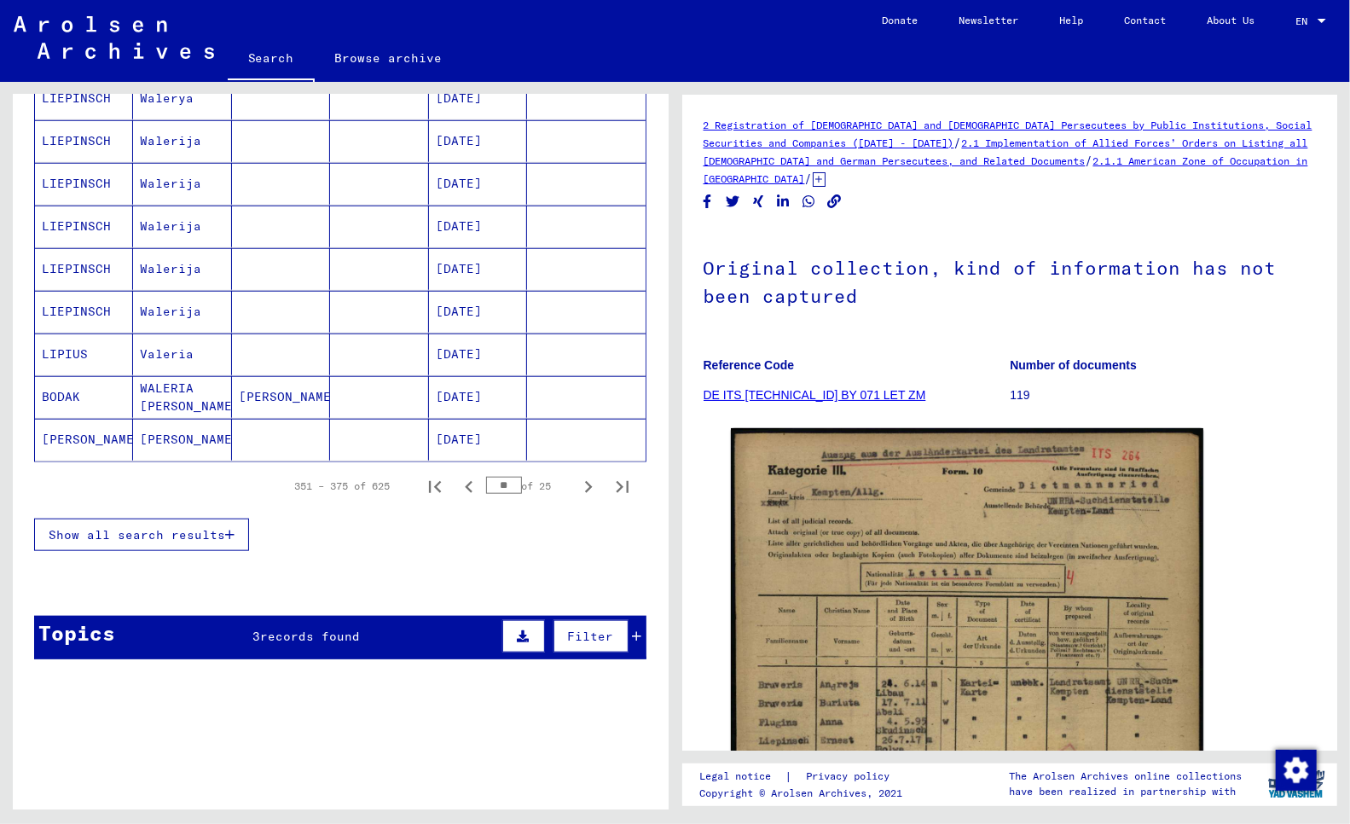
click at [61, 34] on mat-cell "LIEPINSCH" at bounding box center [84, 13] width 98 height 42
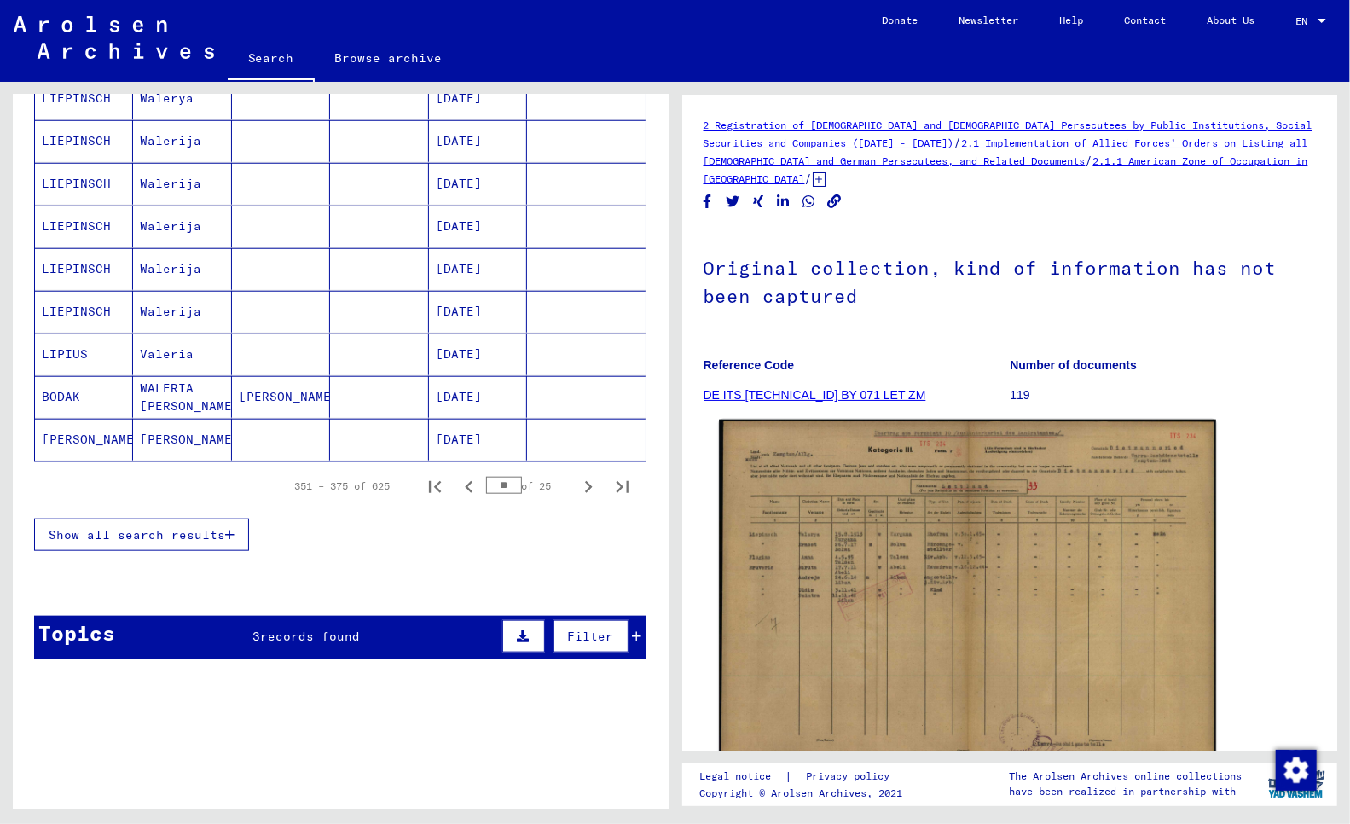
click at [870, 538] on img at bounding box center [967, 596] width 496 height 353
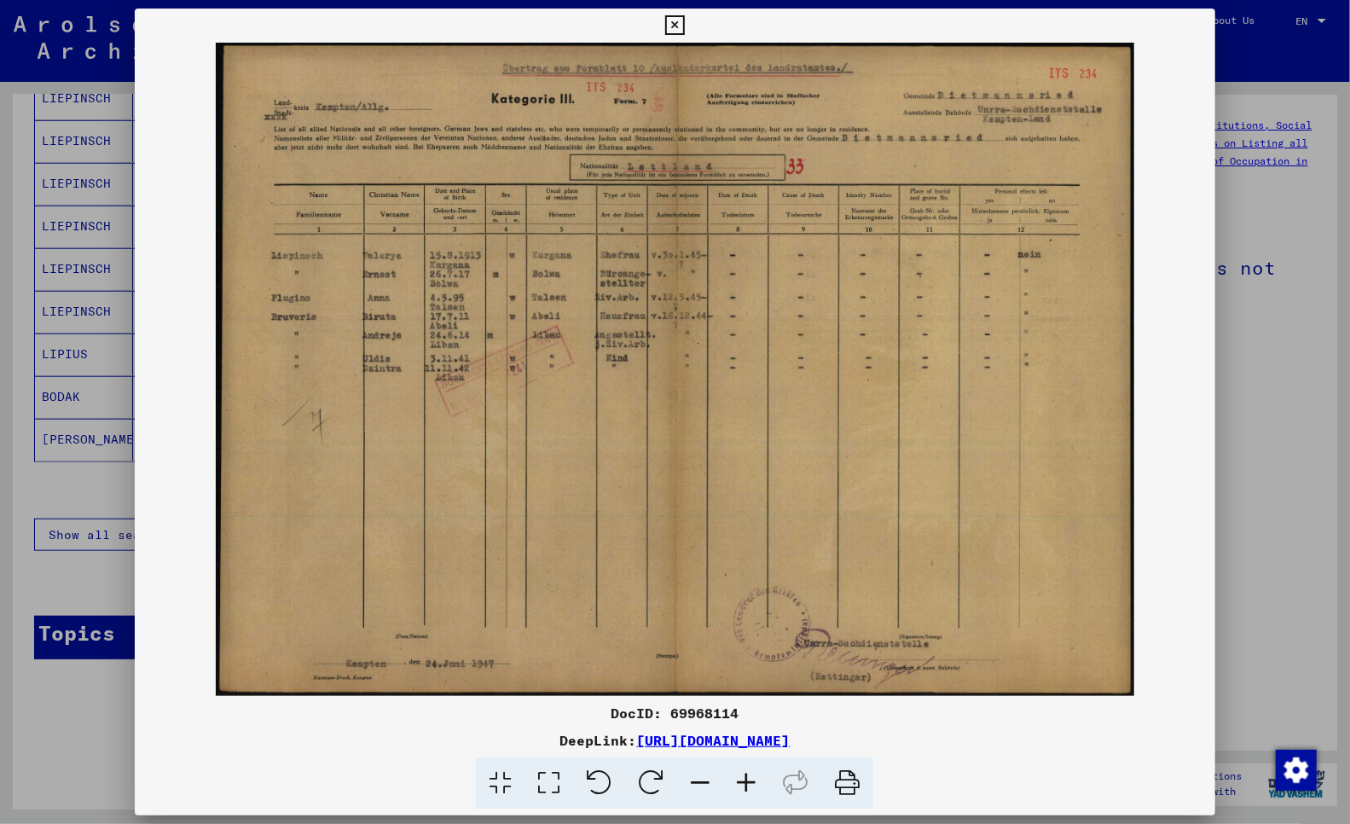
click at [17, 452] on div at bounding box center [675, 412] width 1350 height 824
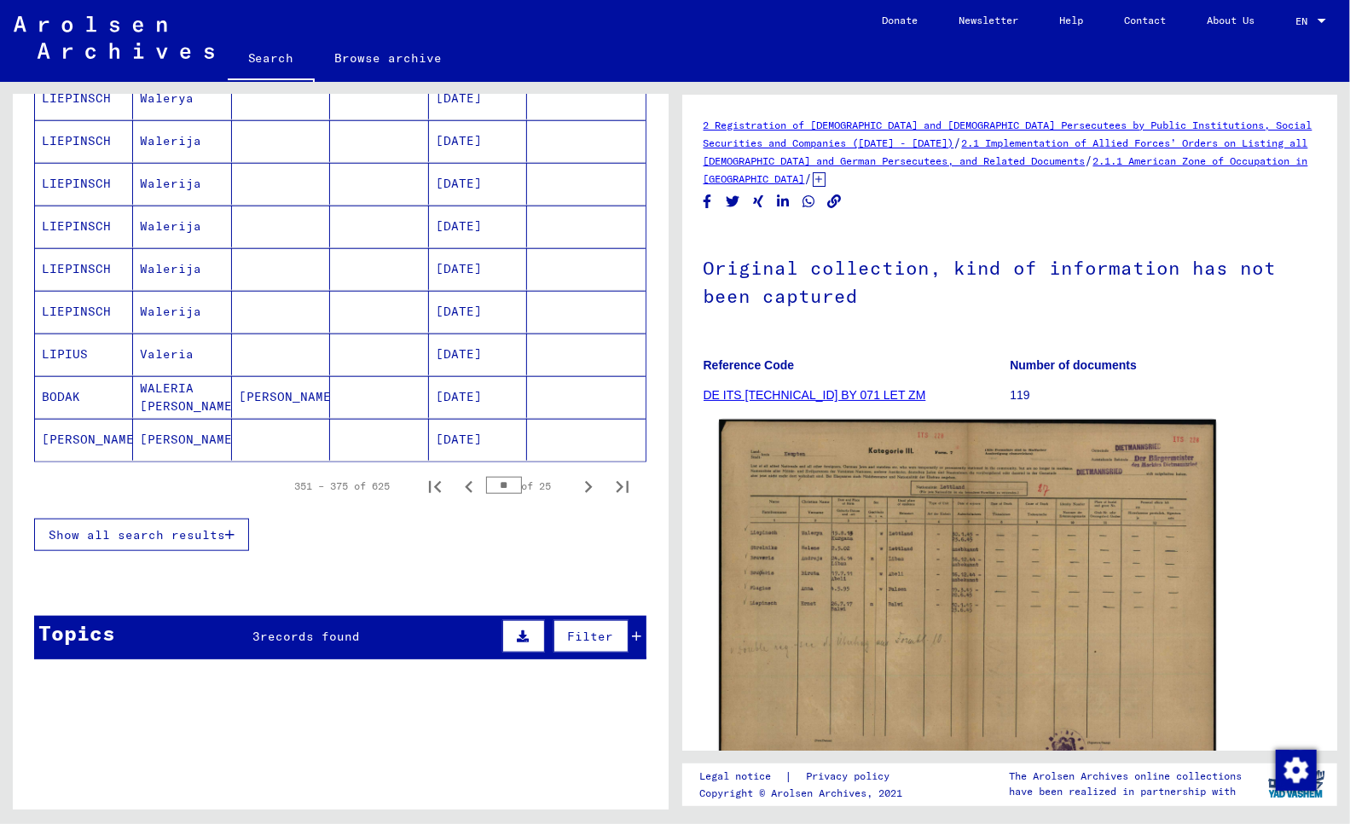
click at [798, 549] on img at bounding box center [967, 596] width 496 height 353
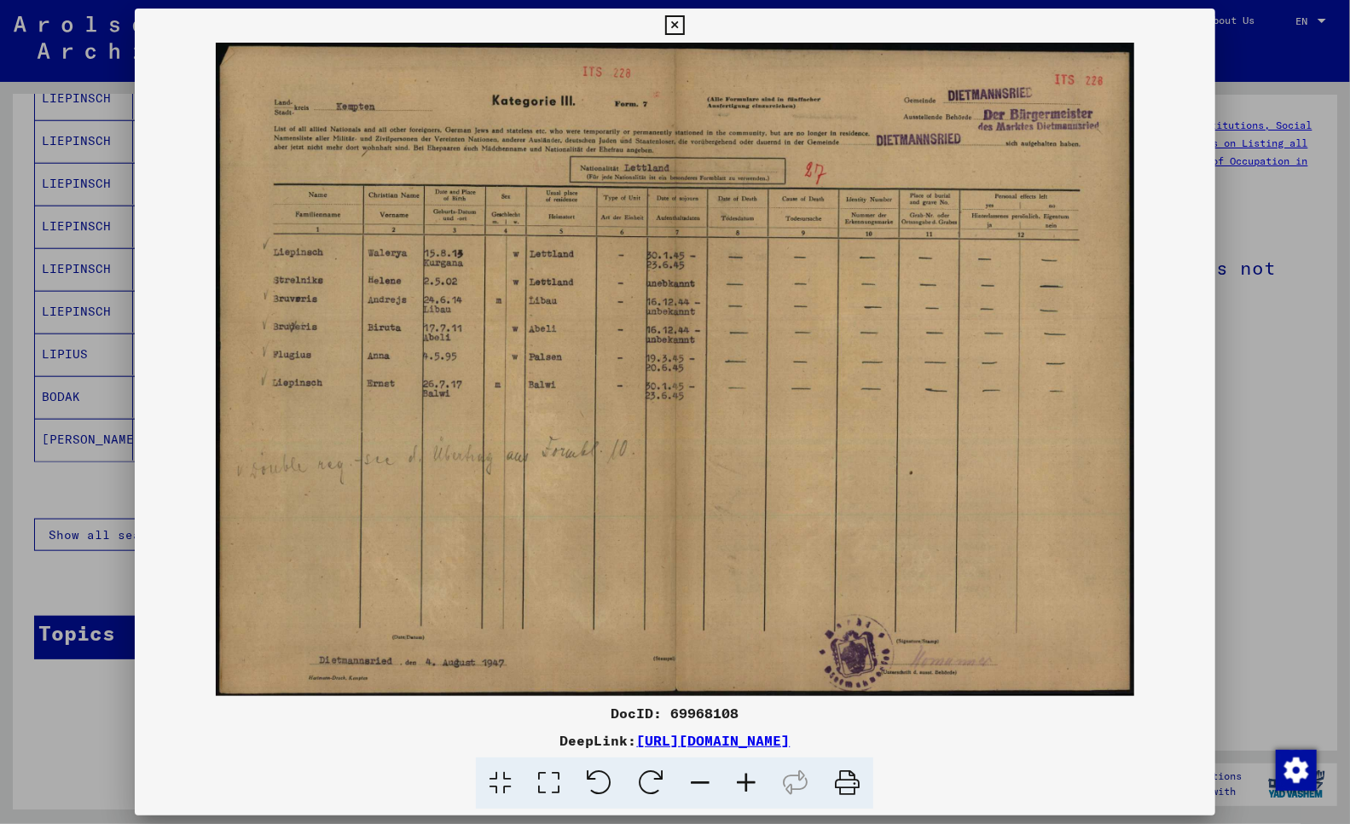
click at [23, 508] on div at bounding box center [675, 412] width 1350 height 824
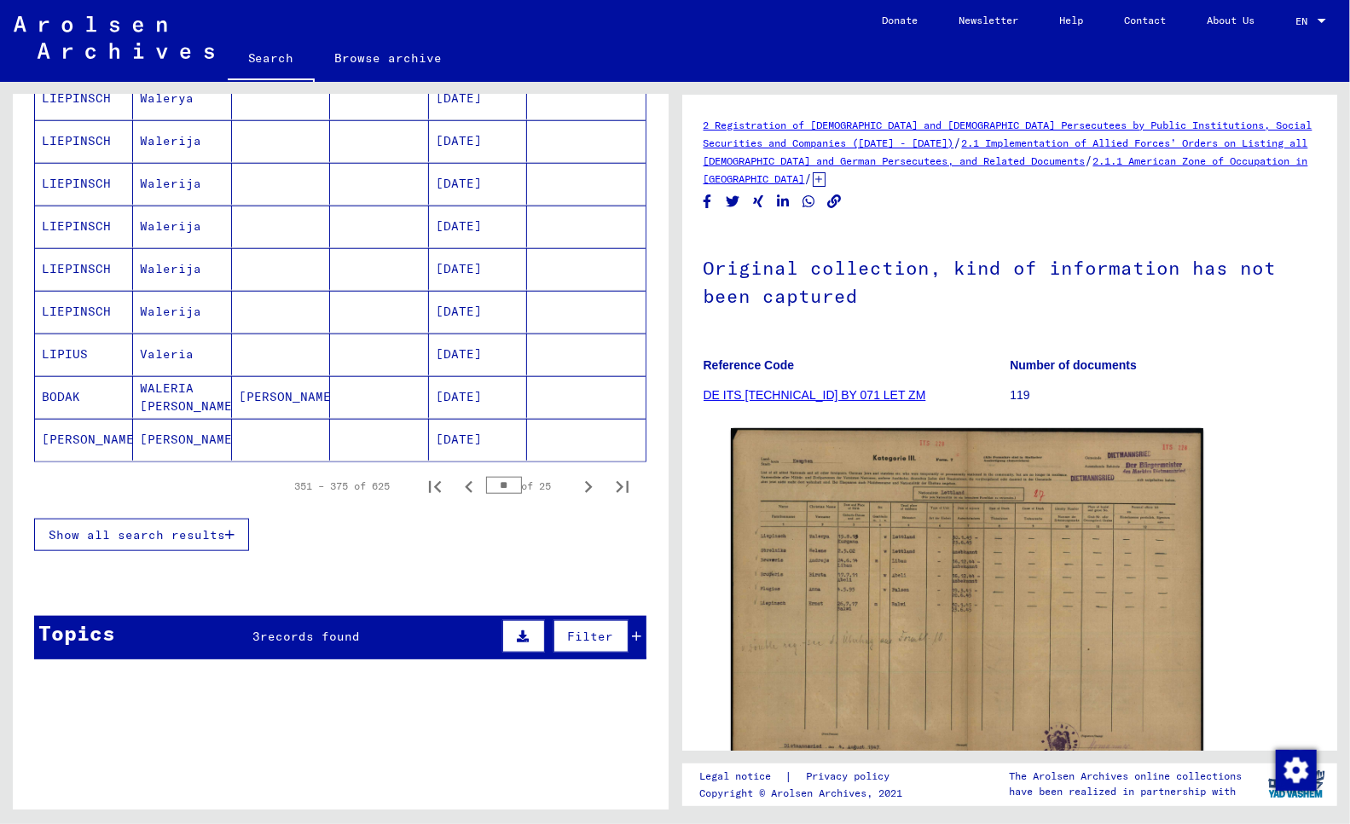
drag, startPoint x: 39, startPoint y: 288, endPoint x: 193, endPoint y: 291, distance: 153.5
